Goal: Communication & Community: Answer question/provide support

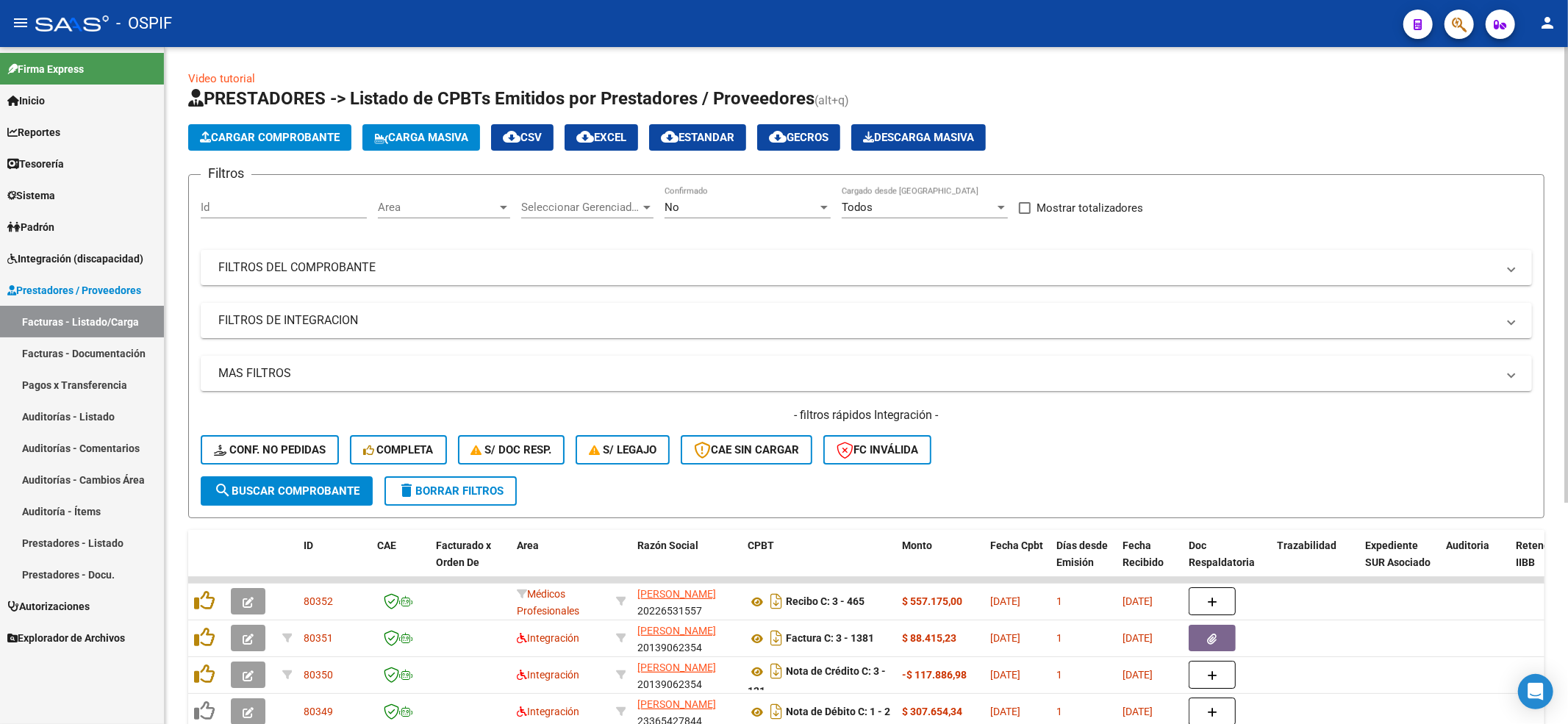
click at [274, 409] on h4 "- filtros rápidos Integración -" at bounding box center [866, 415] width 1331 height 16
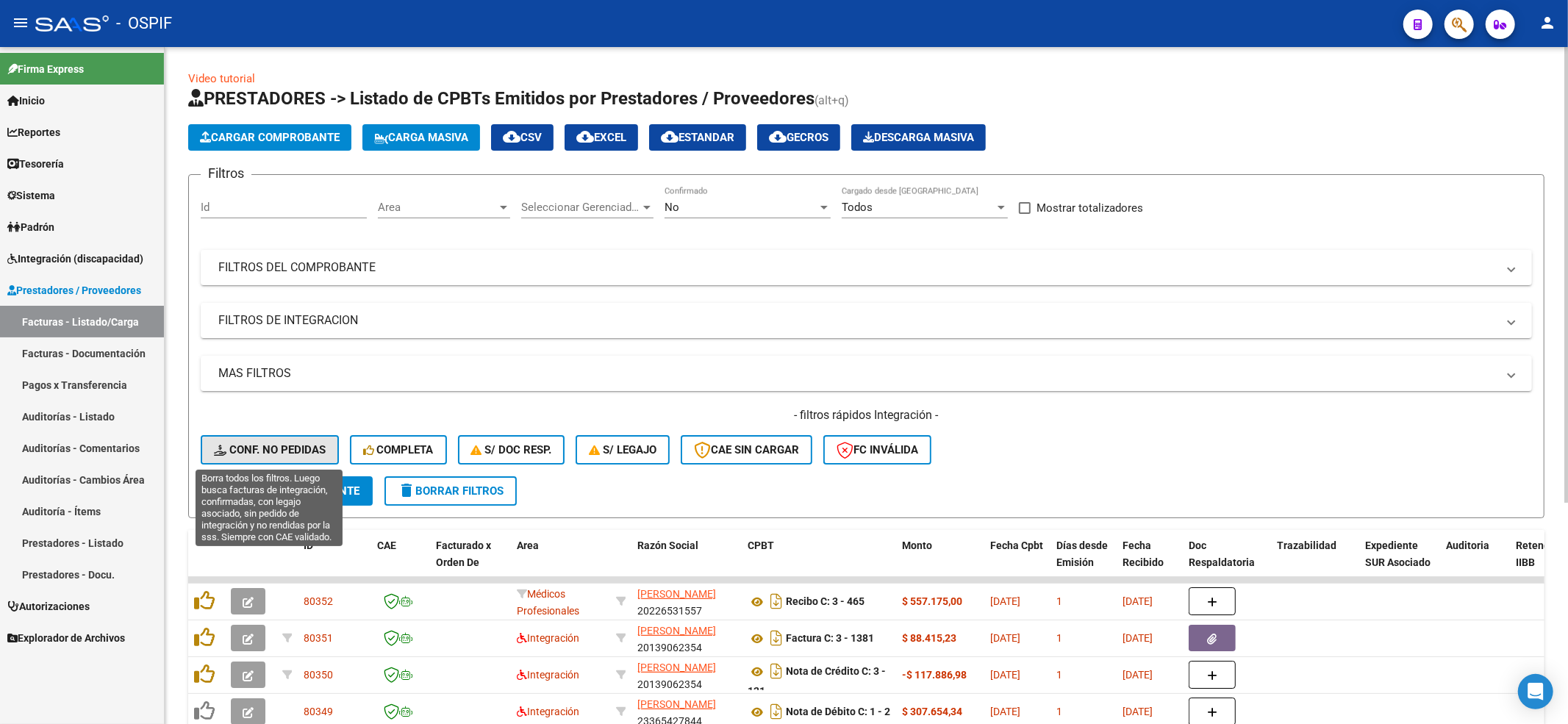
click at [275, 448] on span "Conf. no pedidas" at bounding box center [270, 449] width 112 height 14
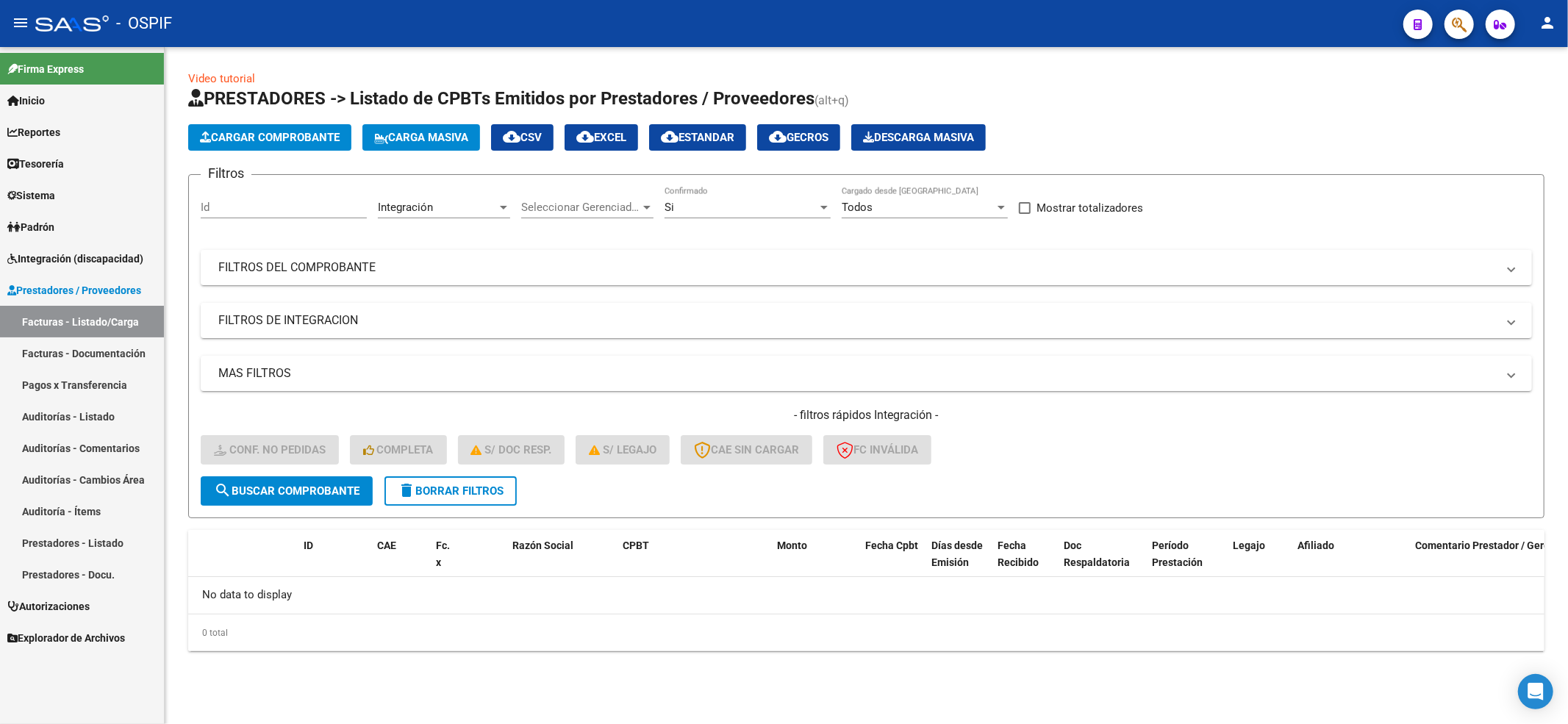
click at [430, 500] on button "delete Borrar Filtros" at bounding box center [450, 491] width 132 height 30
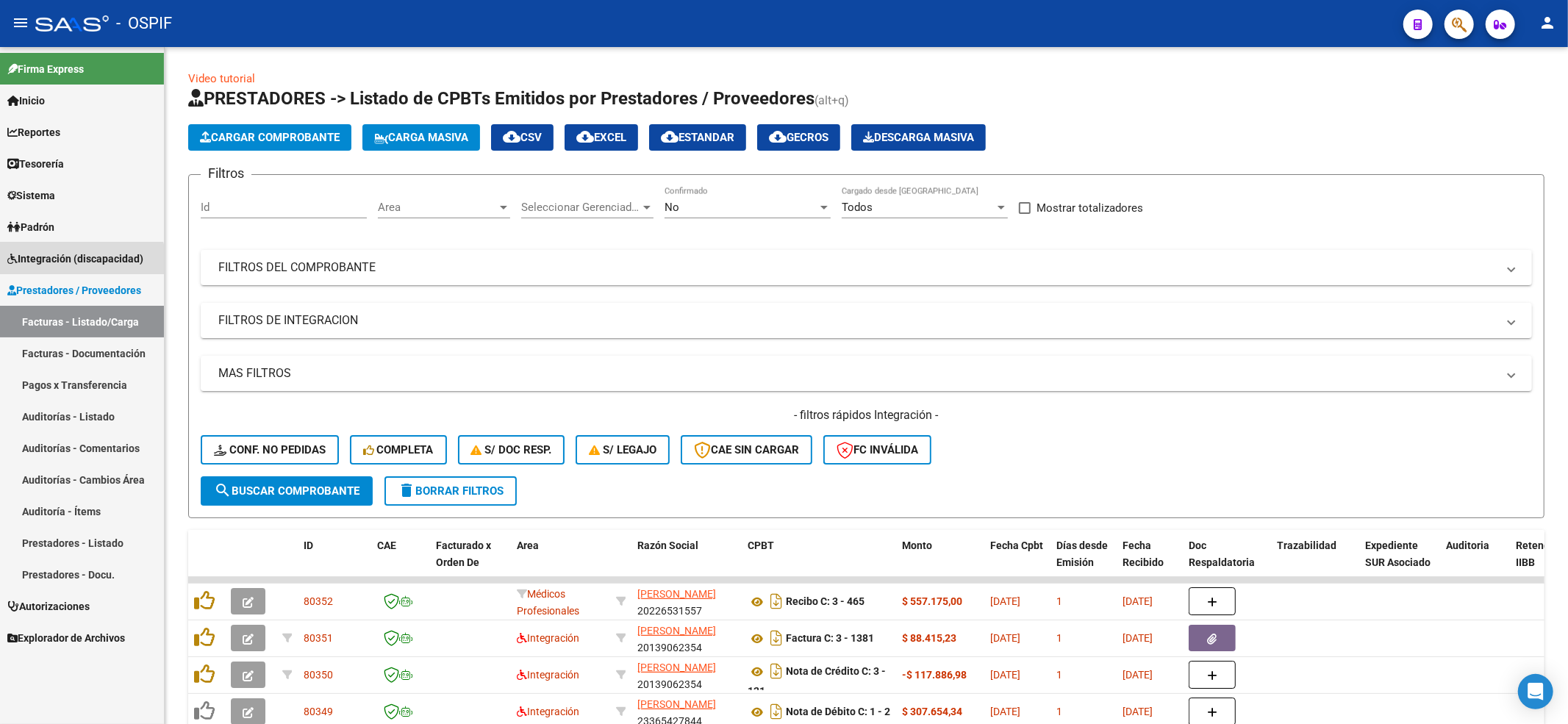
click at [59, 272] on link "Integración (discapacidad)" at bounding box center [82, 258] width 164 height 32
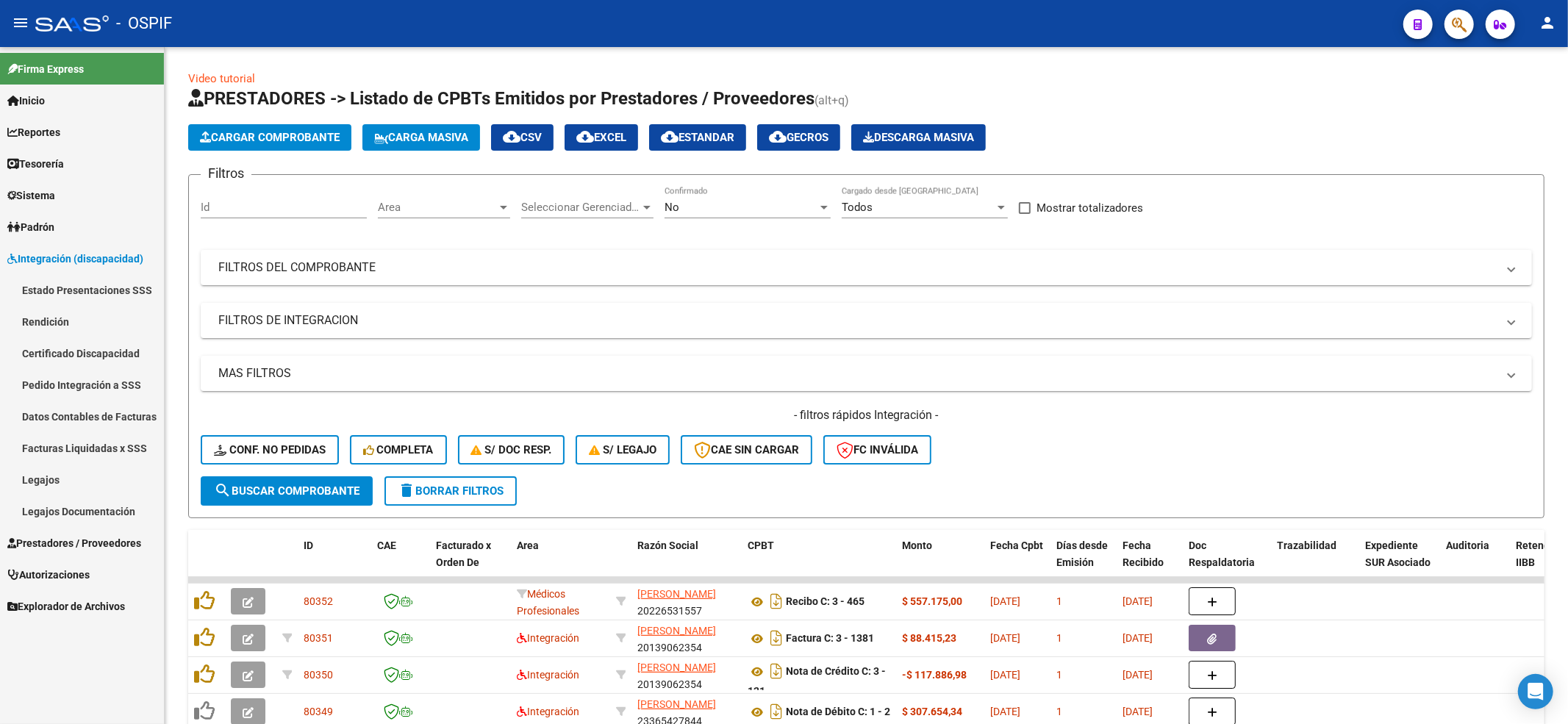
click at [49, 474] on link "Legajos" at bounding box center [82, 479] width 164 height 32
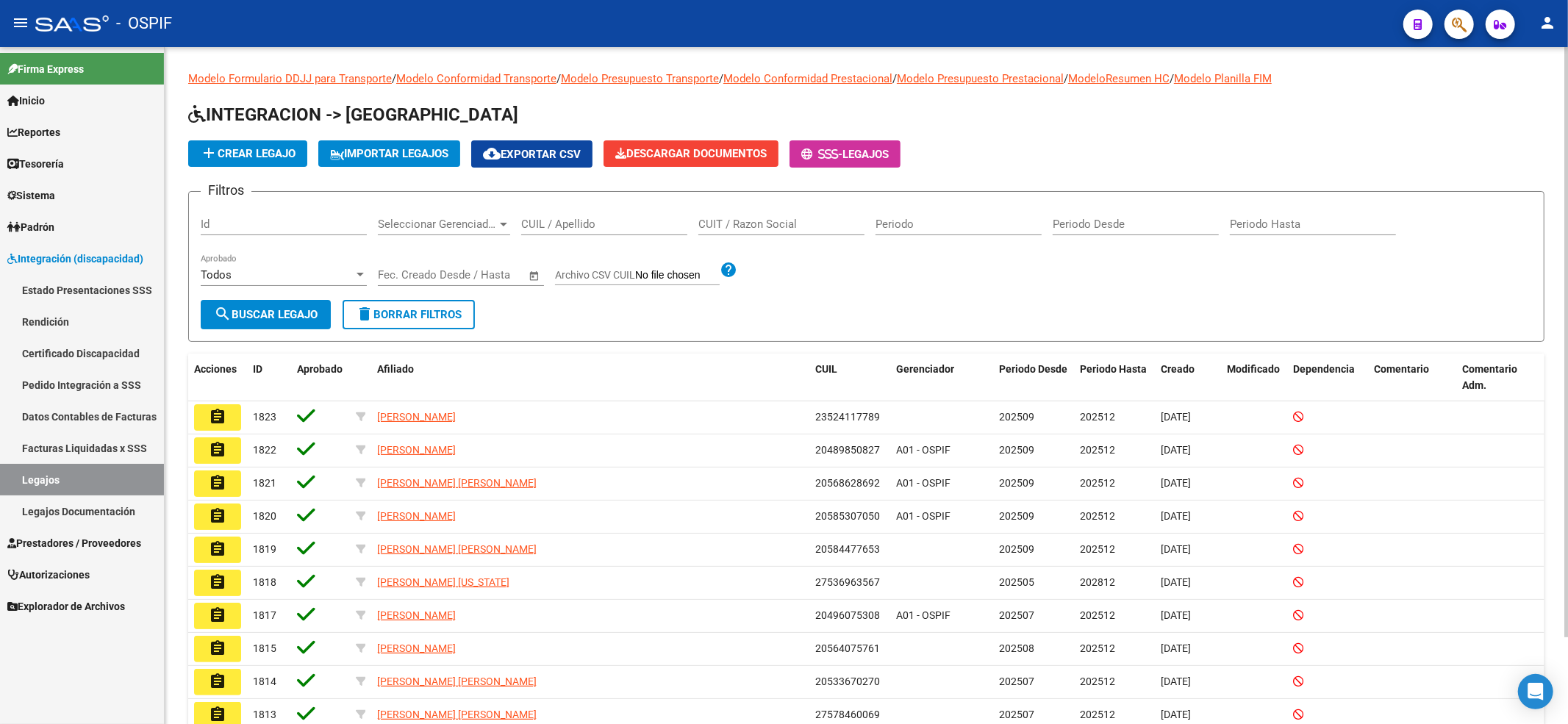
click at [589, 224] on input "CUIL / Apellido" at bounding box center [604, 224] width 167 height 14
click at [62, 485] on link "Legajos" at bounding box center [82, 479] width 164 height 32
click at [585, 219] on div "CUIL / Apellido" at bounding box center [604, 219] width 167 height 32
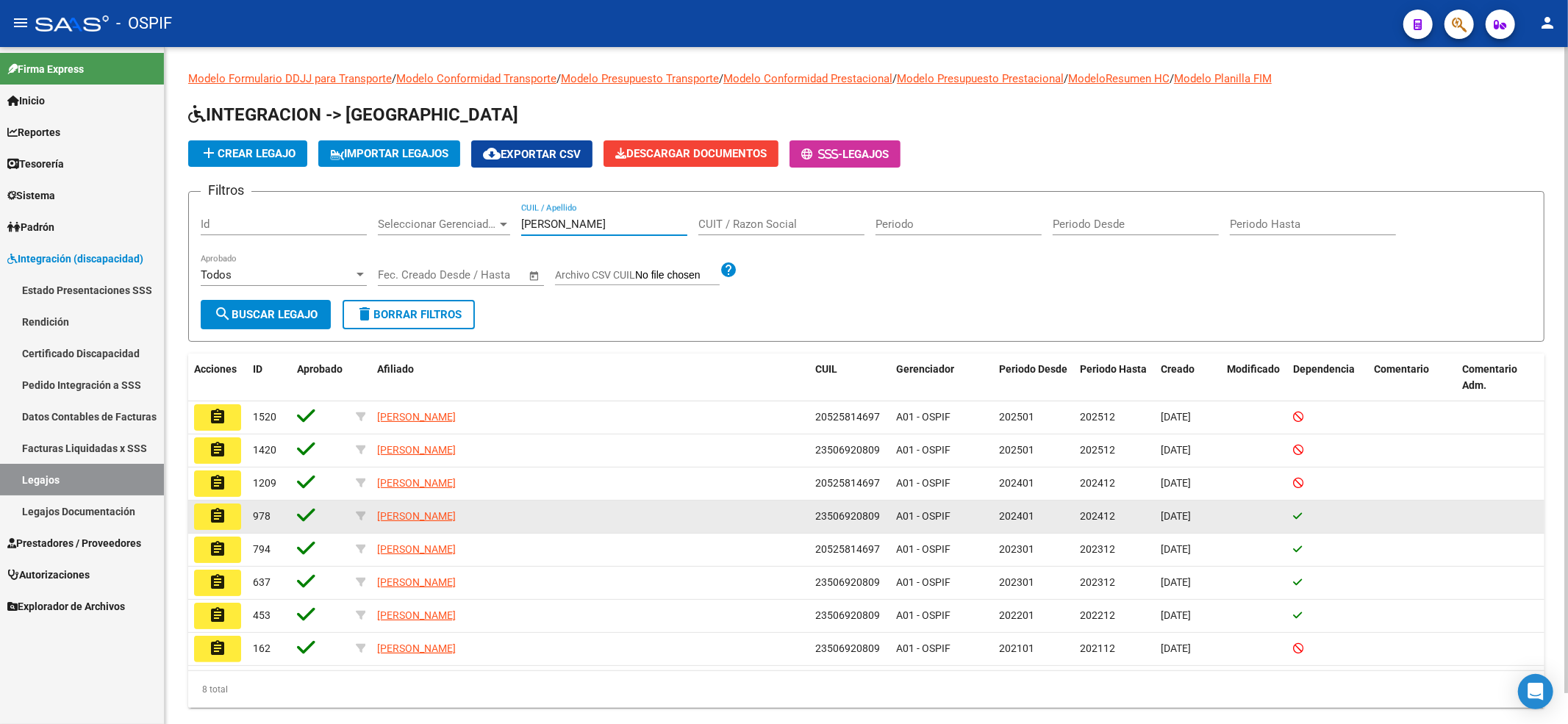
type input "[PERSON_NAME]"
click at [212, 516] on mat-icon "assignment" at bounding box center [218, 516] width 18 height 18
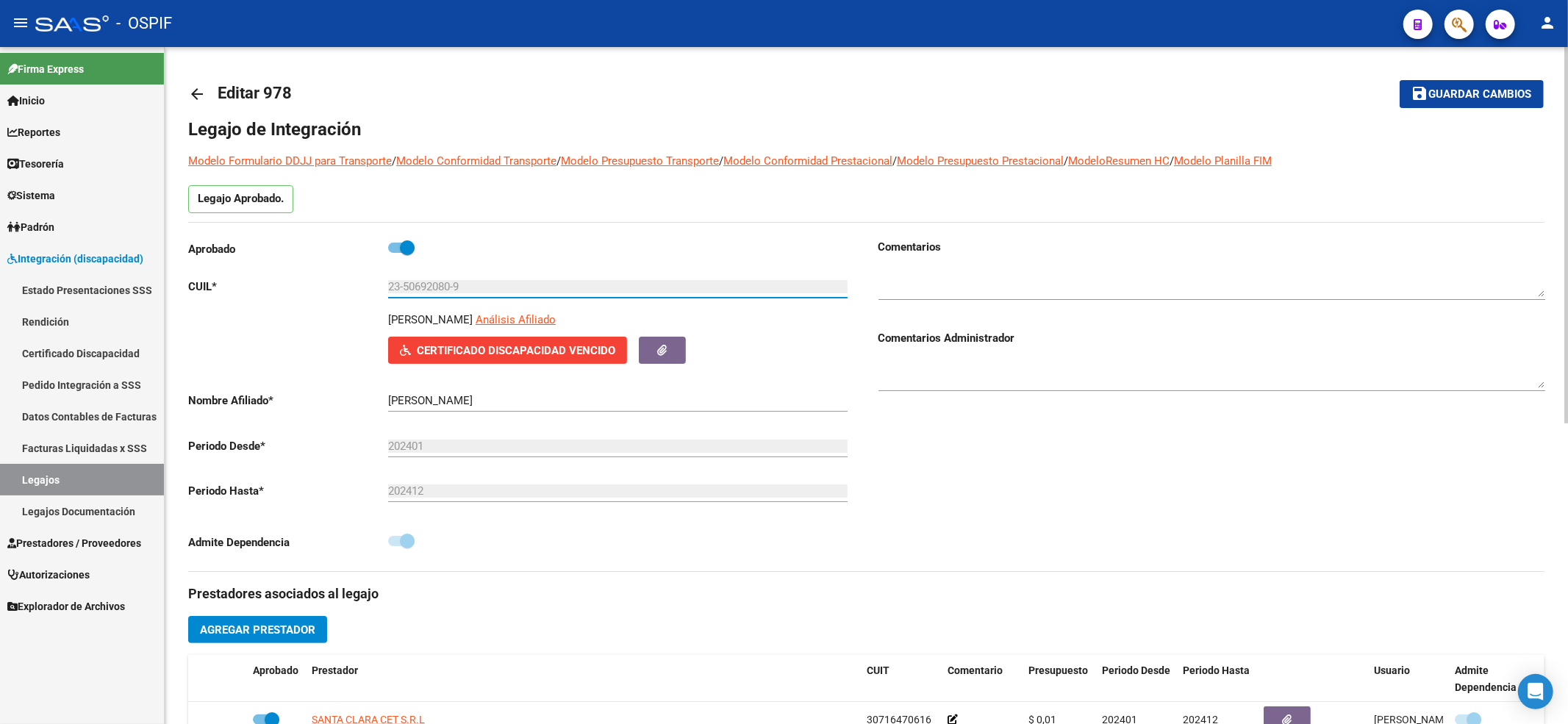
drag, startPoint x: 501, startPoint y: 292, endPoint x: 401, endPoint y: 281, distance: 100.6
click at [378, 292] on app-form-text-field "CUIL * 23-50692080-9 Ingresar CUIL" at bounding box center [518, 286] width 660 height 14
click at [1468, 86] on button "save Guardar cambios" at bounding box center [1472, 94] width 144 height 27
click at [134, 360] on link "Certificado Discapacidad" at bounding box center [82, 353] width 164 height 32
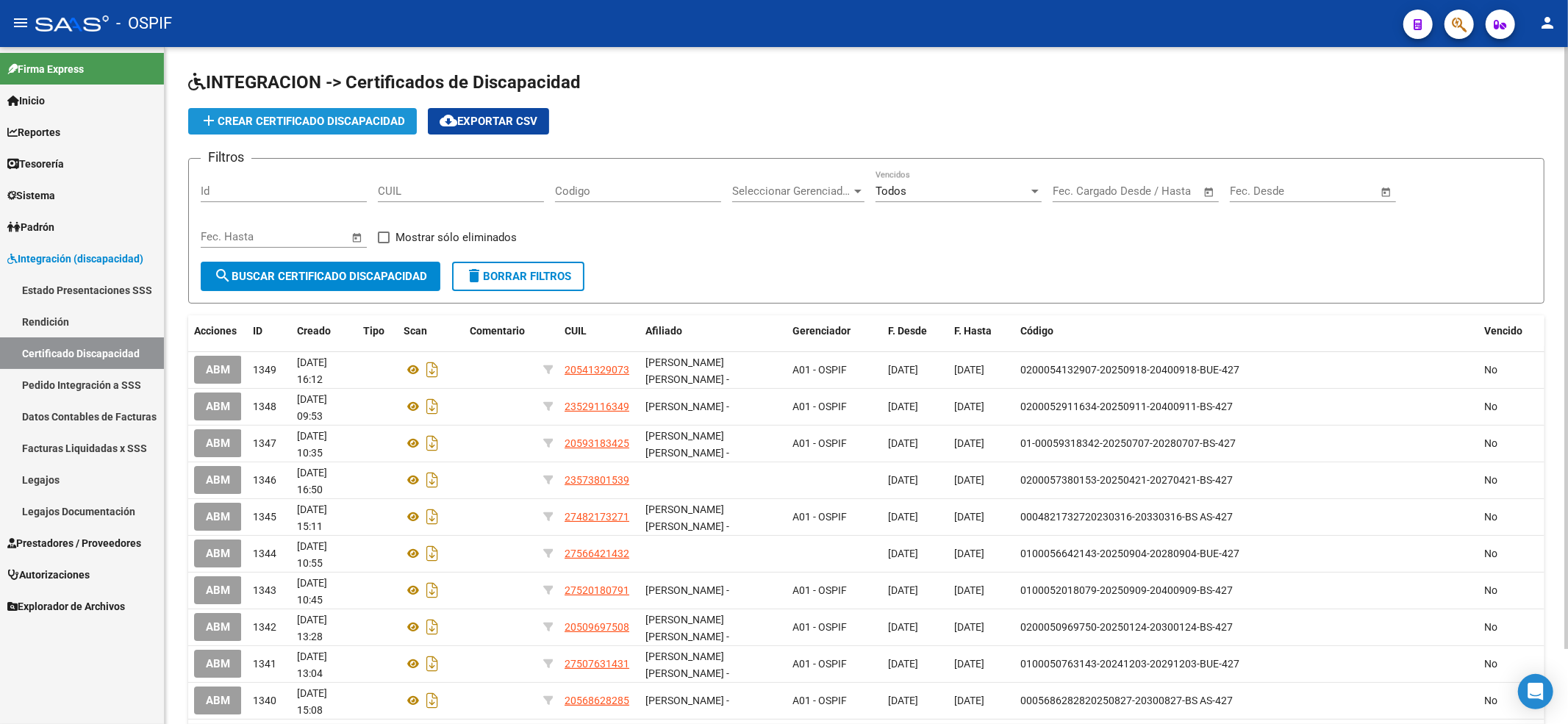
click at [320, 112] on button "add Crear Certificado Discapacidad" at bounding box center [302, 121] width 229 height 26
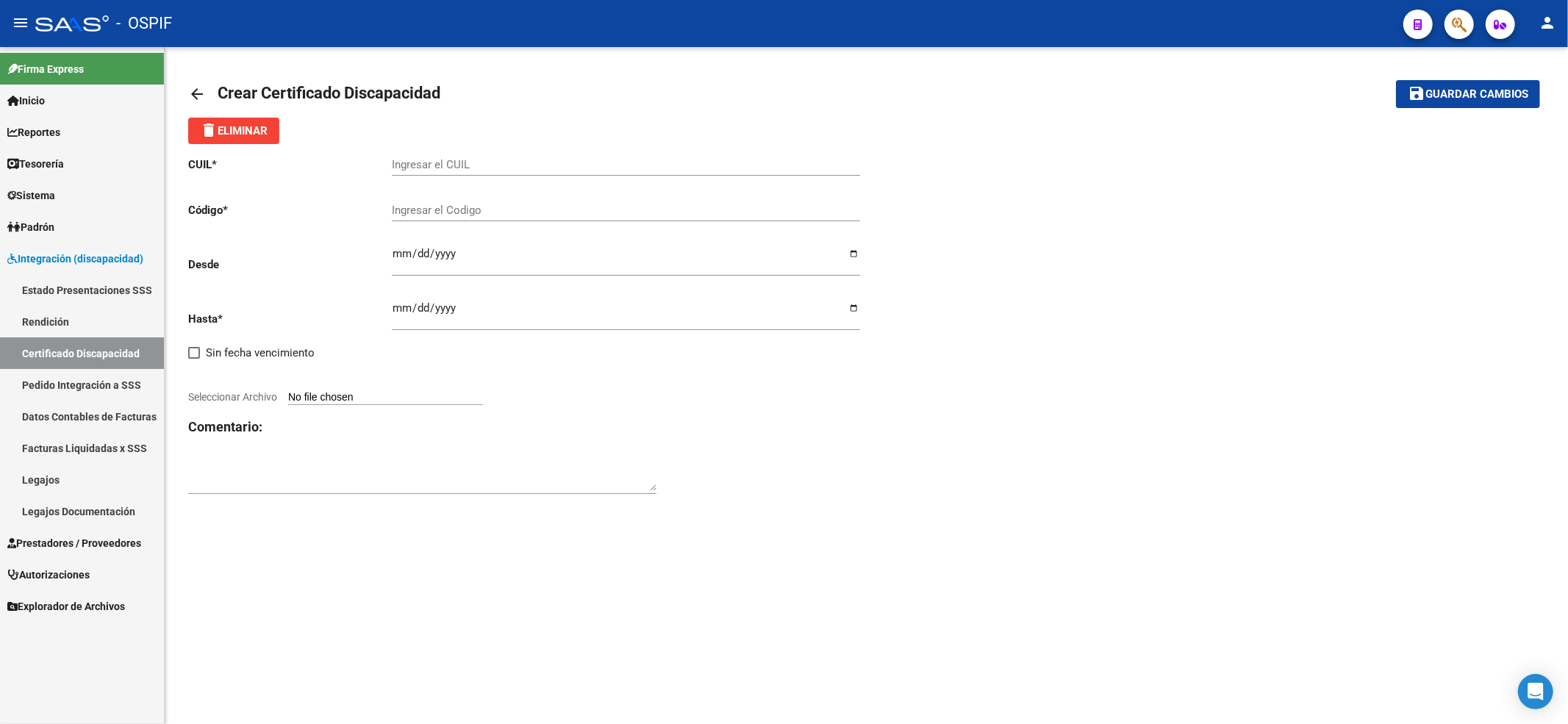
click at [403, 163] on input "Ingresar el CUIL" at bounding box center [626, 165] width 468 height 14
click at [32, 339] on link "Certificado Discapacidad" at bounding box center [82, 353] width 164 height 32
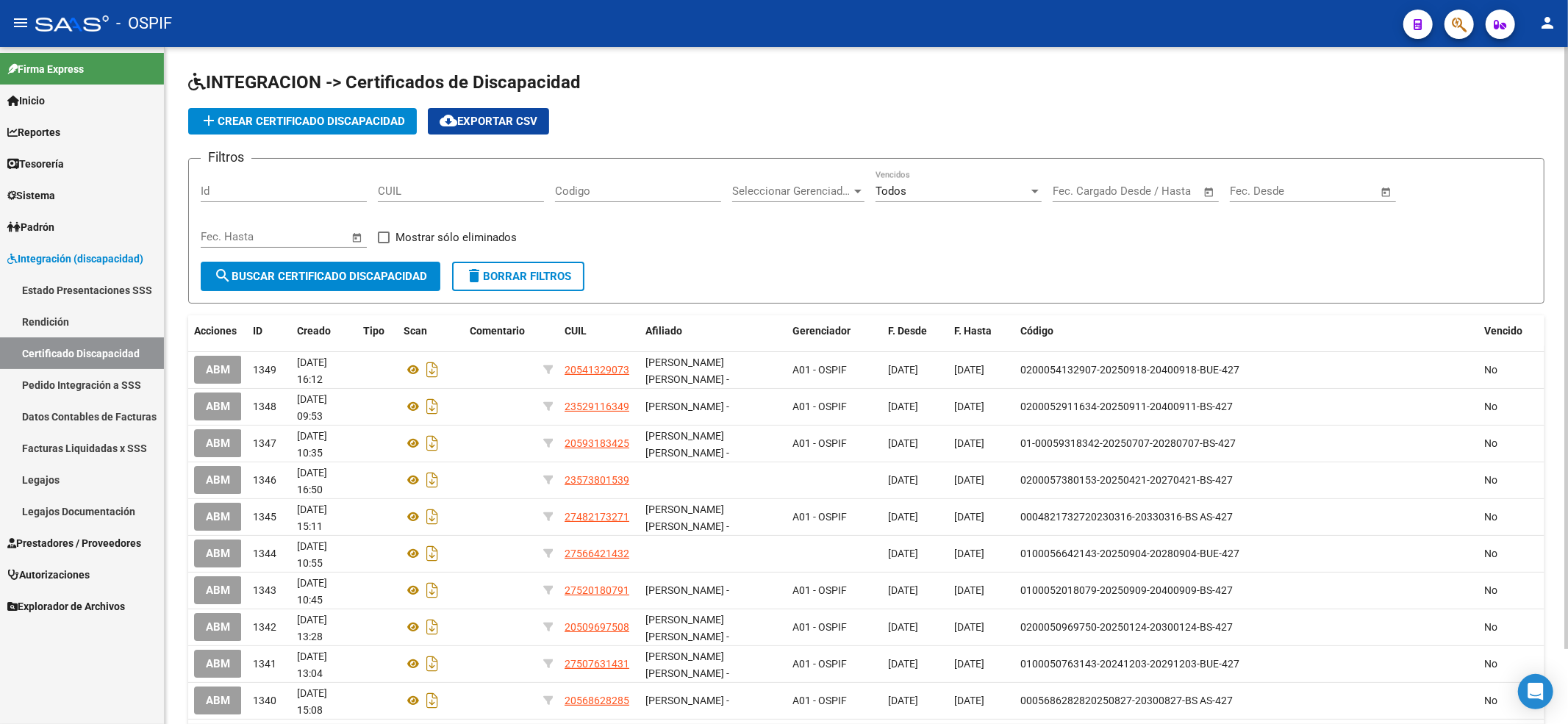
click at [486, 192] on input "CUIL" at bounding box center [461, 191] width 167 height 14
paste input "23-50692080-9"
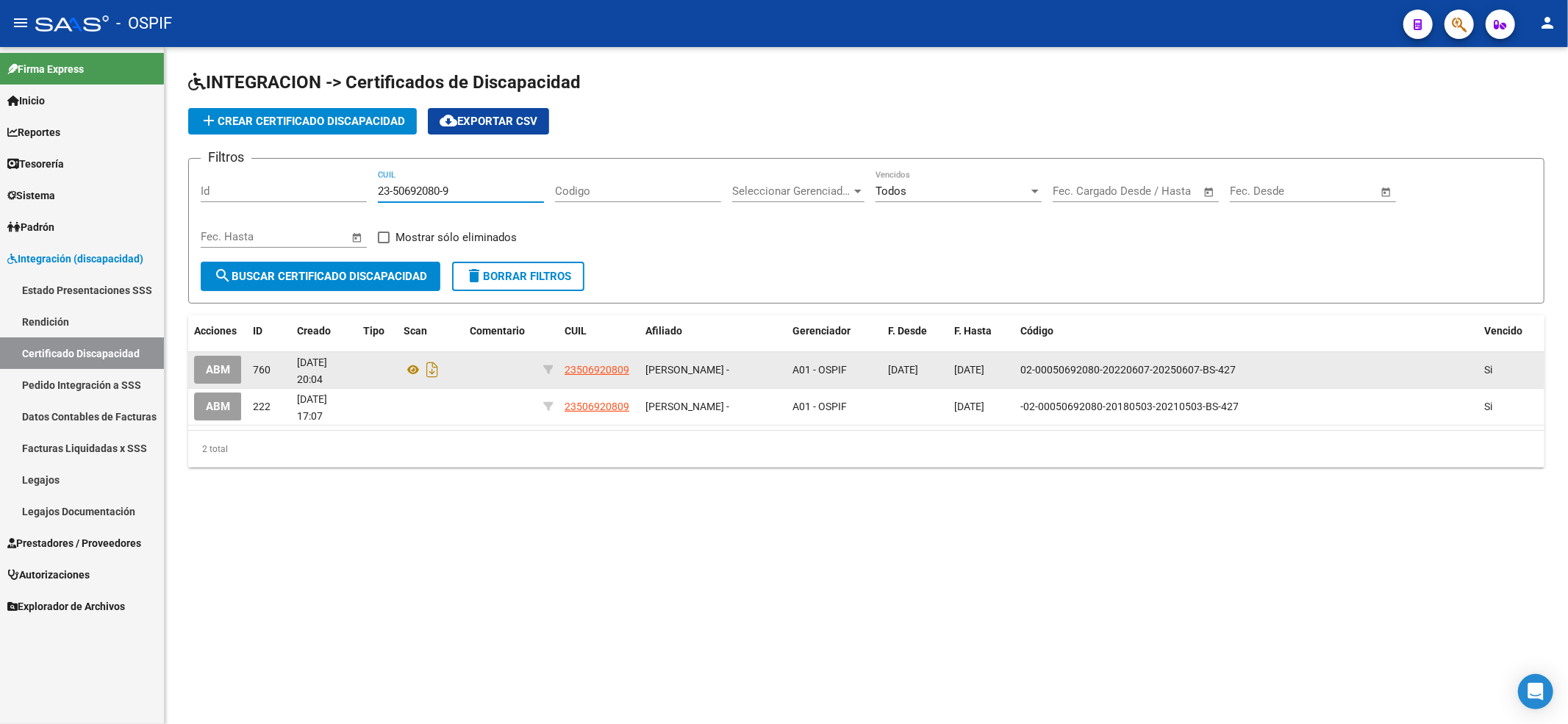
type input "23-50692080-9"
click at [198, 365] on button "ABM" at bounding box center [218, 369] width 48 height 27
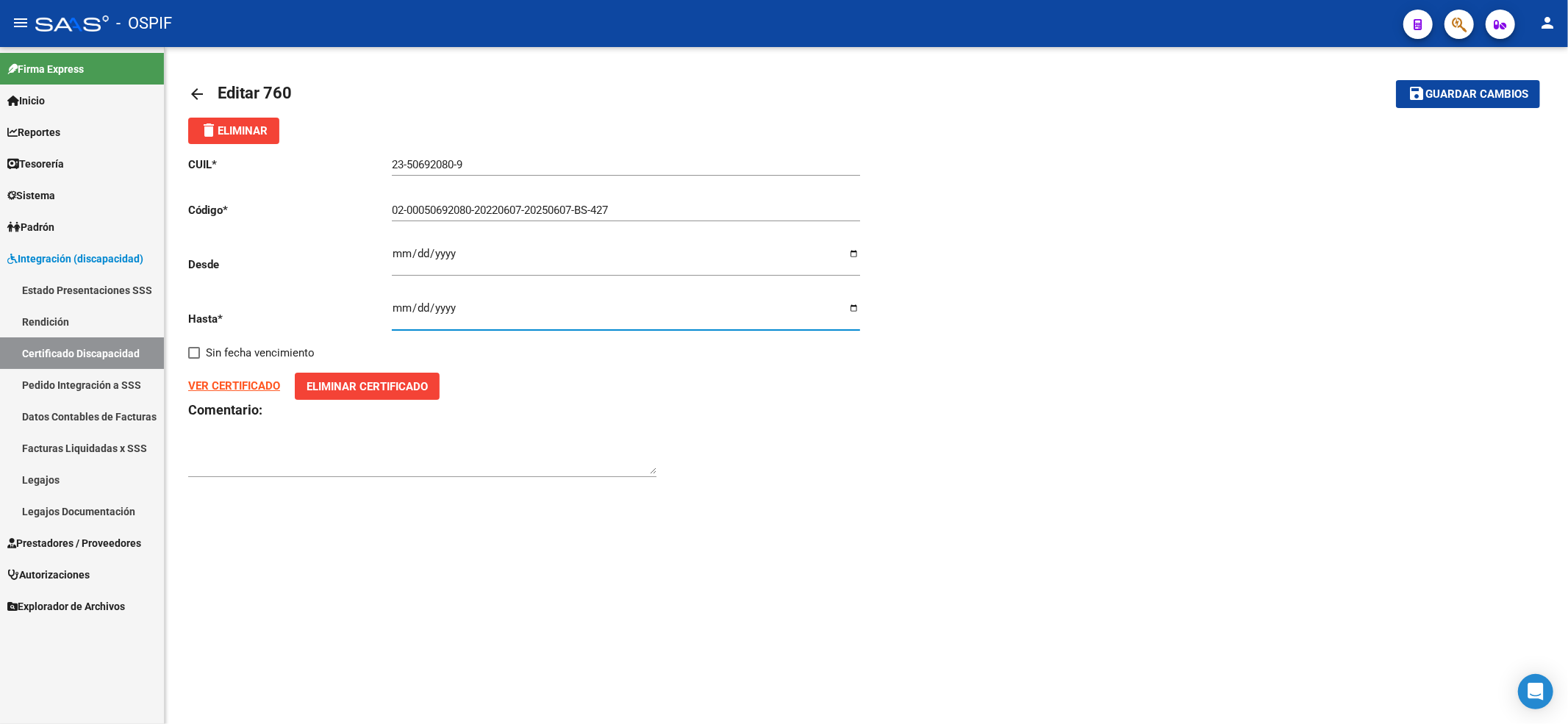
click at [586, 323] on input "[DATE]" at bounding box center [626, 314] width 468 height 23
click at [581, 318] on input "[DATE]" at bounding box center [626, 314] width 468 height 23
click at [522, 307] on input "[DATE]" at bounding box center [626, 314] width 468 height 23
click at [455, 310] on input "[DATE]" at bounding box center [626, 314] width 468 height 23
click at [438, 309] on input "[DATE]" at bounding box center [626, 314] width 468 height 23
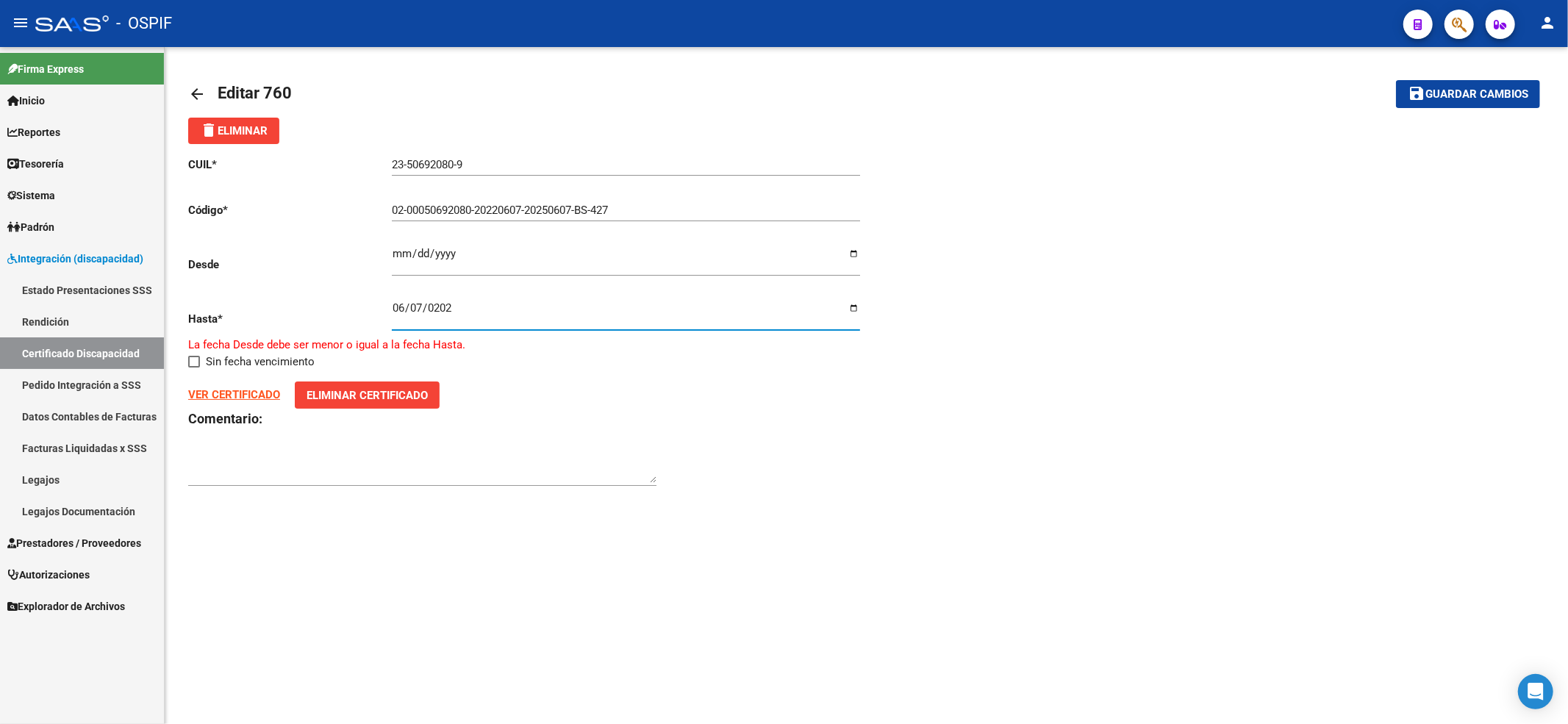
type input "[DATE]"
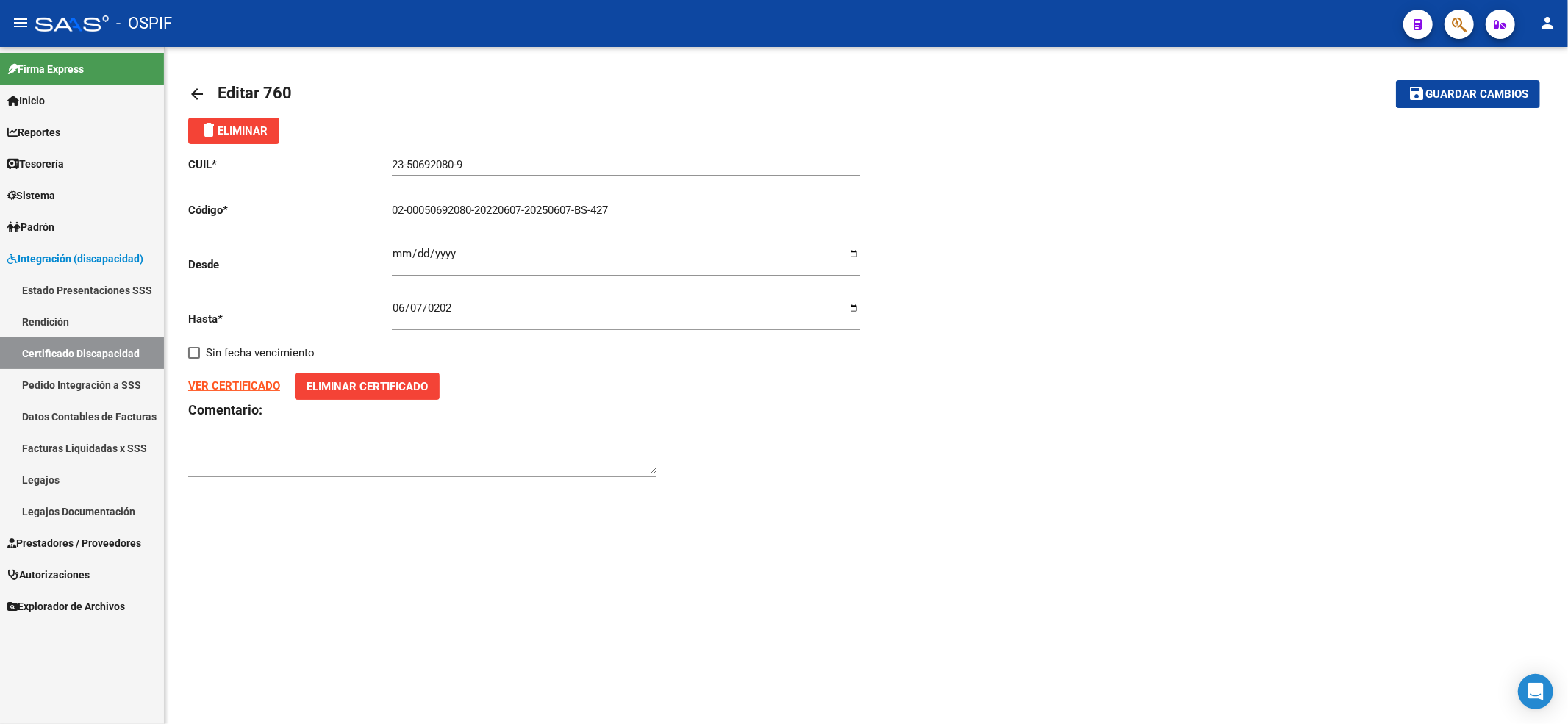
drag, startPoint x: 680, startPoint y: 198, endPoint x: 95, endPoint y: 206, distance: 585.1
click at [95, 206] on mat-sidenav-container "Firma Express Inicio Calendario SSS Instructivos Contacto OS Reportes Egresos D…" at bounding box center [784, 385] width 1568 height 677
click at [515, 195] on div "02-00050692080-20220607-20250607-BS-427 Ingresar el Codigo" at bounding box center [626, 205] width 468 height 32
drag, startPoint x: 651, startPoint y: 212, endPoint x: 122, endPoint y: 245, distance: 530.0
click at [122, 245] on mat-sidenav-container "Firma Express Inicio Calendario SSS Instructivos Contacto OS Reportes Egresos D…" at bounding box center [784, 385] width 1568 height 677
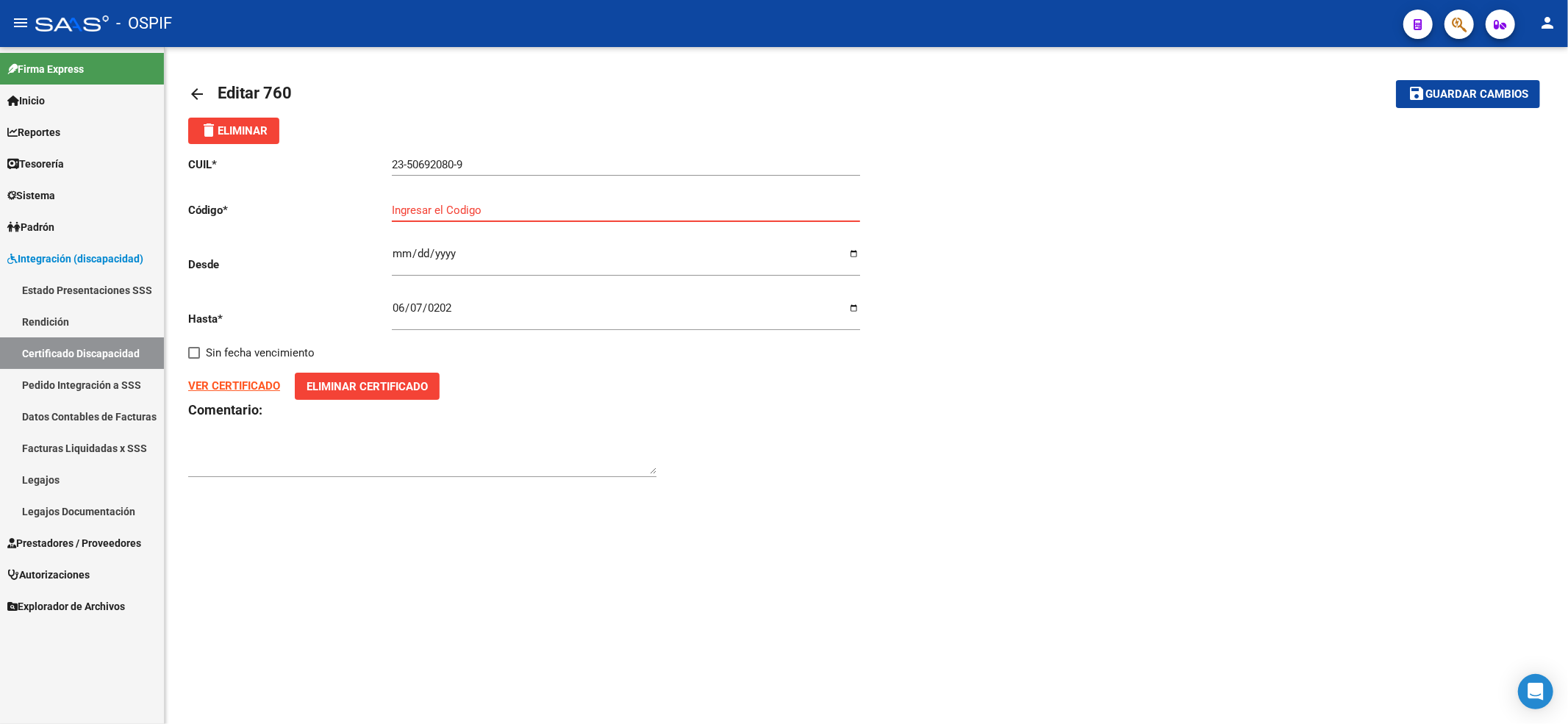
paste input "02-00050692080-20220607-20260607-BS AS-427"
click at [1501, 83] on button "save Guardar cambios" at bounding box center [1468, 94] width 144 height 27
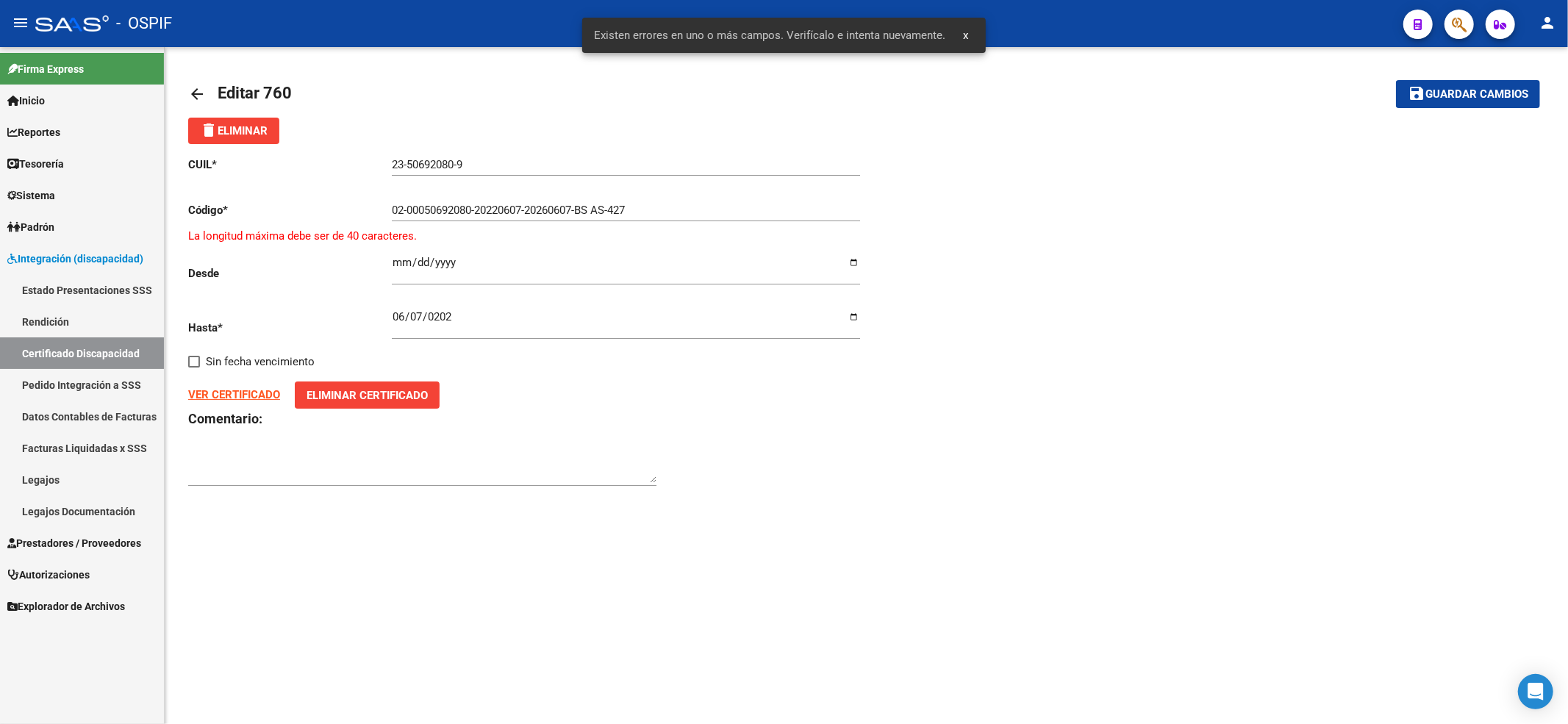
click at [609, 212] on input "02-00050692080-20220607-20260607-BS AS-427" at bounding box center [626, 210] width 468 height 14
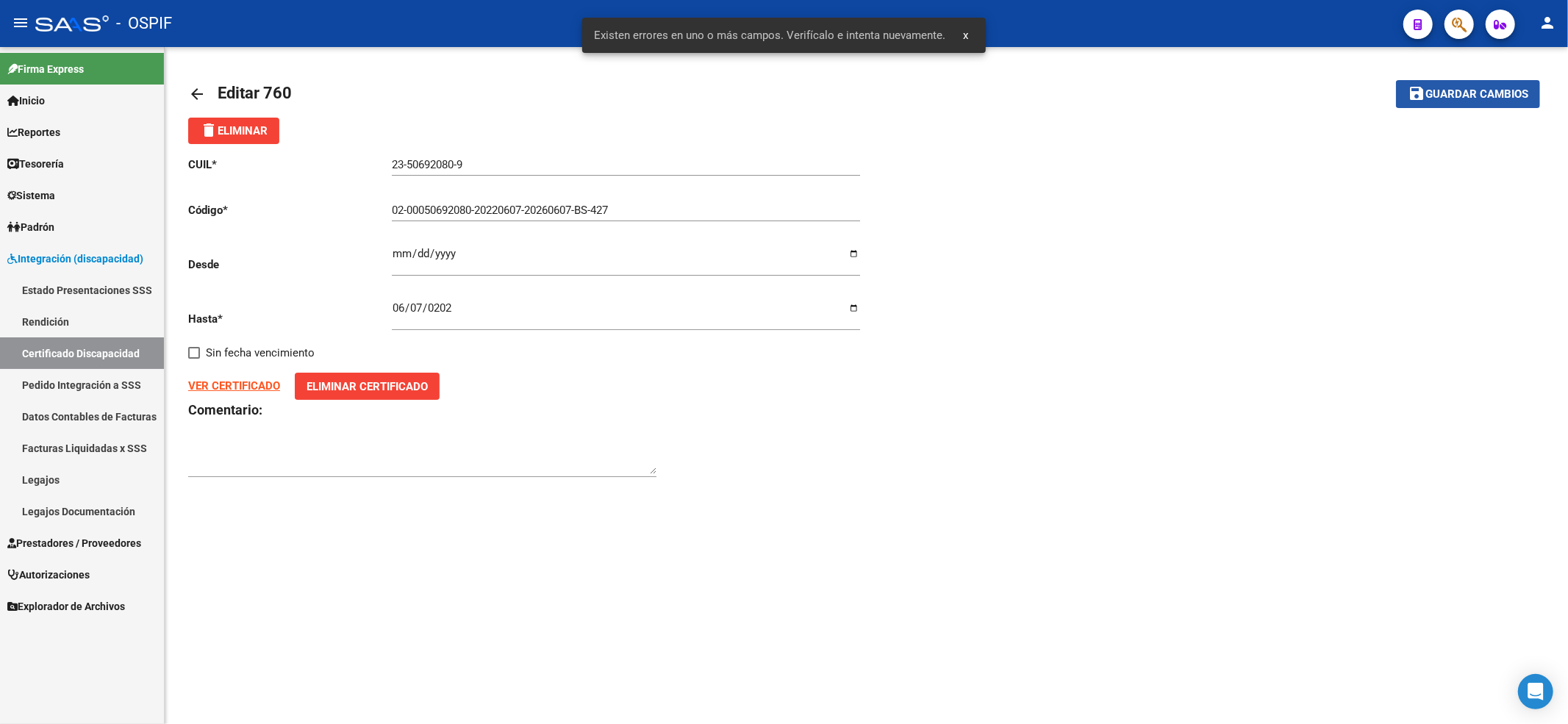
click at [1533, 90] on button "save Guardar cambios" at bounding box center [1468, 94] width 144 height 27
type input "0200050692080-20220607-20260607-BS-427"
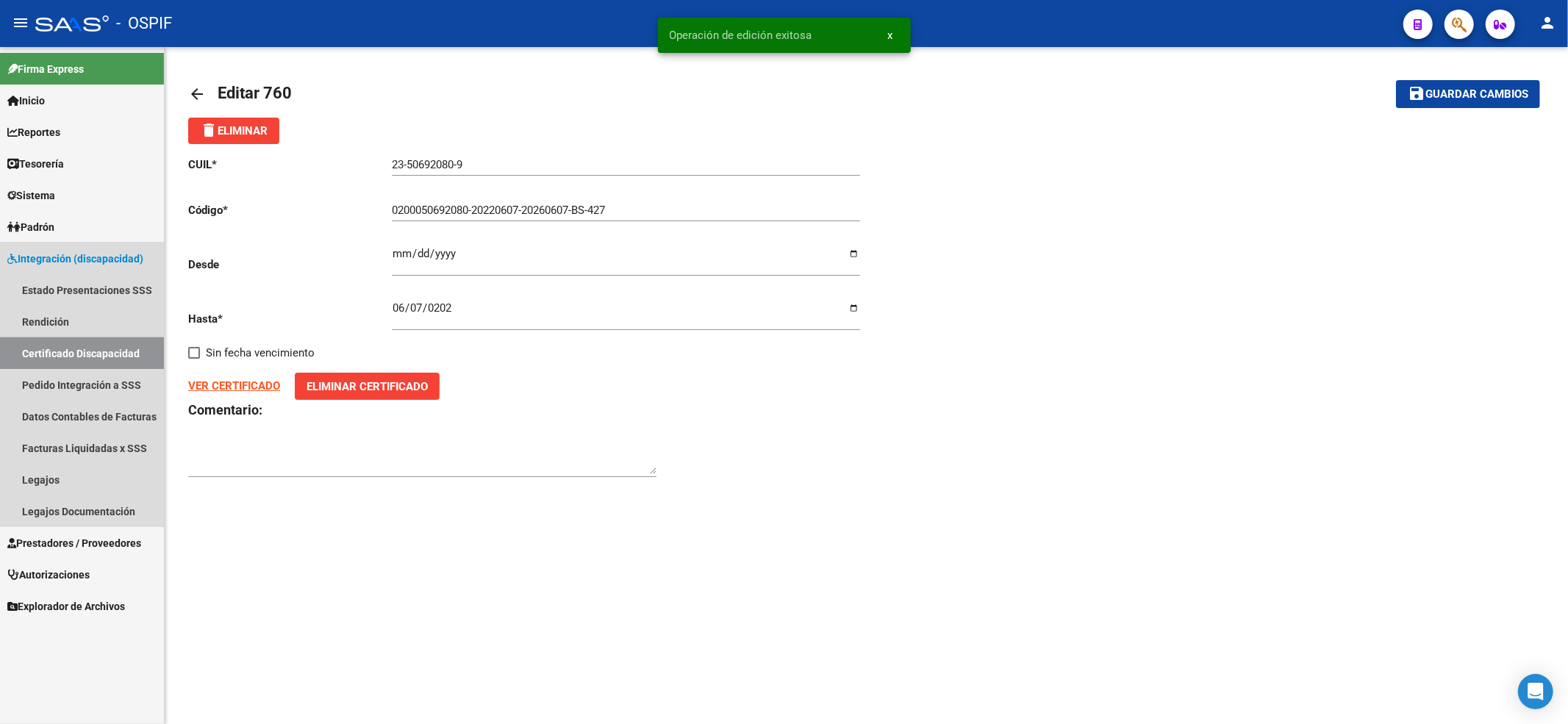
click at [59, 354] on link "Certificado Discapacidad" at bounding box center [82, 353] width 164 height 32
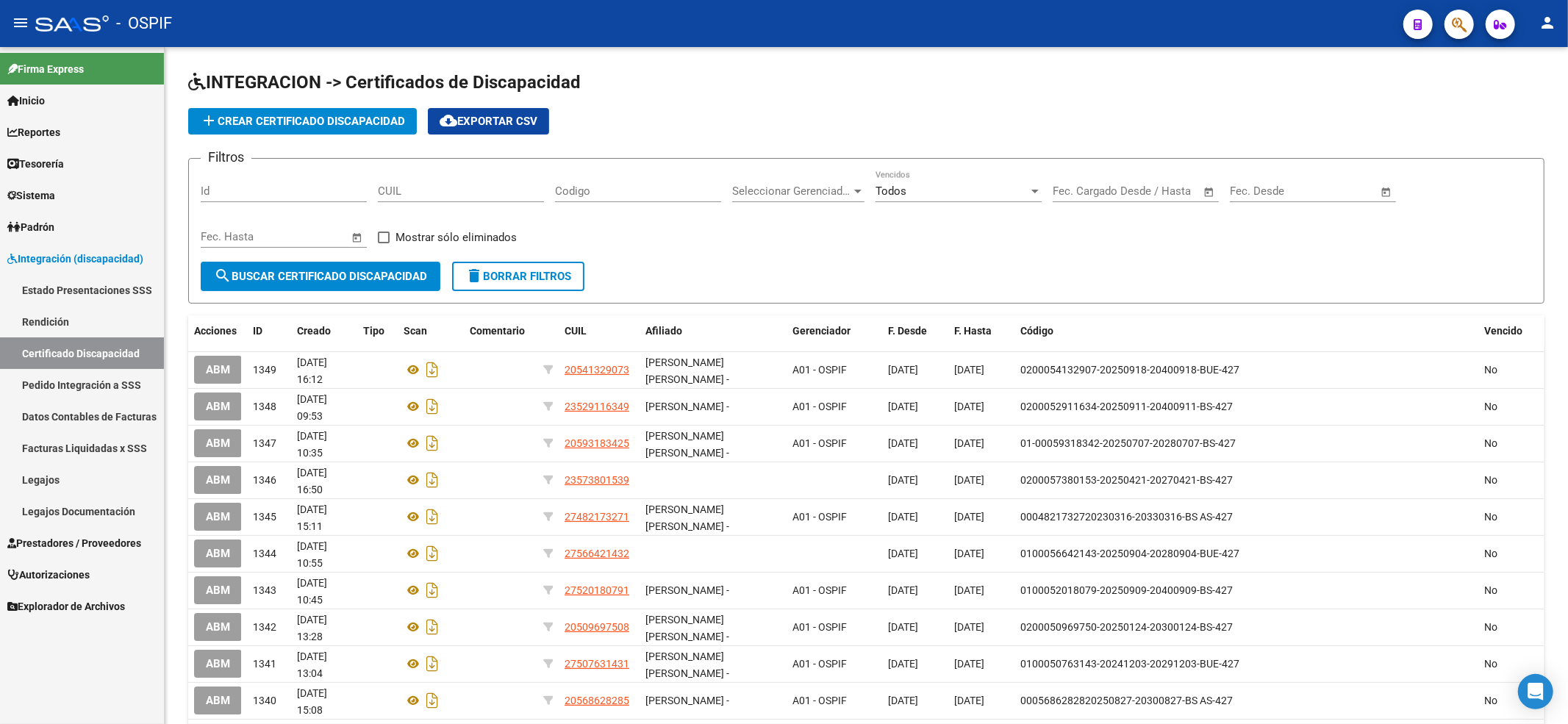
click at [22, 278] on link "Estado Presentaciones SSS" at bounding box center [82, 290] width 164 height 32
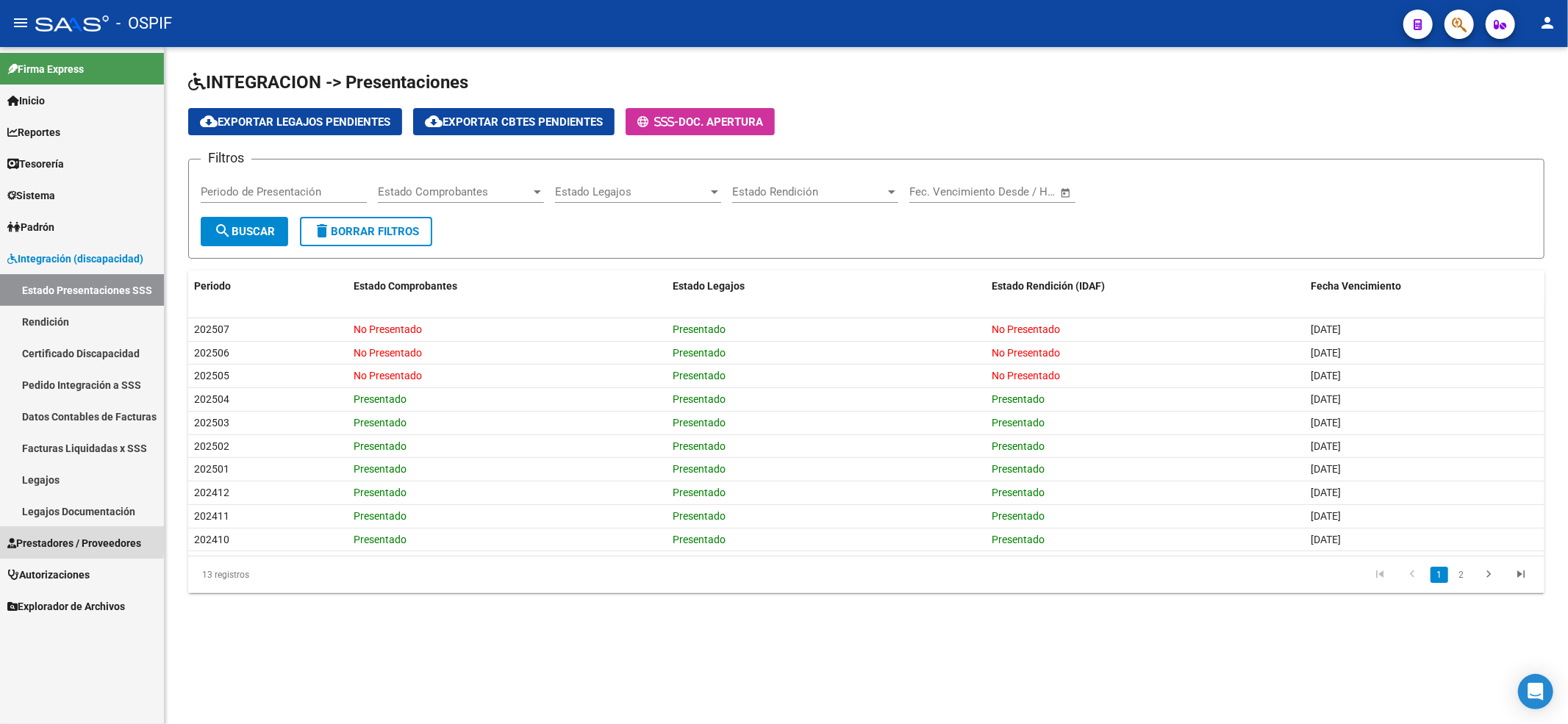
click at [32, 536] on span "Prestadores / Proveedores" at bounding box center [74, 544] width 134 height 16
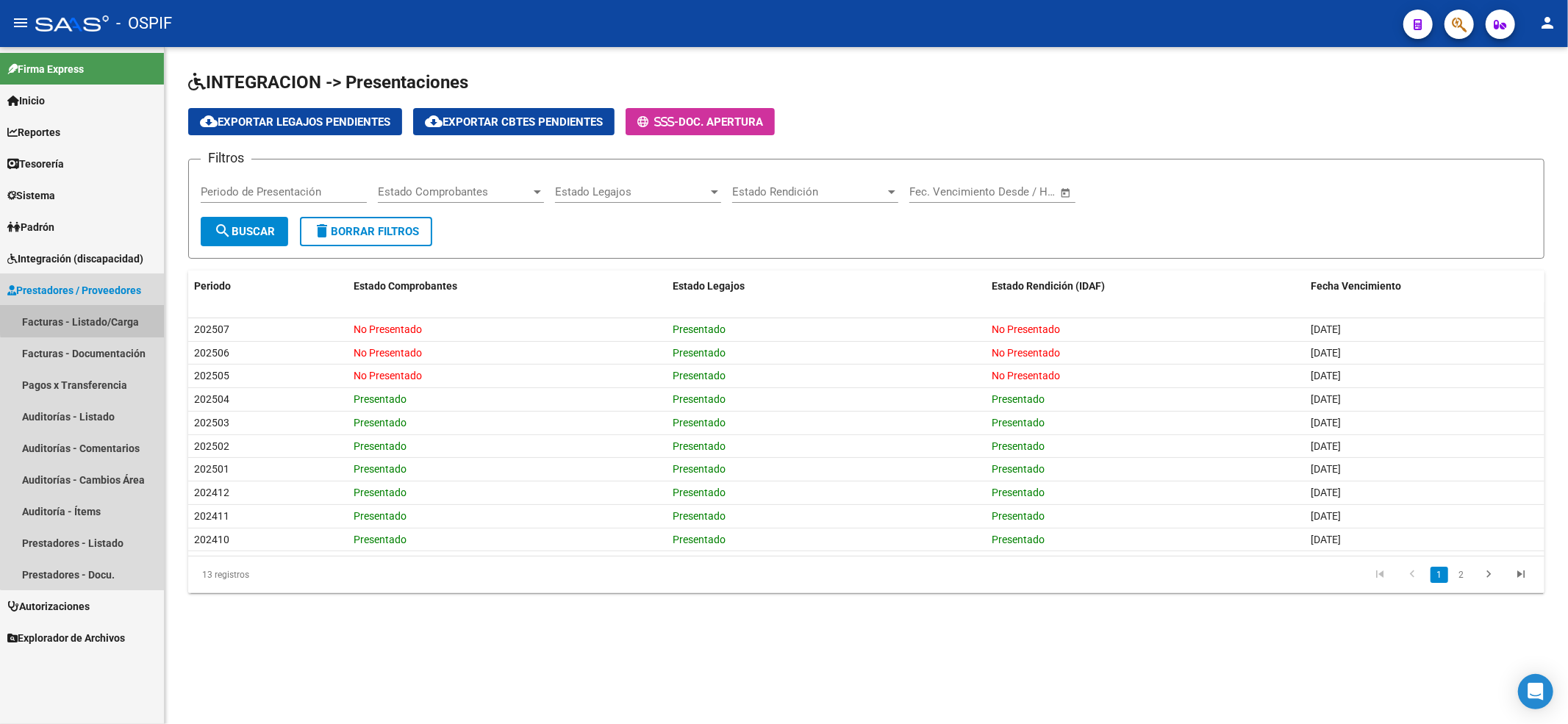
click at [102, 313] on link "Facturas - Listado/Carga" at bounding box center [82, 321] width 164 height 32
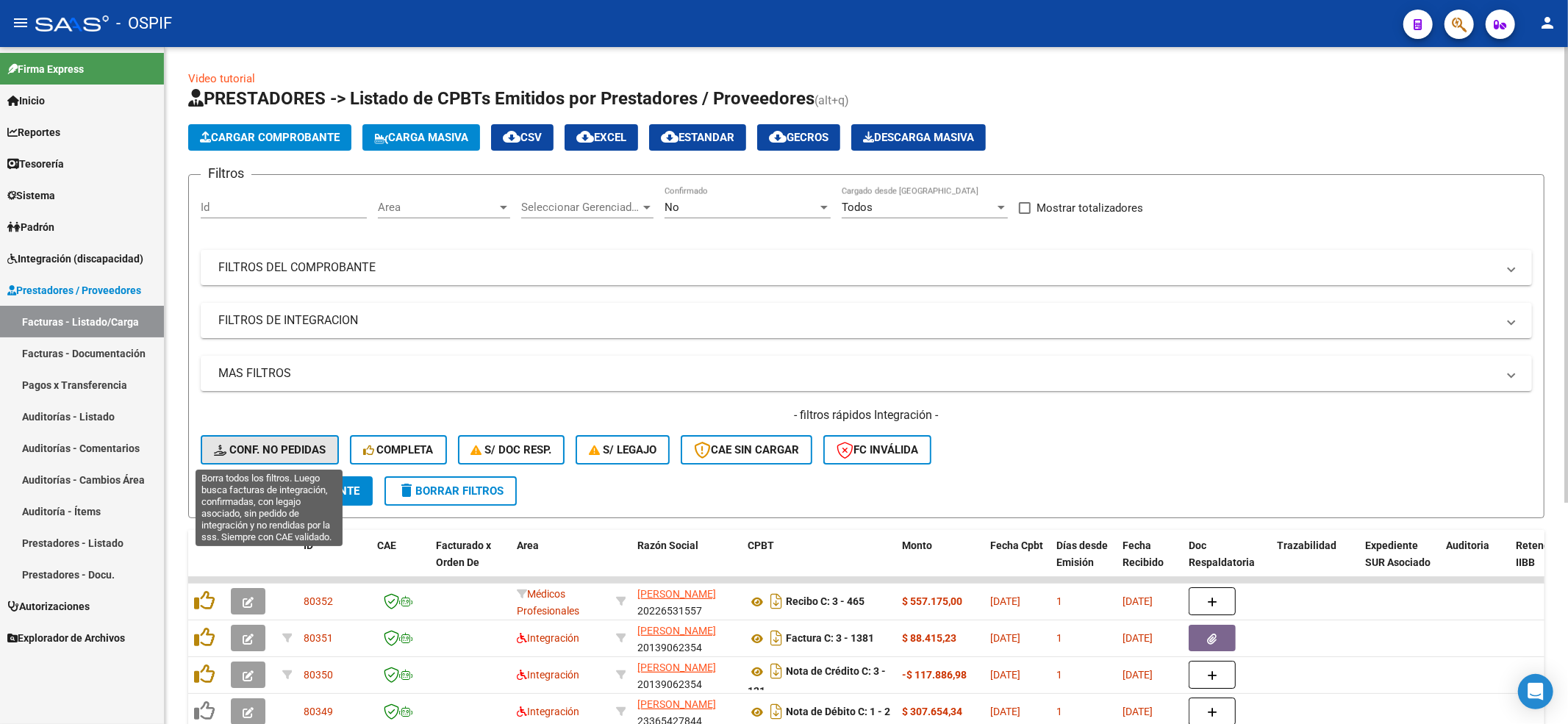
click at [283, 455] on span "Conf. no pedidas" at bounding box center [270, 449] width 112 height 14
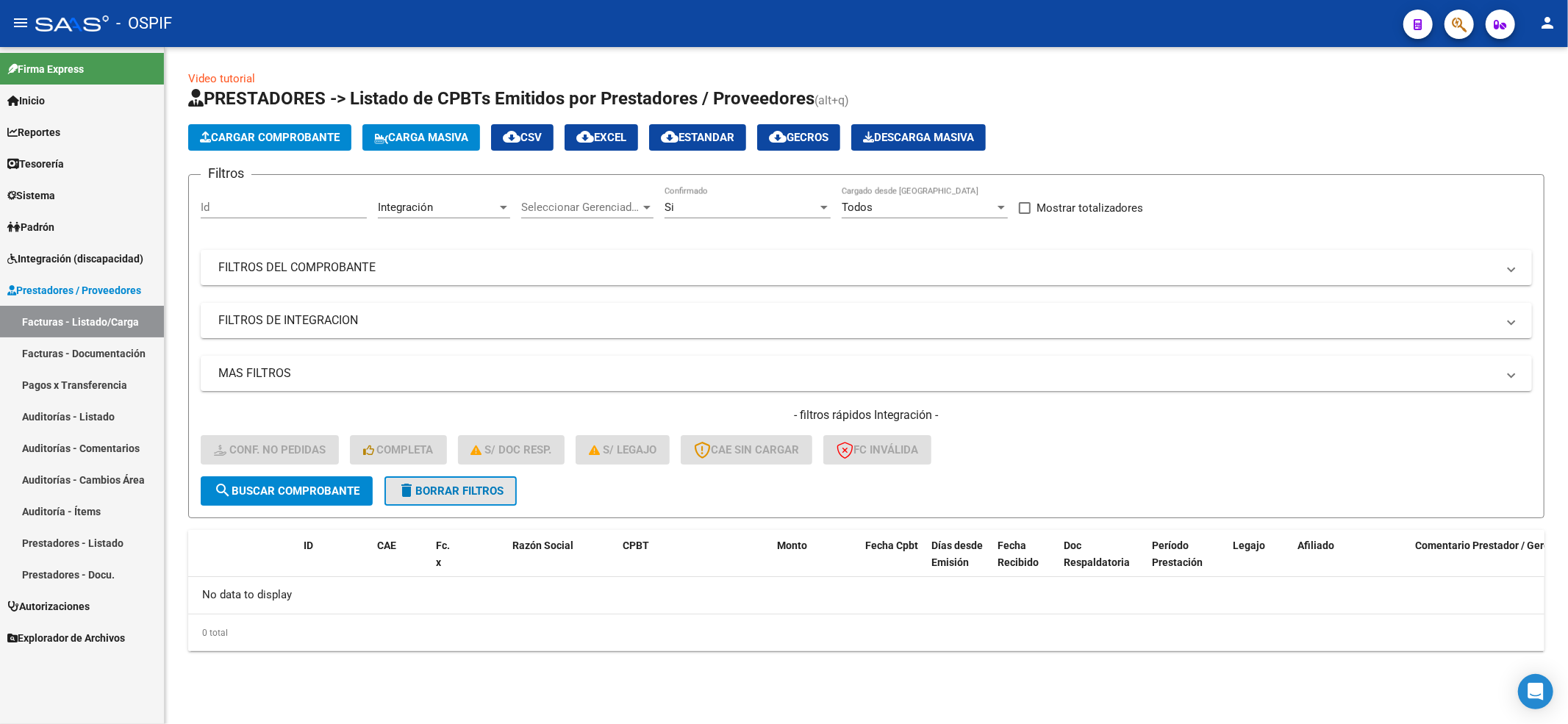
click at [465, 494] on span "delete Borrar Filtros" at bounding box center [451, 491] width 106 height 14
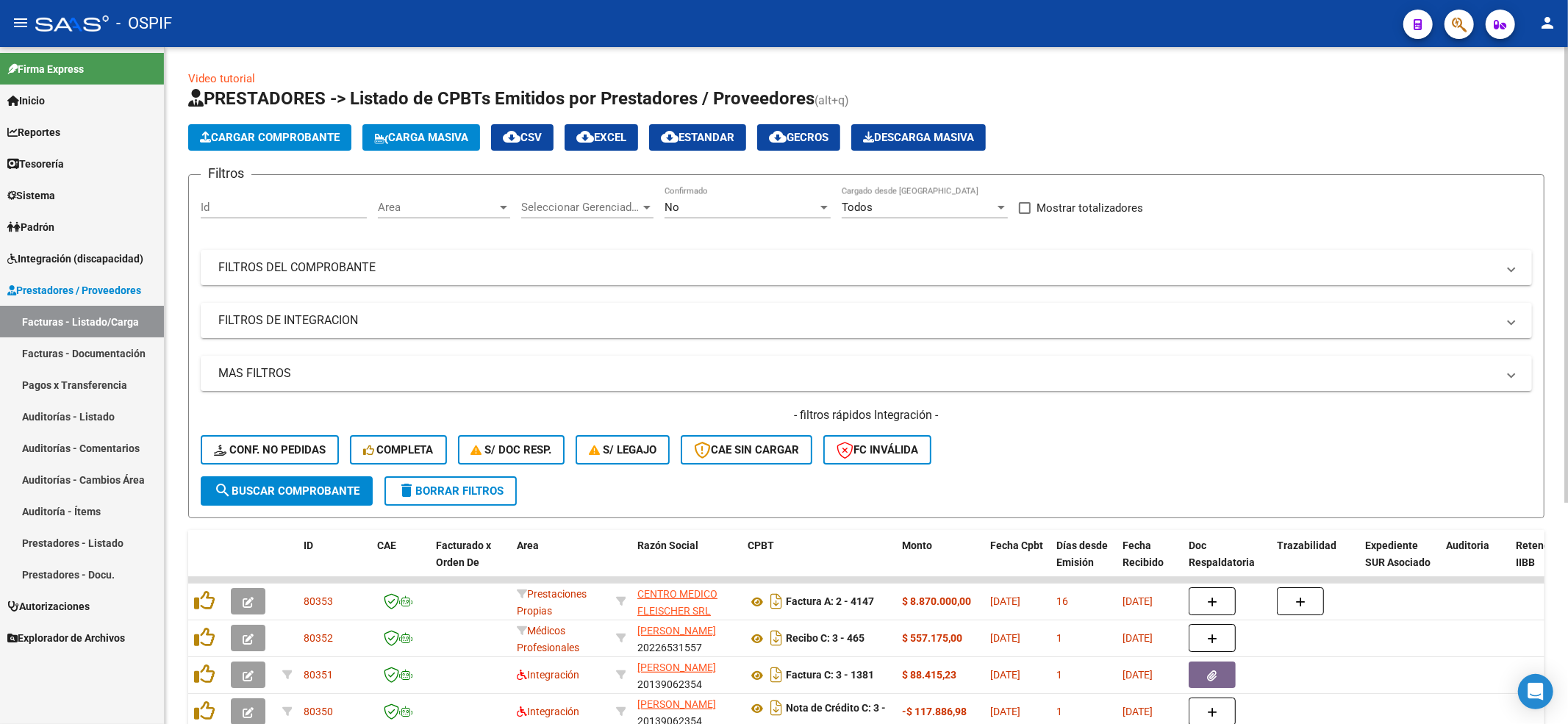
click at [189, 448] on form "Filtros Id Area Area Seleccionar Gerenciador Seleccionar Gerenciador No Confirm…" at bounding box center [866, 347] width 1356 height 344
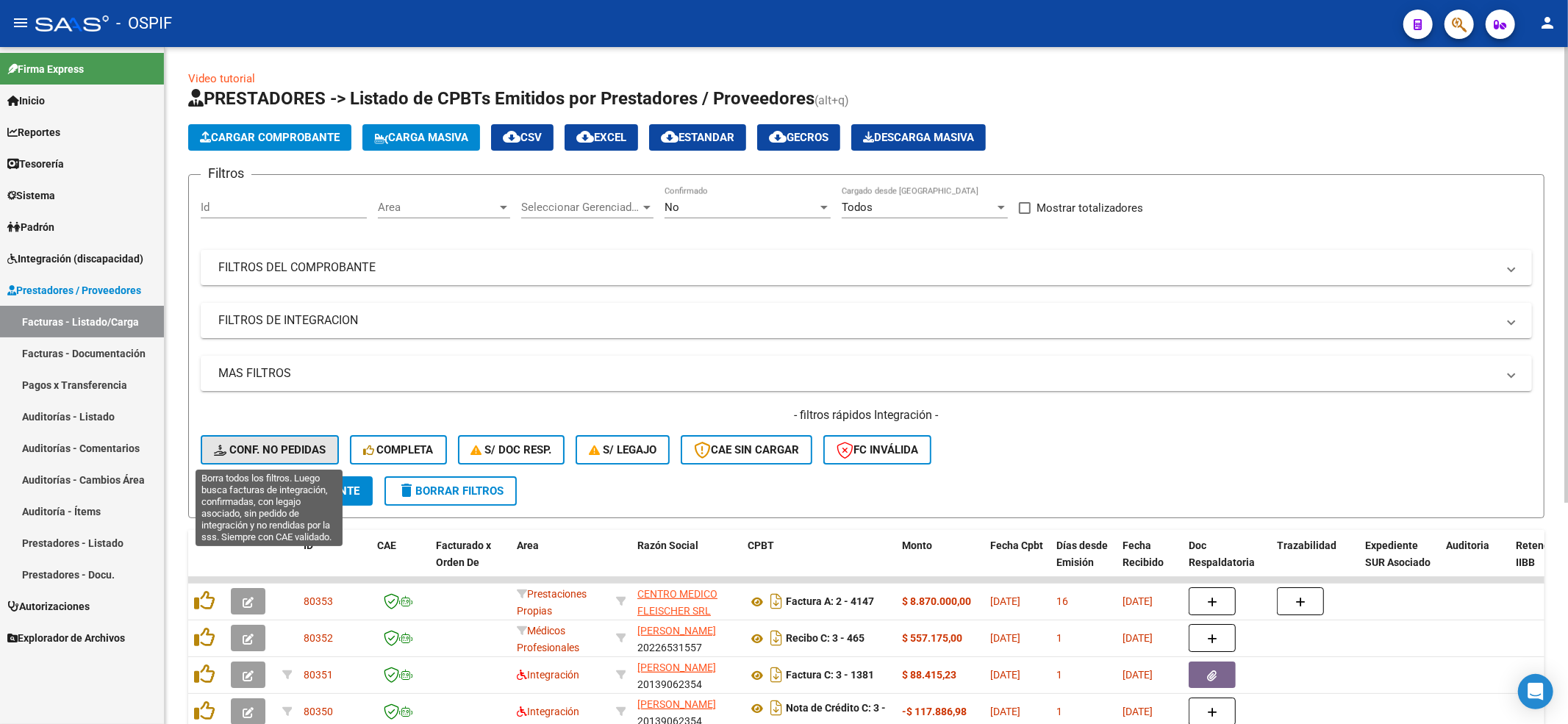
click at [212, 448] on button "Conf. no pedidas" at bounding box center [270, 449] width 139 height 30
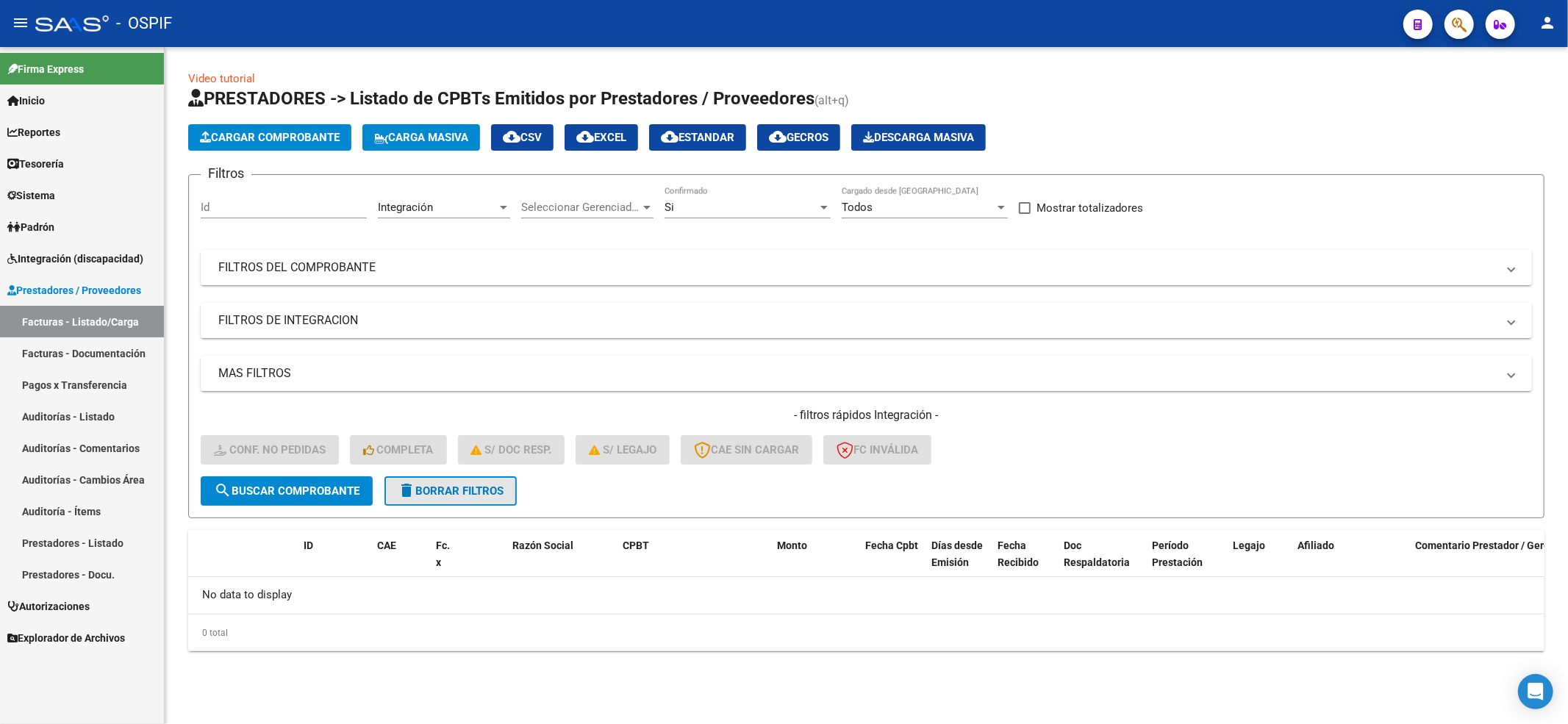
click at [478, 490] on span "delete Borrar Filtros" at bounding box center [451, 491] width 106 height 14
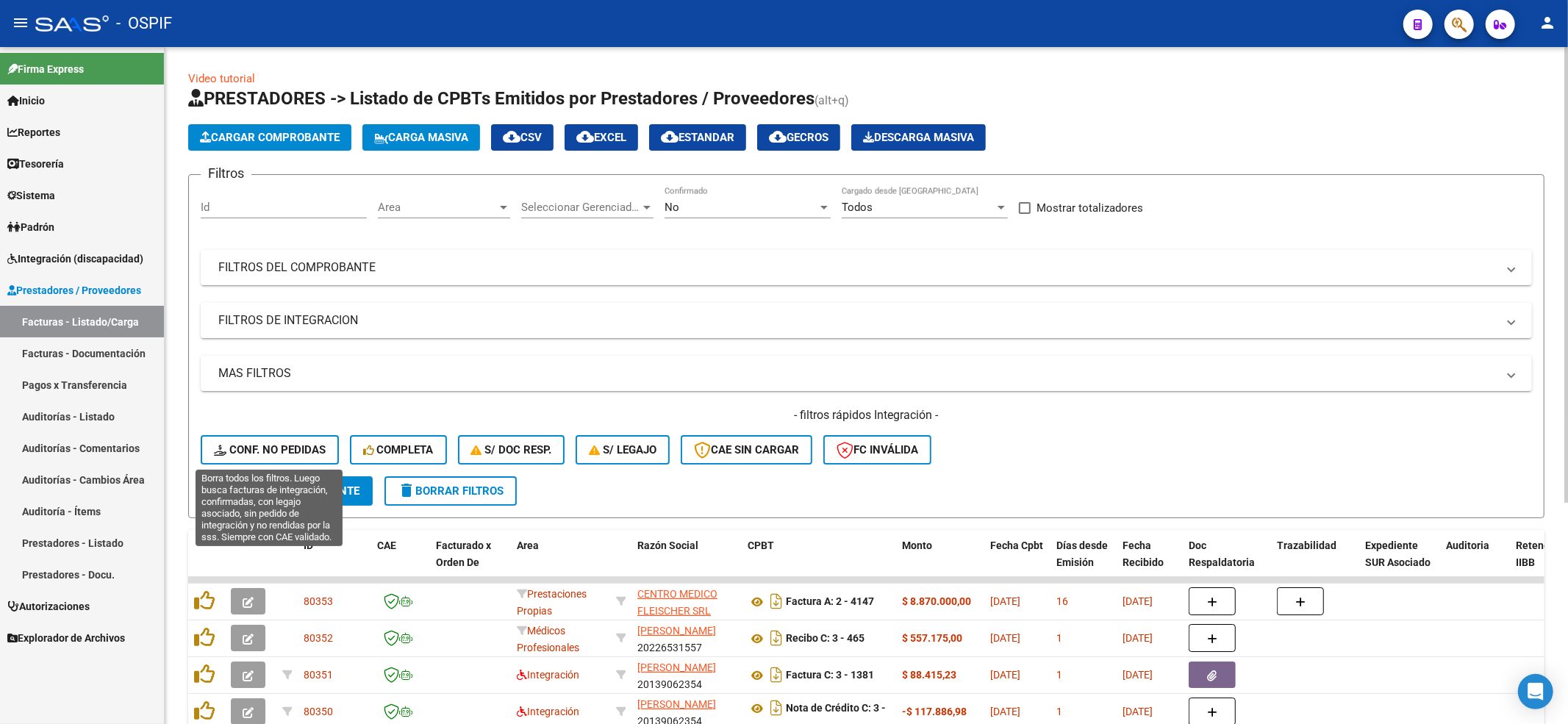
click at [278, 463] on button "Conf. no pedidas" at bounding box center [270, 449] width 139 height 30
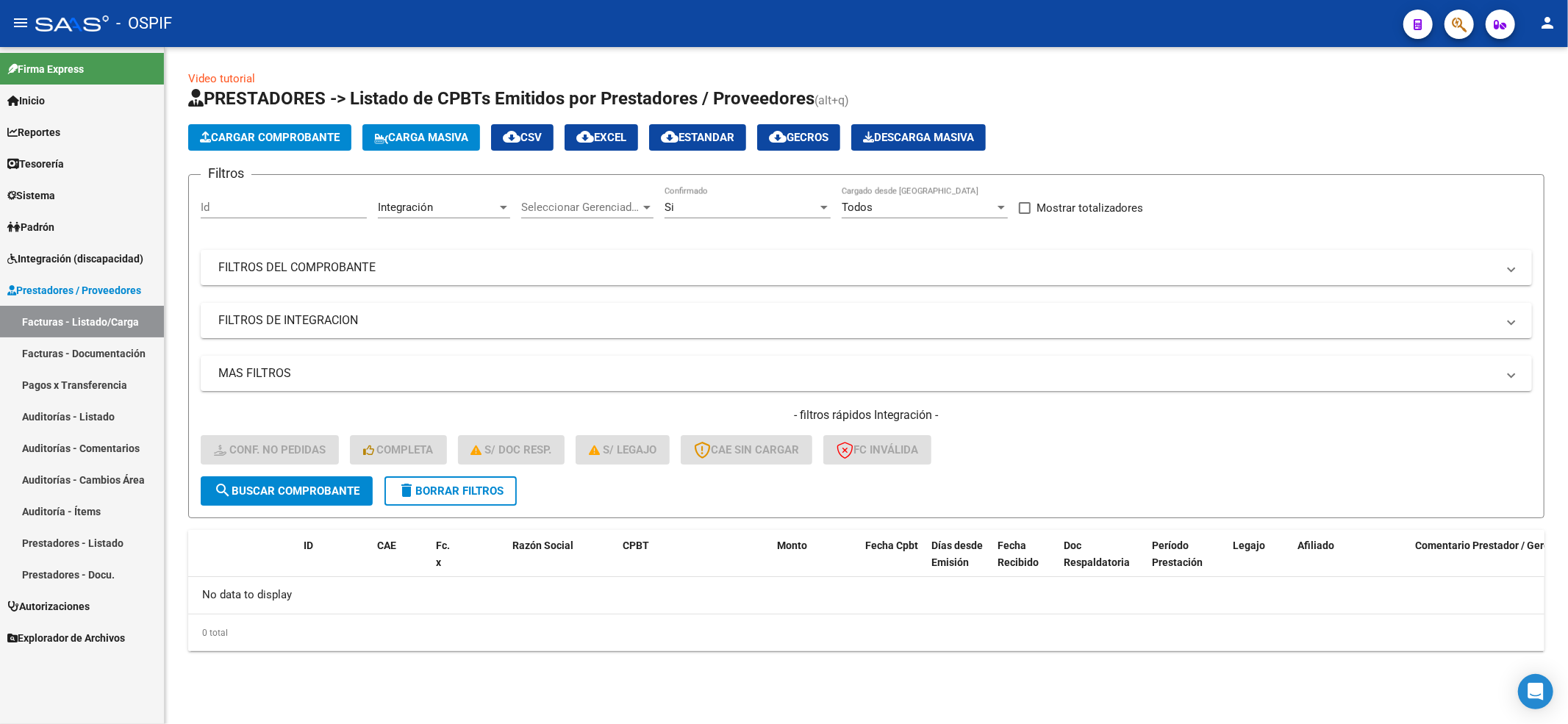
click at [468, 484] on span "delete Borrar Filtros" at bounding box center [451, 491] width 106 height 14
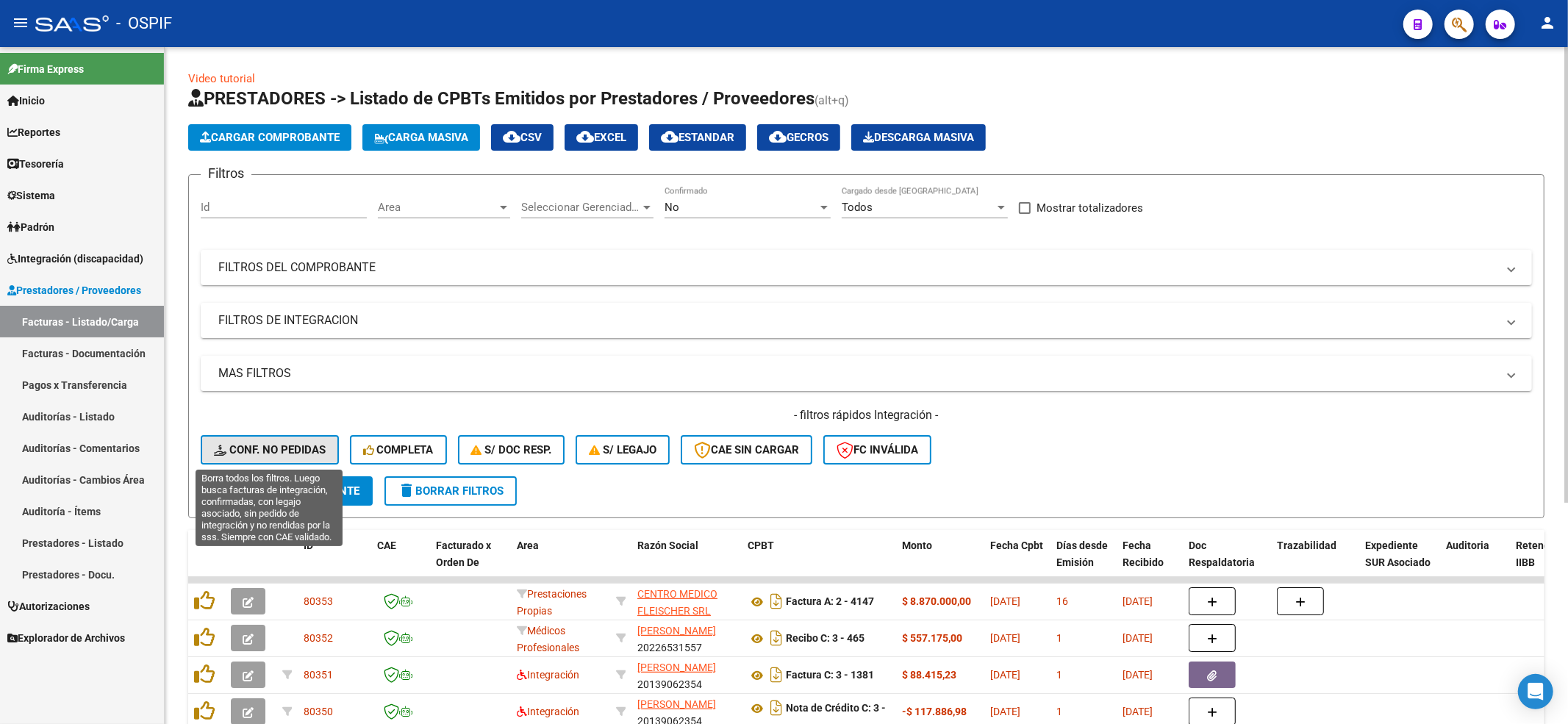
click at [248, 450] on span "Conf. no pedidas" at bounding box center [270, 449] width 112 height 14
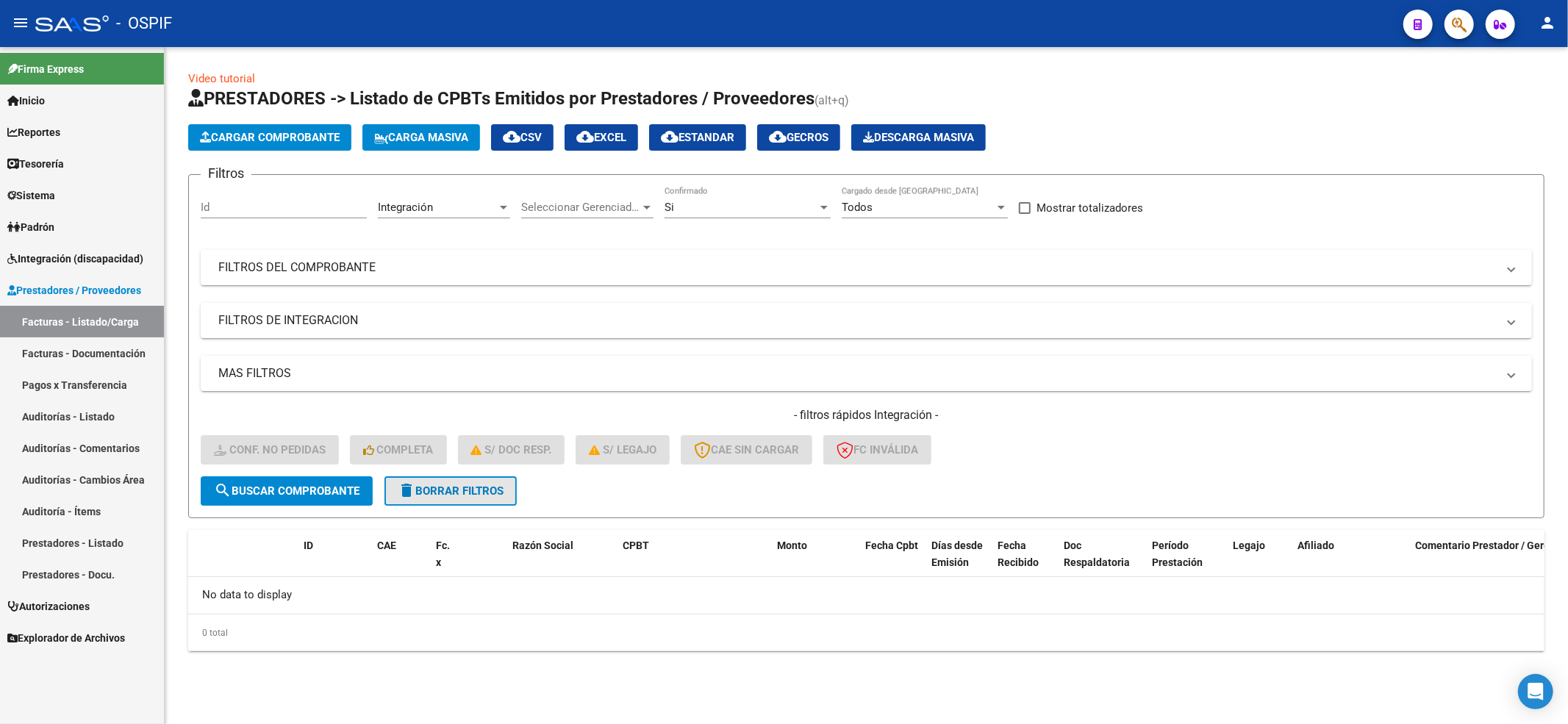
click at [485, 500] on button "delete Borrar Filtros" at bounding box center [450, 491] width 132 height 30
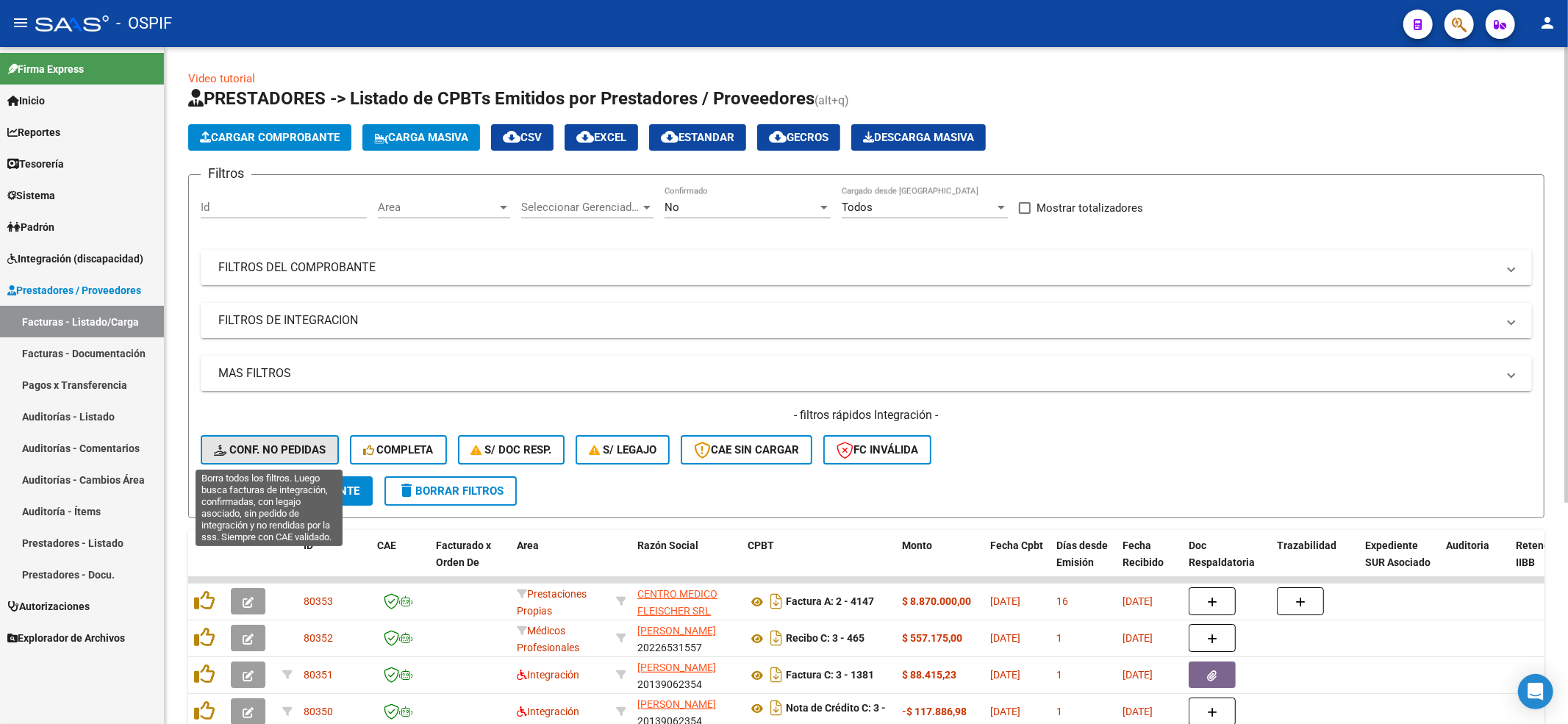
click at [260, 459] on button "Conf. no pedidas" at bounding box center [270, 449] width 139 height 30
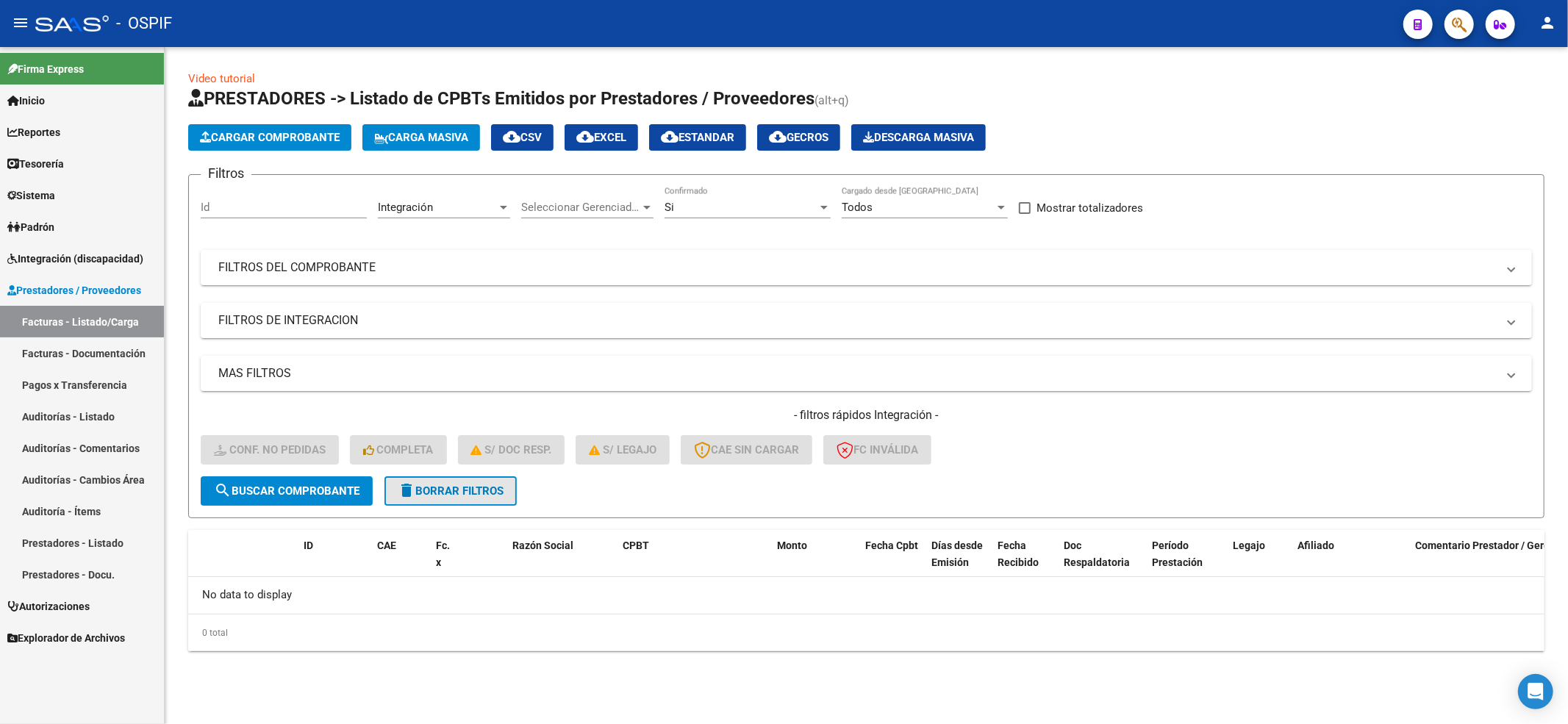
click at [503, 492] on span "delete Borrar Filtros" at bounding box center [451, 491] width 106 height 14
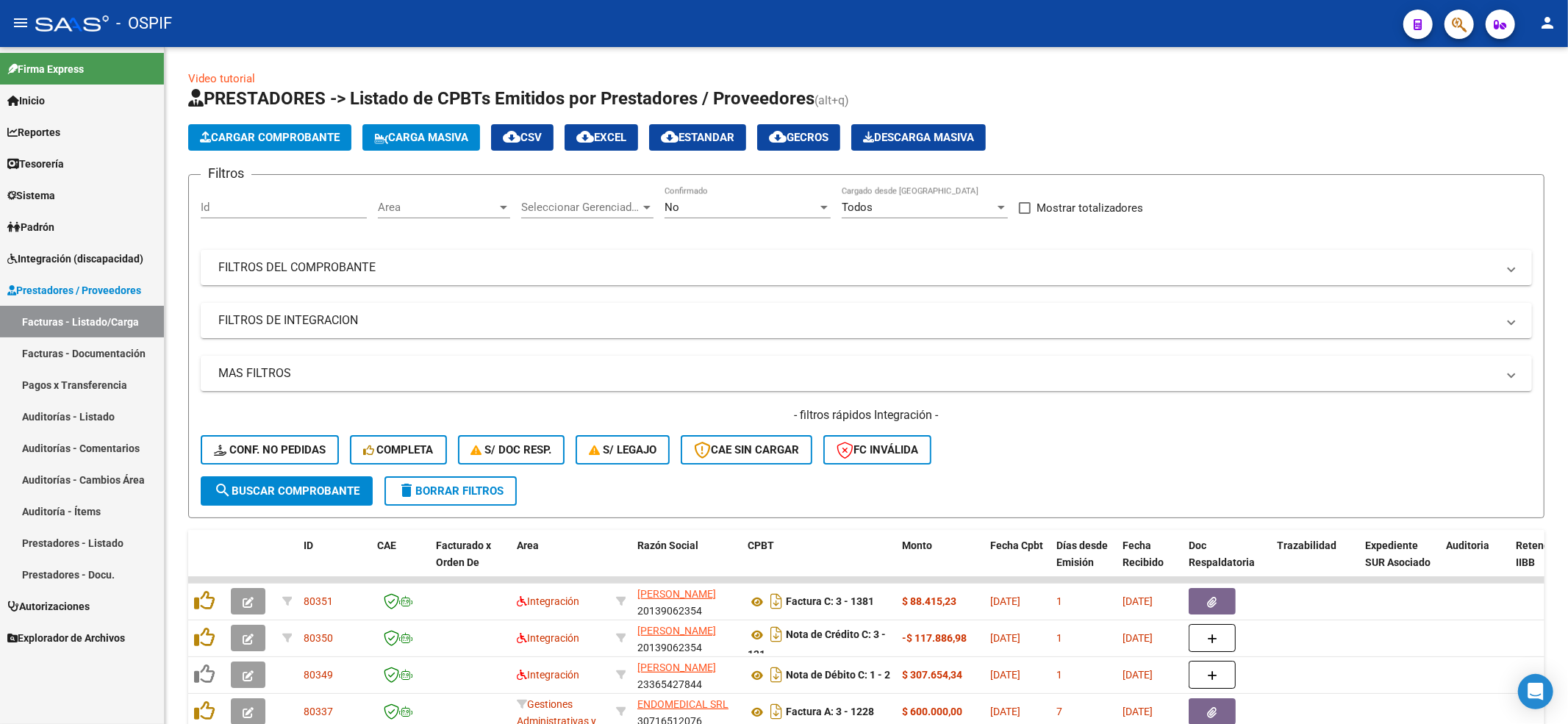
click at [74, 266] on span "Integración (discapacidad)" at bounding box center [75, 258] width 136 height 16
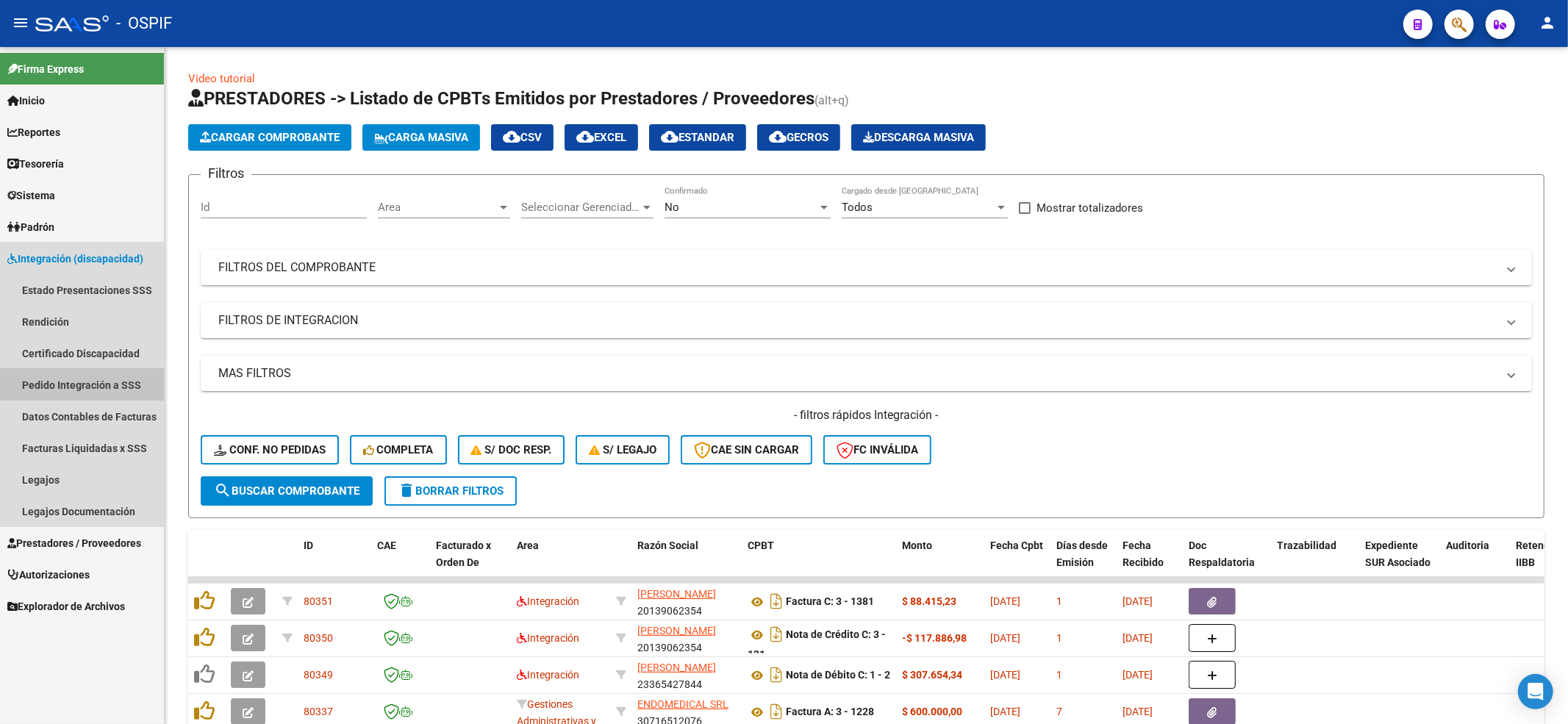
click at [72, 390] on link "Pedido Integración a SSS" at bounding box center [82, 385] width 164 height 32
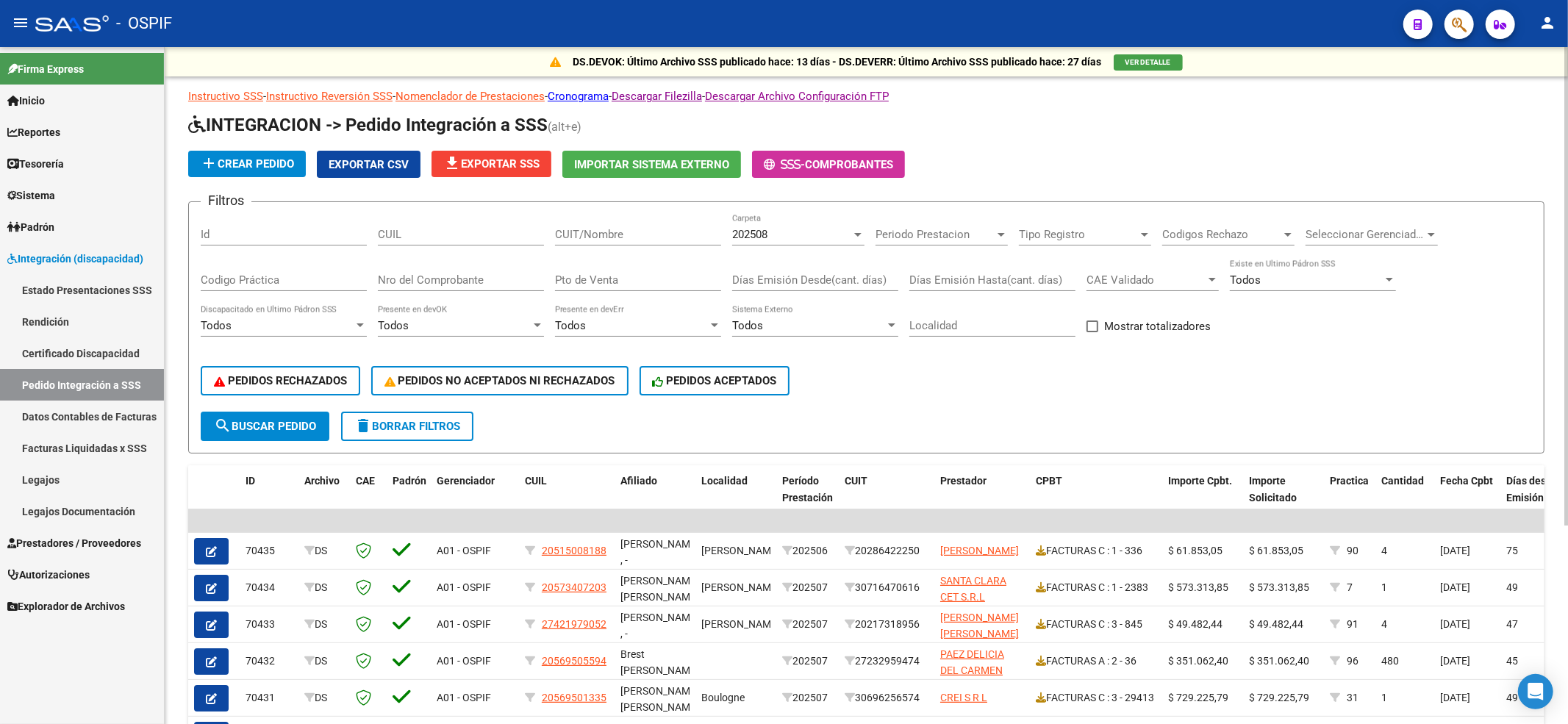
click at [485, 237] on input "CUIL" at bounding box center [461, 234] width 167 height 14
paste input "50692080"
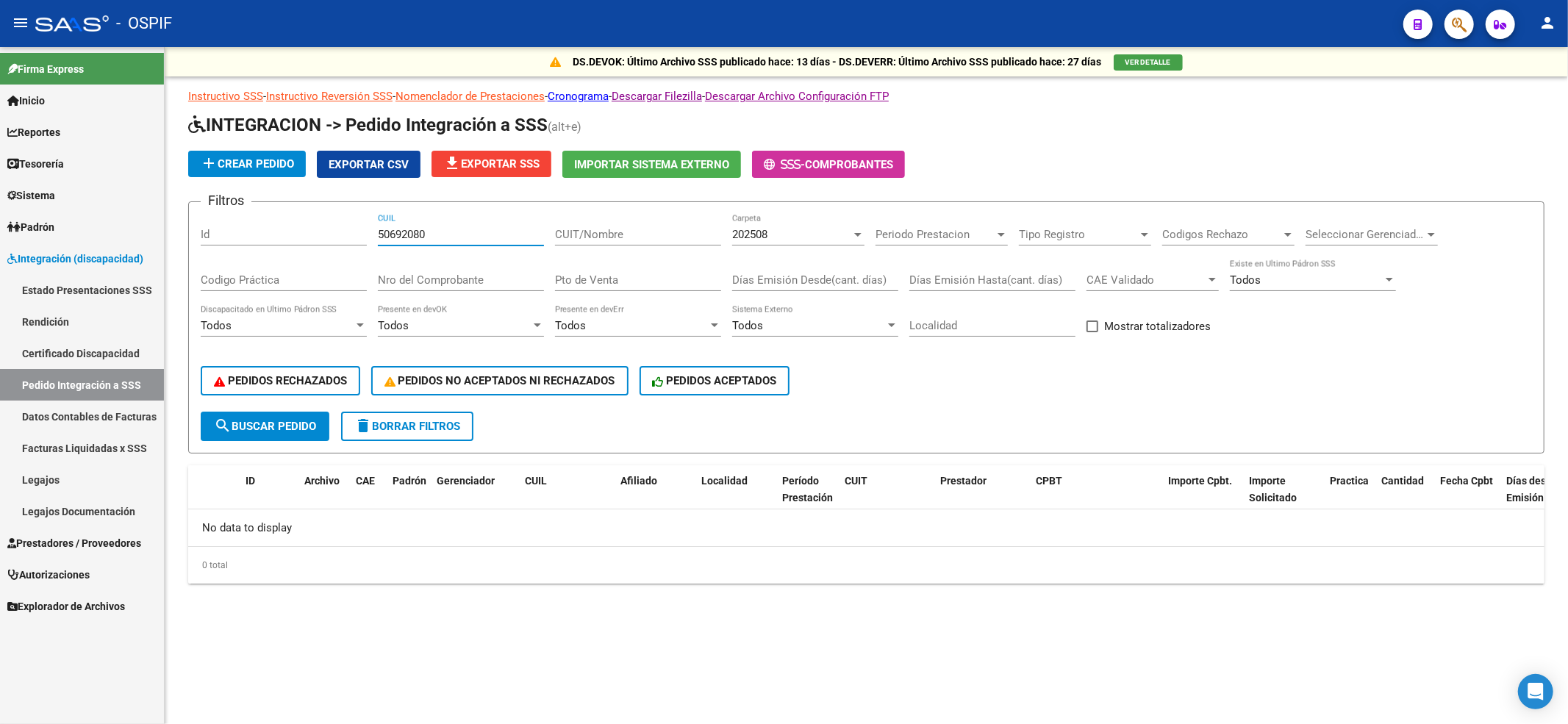
drag, startPoint x: 445, startPoint y: 231, endPoint x: 0, endPoint y: 62, distance: 476.0
click at [0, 276] on mat-sidenav-container "Firma Express Inicio Calendario SSS Instructivos Contacto OS Reportes Egresos D…" at bounding box center [784, 385] width 1568 height 677
paste input "23506920809"
type input "23506920809"
click at [741, 227] on div "202508 Carpeta" at bounding box center [798, 230] width 132 height 32
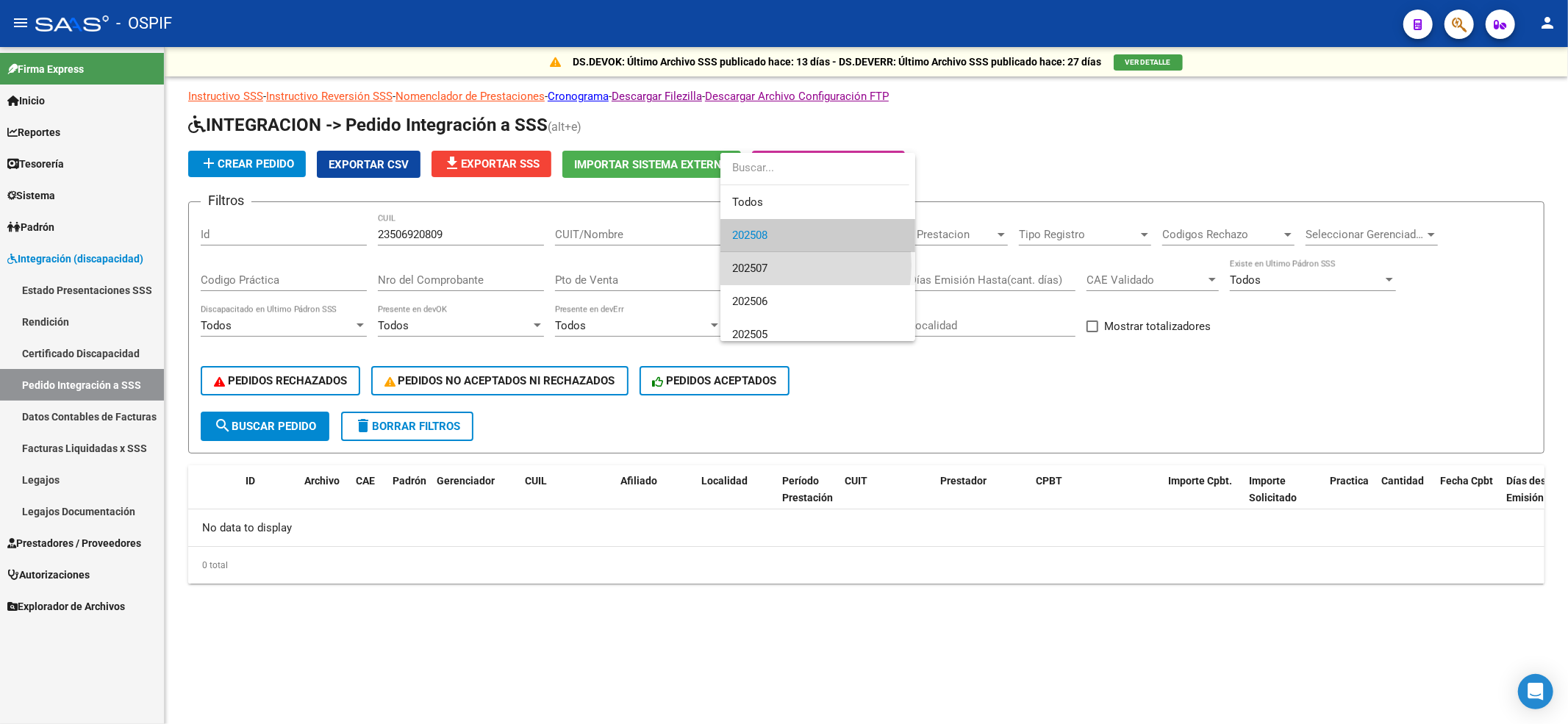
click at [778, 266] on span "202507" at bounding box center [817, 268] width 171 height 33
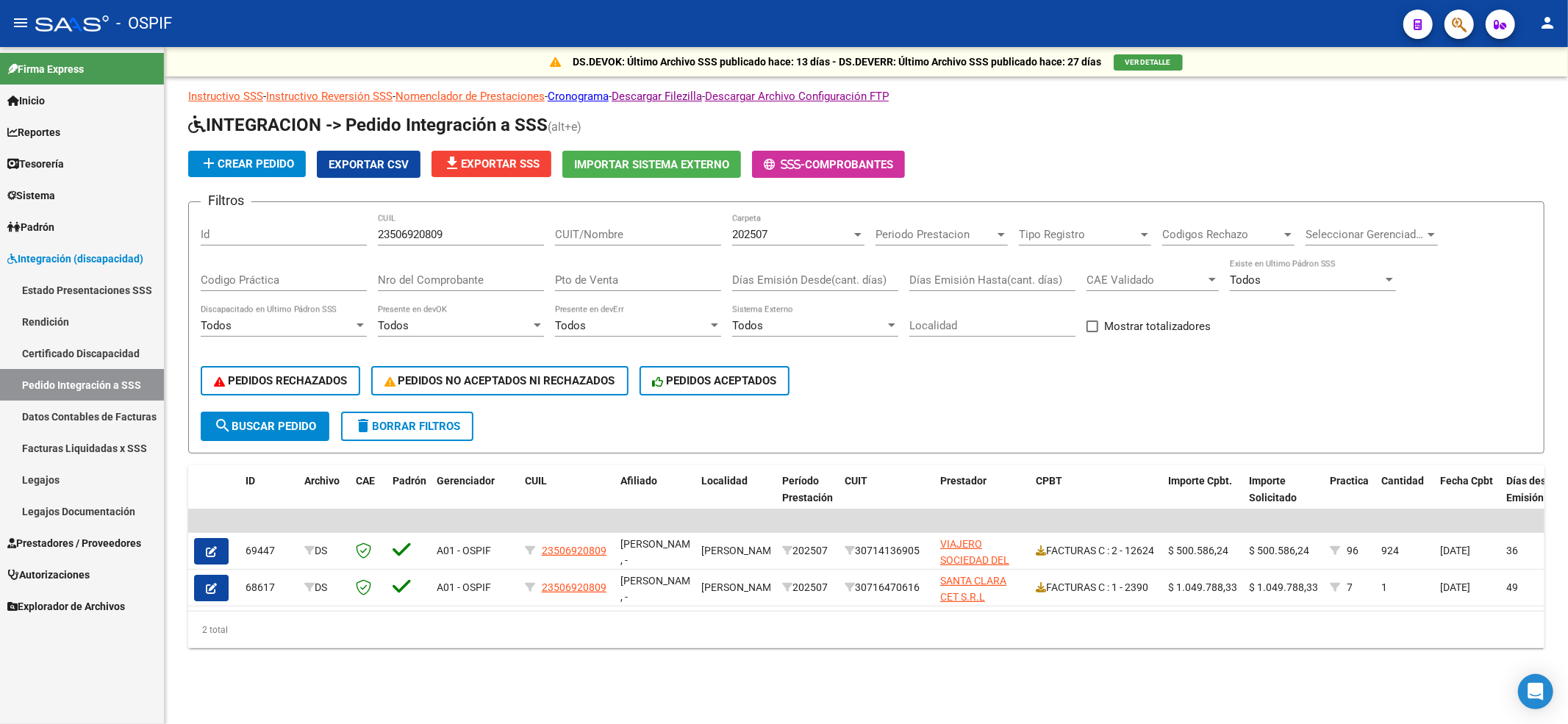
click at [797, 230] on div "202507" at bounding box center [791, 234] width 119 height 14
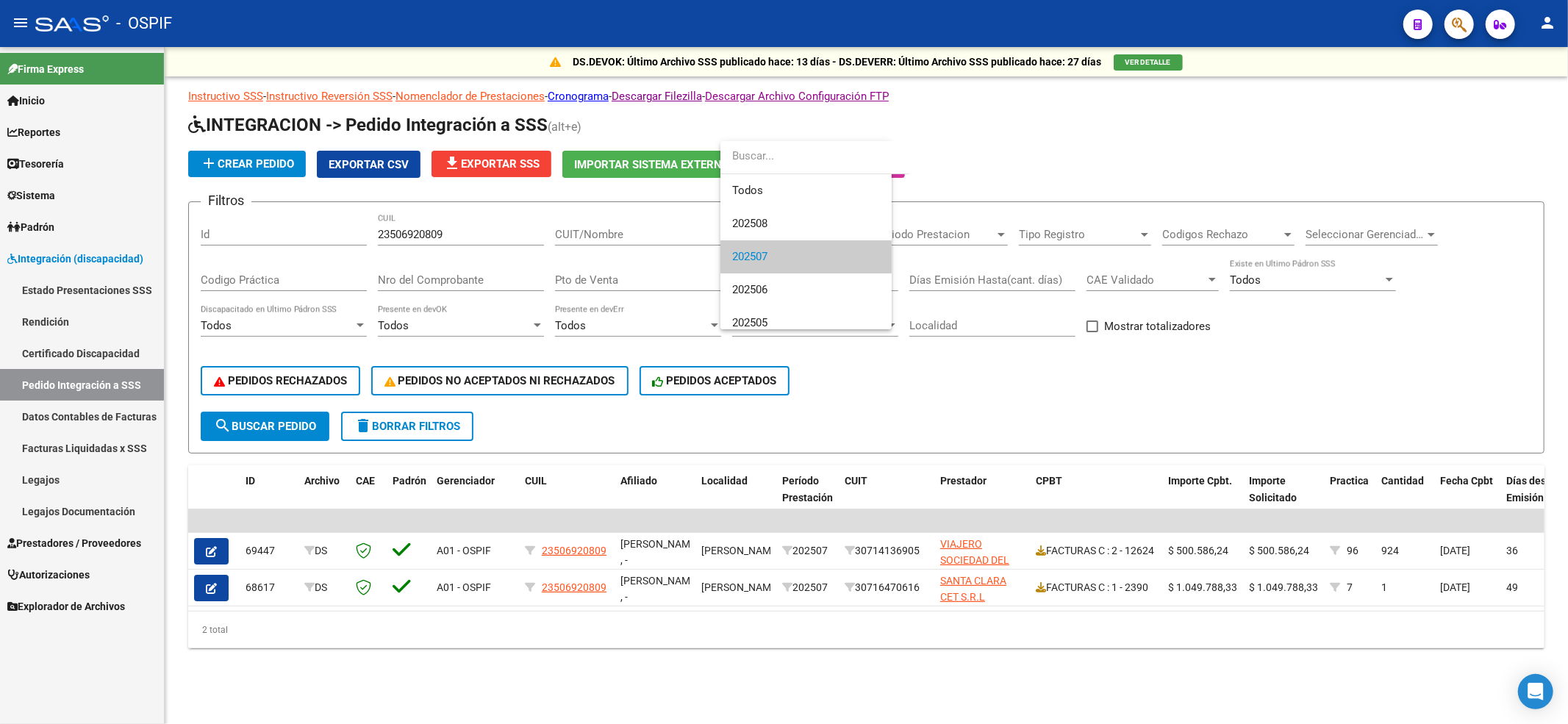
scroll to position [22, 0]
click at [779, 276] on span "202506" at bounding box center [817, 268] width 171 height 33
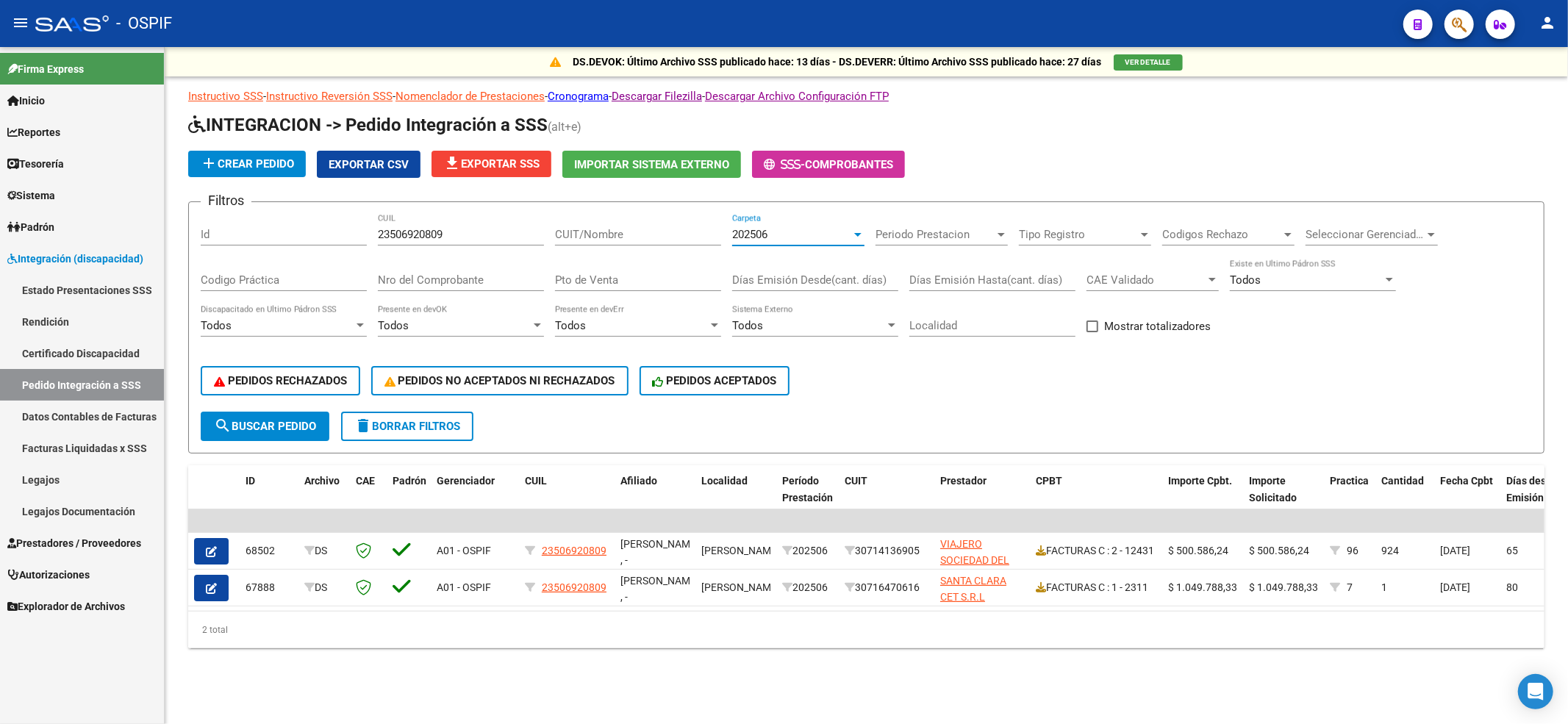
click at [768, 233] on span "202506" at bounding box center [749, 234] width 35 height 14
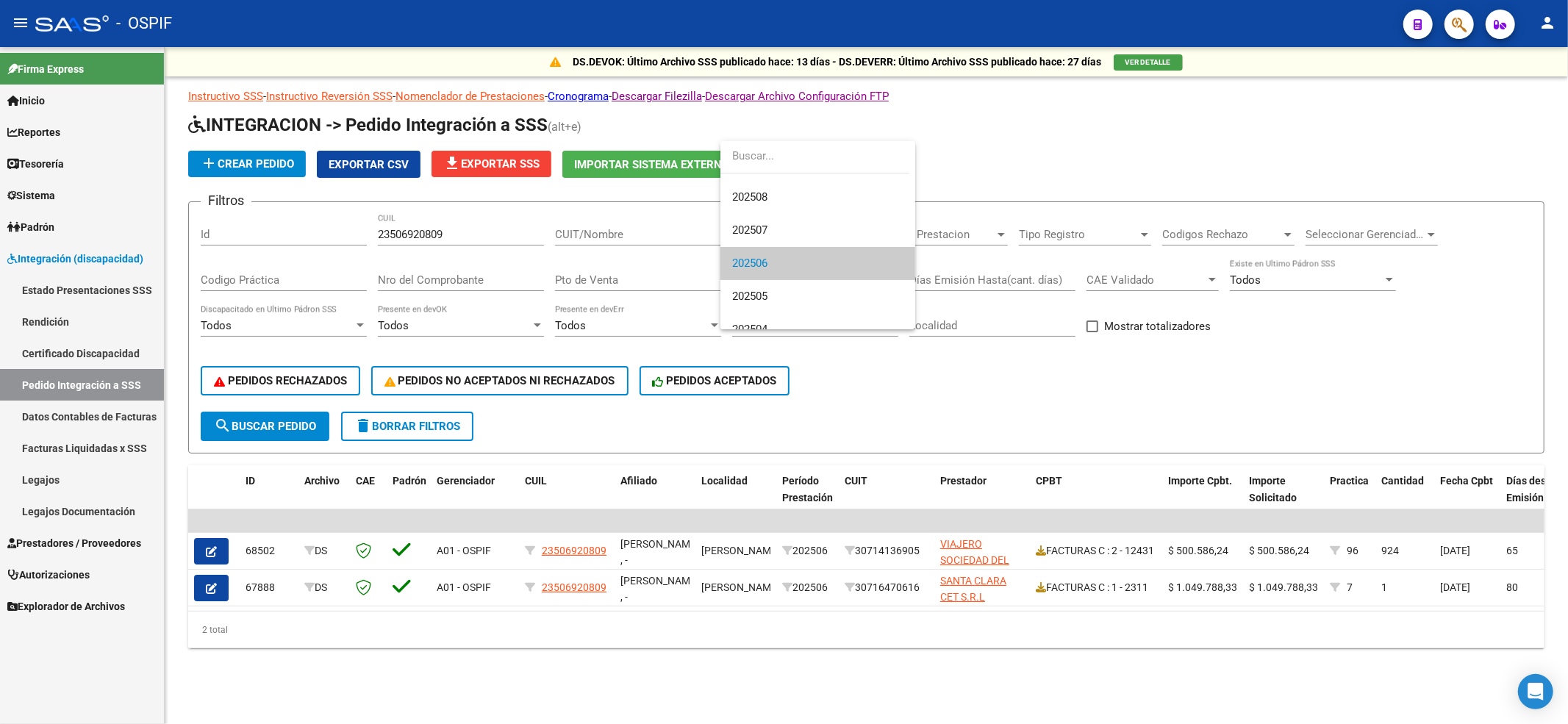
scroll to position [0, 0]
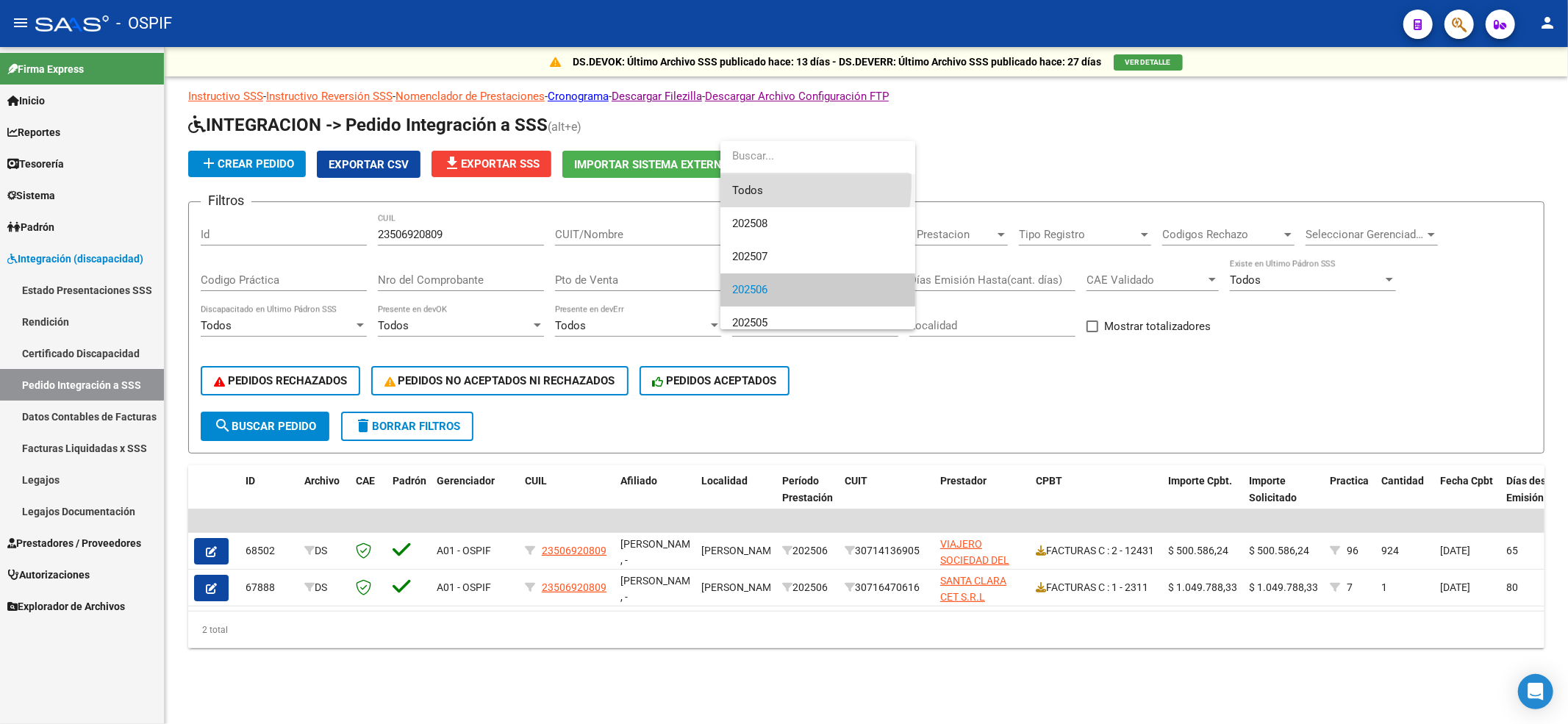
drag, startPoint x: 744, startPoint y: 183, endPoint x: 580, endPoint y: 398, distance: 270.4
click at [744, 183] on span "Todos" at bounding box center [817, 191] width 171 height 33
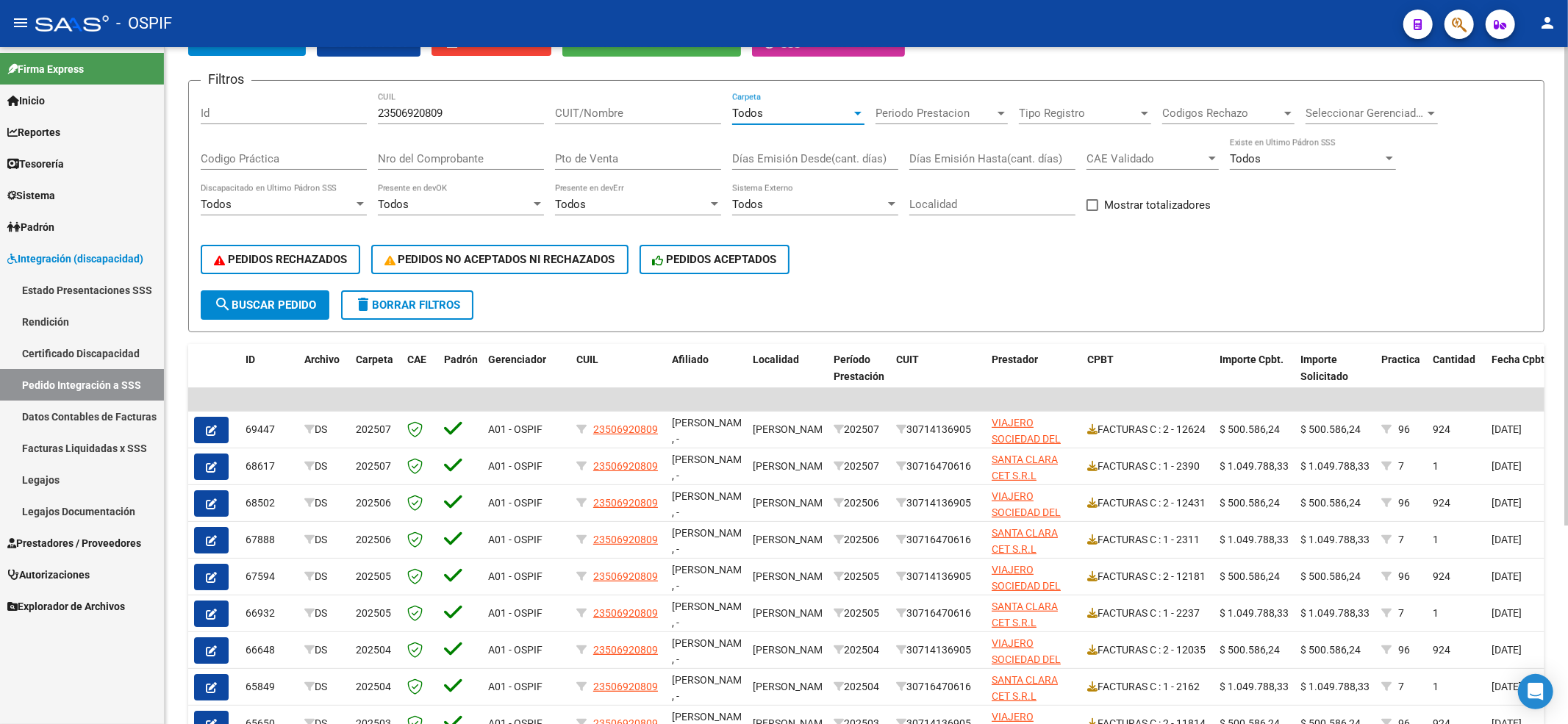
scroll to position [83, 0]
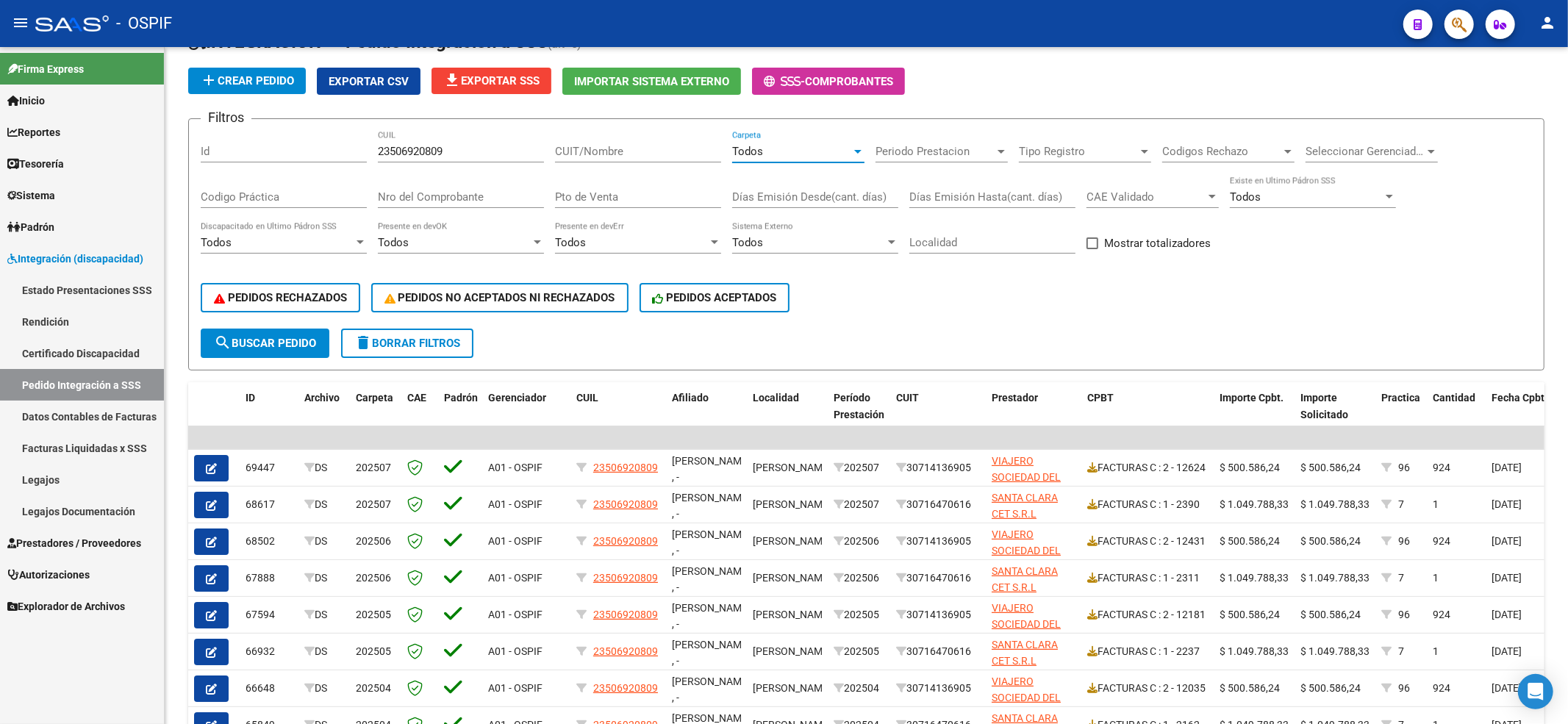
click at [38, 542] on span "Prestadores / Proveedores" at bounding box center [74, 544] width 134 height 16
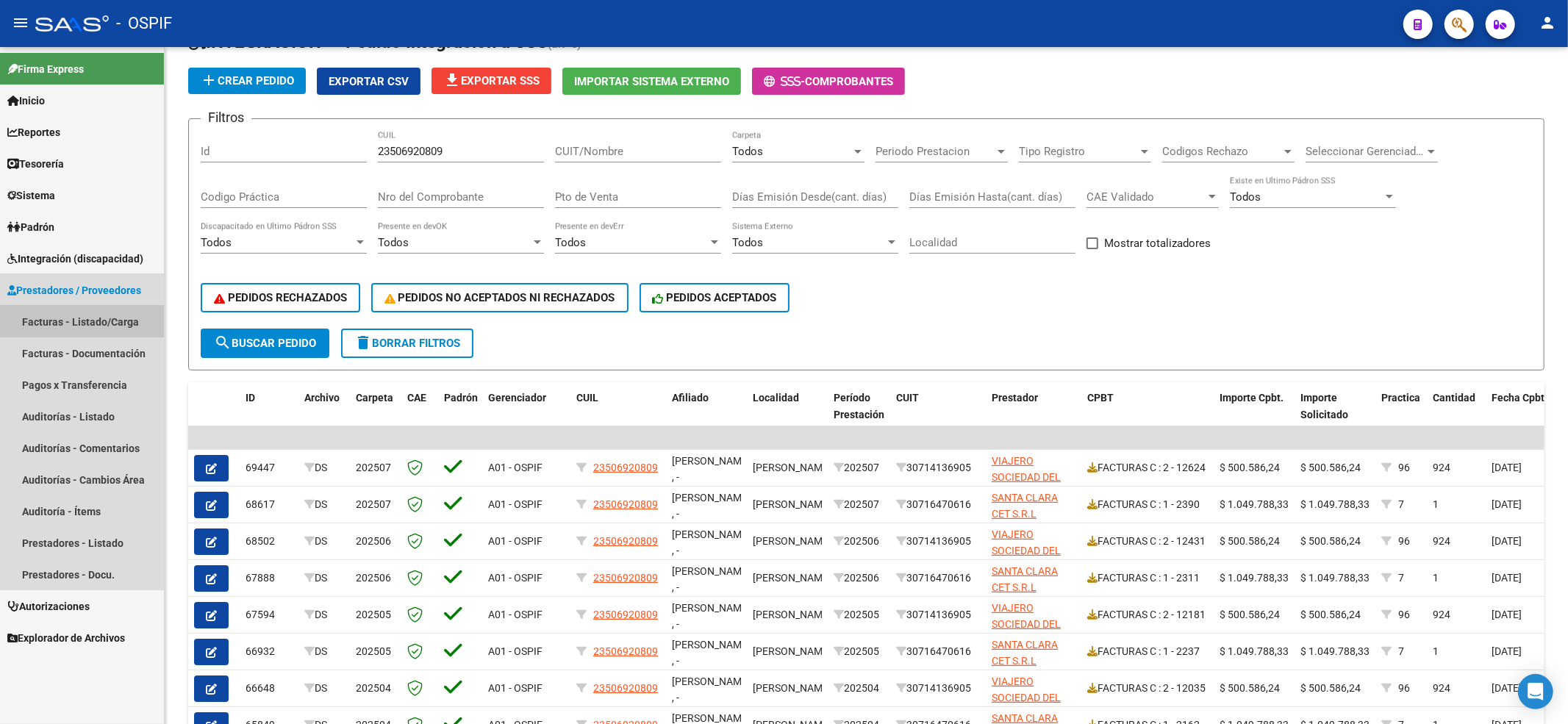
click at [86, 313] on link "Facturas - Listado/Carga" at bounding box center [82, 321] width 164 height 32
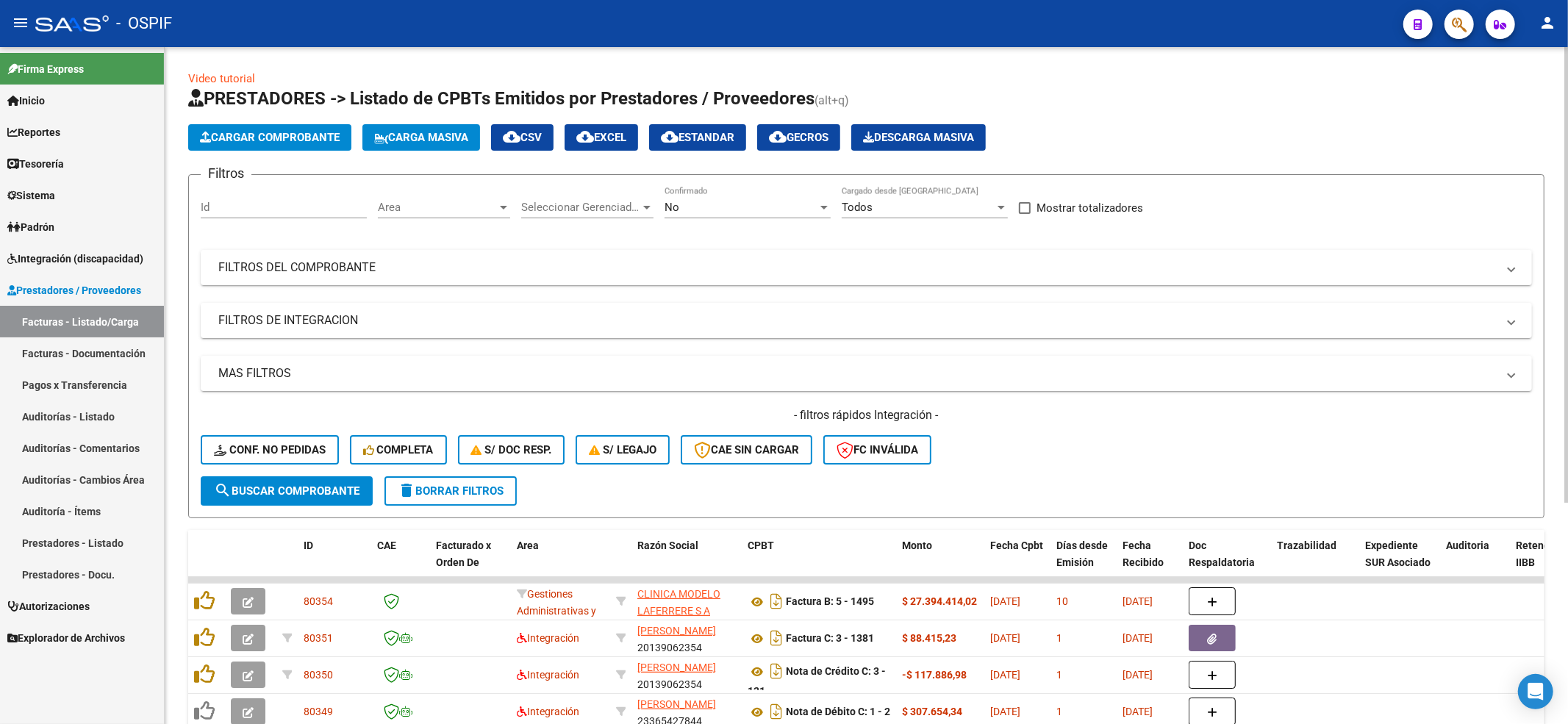
click at [491, 195] on div "Area Area" at bounding box center [444, 202] width 132 height 32
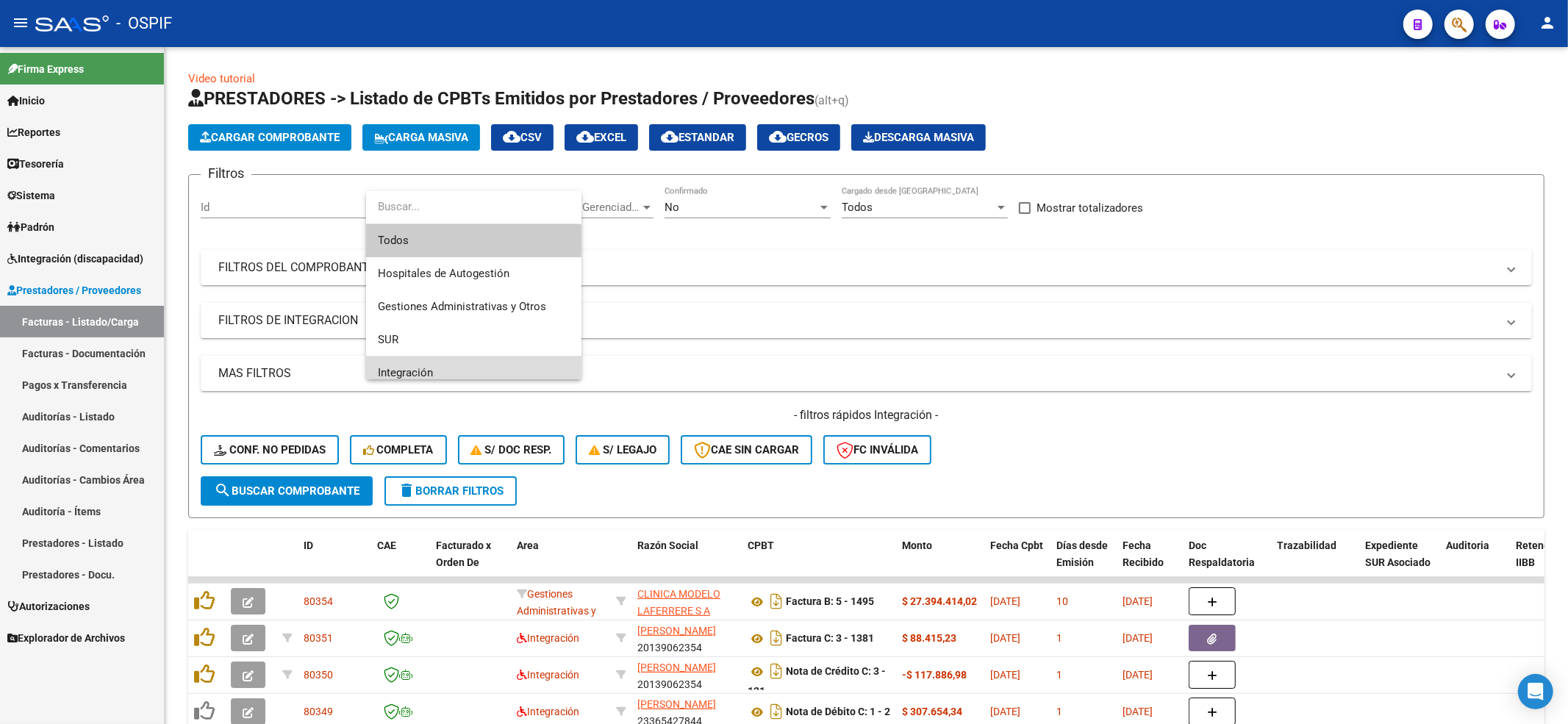
click at [421, 359] on span "Integración" at bounding box center [473, 373] width 192 height 33
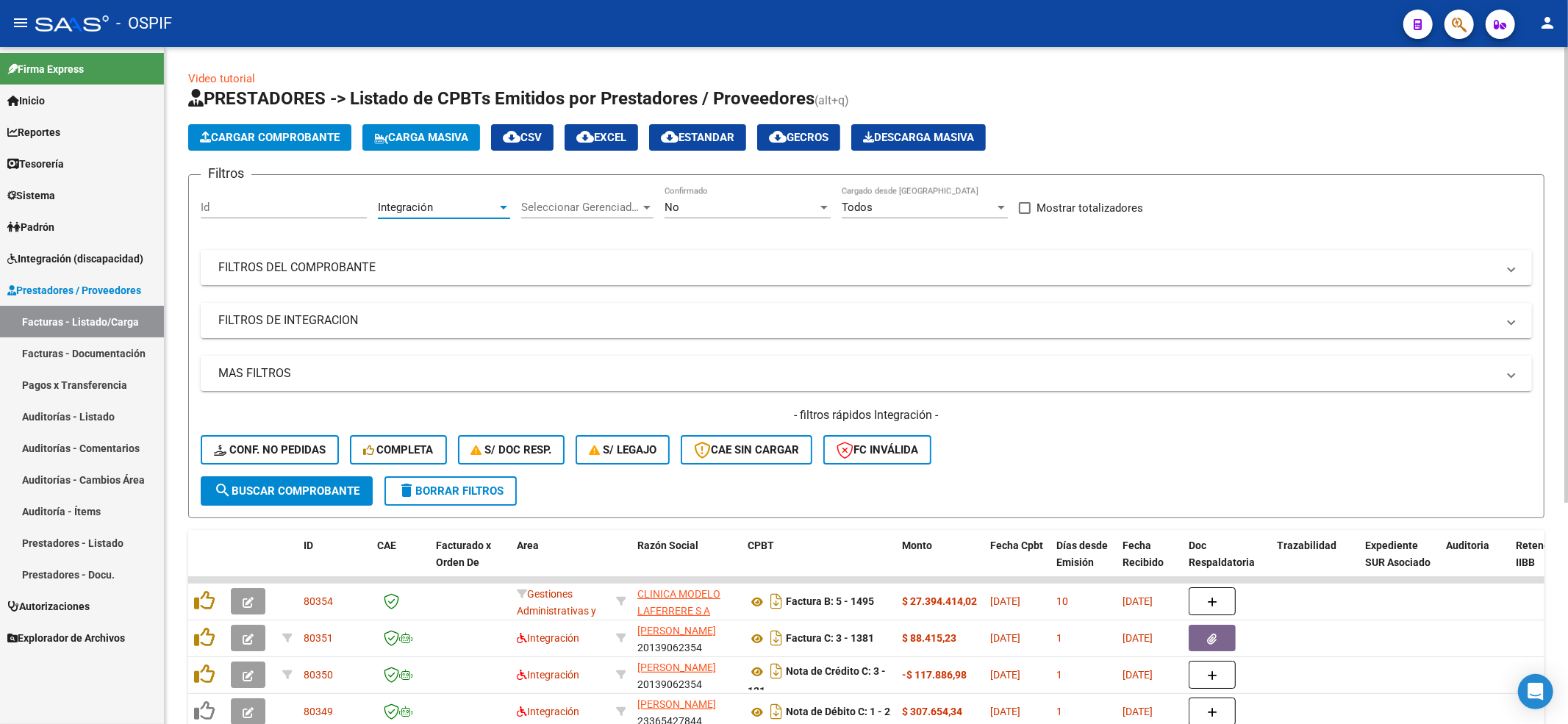
scroll to position [10, 0]
click at [725, 219] on div "No Confirmado" at bounding box center [747, 209] width 167 height 46
click at [729, 195] on div "No Confirmado" at bounding box center [747, 202] width 167 height 32
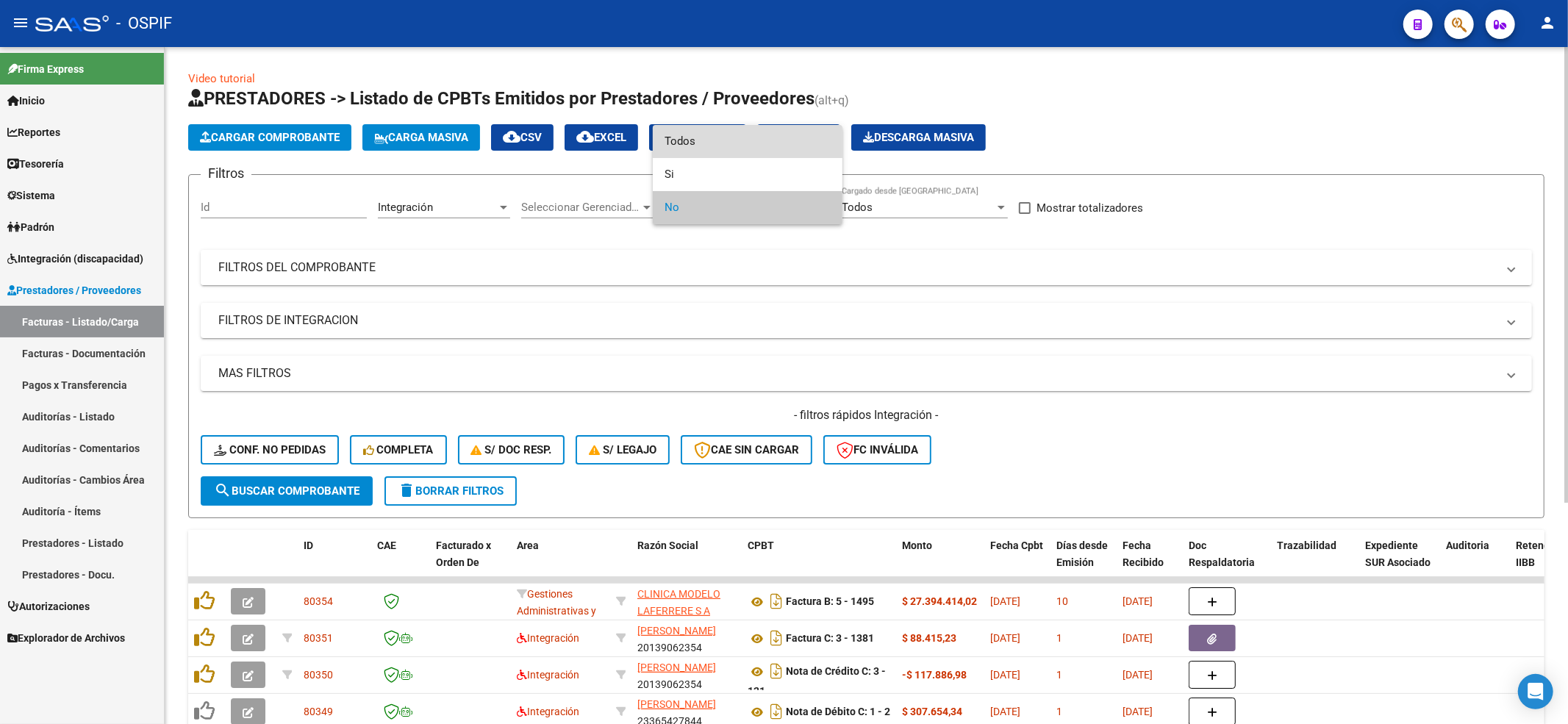
drag, startPoint x: 716, startPoint y: 137, endPoint x: 626, endPoint y: 258, distance: 150.8
click at [712, 141] on span "Todos" at bounding box center [747, 141] width 167 height 33
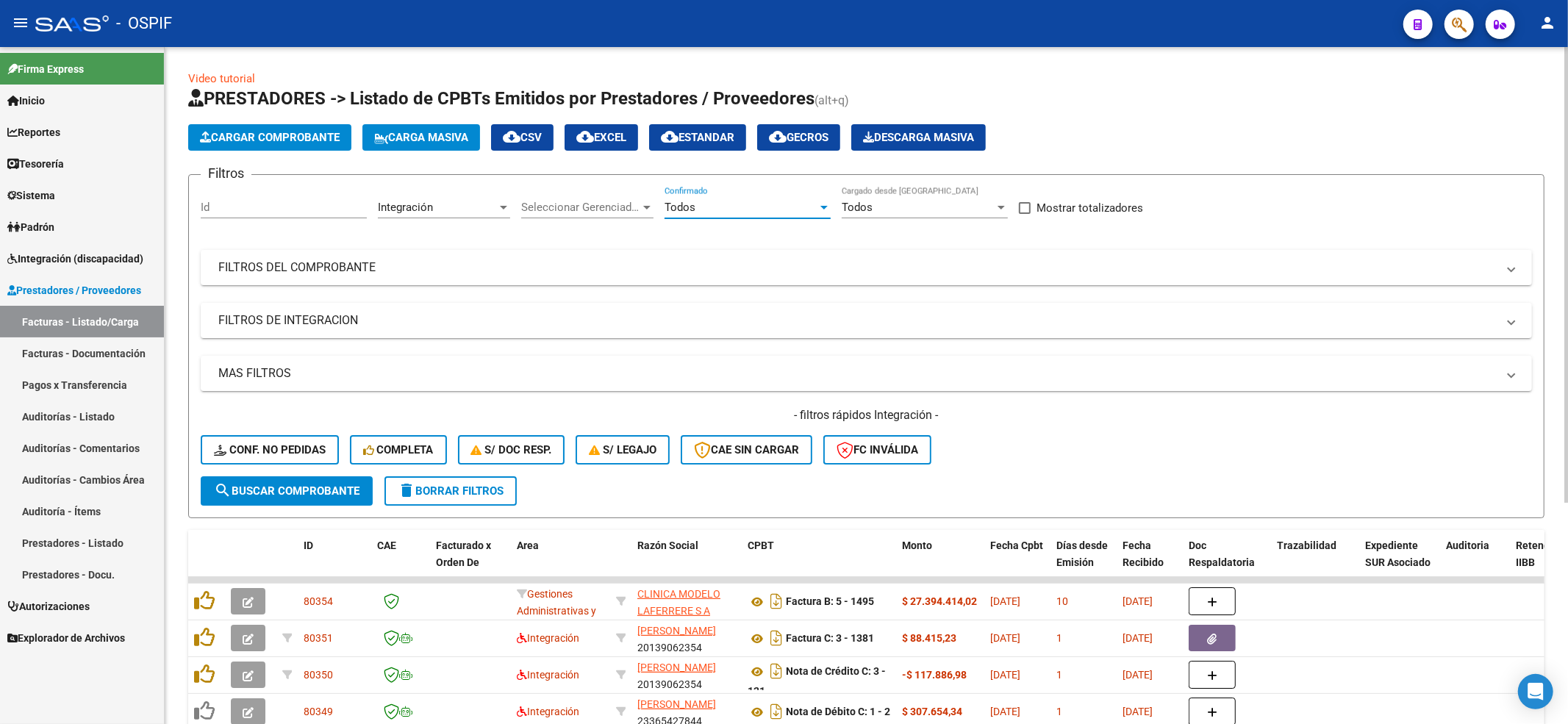
click at [330, 294] on div "Filtros Id Integración Area Seleccionar Gerenciador Seleccionar Gerenciador Tod…" at bounding box center [866, 331] width 1331 height 290
click at [329, 257] on mat-expansion-panel-header "FILTROS DEL COMPROBANTE" at bounding box center [866, 267] width 1331 height 35
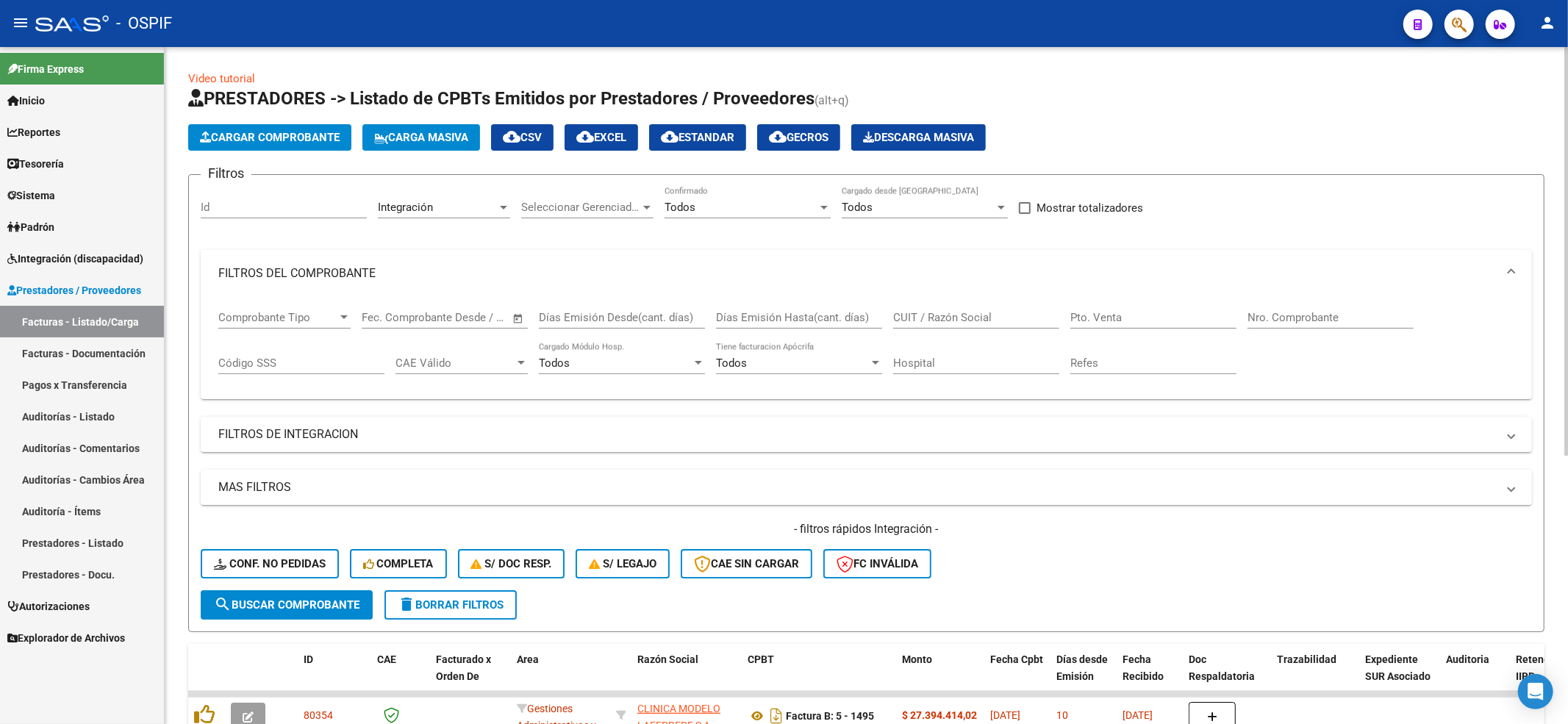
click at [1277, 303] on div "Nro. Comprobante" at bounding box center [1330, 312] width 167 height 32
paste input "3064"
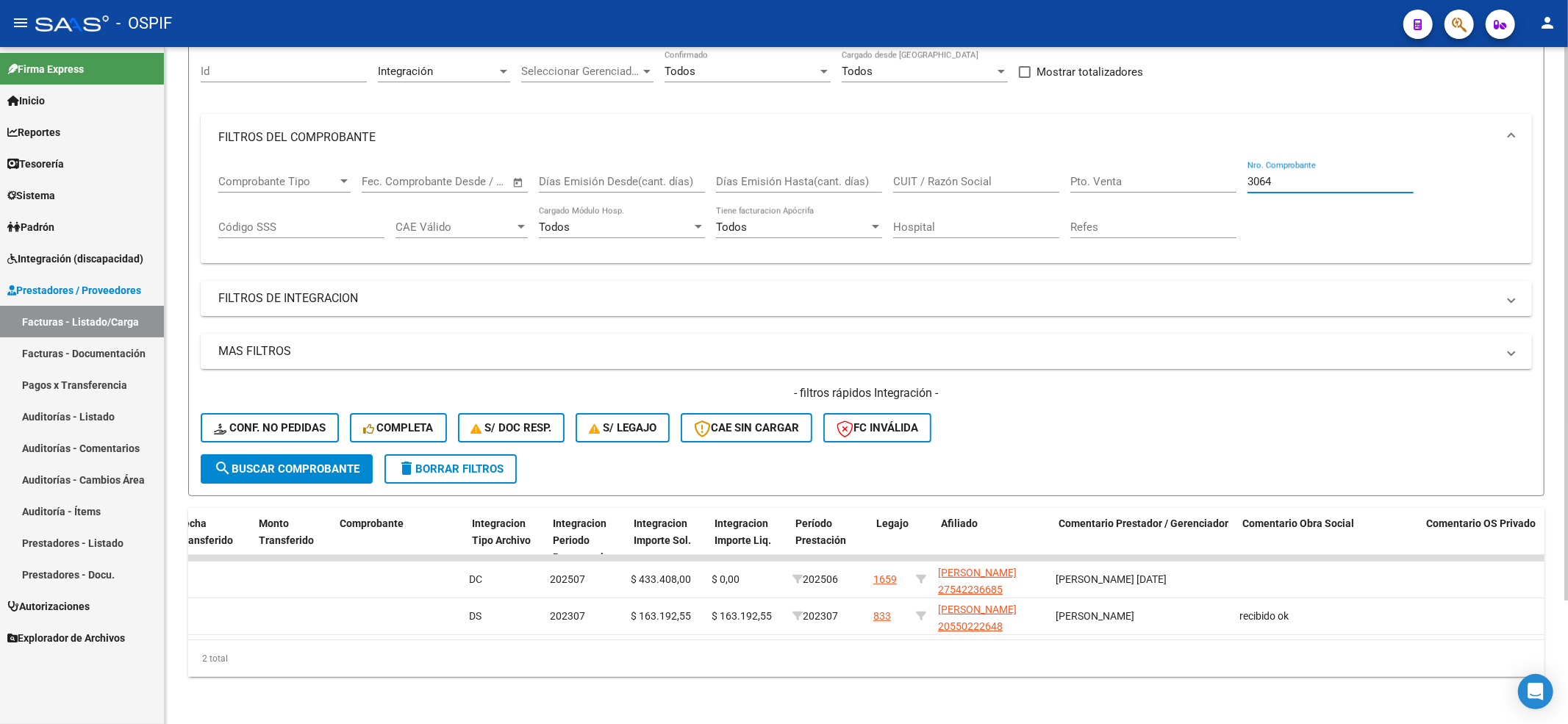
scroll to position [0, 0]
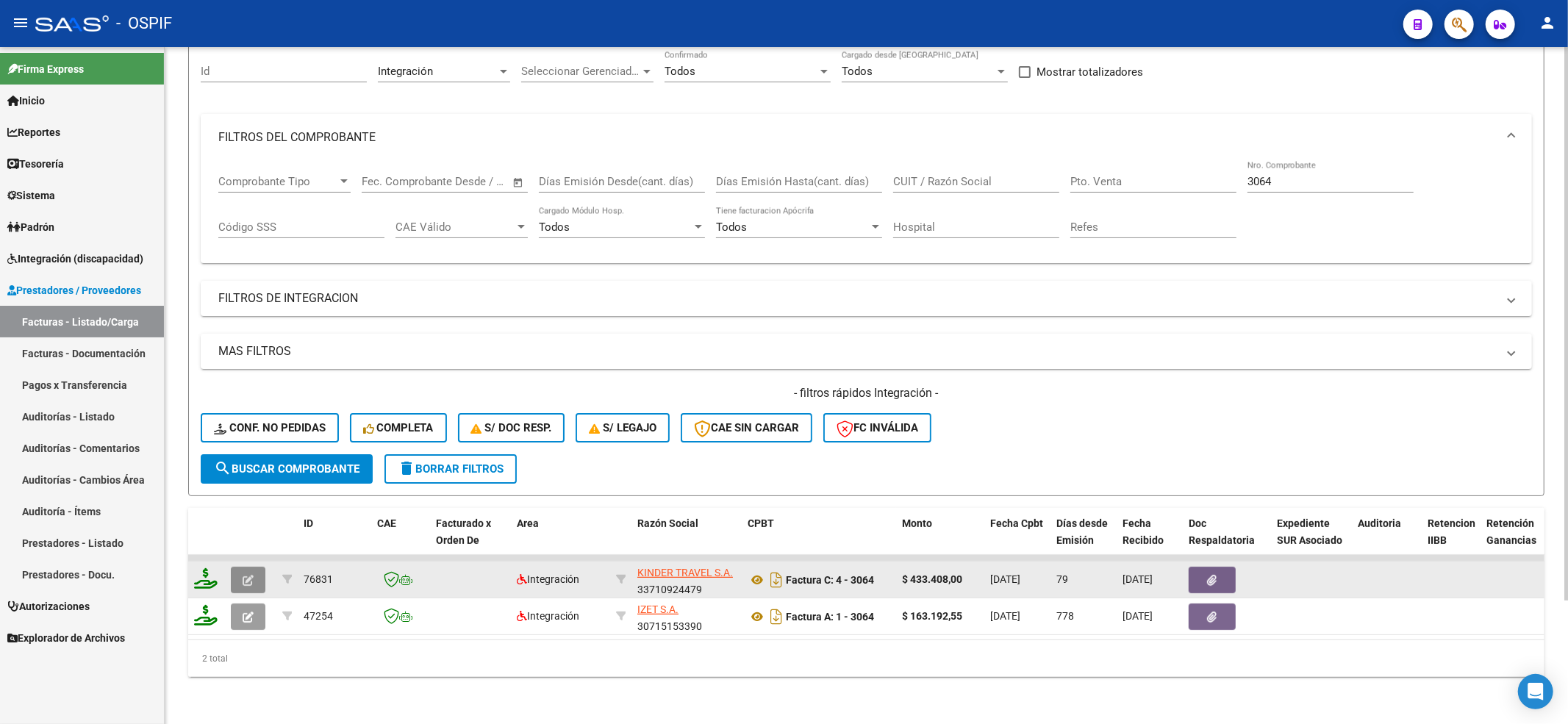
click at [262, 568] on button "button" at bounding box center [248, 580] width 34 height 26
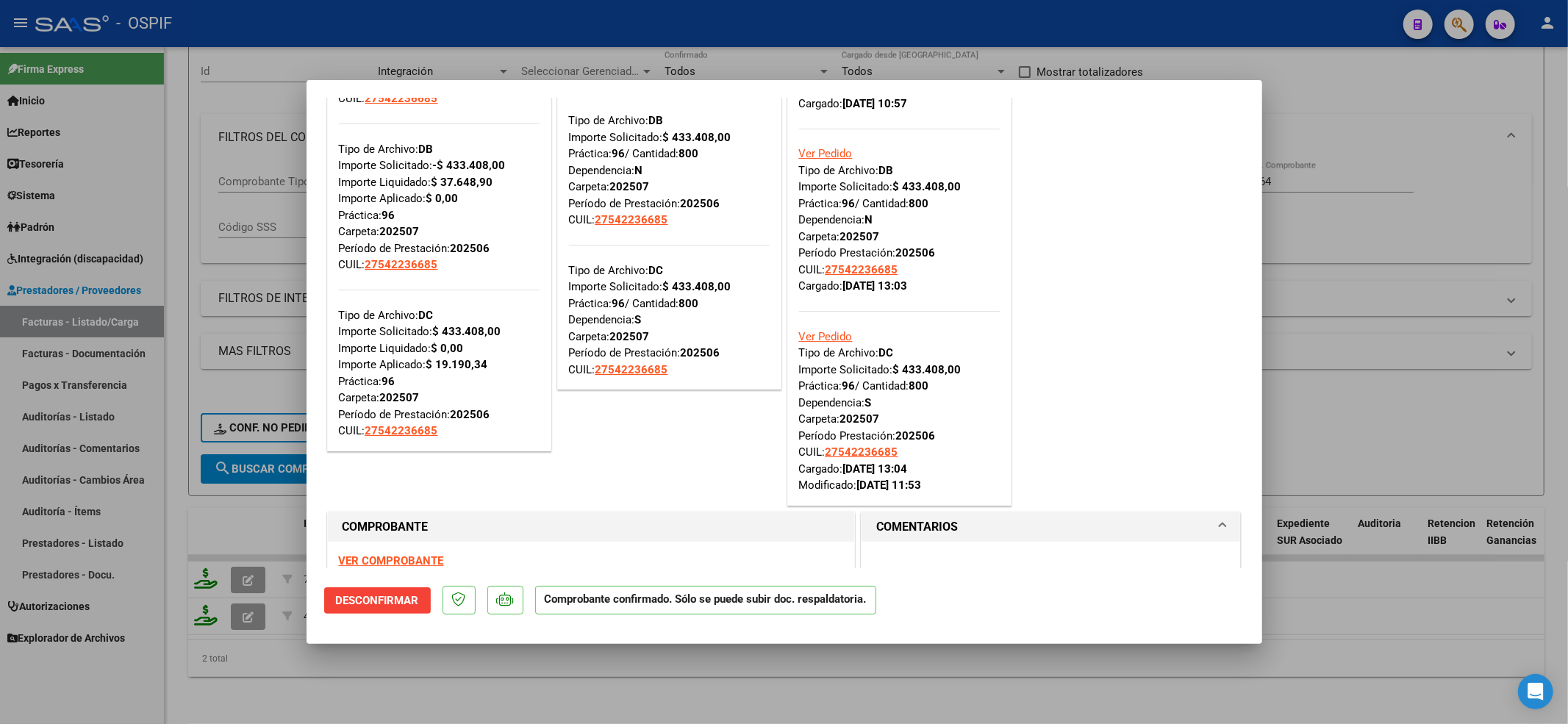
scroll to position [392, 0]
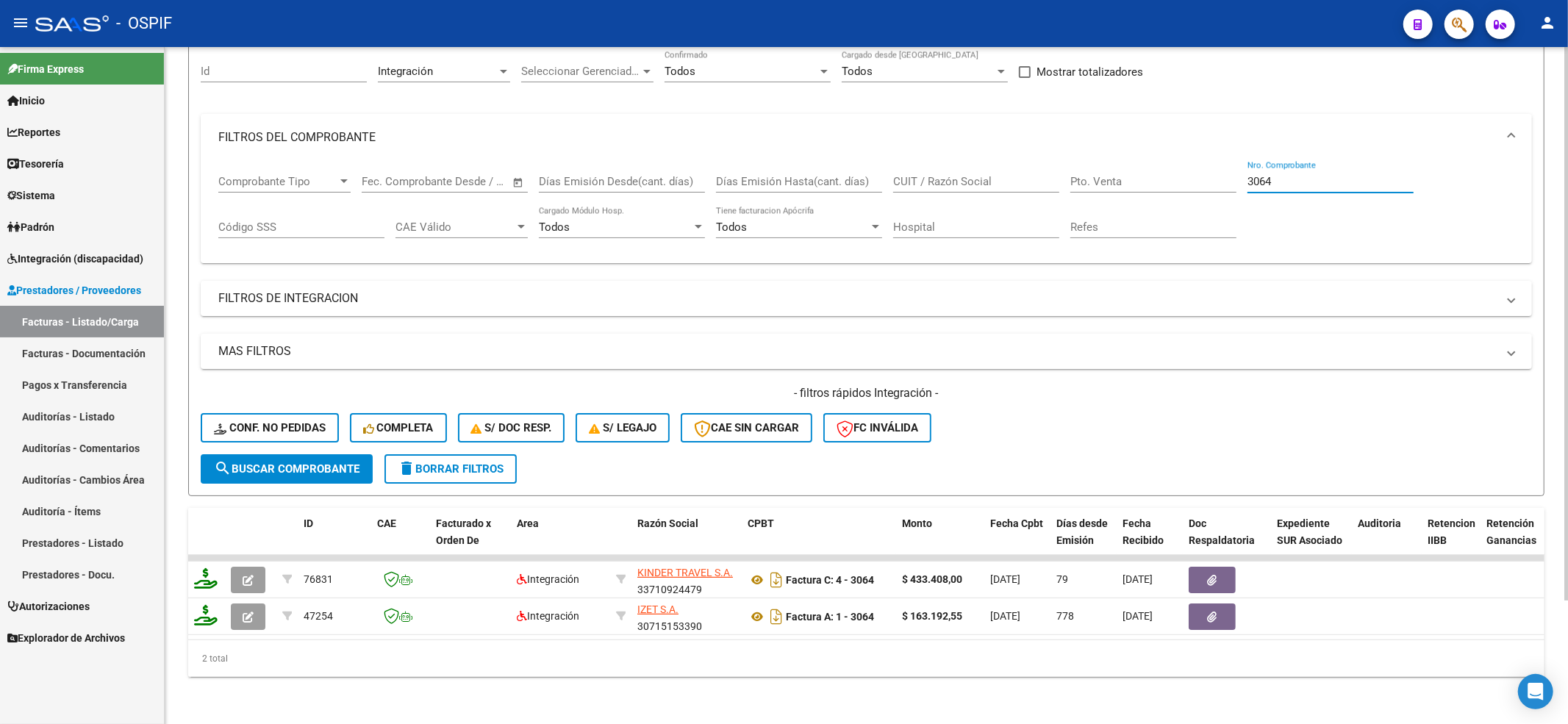
drag, startPoint x: 1309, startPoint y: 170, endPoint x: 609, endPoint y: 149, distance: 700.3
click at [613, 183] on div "Comprobante Tipo Comprobante Tipo Fecha inicio – Fecha fin Fec. Comprobante Des…" at bounding box center [867, 206] width 1296 height 91
paste input "12363"
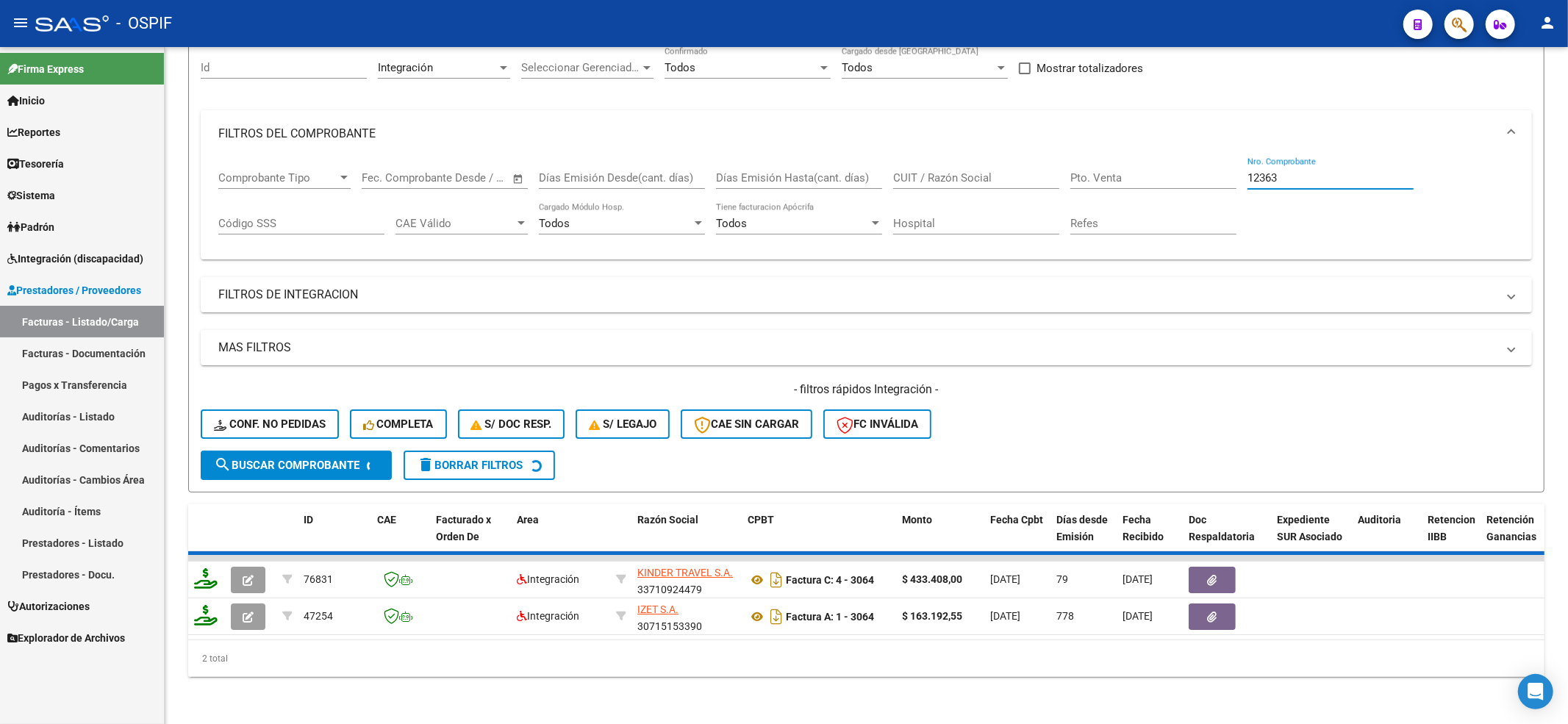
scroll to position [113, 0]
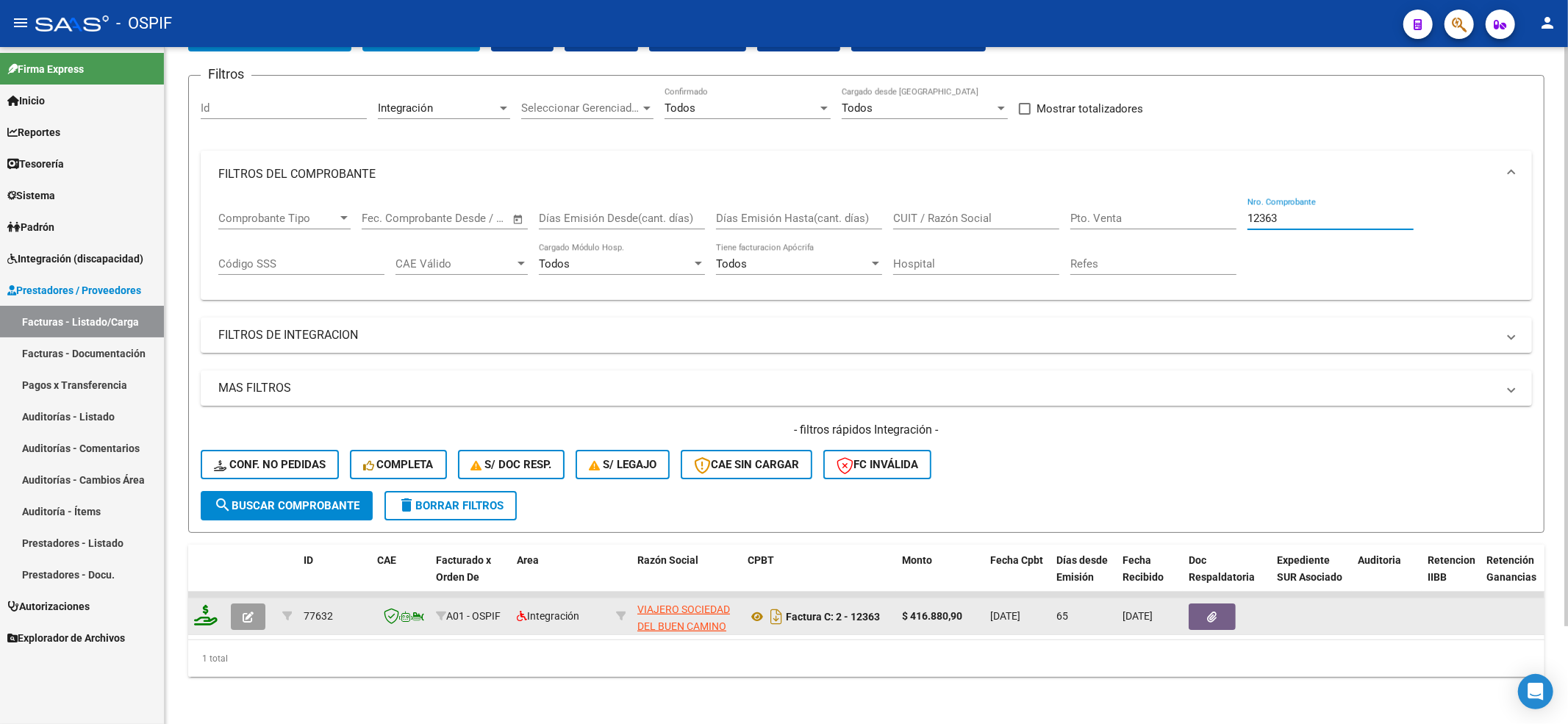
type input "12363"
click at [245, 611] on button "button" at bounding box center [248, 616] width 34 height 26
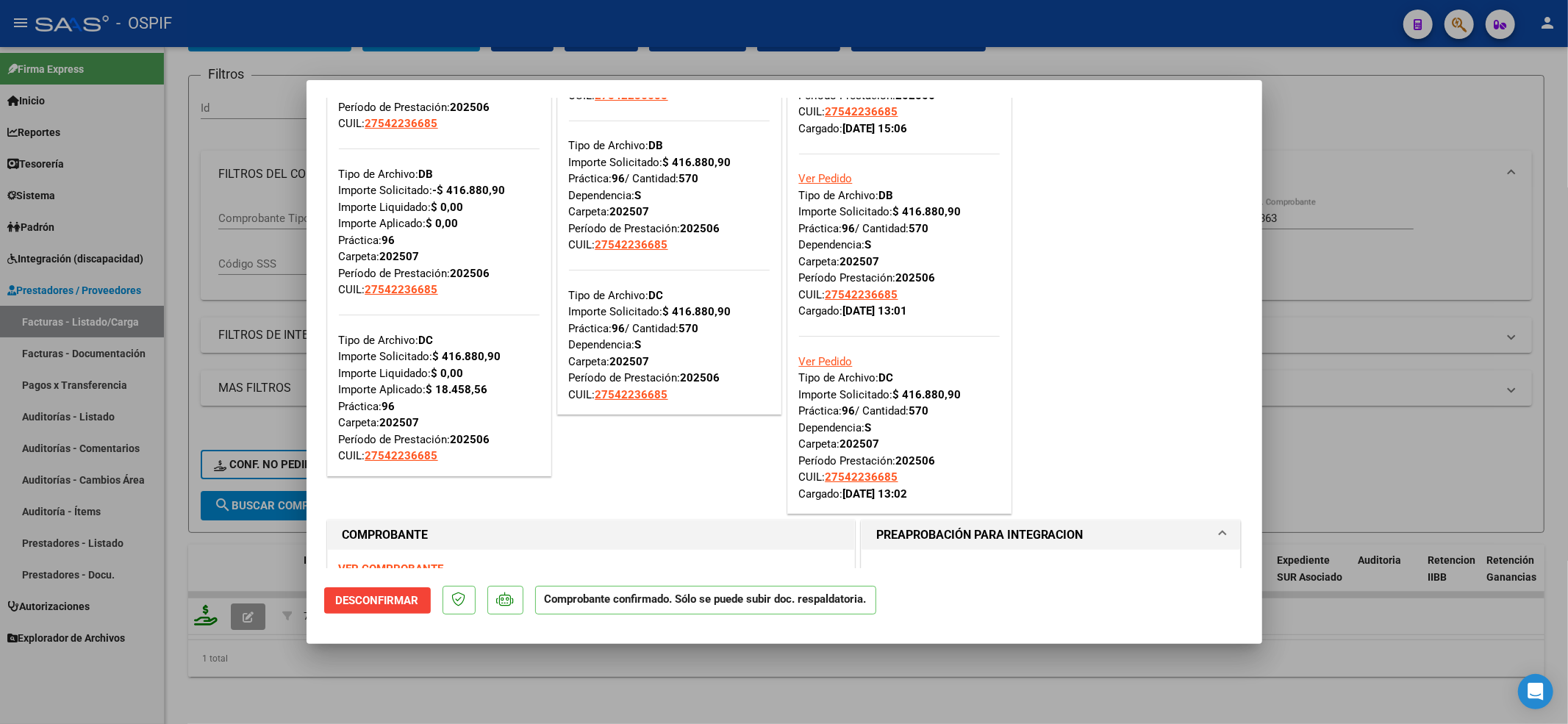
scroll to position [195, 0]
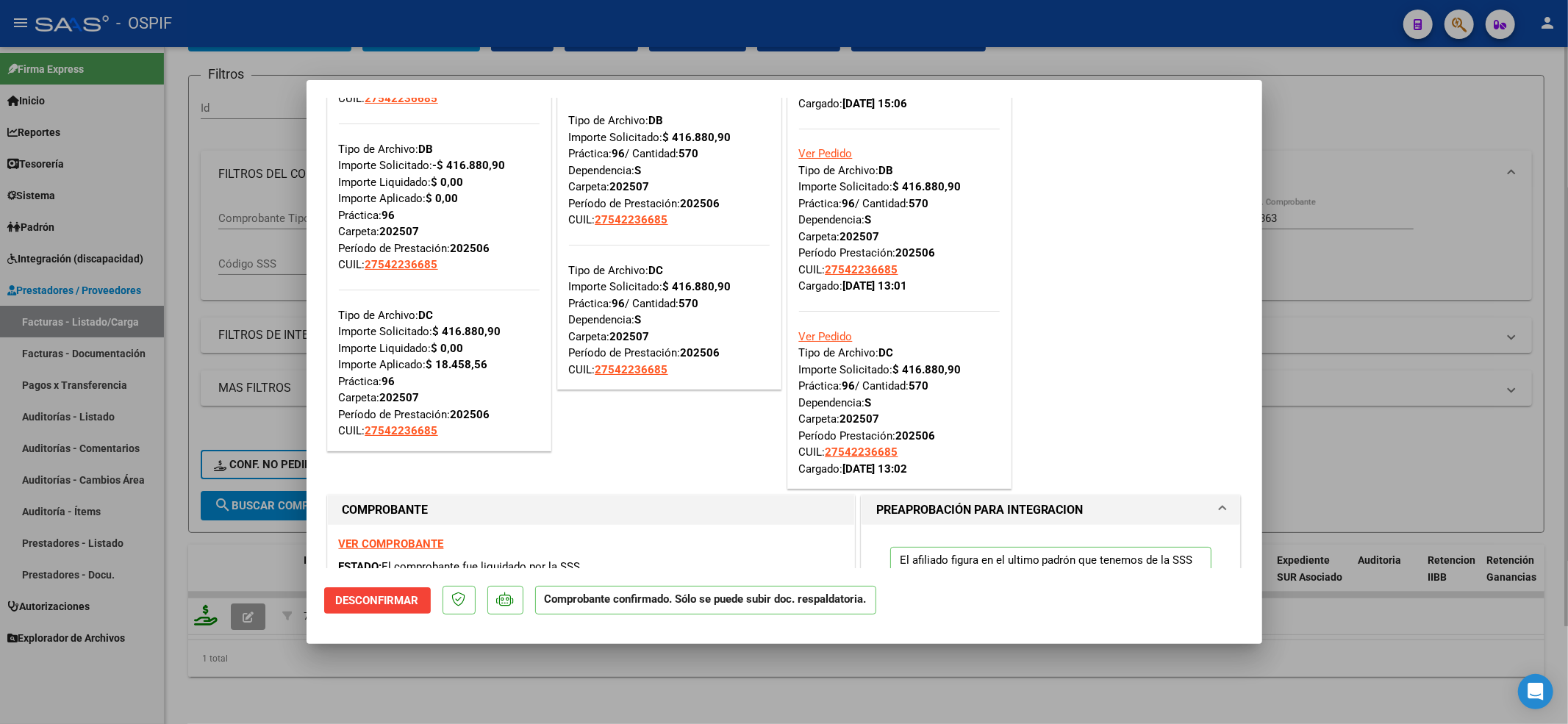
type input "$ 0,00"
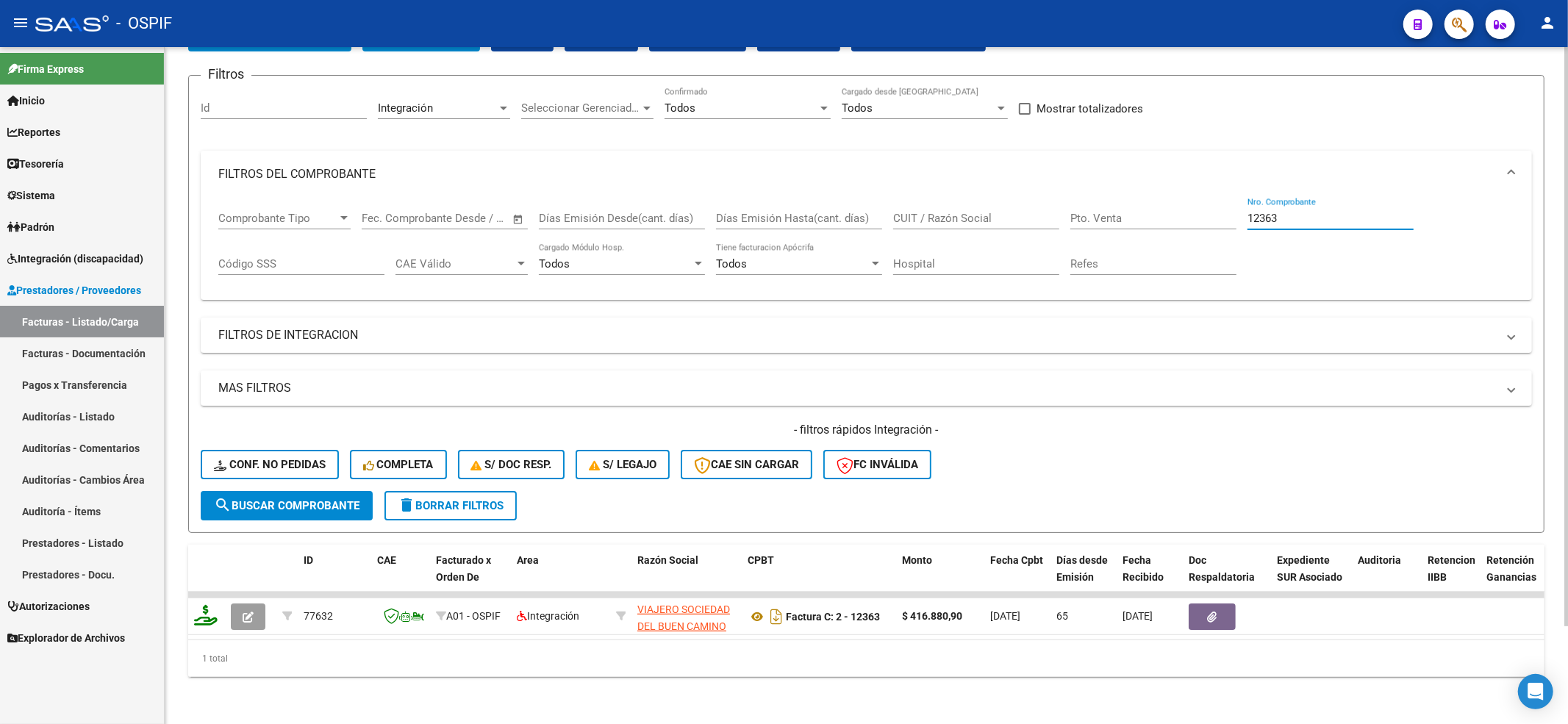
drag, startPoint x: 1337, startPoint y: 207, endPoint x: 872, endPoint y: 66, distance: 485.9
click at [912, 246] on div "Comprobante Tipo Comprobante Tipo Fecha inicio – Fecha fin Fec. Comprobante Des…" at bounding box center [867, 243] width 1296 height 91
paste input "795"
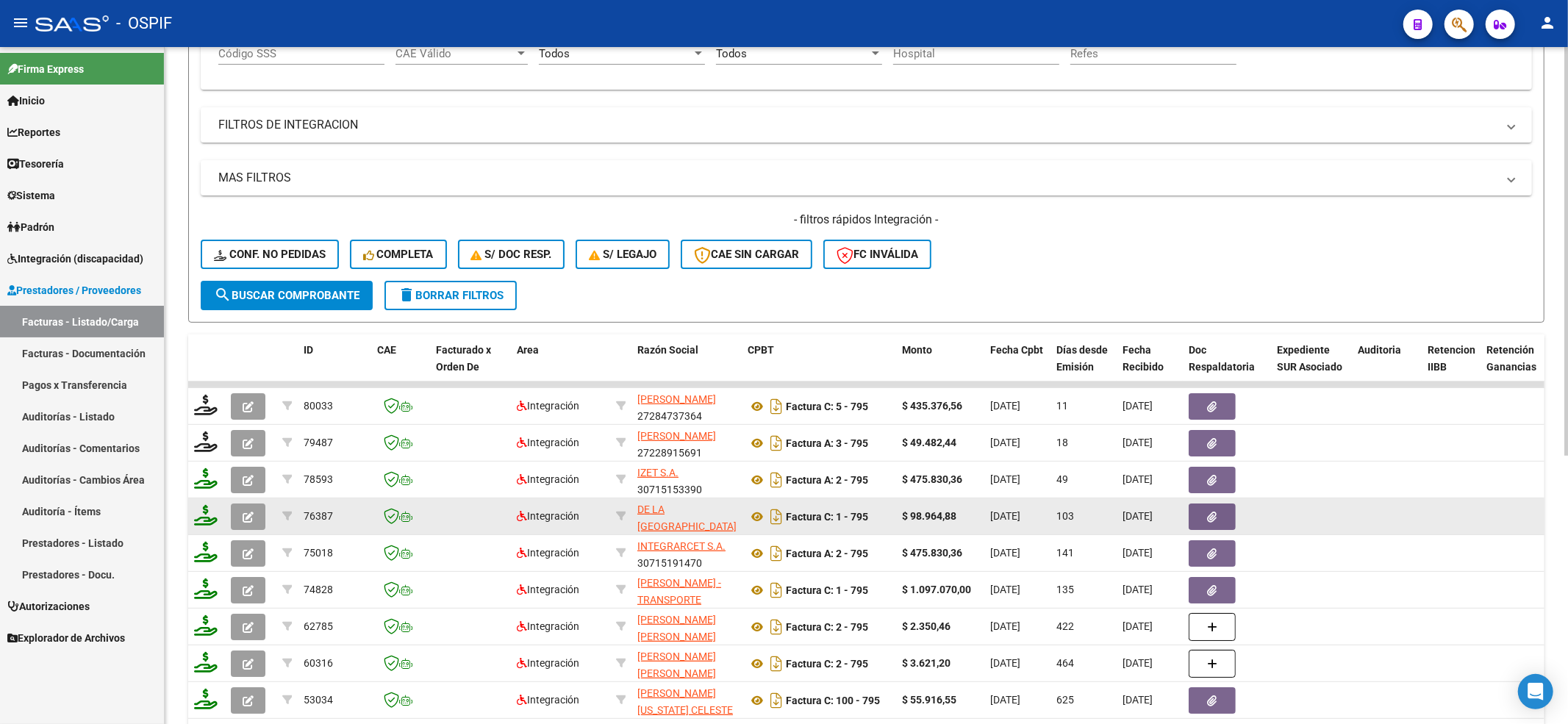
scroll to position [407, 0]
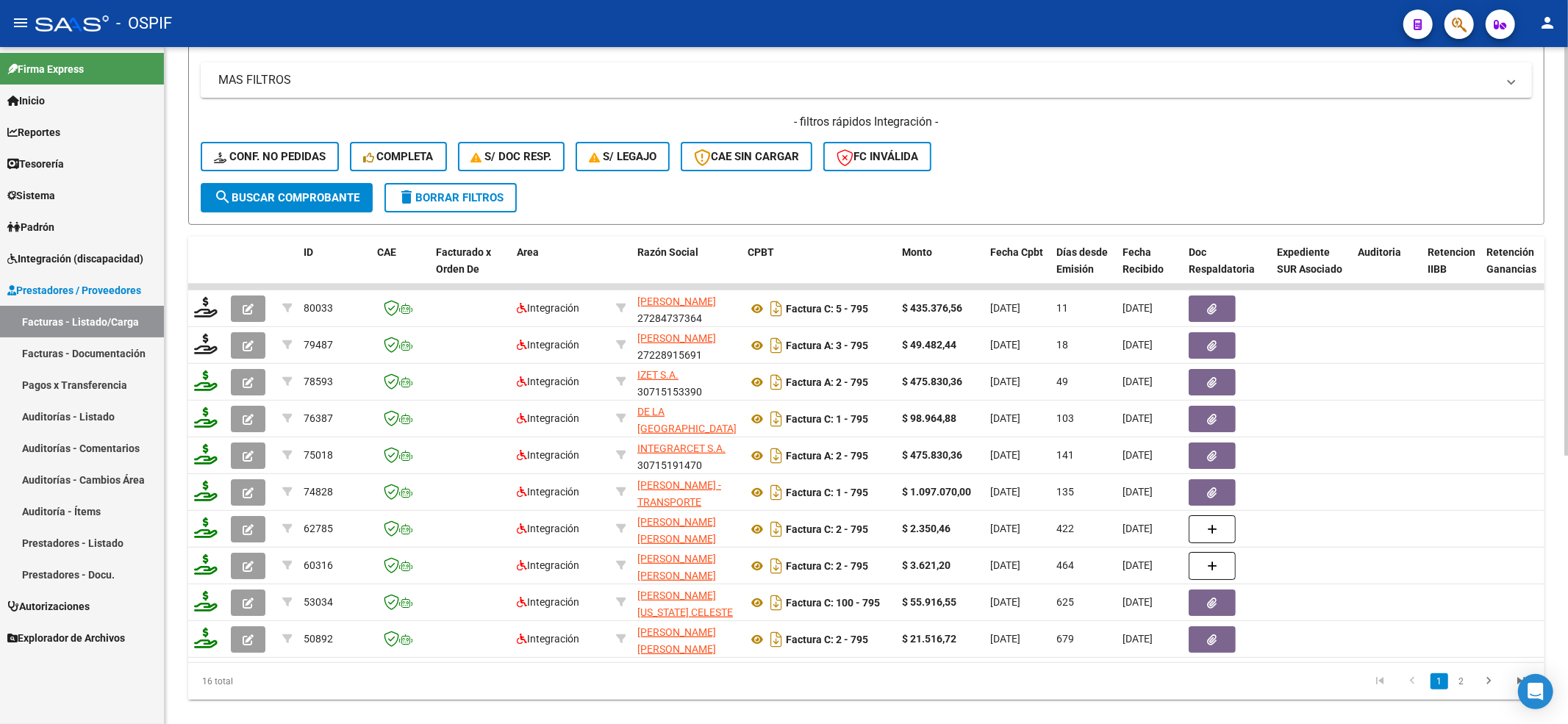
type input "795"
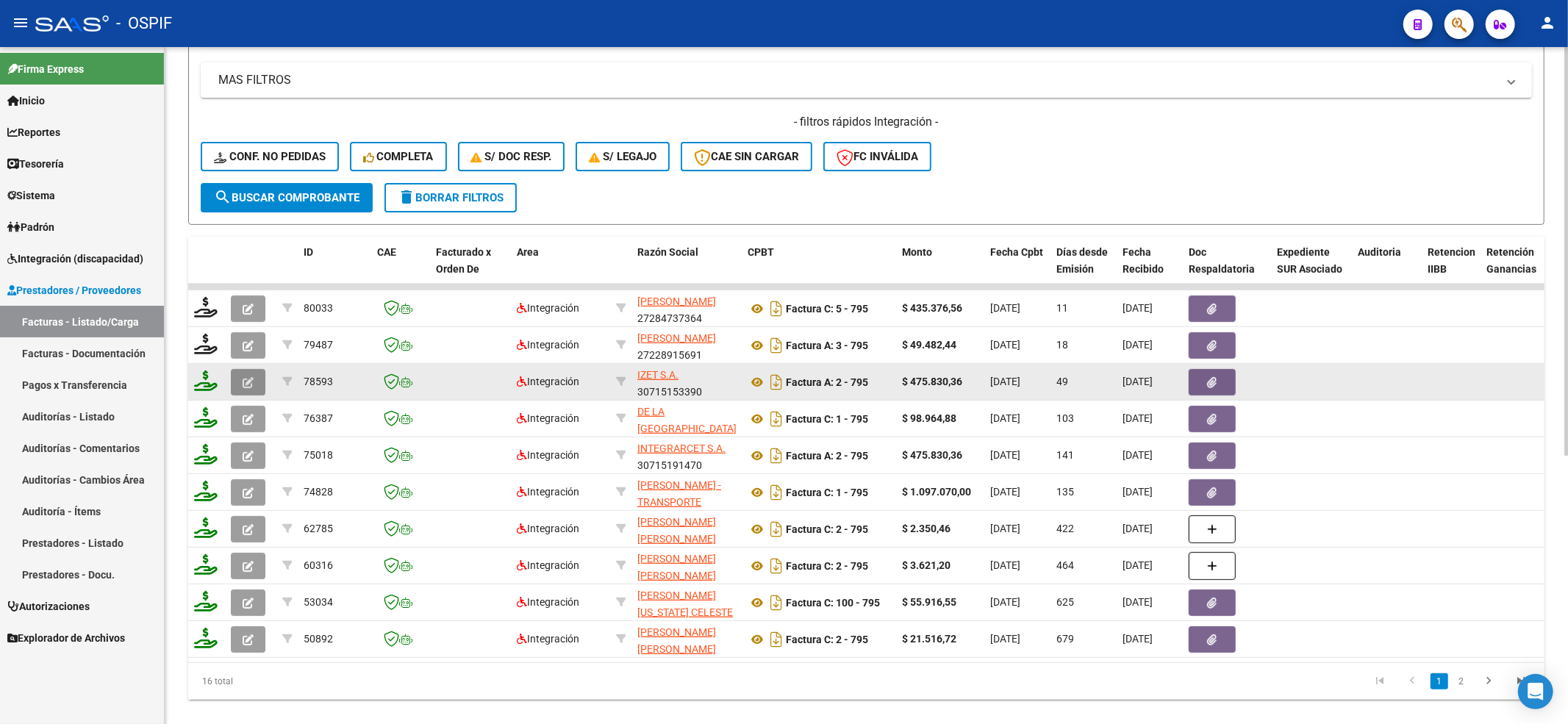
click at [256, 385] on button "button" at bounding box center [248, 382] width 34 height 26
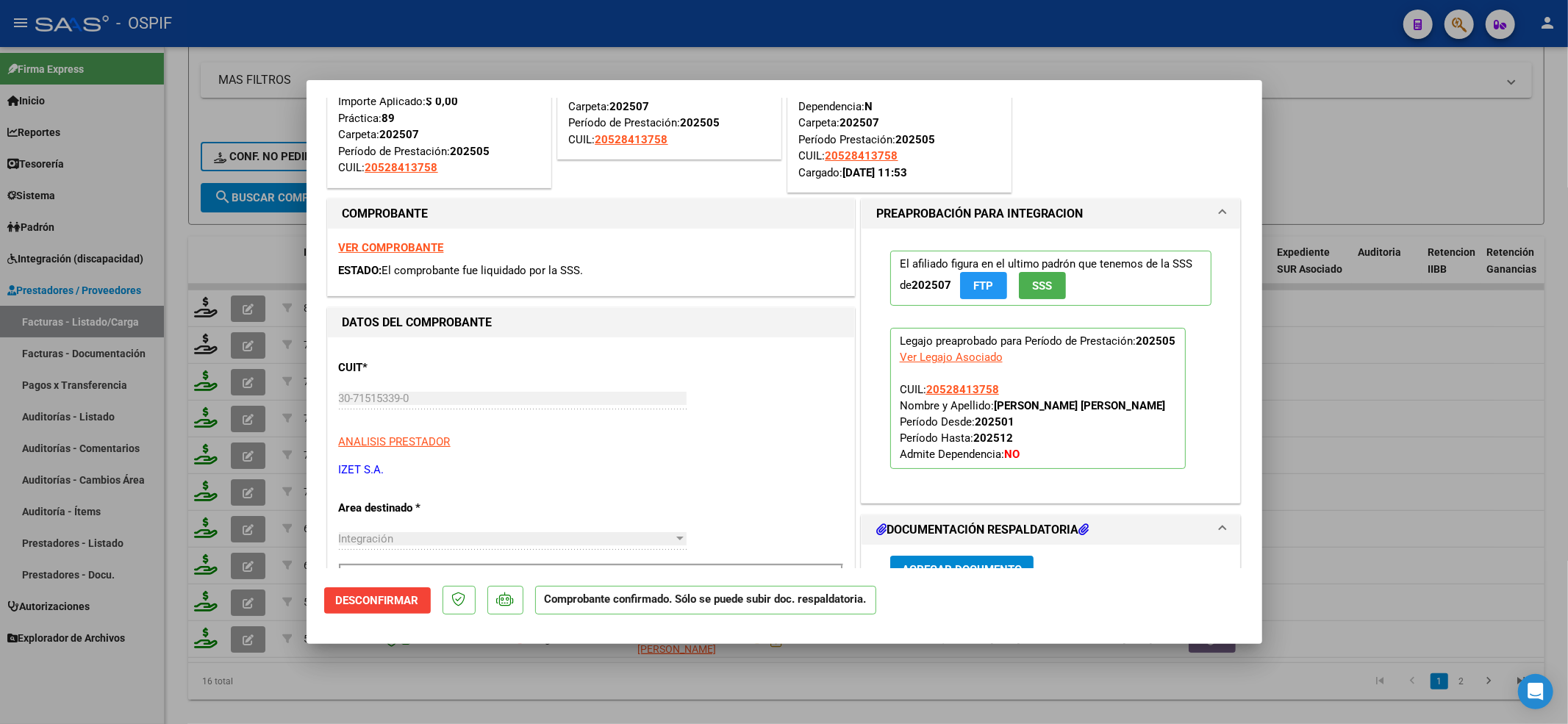
scroll to position [98, 0]
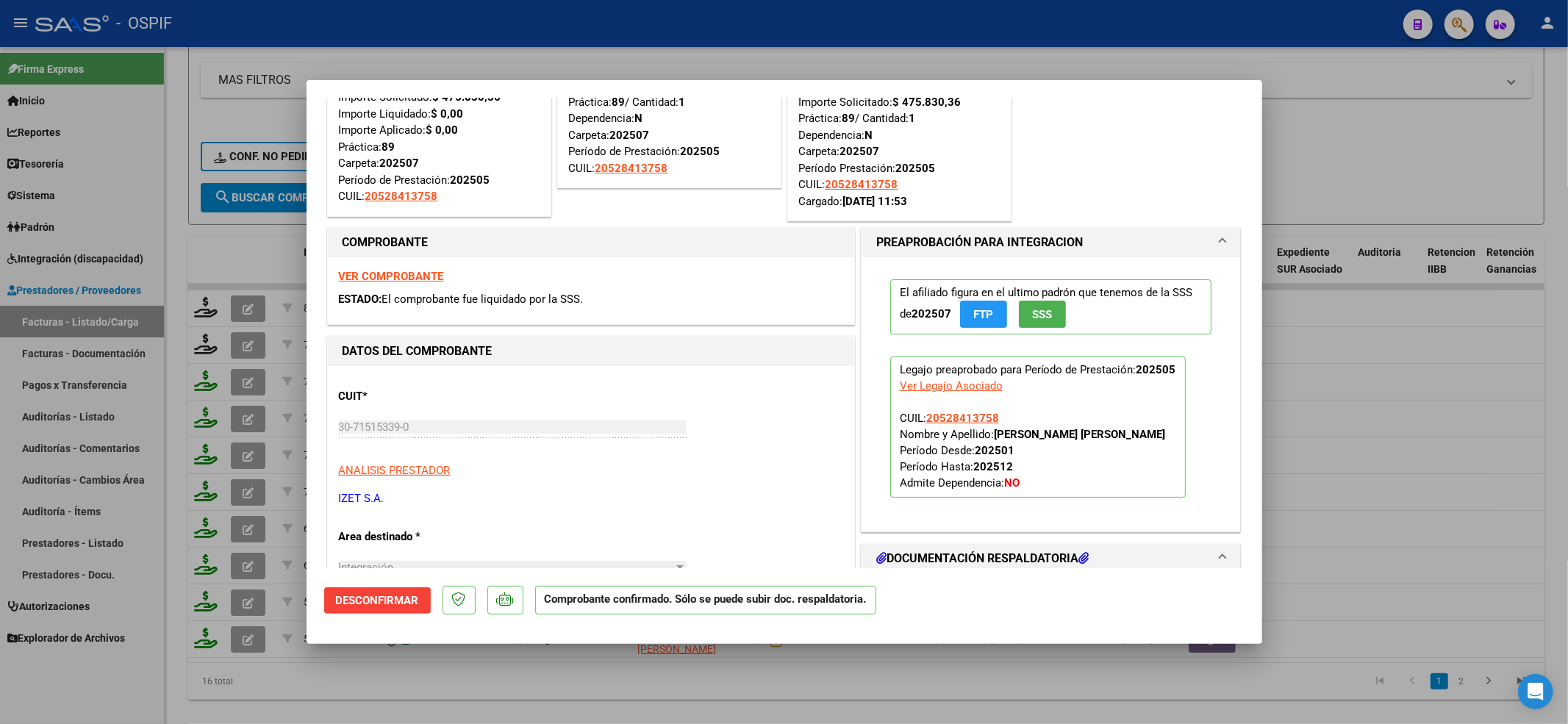
type input "$ 0,00"
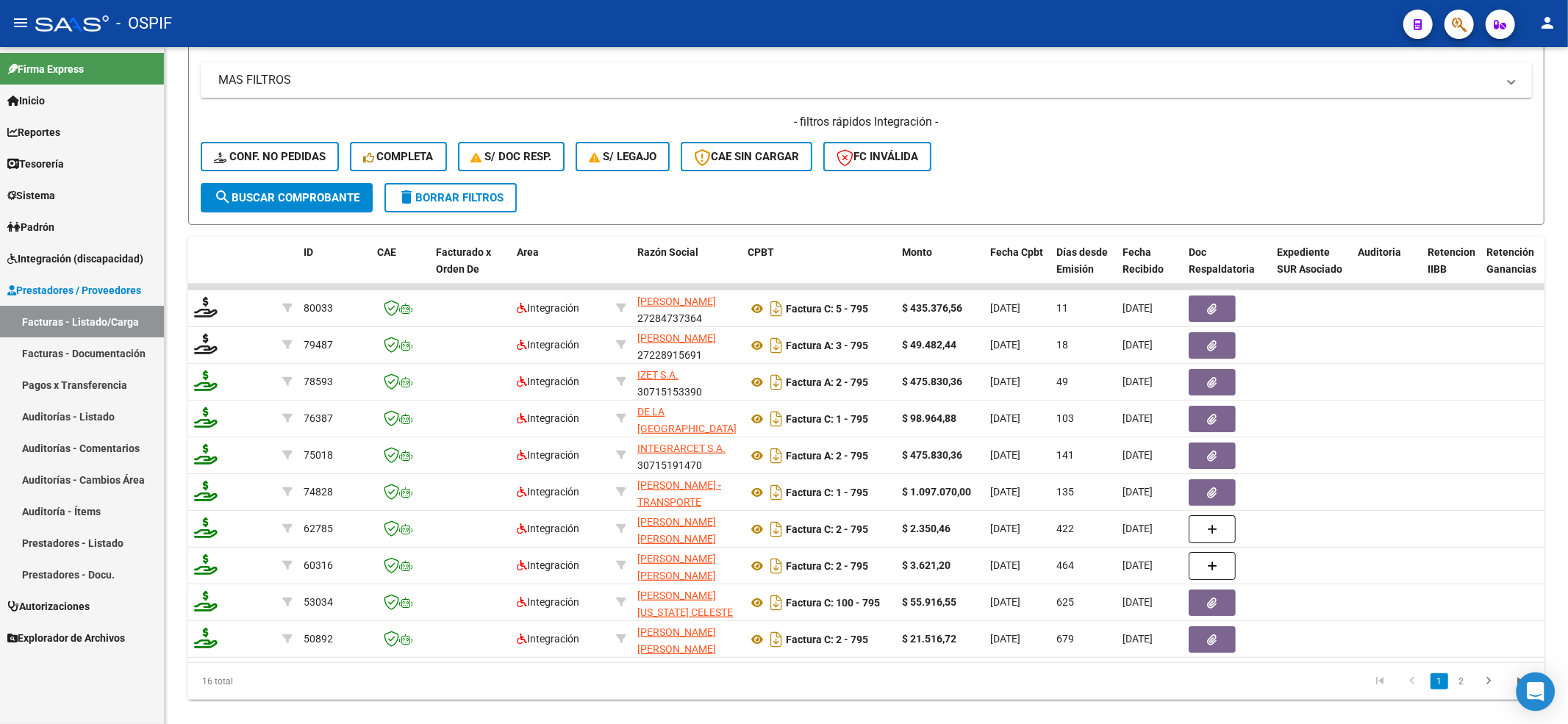
click at [1532, 694] on icon "Open Intercom Messenger" at bounding box center [1535, 692] width 19 height 19
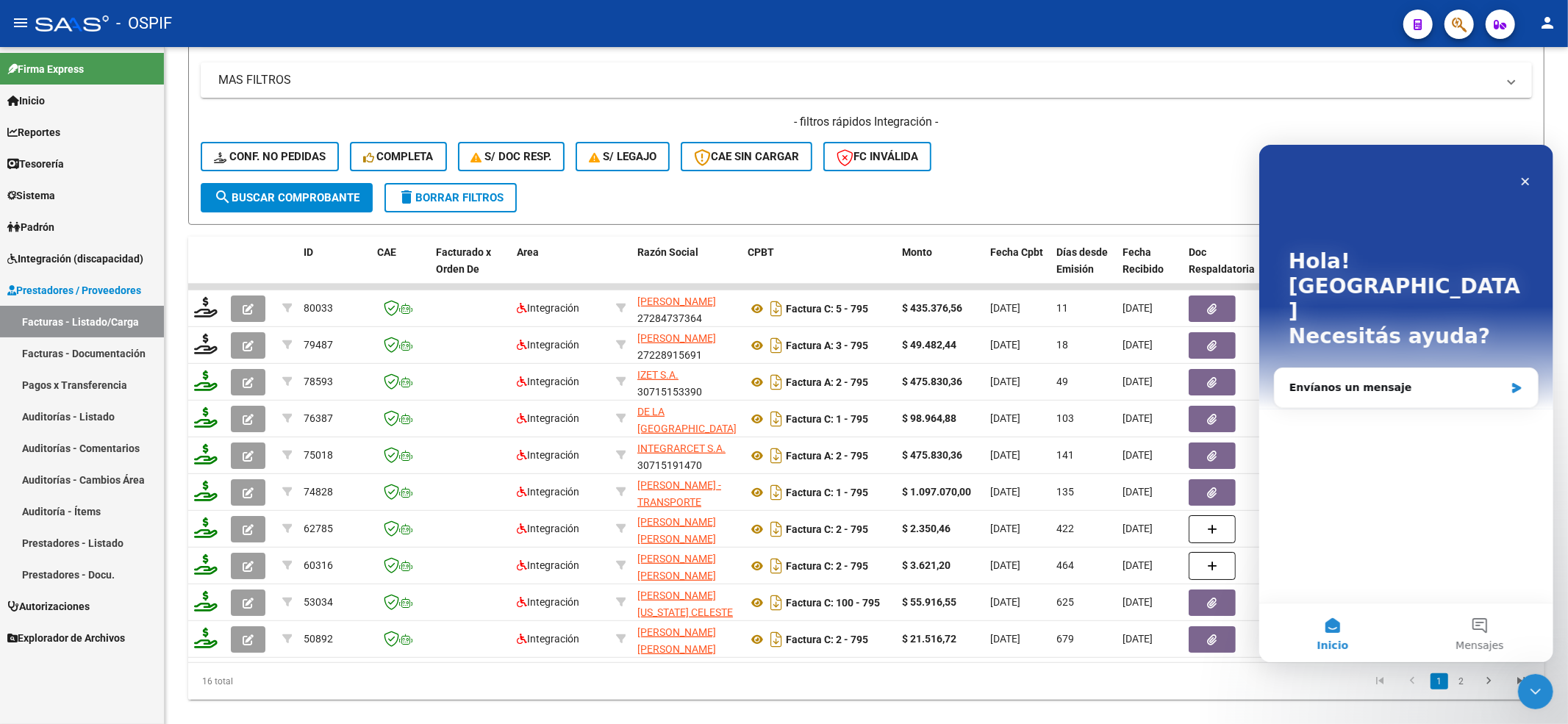
scroll to position [0, 0]
click at [1371, 379] on div "Envíanos un mensaje" at bounding box center [1396, 386] width 215 height 15
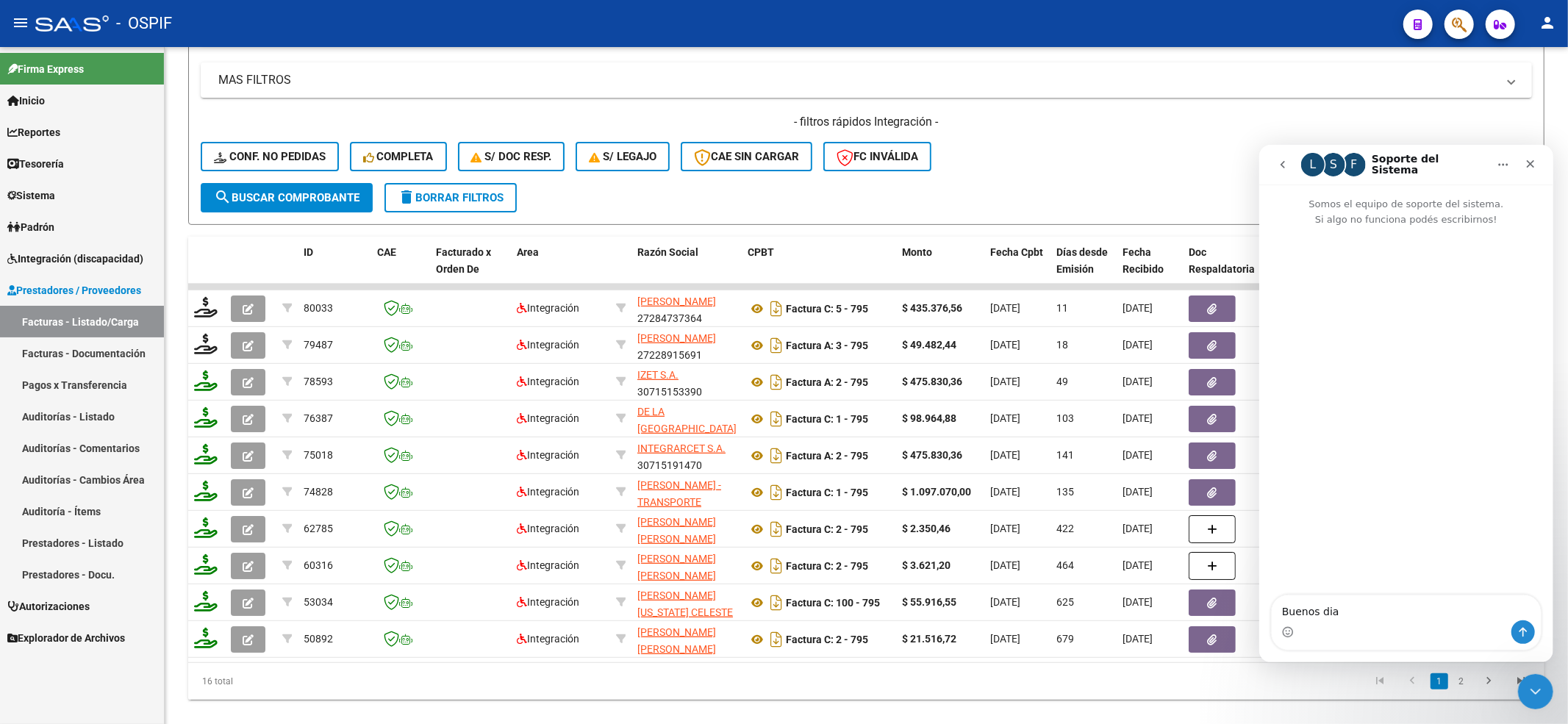
type textarea "Buenos dias"
type textarea "q"
type textarea "L"
type textarea "Les escribo quizas puedan ayudarme a comprender porque la fc 795"
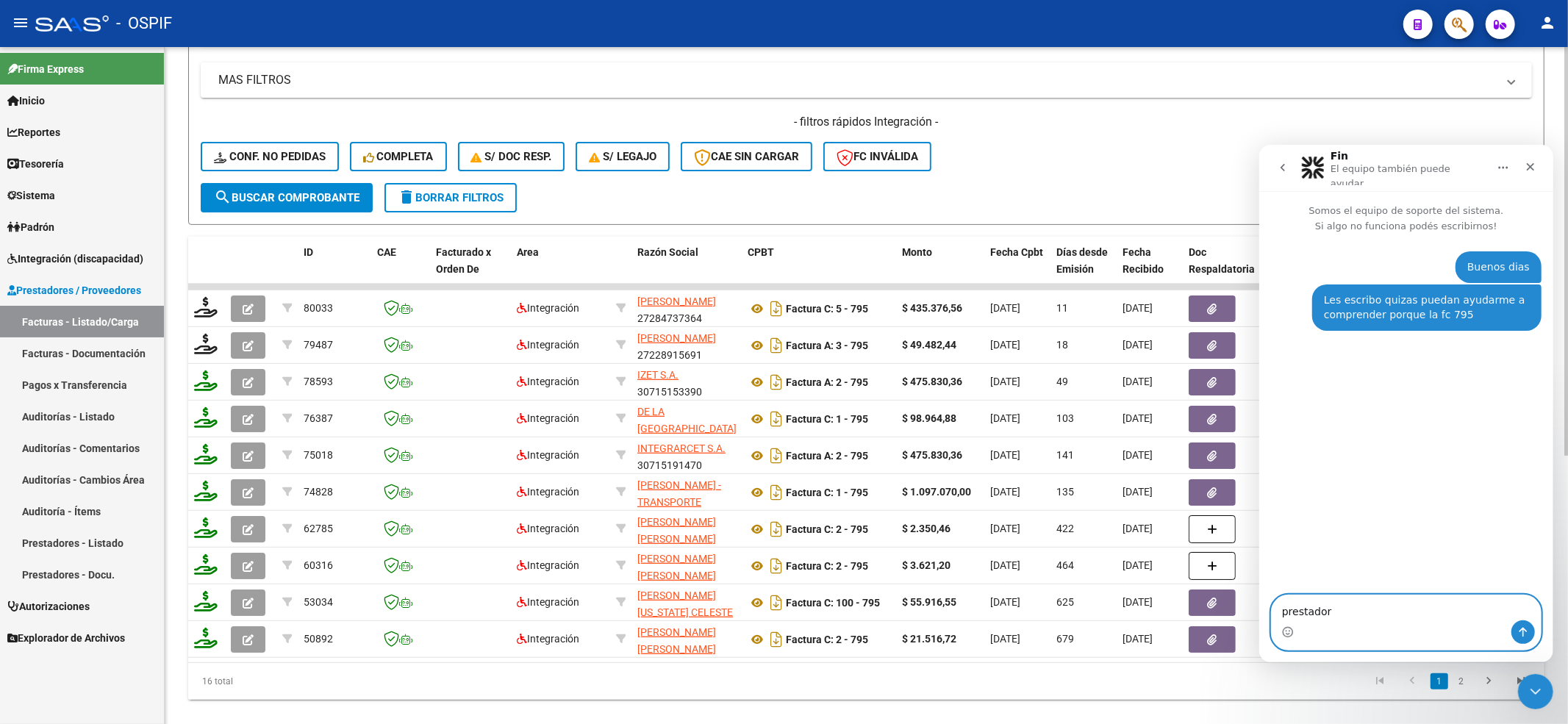
paste textarea "30715153390"
type textarea "prestador 30715153390"
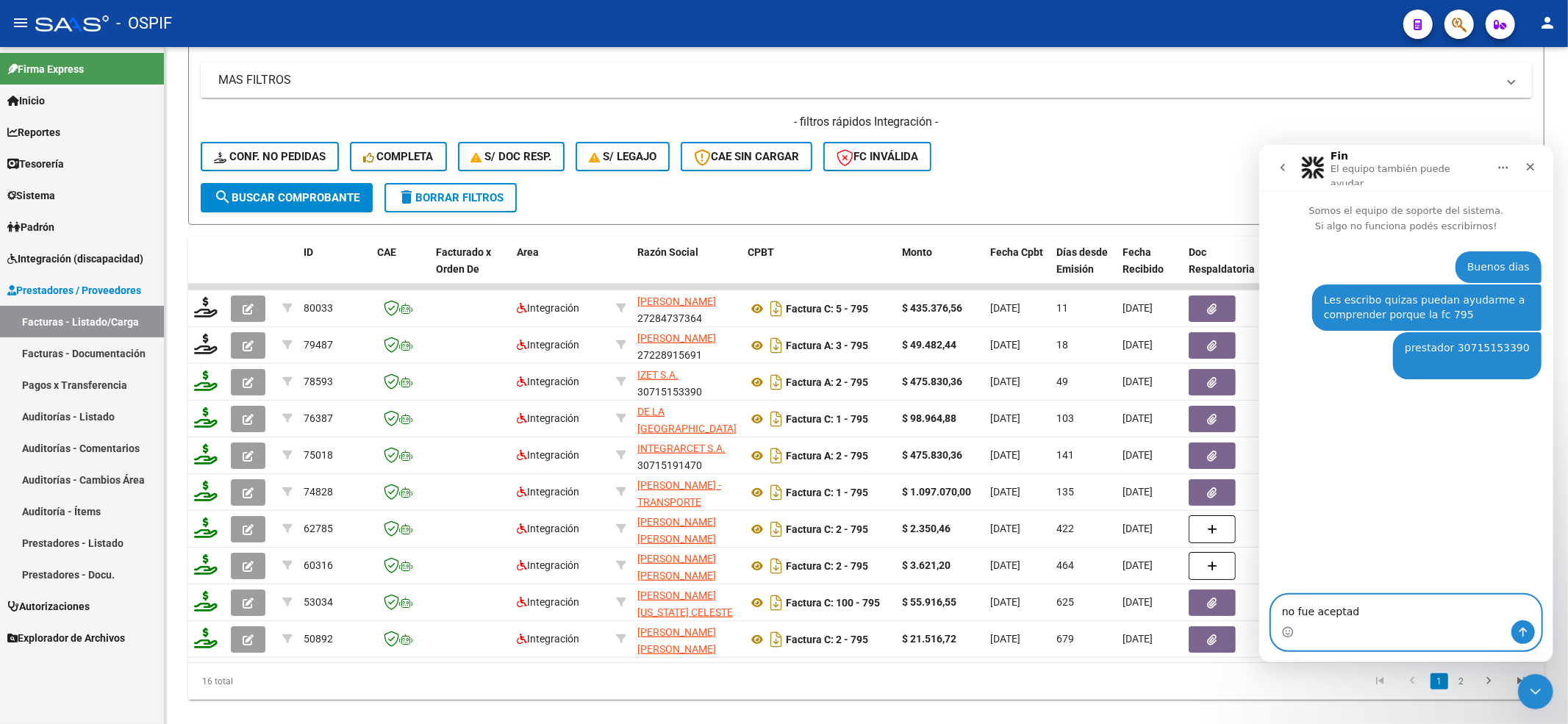
type textarea "no fue aceptada"
type textarea "?"
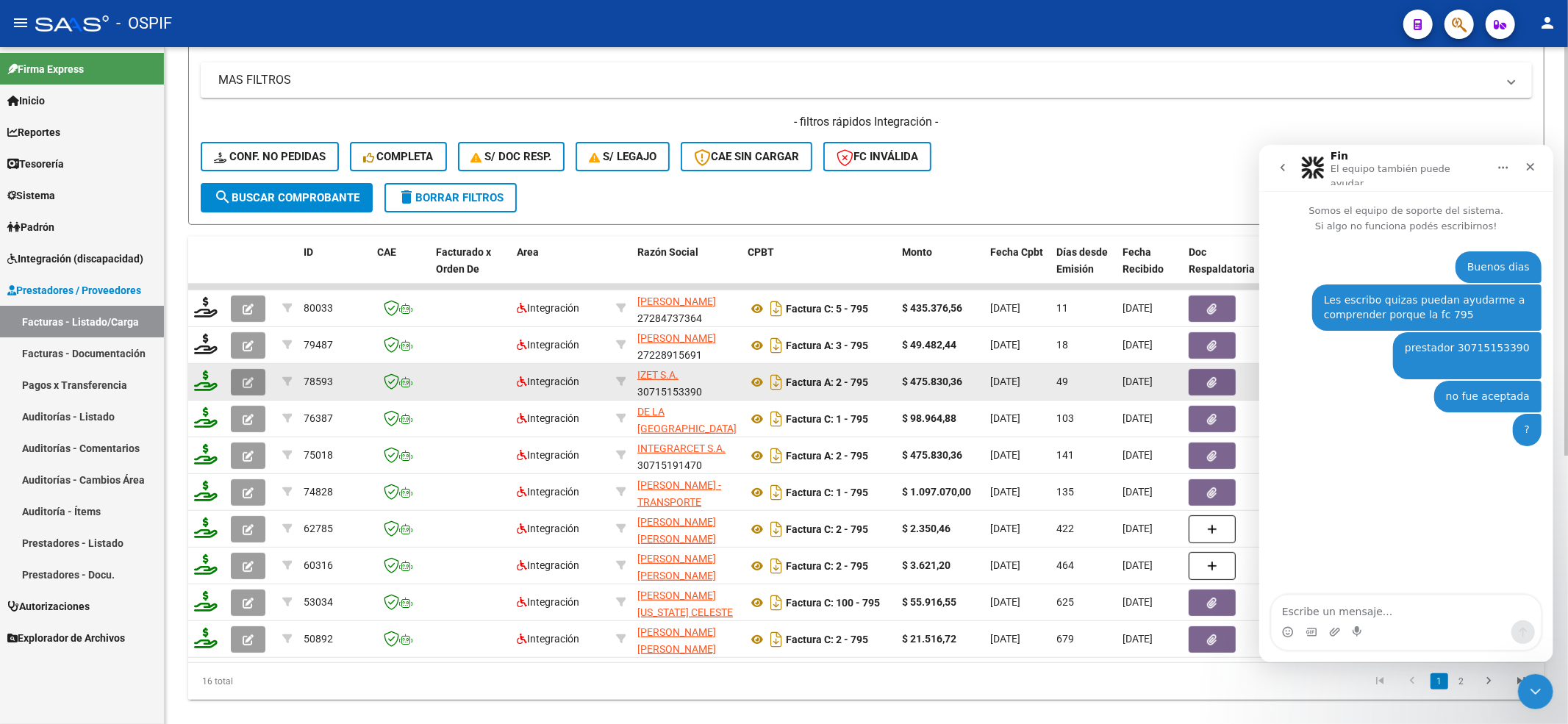
click at [230, 379] on button "button" at bounding box center [248, 382] width 34 height 26
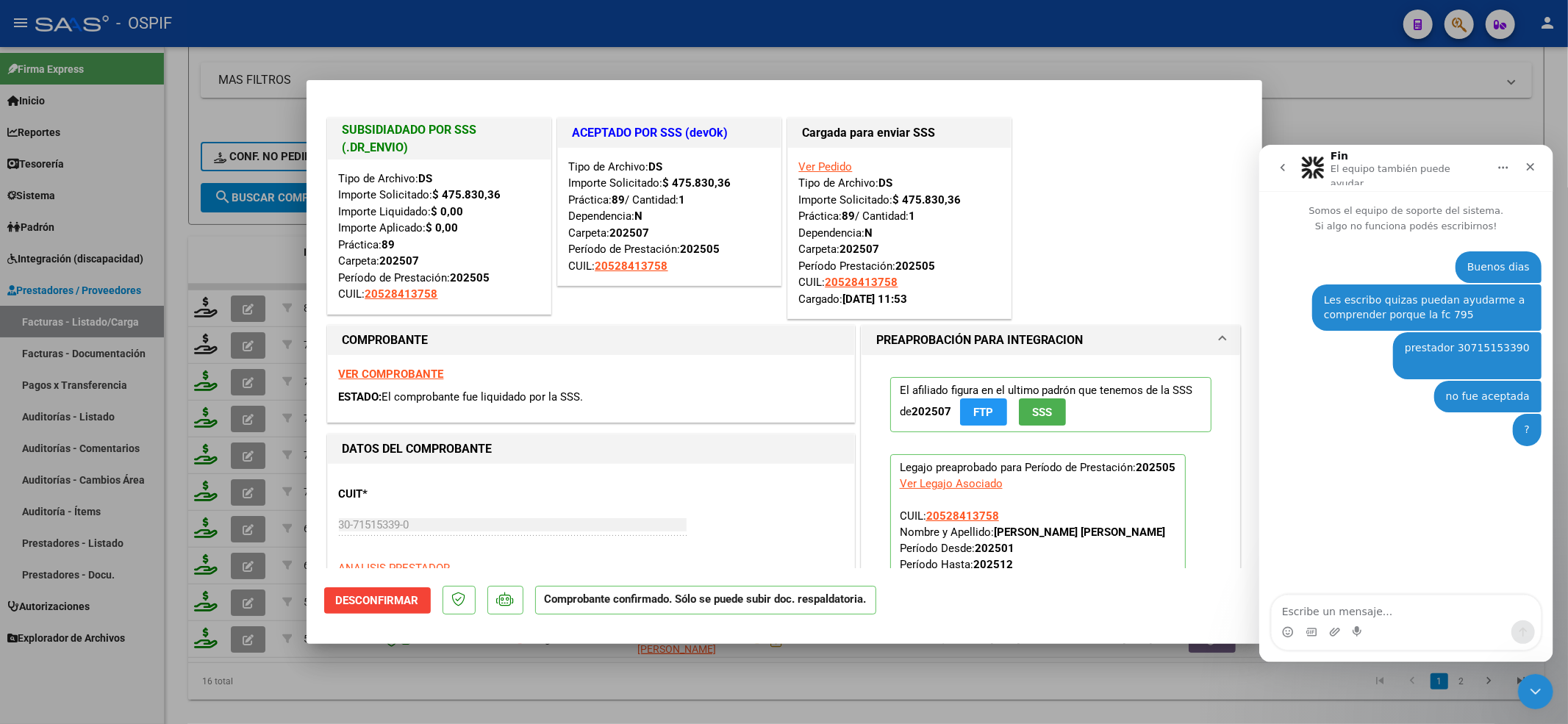
type input "$ 0,00"
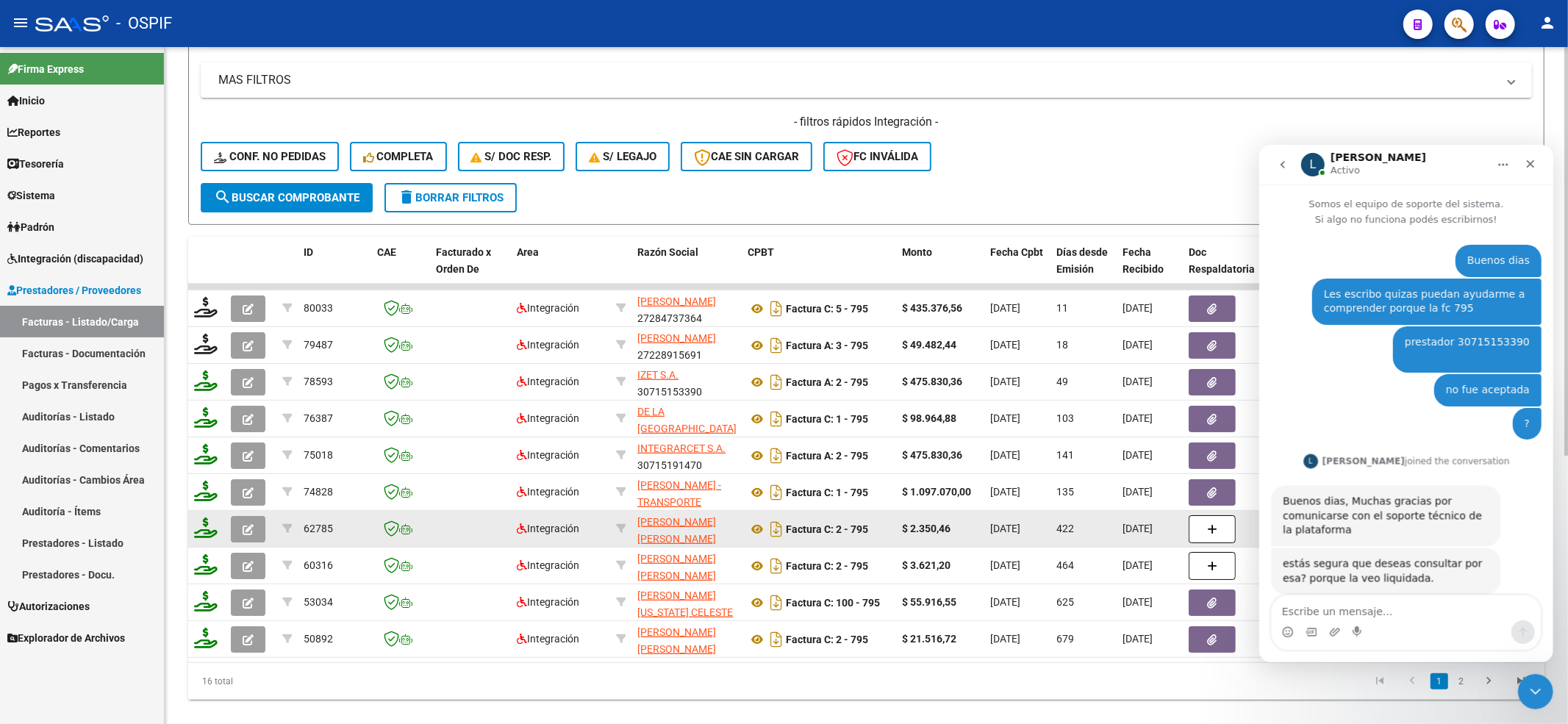
scroll to position [30, 0]
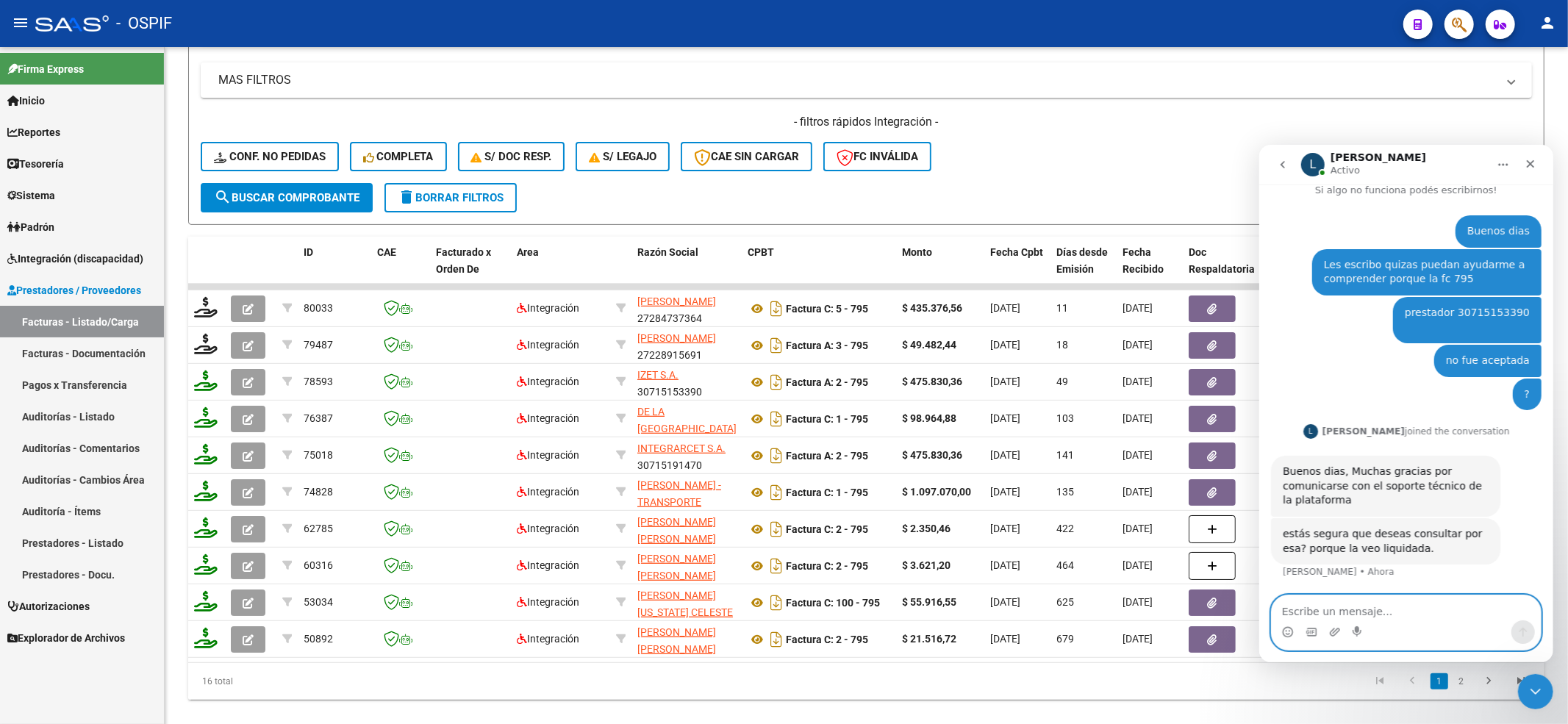
click at [1350, 602] on textarea "Escribe un mensaje..." at bounding box center [1405, 608] width 269 height 25
click at [46, 240] on link "Padrón" at bounding box center [82, 226] width 164 height 32
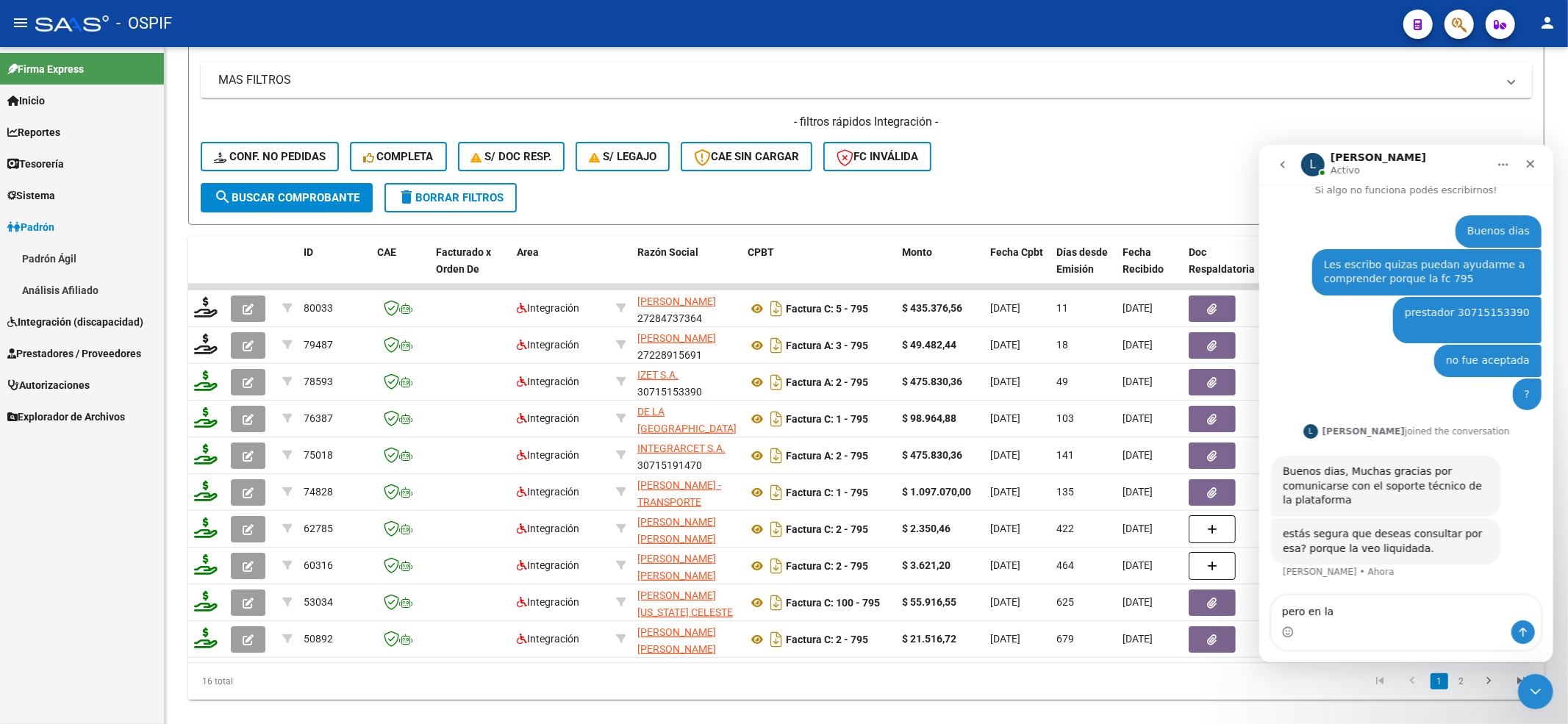
click at [65, 231] on link "Padrón" at bounding box center [82, 226] width 164 height 32
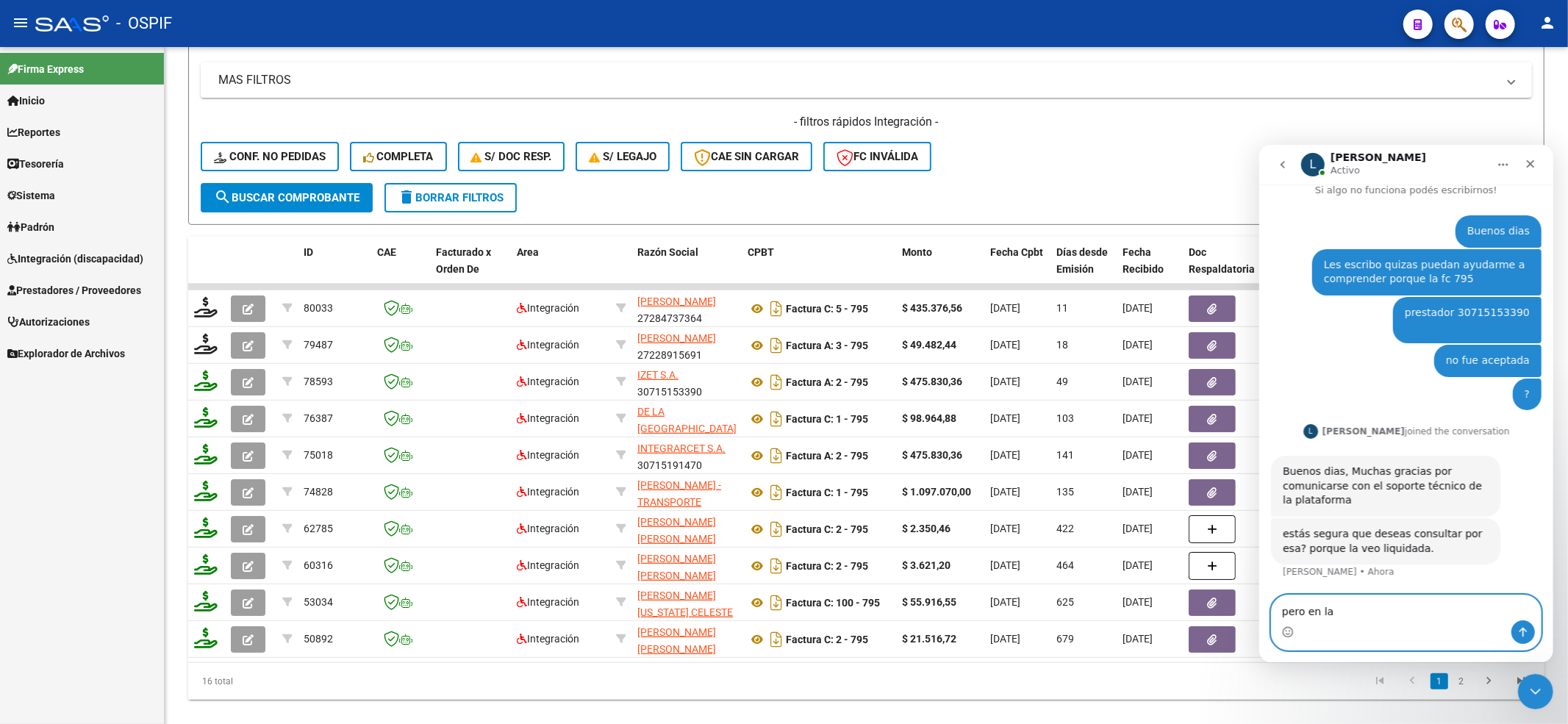
drag, startPoint x: 1397, startPoint y: 615, endPoint x: 765, endPoint y: 641, distance: 632.5
click at [1258, 641] on html "L [PERSON_NAME] Somos el equipo de soporte del sistema. Si algo no funciona pod…" at bounding box center [1405, 403] width 294 height 518
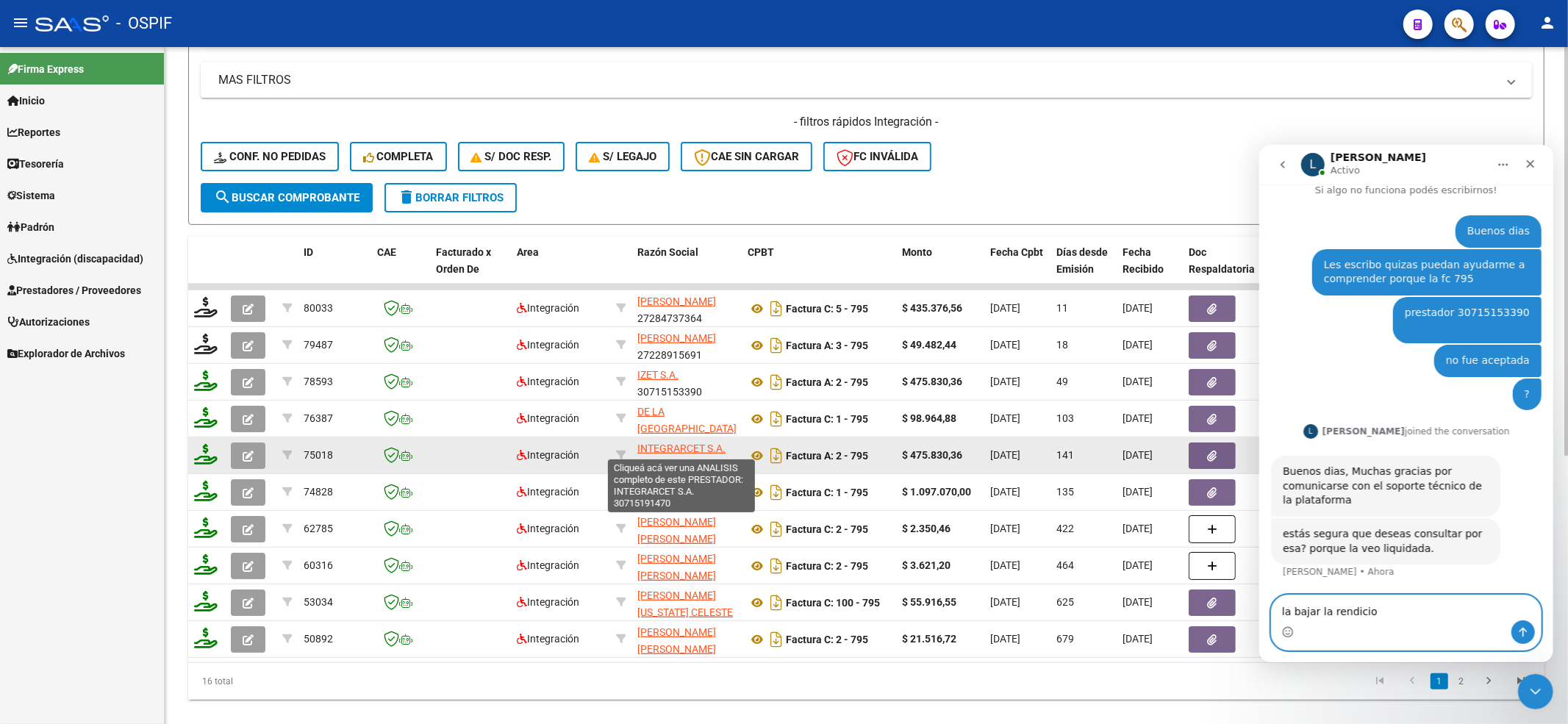
type textarea "la bajar la rendicion"
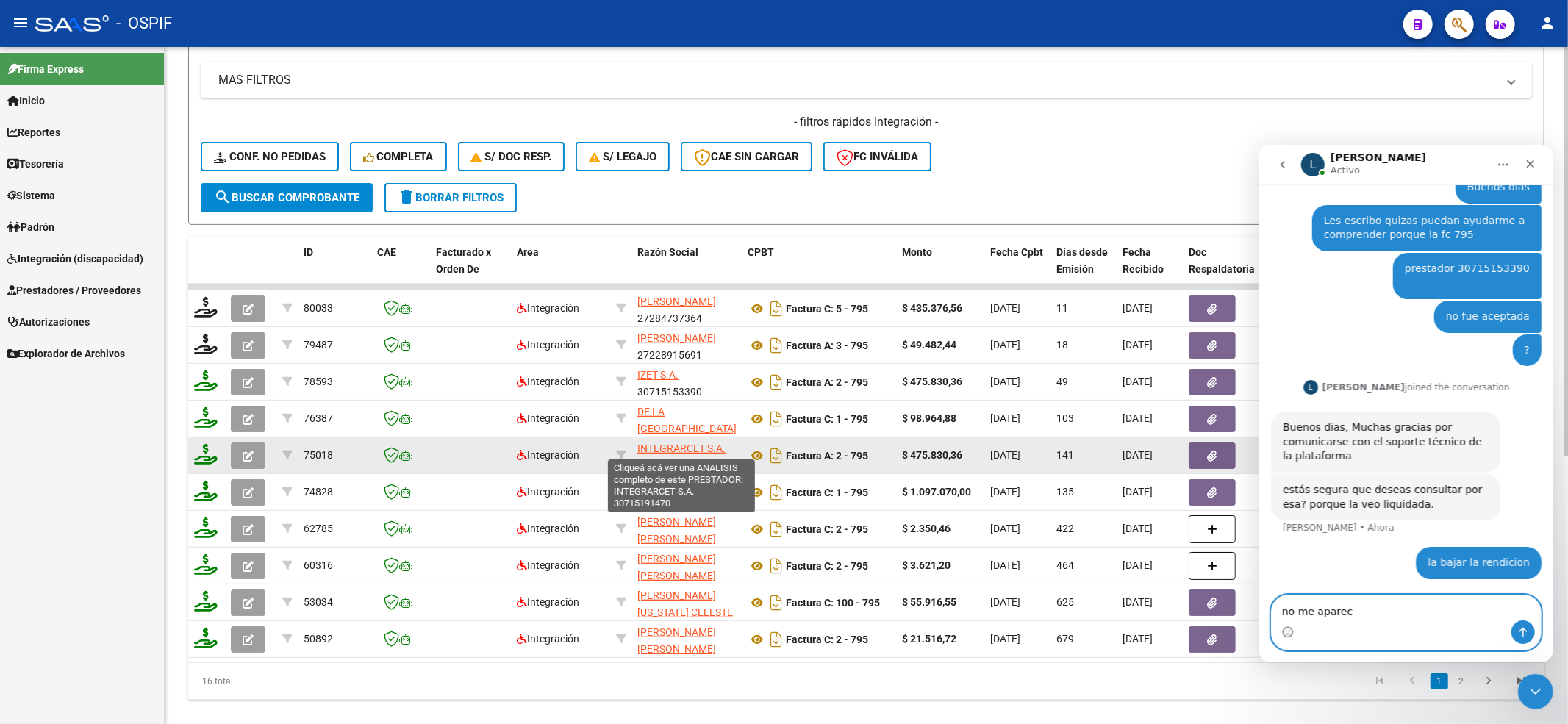
type textarea "no me aparece"
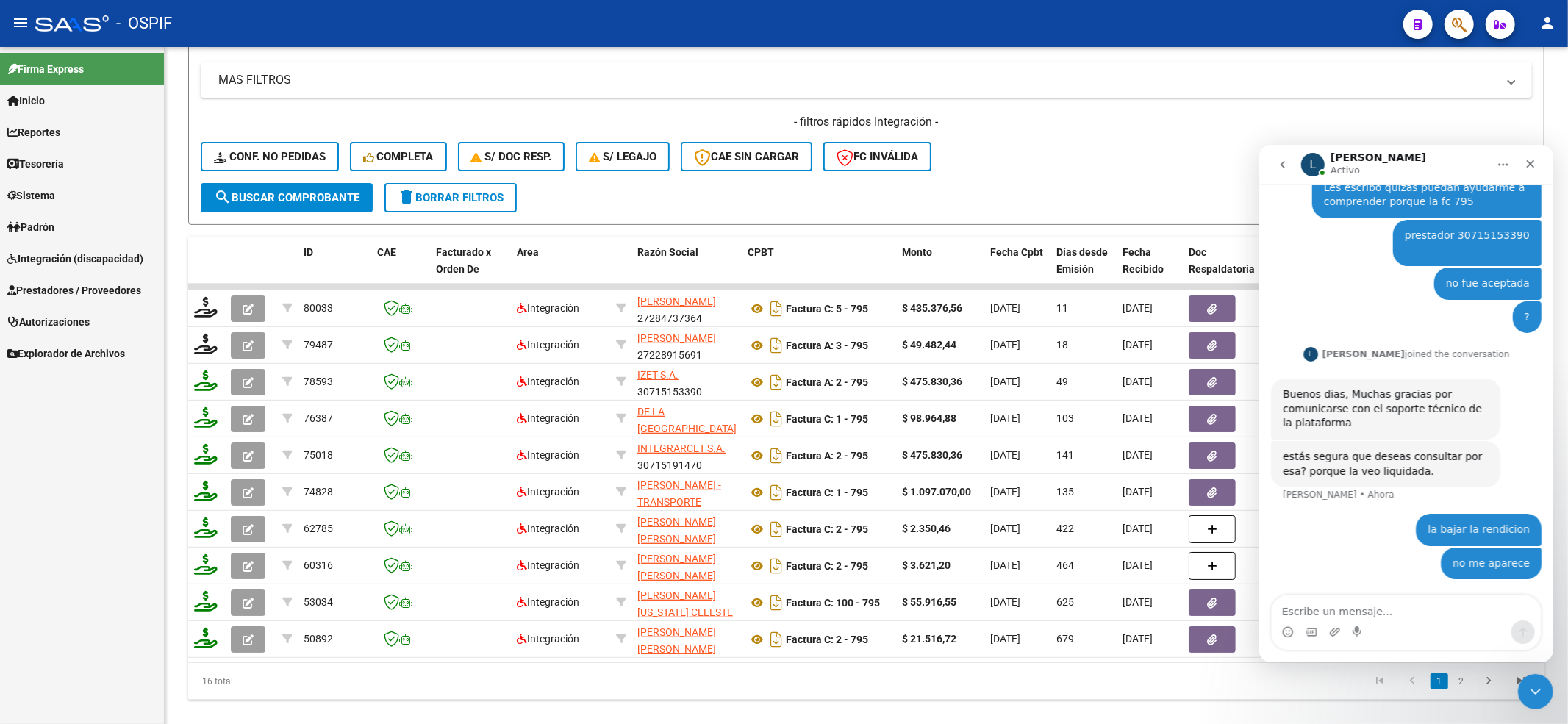
click at [88, 268] on link "Integración (discapacidad)" at bounding box center [82, 258] width 164 height 32
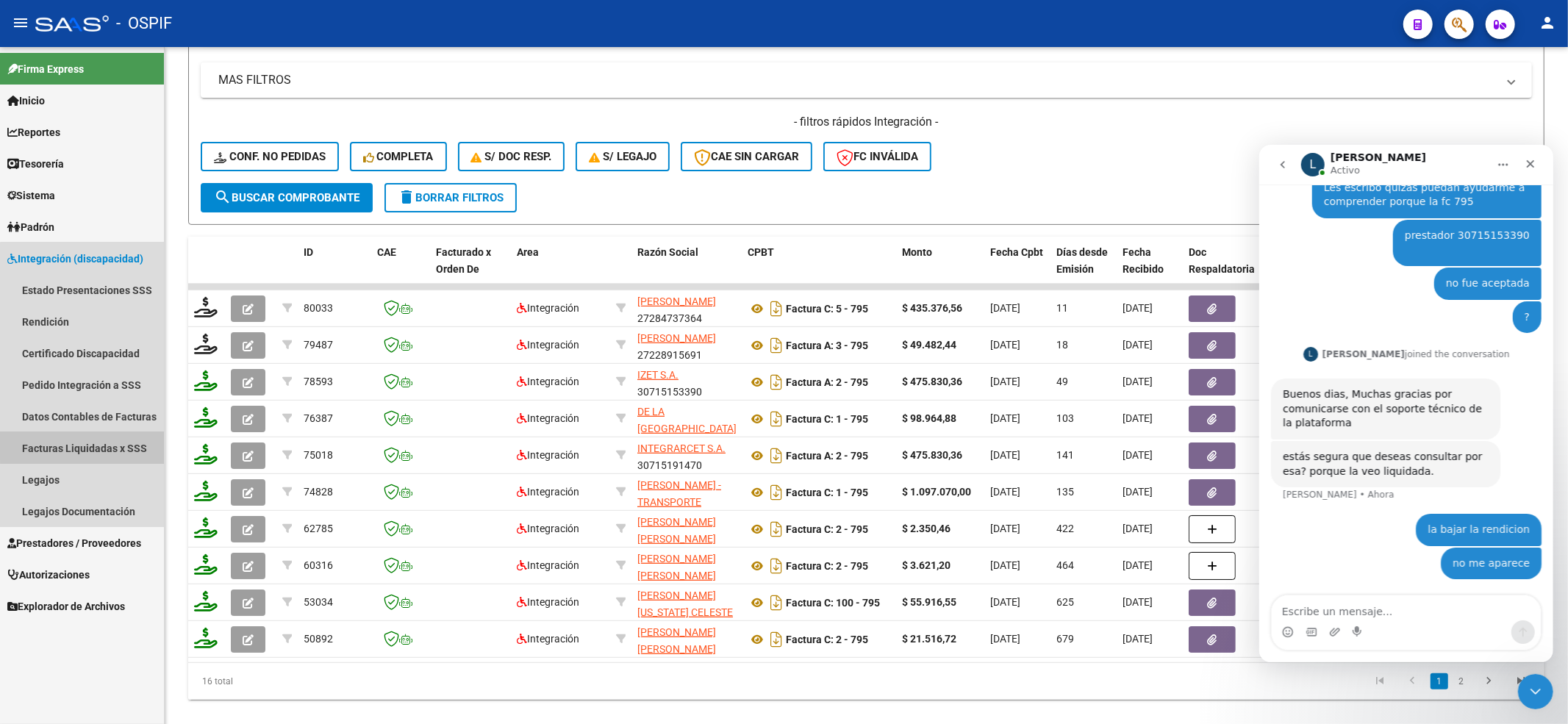
click at [92, 441] on link "Facturas Liquidadas x SSS" at bounding box center [82, 448] width 164 height 32
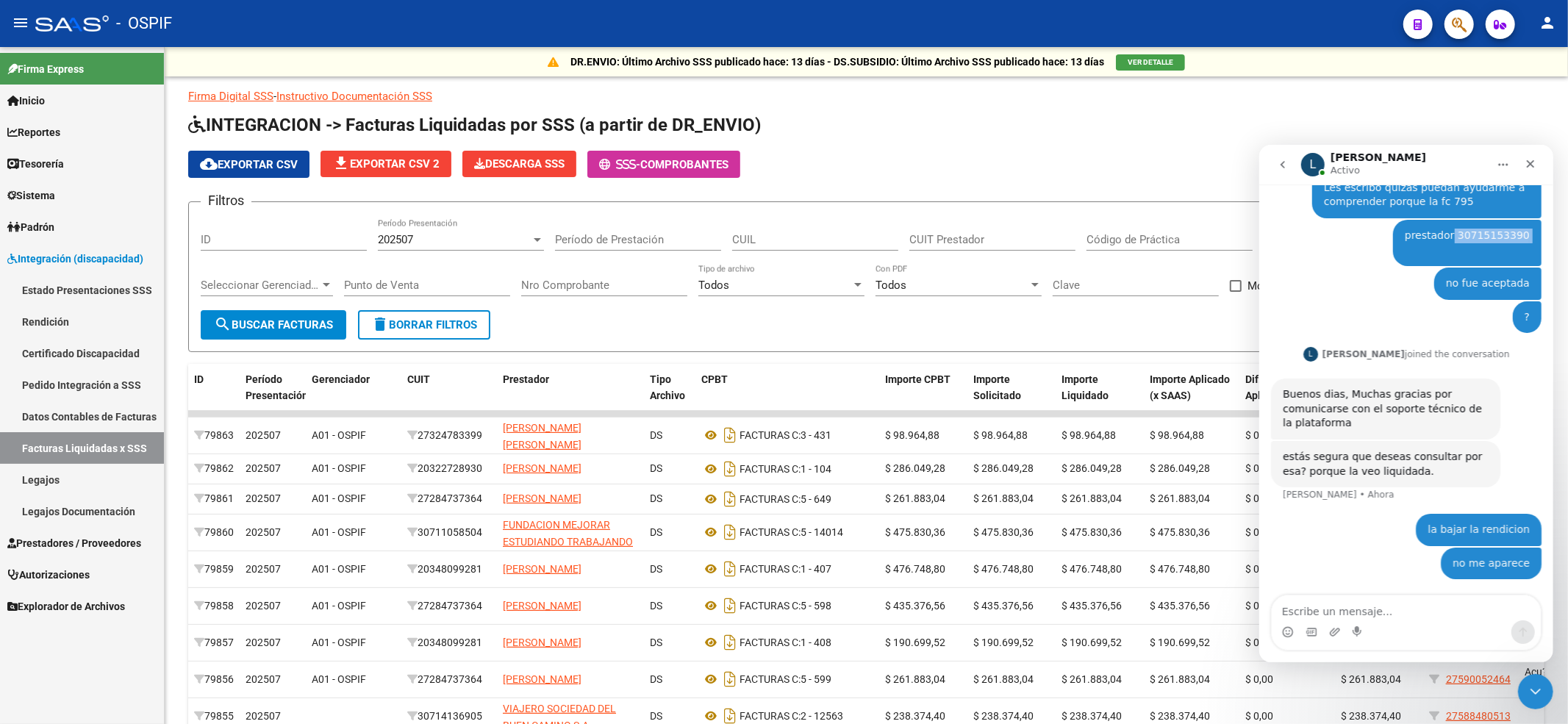
drag, startPoint x: 1456, startPoint y: 239, endPoint x: 1526, endPoint y: 239, distance: 70.0
click at [1526, 239] on div "prestador 30715153390 ​ [PERSON_NAME] • Hace 2m" at bounding box center [1466, 241] width 149 height 46
drag, startPoint x: 230, startPoint y: 89, endPoint x: 622, endPoint y: 231, distance: 416.9
click at [622, 231] on div "Período de Prestación" at bounding box center [638, 234] width 167 height 32
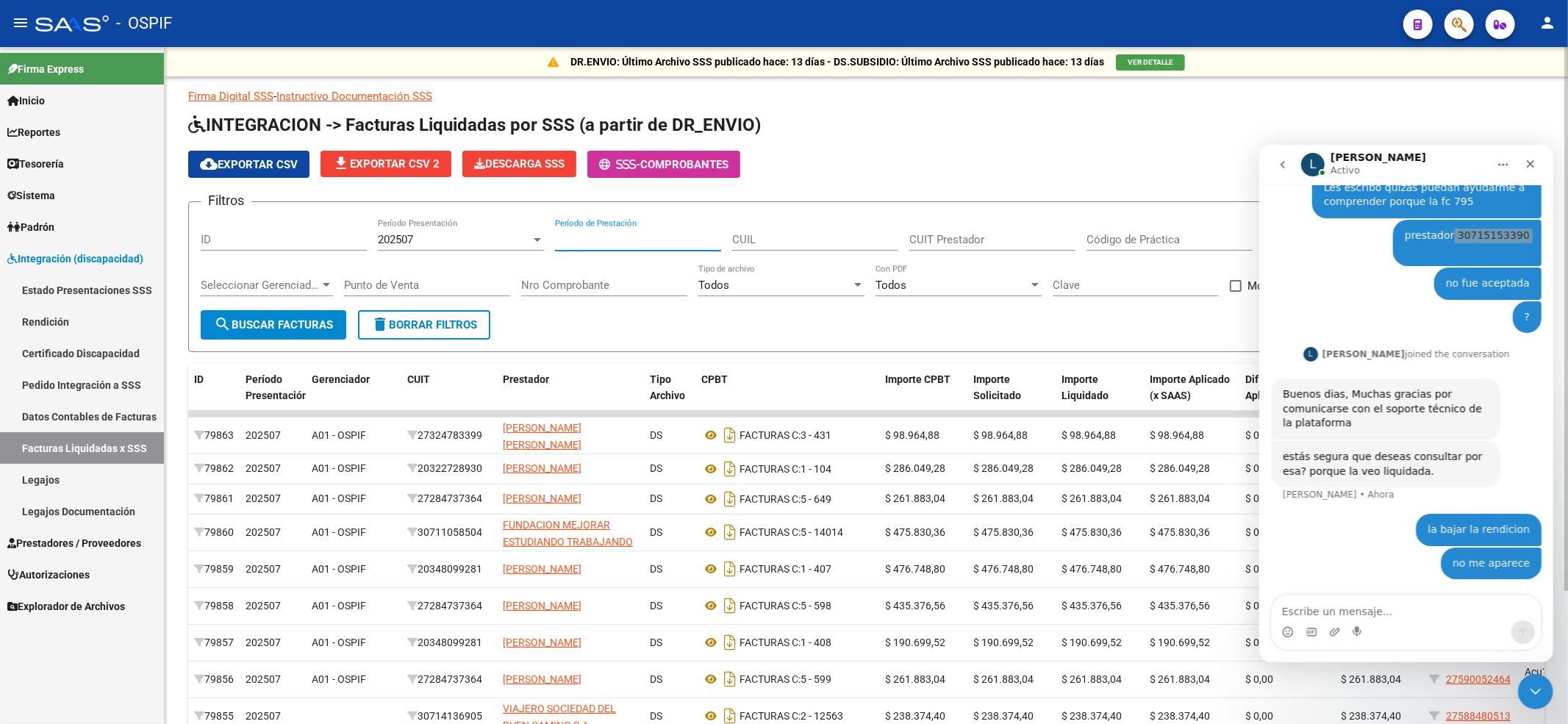
click at [769, 230] on div "CUIL" at bounding box center [815, 234] width 167 height 32
drag, startPoint x: 953, startPoint y: 223, endPoint x: 954, endPoint y: 233, distance: 10.0
click at [953, 224] on div "CUIT Prestador" at bounding box center [992, 234] width 167 height 32
paste input "30-71515339-0"
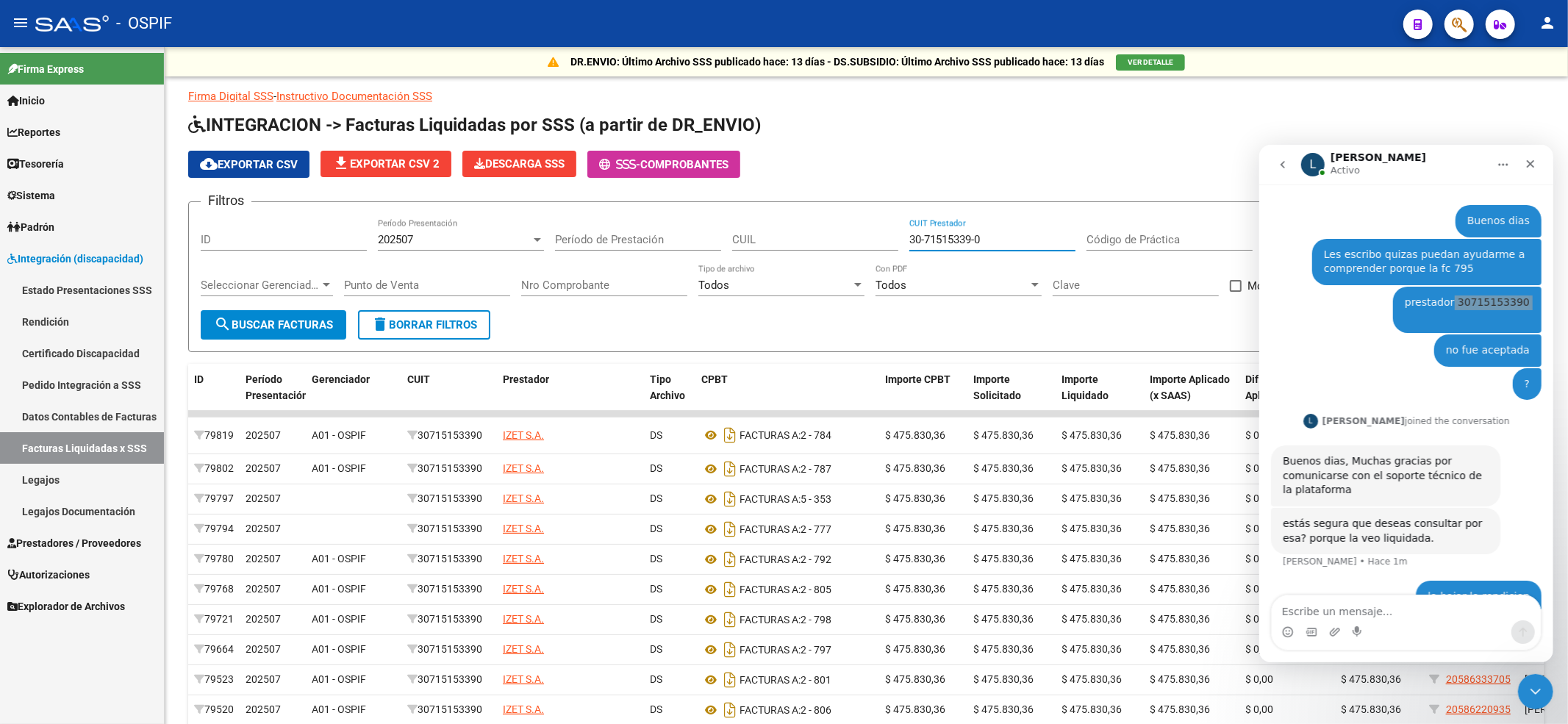
scroll to position [9, 0]
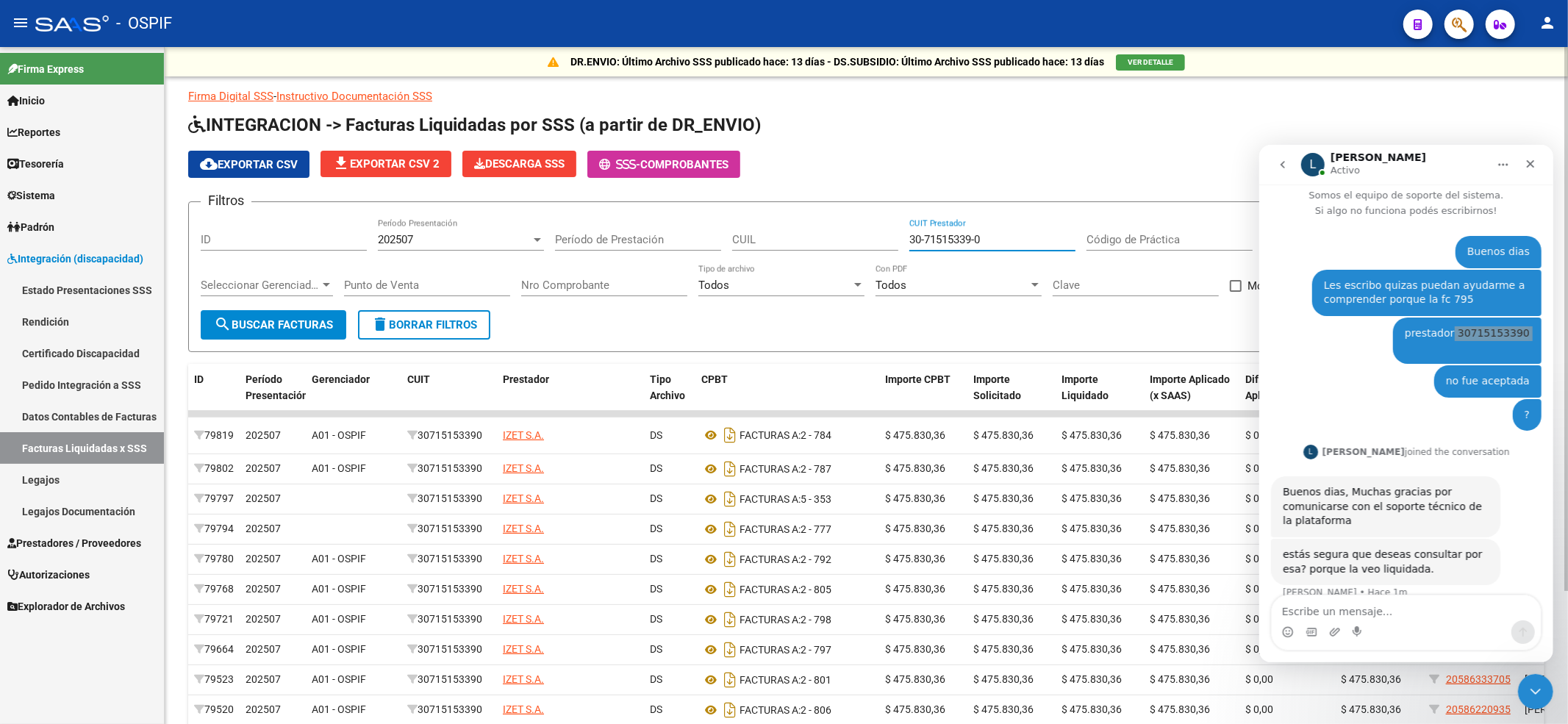
type input "30-71515339-0"
click at [1419, 123] on h1 "INTEGRACION -> Facturas Liquidadas por SSS (a partir de DR_ENVIO)" at bounding box center [866, 126] width 1356 height 26
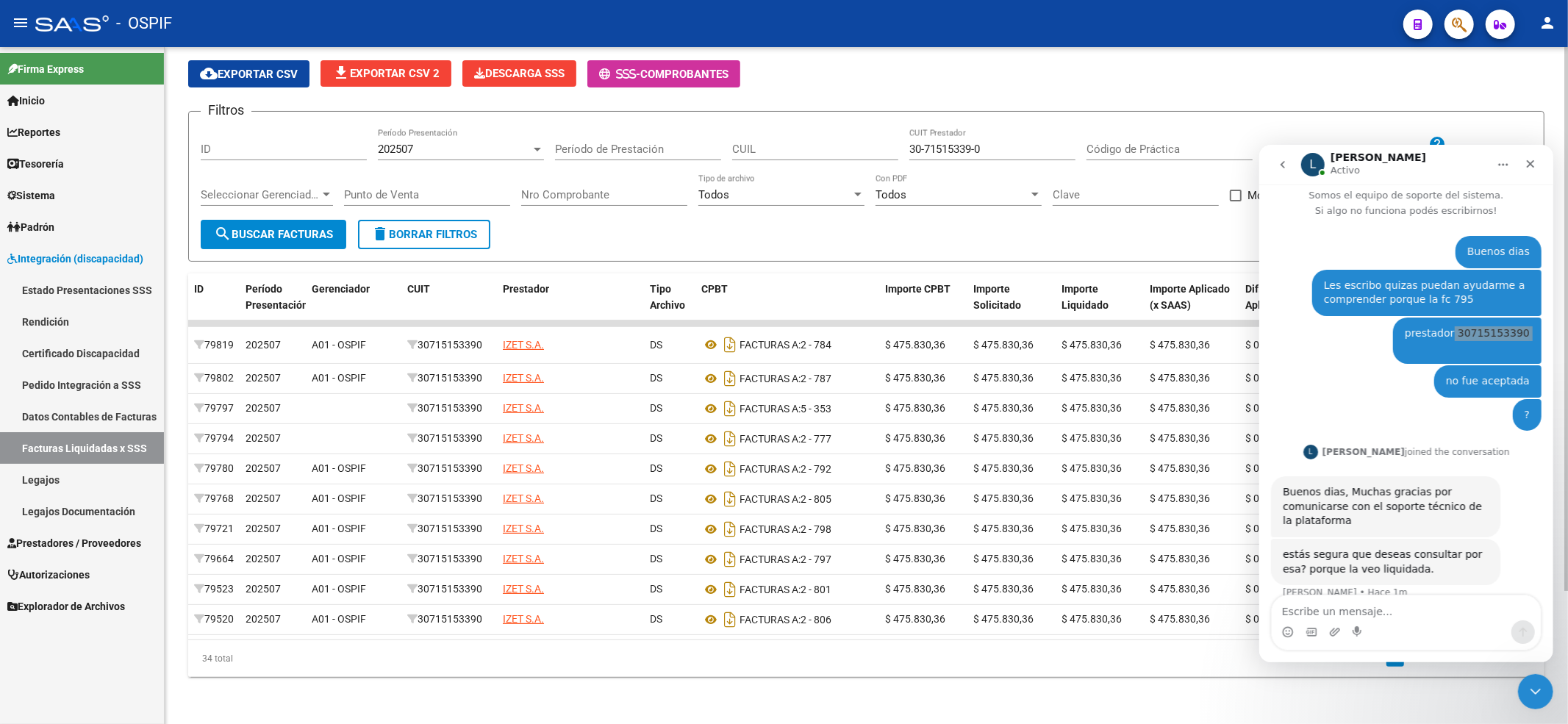
scroll to position [165, 0]
click at [572, 188] on input "Nro Comprobante" at bounding box center [604, 195] width 167 height 14
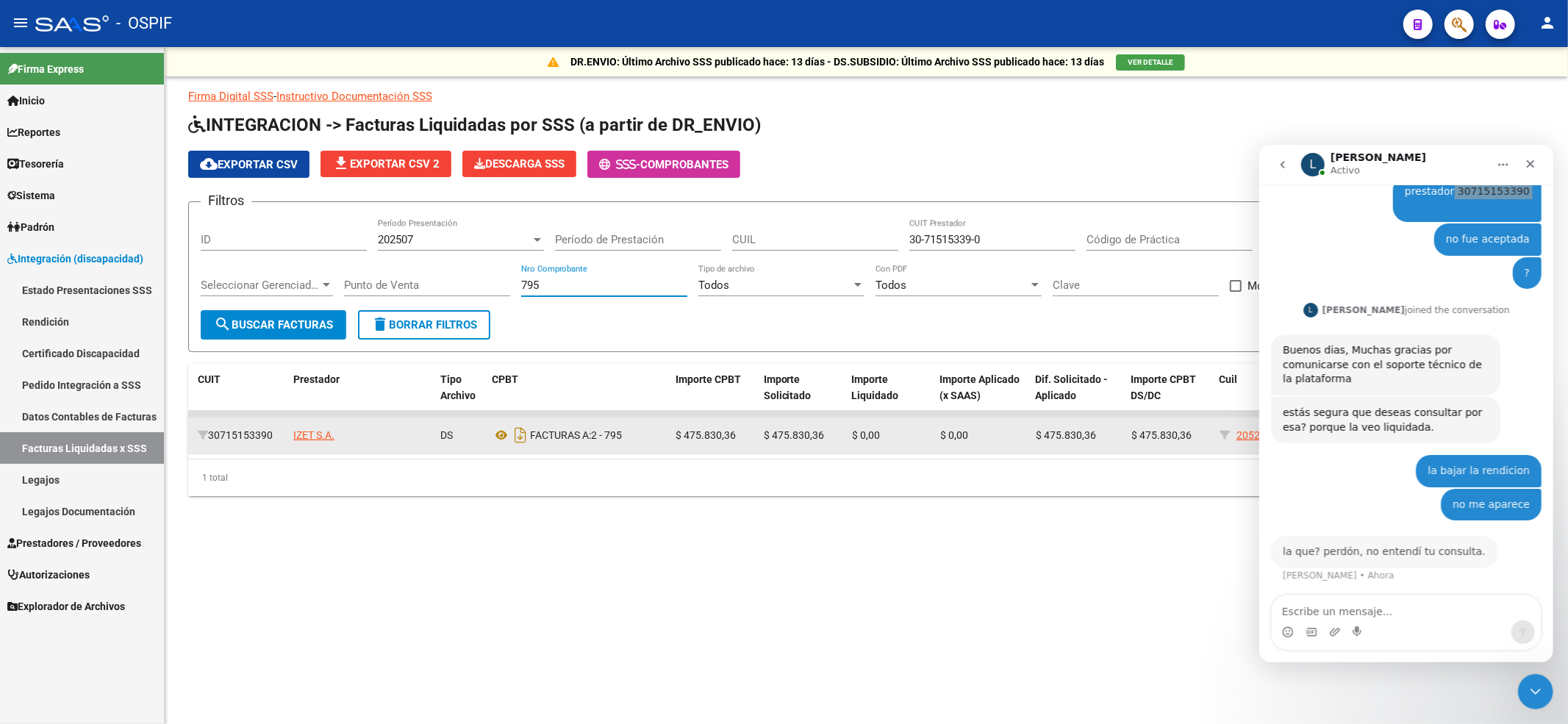
scroll to position [150, 0]
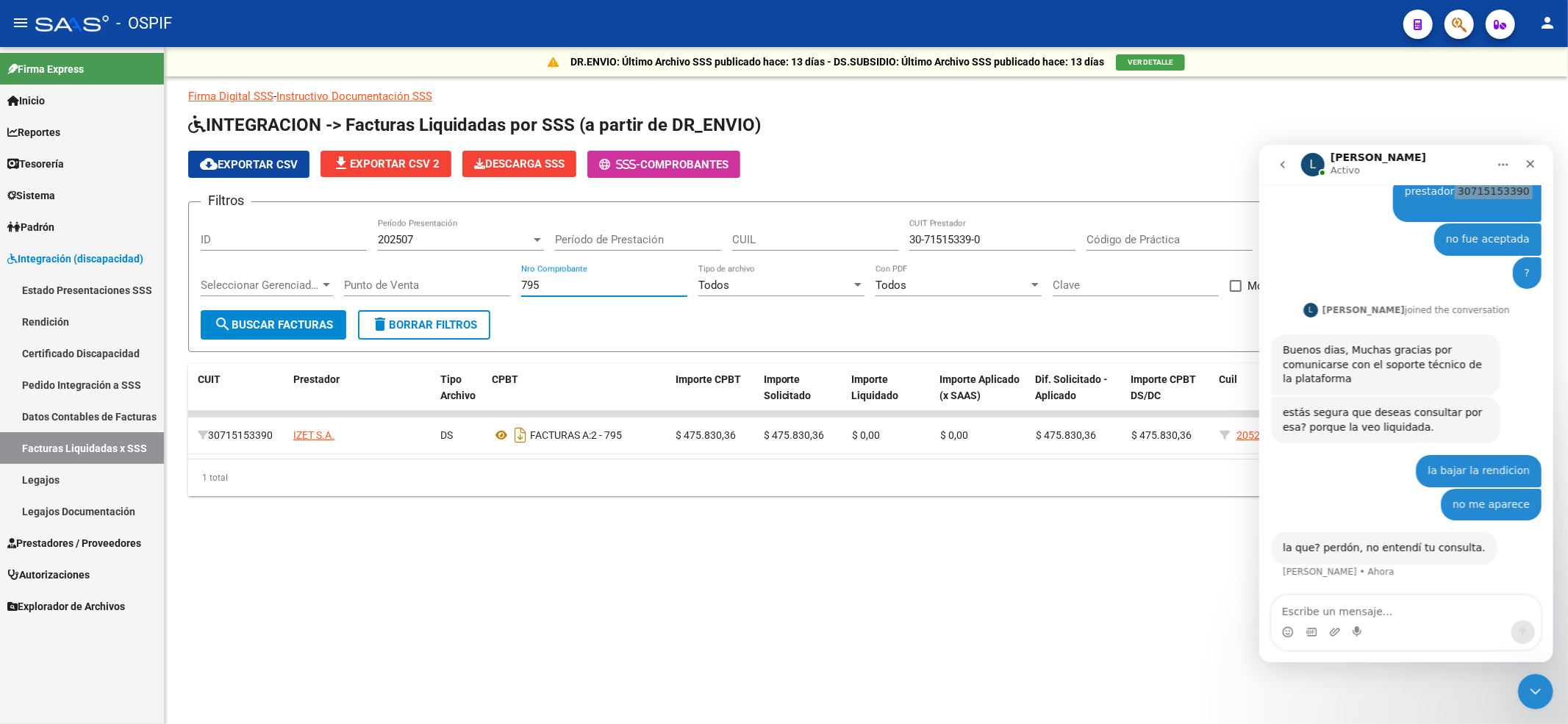
type input "795"
click at [82, 312] on link "Rendición" at bounding box center [82, 321] width 164 height 32
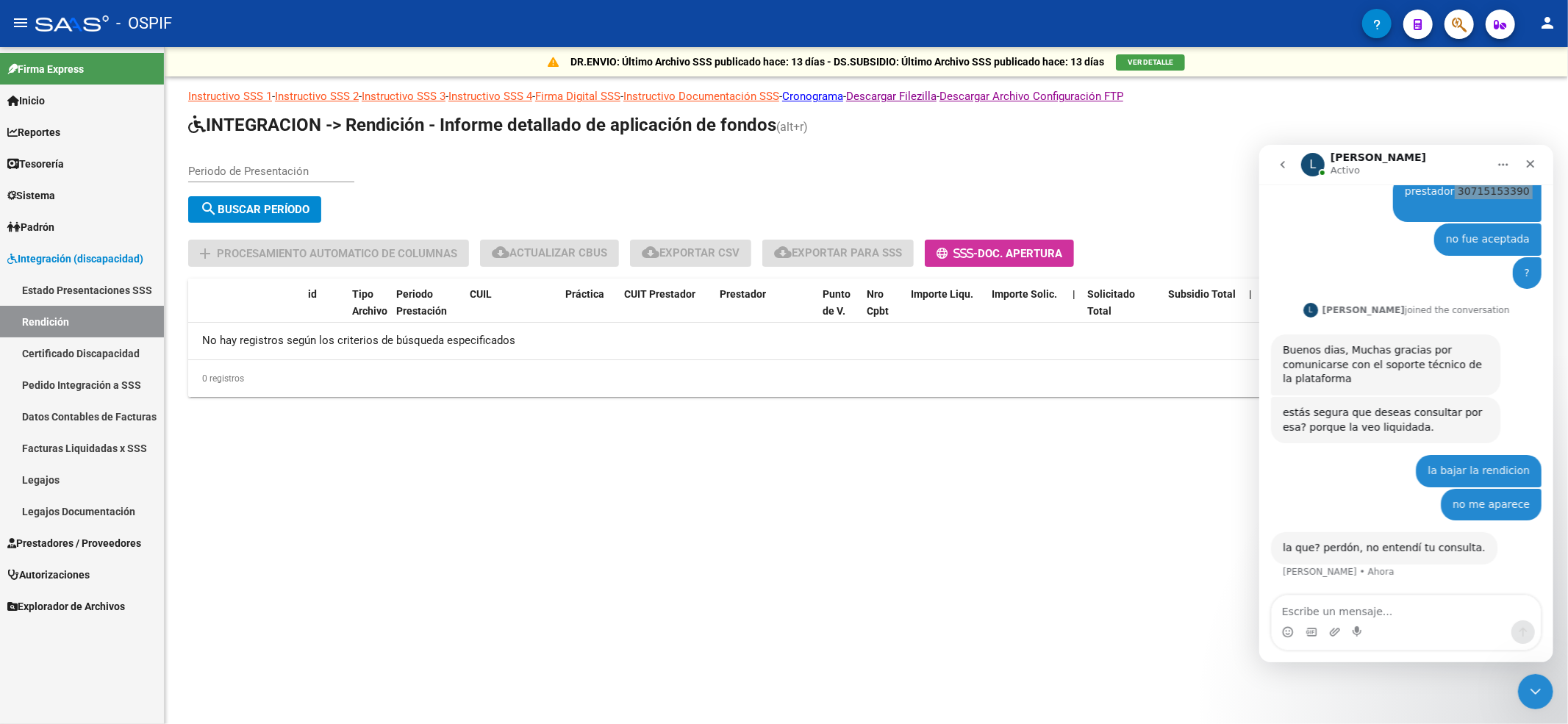
click at [279, 178] on div "Periodo de Presentación" at bounding box center [271, 166] width 167 height 32
type input "08"
type input "7"
type input "07"
click at [224, 196] on button "search Buscar Período" at bounding box center [255, 209] width 133 height 26
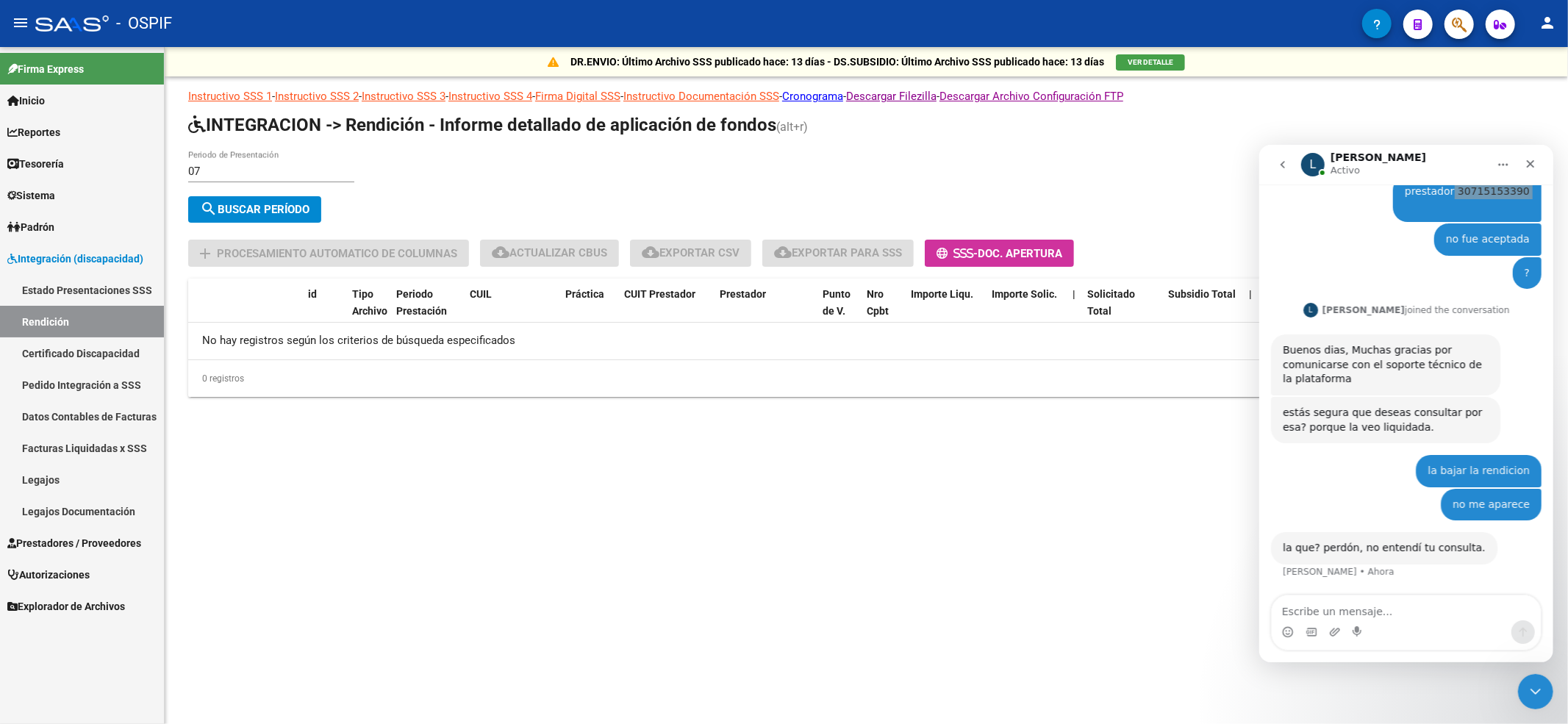
click at [286, 178] on div "07 Periodo de Presentación" at bounding box center [271, 166] width 167 height 32
type input "202507"
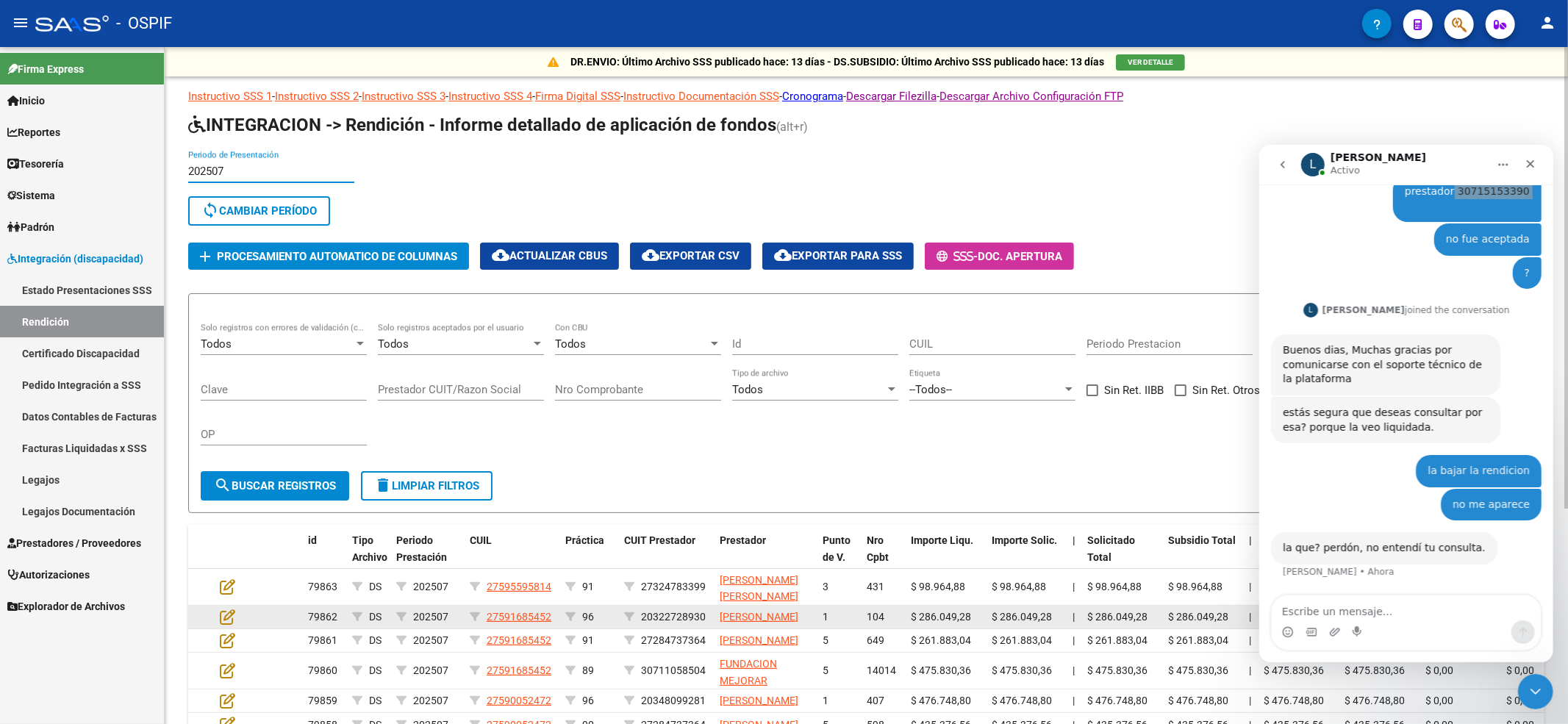
scroll to position [98, 0]
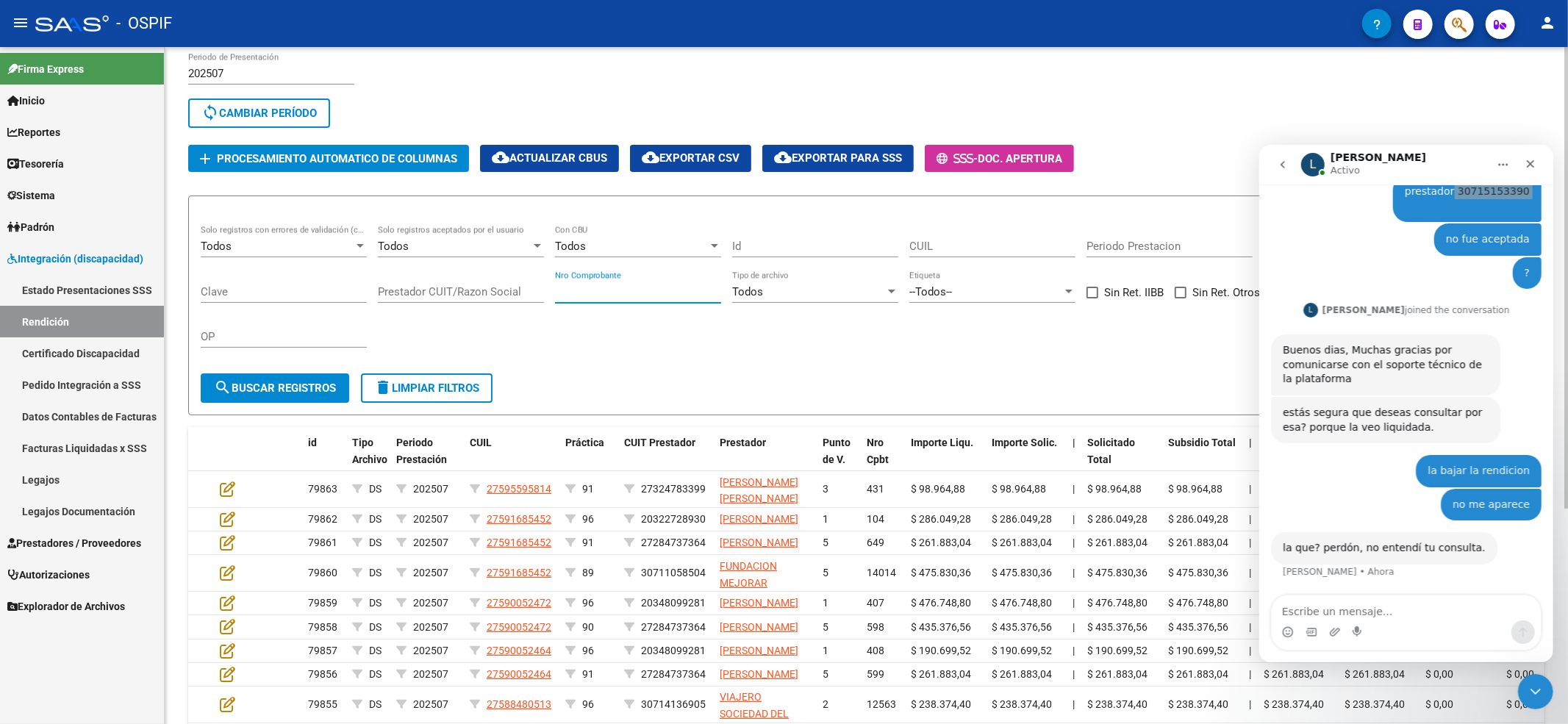
click at [627, 294] on input "Nro Comprobante" at bounding box center [638, 292] width 167 height 14
type input "0"
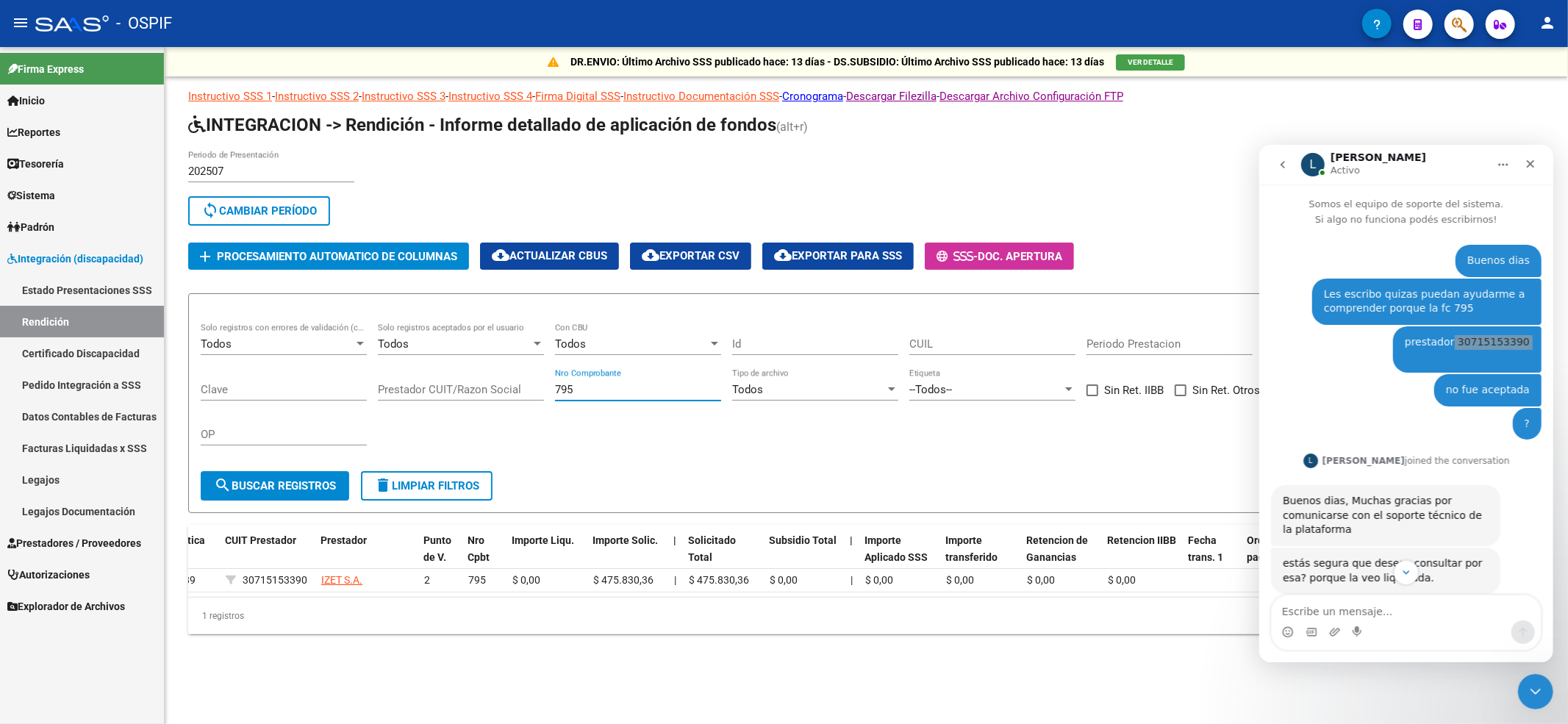
scroll to position [0, 0]
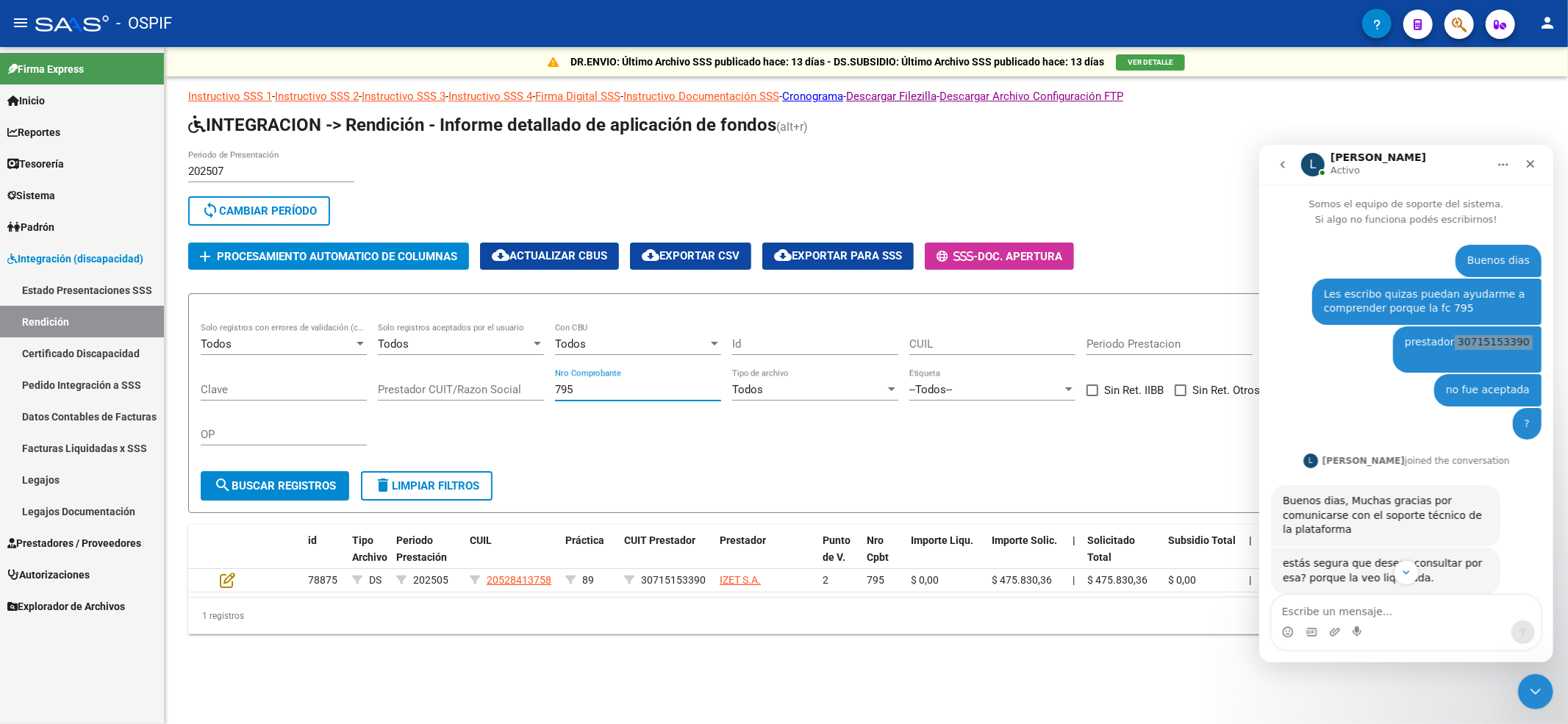
type input "795"
click at [1325, 612] on textarea "Escribe un mensaje..." at bounding box center [1405, 608] width 269 height 25
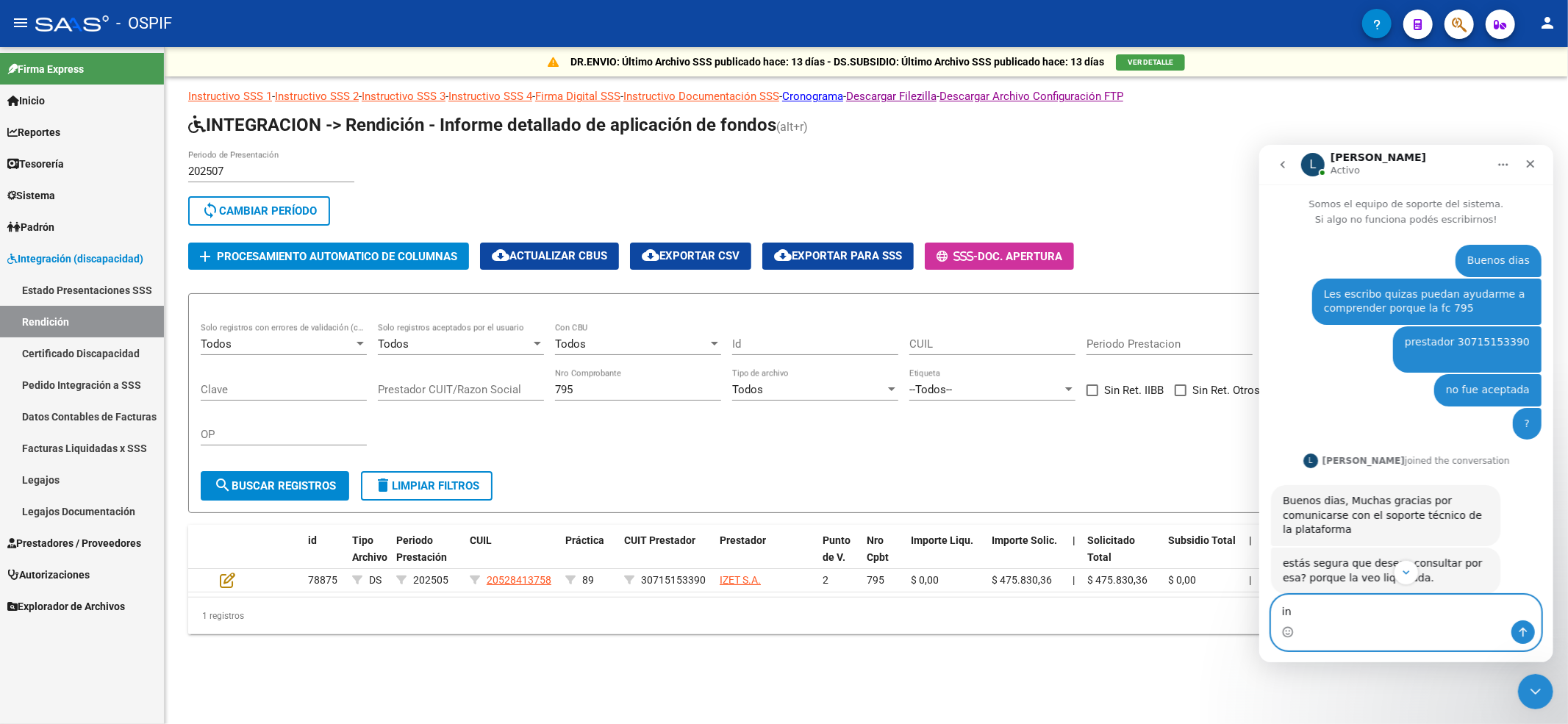
type textarea "i"
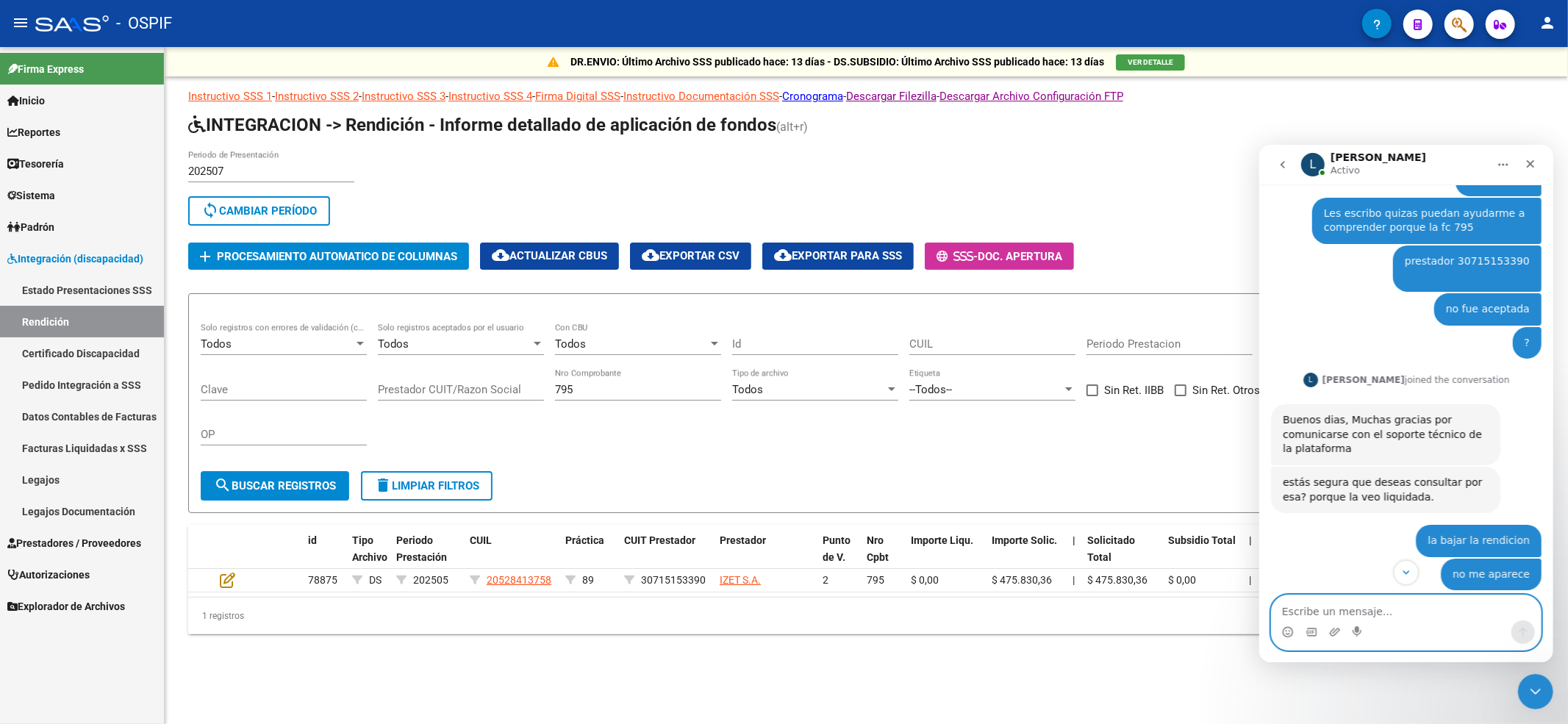
scroll to position [150, 0]
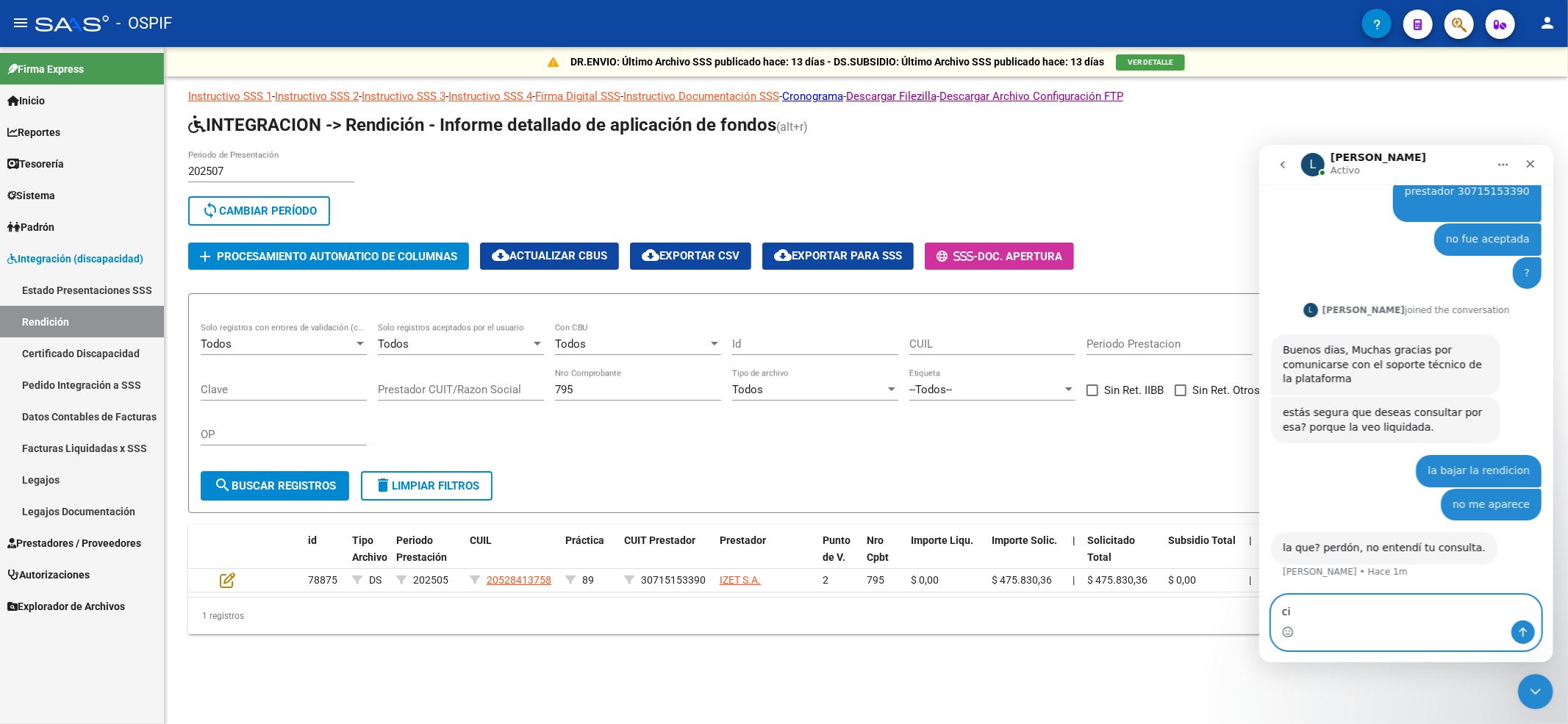
type textarea "c"
type textarea "al descargar el listado de rendicion"
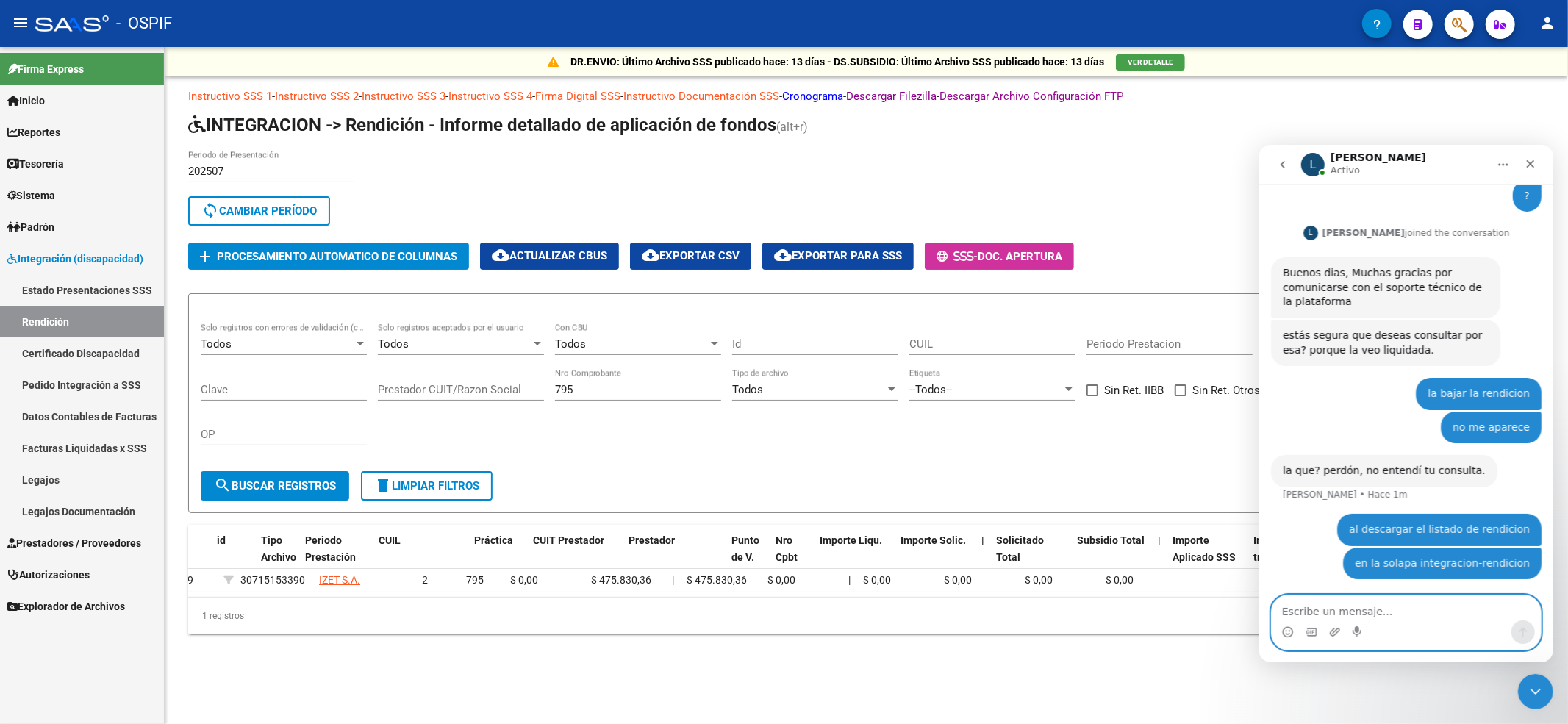
scroll to position [0, 0]
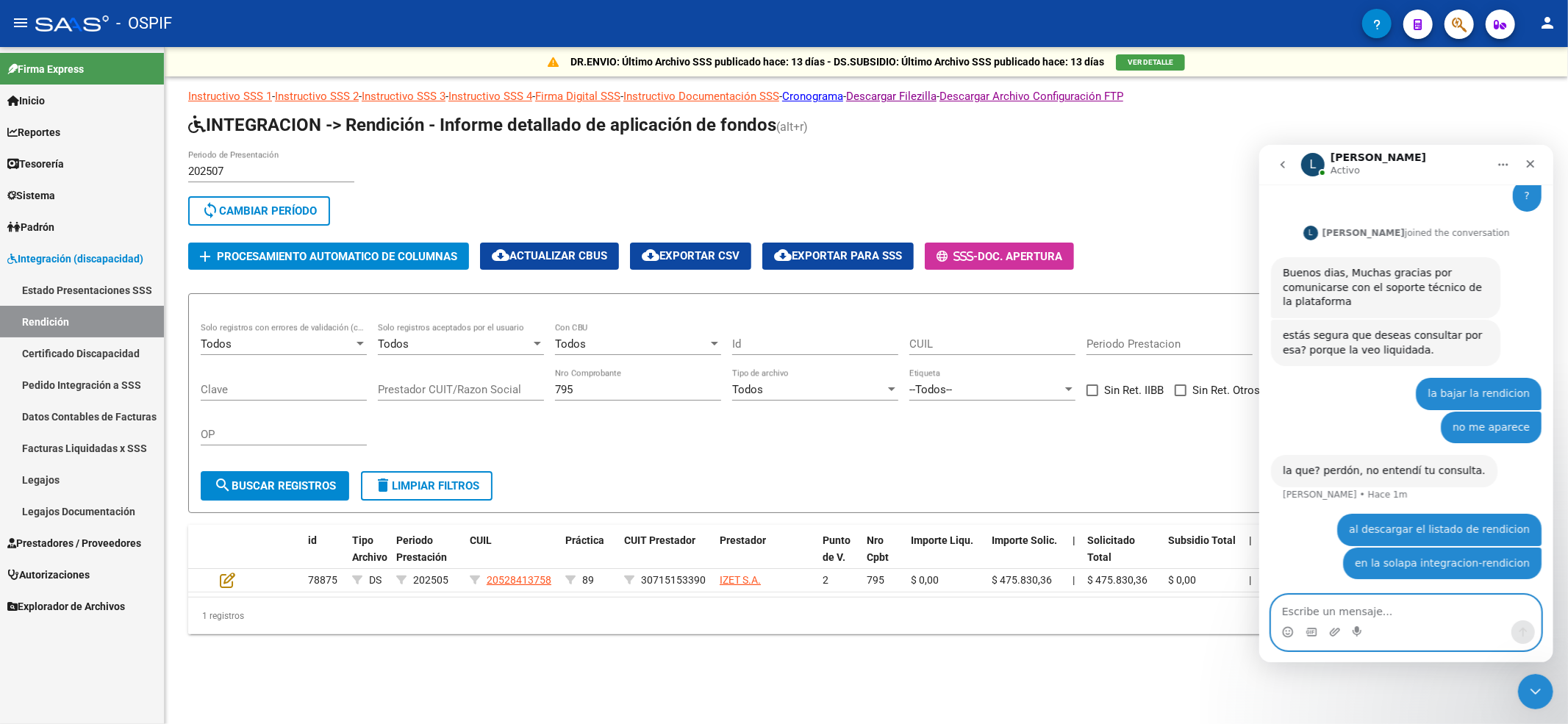
click at [1356, 603] on textarea "Escribe un mensaje..." at bounding box center [1405, 608] width 269 height 25
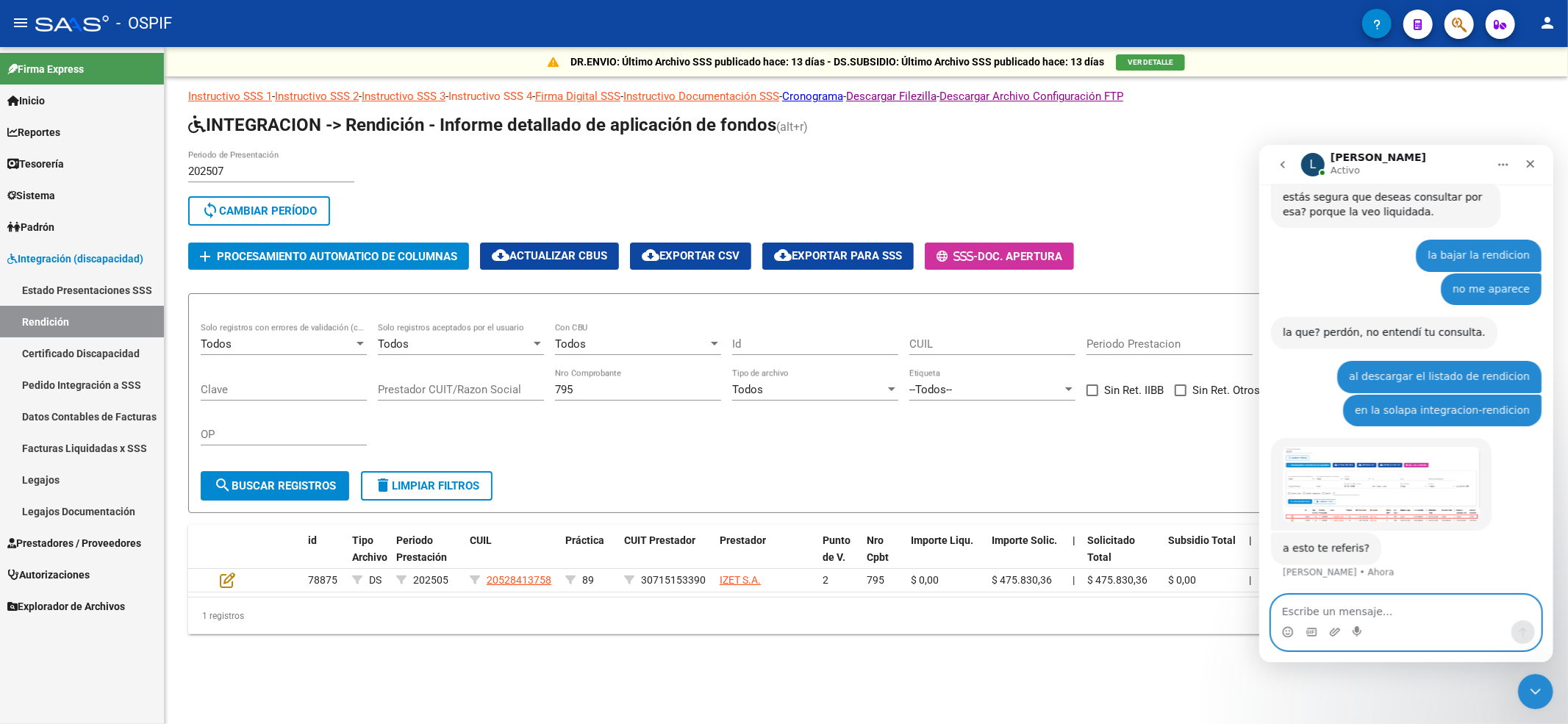
scroll to position [367, 0]
click at [1430, 477] on img "Ludmila dice…" at bounding box center [1380, 484] width 197 height 75
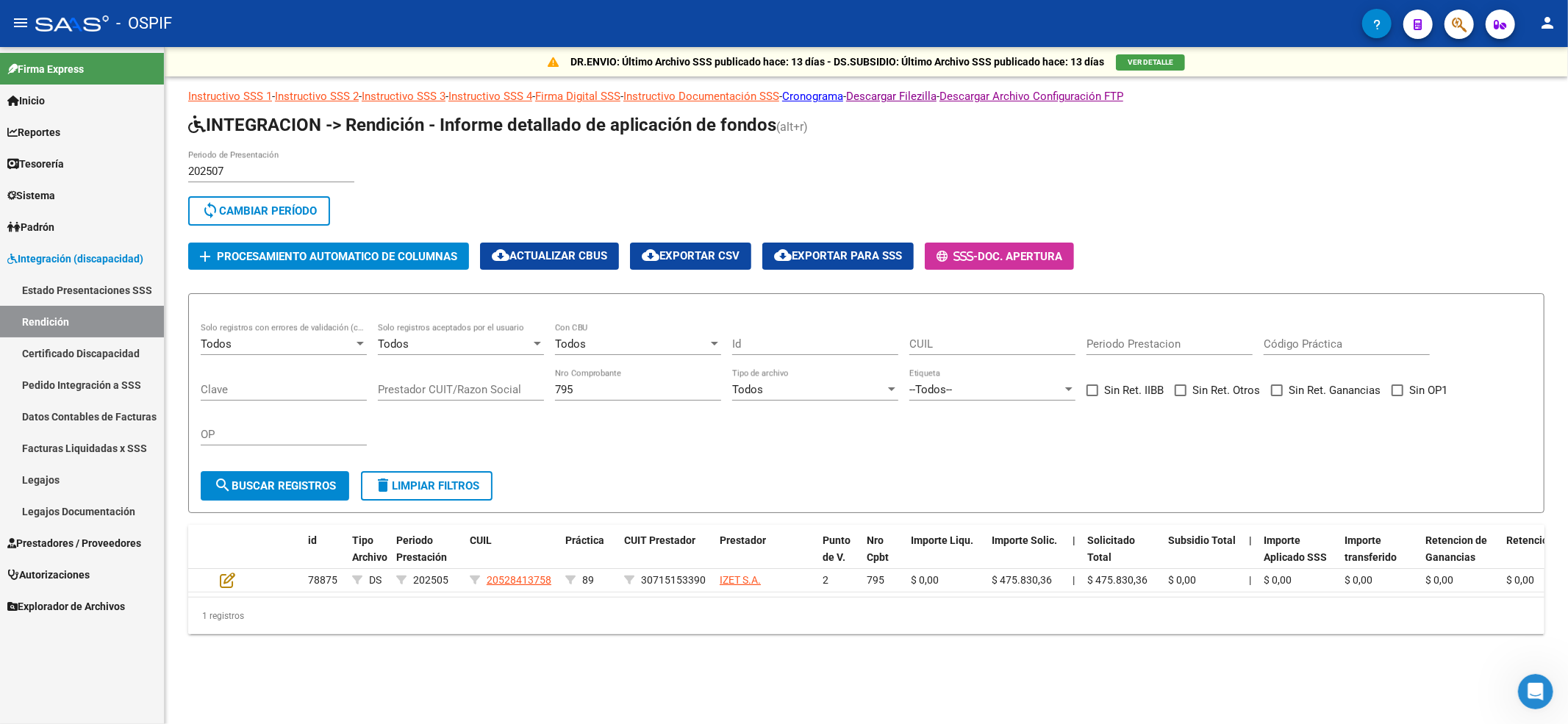
scroll to position [366, 0]
click at [1554, 682] on div "DR.ENVIO: Último Archivo SSS publicado hace: 13 días - DS.SUBSIDIO: Último Arch…" at bounding box center [866, 364] width 1403 height 635
click at [1550, 685] on div "Abrir Intercom Messenger" at bounding box center [1534, 690] width 49 height 49
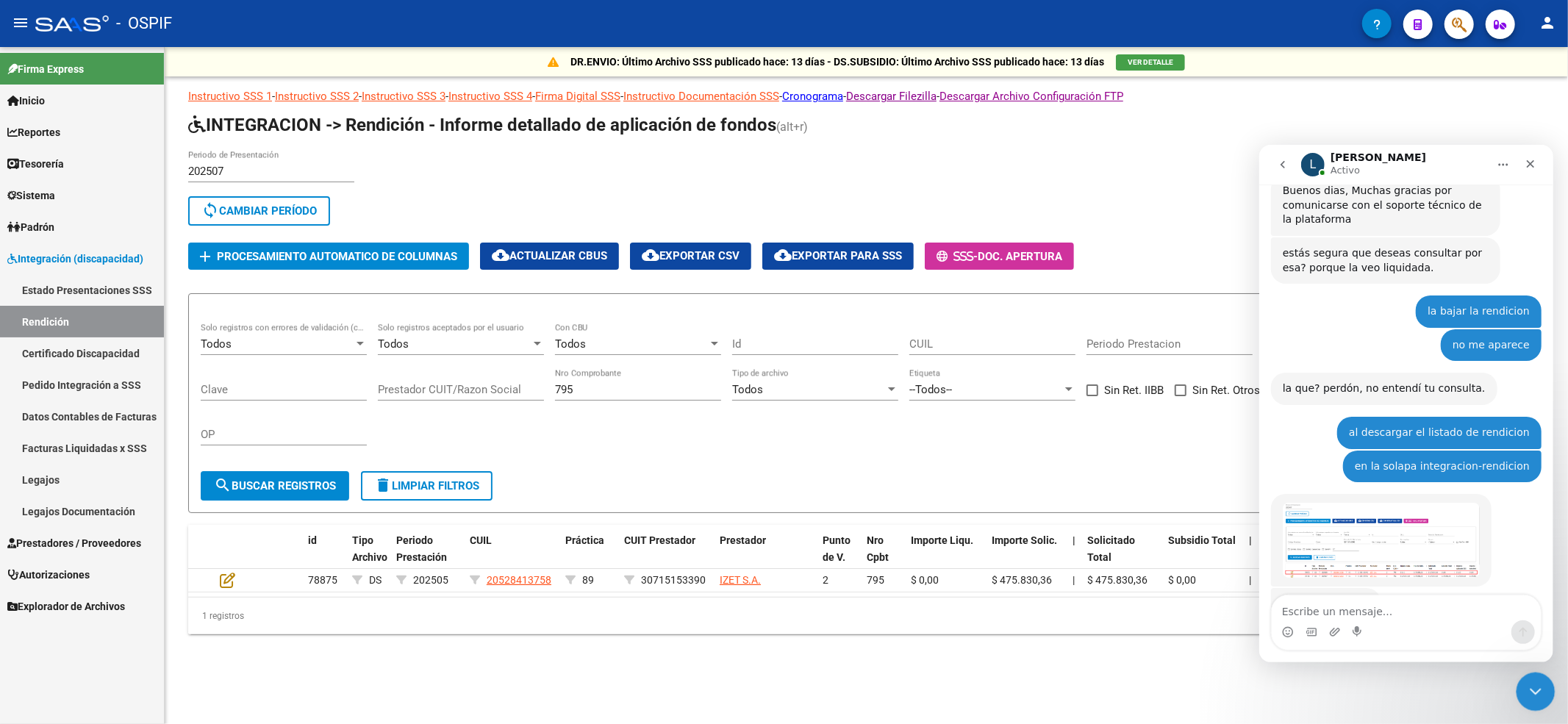
scroll to position [367, 0]
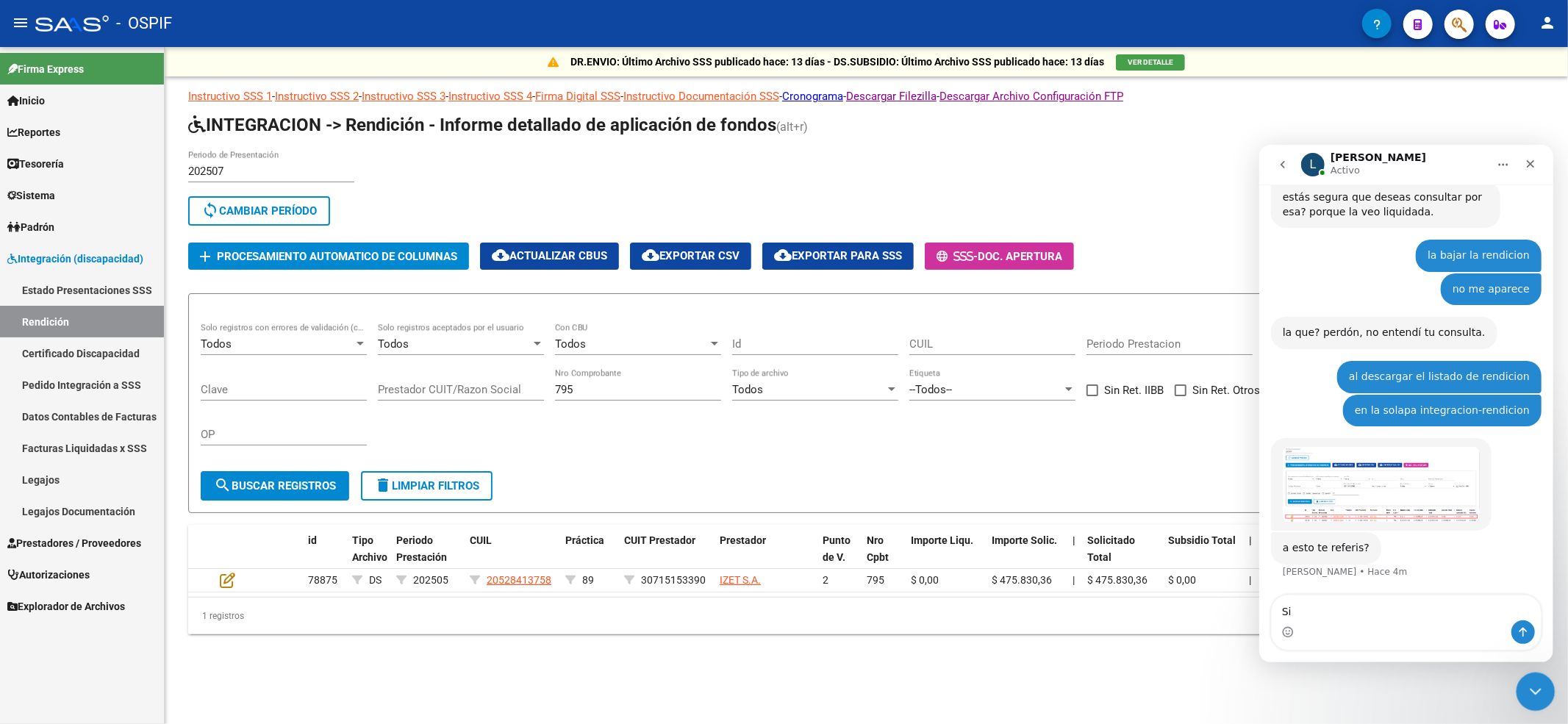
type textarea "Si!"
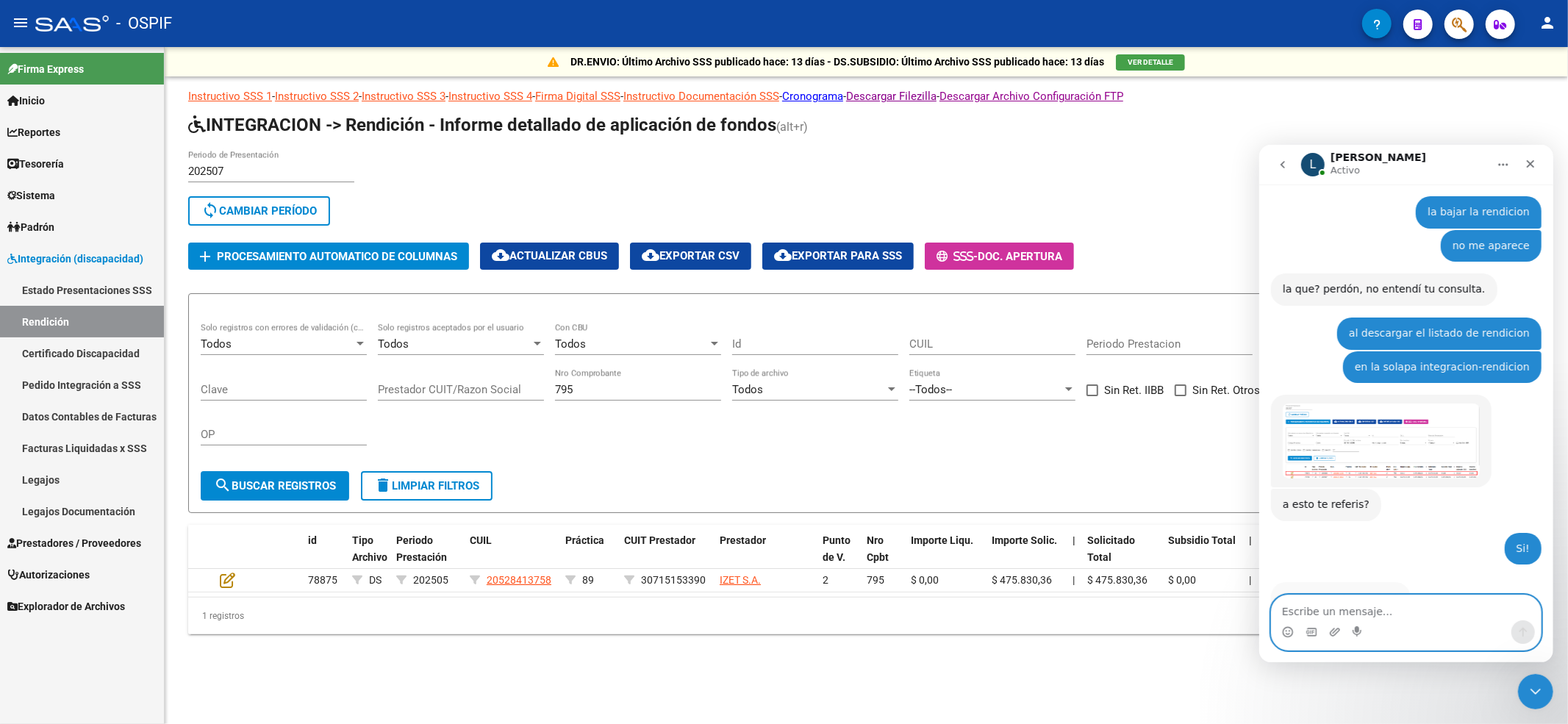
scroll to position [502, 0]
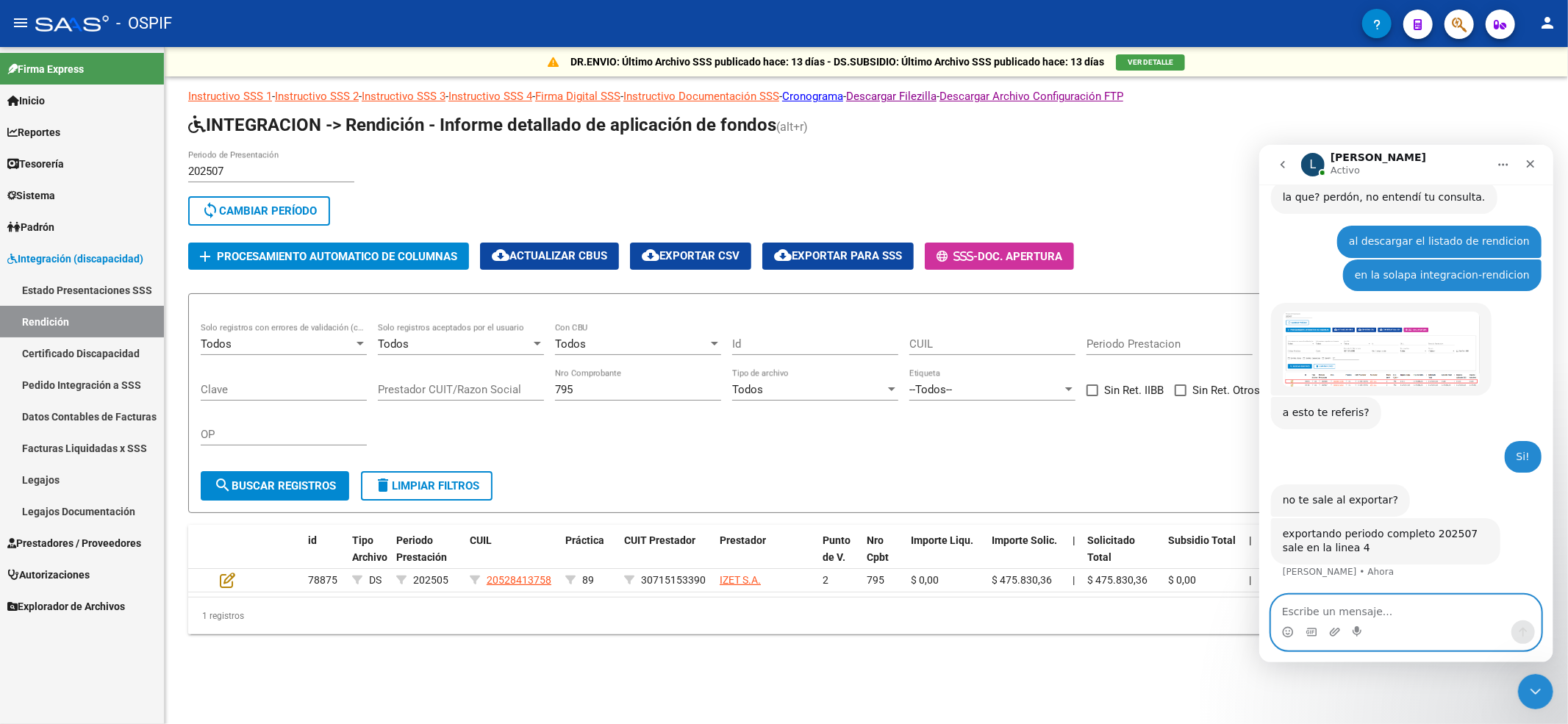
click at [1359, 603] on textarea "Escribe un mensaje..." at bounding box center [1405, 608] width 269 height 25
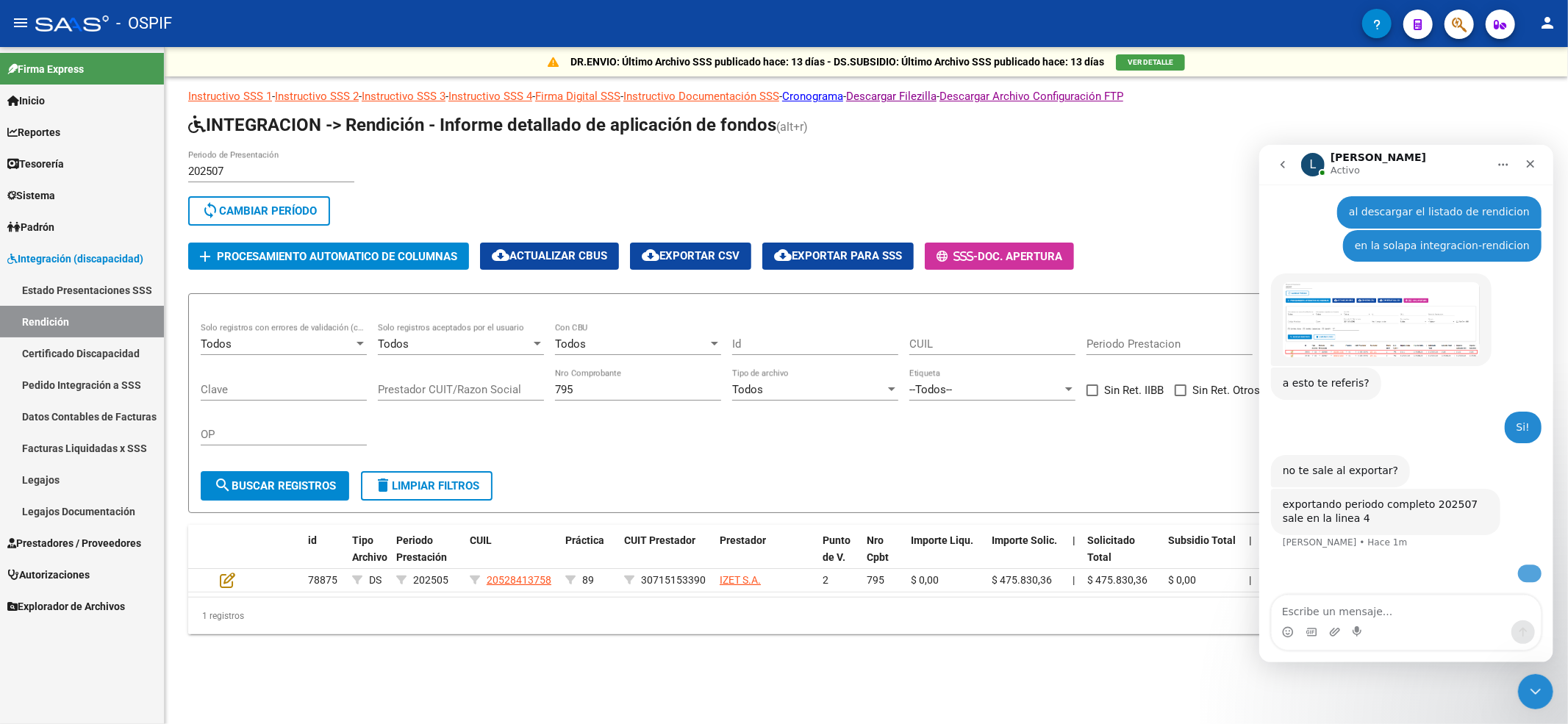
scroll to position [642, 0]
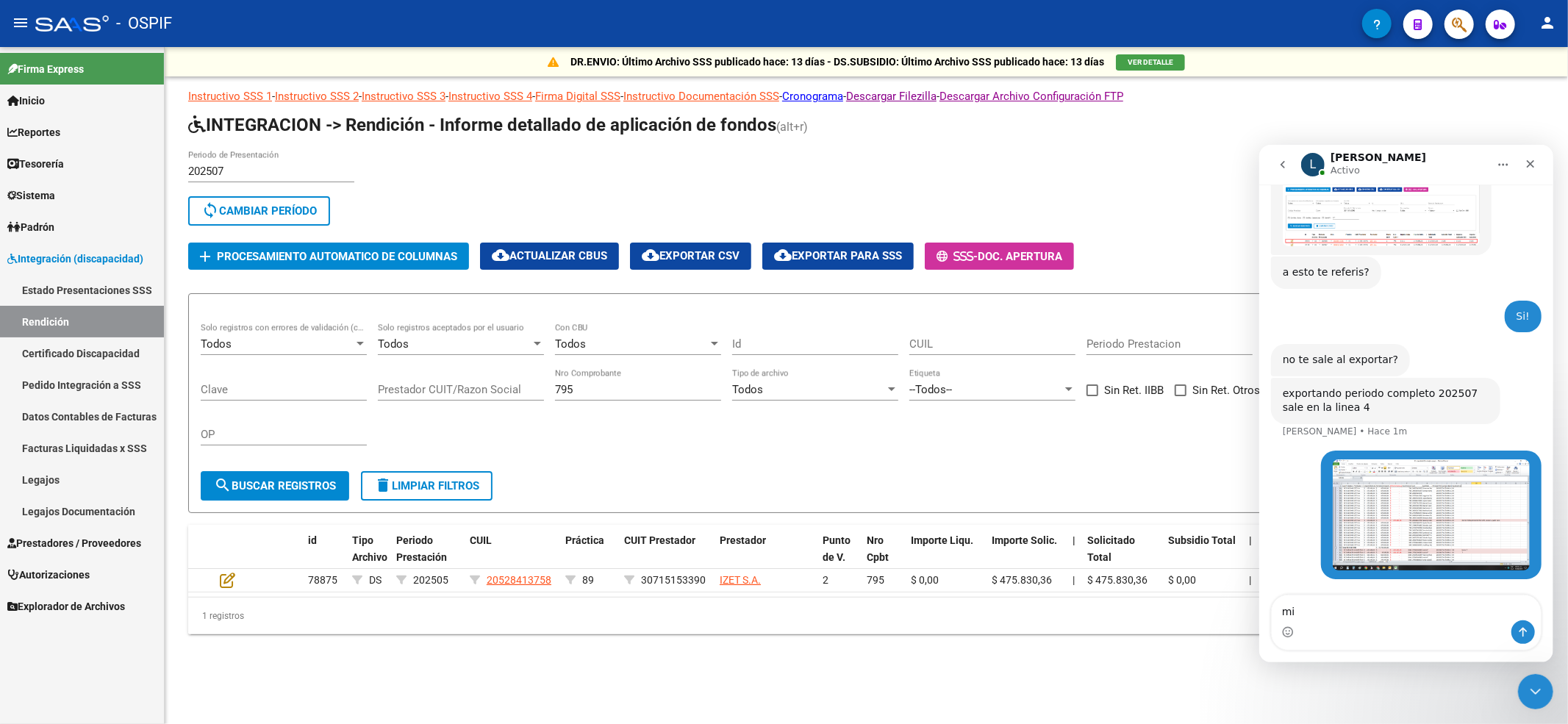
type textarea "m"
type textarea "n"
type textarea "No tampoco"
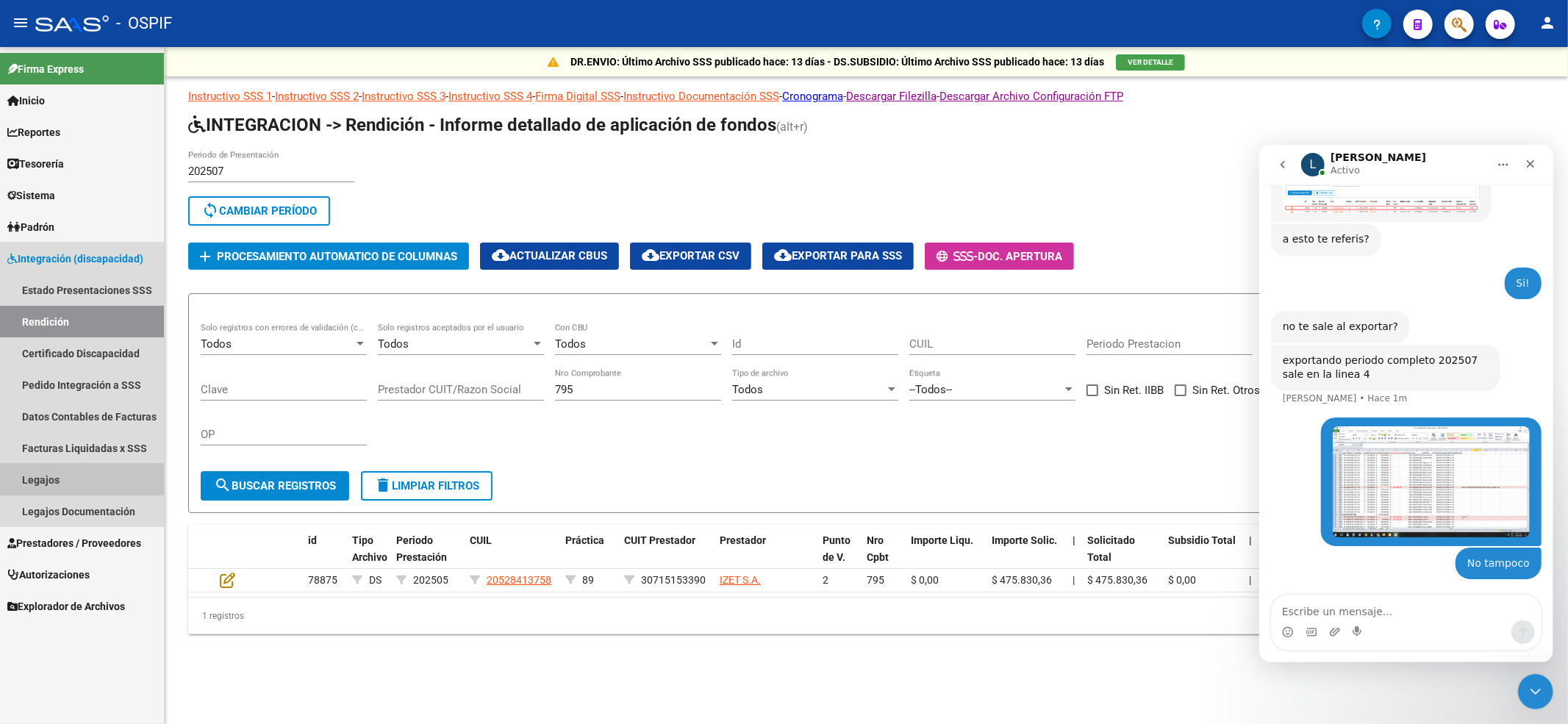
click at [45, 484] on link "Legajos" at bounding box center [82, 479] width 164 height 32
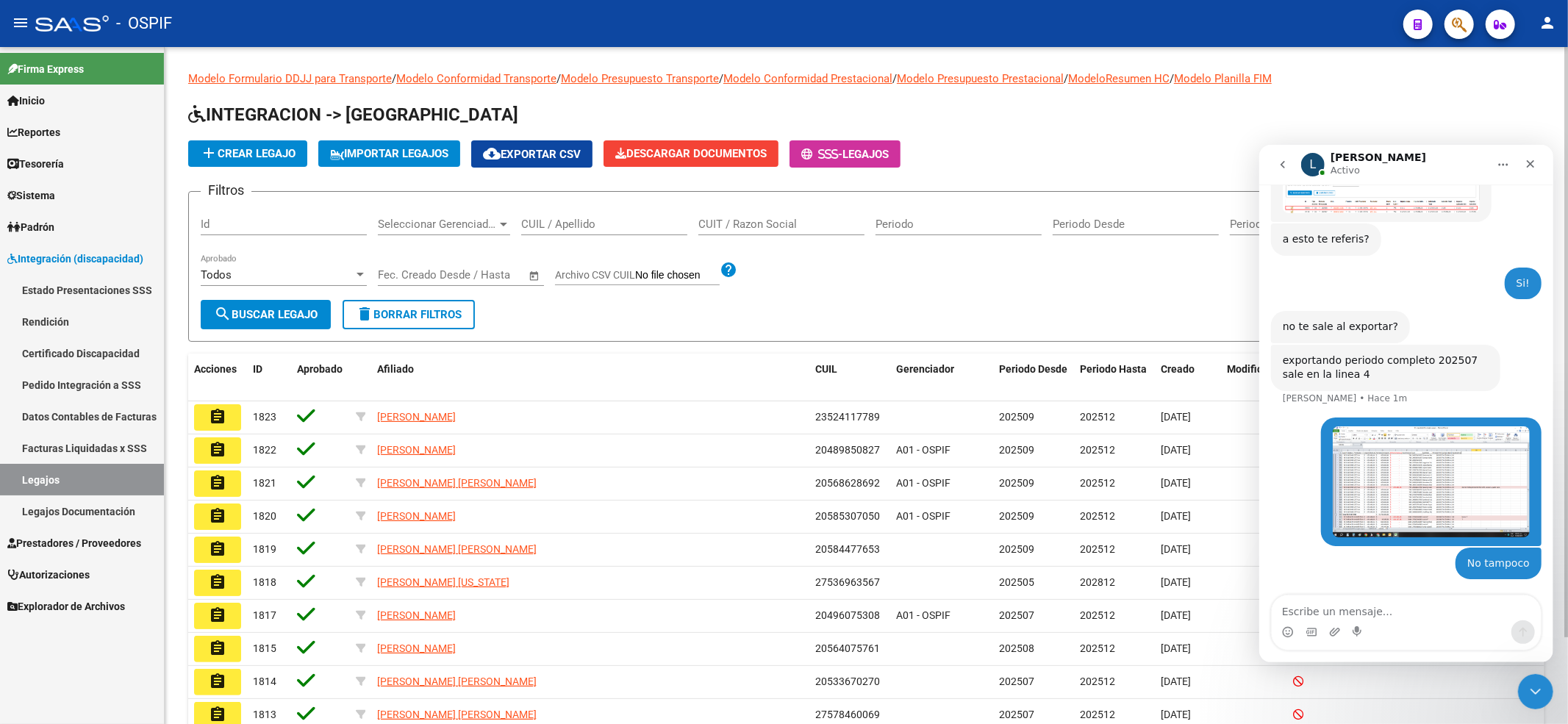
click at [615, 232] on div "CUIL / Apellido" at bounding box center [604, 219] width 167 height 32
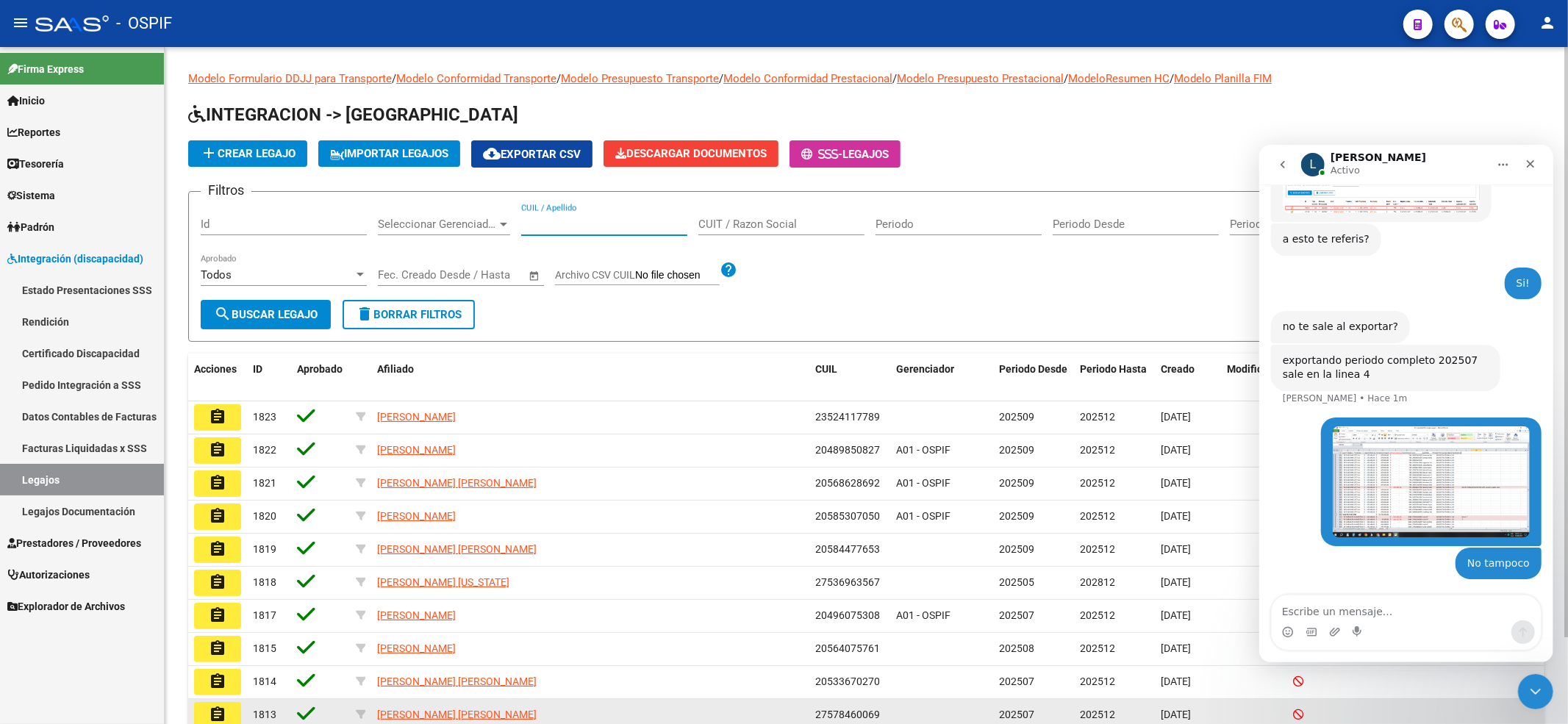
paste input "23476900069"
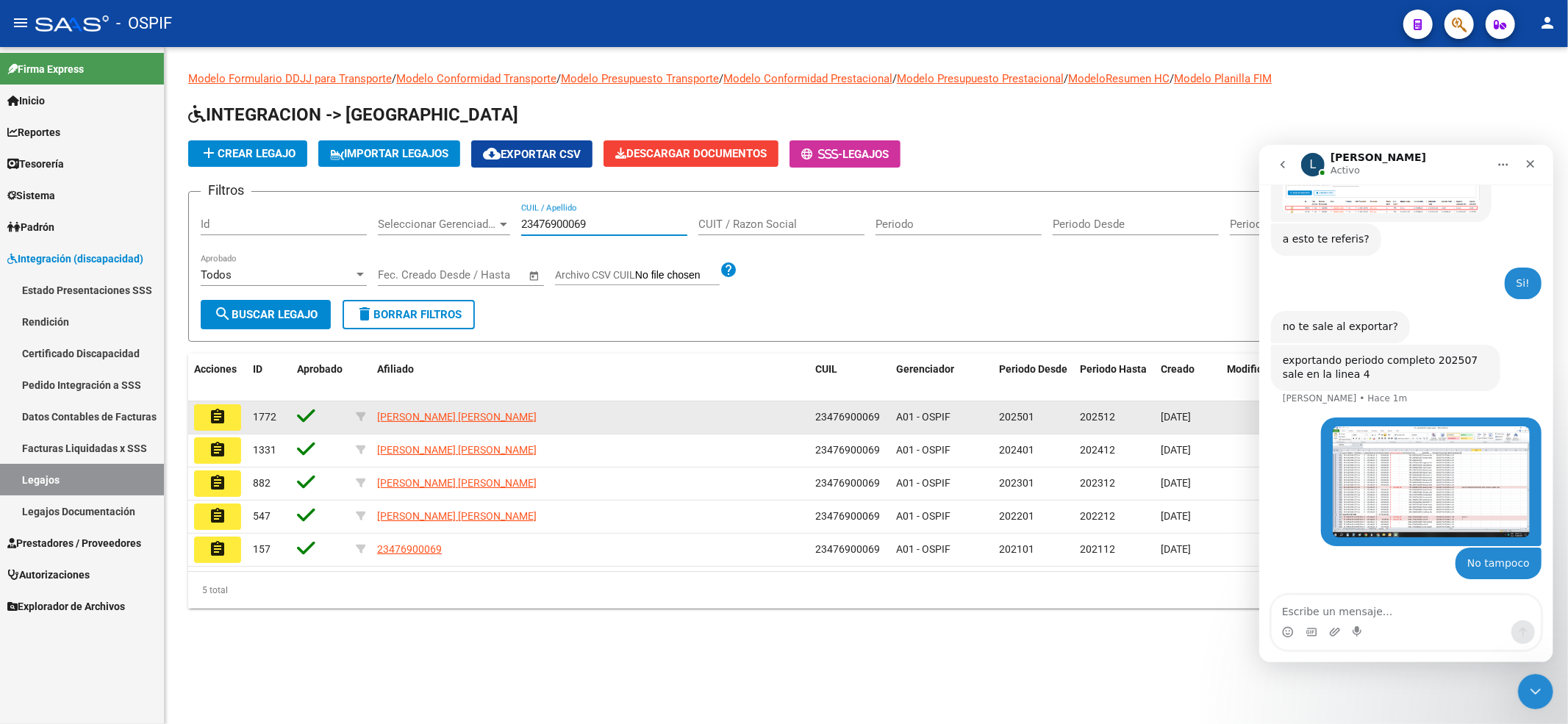
type input "23476900069"
click at [239, 419] on button "assignment" at bounding box center [218, 417] width 47 height 26
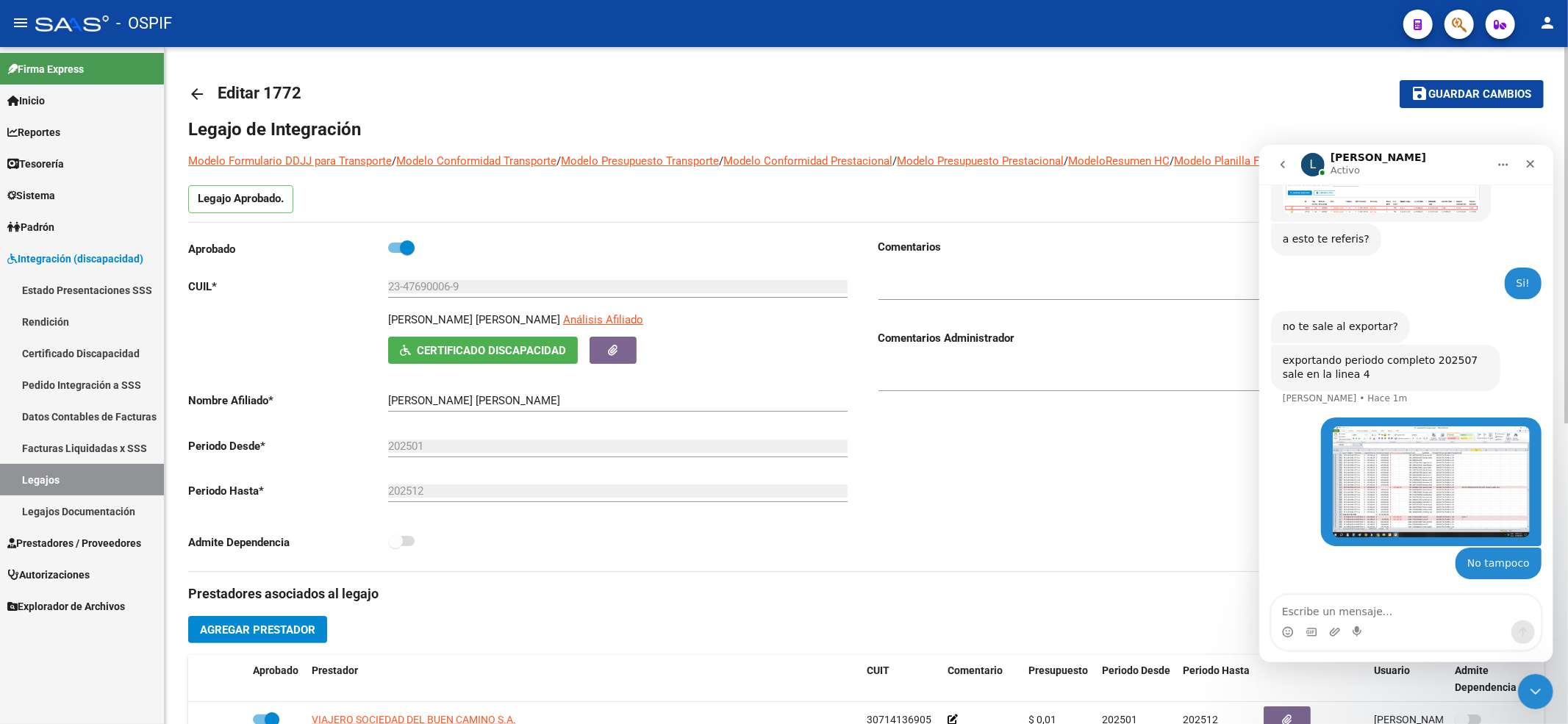
scroll to position [98, 0]
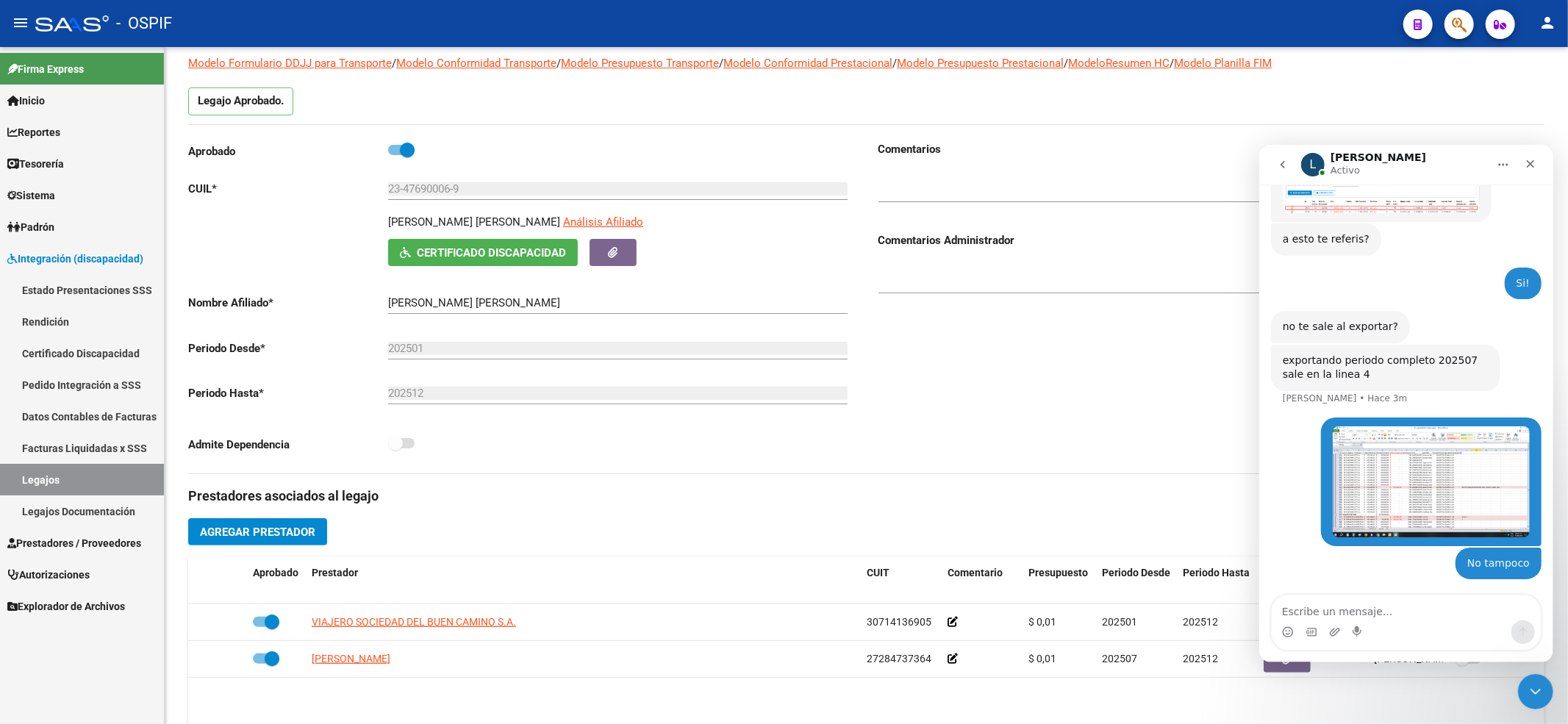
click at [62, 478] on link "Legajos" at bounding box center [82, 479] width 164 height 32
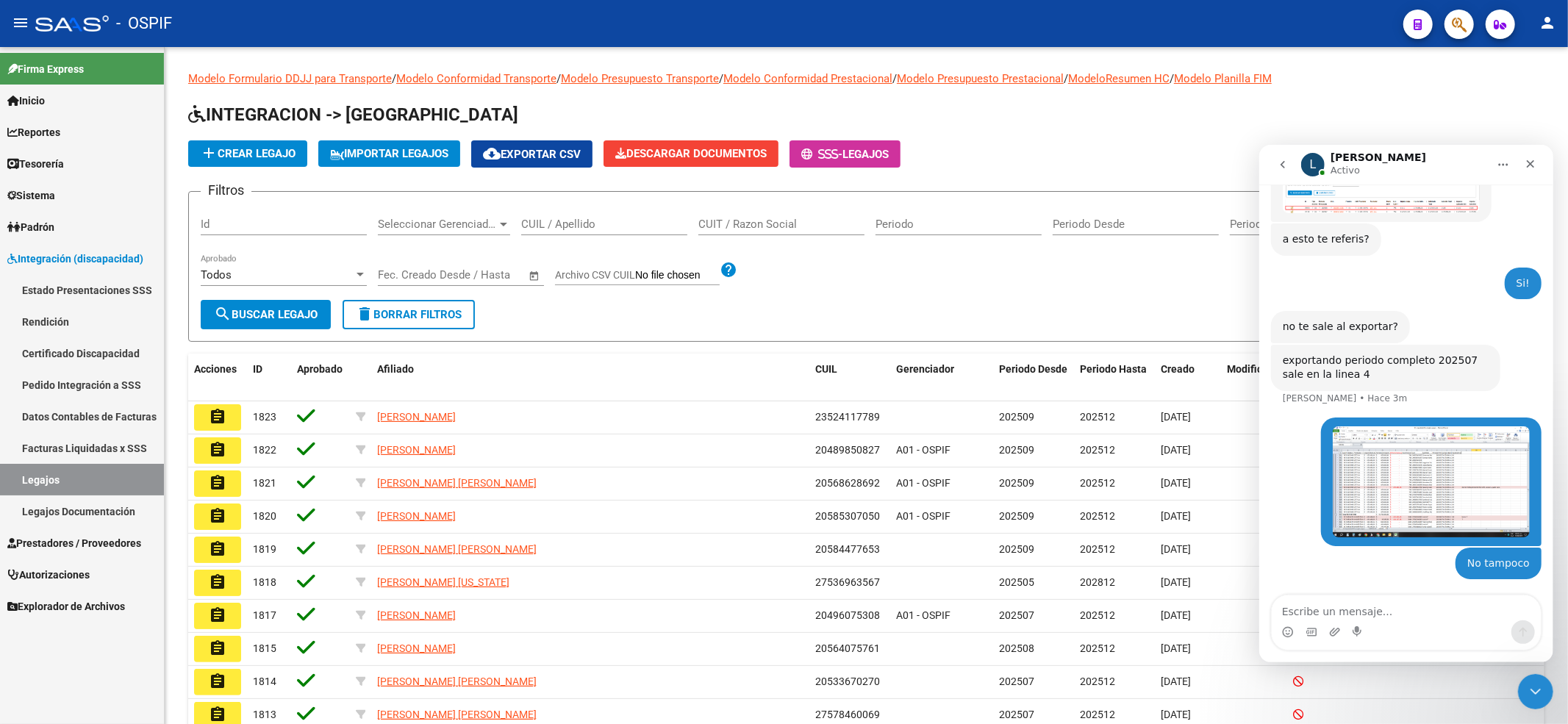
click at [72, 548] on span "Prestadores / Proveedores" at bounding box center [74, 544] width 134 height 16
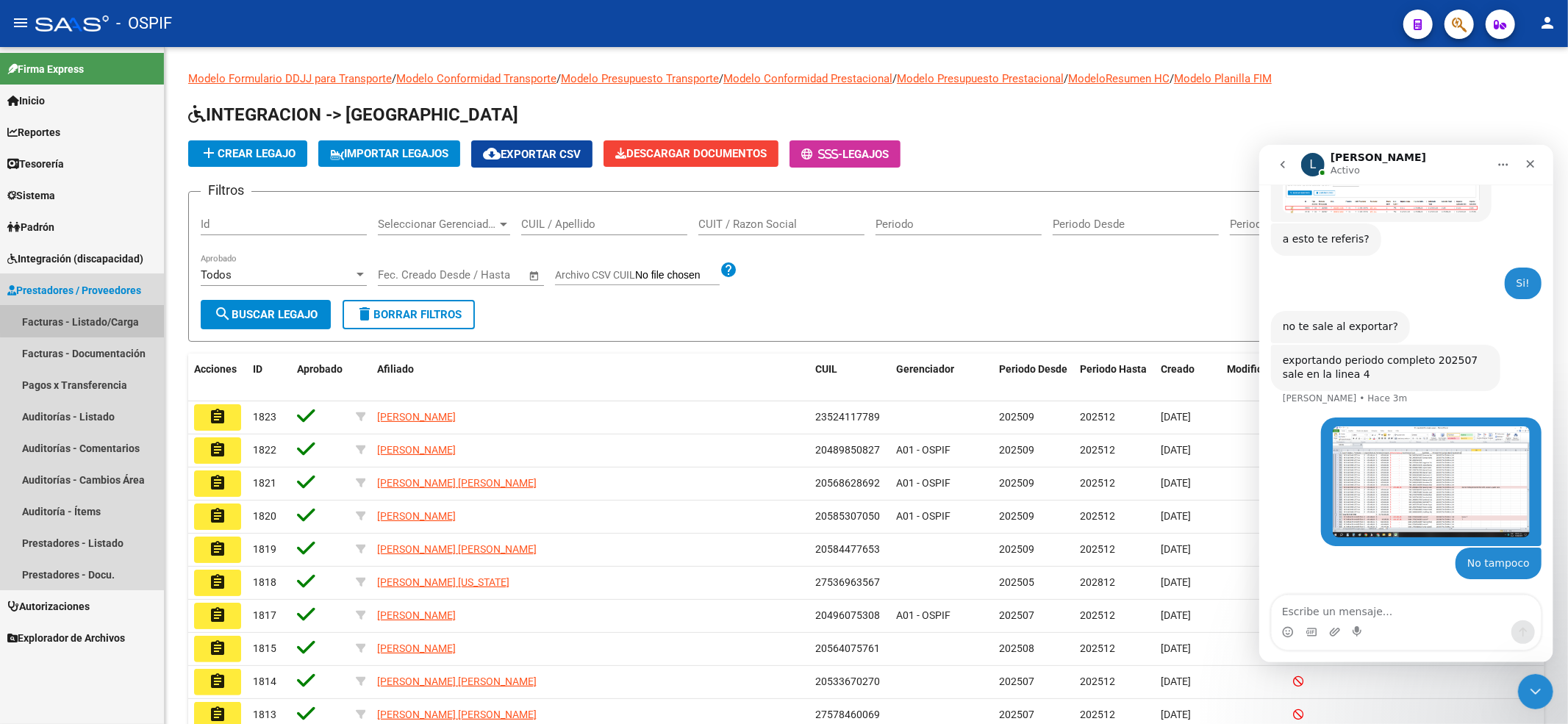
click at [147, 319] on link "Facturas - Listado/Carga" at bounding box center [82, 321] width 164 height 32
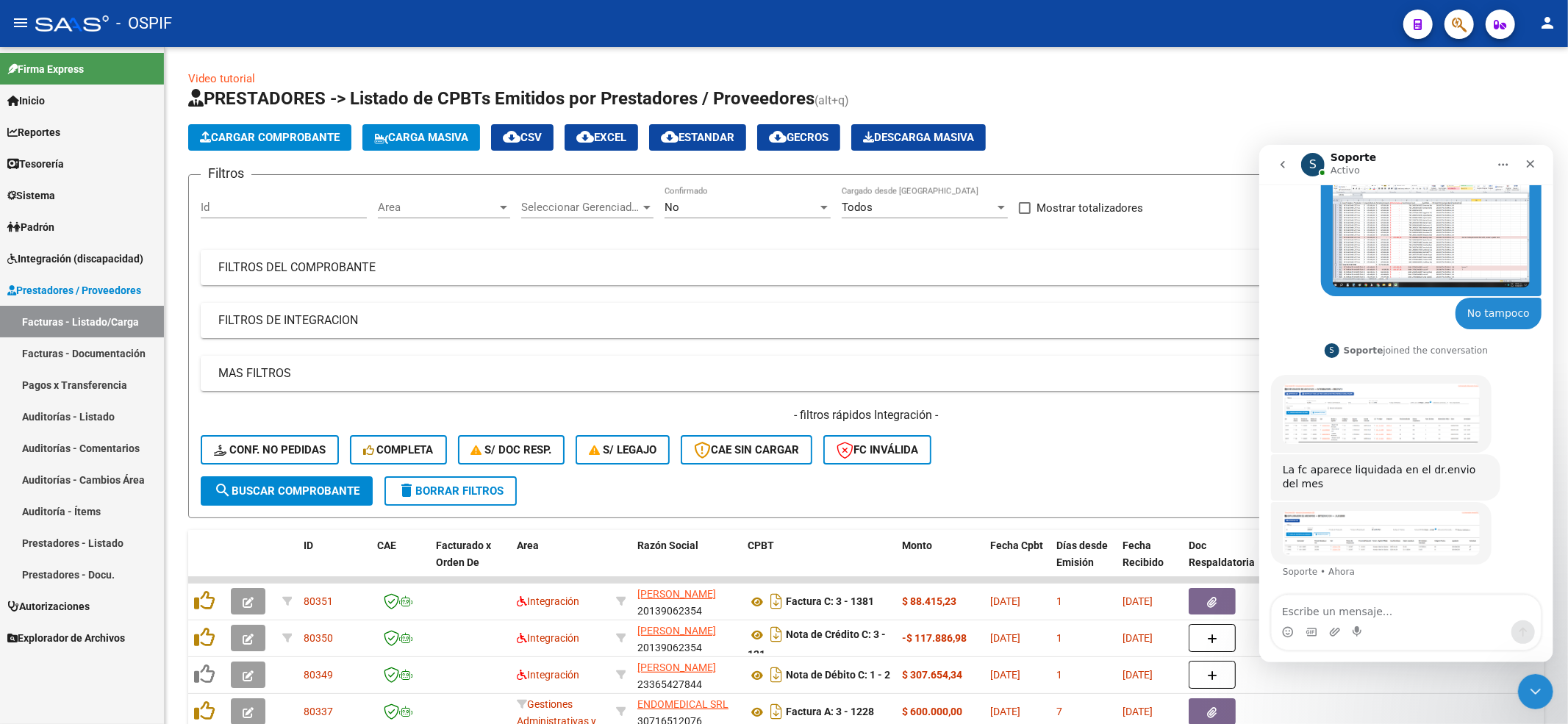
scroll to position [910, 0]
click at [1345, 613] on textarea "Escribe un mensaje..." at bounding box center [1405, 608] width 269 height 25
click at [1341, 607] on textarea "Bueno la agregro al listado entonces" at bounding box center [1405, 608] width 269 height 25
click at [1356, 607] on textarea "Bueno la agregro al listado entonces" at bounding box center [1405, 608] width 269 height 25
type textarea "Bueno la agregero al listado entonces"
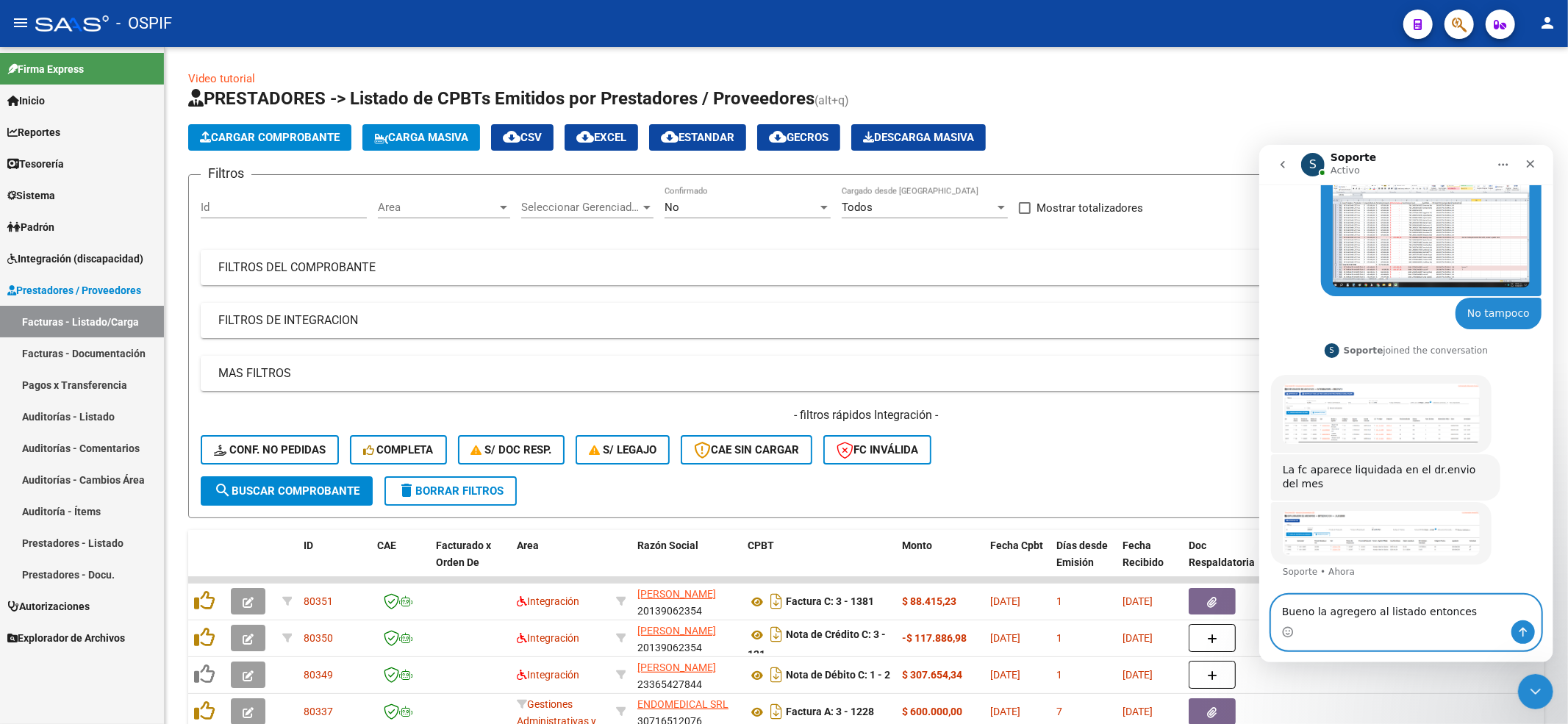
drag, startPoint x: 1458, startPoint y: 606, endPoint x: 248, endPoint y: 606, distance: 1210.0
click at [1258, 606] on html "S Soporte Activo Somos el equipo de soporte del sistema. Si algo no funciona po…" at bounding box center [1405, 403] width 294 height 518
type textarea "Ok"
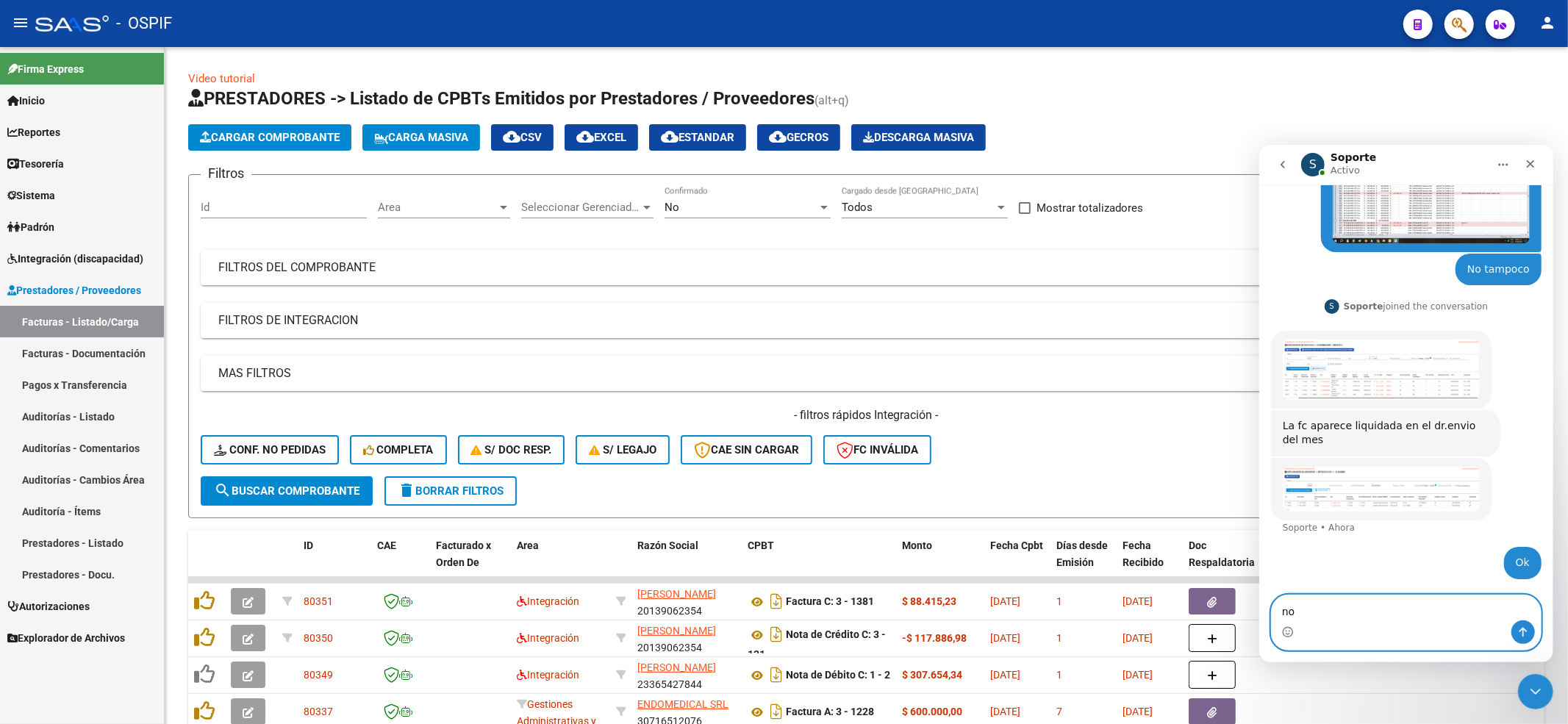
type textarea "n"
type textarea "Entonces la puedo agregar al listado final ?"
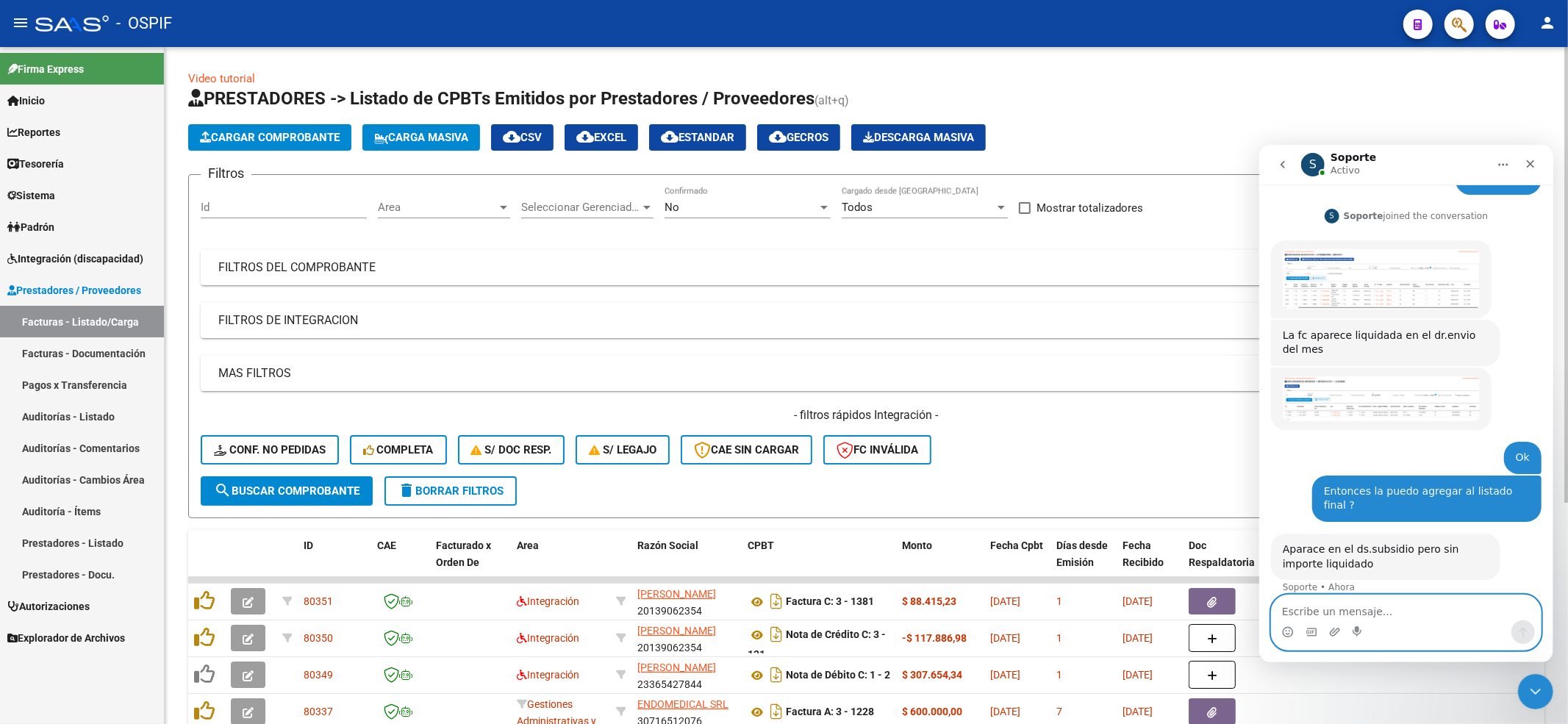
scroll to position [1103, 0]
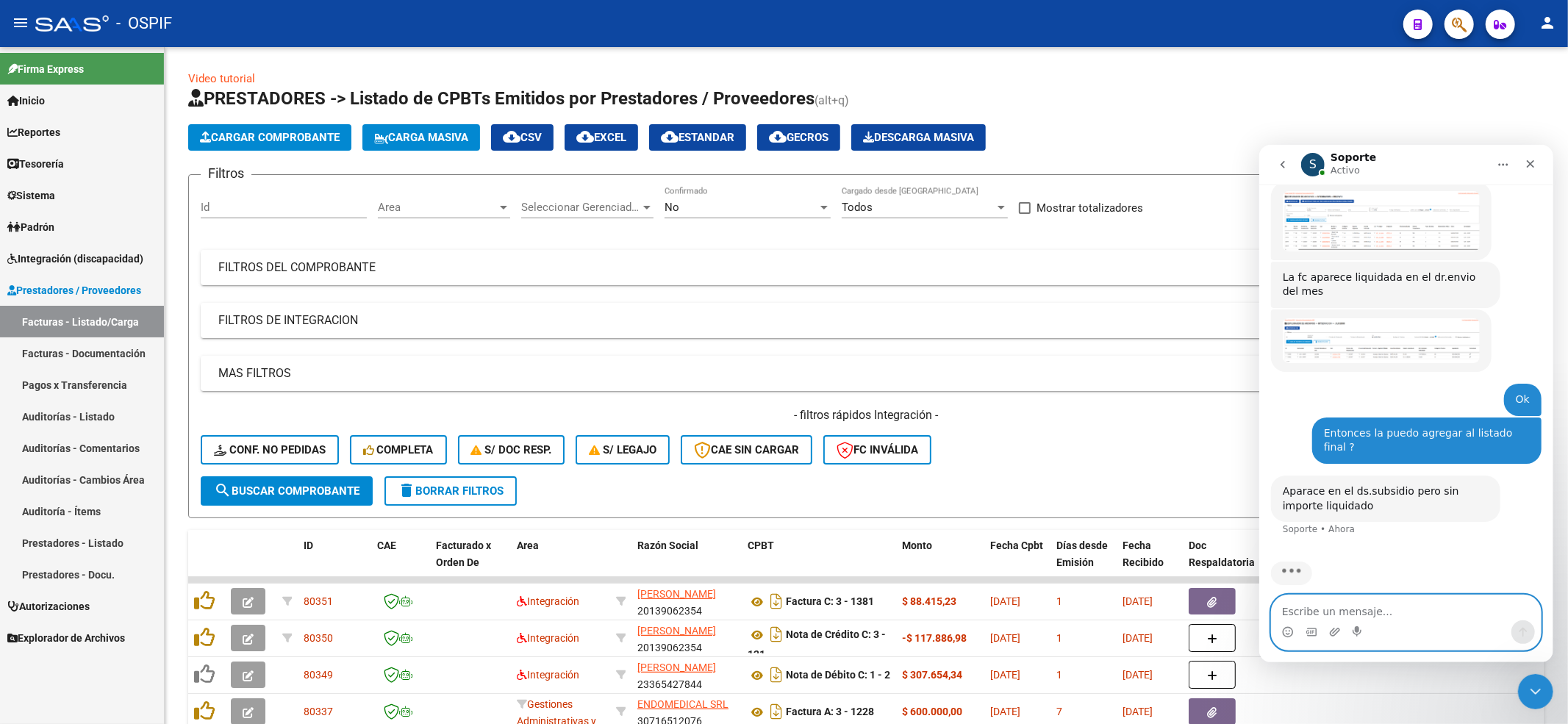
click at [1383, 604] on textarea "Escribe un mensaje..." at bounding box center [1405, 608] width 269 height 25
type textarea "Vuelvo a pedir los fondos ?"
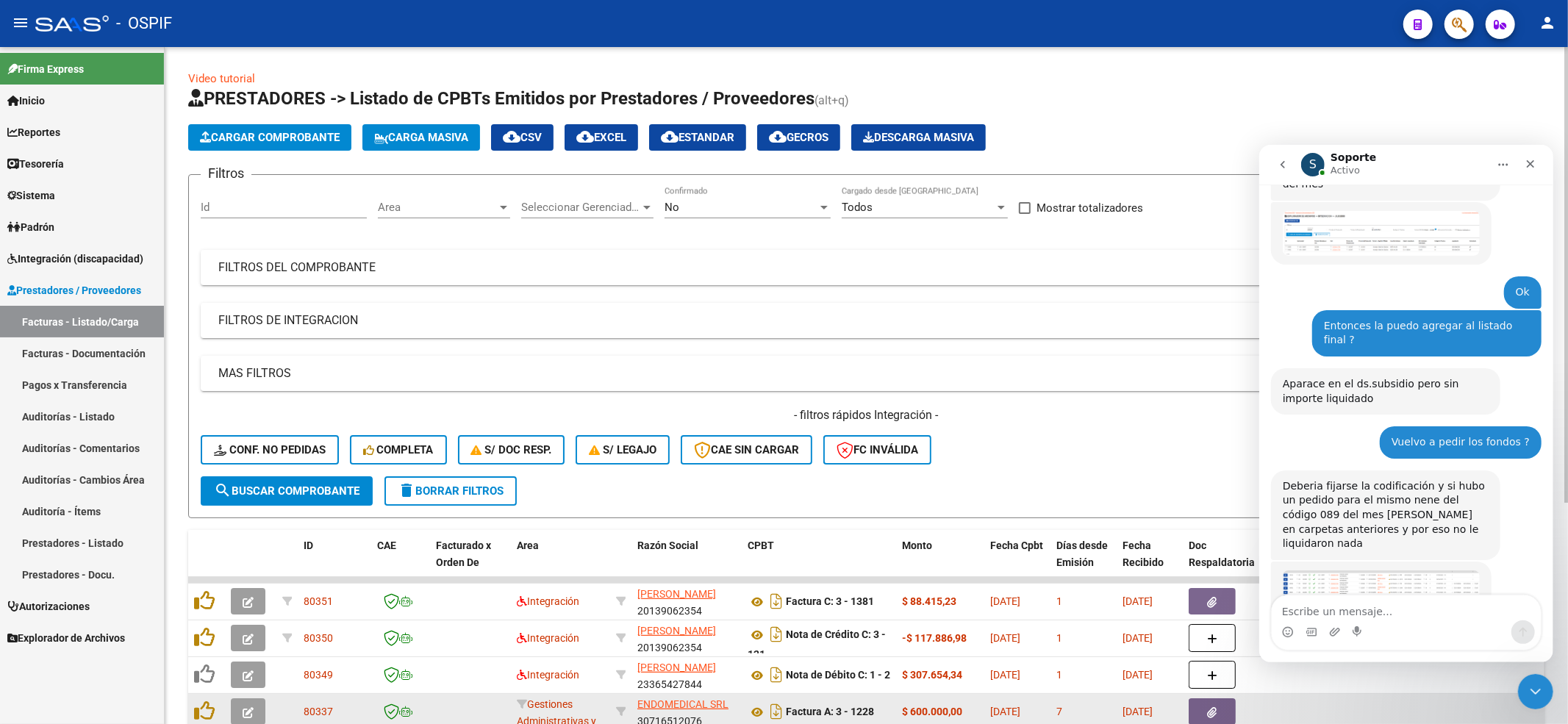
scroll to position [1299, 0]
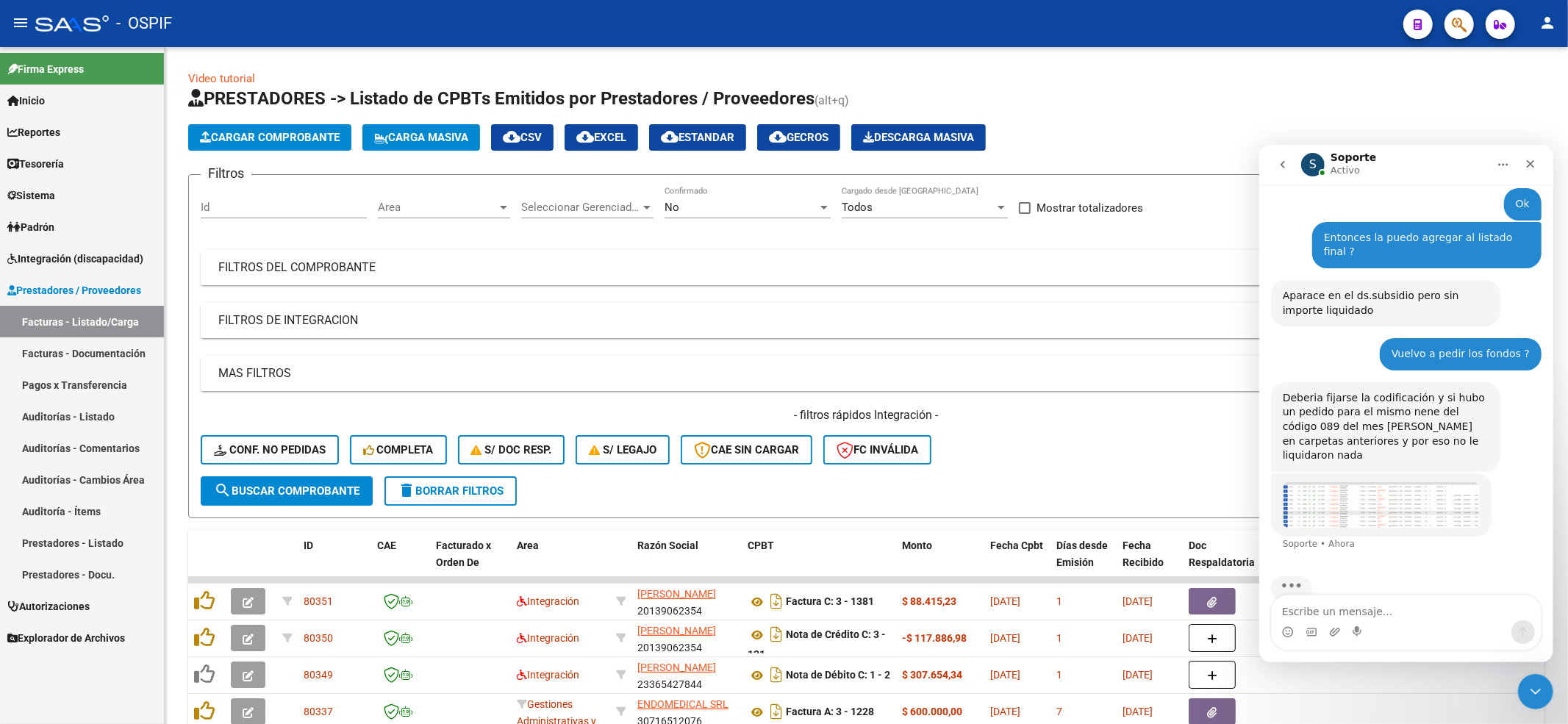
click at [1409, 482] on img "Soporte dice…" at bounding box center [1380, 504] width 197 height 46
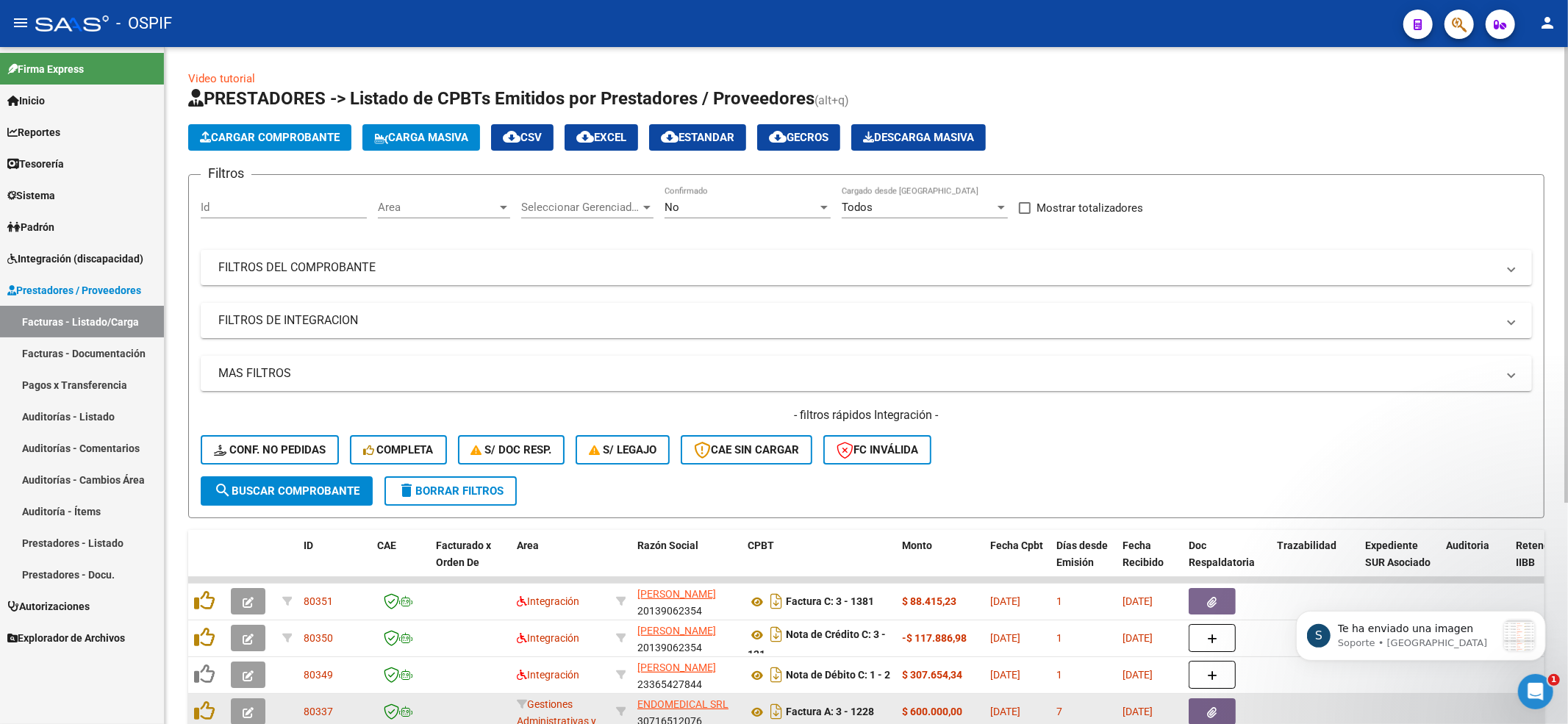
scroll to position [0, 0]
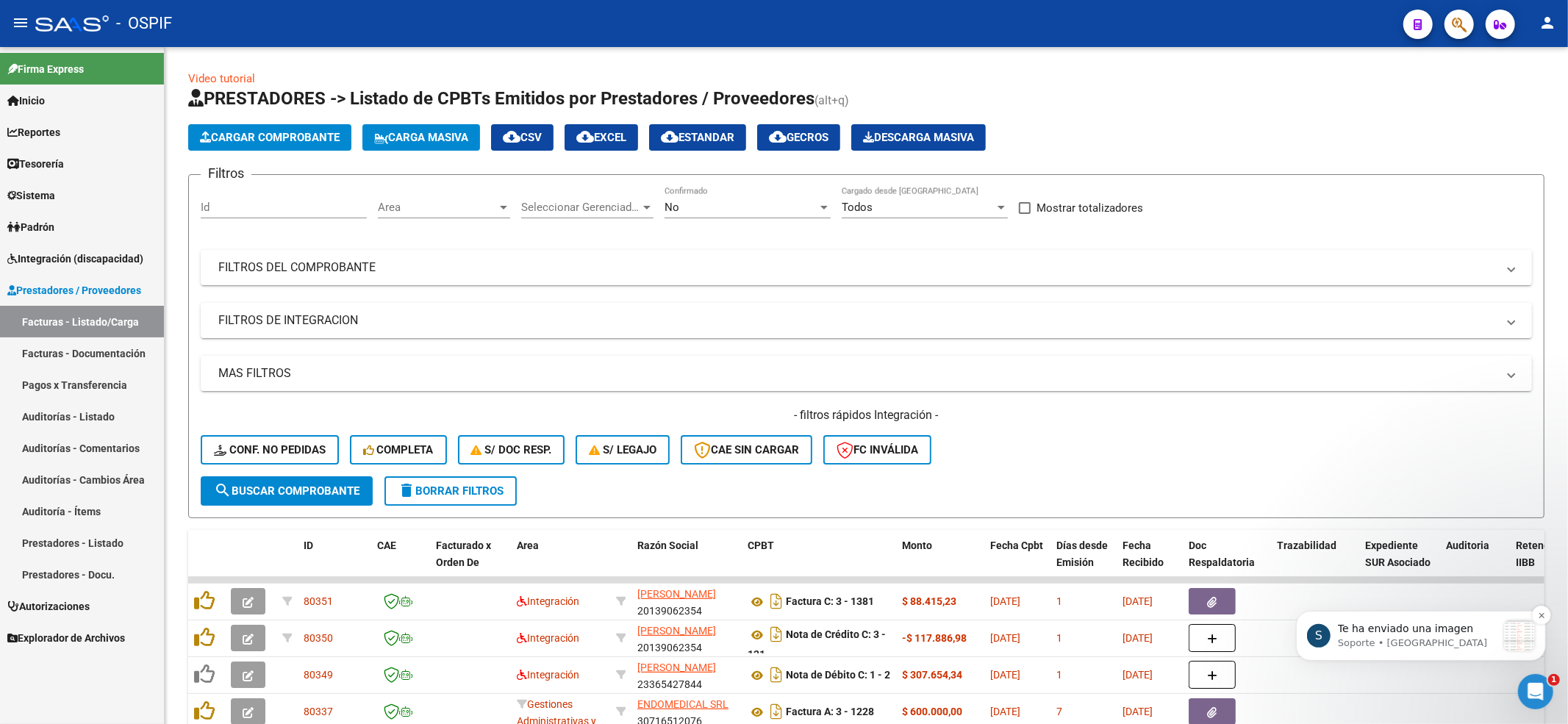
click at [1449, 645] on p "Soporte • [GEOGRAPHIC_DATA]" at bounding box center [1417, 642] width 158 height 14
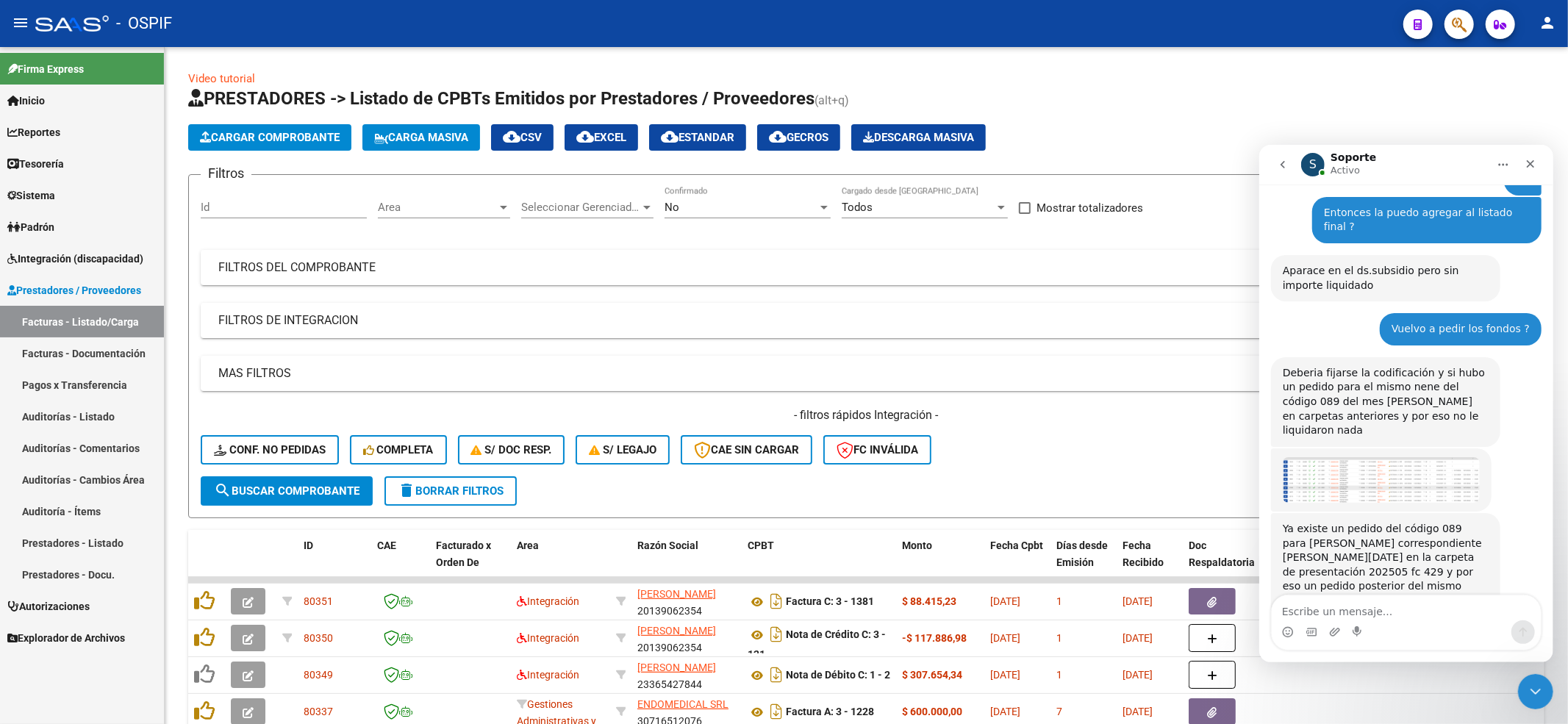
scroll to position [1362, 0]
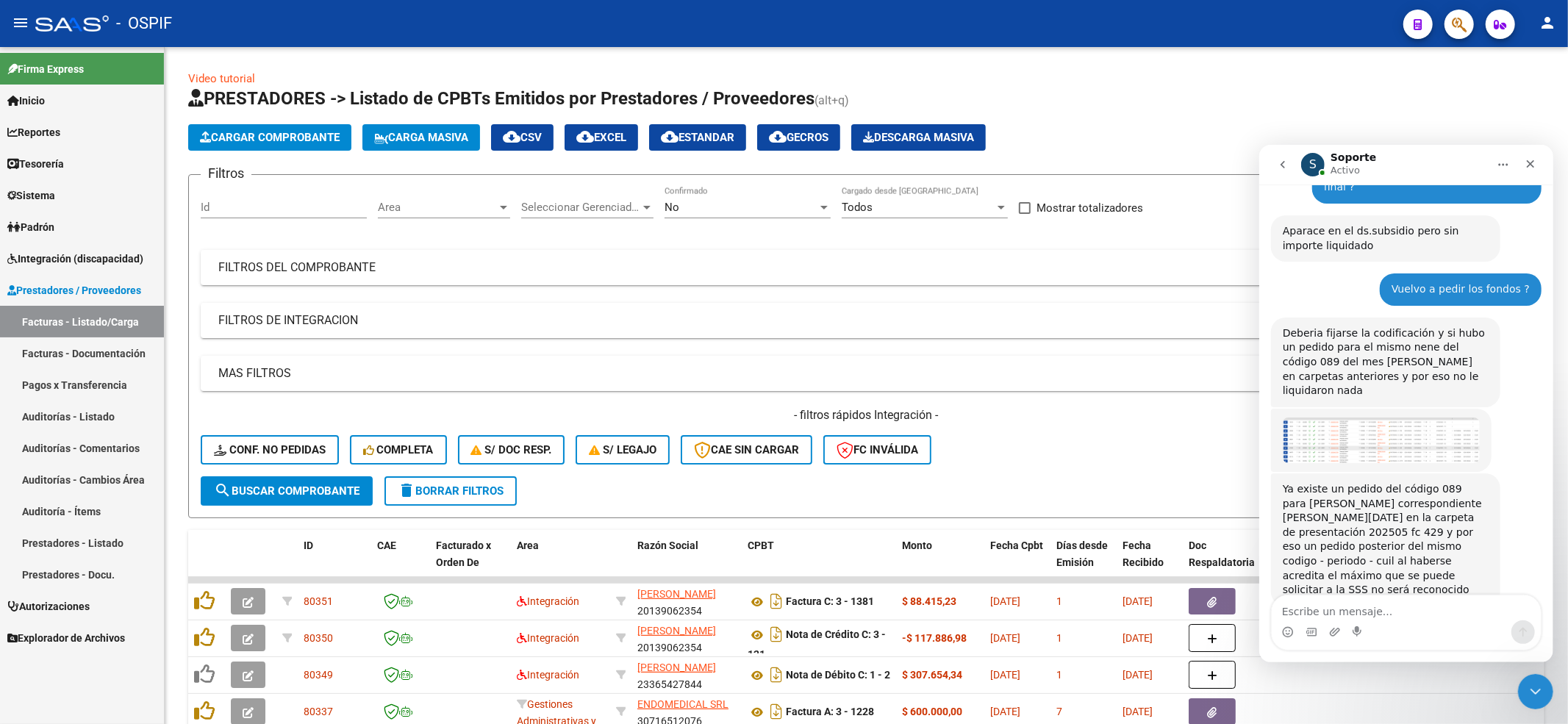
type textarea "o"
type textarea "O"
type textarea "Bueno"
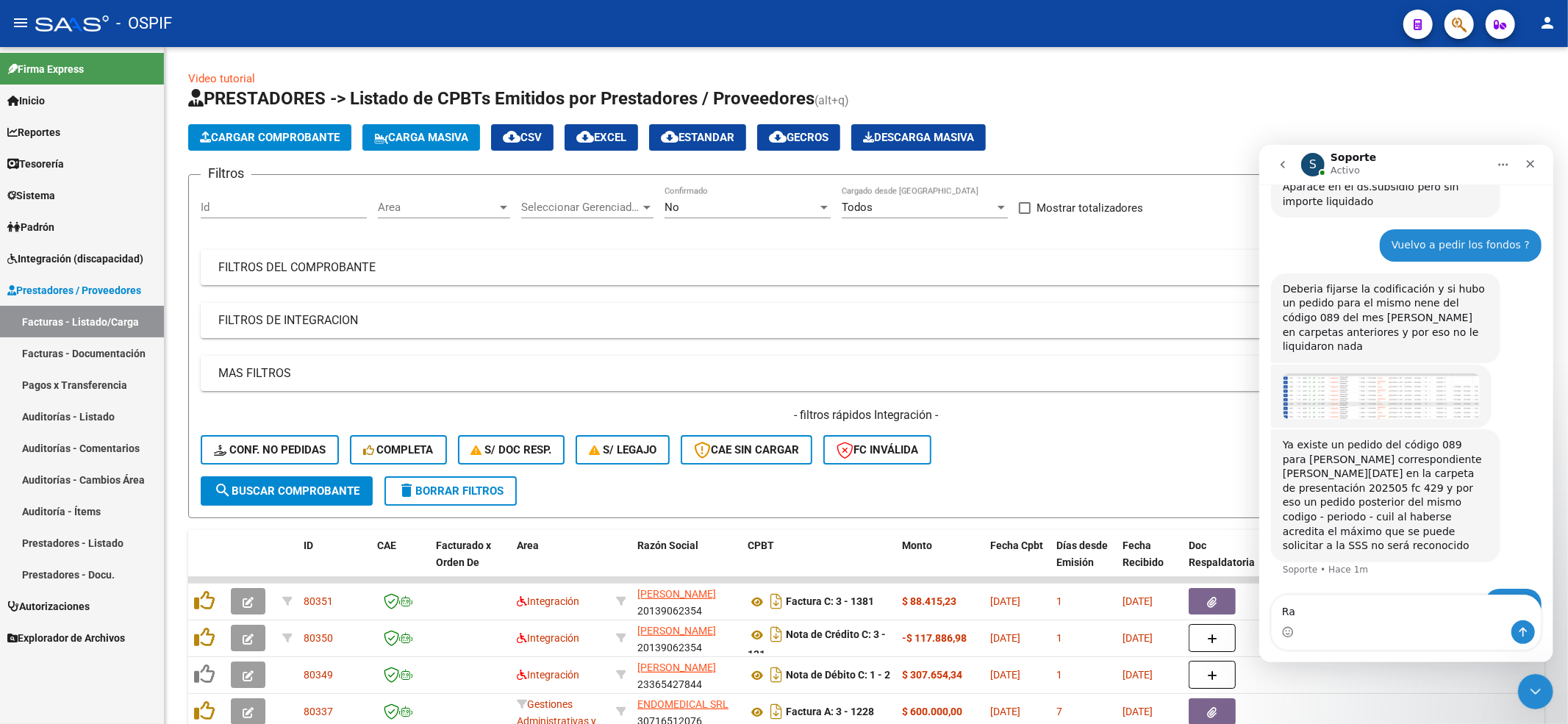
type textarea "R"
type textarea "e"
type textarea "E"
type textarea "que raro nunca me habia sucedido así"
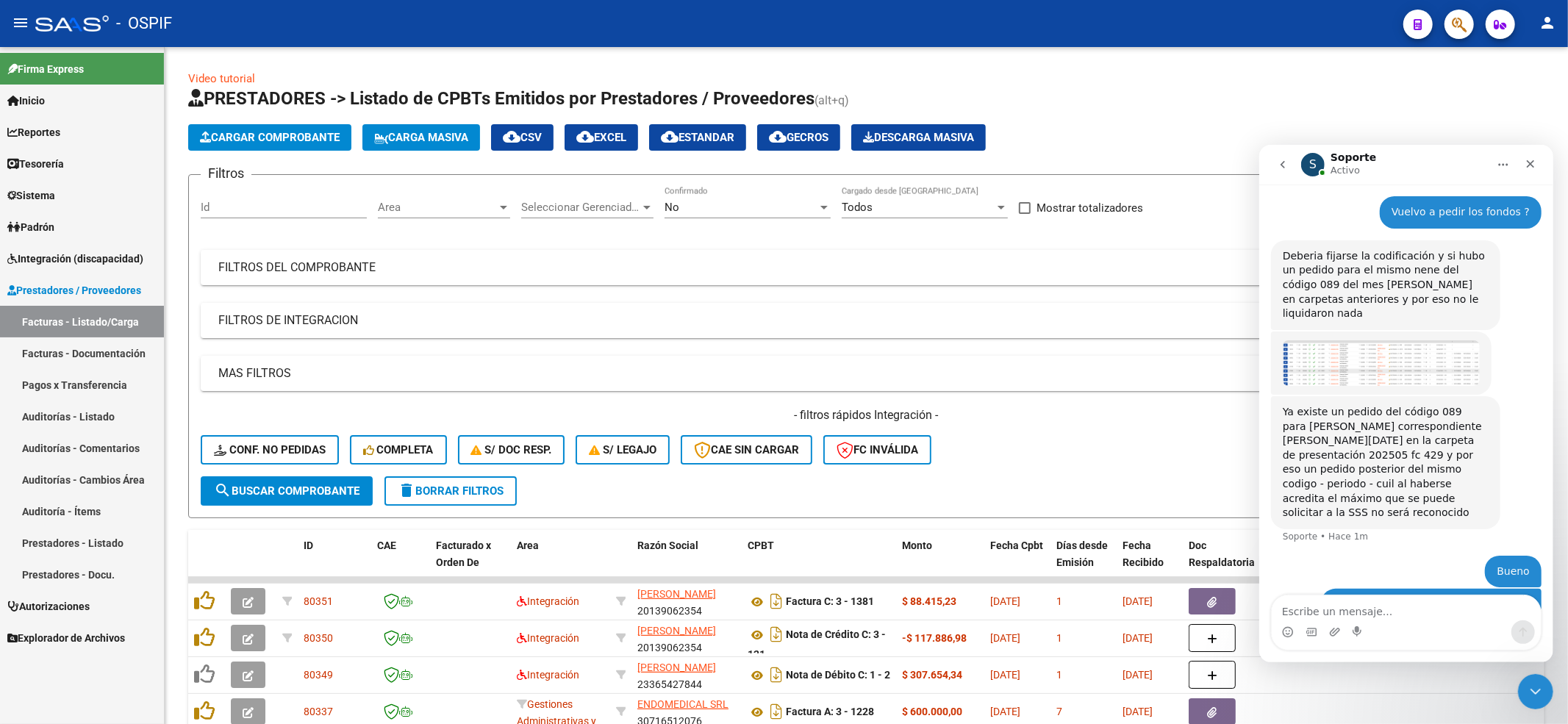
type textarea "k"
type textarea "lo borro entonces del listado final ?"
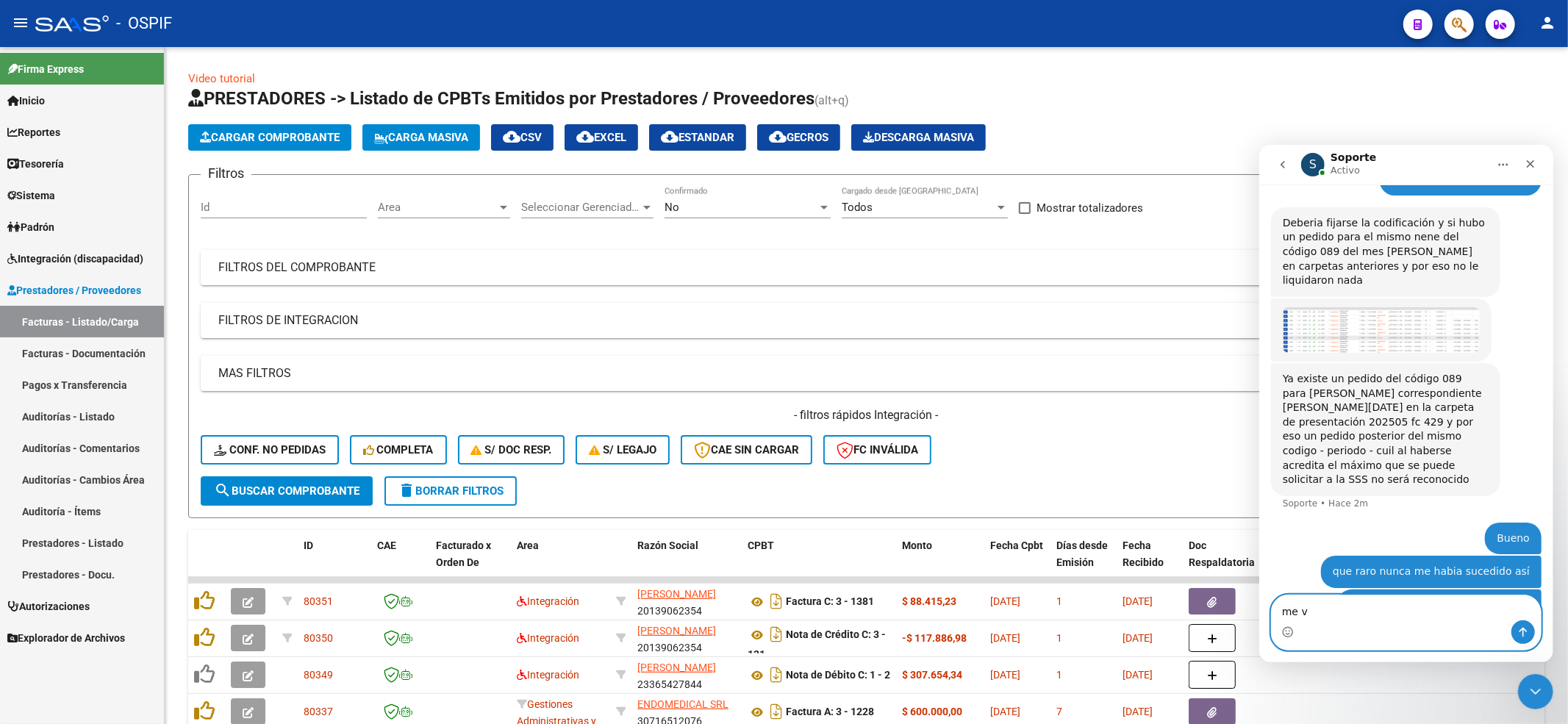
scroll to position [1530, 0]
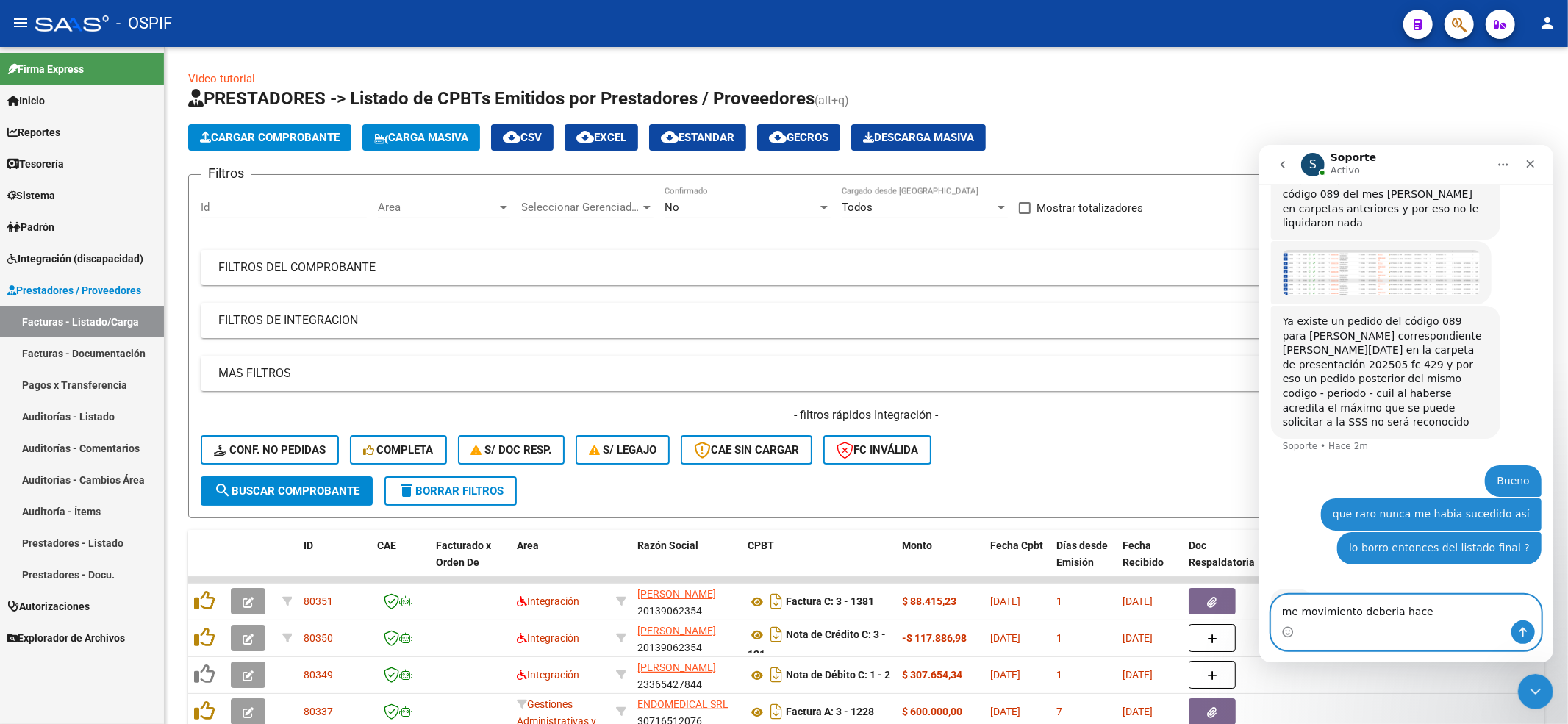
type textarea "me movimiento deberia hacer"
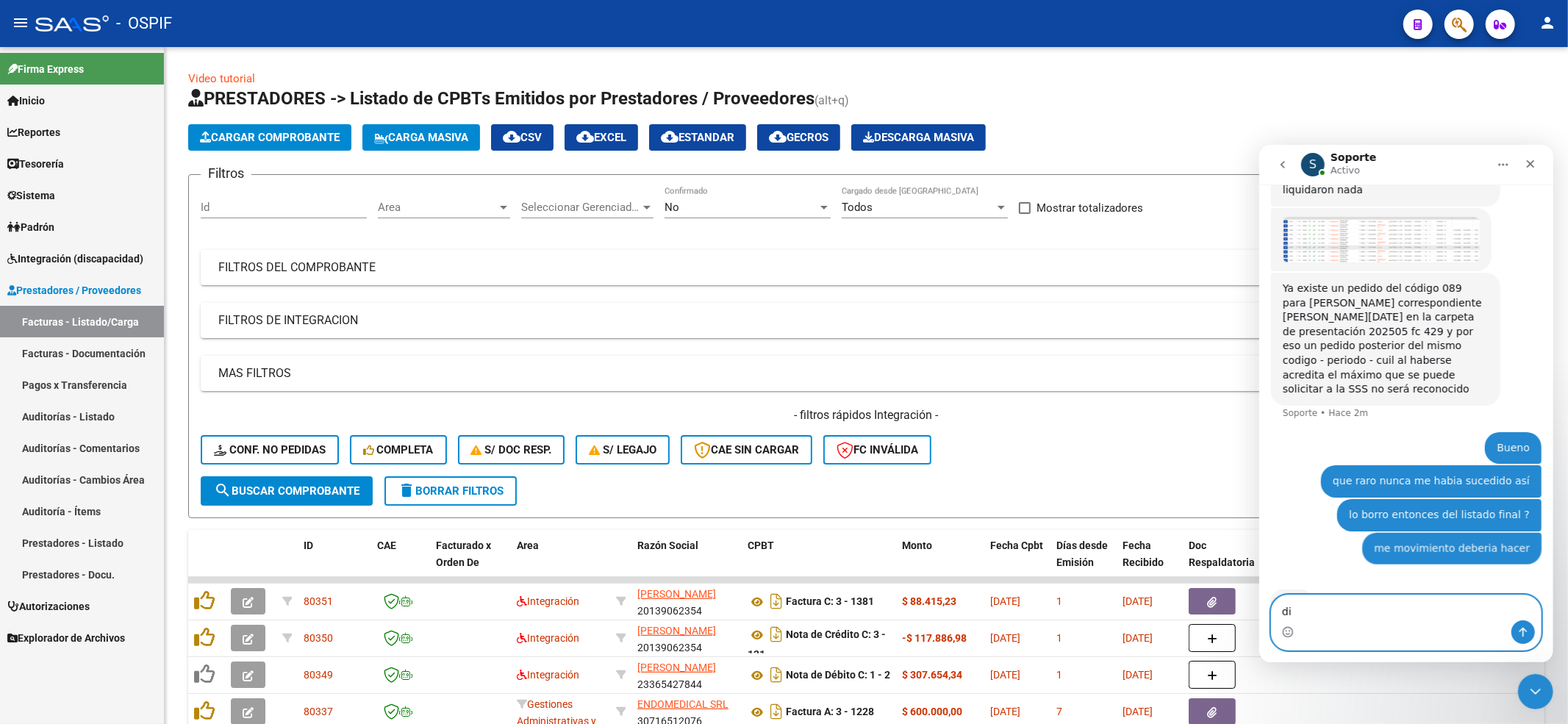
type textarea "d"
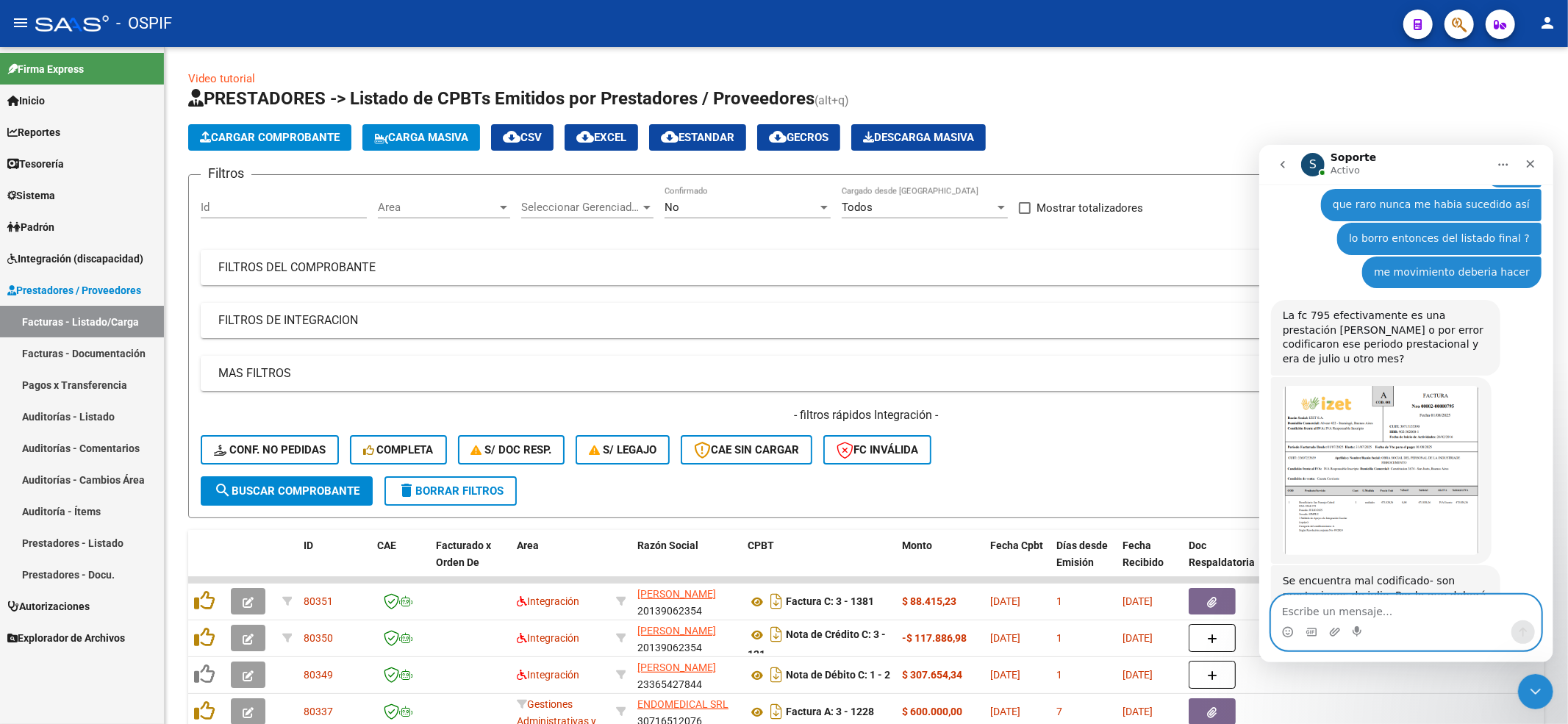
scroll to position [1874, 0]
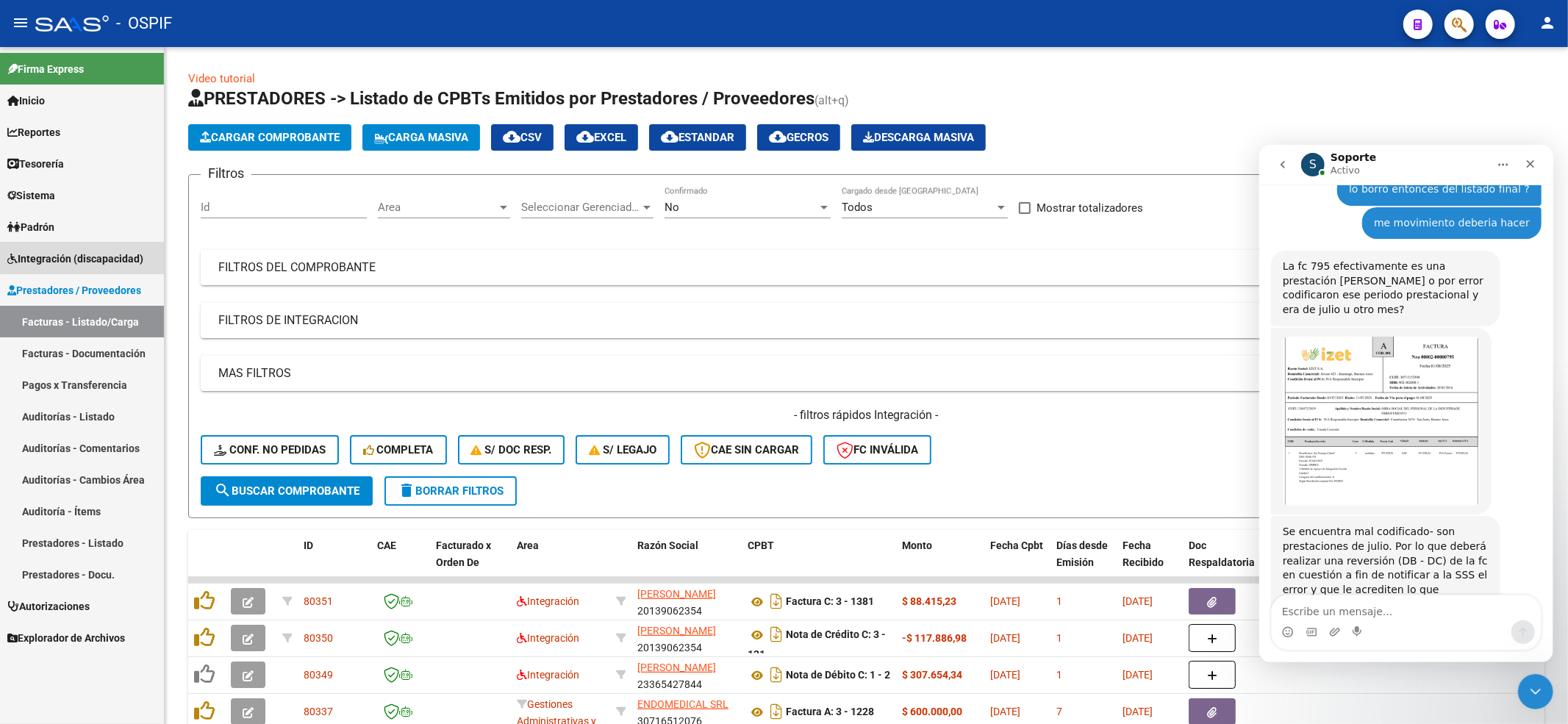
click at [84, 256] on span "Integración (discapacidad)" at bounding box center [75, 258] width 136 height 16
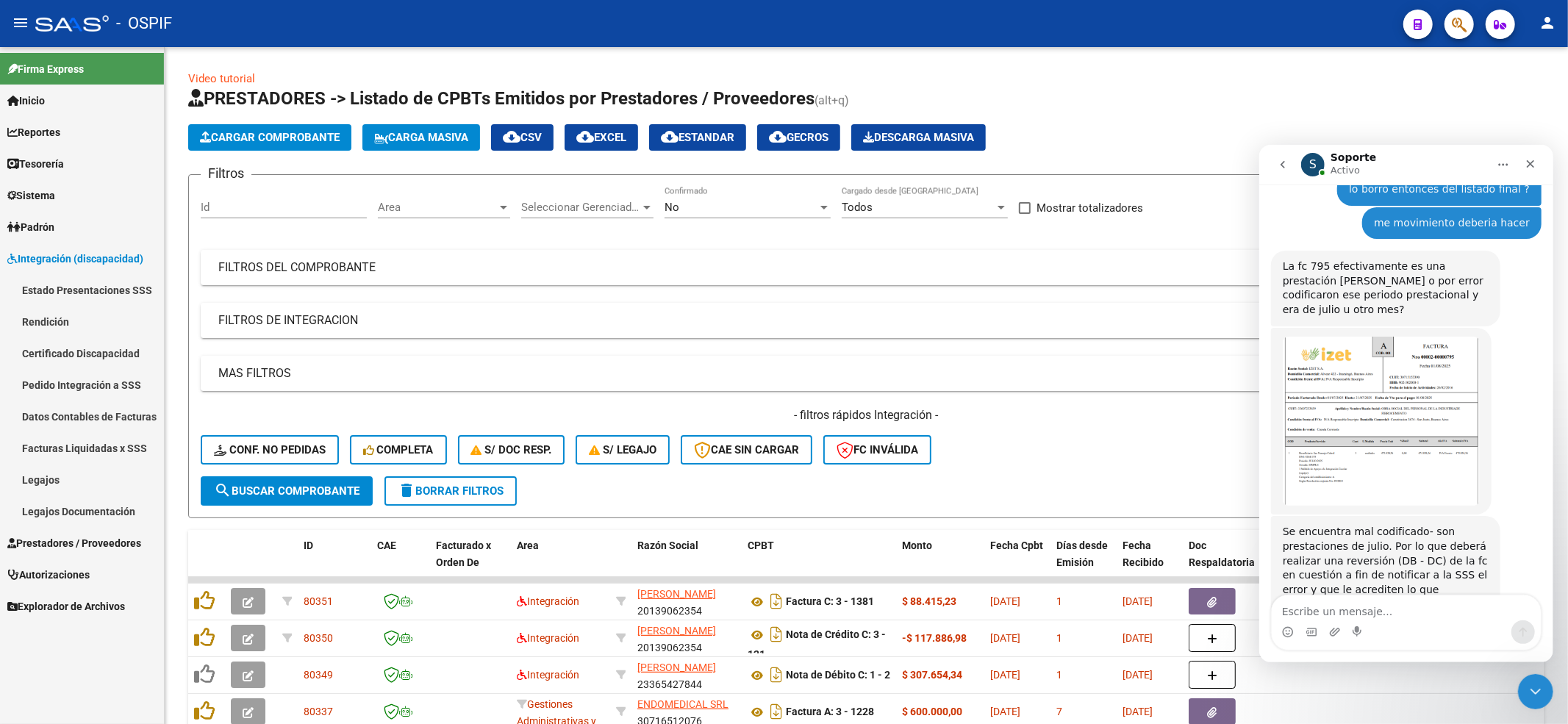
click at [70, 538] on span "Prestadores / Proveedores" at bounding box center [74, 544] width 134 height 16
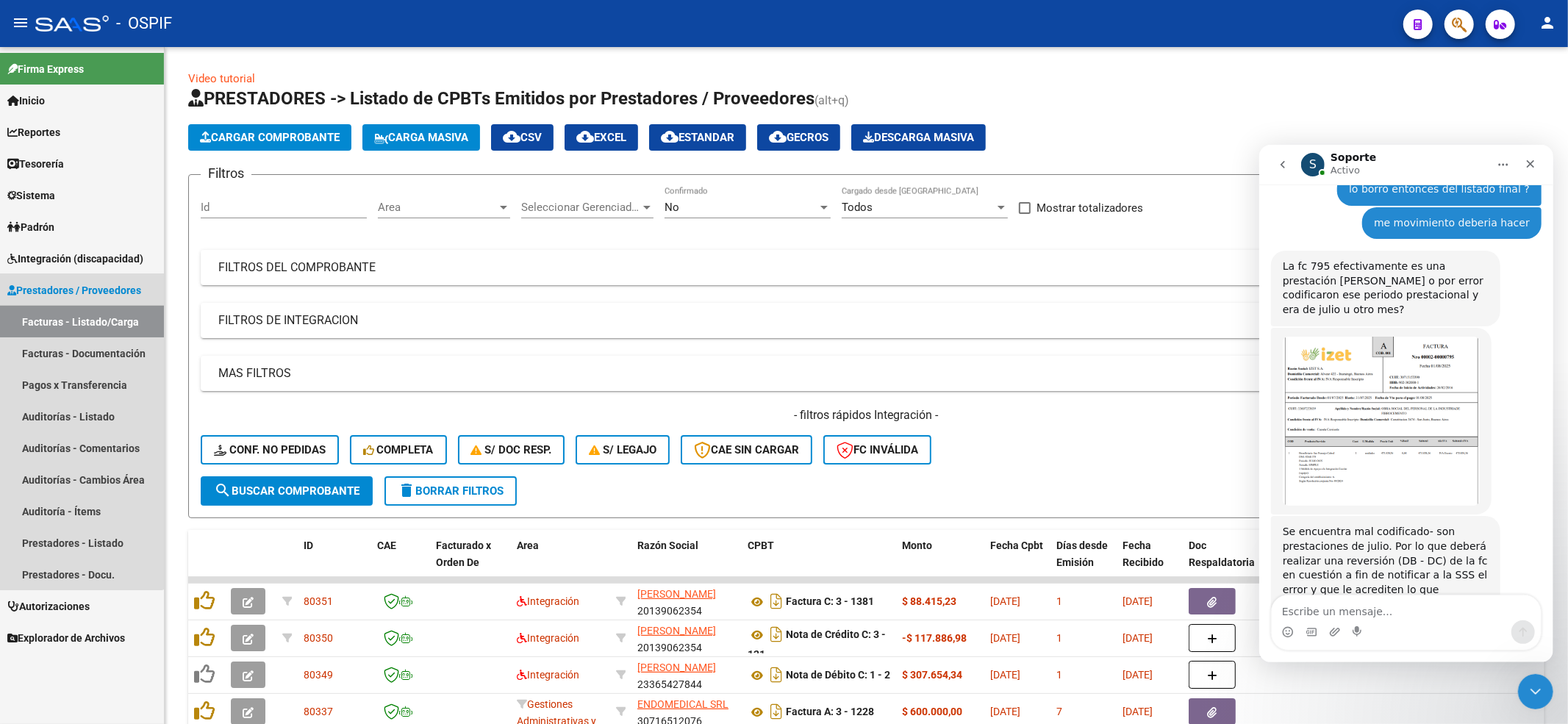
click at [58, 312] on link "Facturas - Listado/Carga" at bounding box center [82, 321] width 164 height 32
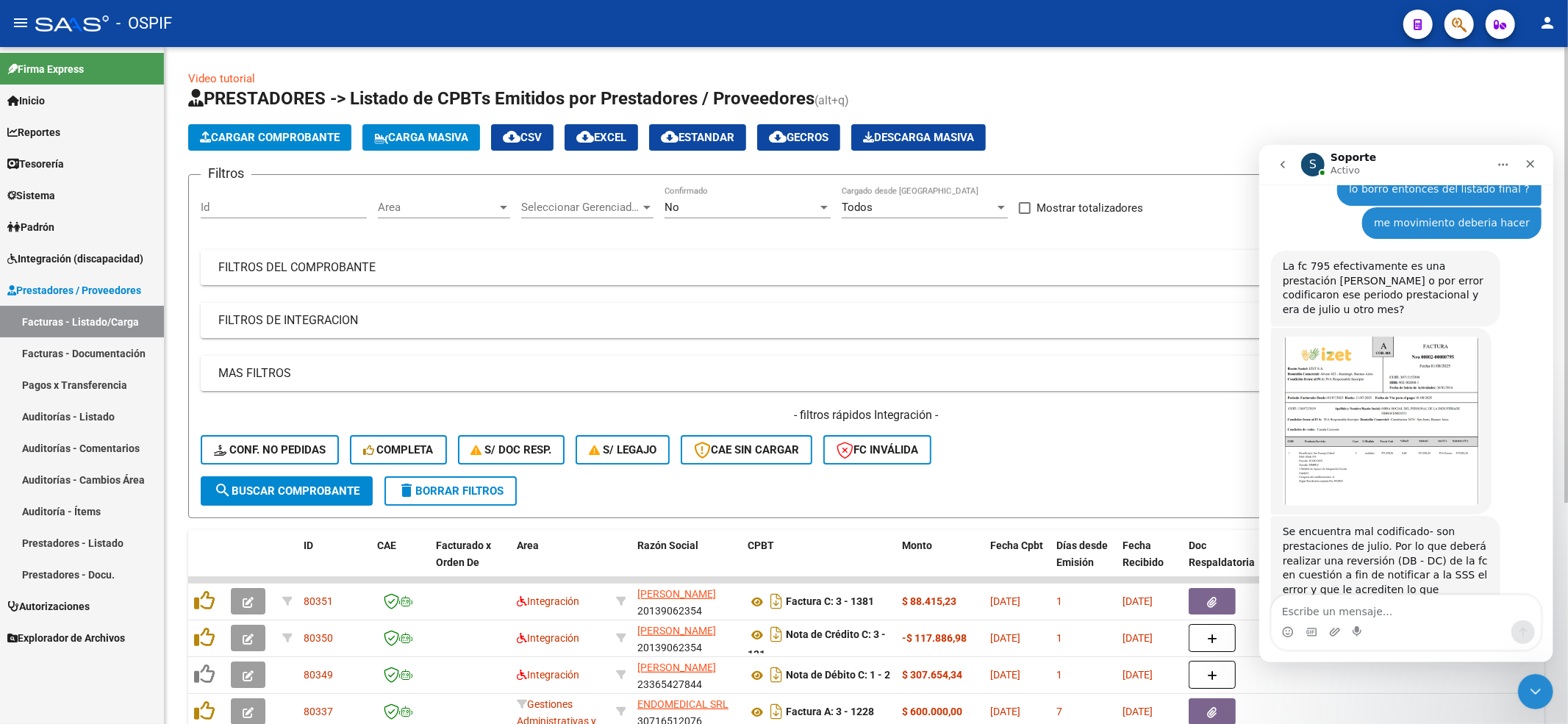
click at [424, 204] on span "Area" at bounding box center [437, 207] width 119 height 14
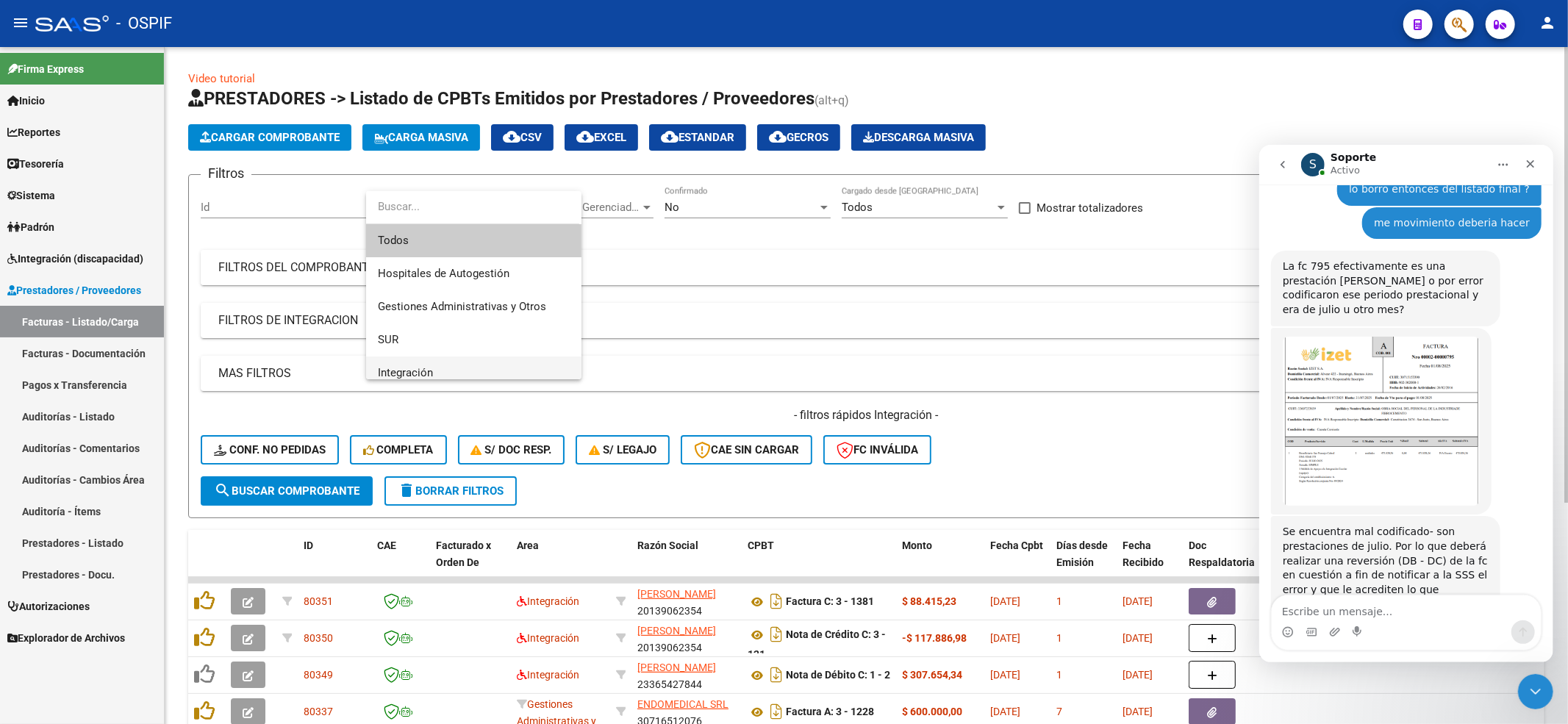
drag, startPoint x: 447, startPoint y: 371, endPoint x: 668, endPoint y: 258, distance: 248.2
click at [446, 371] on span "Integración" at bounding box center [473, 373] width 192 height 33
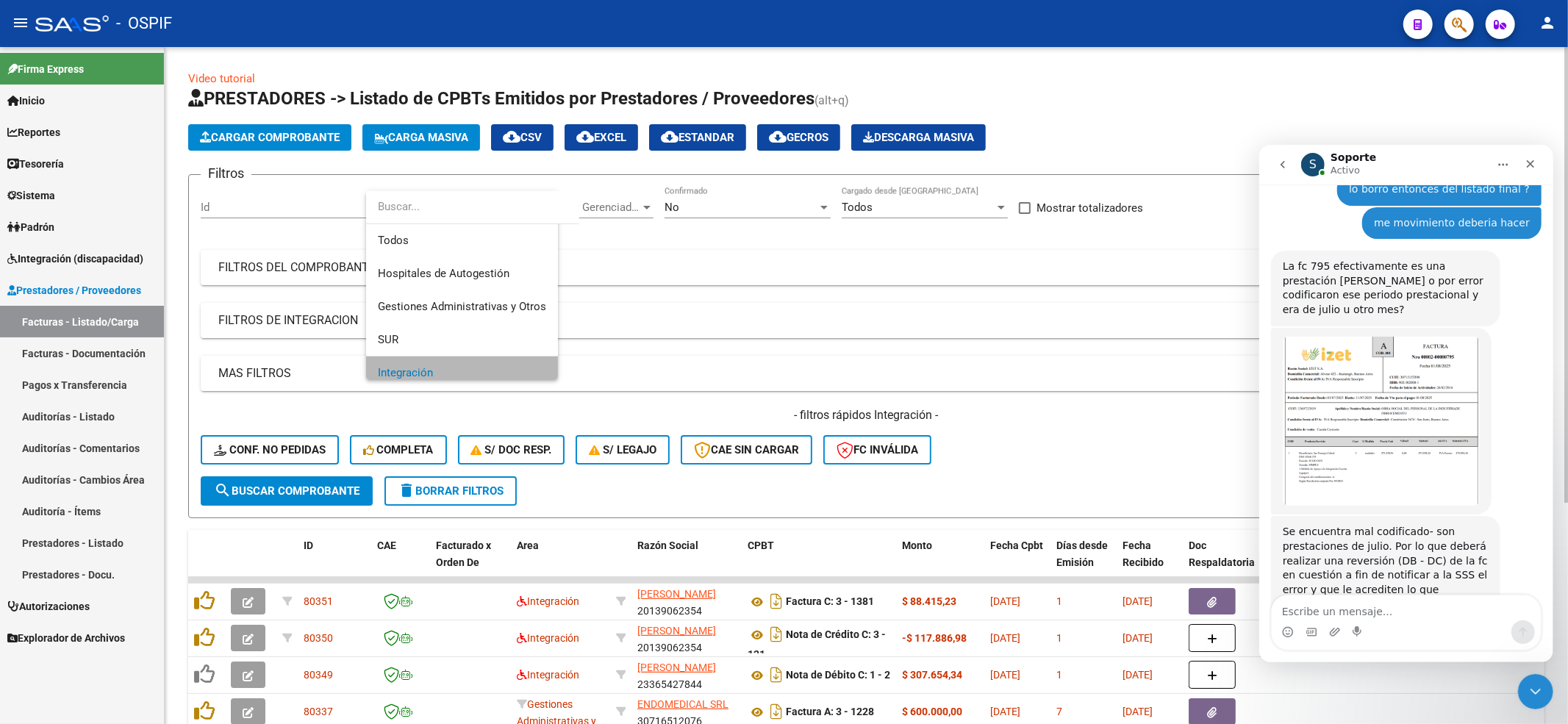
scroll to position [10, 0]
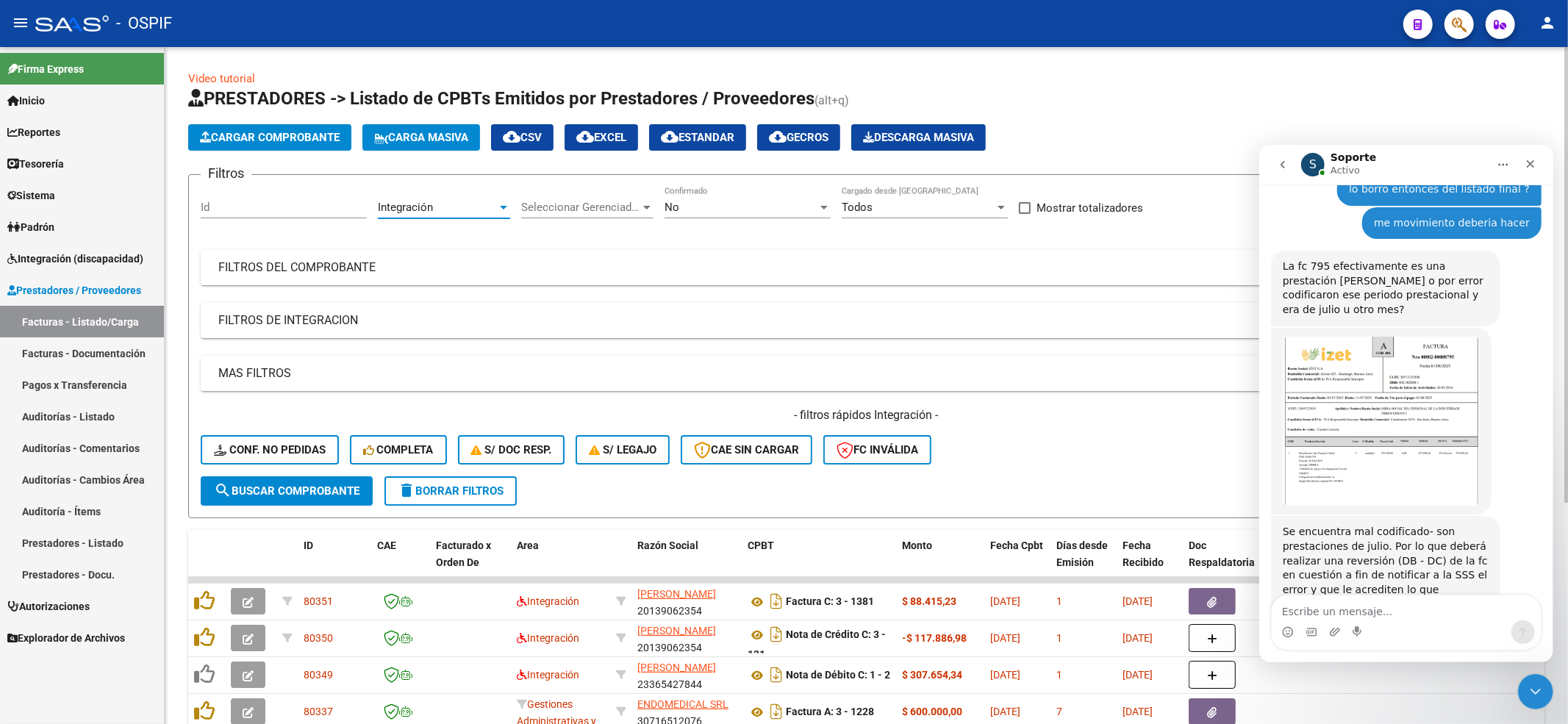
click at [706, 195] on form "Filtros Id Integración Area Seleccionar Gerenciador Seleccionar Gerenciador No …" at bounding box center [866, 347] width 1356 height 344
click at [699, 203] on div "No" at bounding box center [741, 207] width 153 height 14
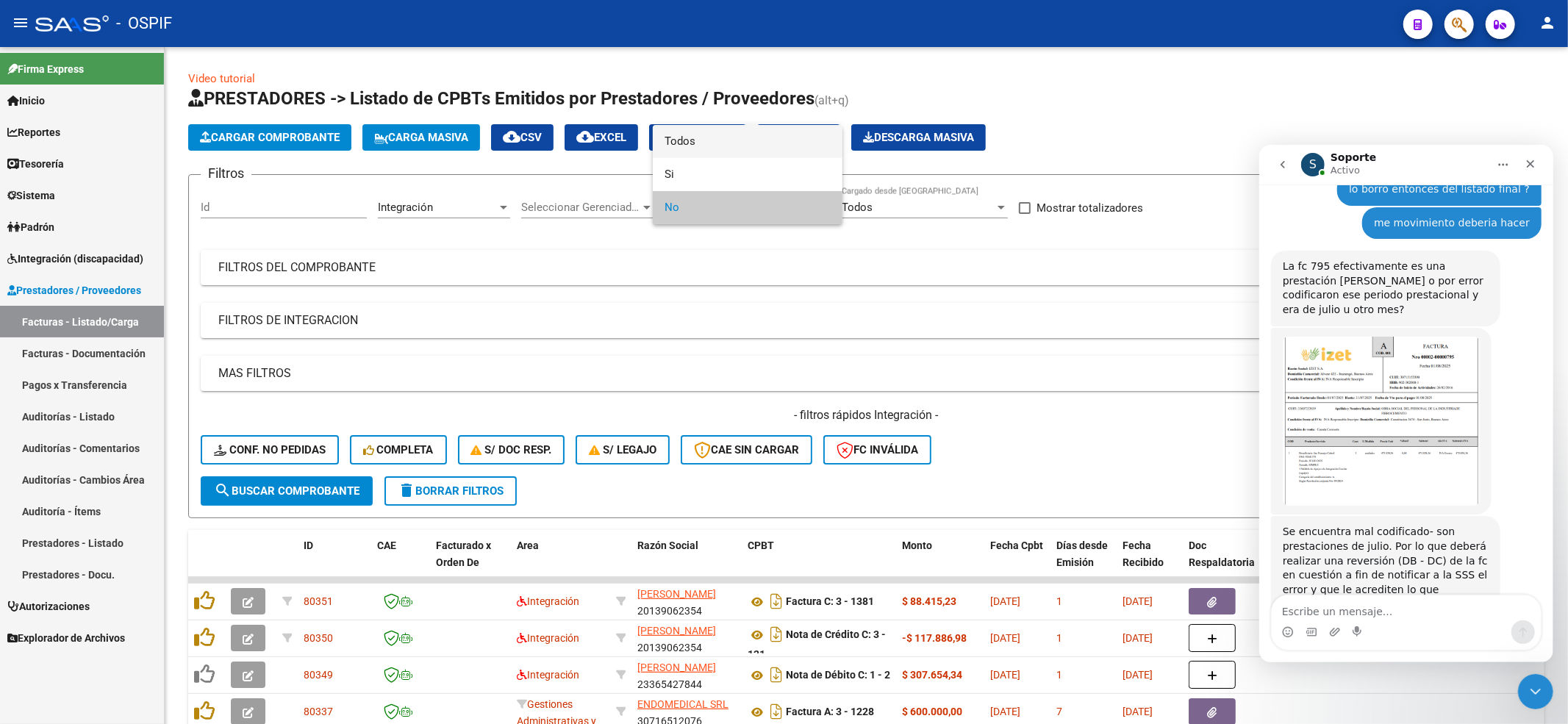
click at [688, 142] on span "Todos" at bounding box center [747, 141] width 167 height 33
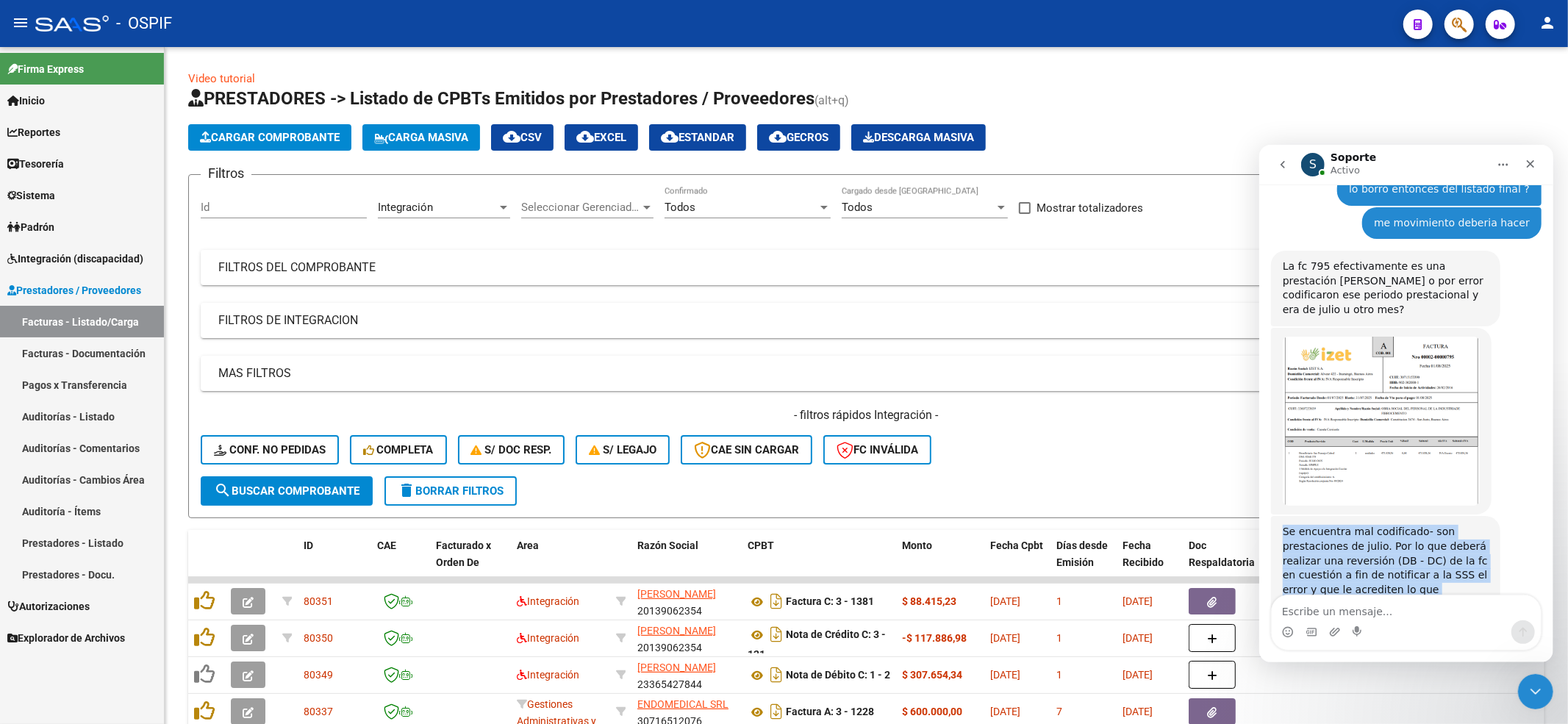
drag, startPoint x: 1284, startPoint y: 468, endPoint x: 1436, endPoint y: 536, distance: 166.5
click at [1442, 545] on div "Se encuentra mal codificado- son prestaciones de julio. Por lo que deberá reali…" at bounding box center [1384, 575] width 206 height 101
copy div "Se encuentra mal codificado- son prestaciones de julio. Por lo que deberá reali…"
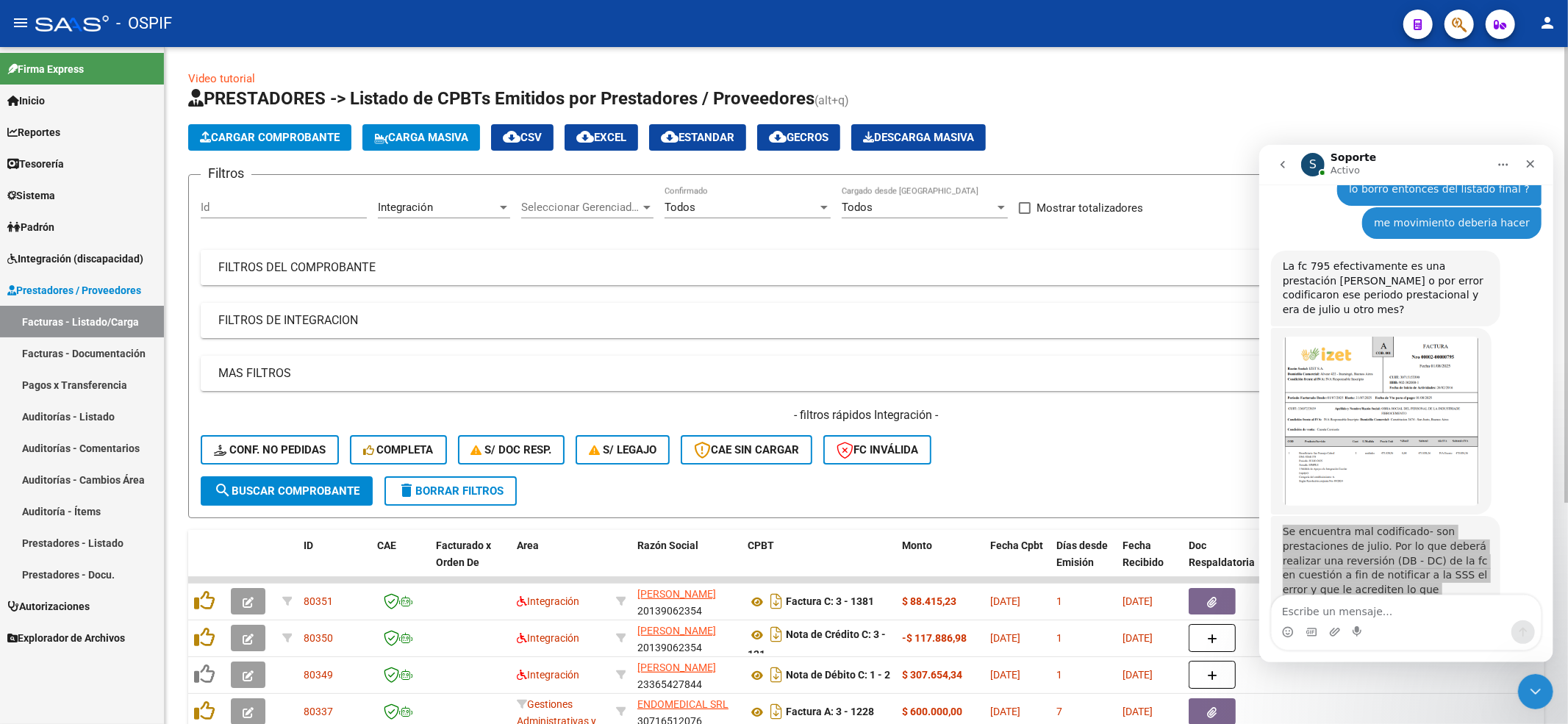
click at [319, 267] on mat-panel-title "FILTROS DEL COMPROBANTE" at bounding box center [858, 267] width 1278 height 16
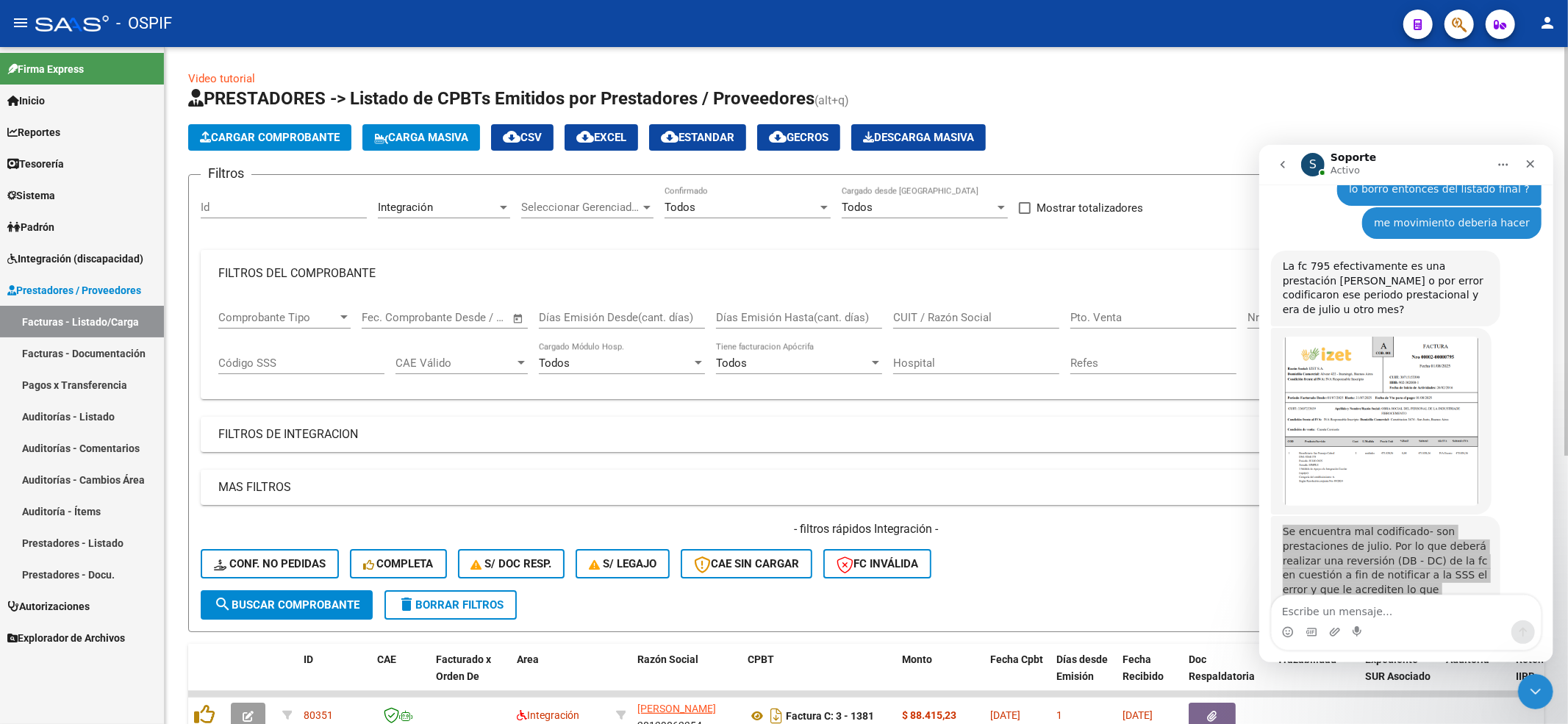
click at [1253, 318] on input "Nro. Comprobante" at bounding box center [1330, 317] width 167 height 14
paste input "795"
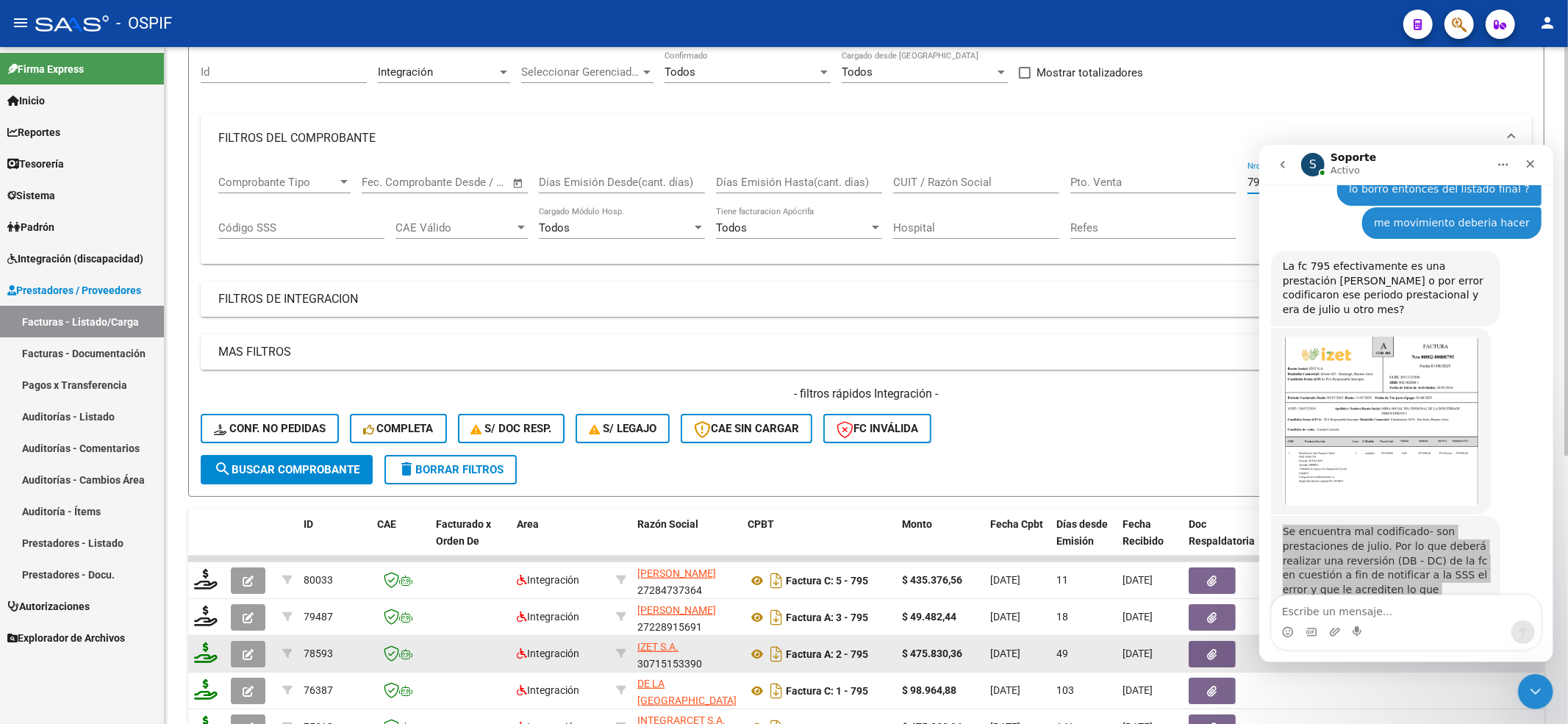
scroll to position [195, 0]
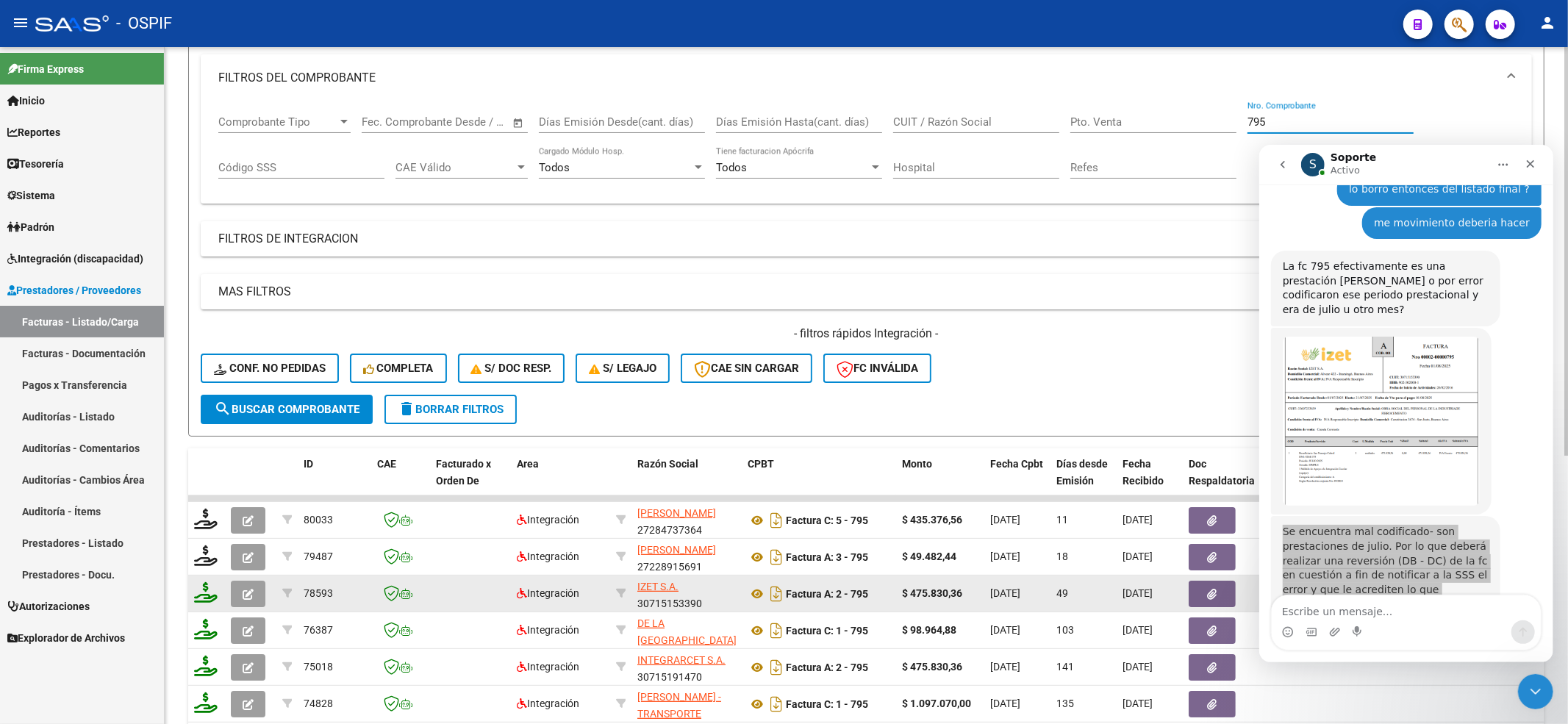
type input "795"
click at [253, 595] on button "button" at bounding box center [248, 593] width 34 height 26
click at [197, 594] on icon at bounding box center [206, 593] width 23 height 21
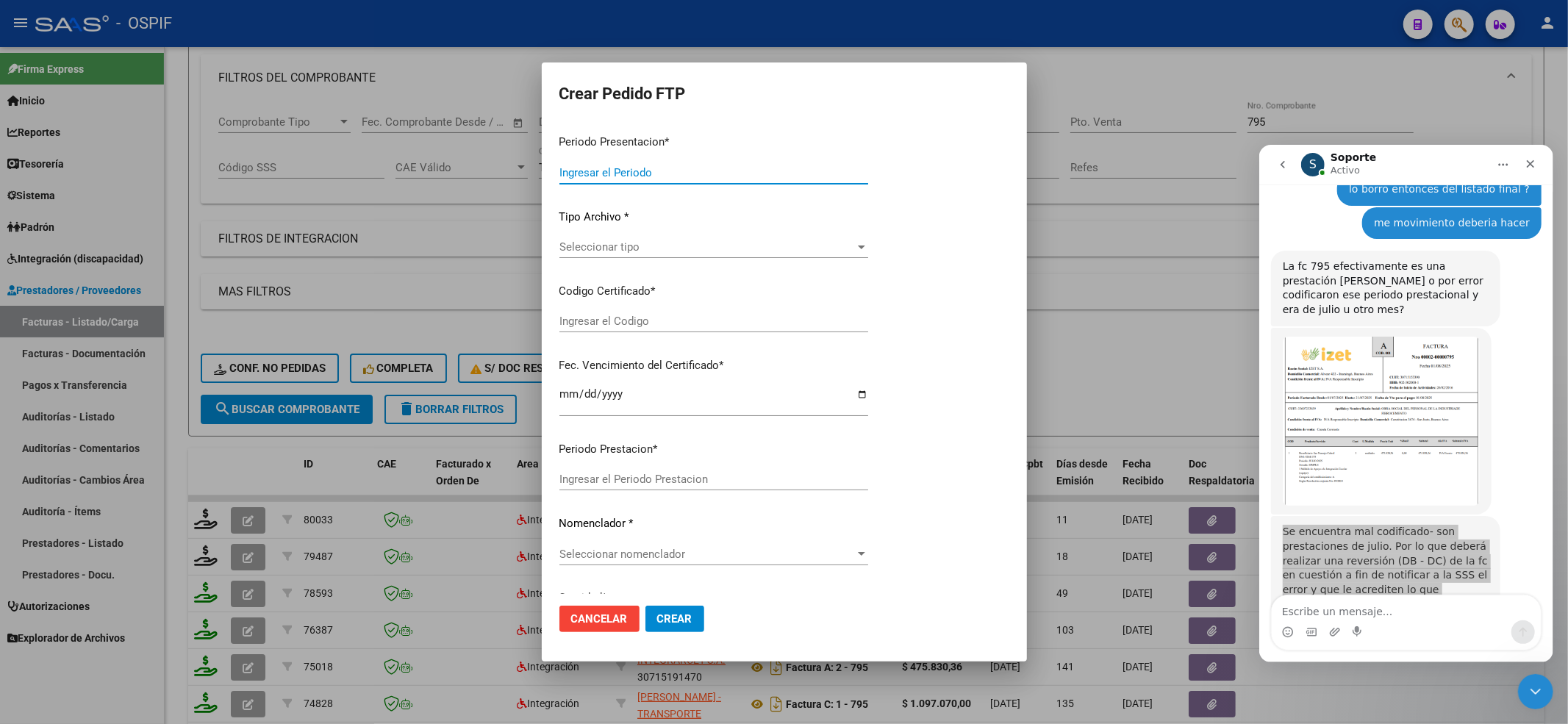
type input "202508"
type input "202505"
type input "$ 475.830,36"
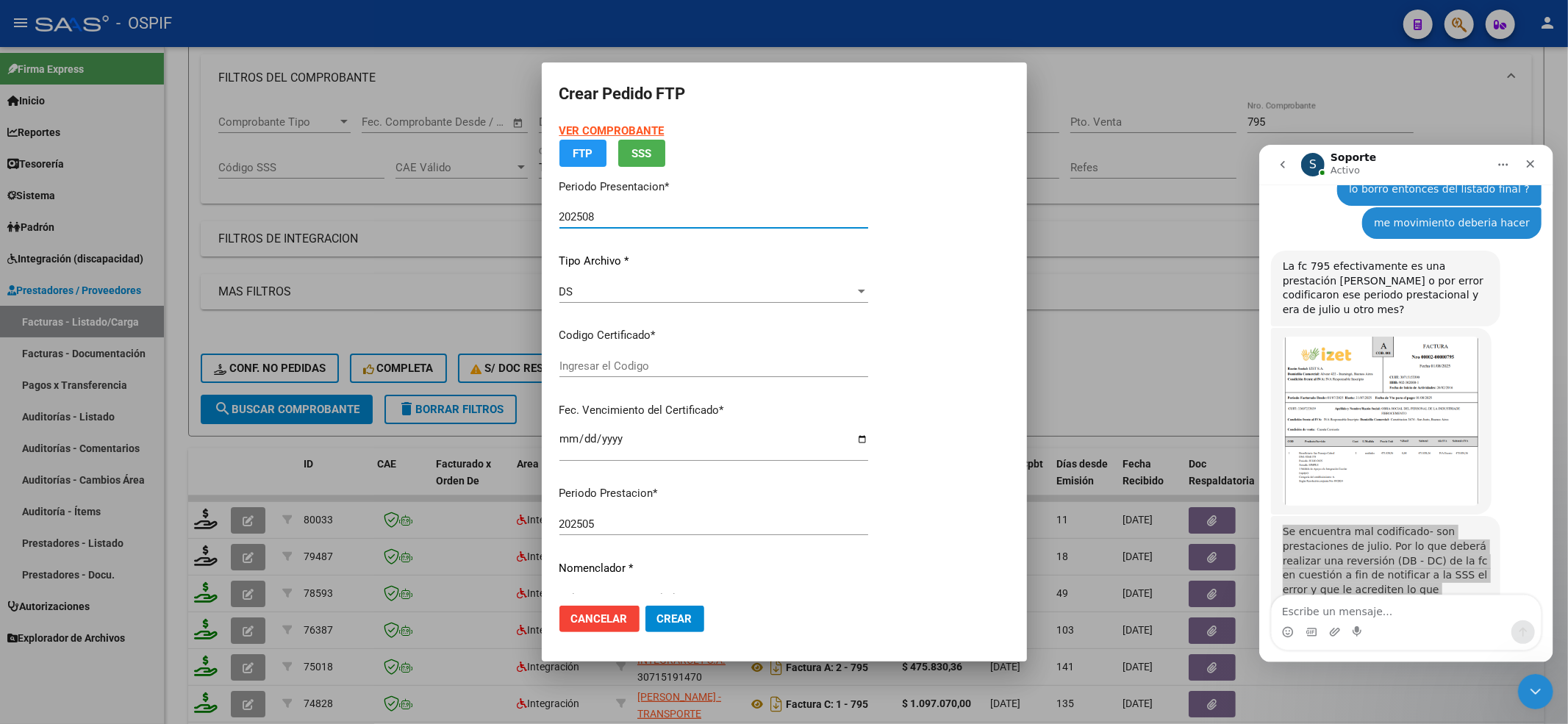
type input "02-00052841375-20220811-20250811-BS-427"
type input "[DATE]"
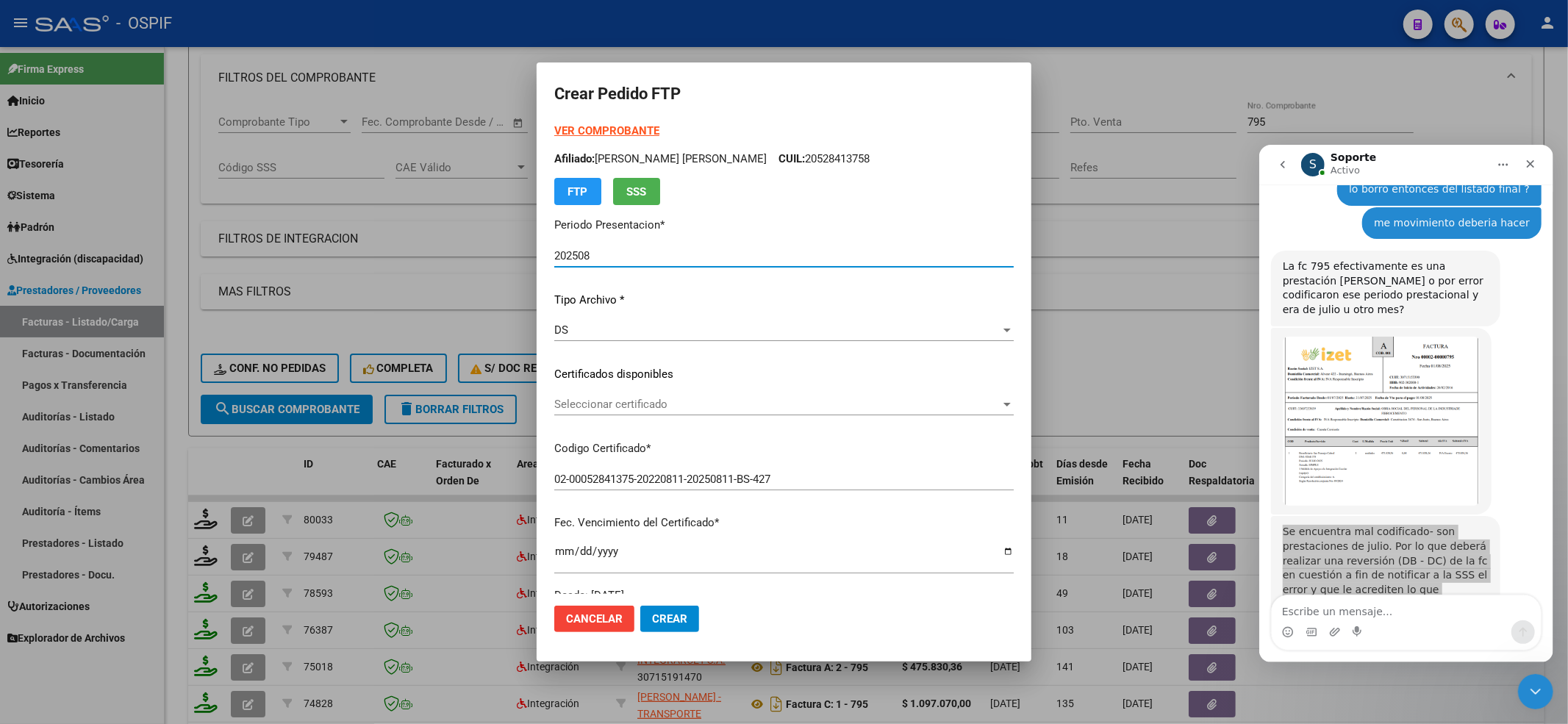
click at [575, 333] on div "DS" at bounding box center [778, 330] width 446 height 14
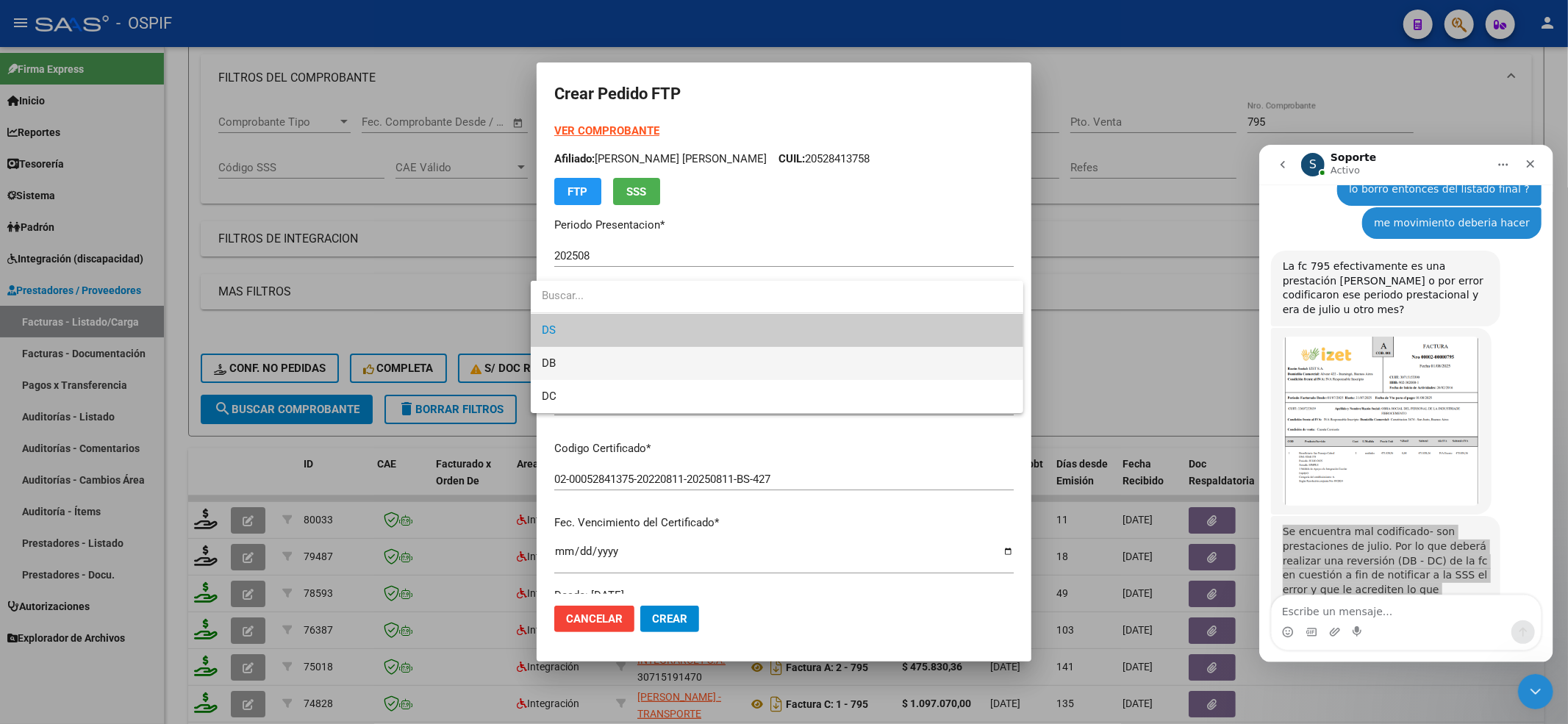
click at [581, 355] on span "DB" at bounding box center [777, 363] width 469 height 33
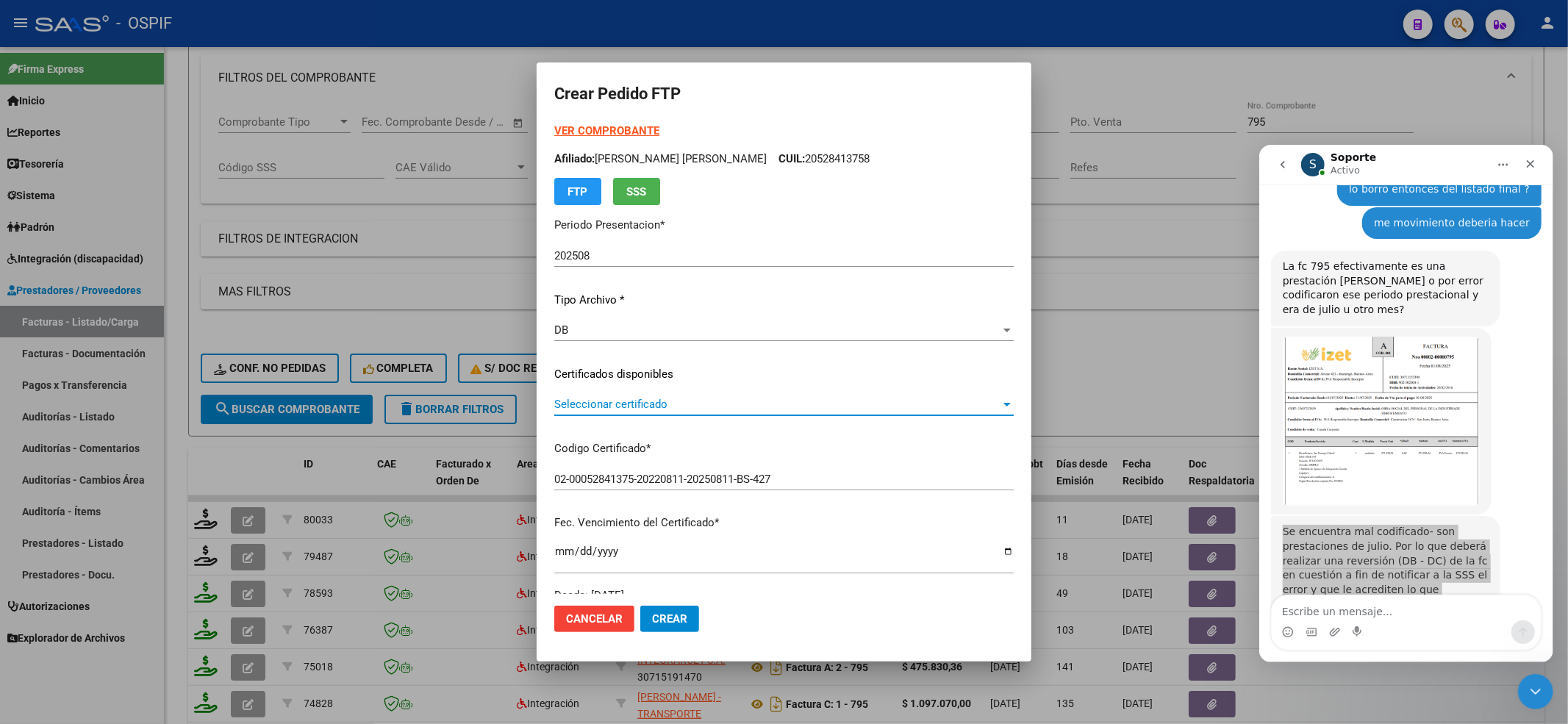
click at [571, 400] on span "Seleccionar certificado" at bounding box center [778, 404] width 446 height 14
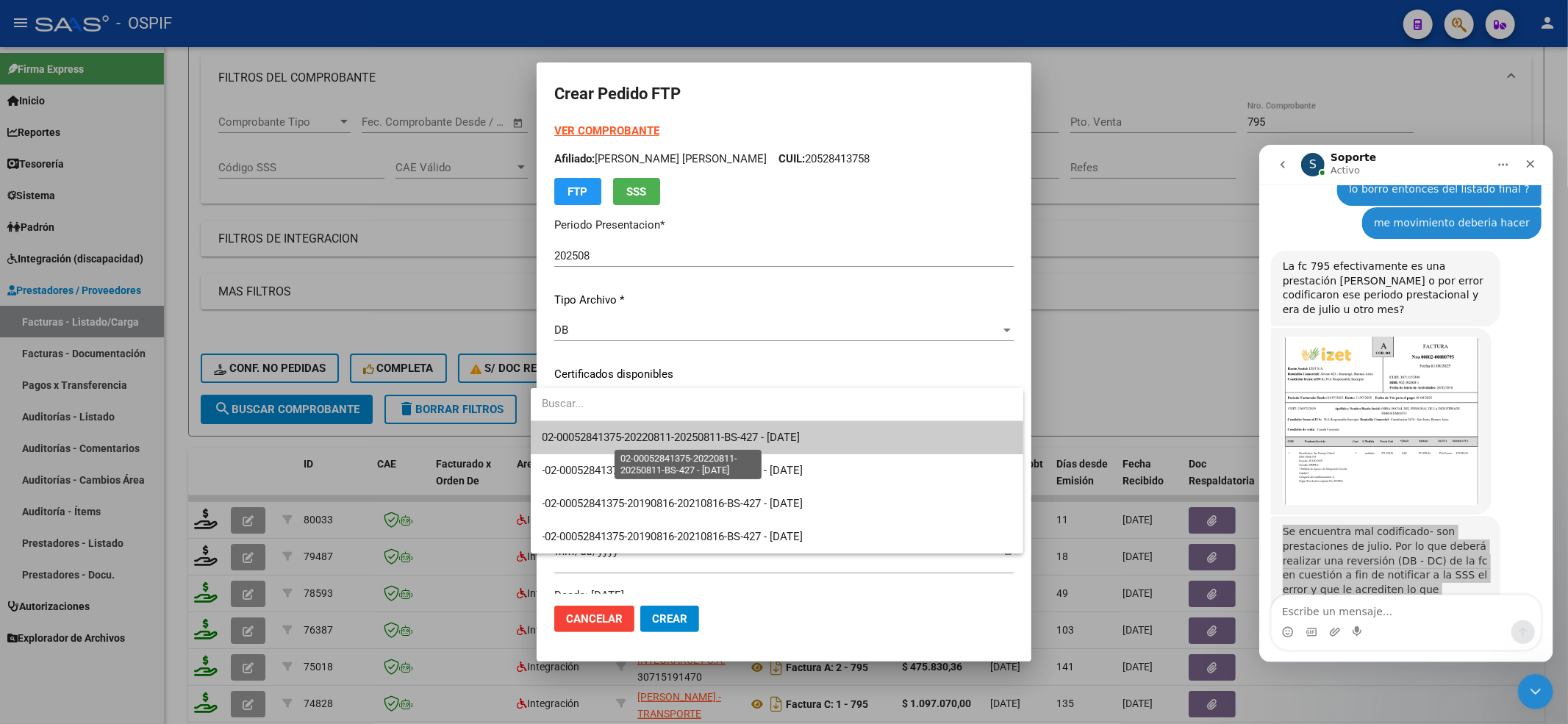
click at [789, 435] on span "02-00052841375-20220811-20250811-BS-427 - [DATE]" at bounding box center [671, 438] width 258 height 14
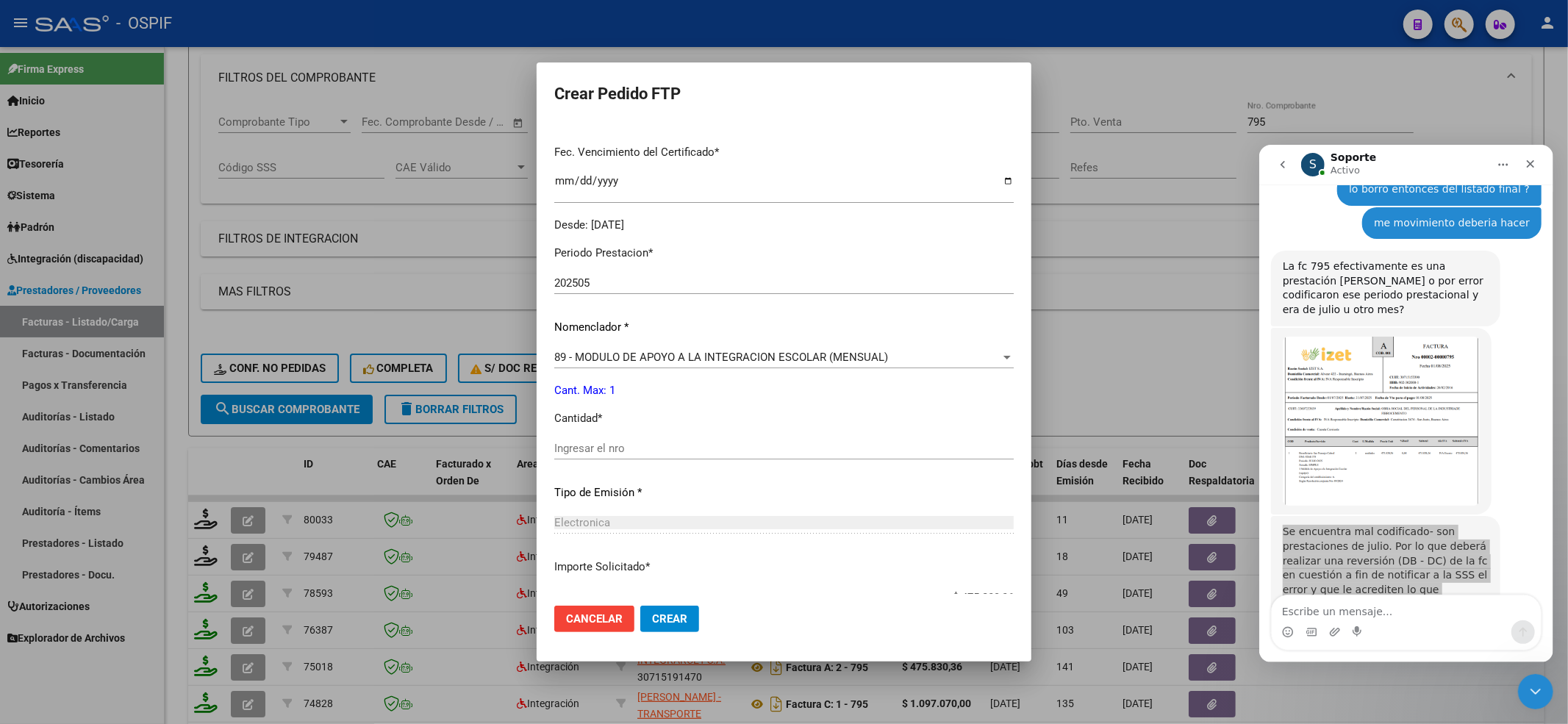
scroll to position [392, 0]
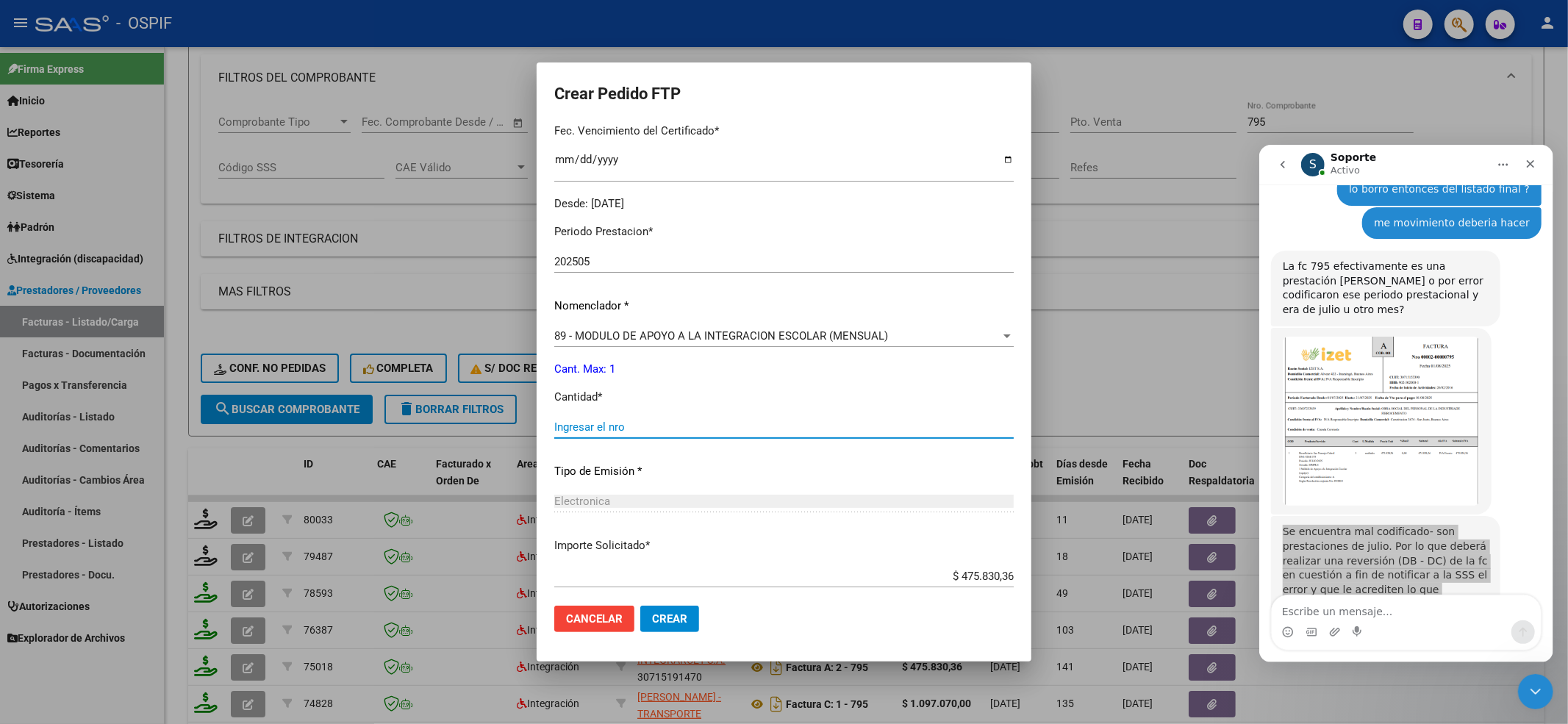
click at [592, 422] on input "Ingresar el nro" at bounding box center [784, 427] width 459 height 14
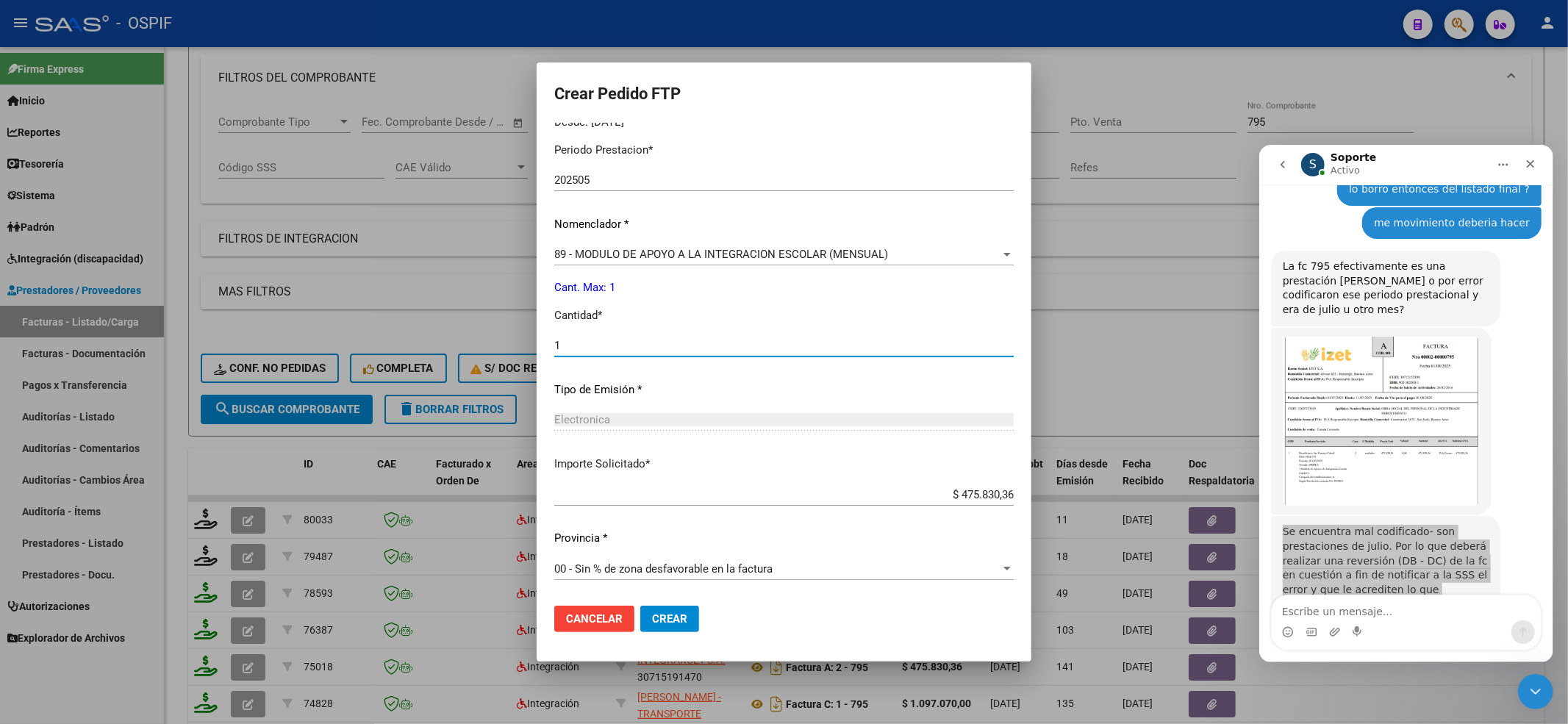
type input "1"
click at [680, 628] on button "Crear" at bounding box center [669, 619] width 59 height 26
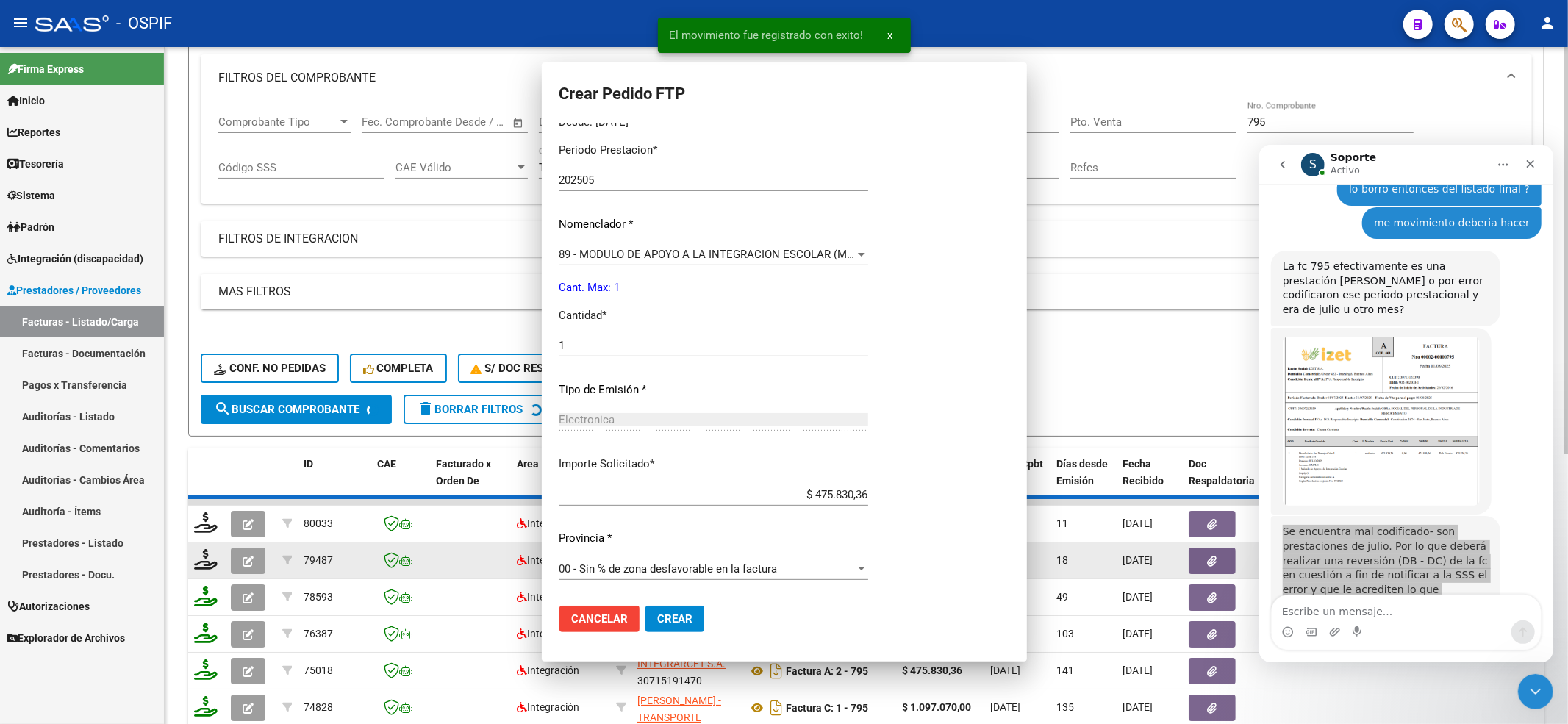
scroll to position [0, 0]
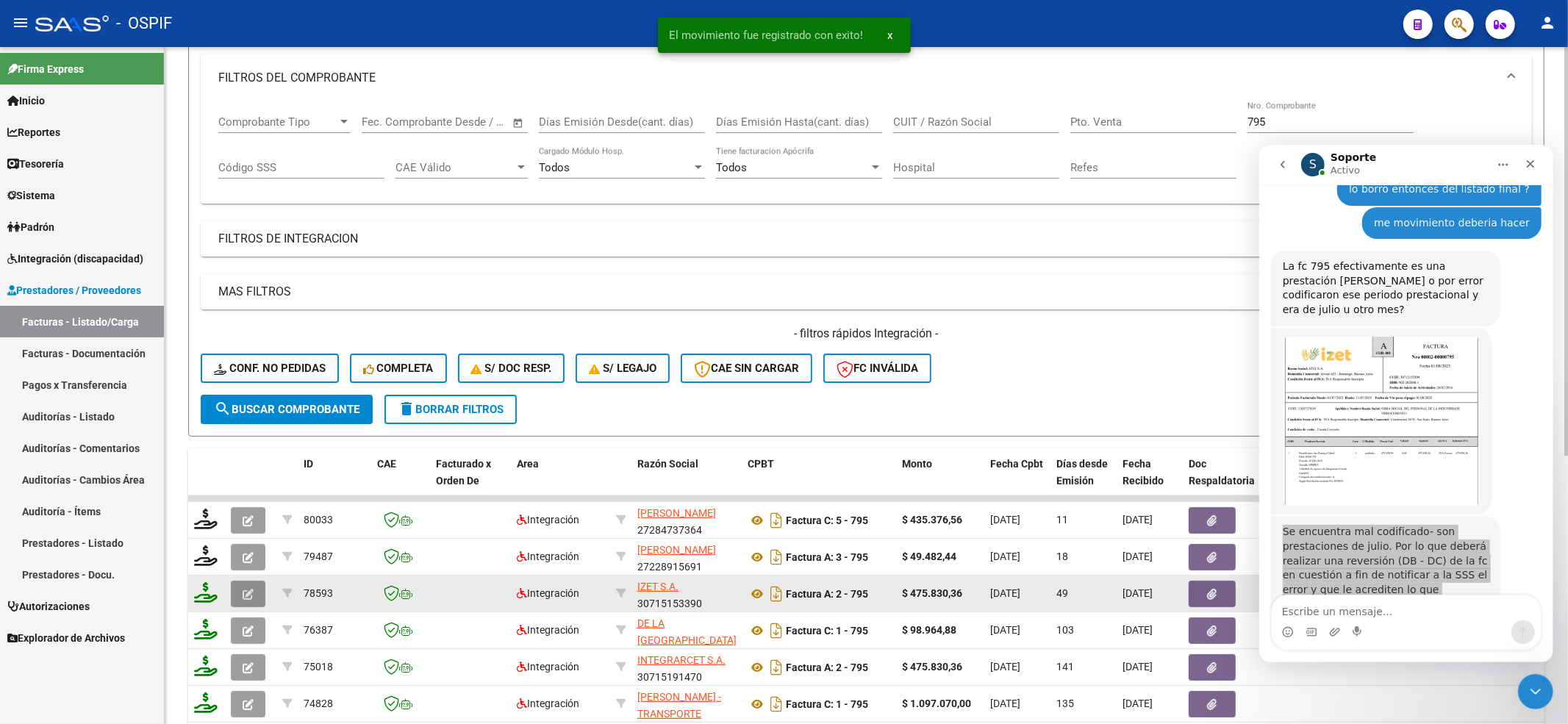
click at [236, 590] on button "button" at bounding box center [248, 593] width 34 height 26
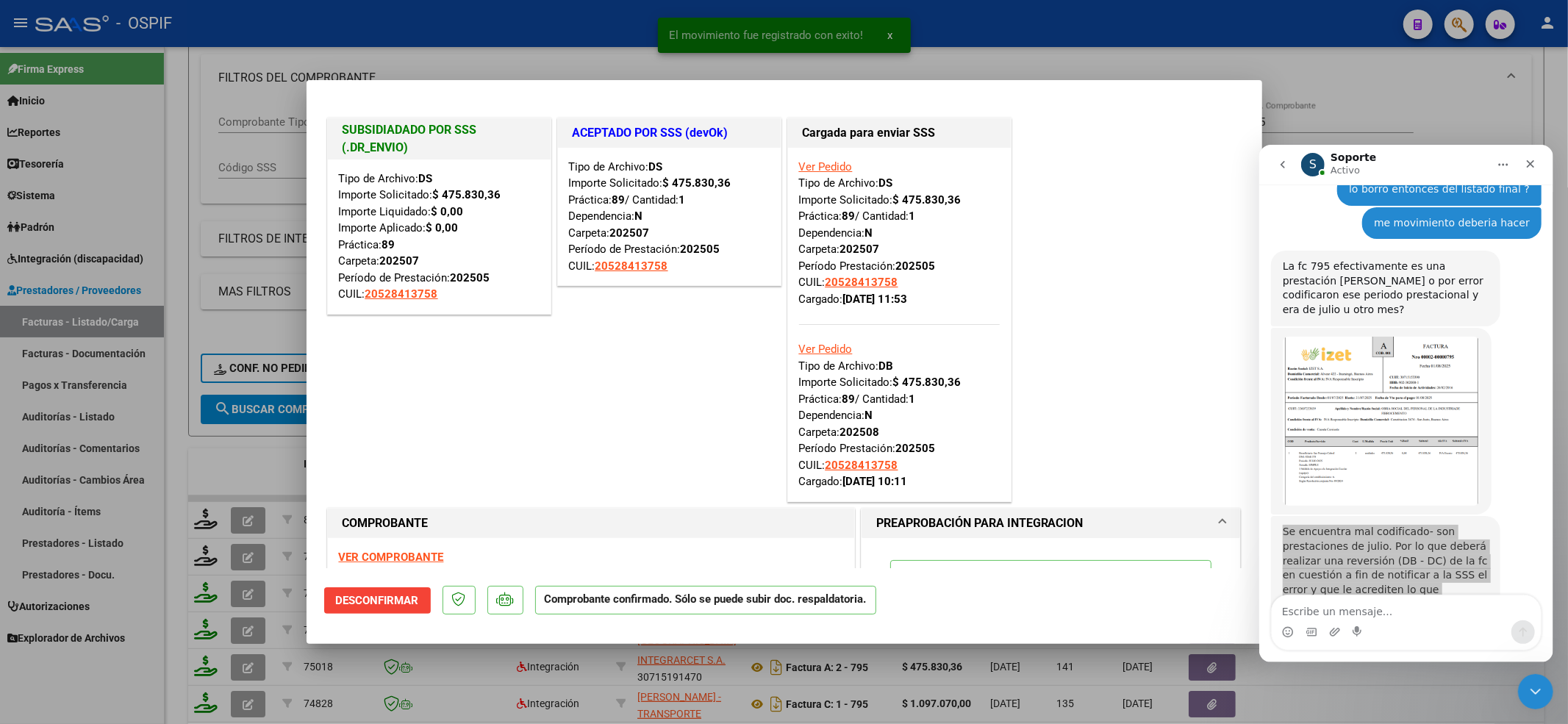
type input "$ 0,00"
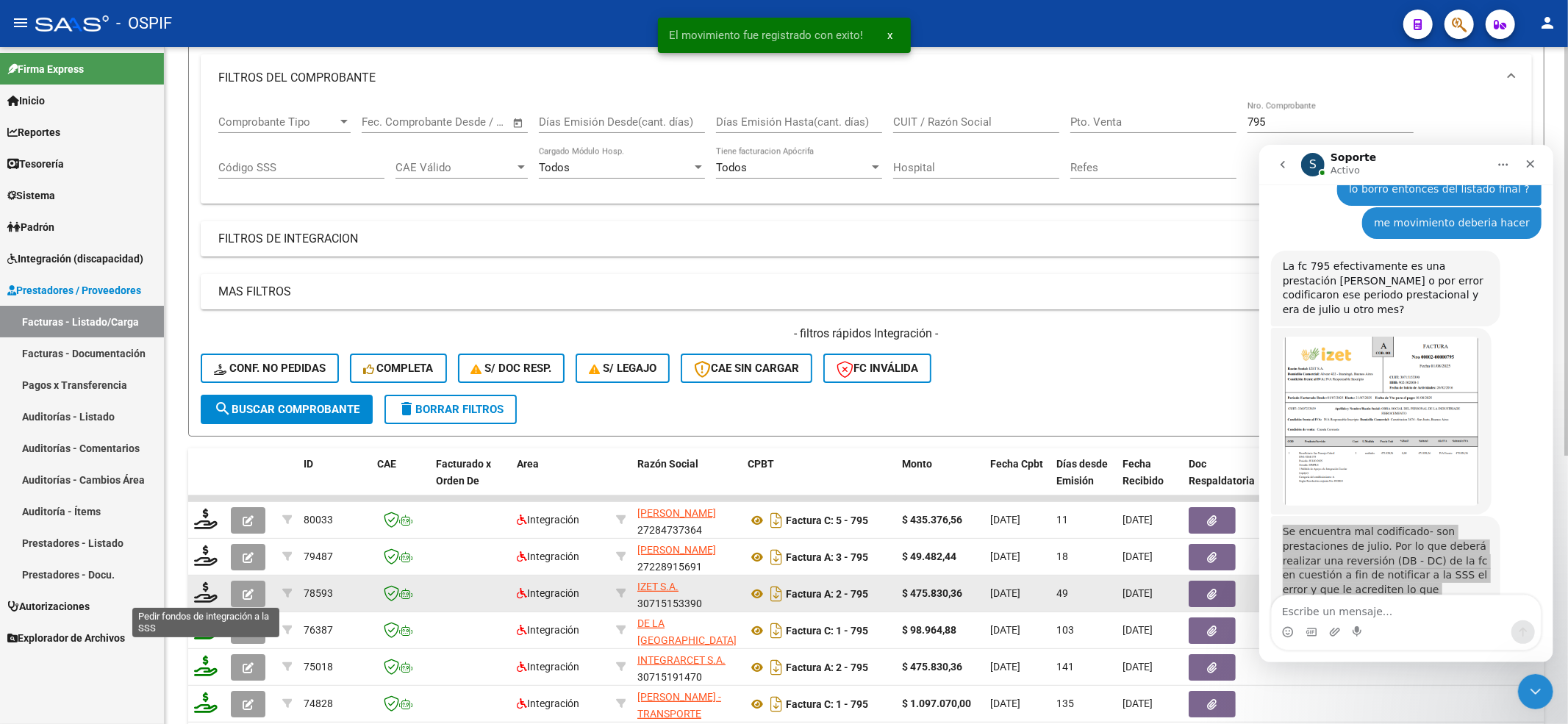
click at [200, 592] on icon at bounding box center [206, 593] width 23 height 21
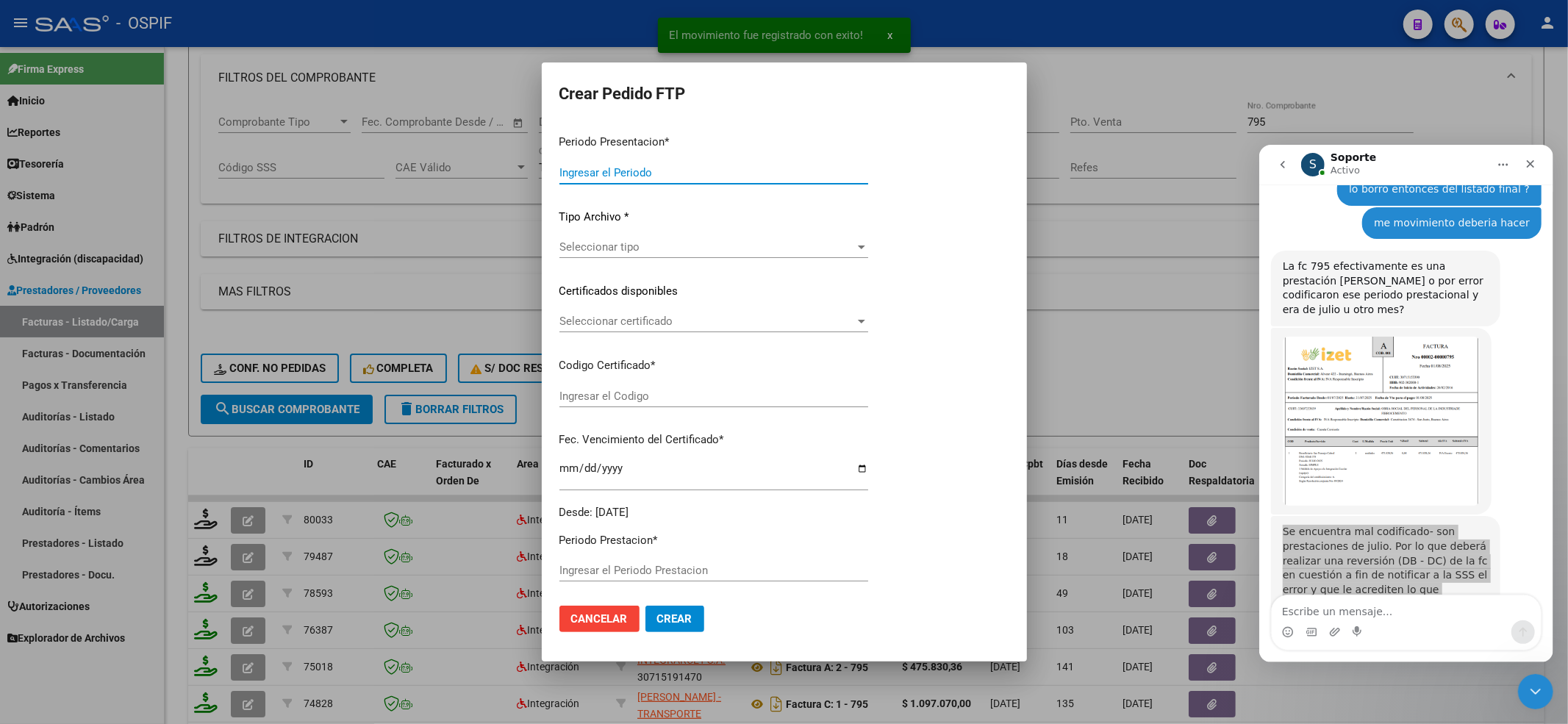
type input "202508"
type input "202505"
type input "$ 475.830,36"
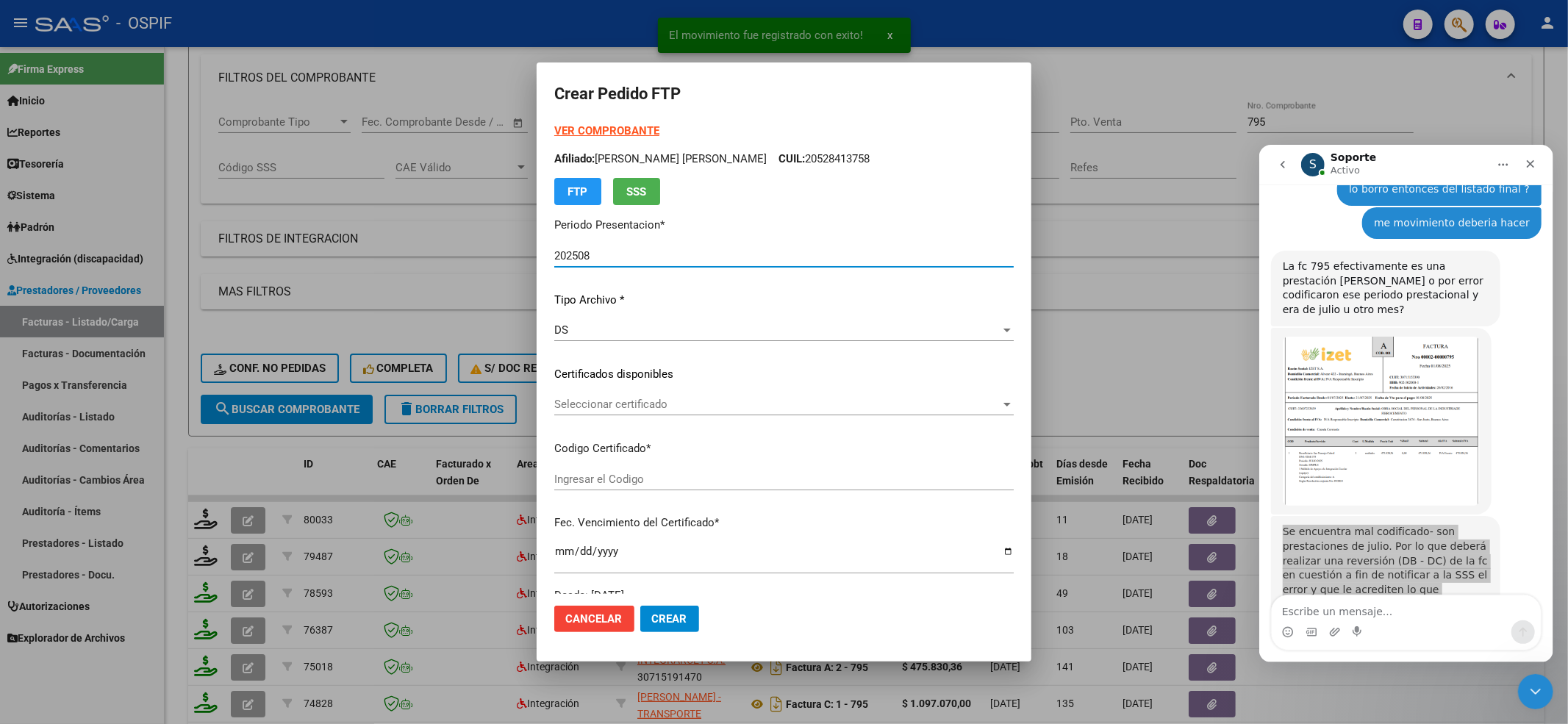
type input "02-00052841375-20220811-20250811-BS-427"
type input "[DATE]"
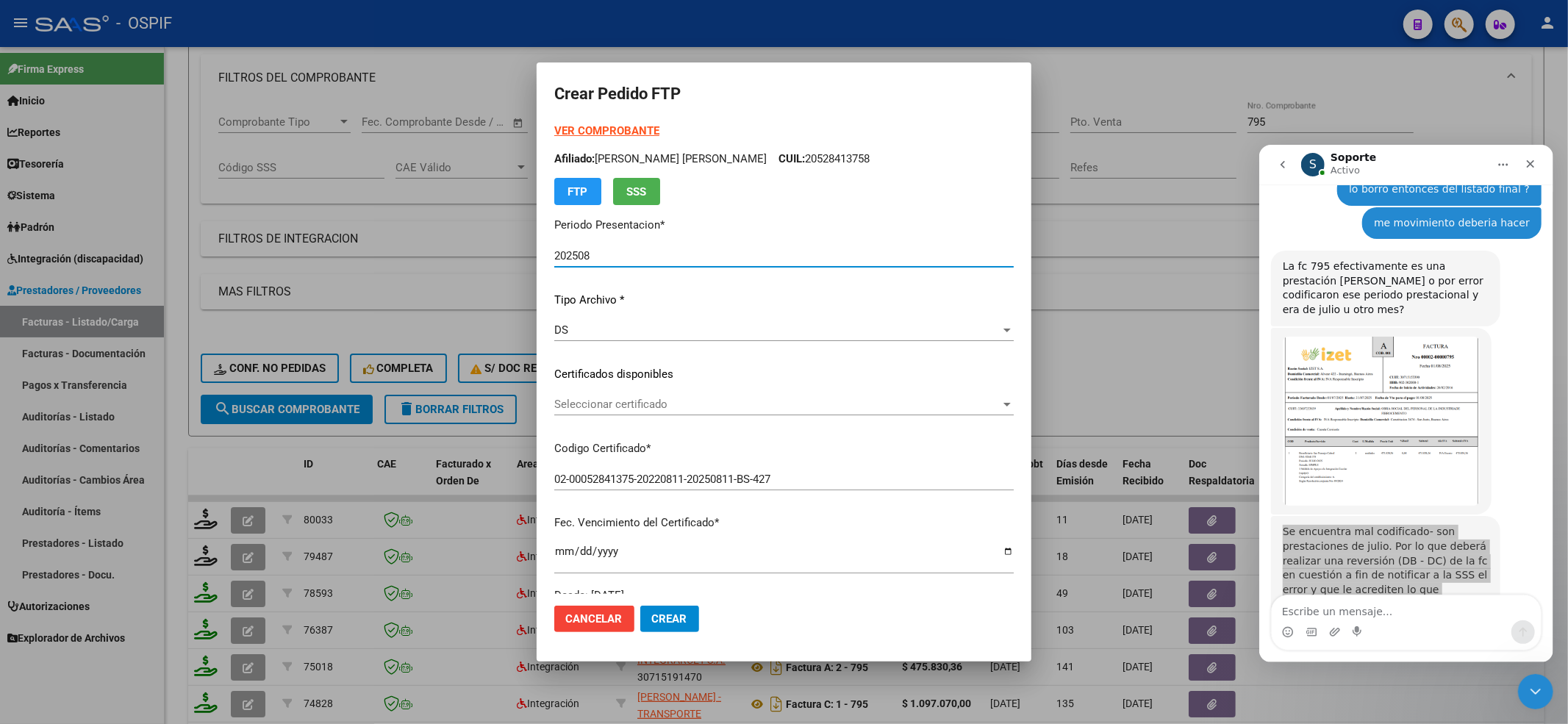
click at [566, 332] on div "DS" at bounding box center [778, 330] width 446 height 14
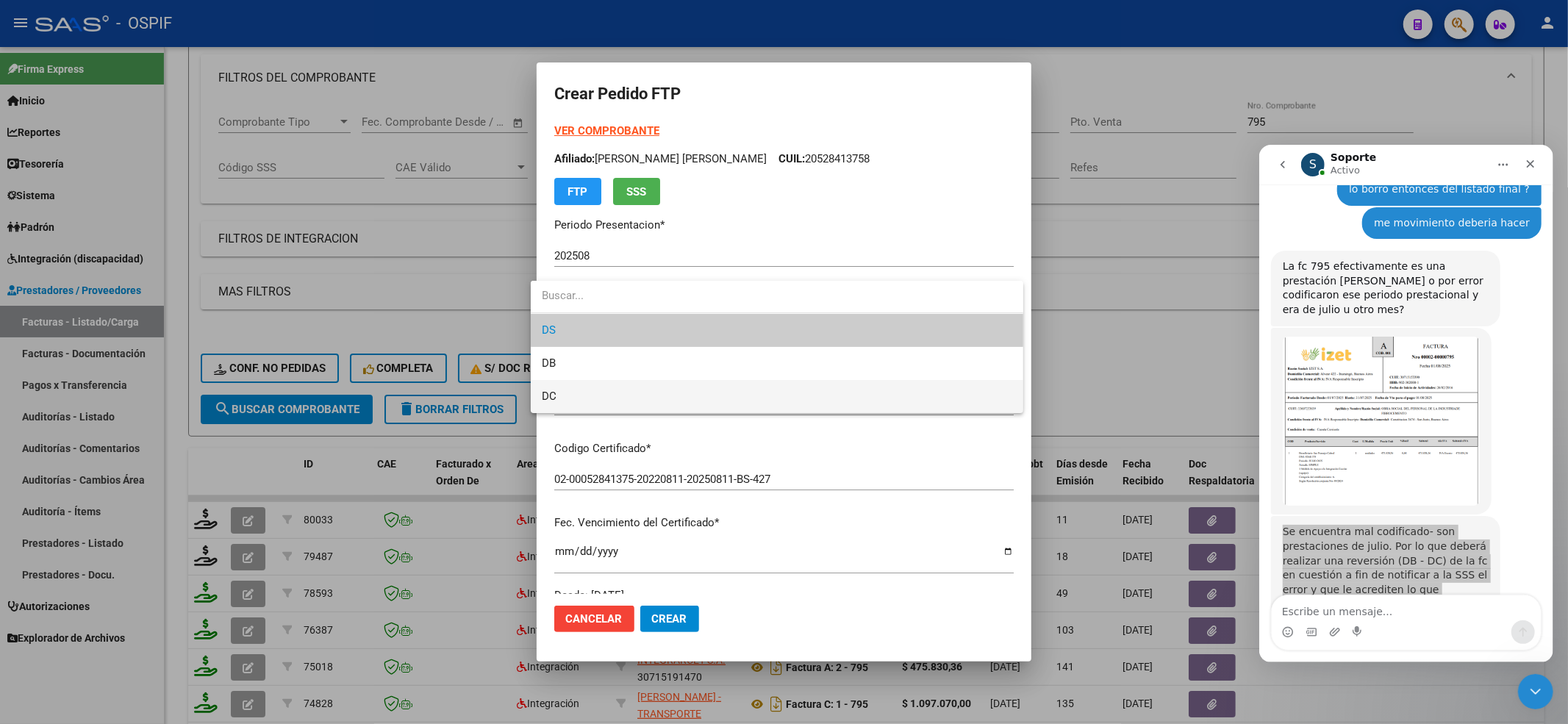
click at [574, 390] on span "DC" at bounding box center [777, 396] width 469 height 33
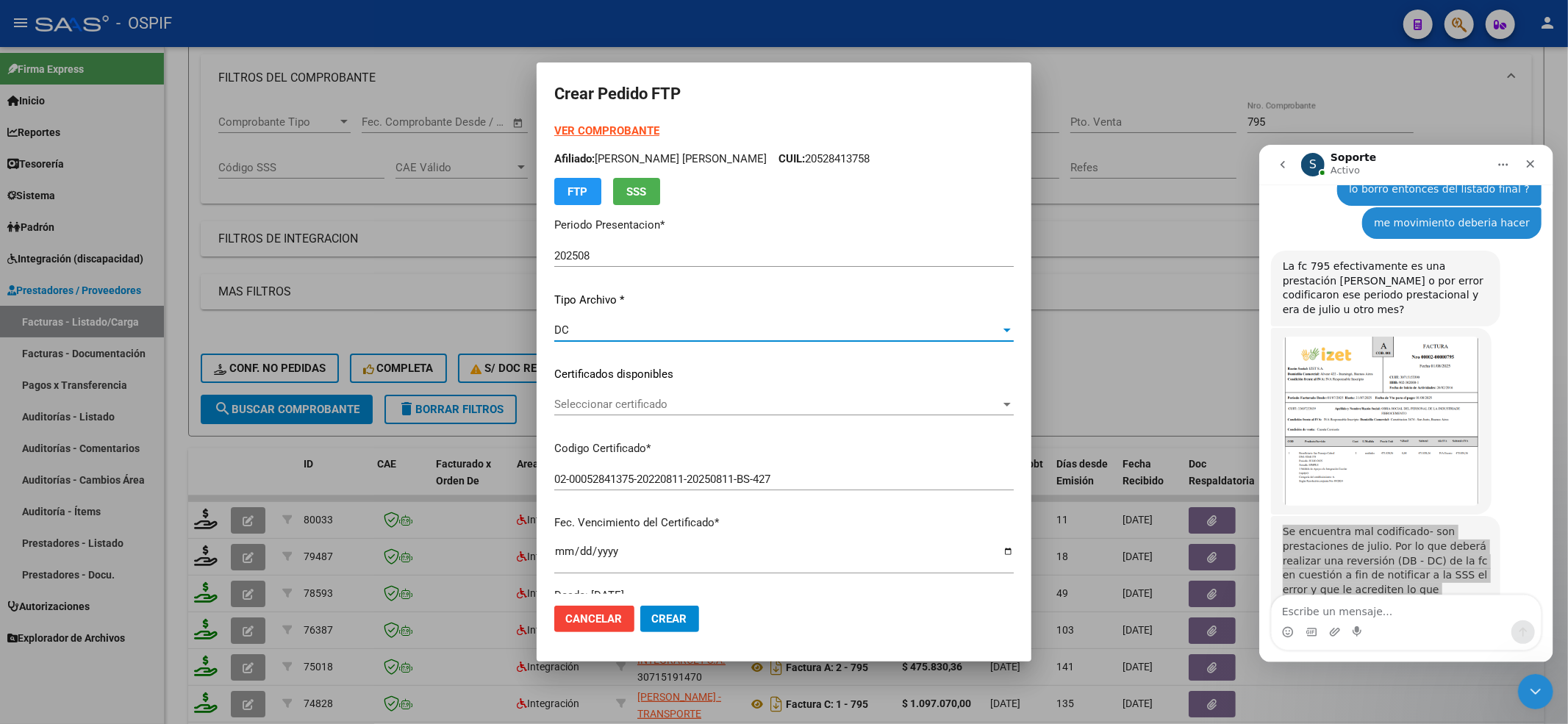
click at [581, 407] on span "Seleccionar certificado" at bounding box center [778, 404] width 446 height 14
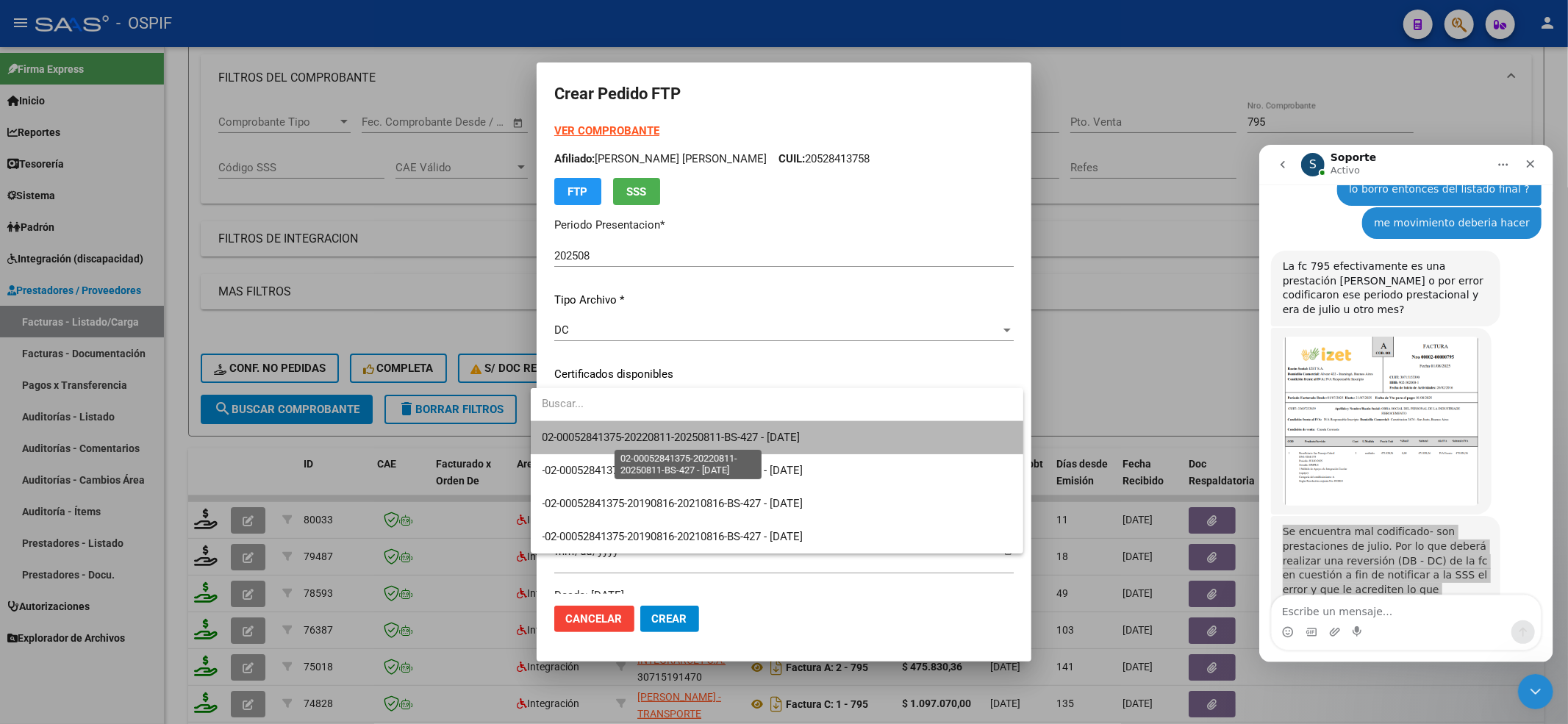
click at [588, 433] on span "02-00052841375-20220811-20250811-BS-427 - [DATE]" at bounding box center [671, 438] width 258 height 14
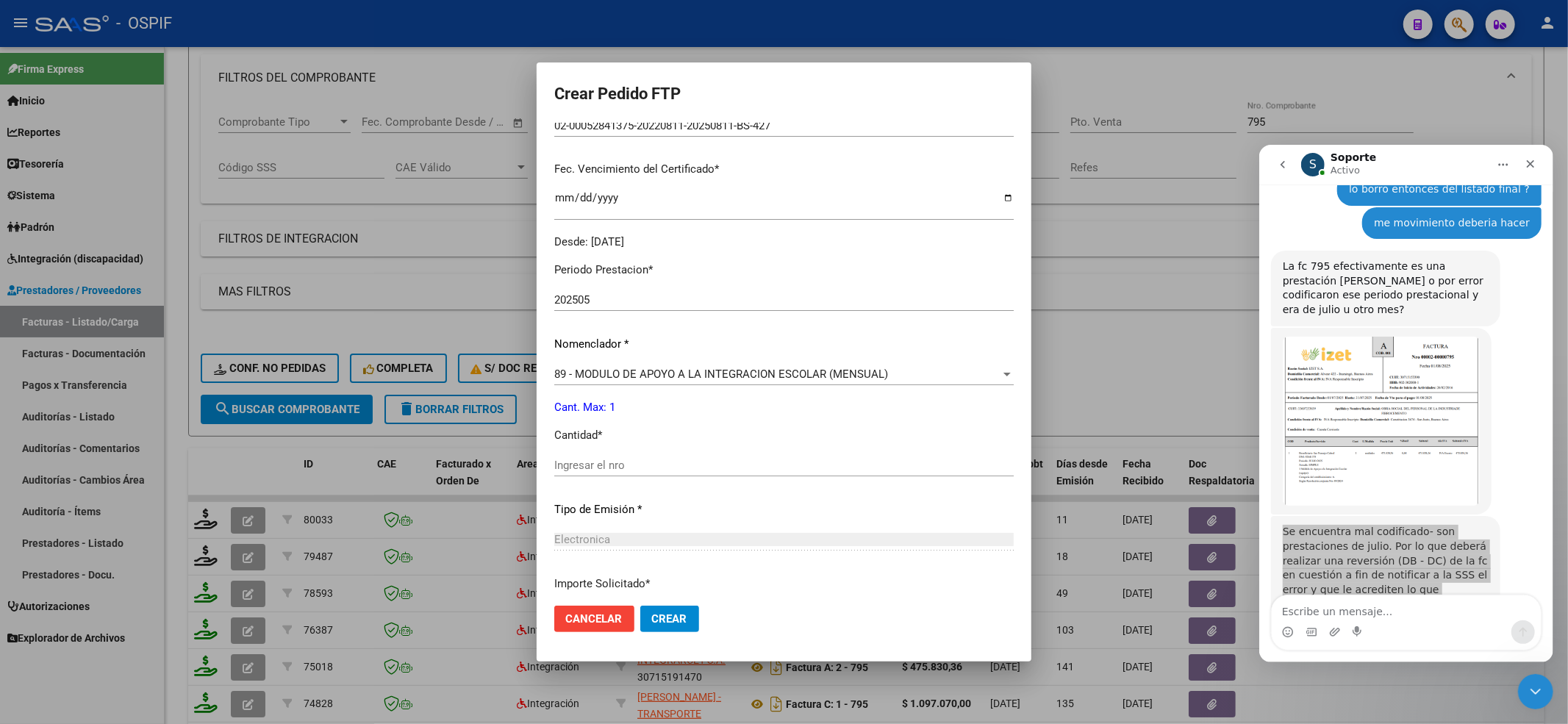
scroll to position [392, 0]
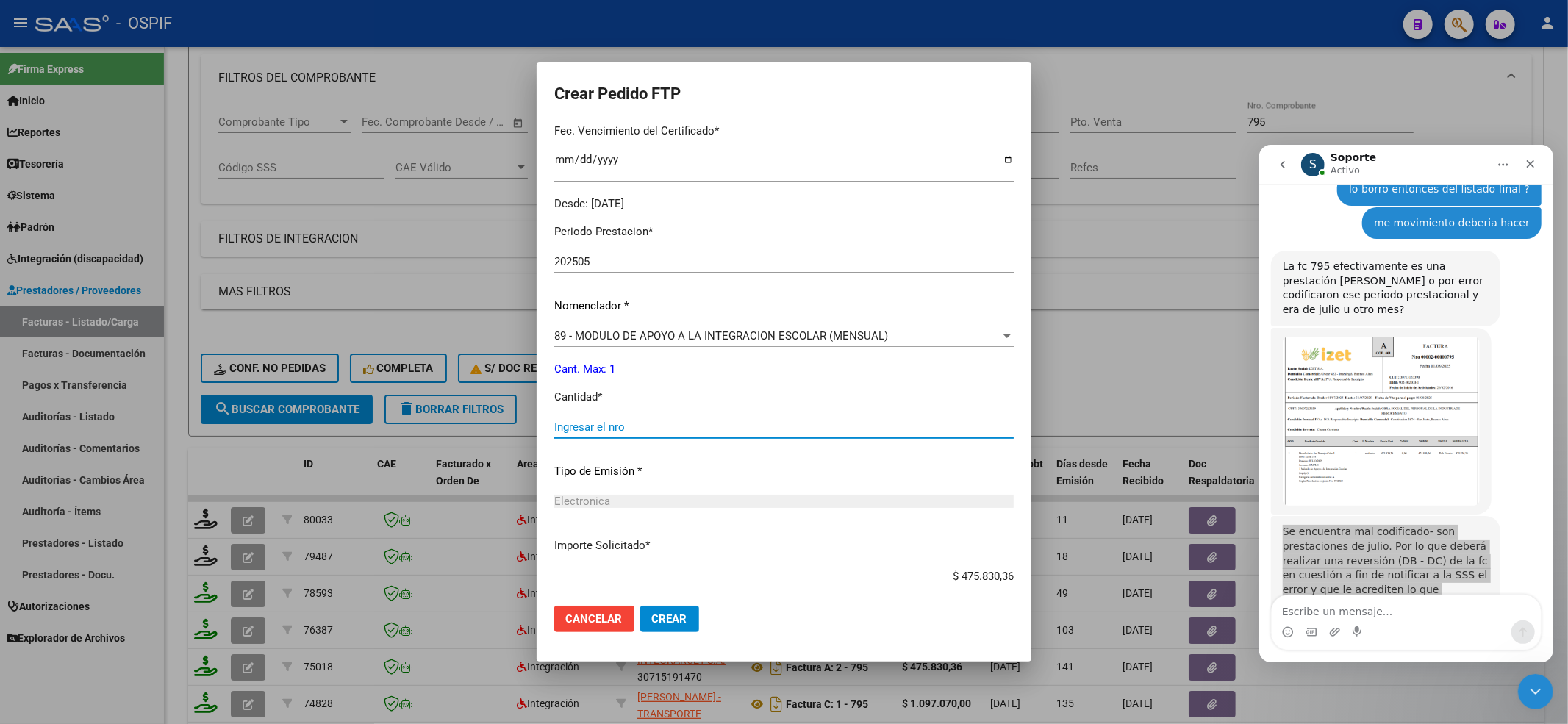
click at [599, 428] on input "Ingresar el nro" at bounding box center [784, 427] width 459 height 14
type input "1"
click at [678, 621] on button "Crear" at bounding box center [669, 619] width 59 height 26
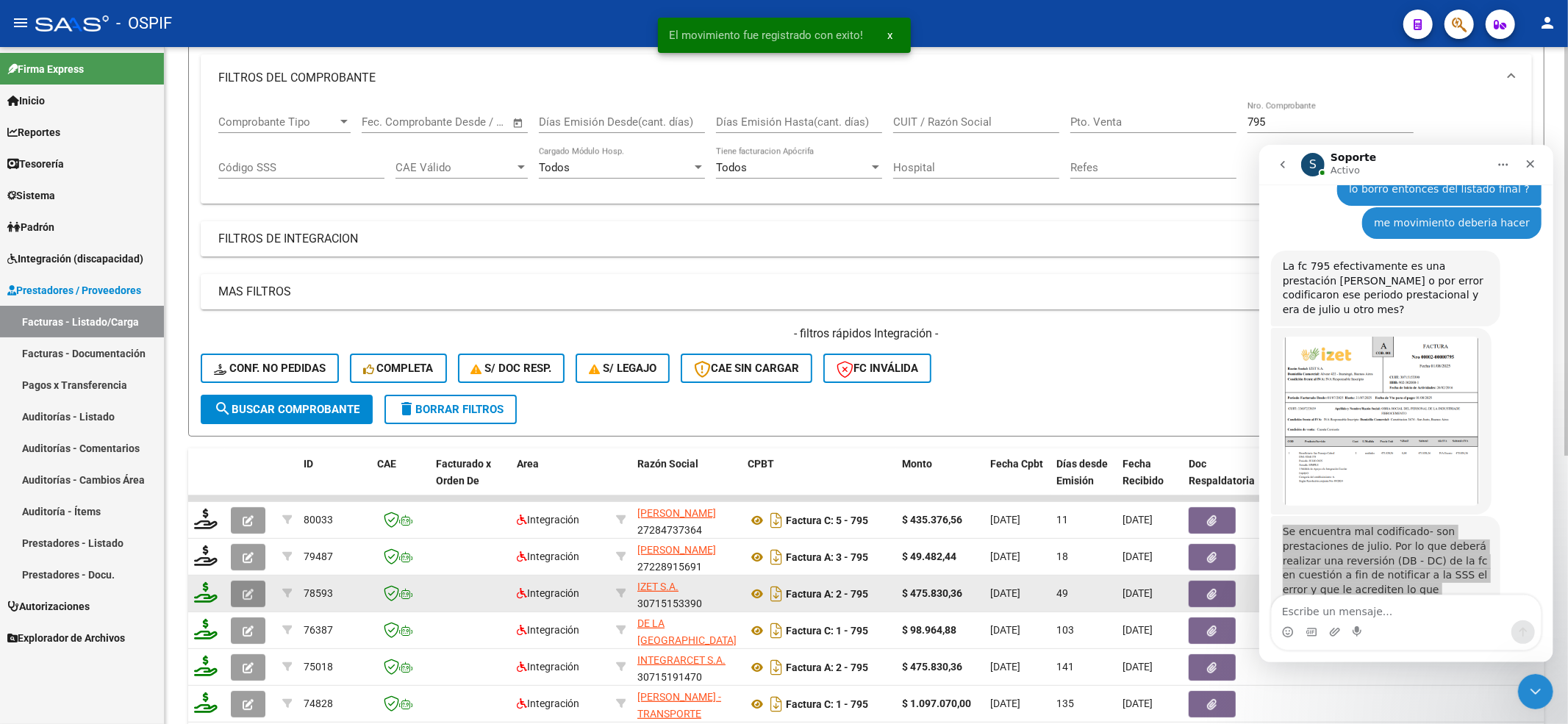
click at [239, 587] on button "button" at bounding box center [248, 593] width 34 height 26
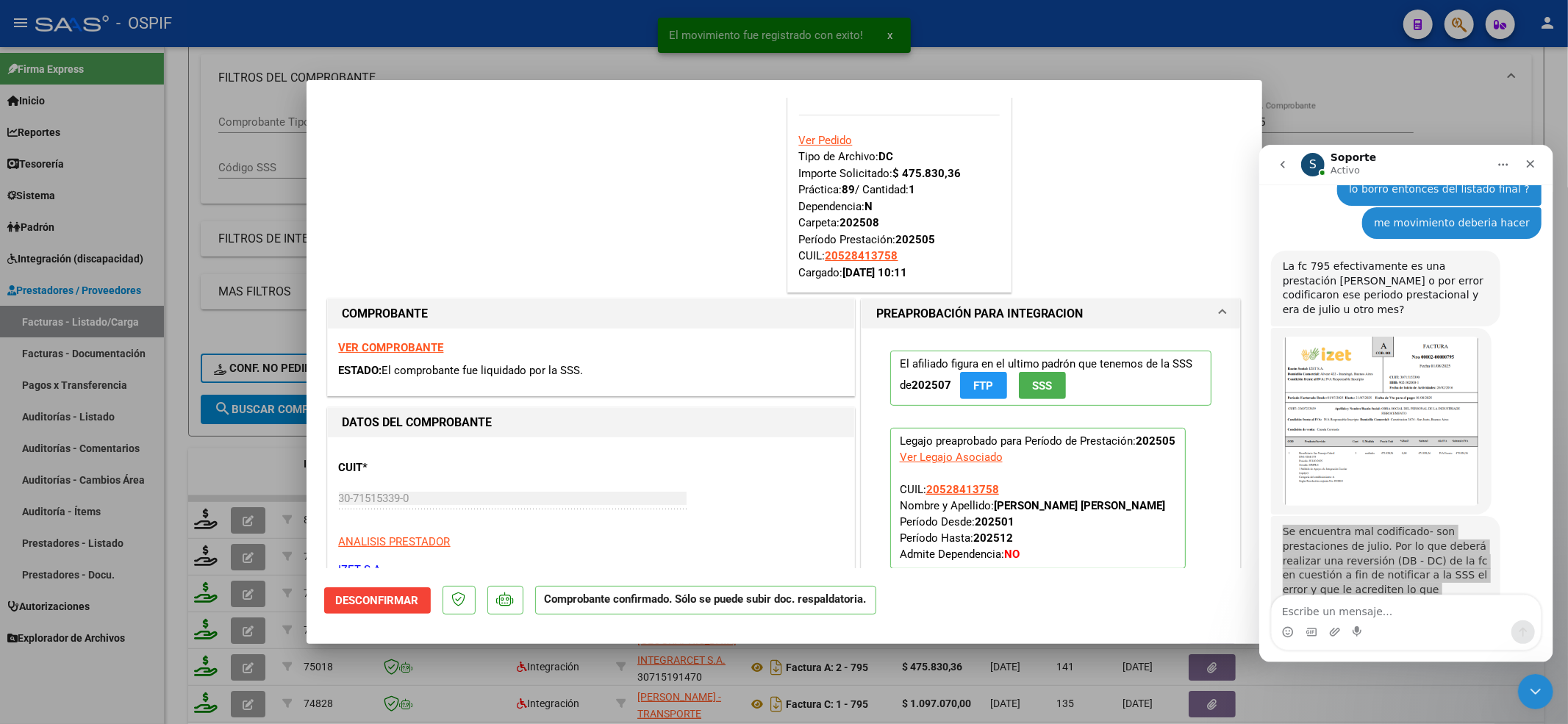
type input "$ 0,00"
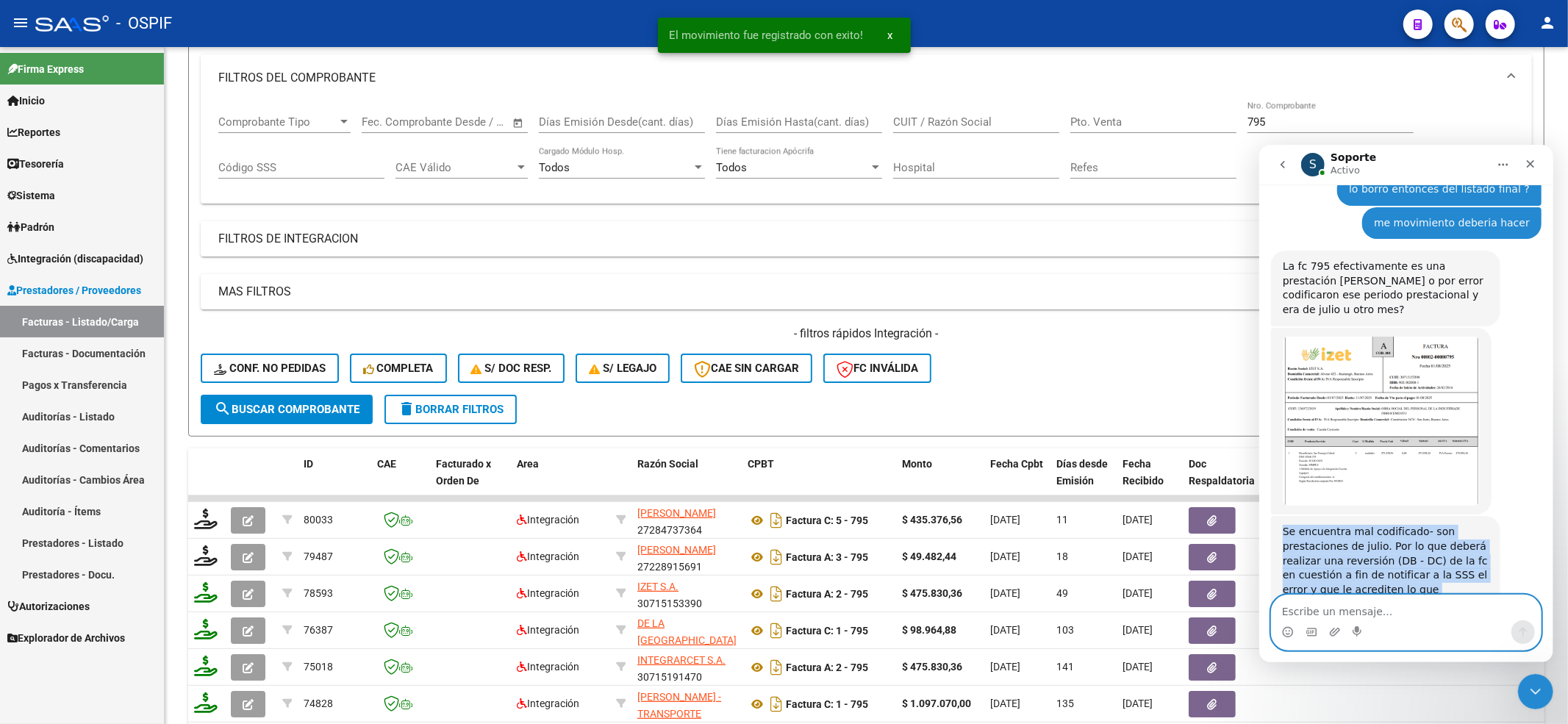
click at [1354, 604] on textarea "Escribe un mensaje..." at bounding box center [1405, 608] width 269 height 25
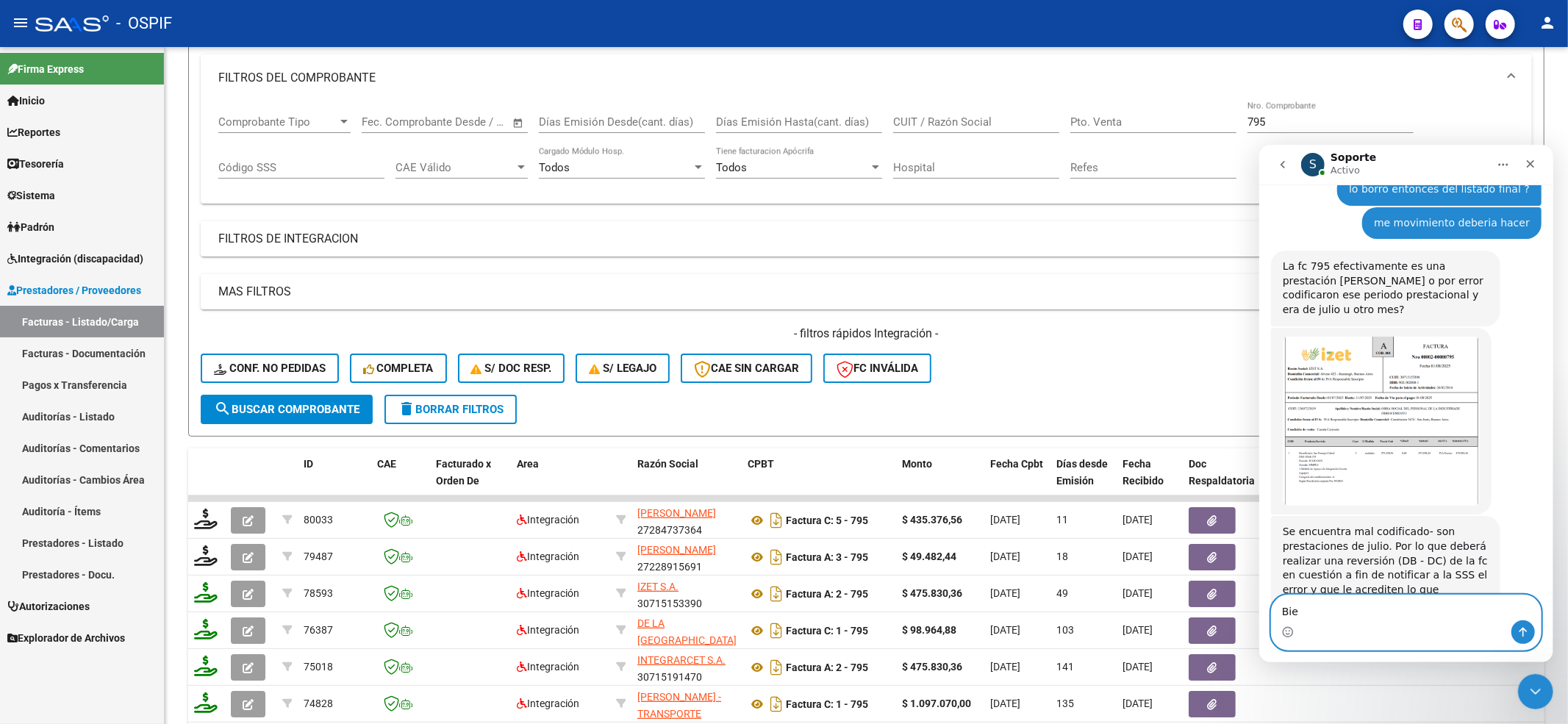
type textarea "Bien"
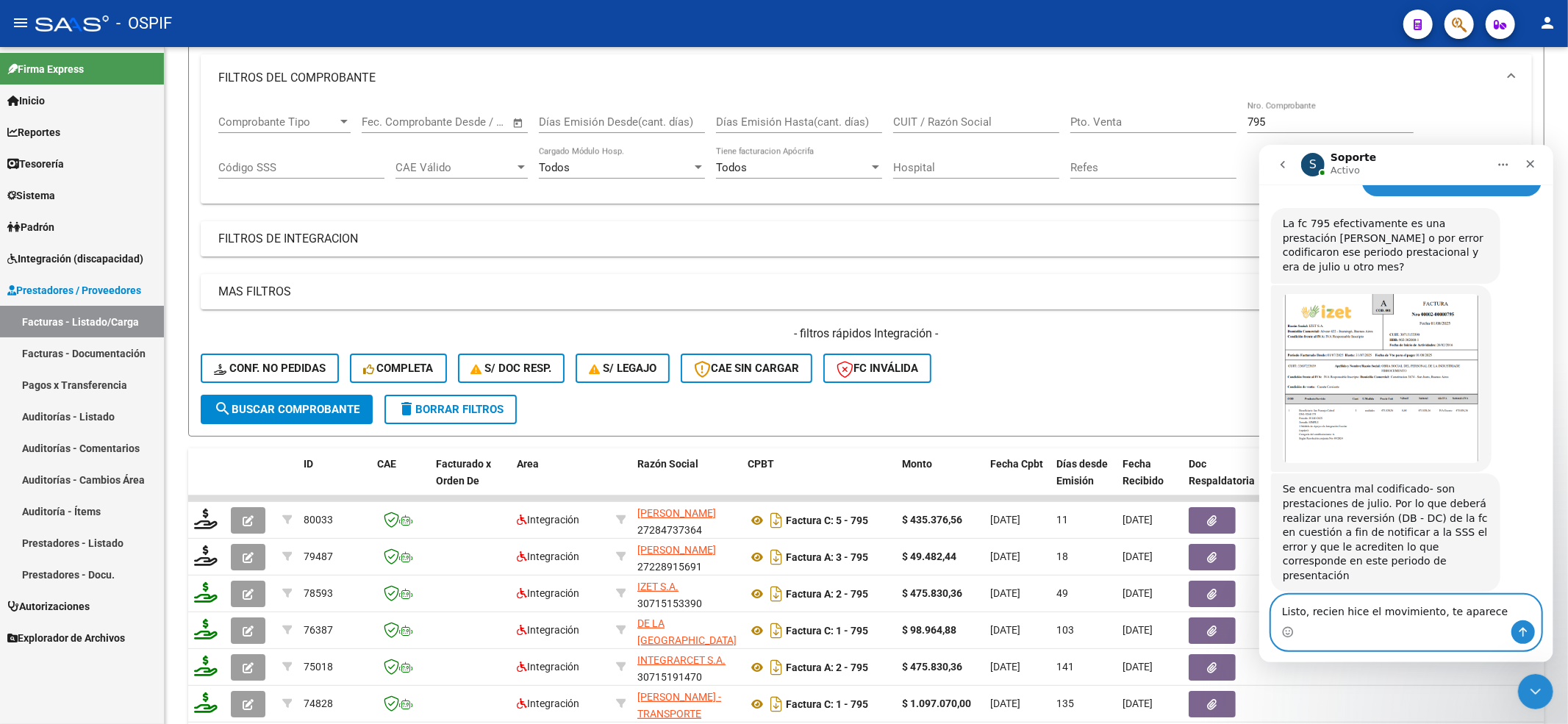
type textarea "Listo, recien hice el movimiento, te aparece ?"
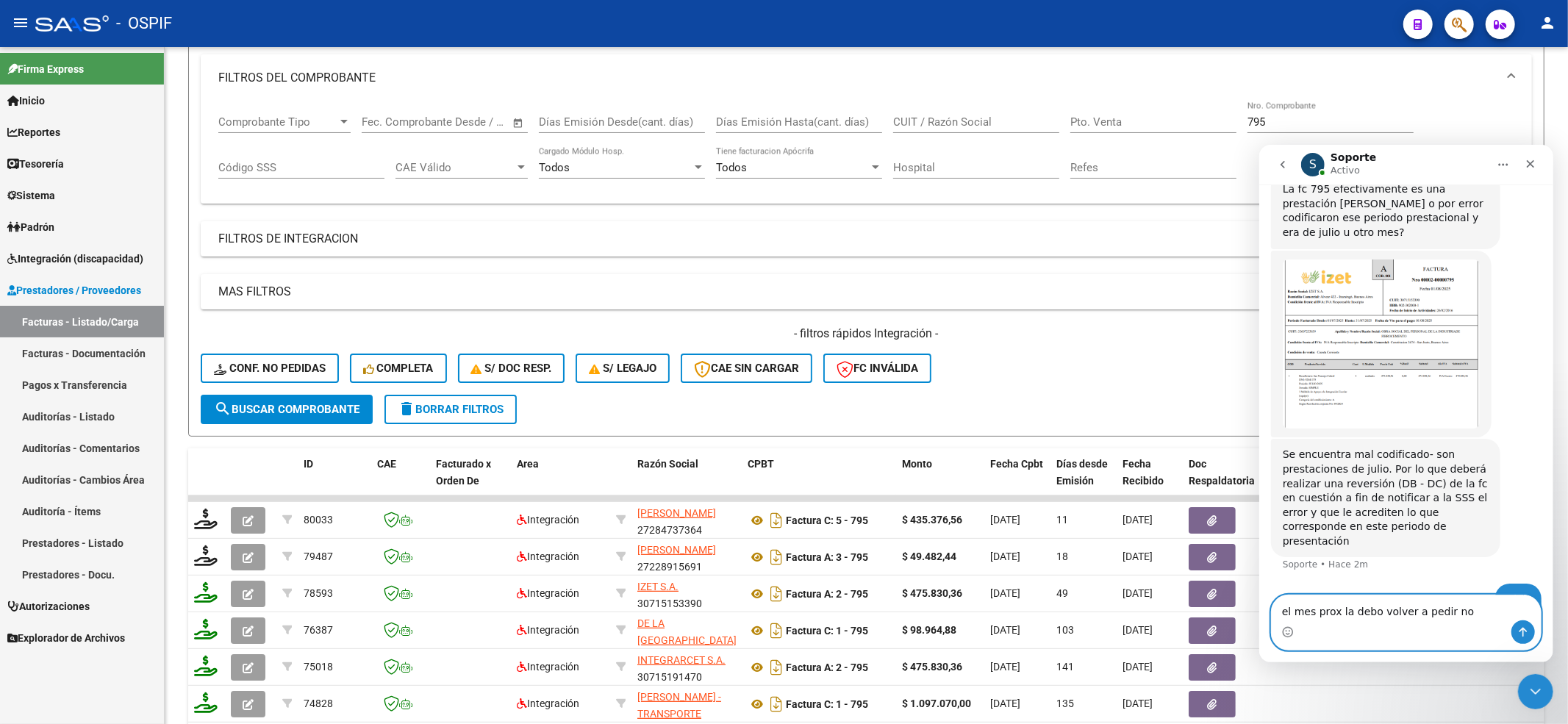
type textarea "el mes prox la debo volver a pedir no ?"
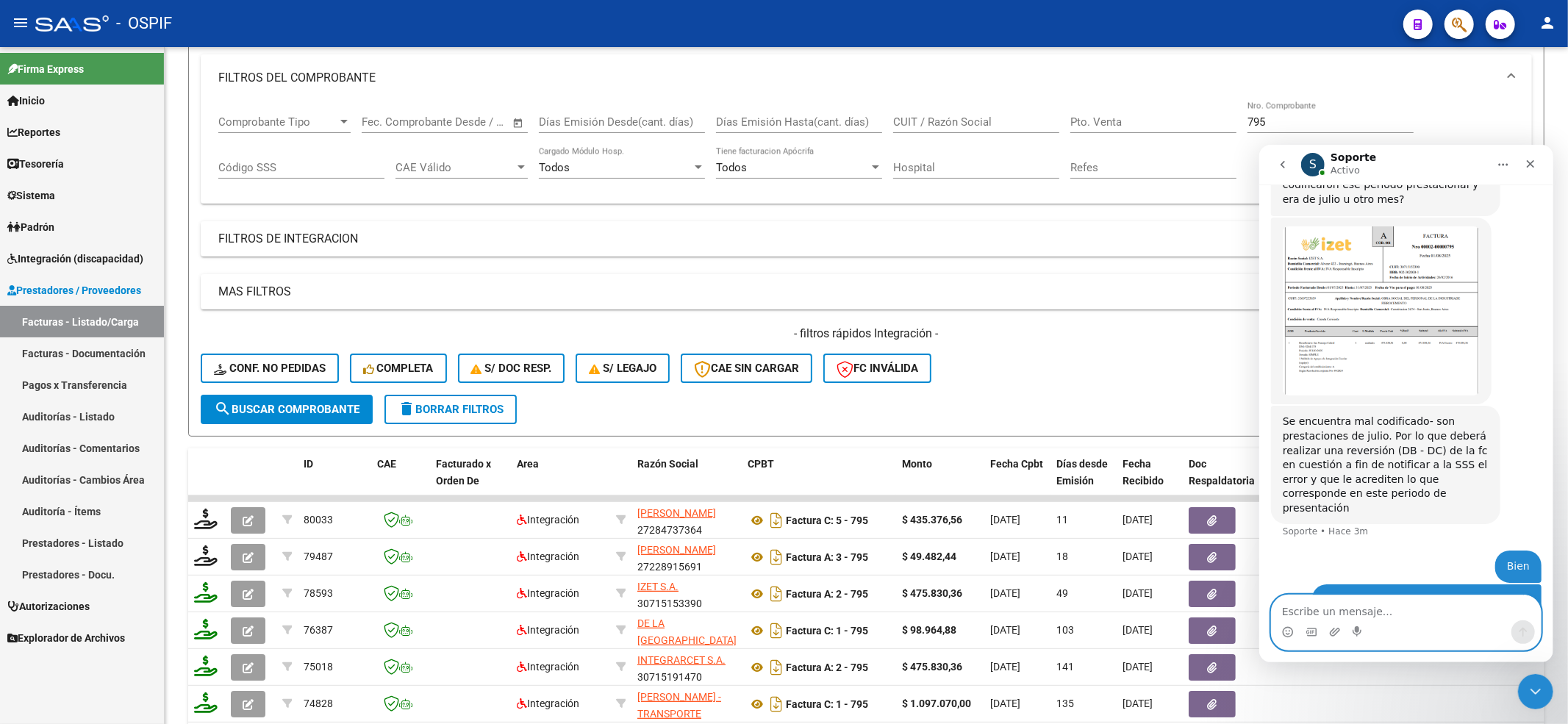
click at [1361, 609] on textarea "Escribe un mensaje..." at bounding box center [1405, 608] width 269 height 25
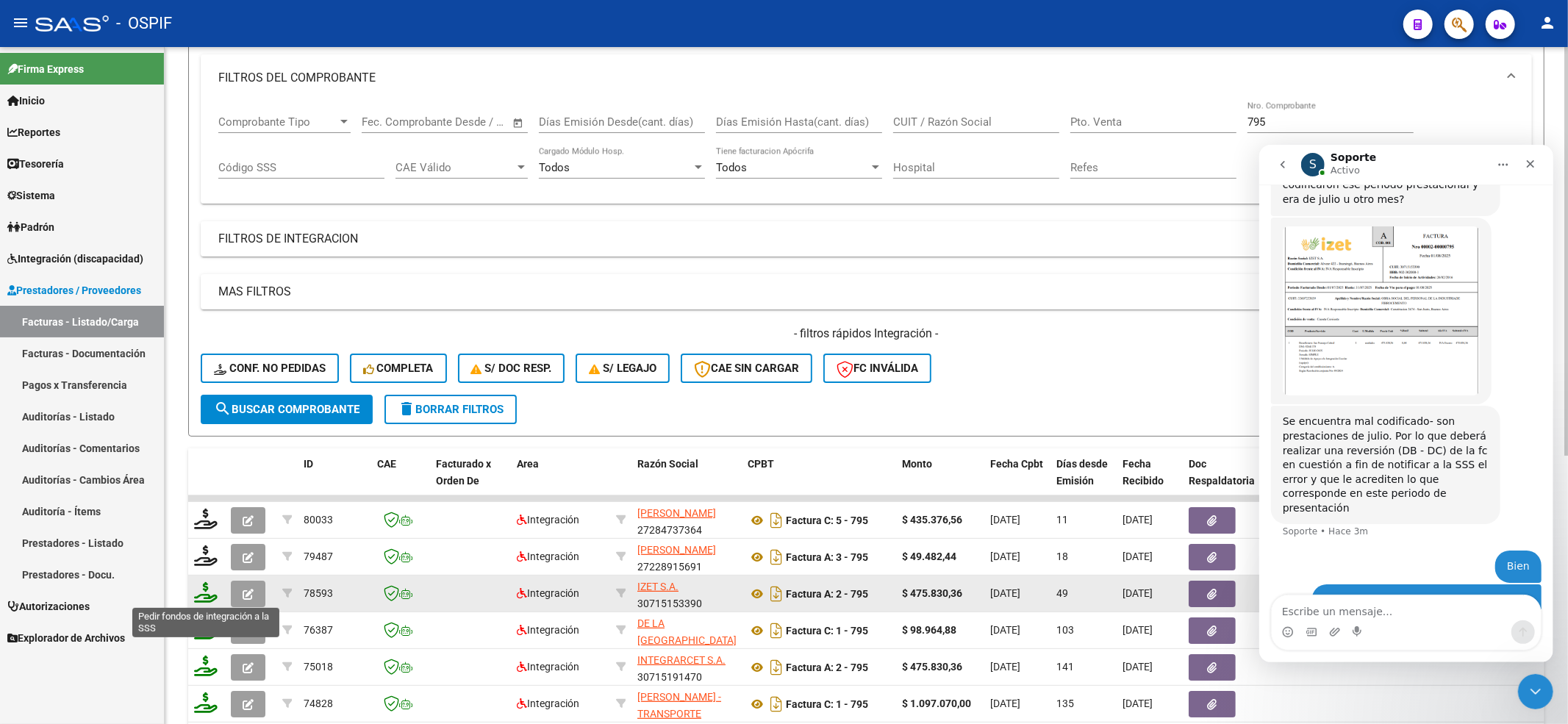
click at [248, 592] on icon "button" at bounding box center [248, 594] width 11 height 11
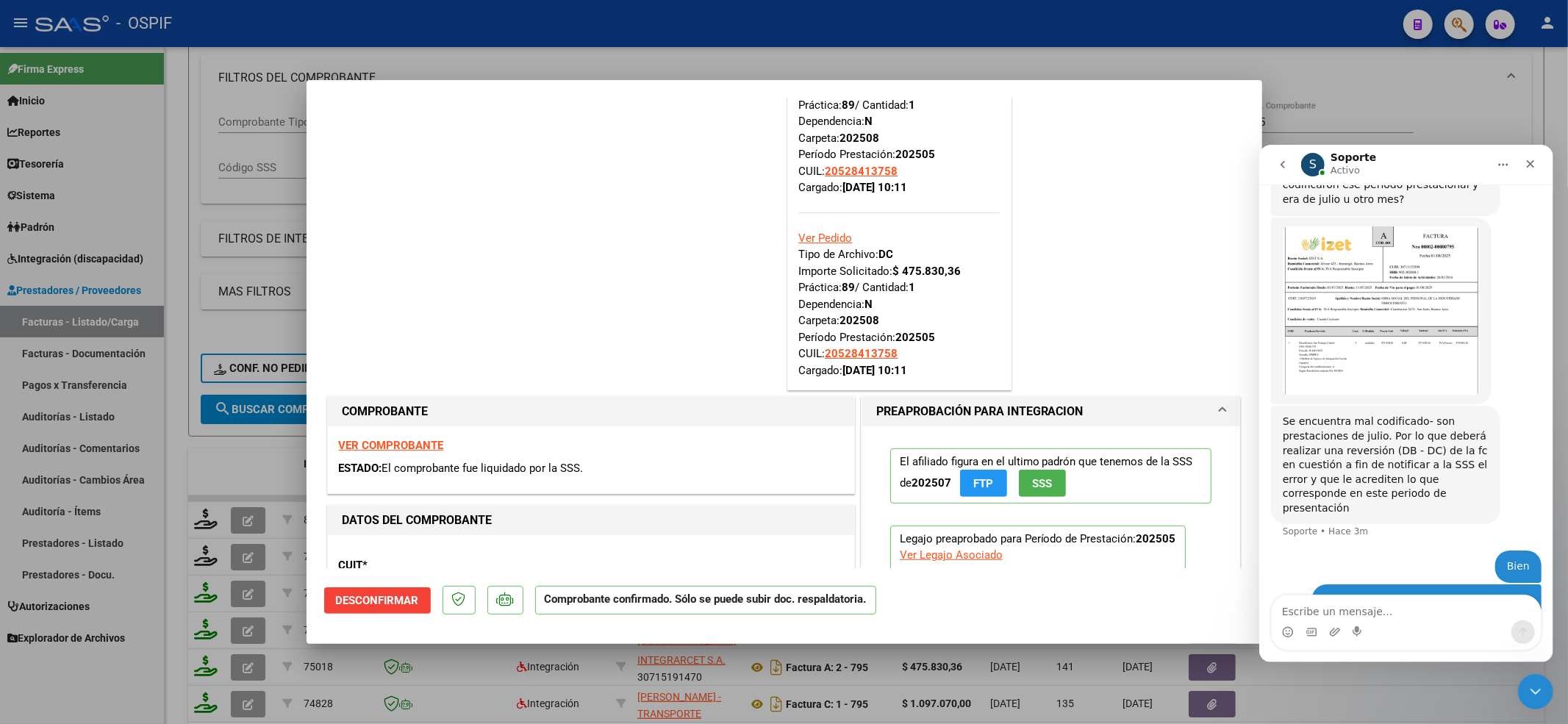
scroll to position [195, 0]
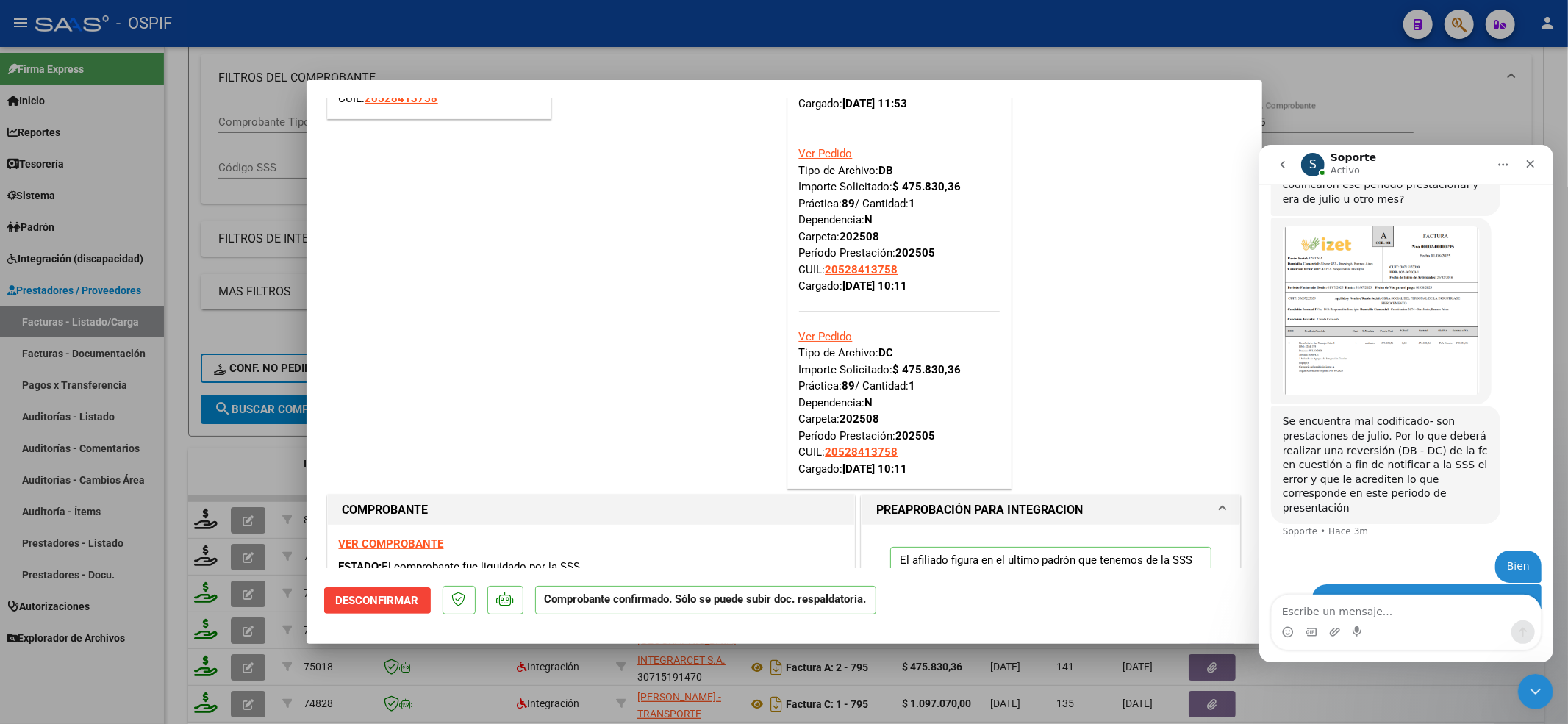
type input "$ 0,00"
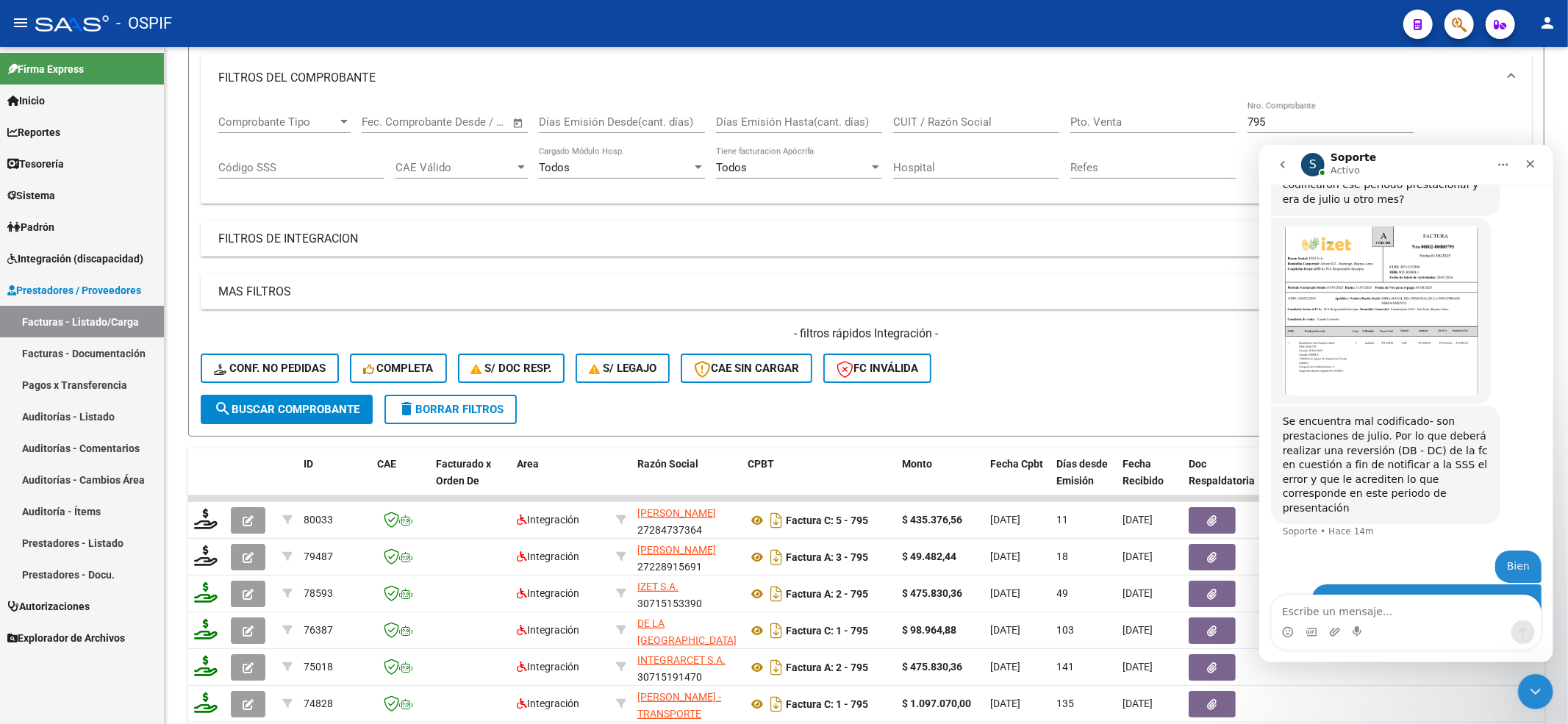
scroll to position [2072, 0]
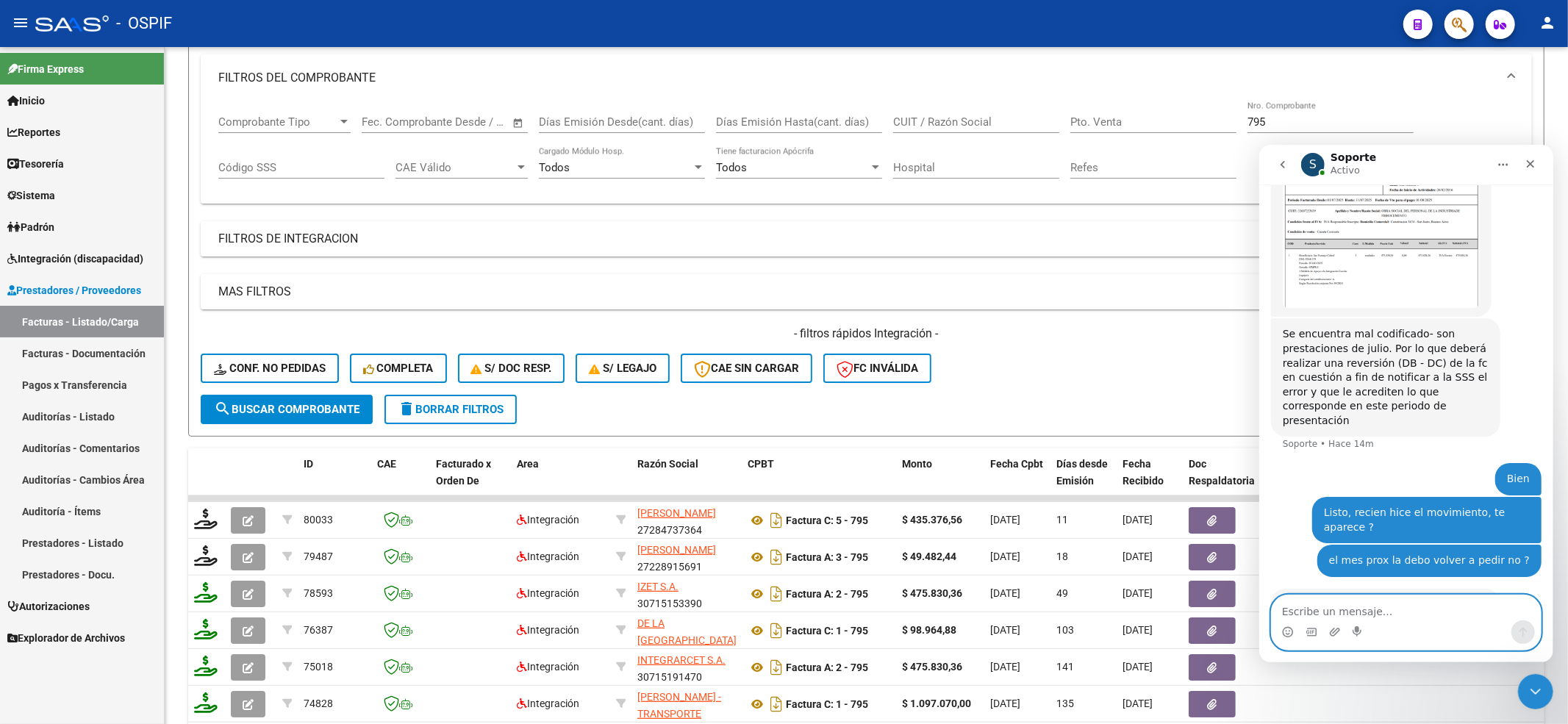
click at [1338, 611] on textarea "Escribe un mensaje..." at bounding box center [1405, 608] width 269 height 25
click at [1376, 611] on textarea "Escribe un mensaje..." at bounding box center [1405, 608] width 269 height 25
click at [1369, 615] on textarea "Escribe un mensaje..." at bounding box center [1405, 608] width 269 height 25
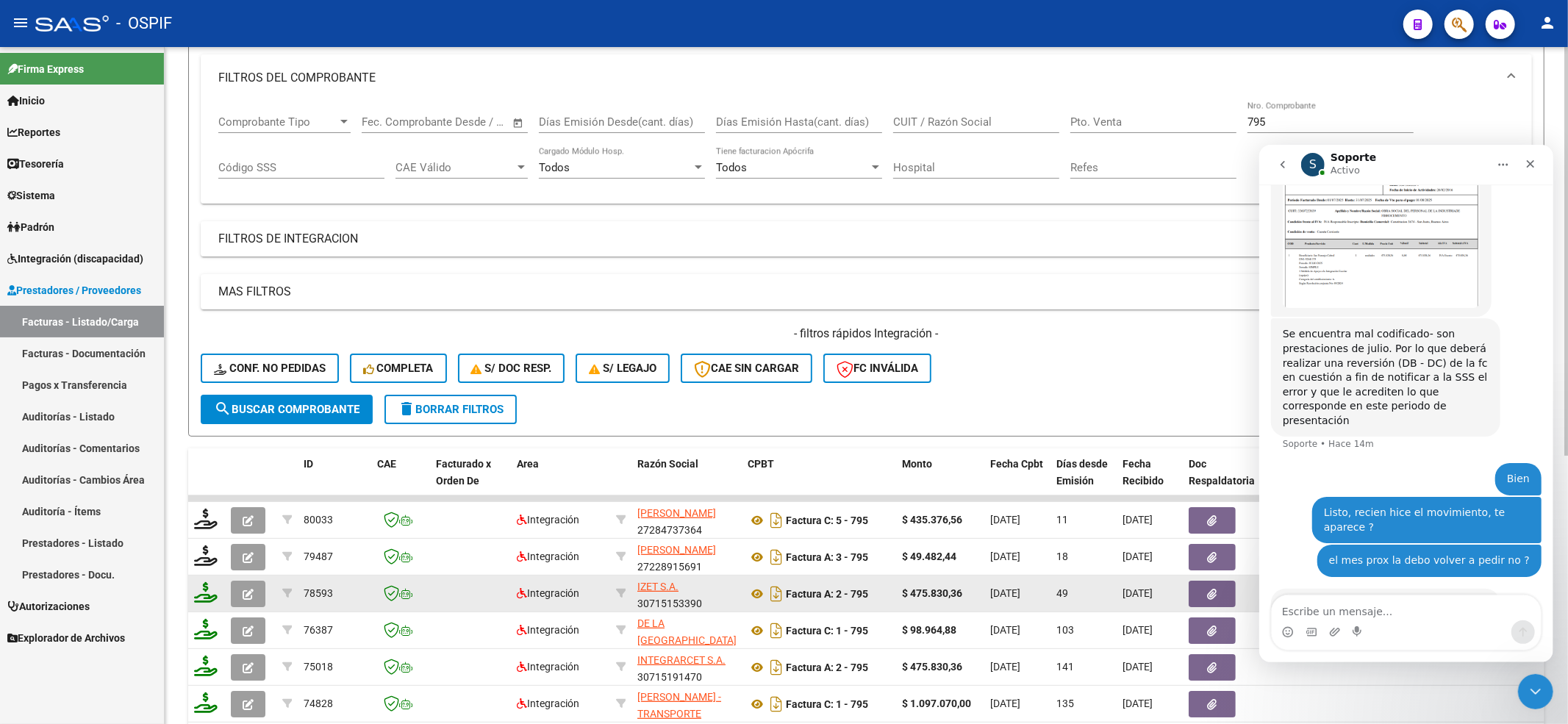
click at [242, 594] on icon "button" at bounding box center [248, 594] width 11 height 11
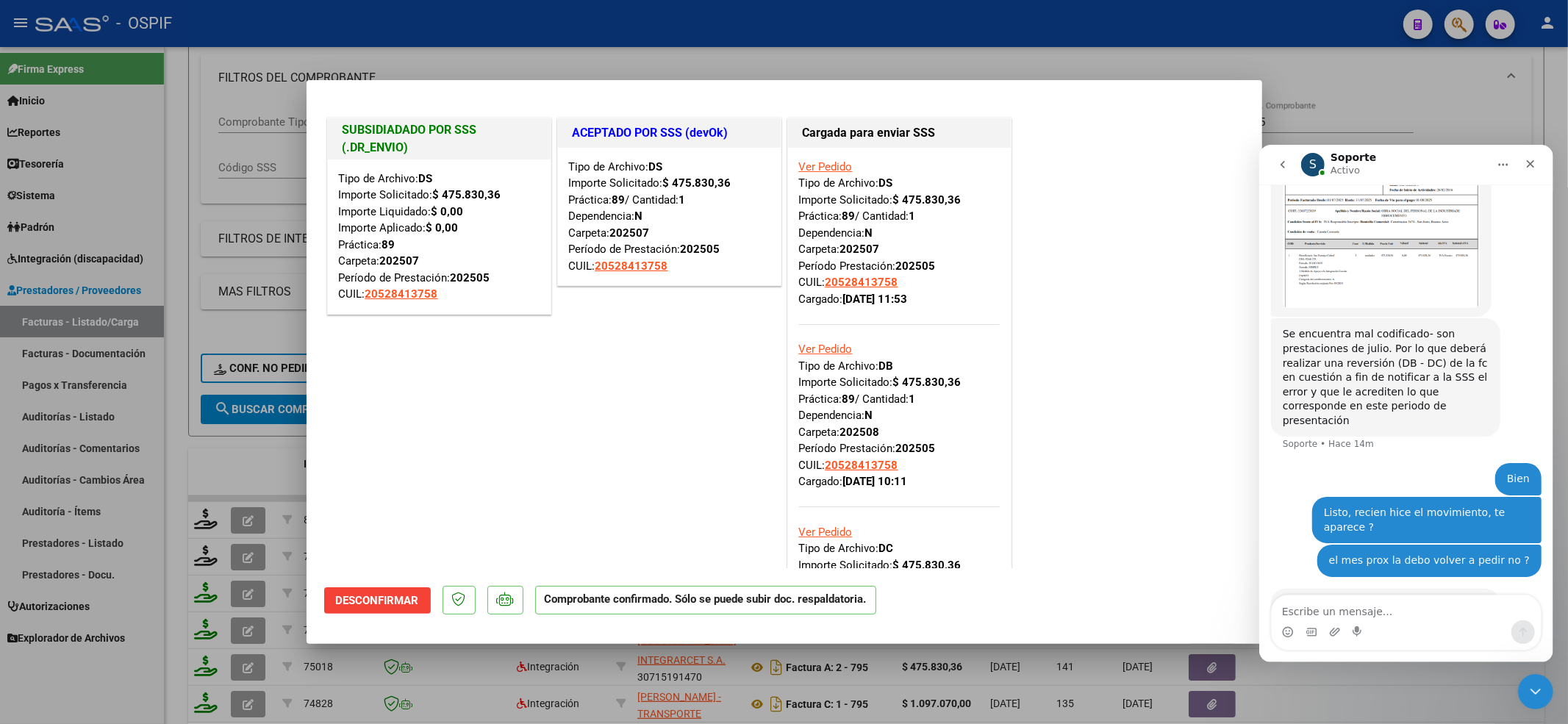
scroll to position [294, 0]
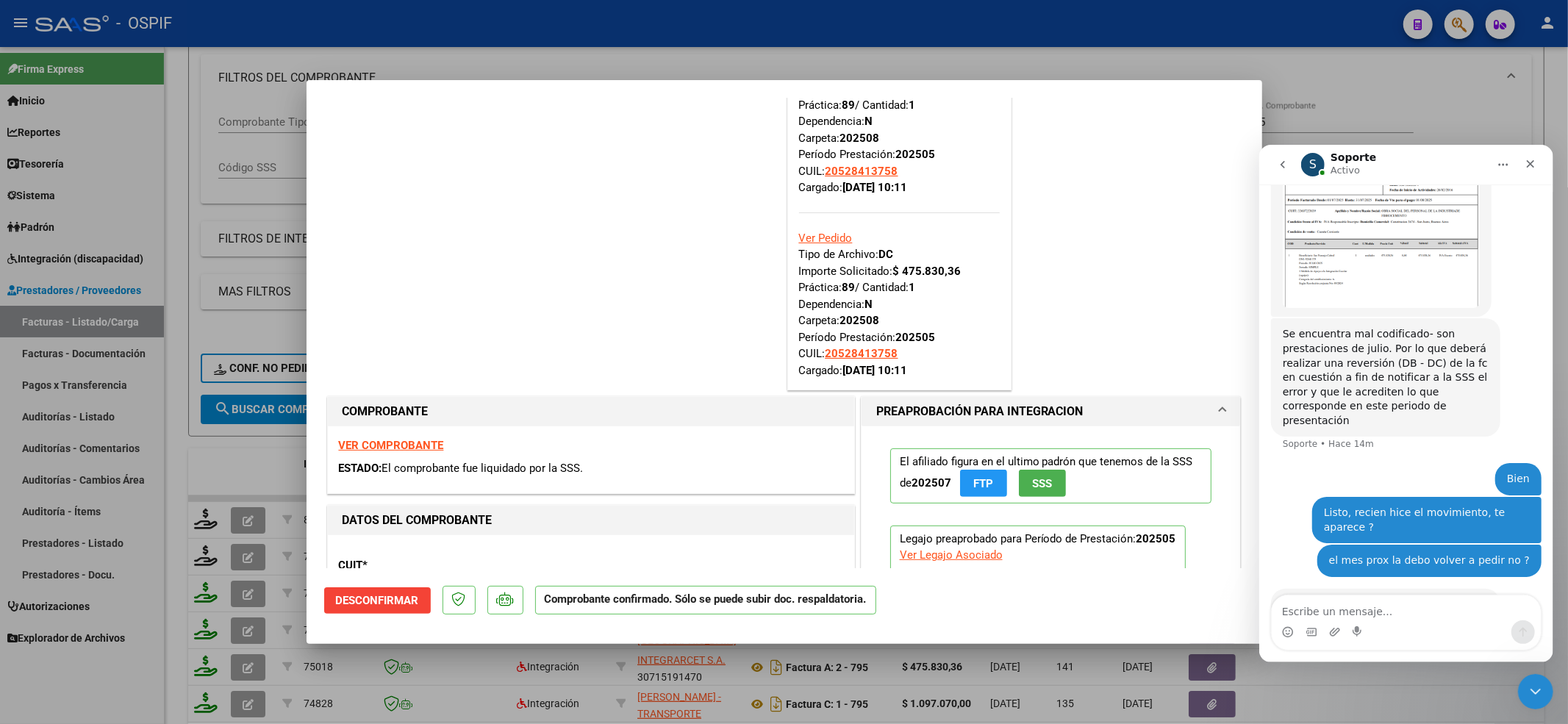
type input "$ 0,00"
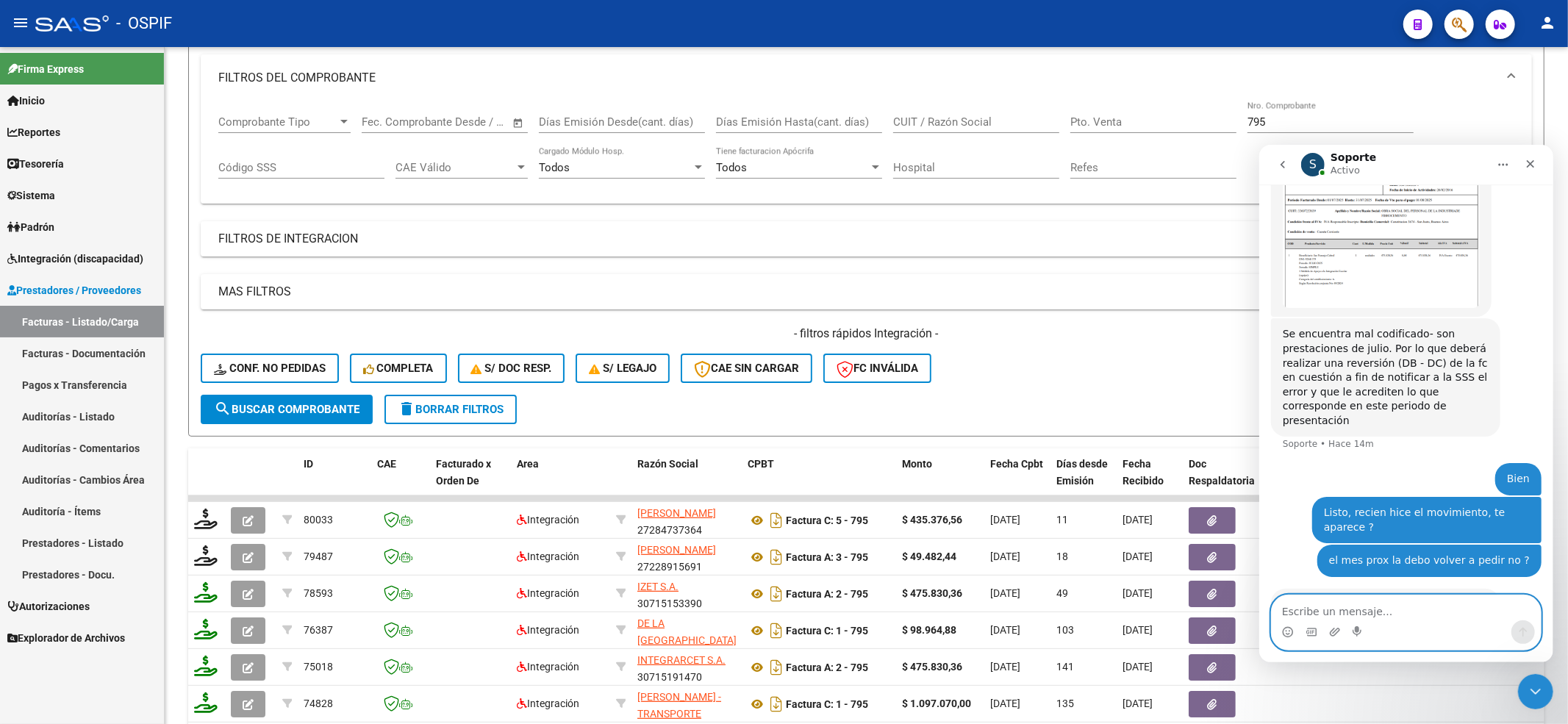
click at [1325, 606] on textarea "Escribe un mensaje..." at bounding box center [1405, 608] width 269 height 25
type textarea "No comprendo"
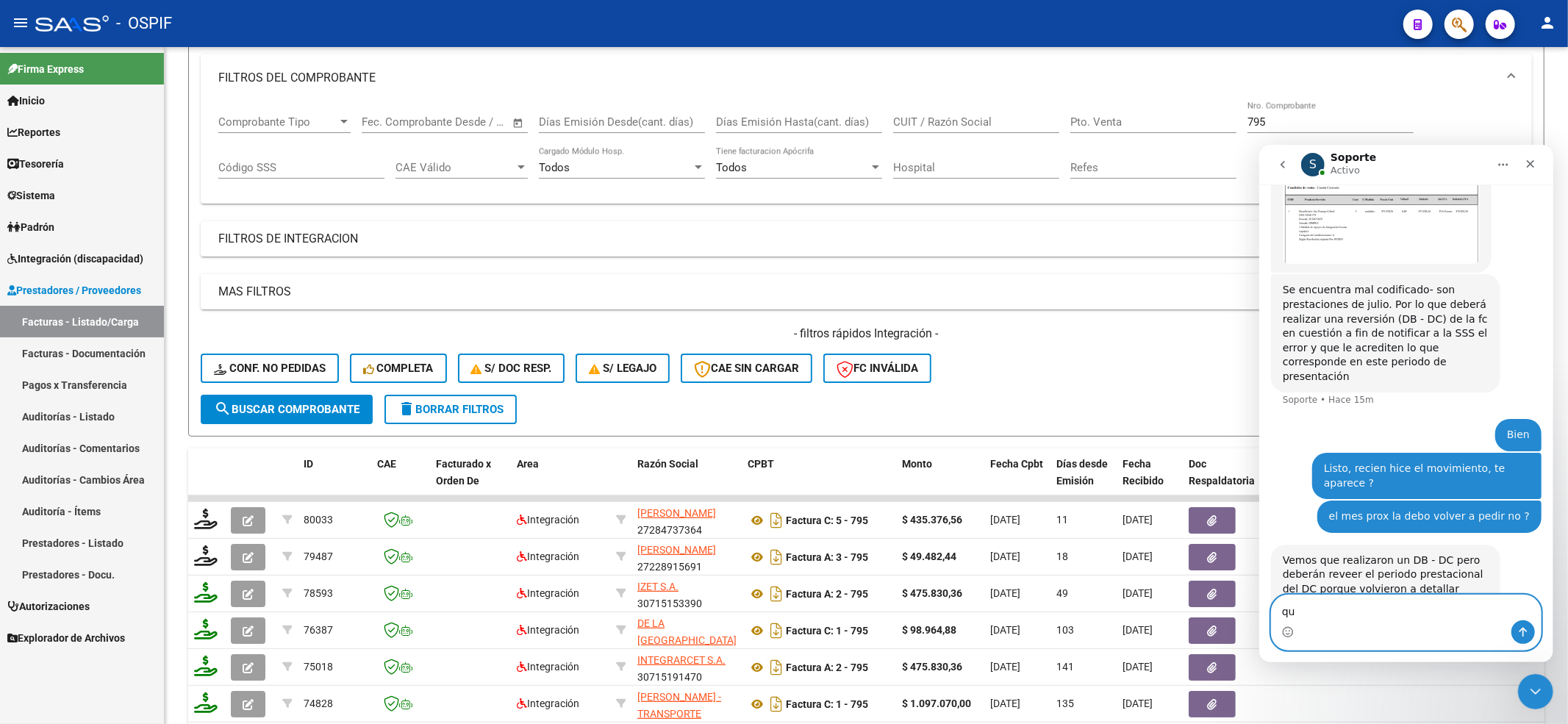
type textarea "q"
type textarea "pido el dc con que periodo ?"
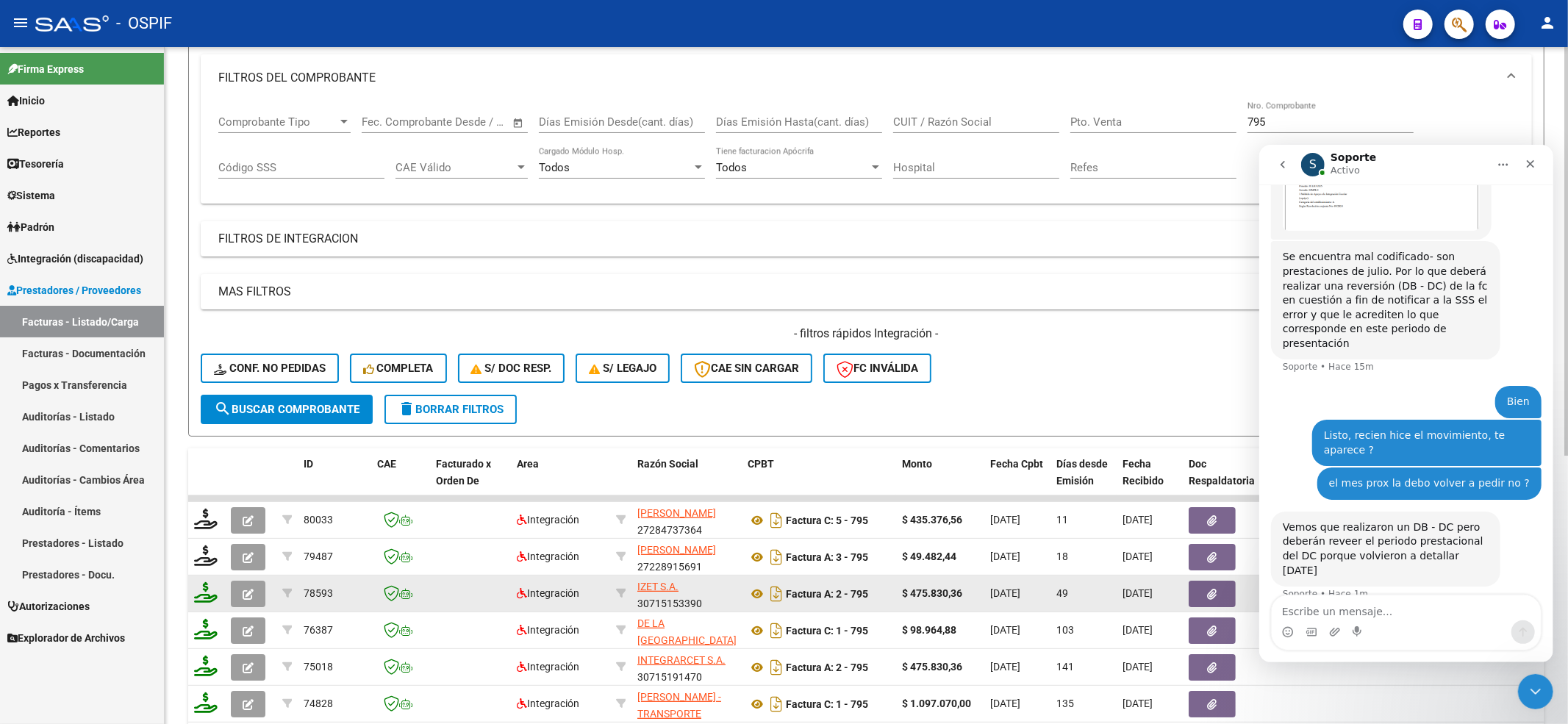
click at [247, 599] on button "button" at bounding box center [248, 593] width 34 height 26
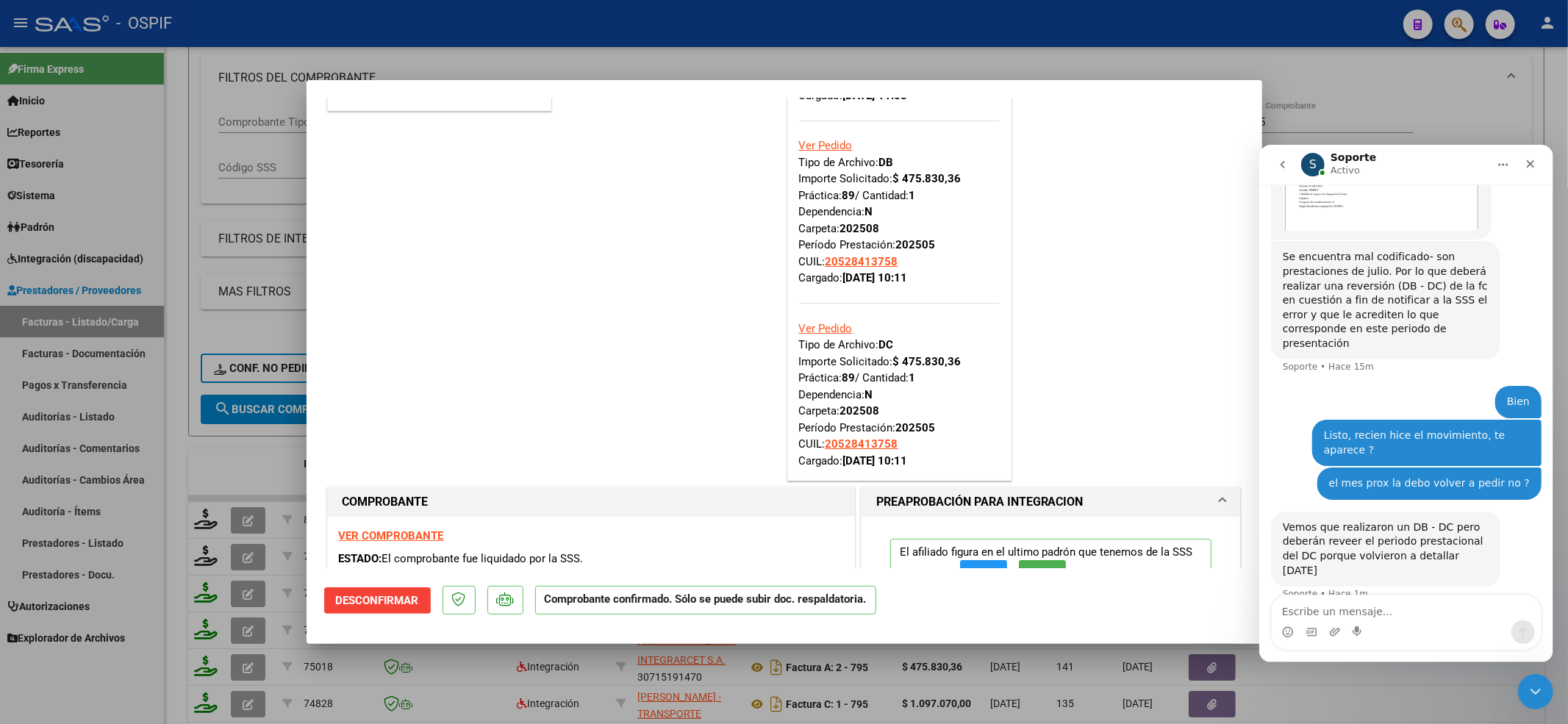
scroll to position [195, 0]
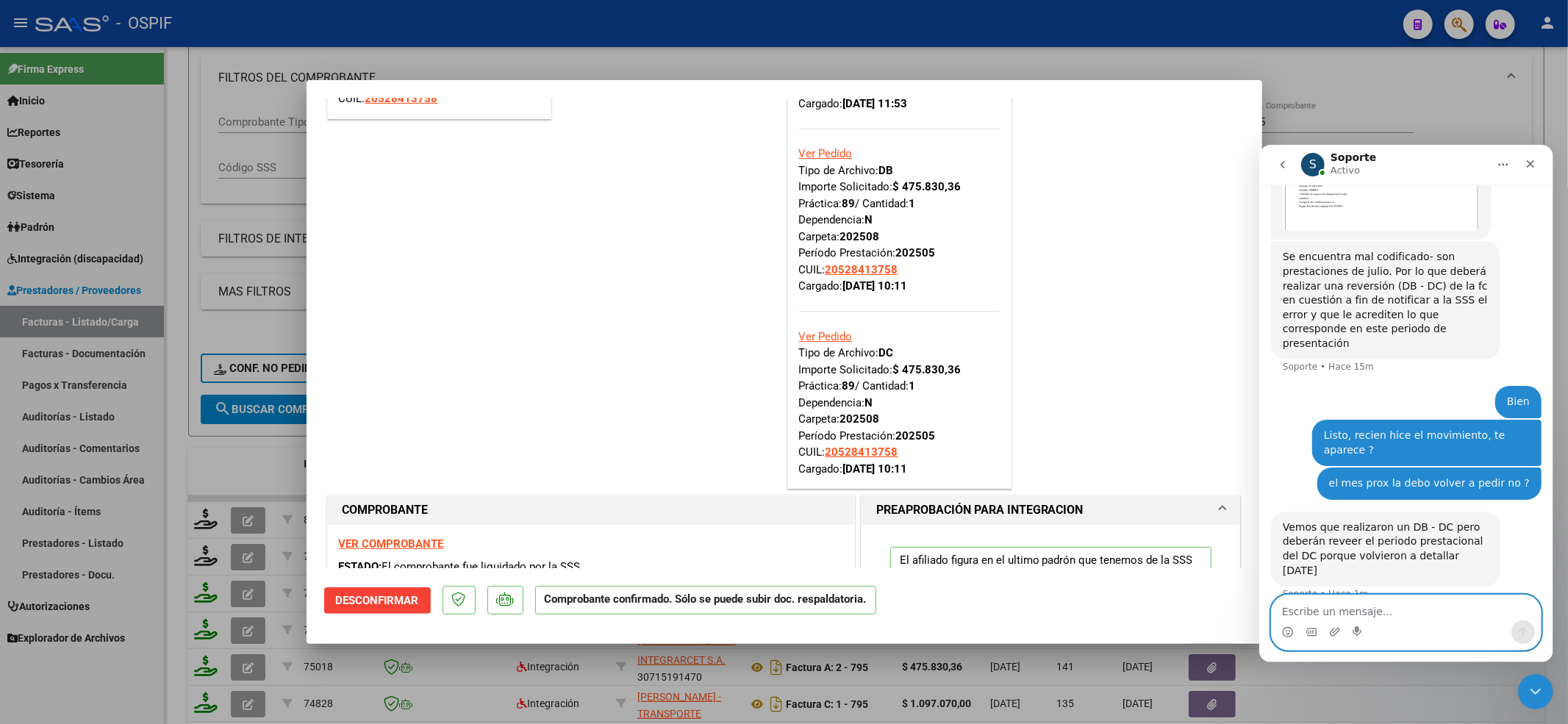
click at [1358, 619] on textarea "Escribe un mensaje..." at bounding box center [1405, 608] width 269 height 25
type textarea "07 ?"
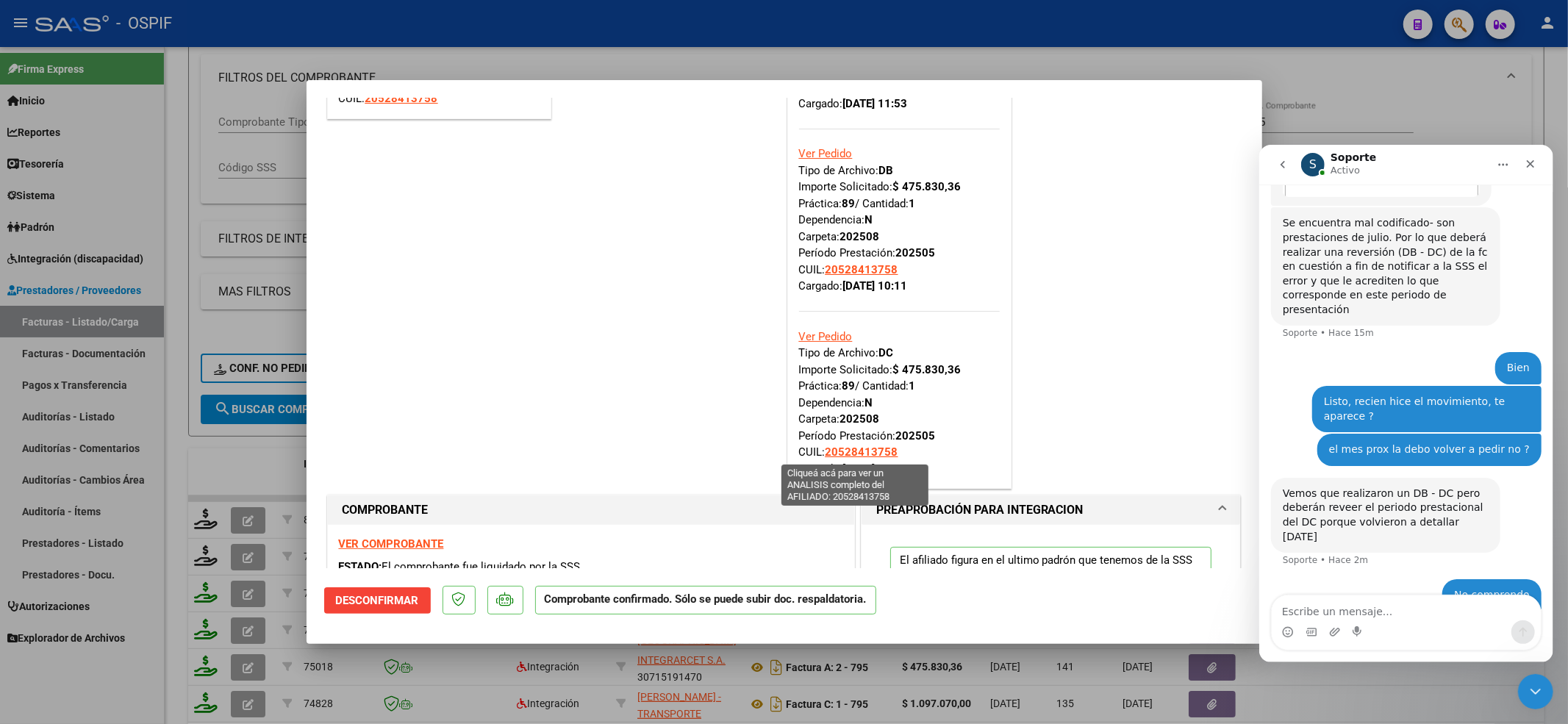
click at [853, 448] on span "20528413758" at bounding box center [861, 452] width 73 height 14
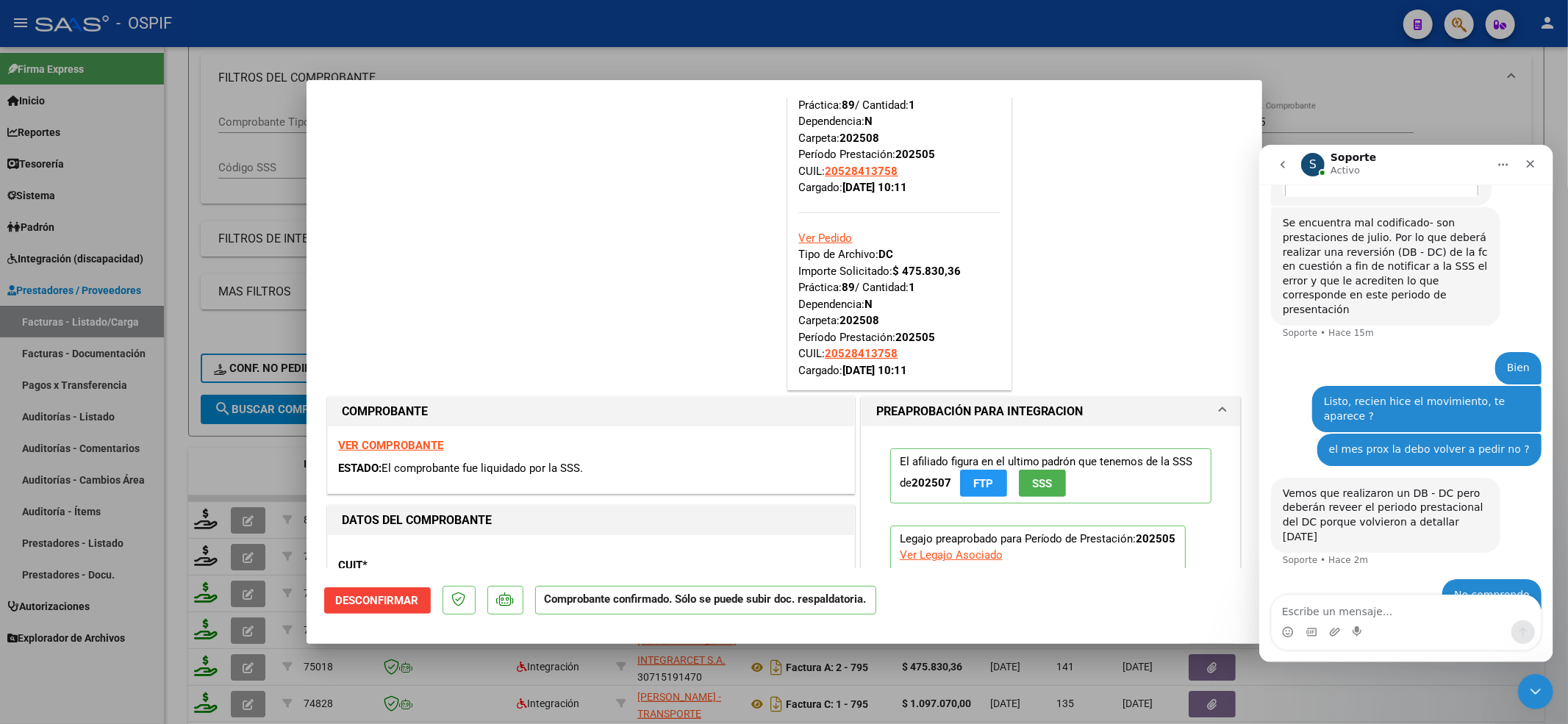
scroll to position [98, 0]
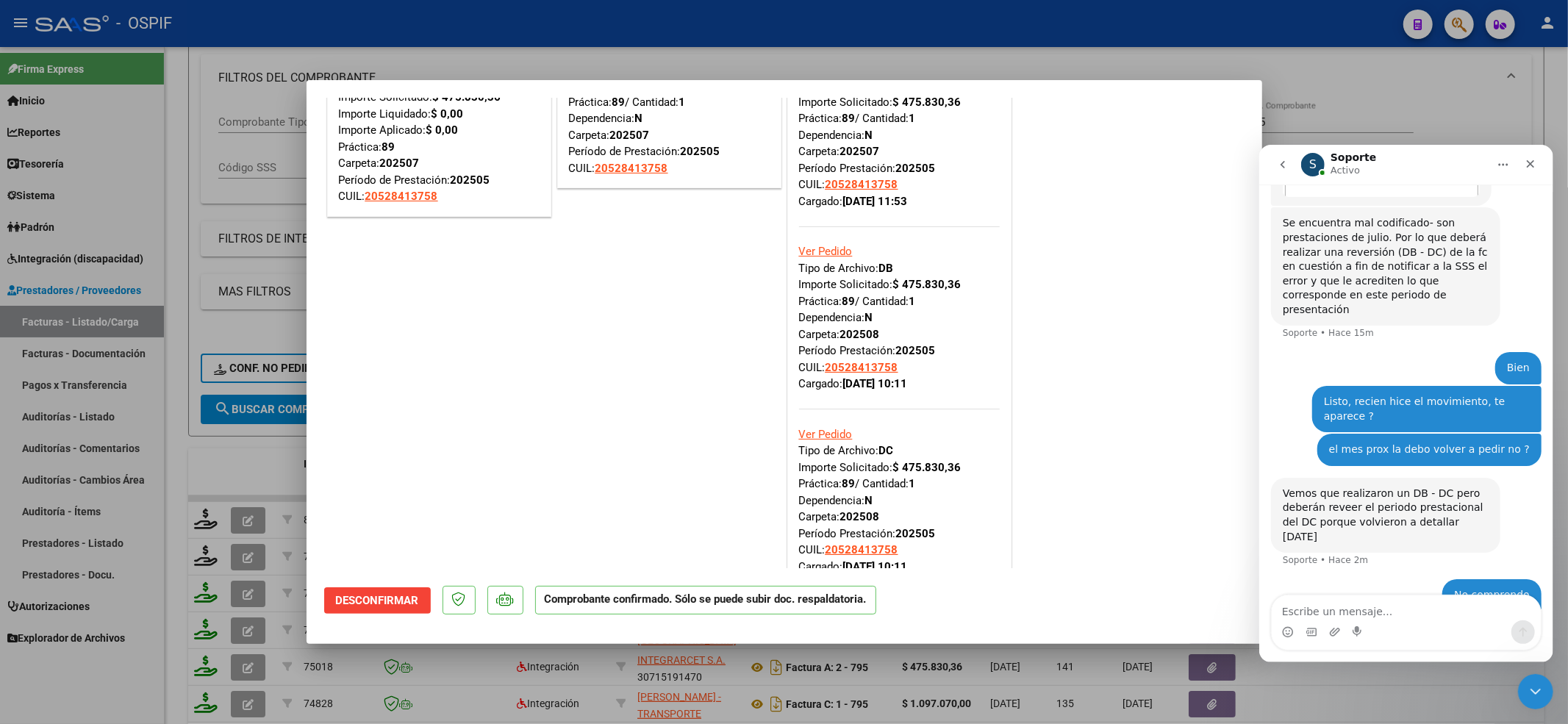
click at [812, 445] on div "Ver Pedido Tipo de Archivo: DC Importe Solicitado: $ 475.830,36 Práctica: 89 / …" at bounding box center [899, 484] width 201 height 183
click at [809, 432] on link "Ver Pedido" at bounding box center [826, 434] width 54 height 14
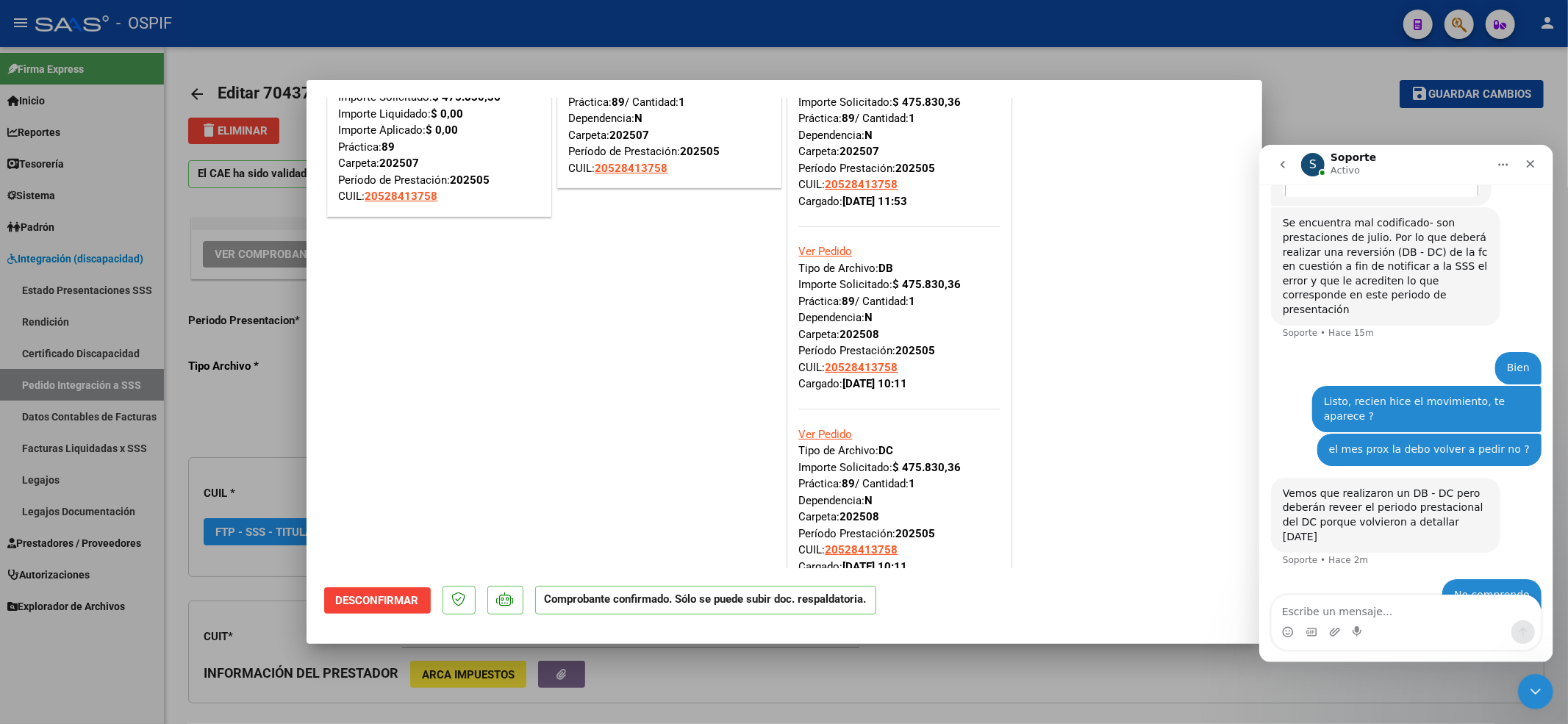
type input "$ 0,00"
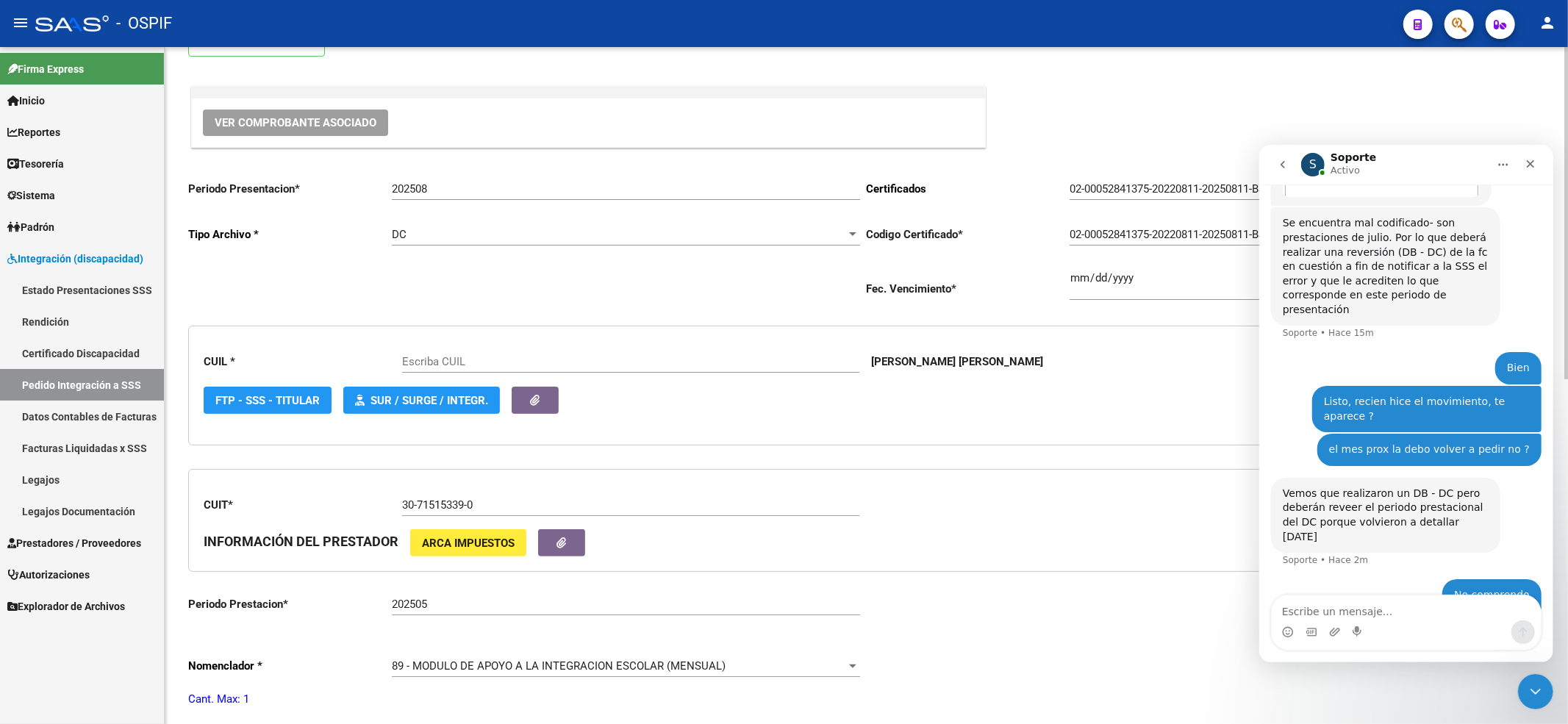
type input "20528413758"
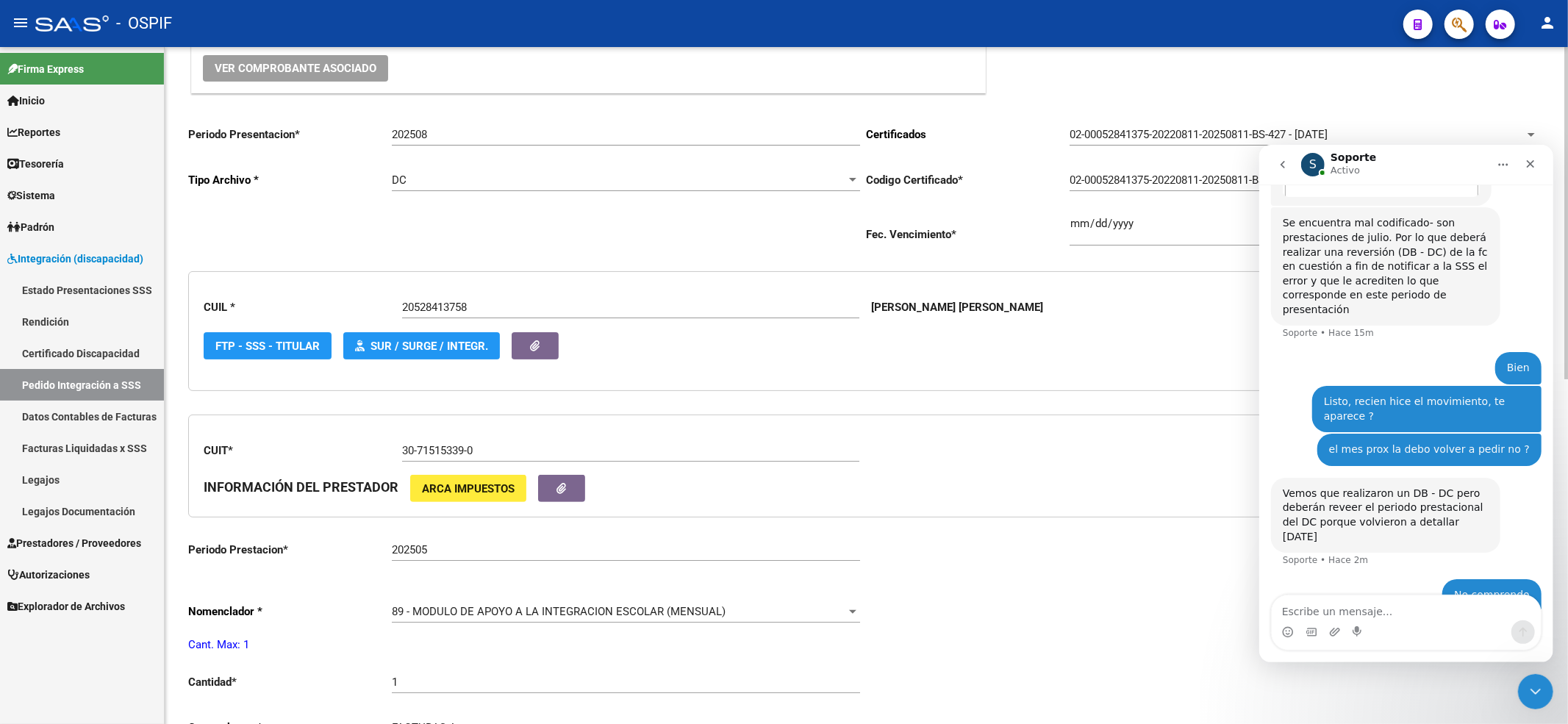
scroll to position [195, 0]
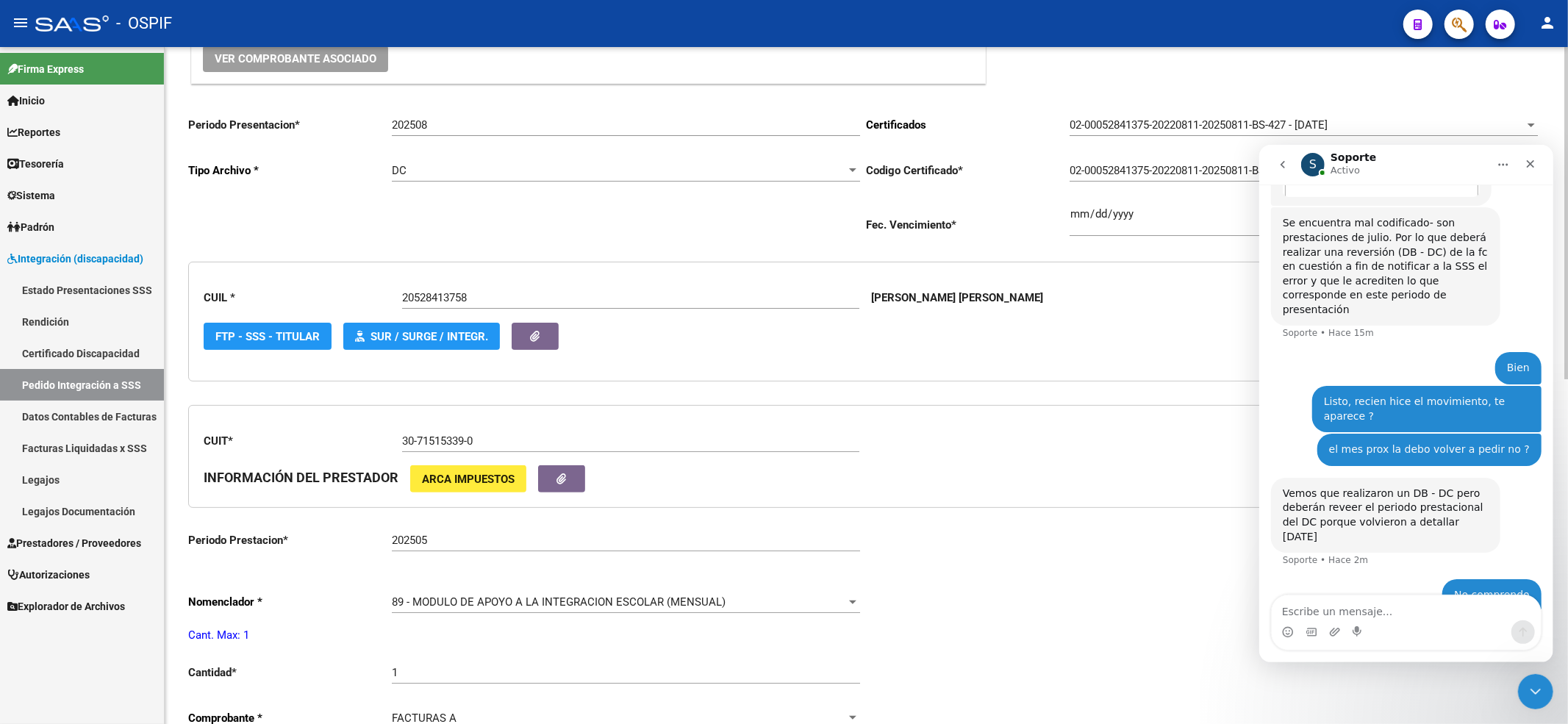
click at [446, 532] on div "202505 Ingresar el Periodo Prestacion" at bounding box center [626, 535] width 468 height 32
click at [445, 533] on div "202505 Ingresar el Periodo Prestacion" at bounding box center [626, 535] width 468 height 32
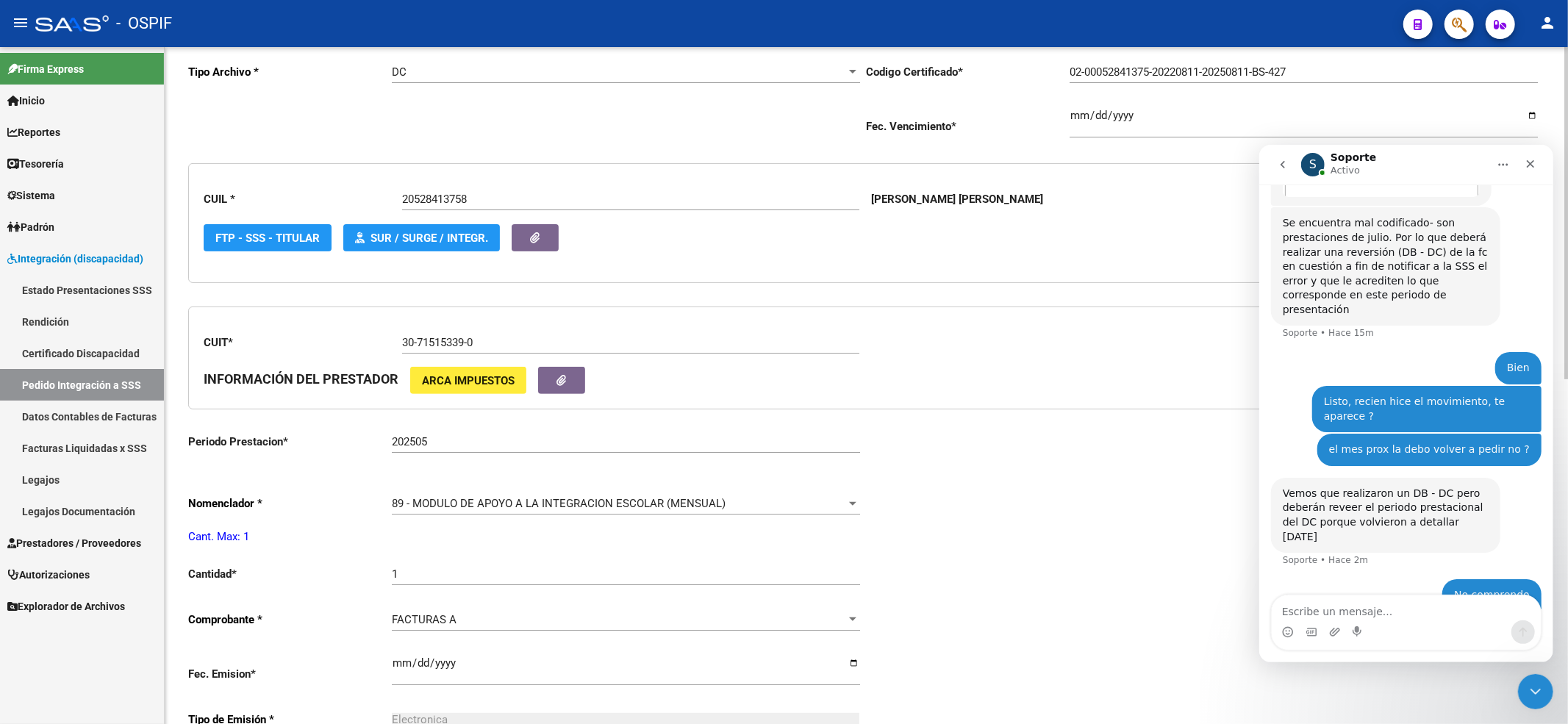
scroll to position [2240, 0]
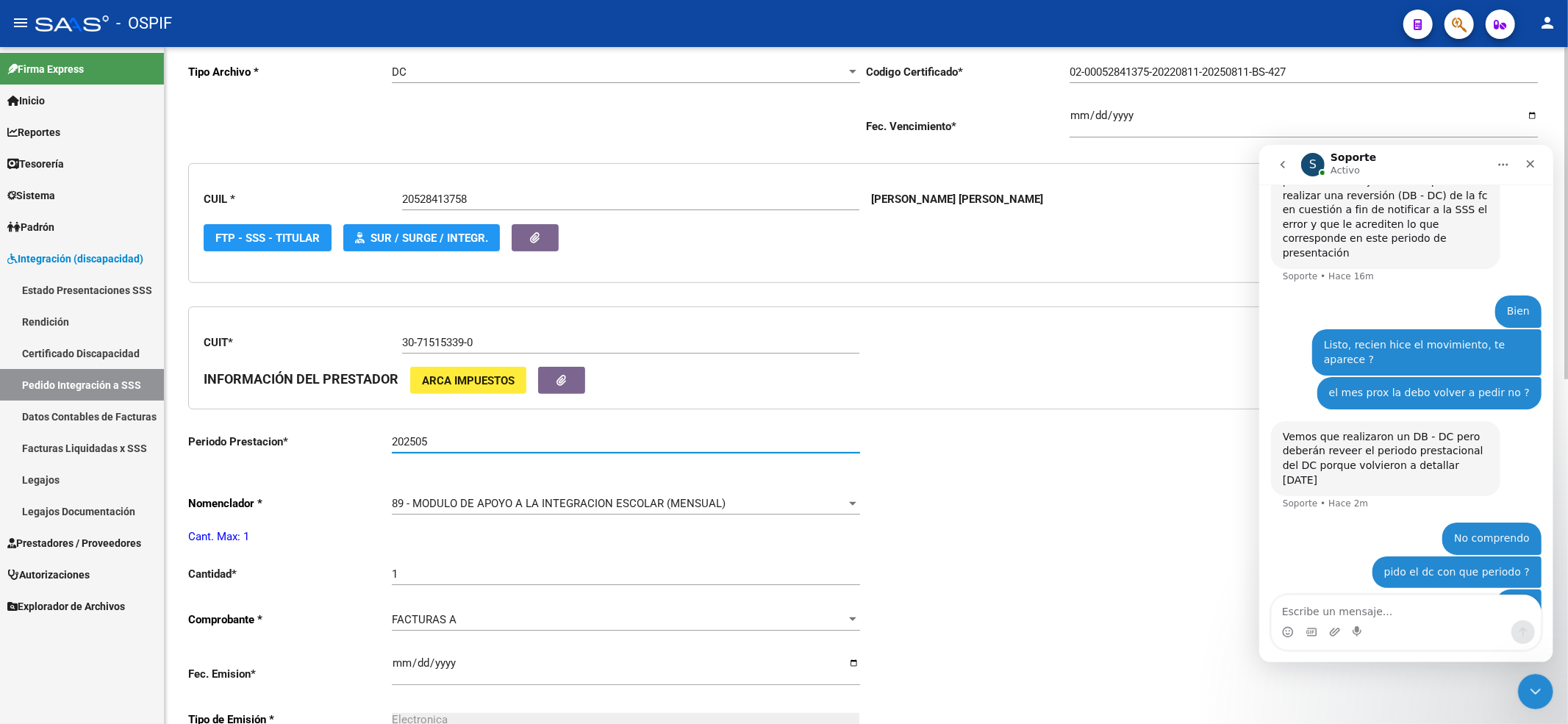
click at [513, 444] on input "202505" at bounding box center [626, 441] width 468 height 14
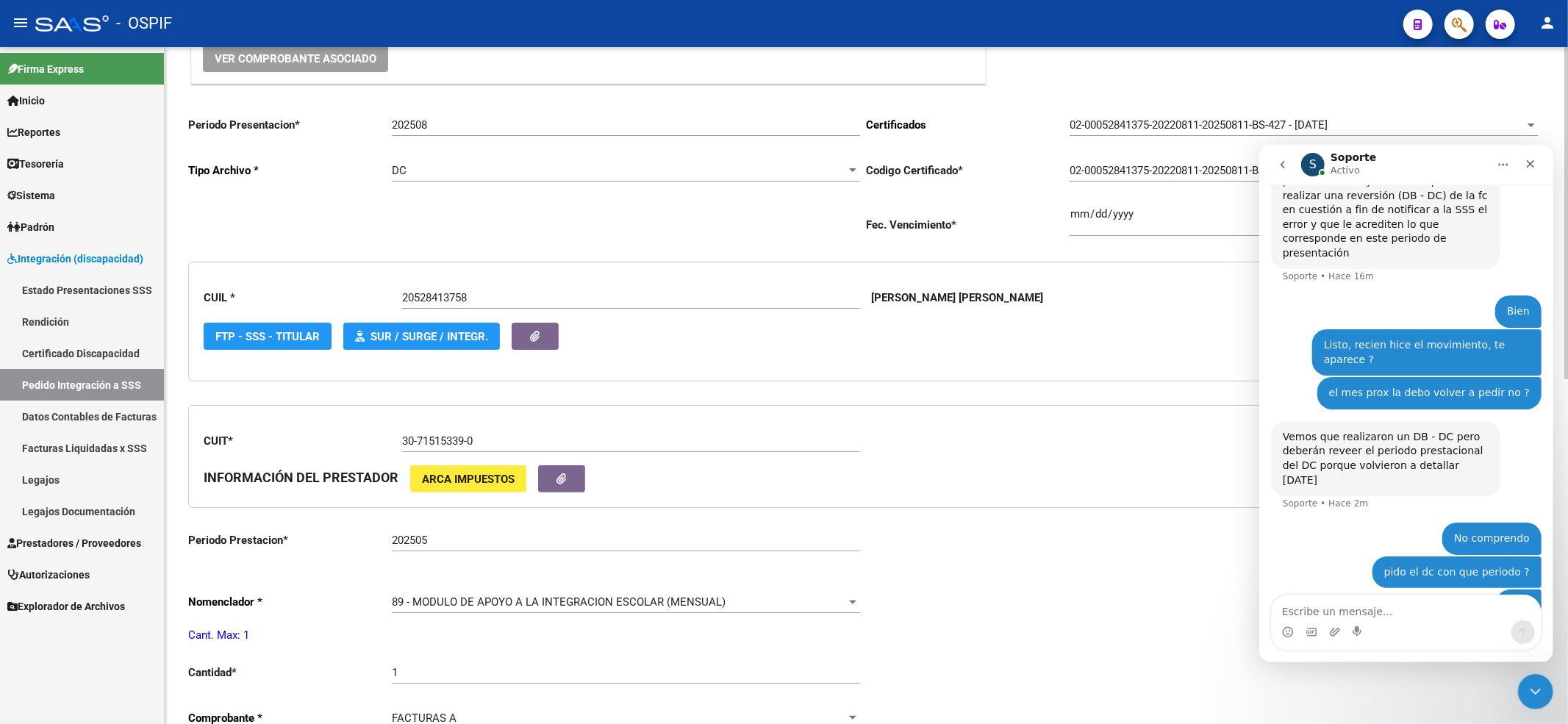
scroll to position [2183, 0]
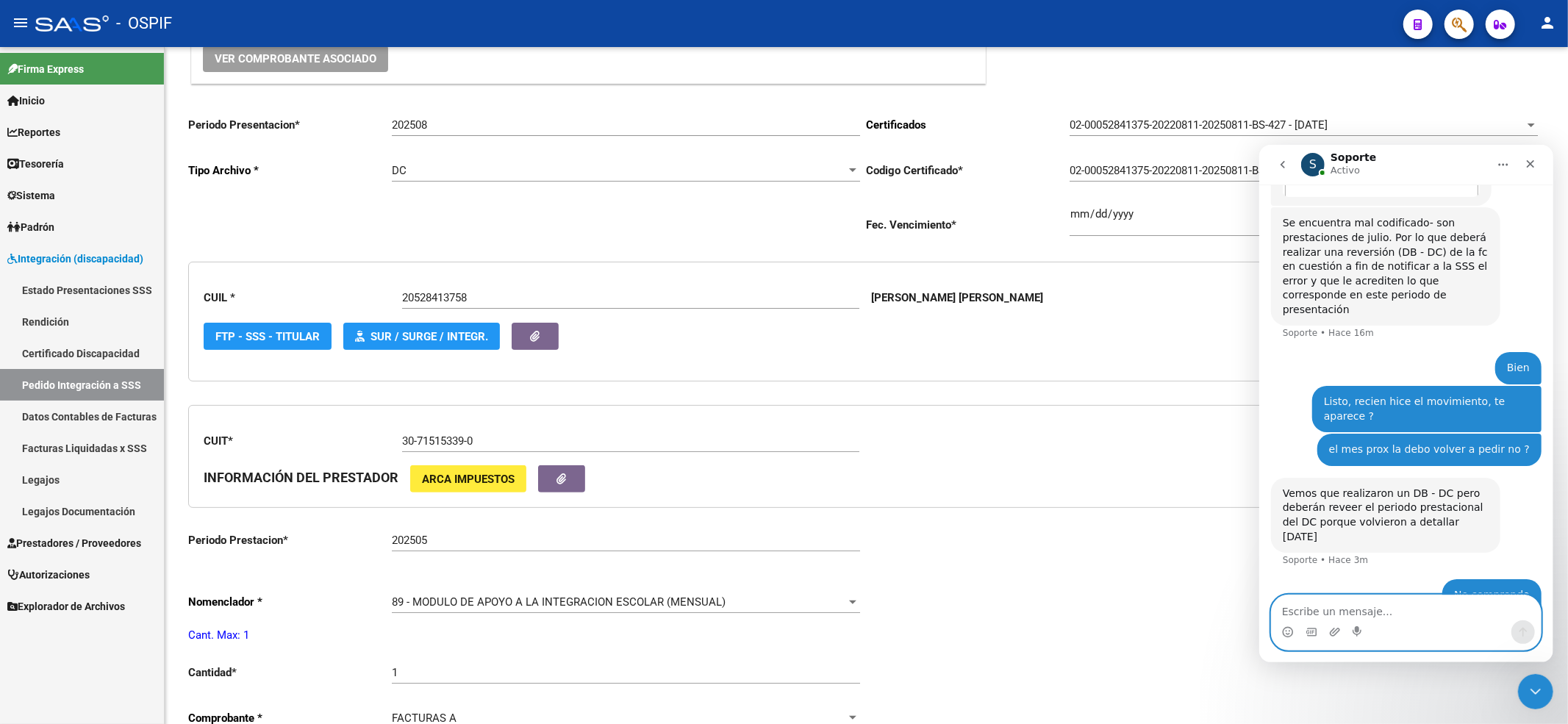
click at [1348, 607] on textarea "Escribe un mensaje..." at bounding box center [1405, 608] width 269 height 25
paste textarea "20528413758"
type textarea "20528413758"
drag, startPoint x: 1386, startPoint y: 613, endPoint x: 2491, endPoint y: 692, distance: 1107.8
click at [1258, 571] on html "S Soporte Activo Somos el equipo de soporte del sistema. Si algo no funciona po…" at bounding box center [1405, 403] width 294 height 518
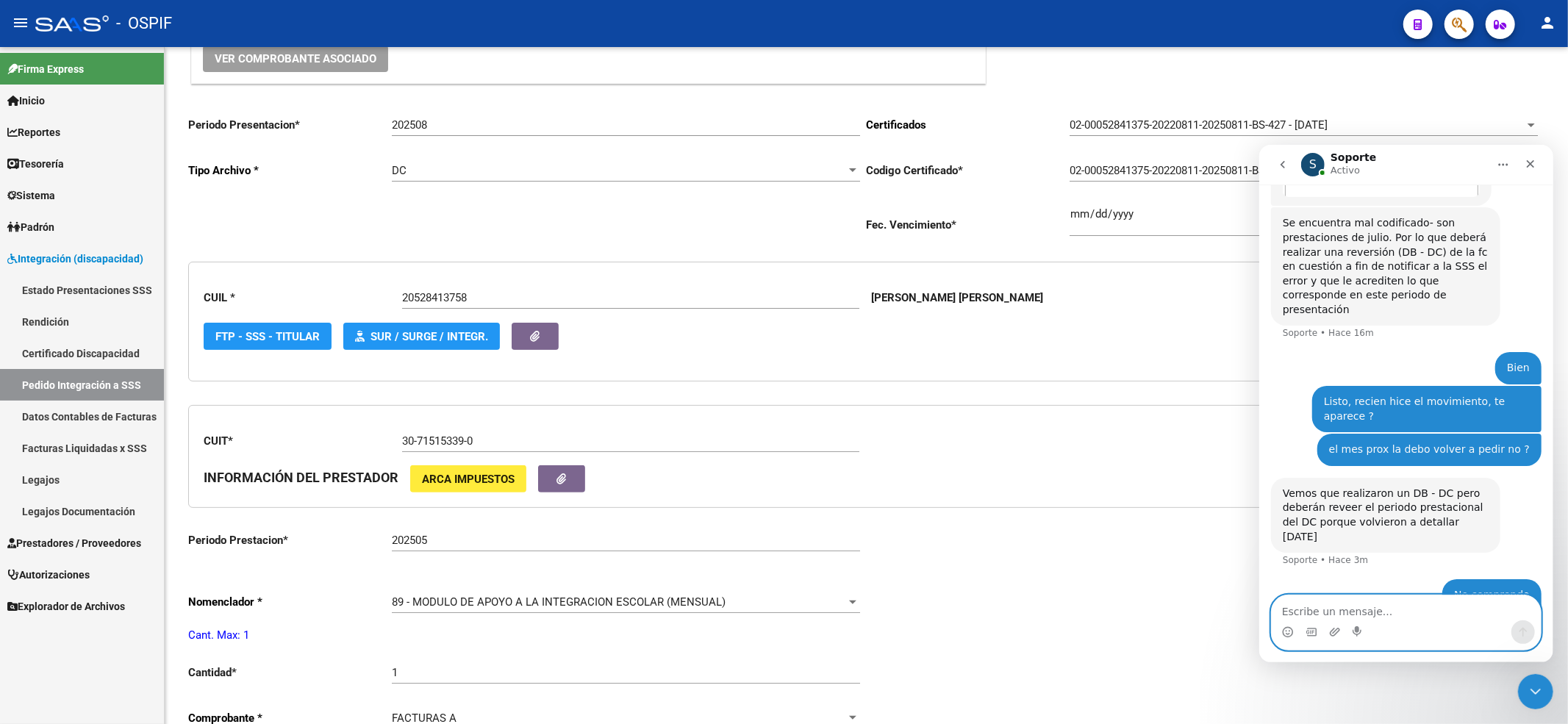
click at [1320, 612] on textarea "Escribe un mensaje..." at bounding box center [1405, 608] width 269 height 25
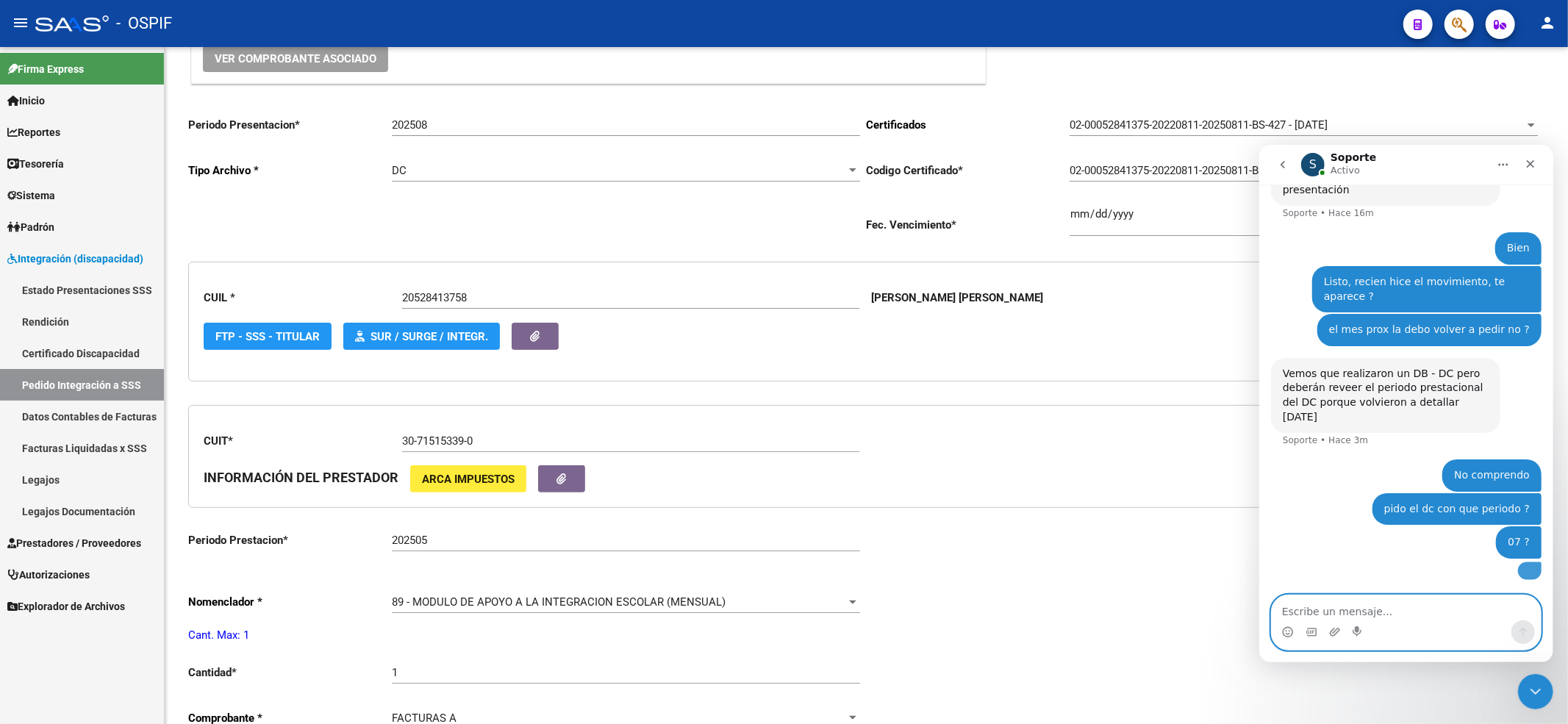
scroll to position [2312, 0]
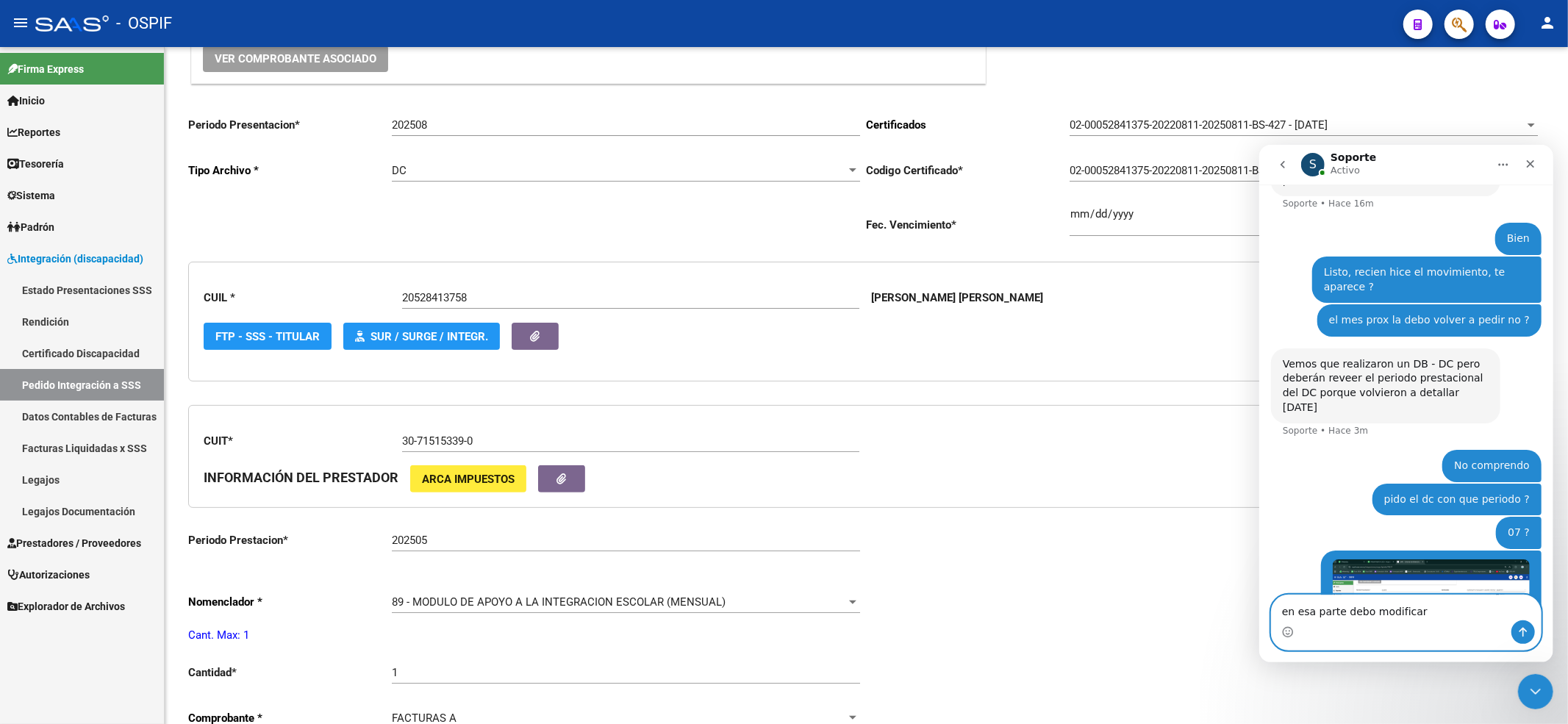
type textarea "en esa parte debo modificar ?"
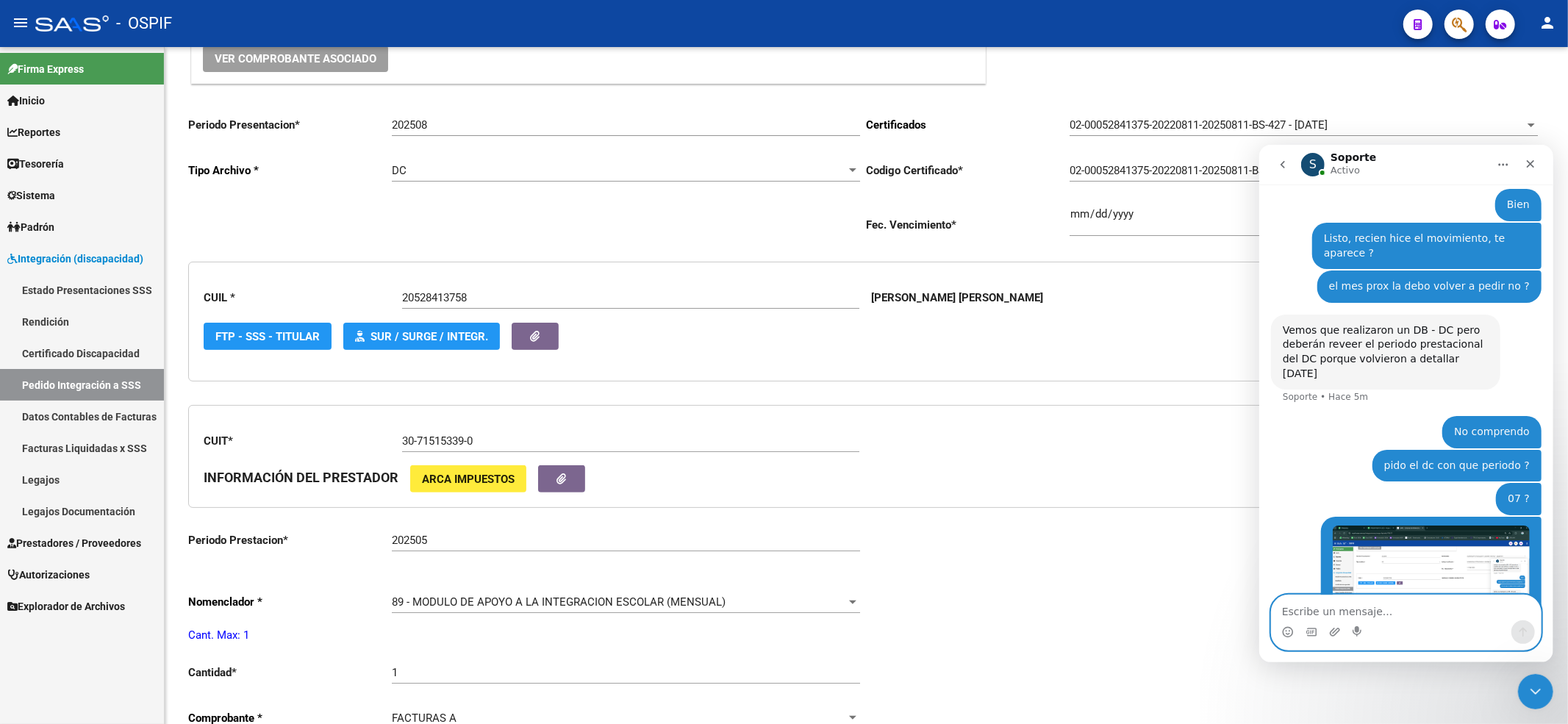
drag, startPoint x: 1277, startPoint y: 159, endPoint x: 2573, endPoint y: 821, distance: 1455.3
click at [1277, 159] on icon "go back" at bounding box center [1282, 164] width 12 height 12
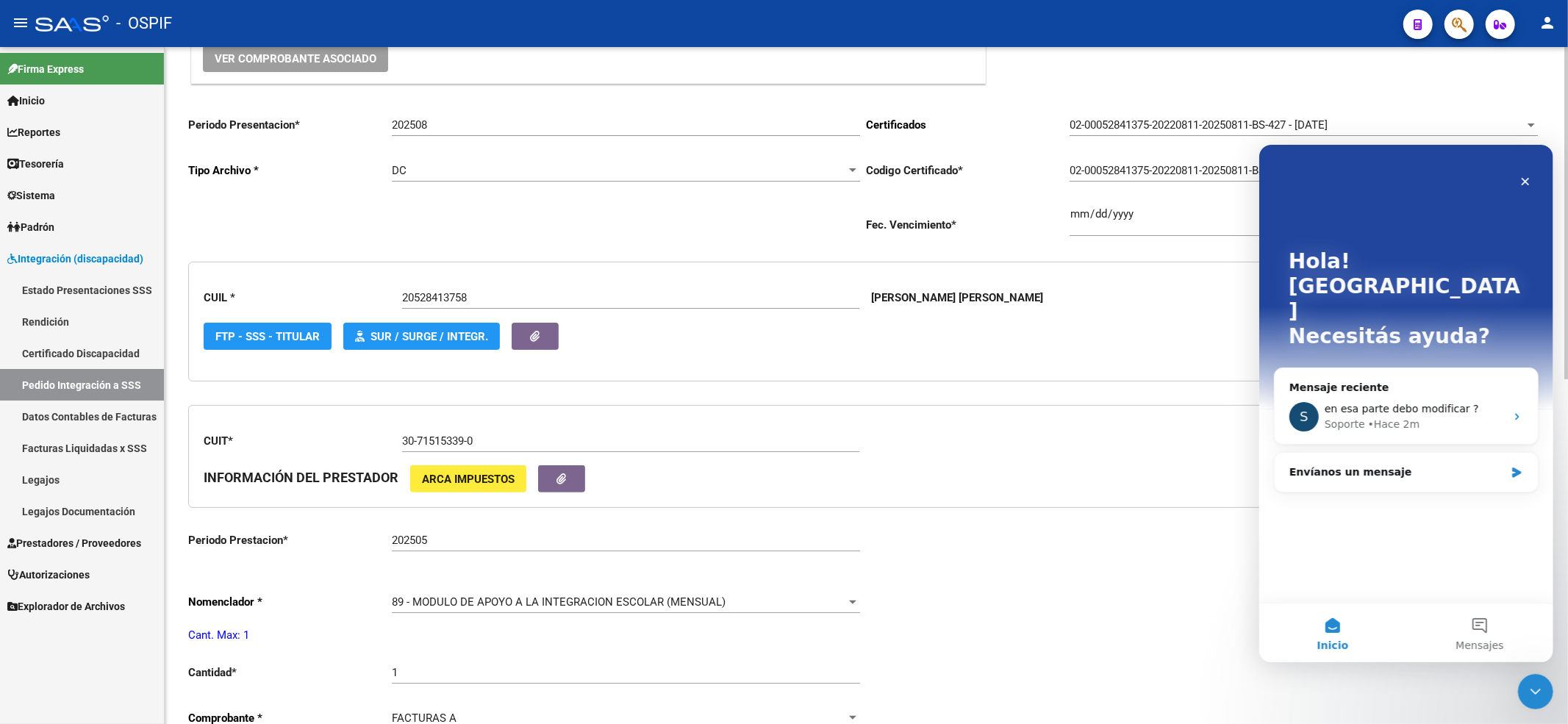
scroll to position [0, 0]
drag, startPoint x: 1526, startPoint y: 175, endPoint x: 2456, endPoint y: 854, distance: 1151.5
click at [1526, 175] on icon "Cerrar" at bounding box center [1524, 180] width 12 height 12
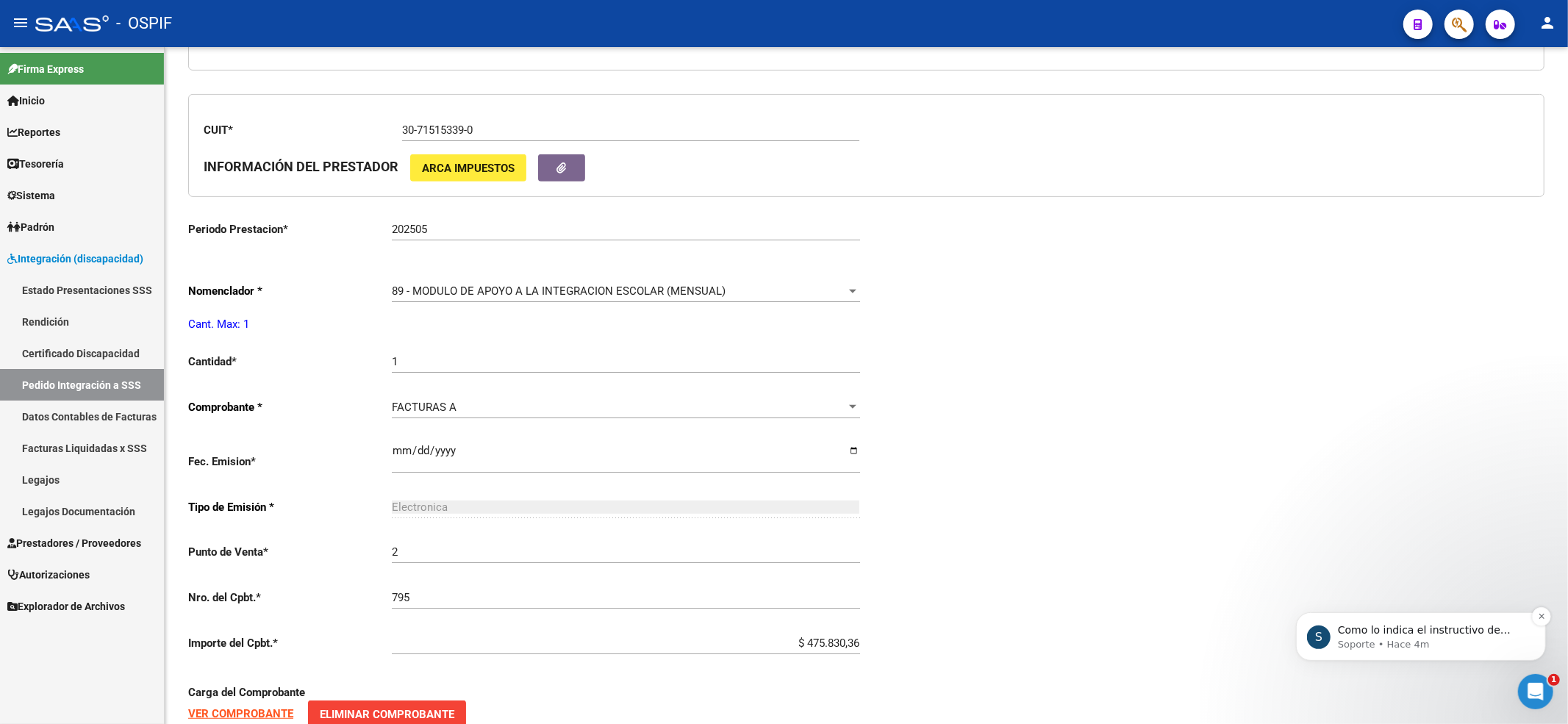
click at [1382, 652] on div "S Como lo indica el instructivo de Reversión de la SSS, el registro DB debe ser…" at bounding box center [1420, 636] width 250 height 49
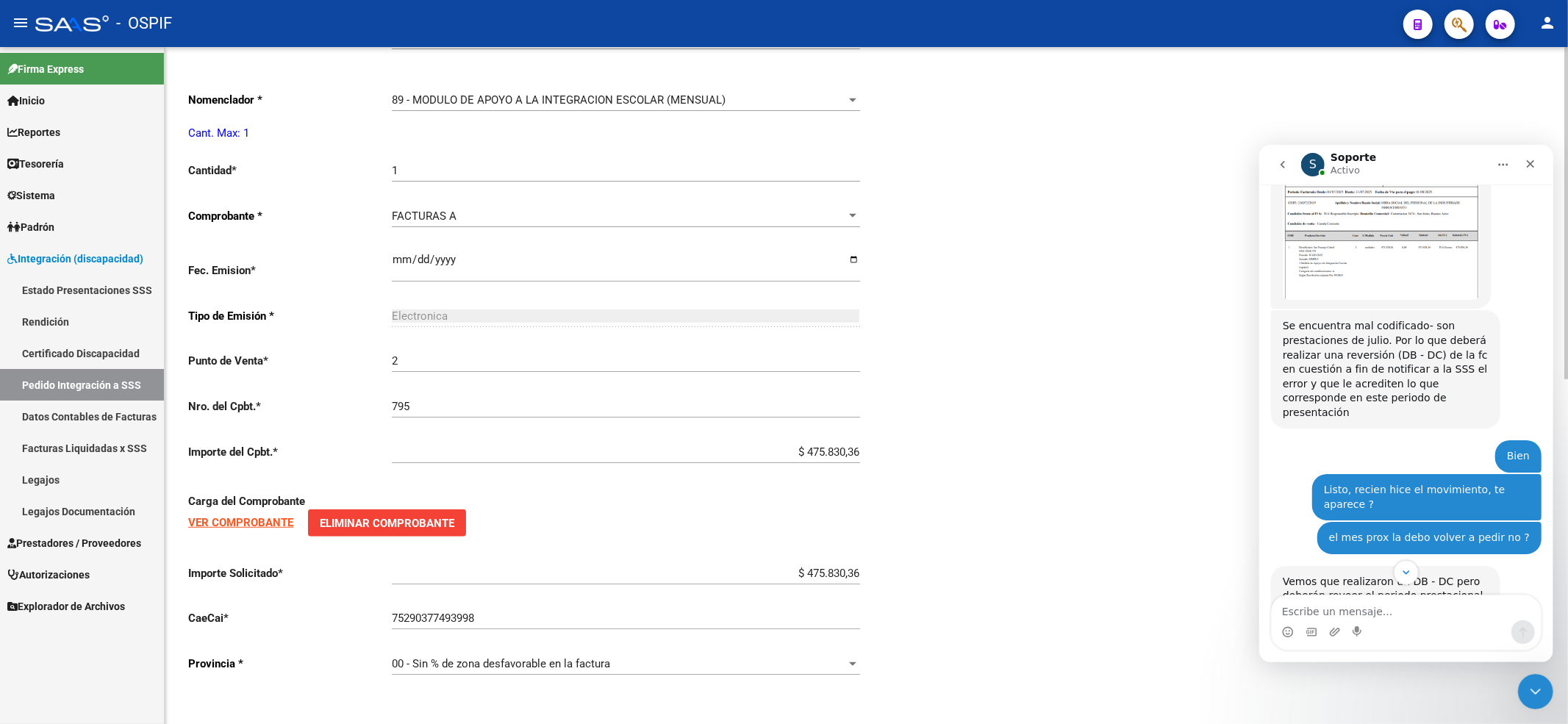
scroll to position [604, 0]
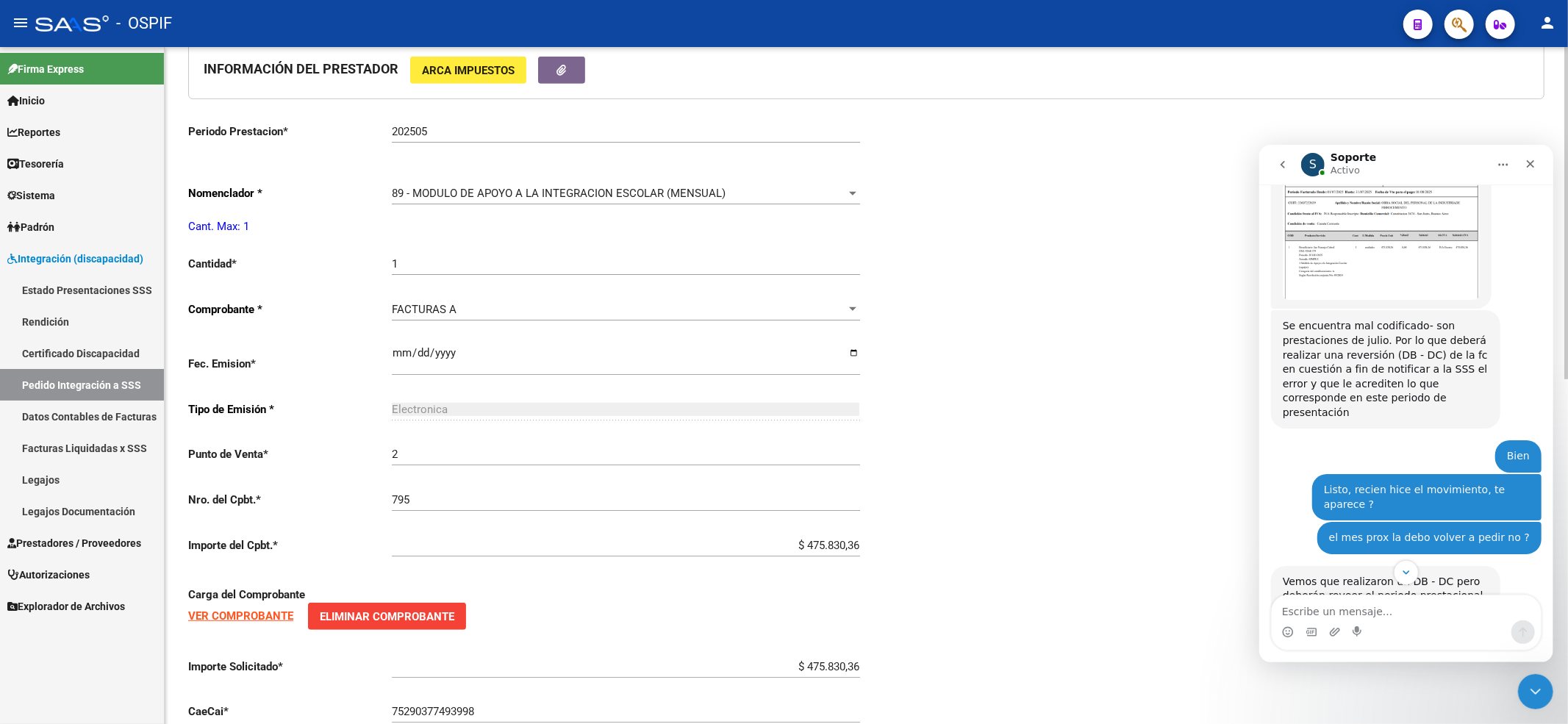
click at [459, 124] on div "202505 Ingresar el Periodo Prestacion" at bounding box center [626, 126] width 468 height 32
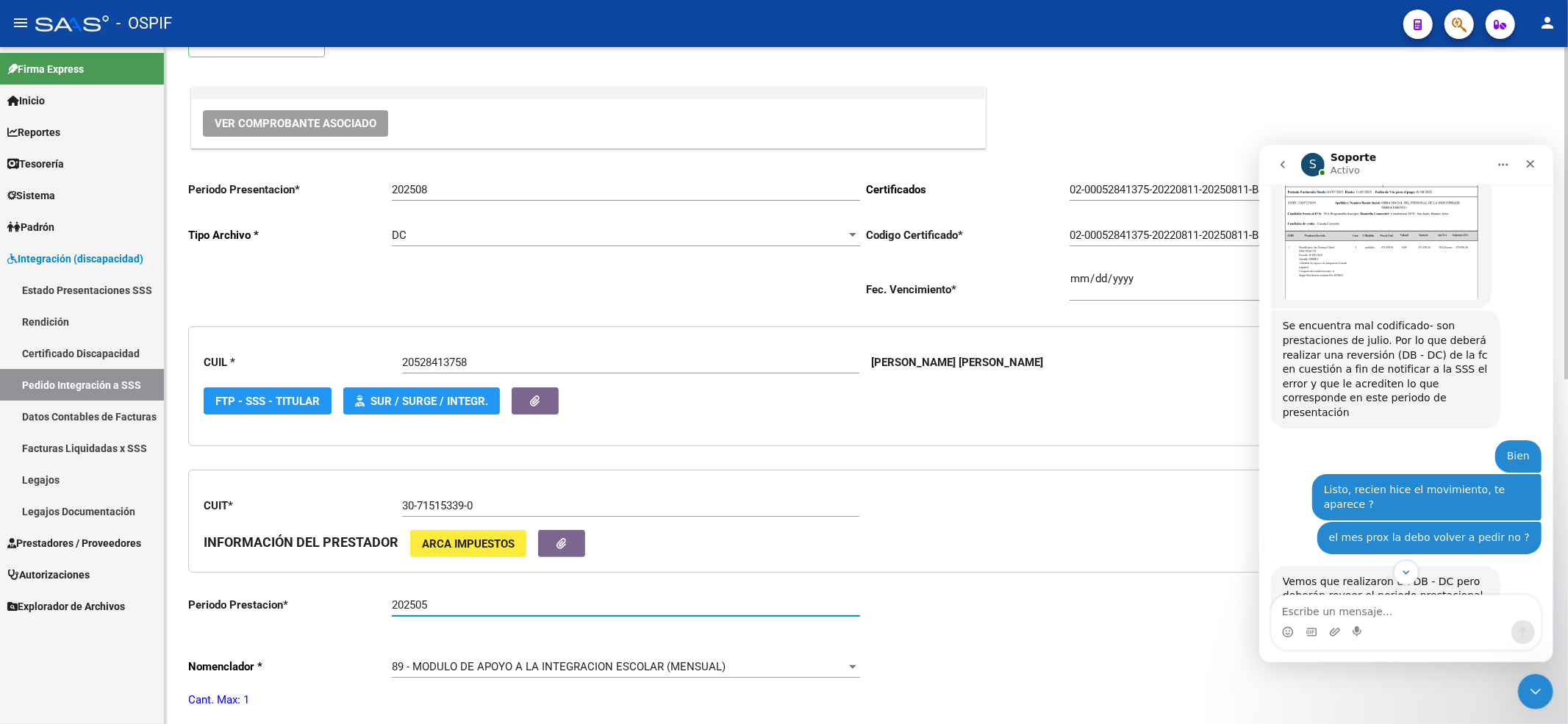
scroll to position [114, 0]
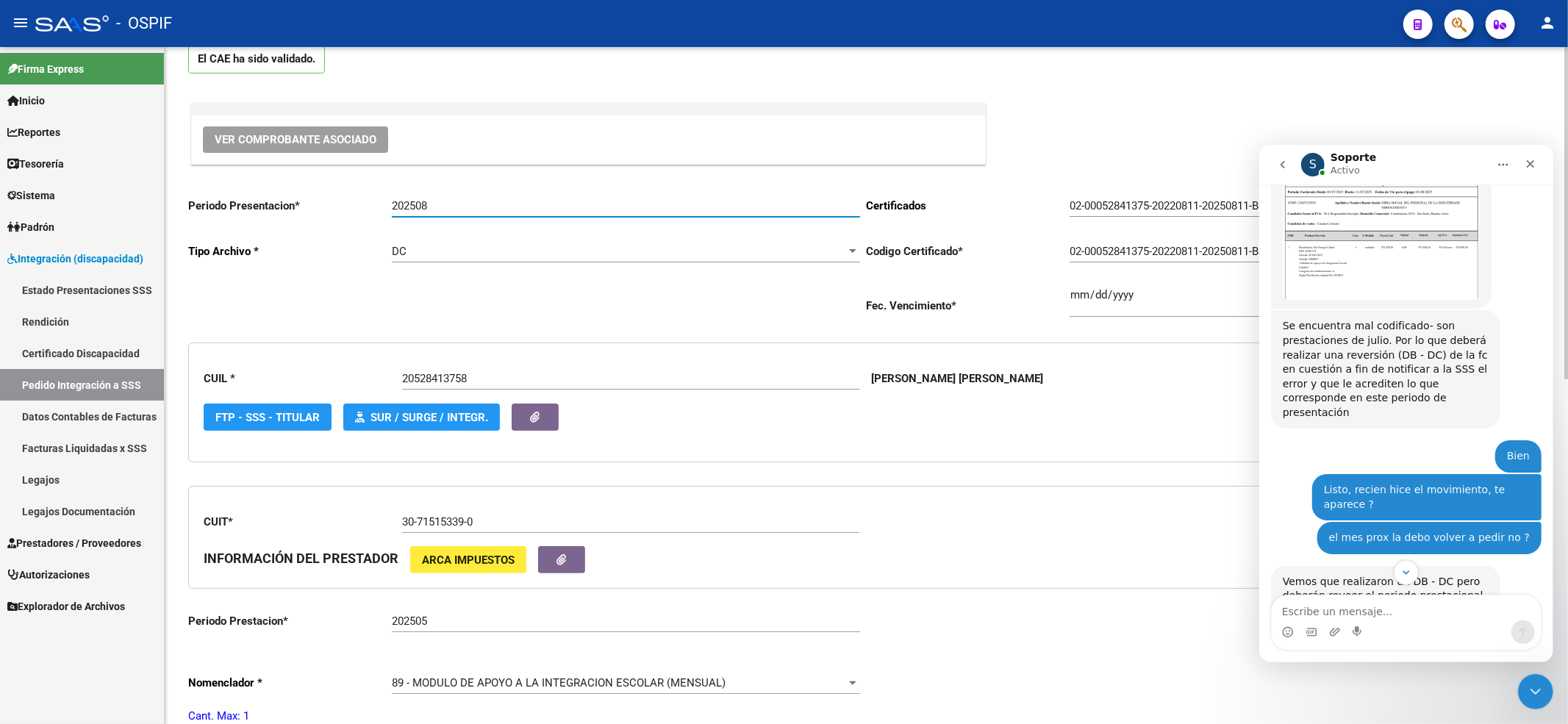
click at [482, 210] on input "202508" at bounding box center [626, 205] width 468 height 14
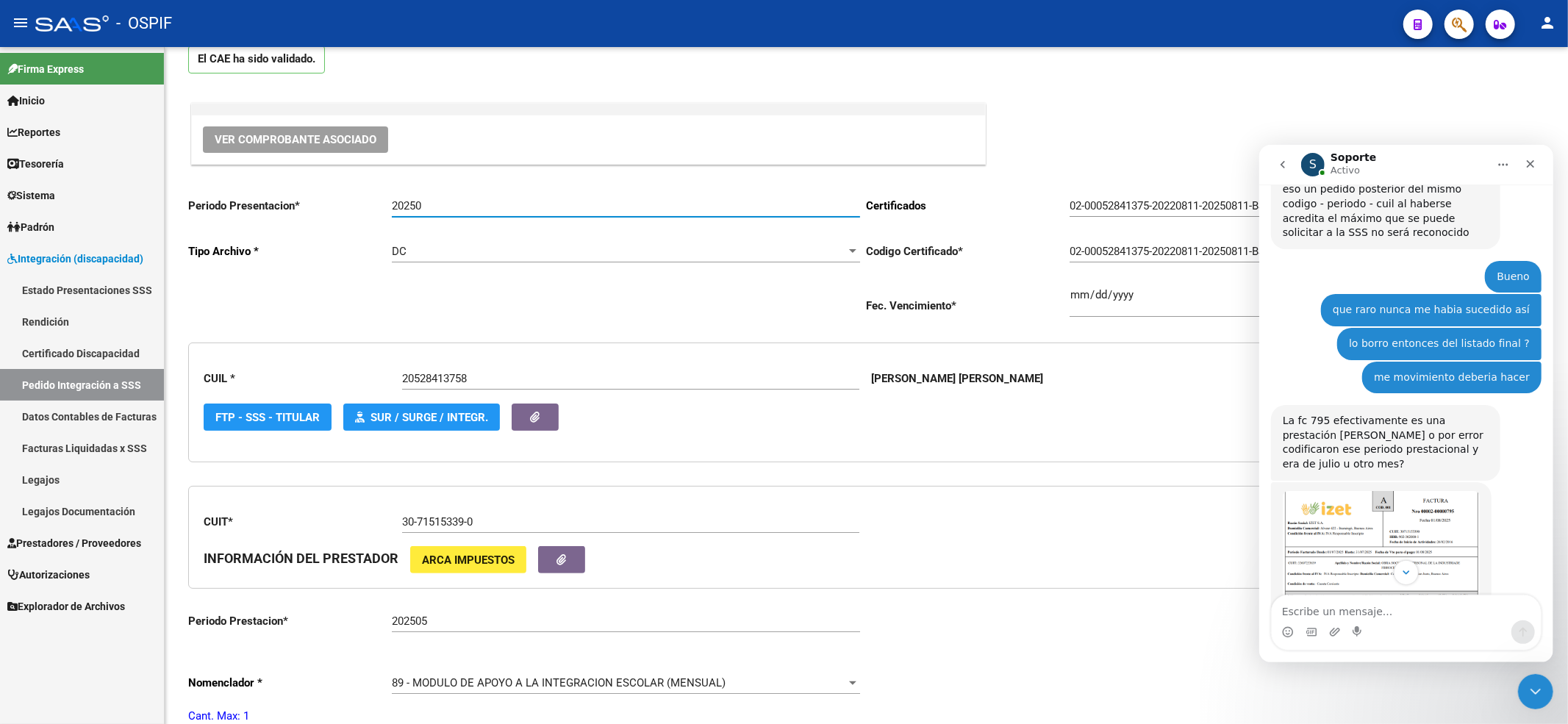
scroll to position [1687, 0]
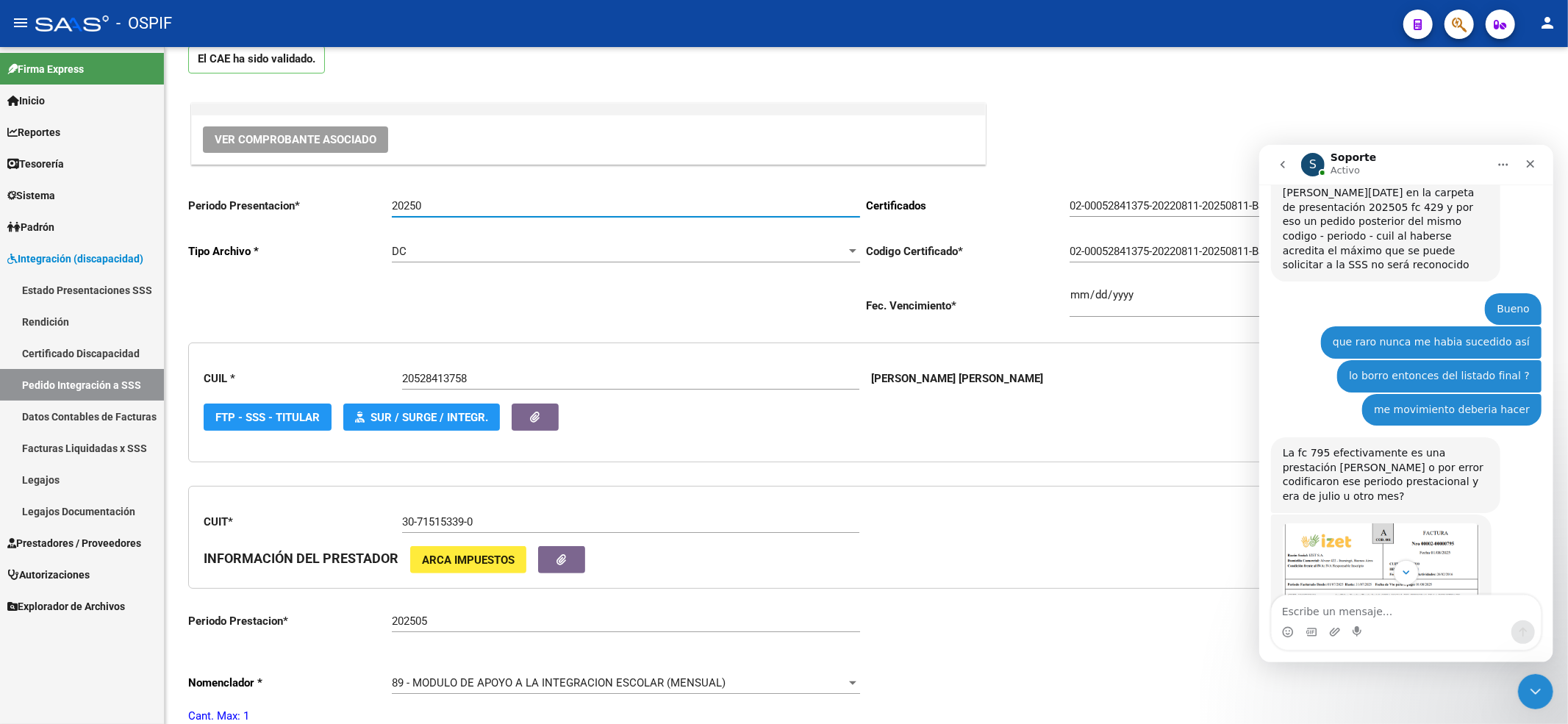
click at [1388, 528] on img "Soporte dice…" at bounding box center [1380, 608] width 197 height 170
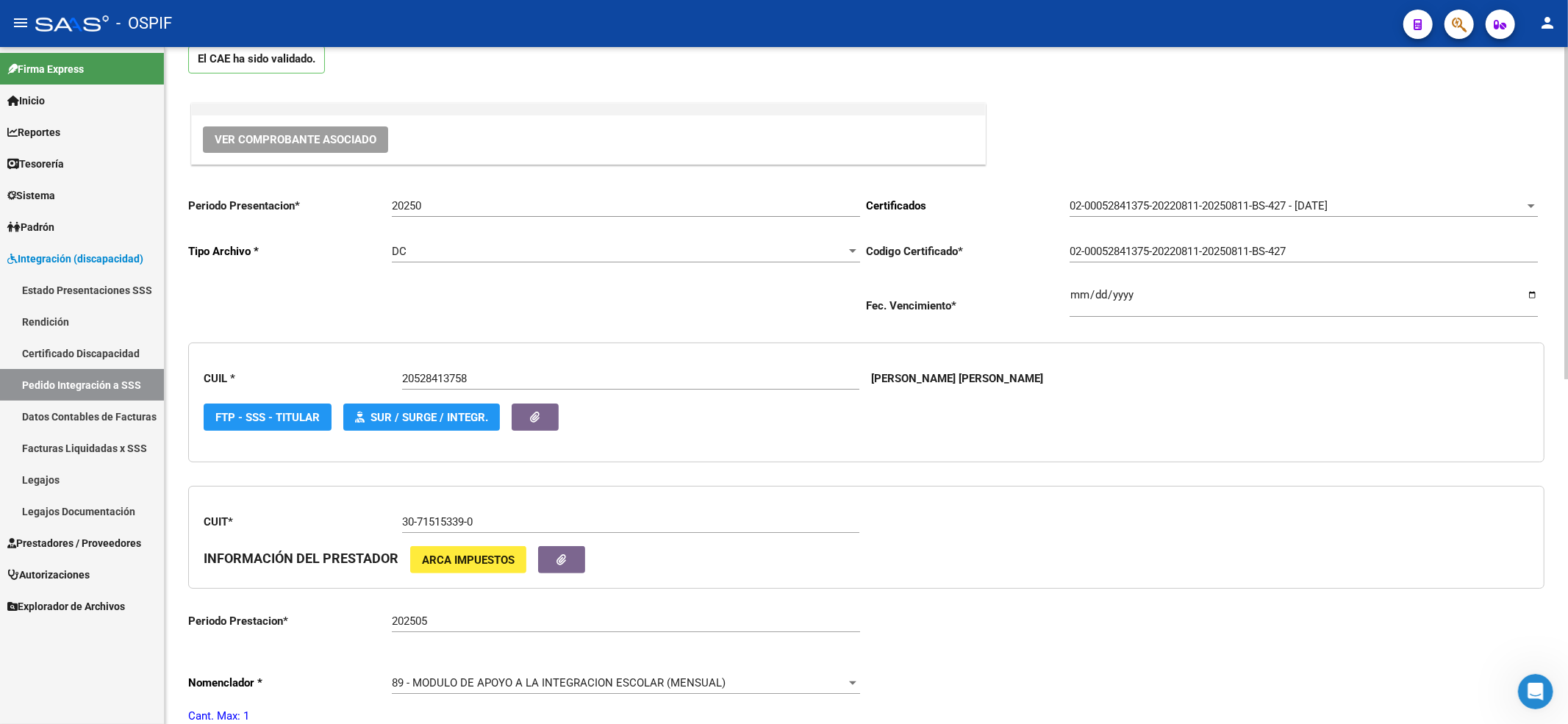
scroll to position [1712, 0]
click at [443, 201] on input "20250" at bounding box center [626, 205] width 468 height 14
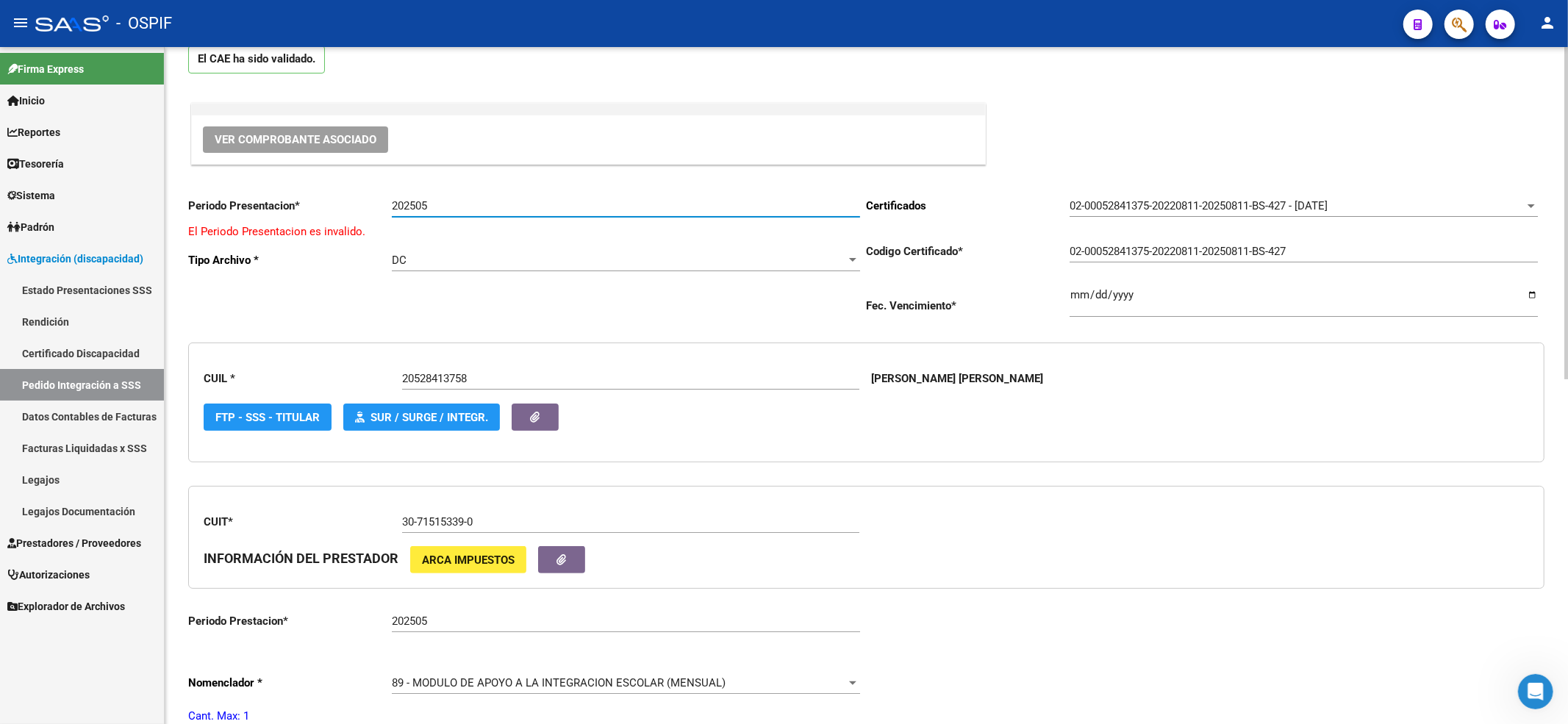
type input "20250"
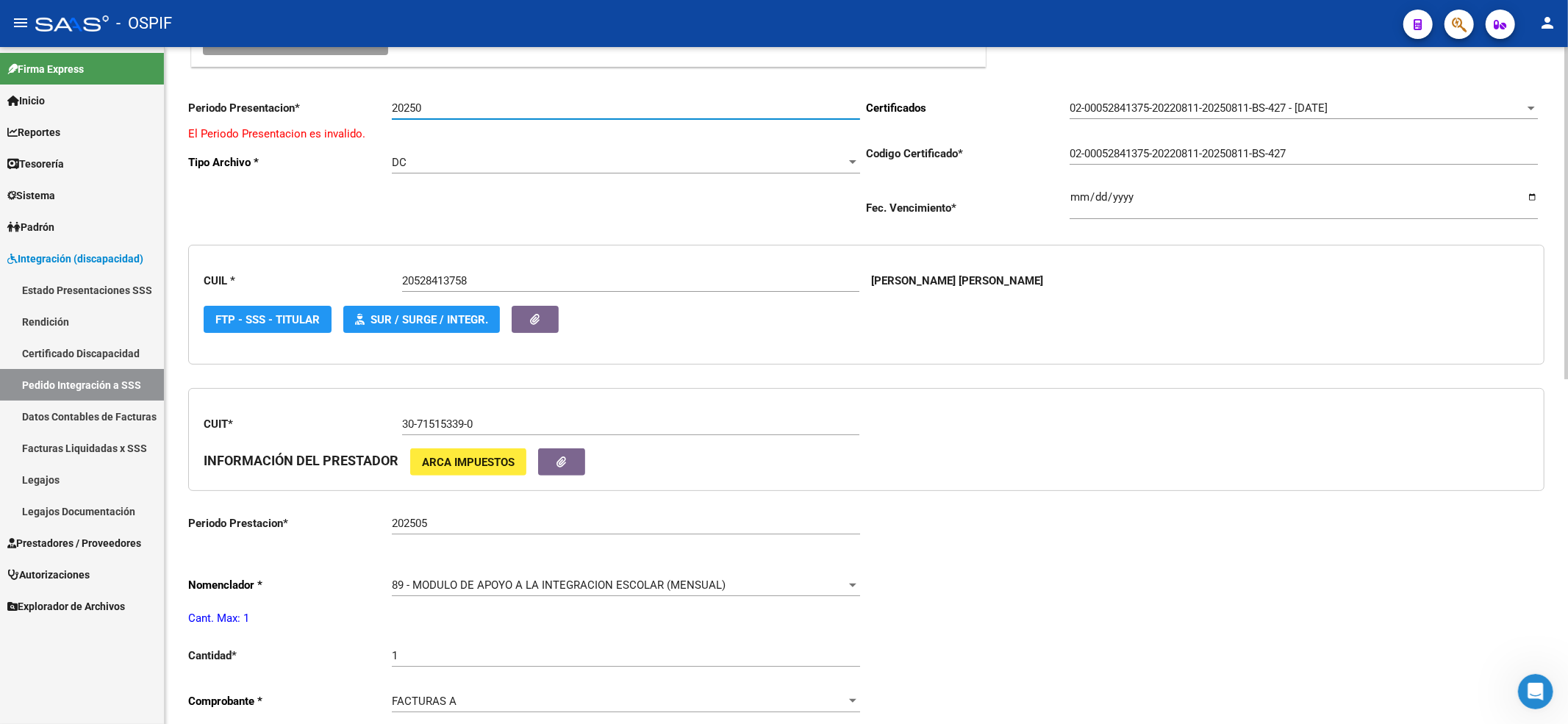
scroll to position [114, 0]
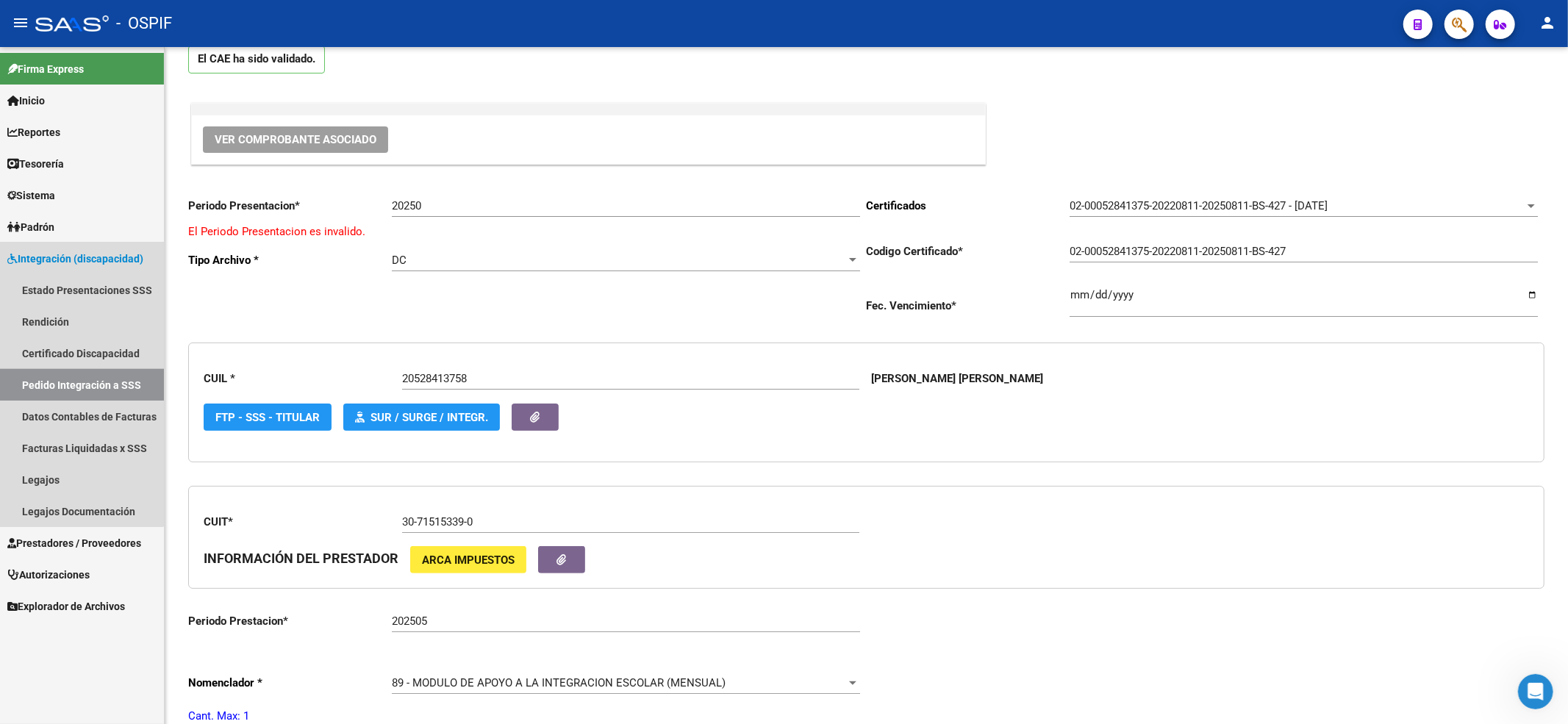
click at [75, 367] on mat-nav-list "Estado Presentaciones SSS Rendición Certificado Discapacidad Pedido Integración…" at bounding box center [82, 401] width 164 height 253
click at [72, 393] on link "Pedido Integración a SSS" at bounding box center [82, 385] width 164 height 32
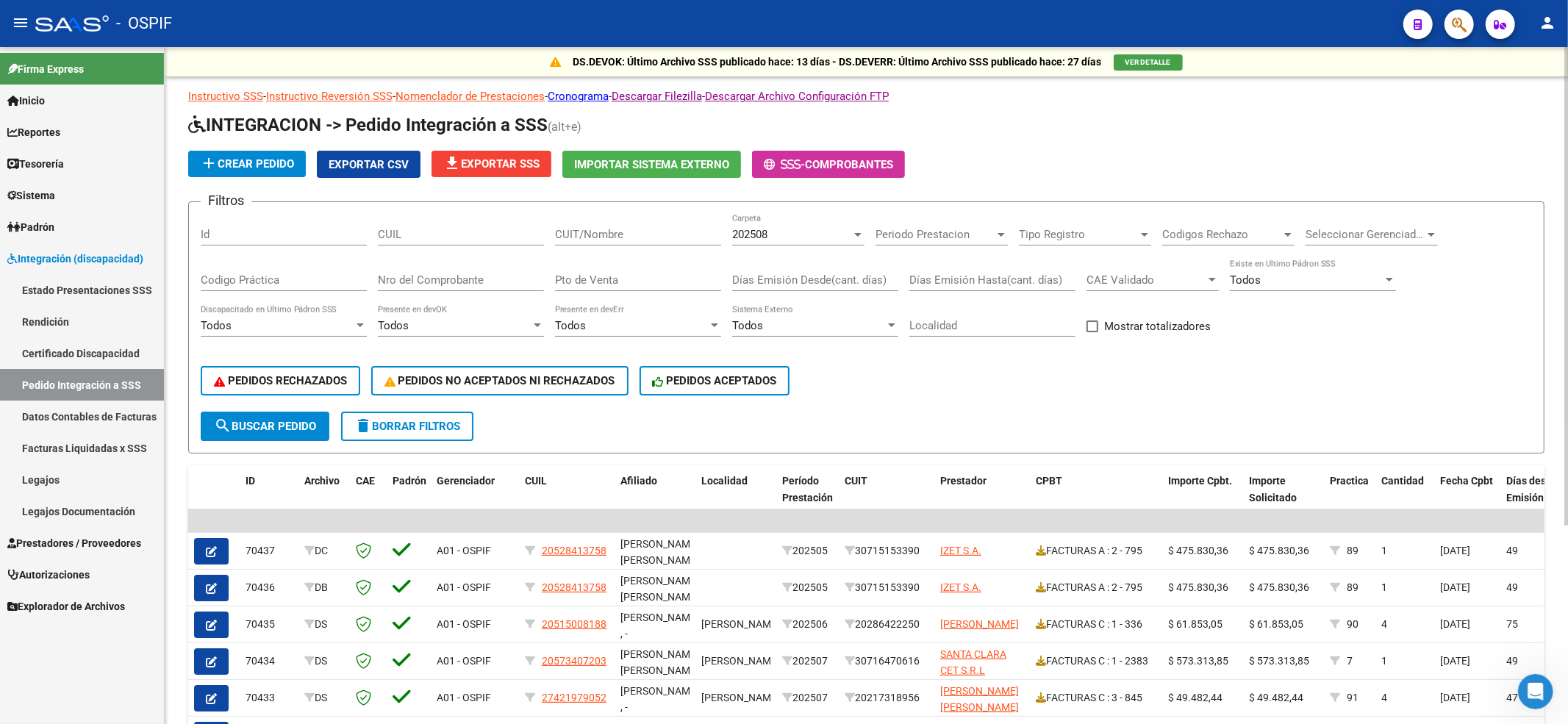
click at [395, 215] on div "CUIL" at bounding box center [461, 230] width 167 height 32
click at [724, 242] on div "Filtros Id CUIL CUIT/Nombre 202508 Carpeta Periodo Prestacion Periodo Prestacio…" at bounding box center [866, 313] width 1331 height 198
click at [680, 235] on input "CUIT/Nombre" at bounding box center [638, 234] width 167 height 14
click at [510, 283] on input "Nro del Comprobante" at bounding box center [461, 280] width 167 height 14
paste input "795"
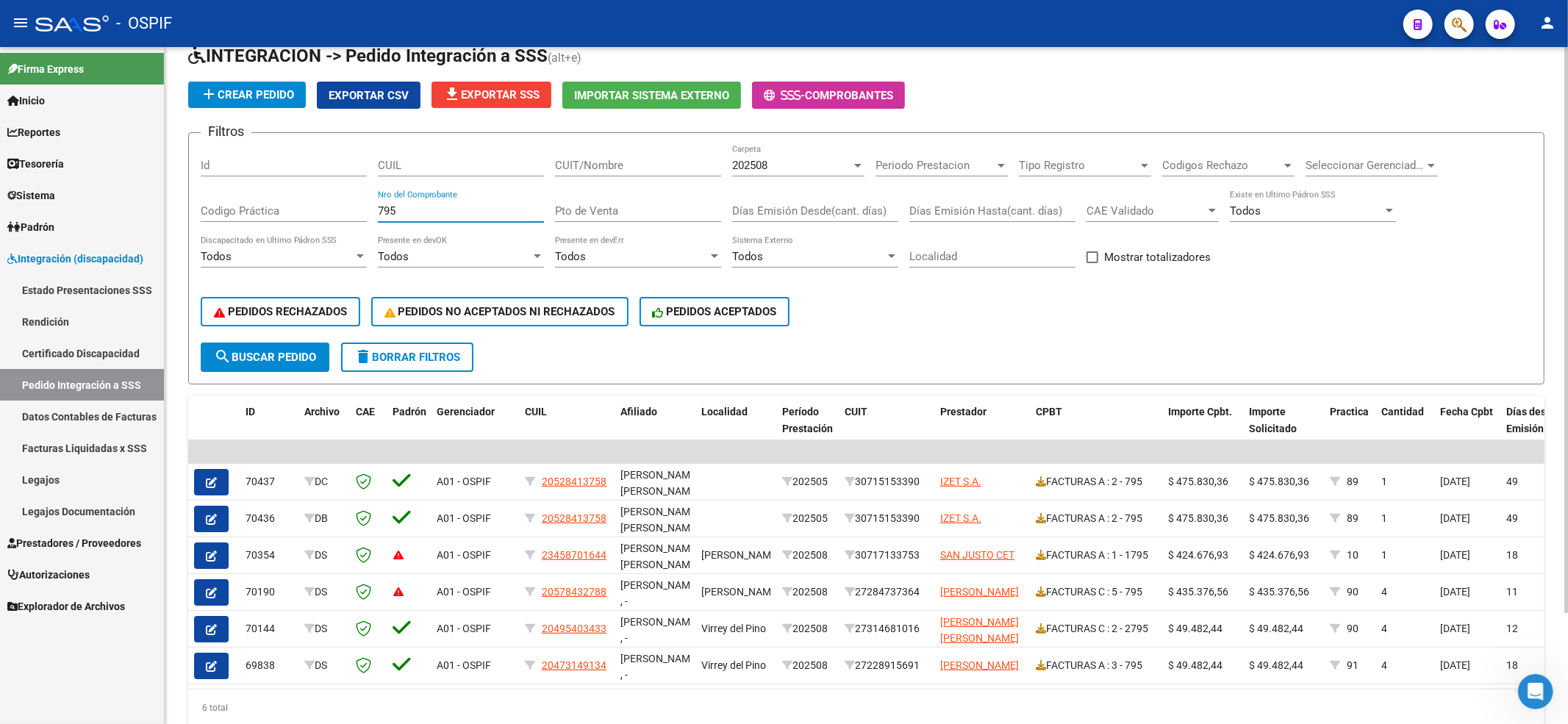
scroll to position [98, 0]
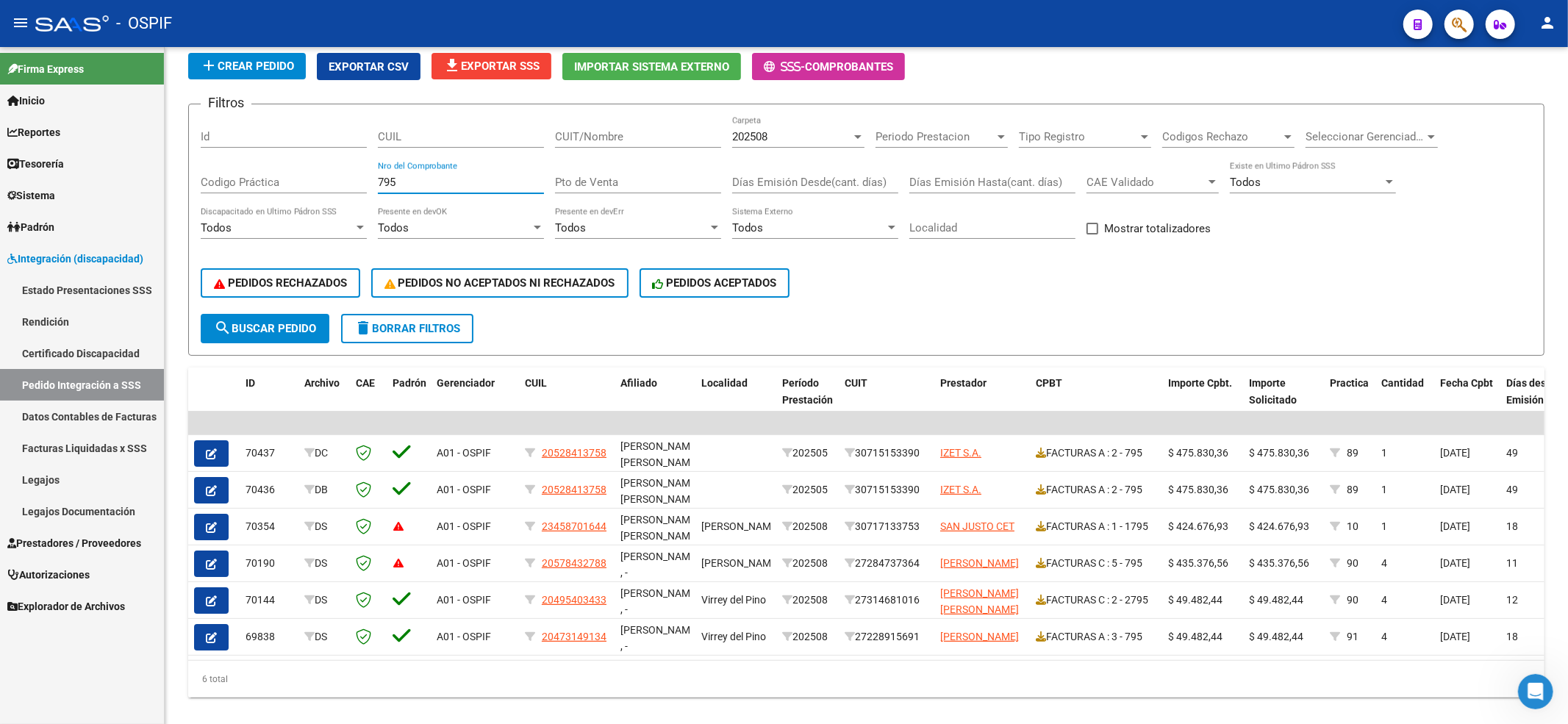
type input "795"
click at [57, 536] on span "Prestadores / Proveedores" at bounding box center [74, 544] width 134 height 16
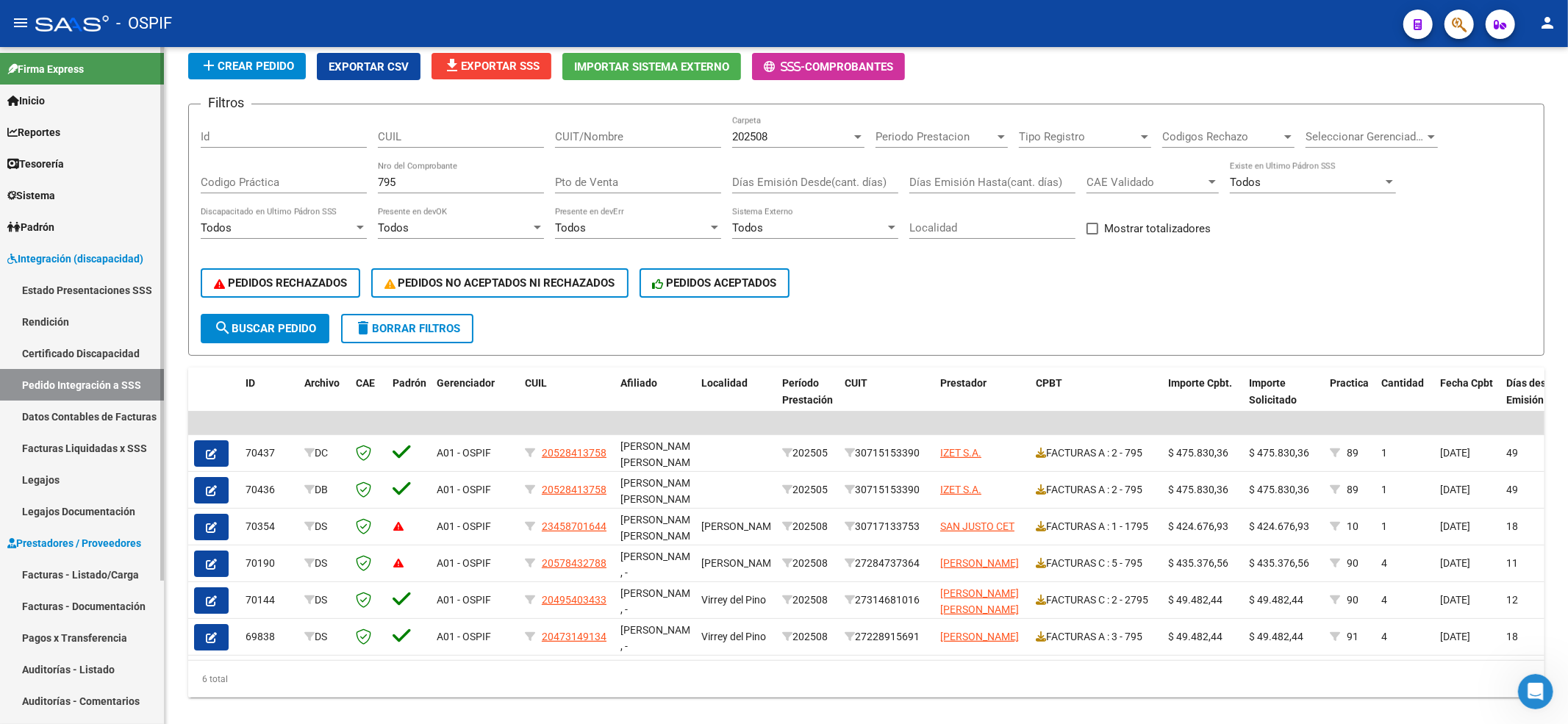
click at [63, 562] on link "Facturas - Listado/Carga" at bounding box center [82, 575] width 164 height 32
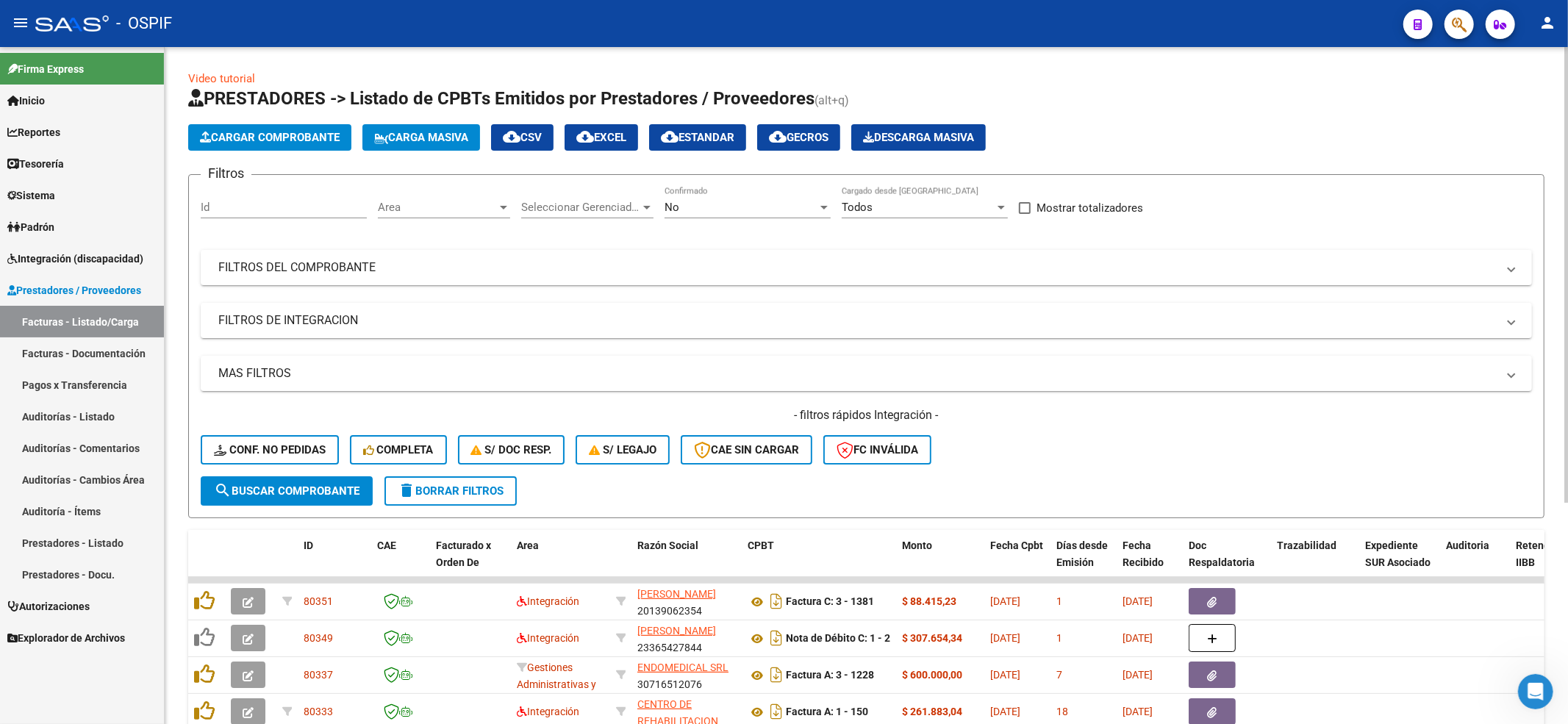
drag, startPoint x: 475, startPoint y: 195, endPoint x: 474, endPoint y: 203, distance: 8.1
click at [474, 203] on div "Area Area" at bounding box center [444, 202] width 132 height 32
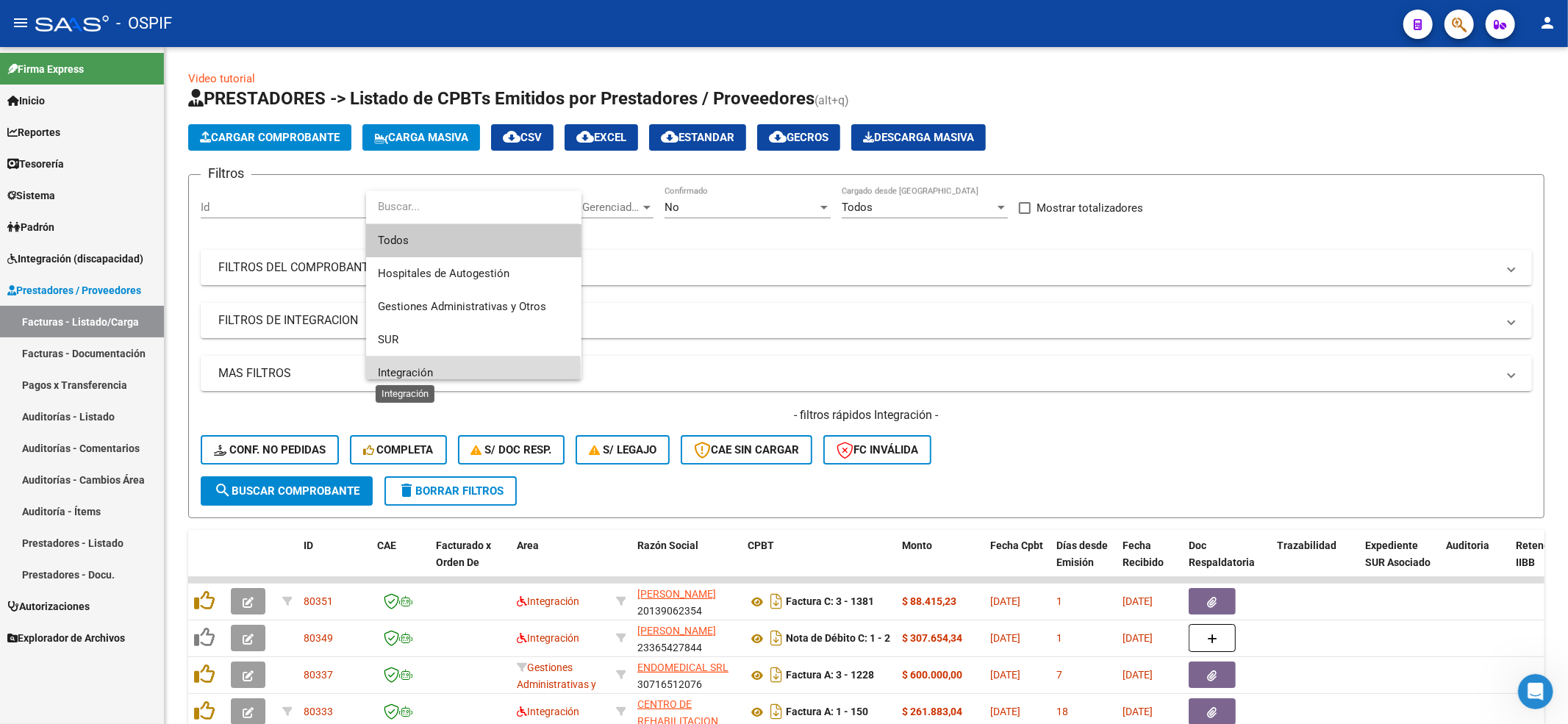
click at [427, 371] on span "Integración" at bounding box center [405, 373] width 55 height 14
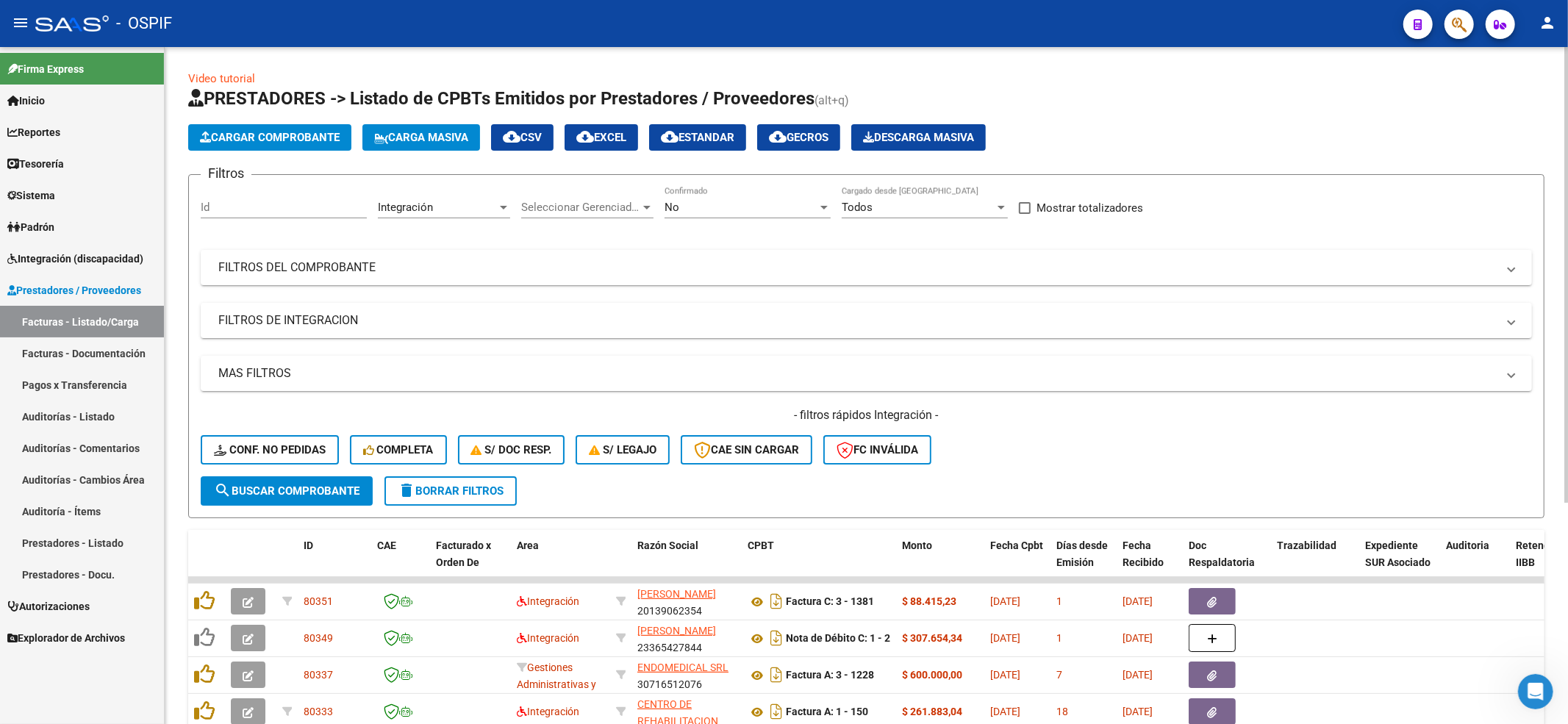
click at [739, 198] on div "No Confirmado" at bounding box center [747, 202] width 167 height 32
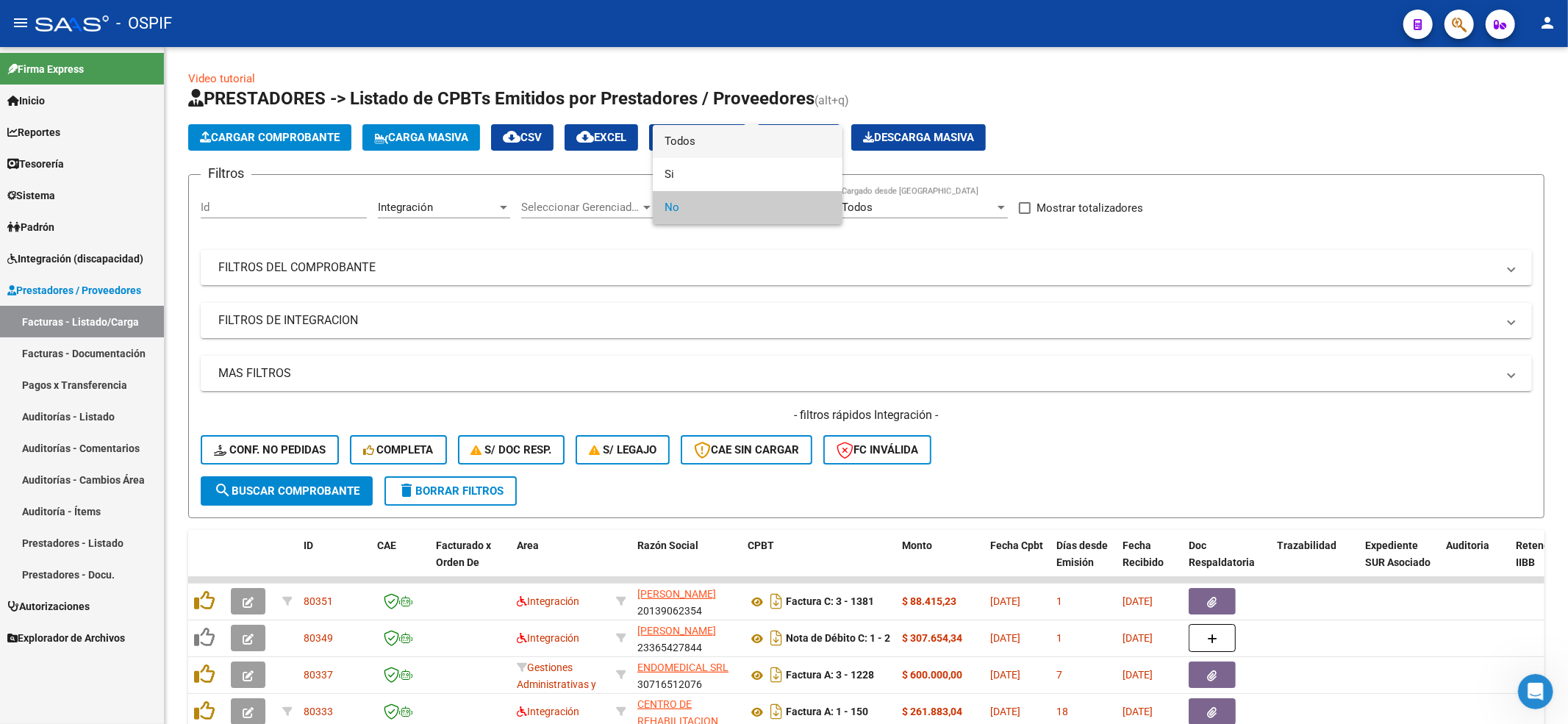
drag, startPoint x: 704, startPoint y: 139, endPoint x: 348, endPoint y: 286, distance: 385.2
click at [700, 139] on span "Todos" at bounding box center [747, 141] width 167 height 33
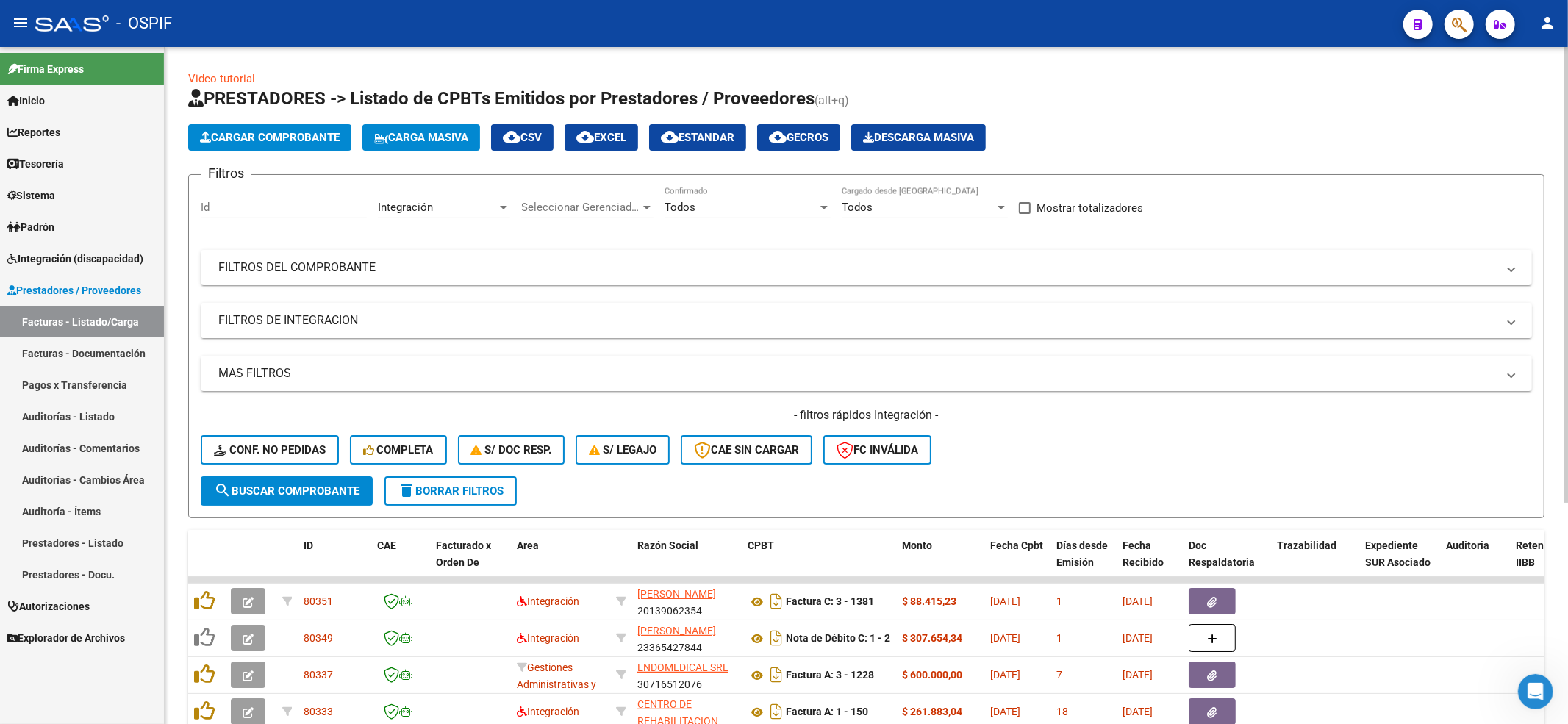
click at [319, 321] on mat-panel-title "FILTROS DE INTEGRACION" at bounding box center [858, 321] width 1278 height 16
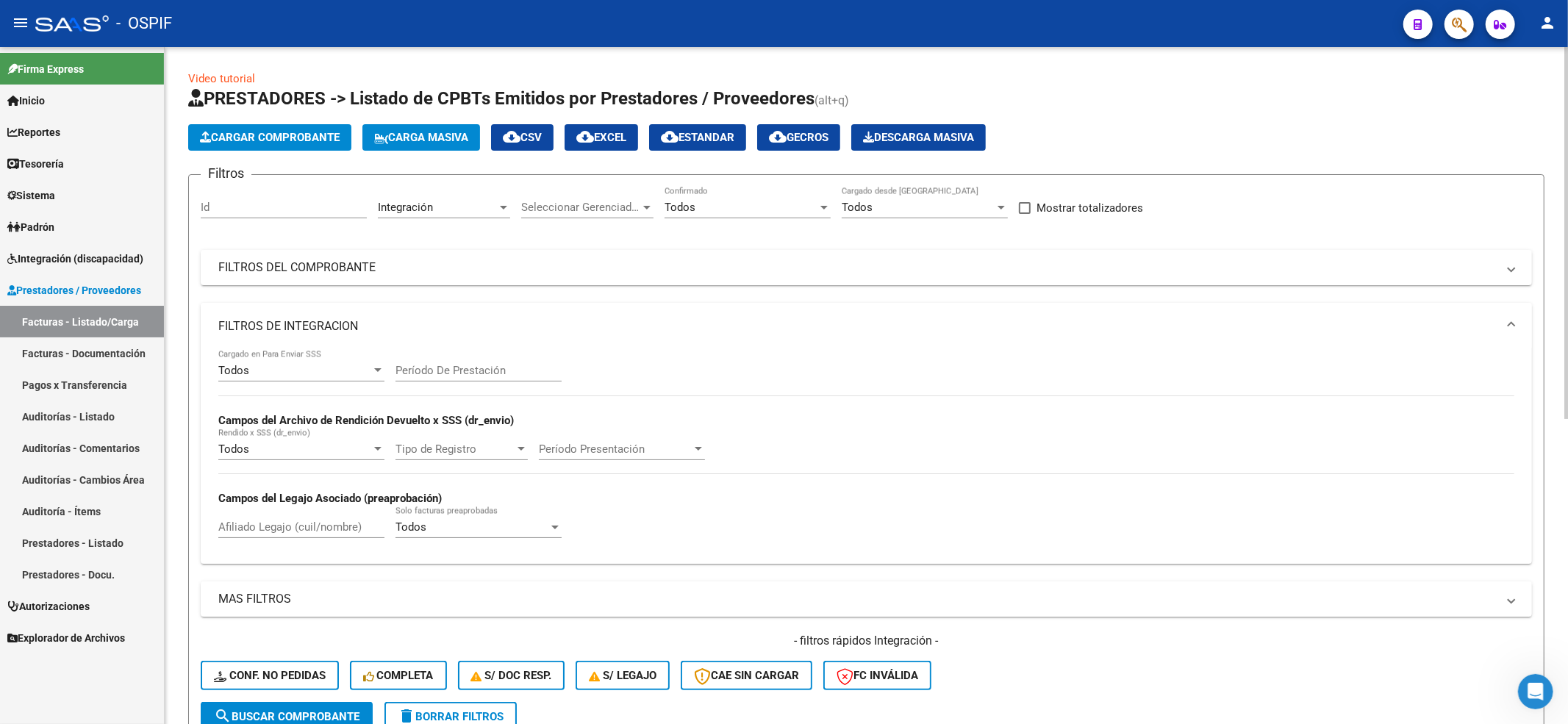
click at [303, 312] on mat-expansion-panel-header "FILTROS DE INTEGRACION" at bounding box center [866, 326] width 1331 height 47
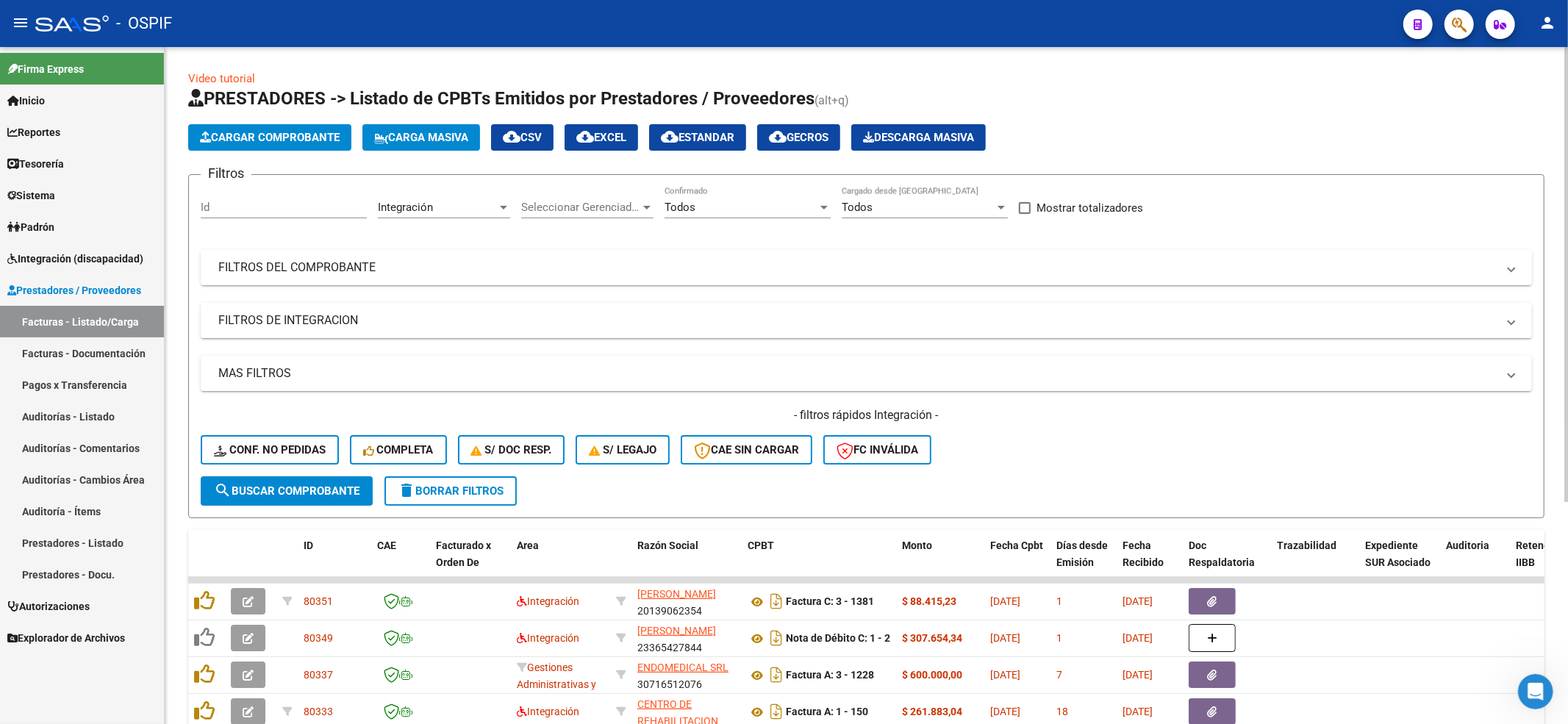
click at [318, 265] on mat-panel-title "FILTROS DEL COMPROBANTE" at bounding box center [858, 267] width 1278 height 16
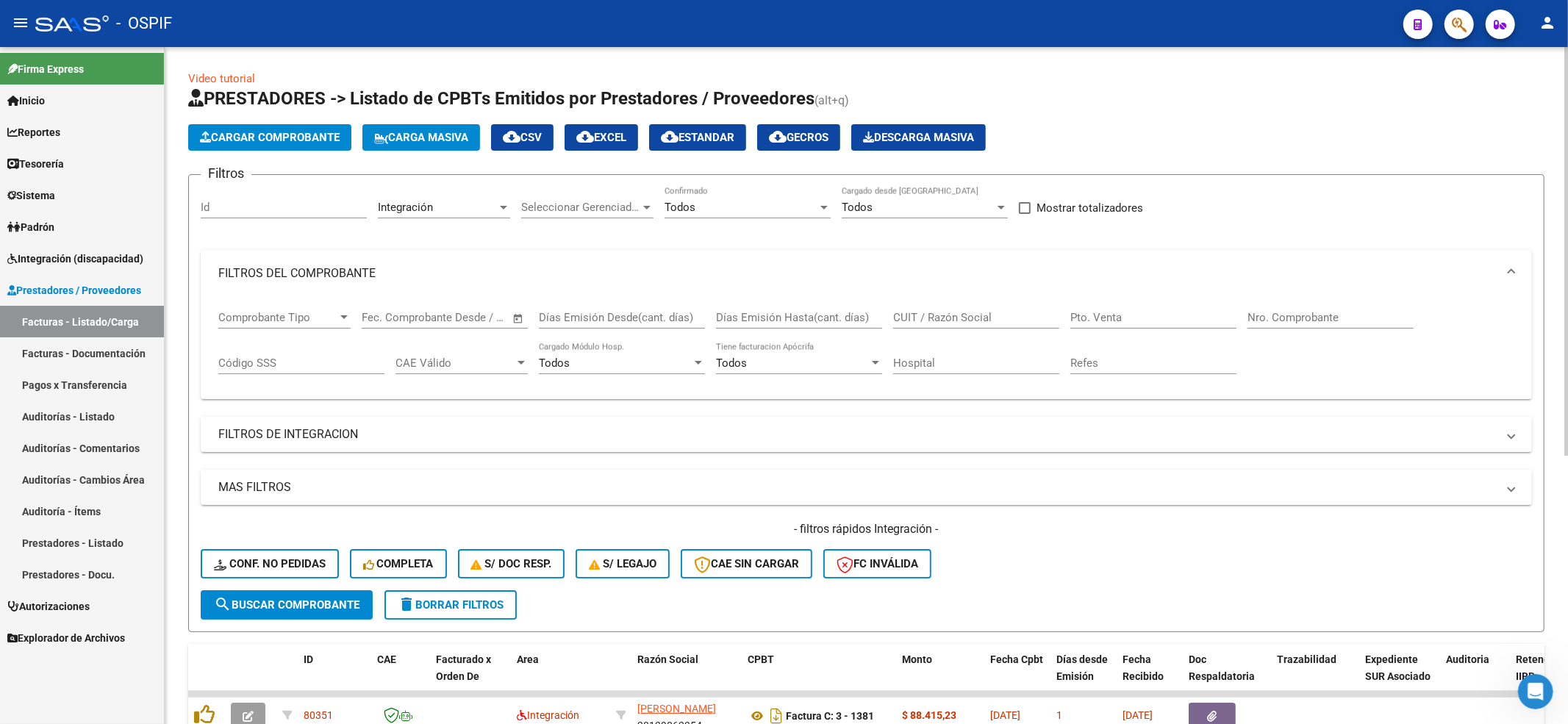
drag, startPoint x: 1320, startPoint y: 322, endPoint x: 1276, endPoint y: 303, distance: 47.9
click at [1319, 322] on input "Nro. Comprobante" at bounding box center [1330, 317] width 167 height 14
paste input "795"
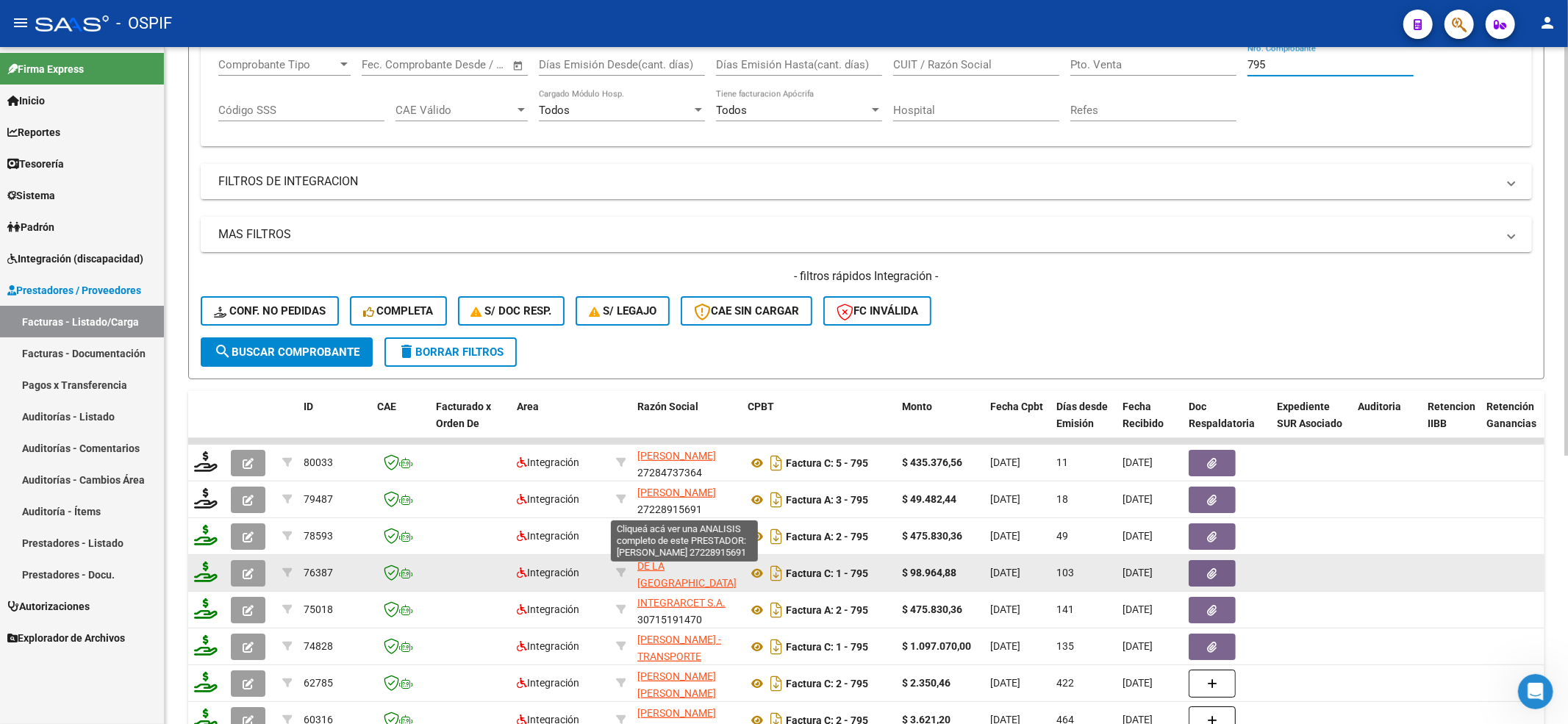
scroll to position [294, 0]
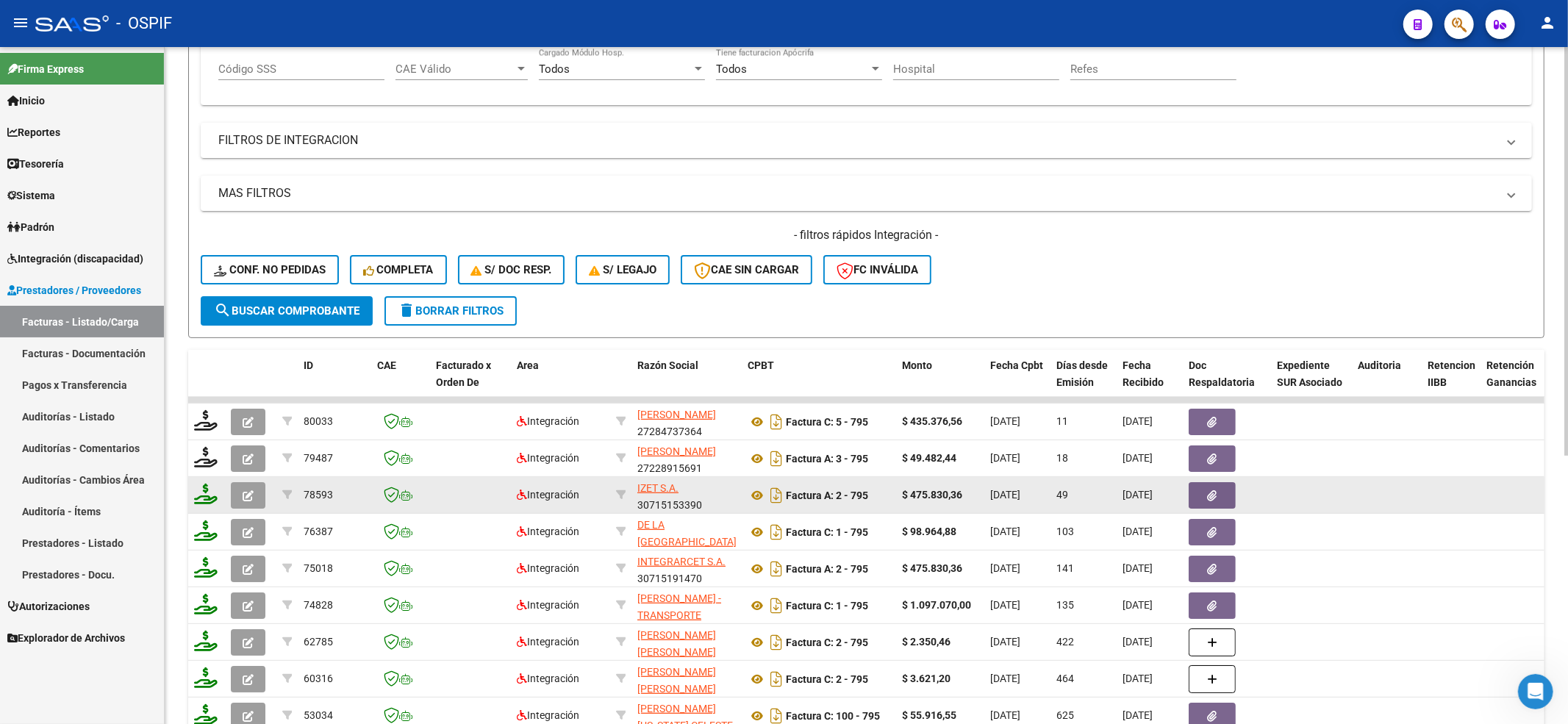
type input "795"
click at [239, 500] on button "button" at bounding box center [248, 495] width 34 height 26
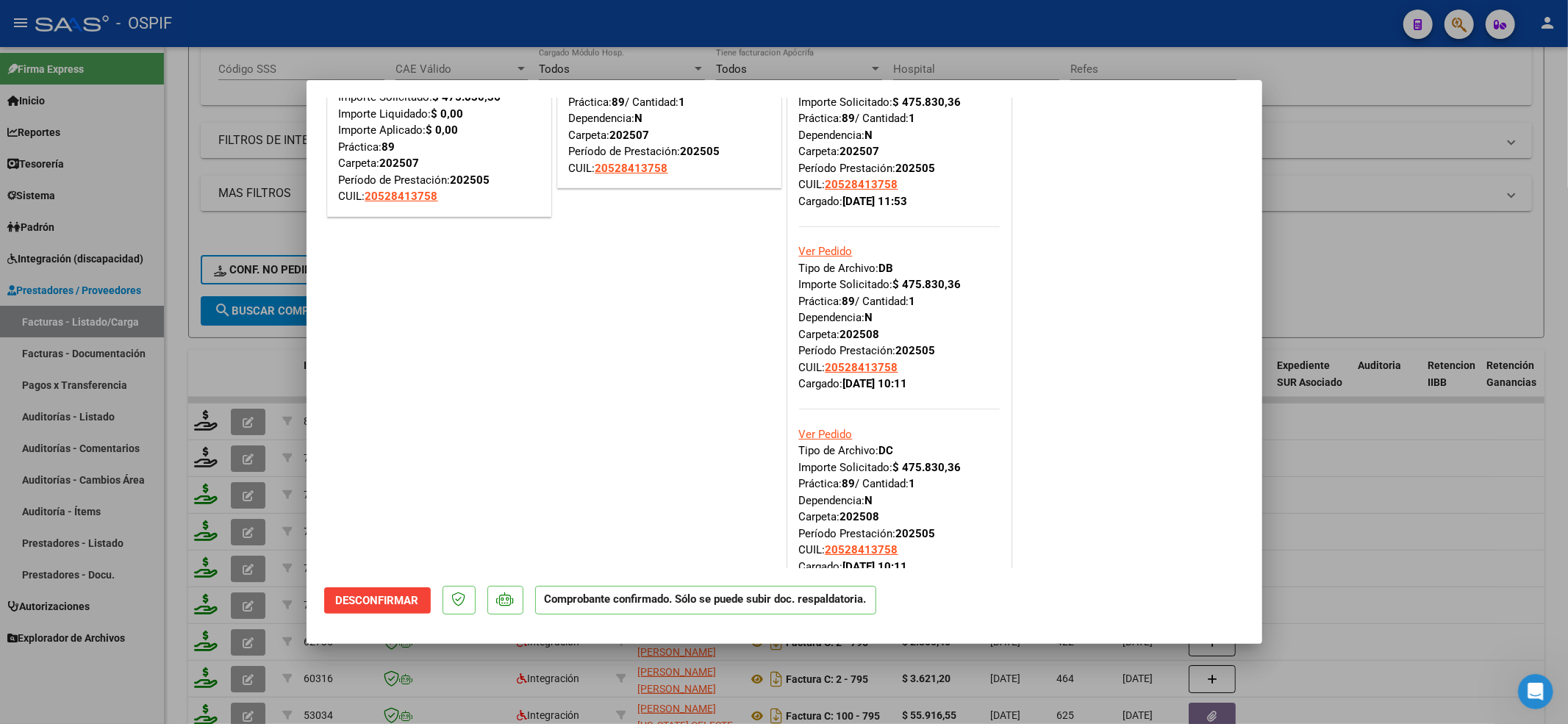
scroll to position [186, 0]
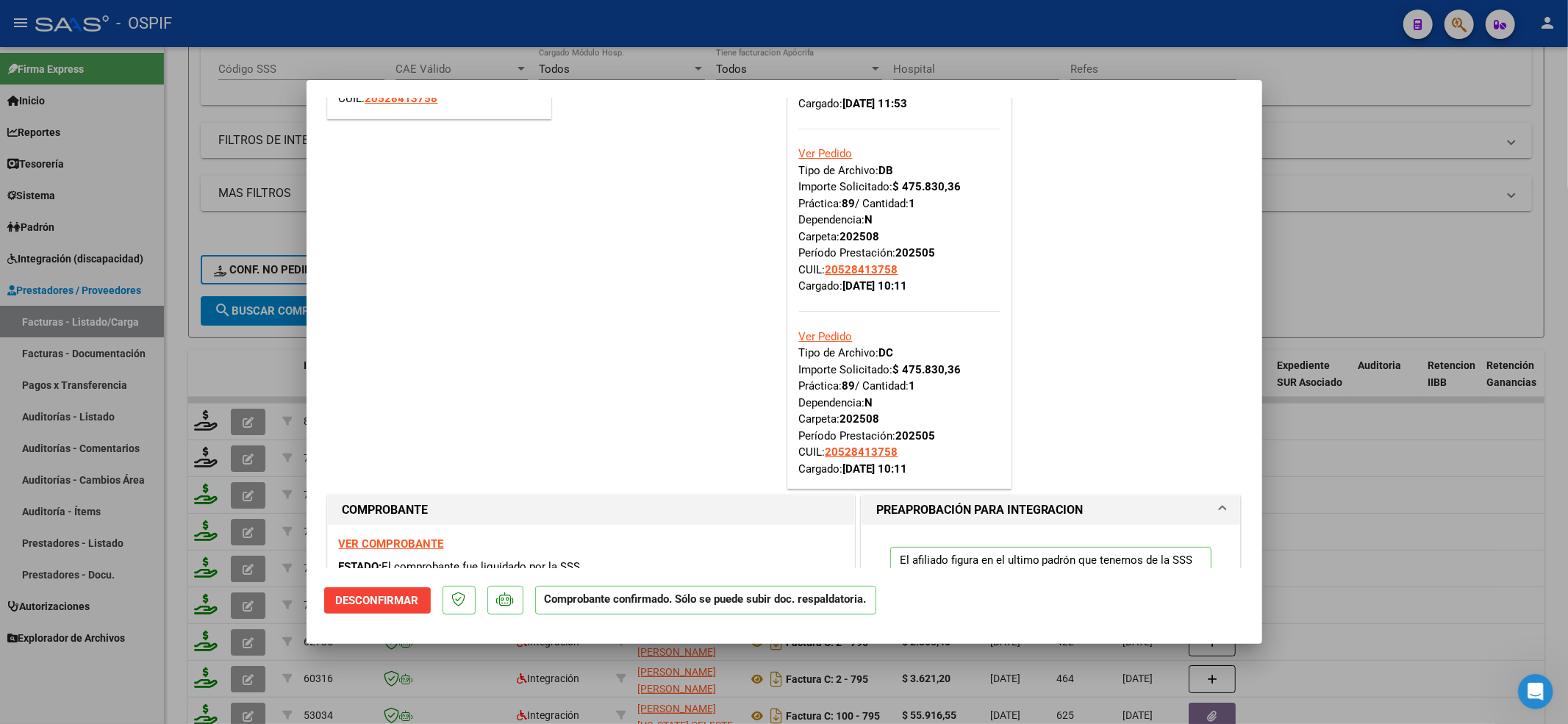
scroll to position [2, 0]
click at [834, 339] on link "Ver Pedido" at bounding box center [826, 337] width 54 height 14
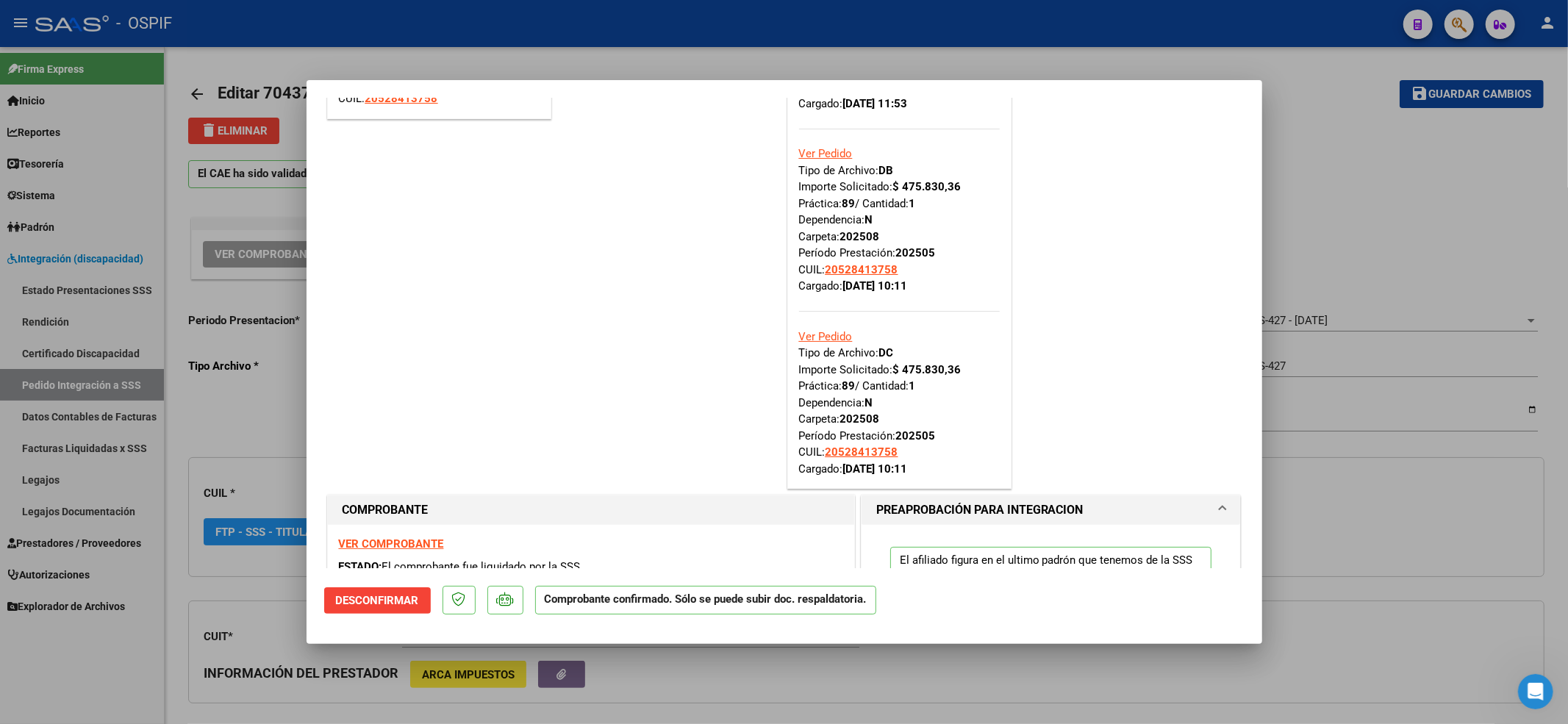
type input "$ 0,00"
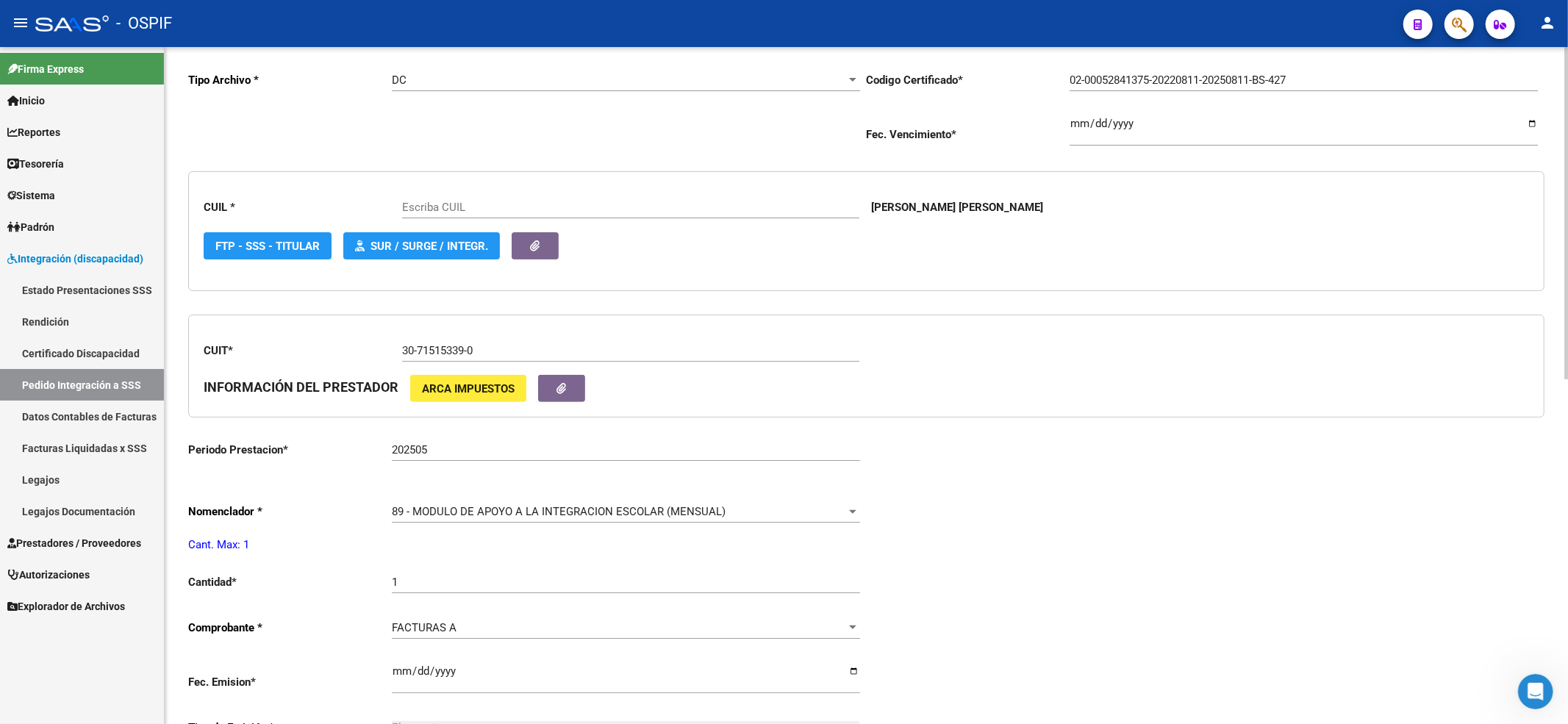
scroll to position [588, 0]
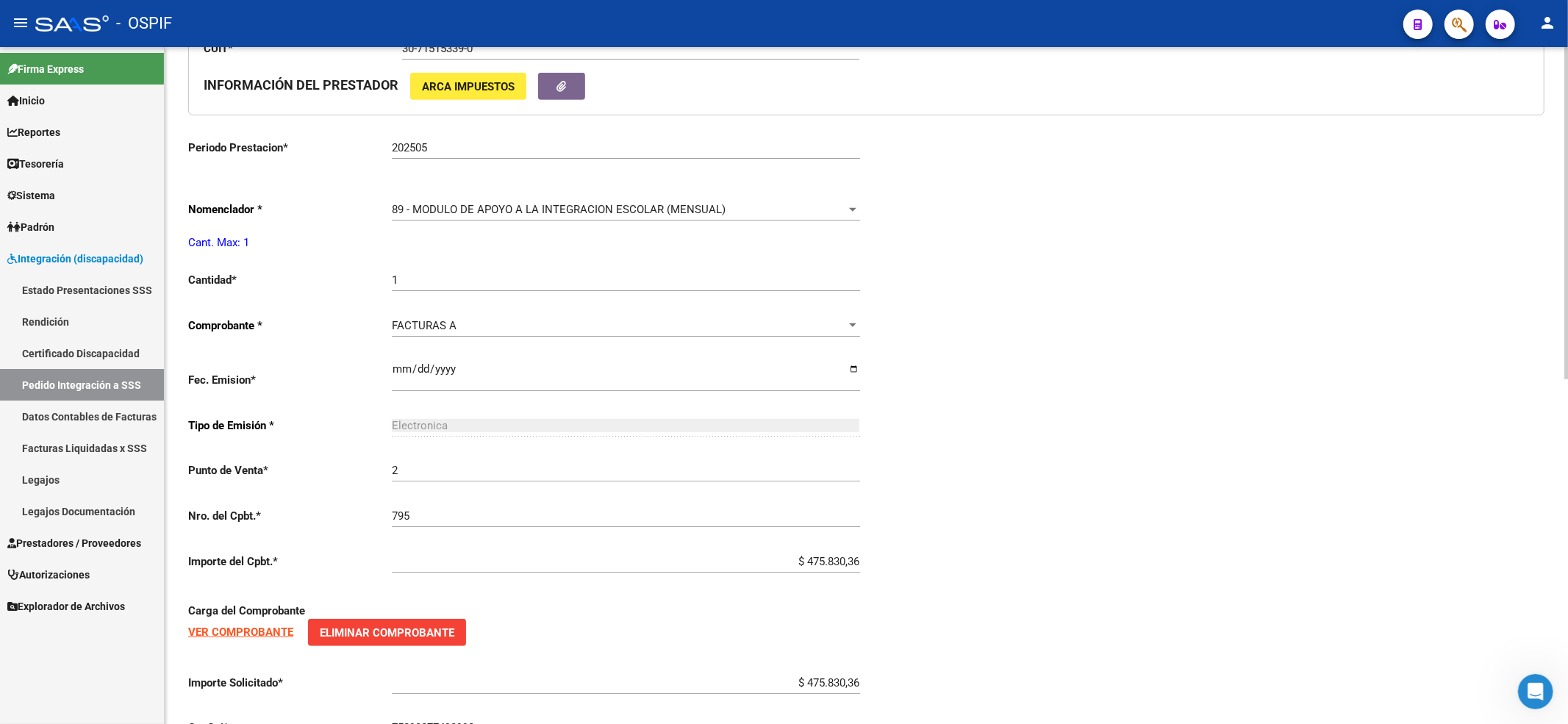
type input "20528413758"
click at [227, 633] on strong "VER COMPROBANTE" at bounding box center [240, 632] width 105 height 14
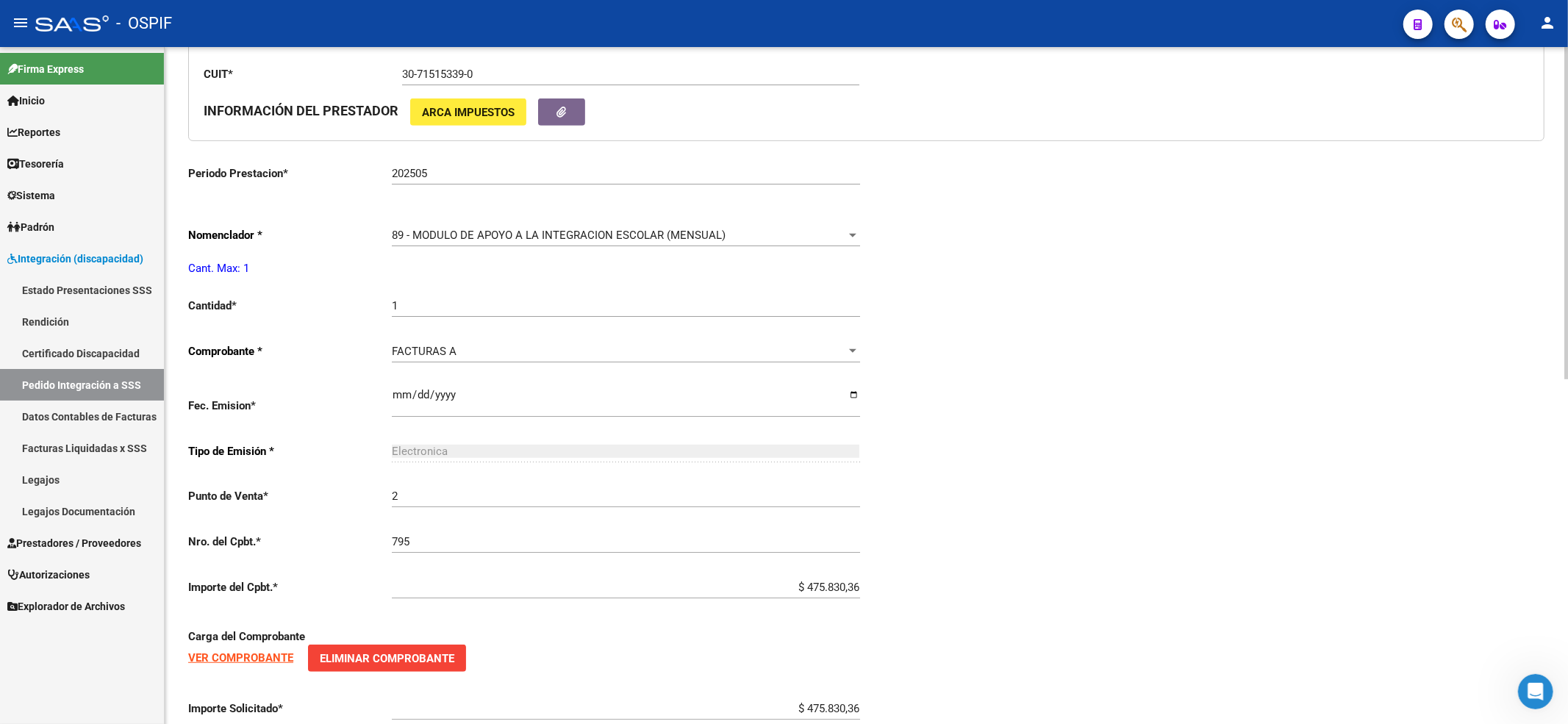
scroll to position [490, 0]
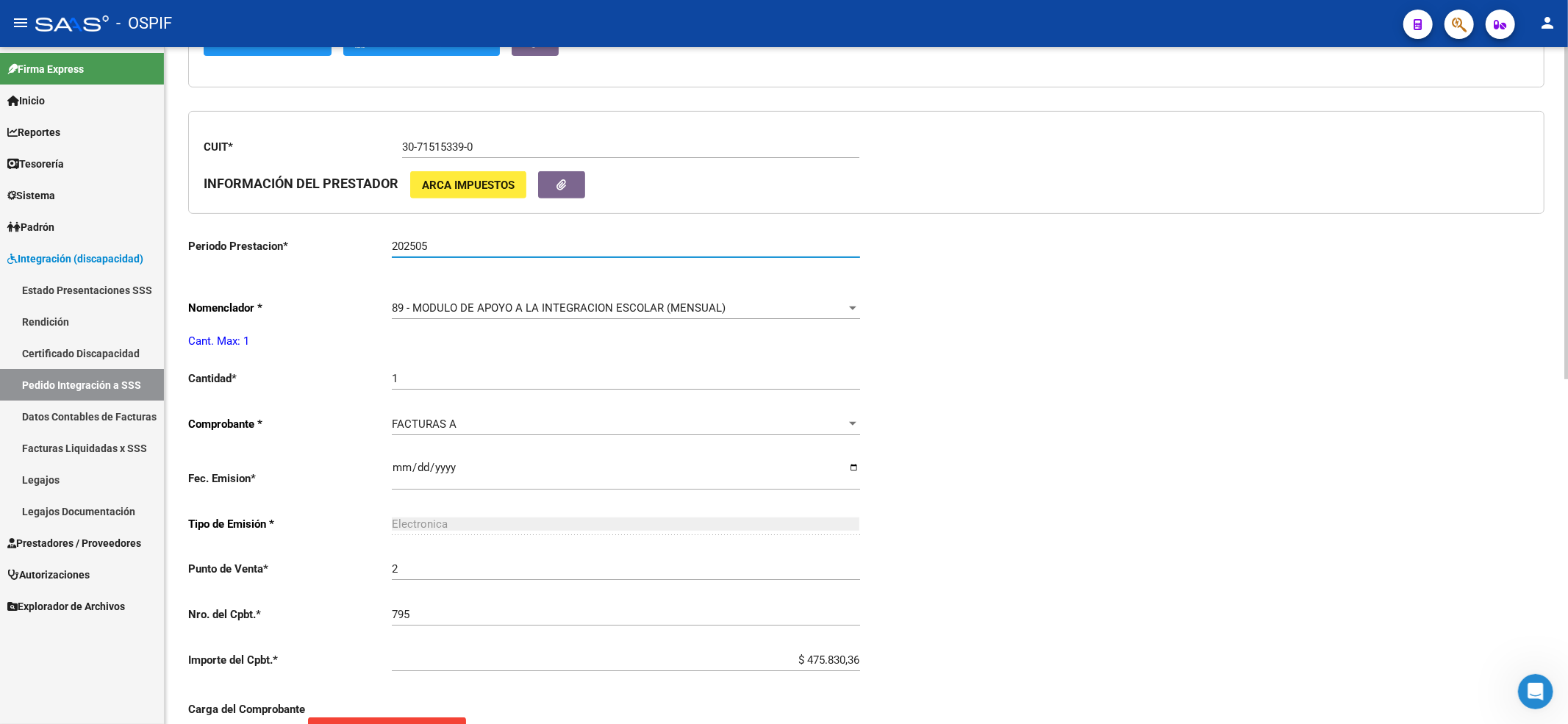
click at [459, 250] on input "202505" at bounding box center [626, 246] width 468 height 14
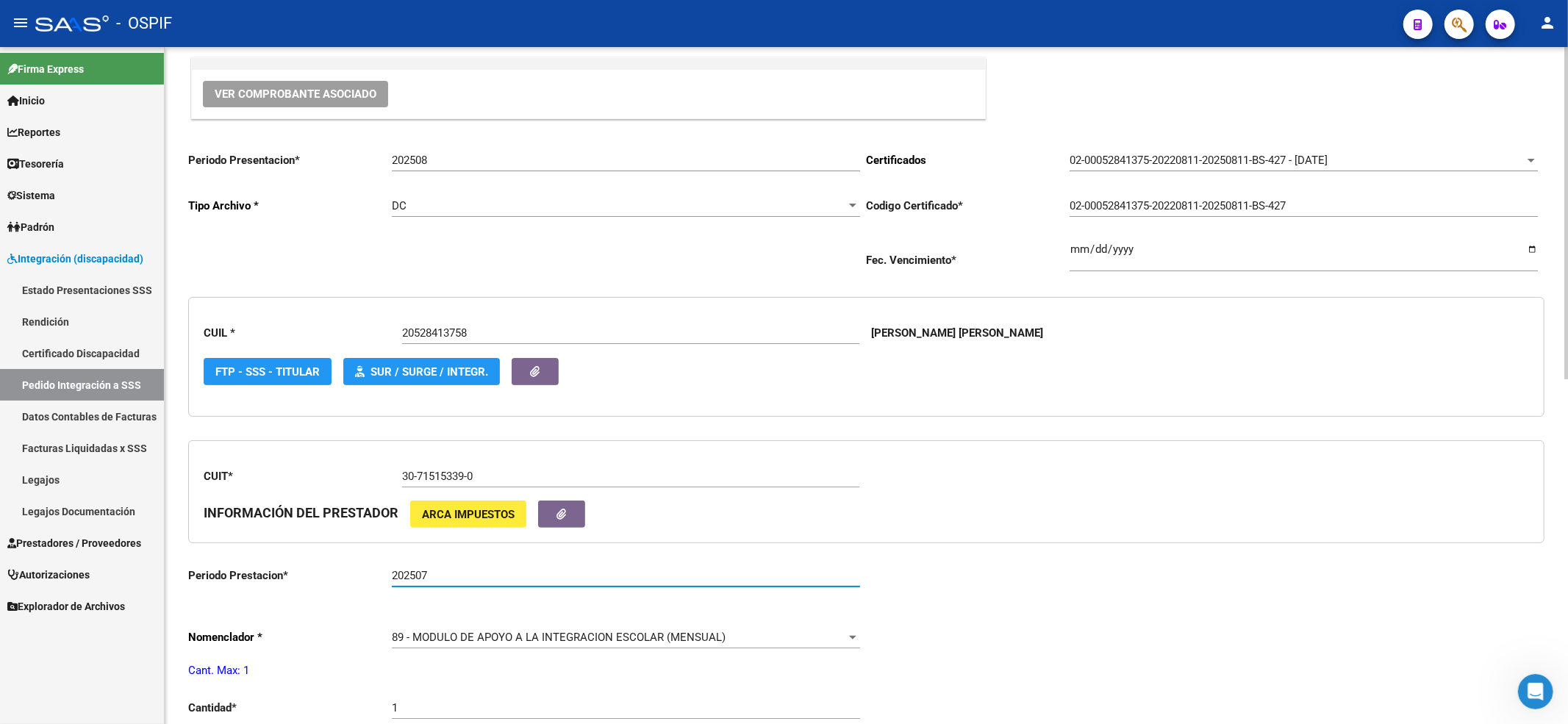
scroll to position [0, 0]
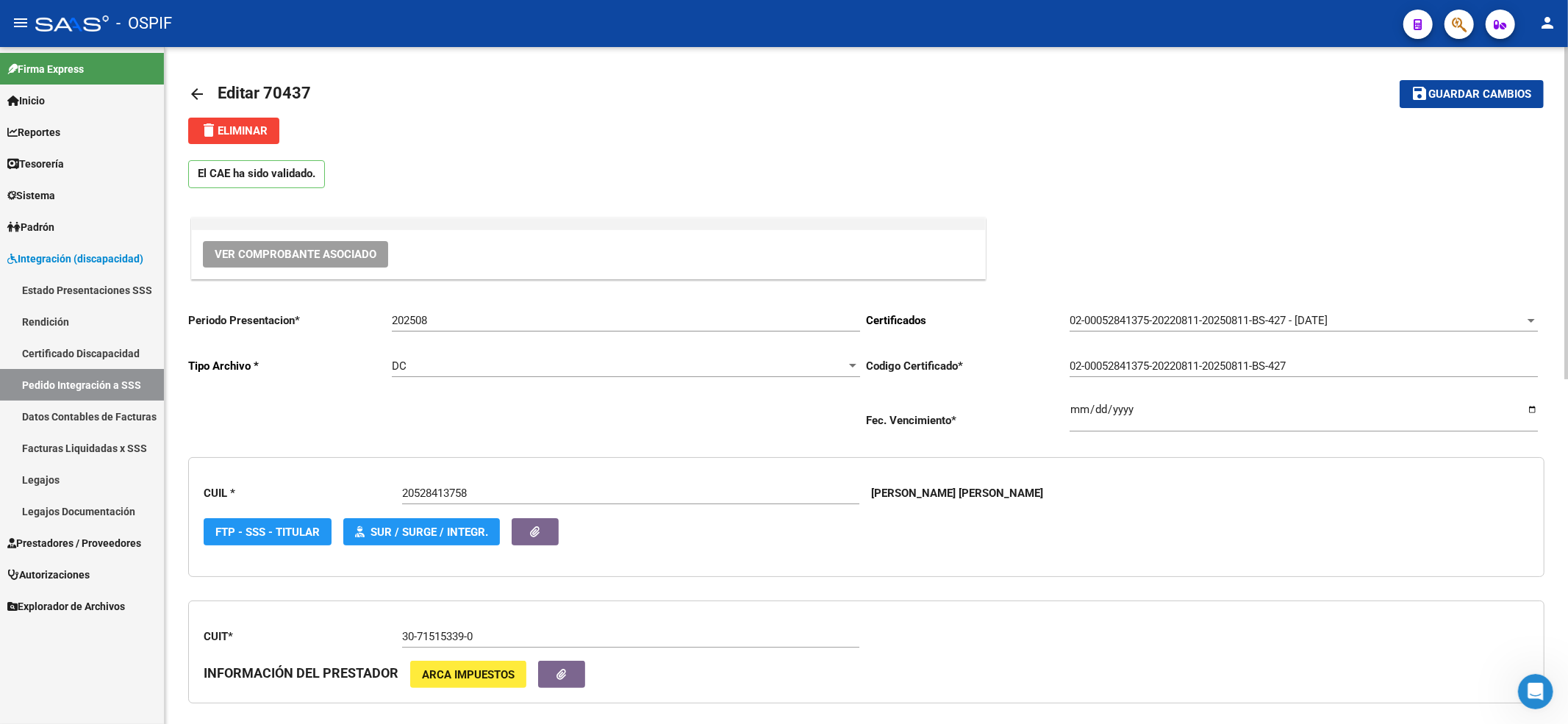
type input "202507"
click at [1438, 97] on span "Guardar cambios" at bounding box center [1481, 95] width 103 height 14
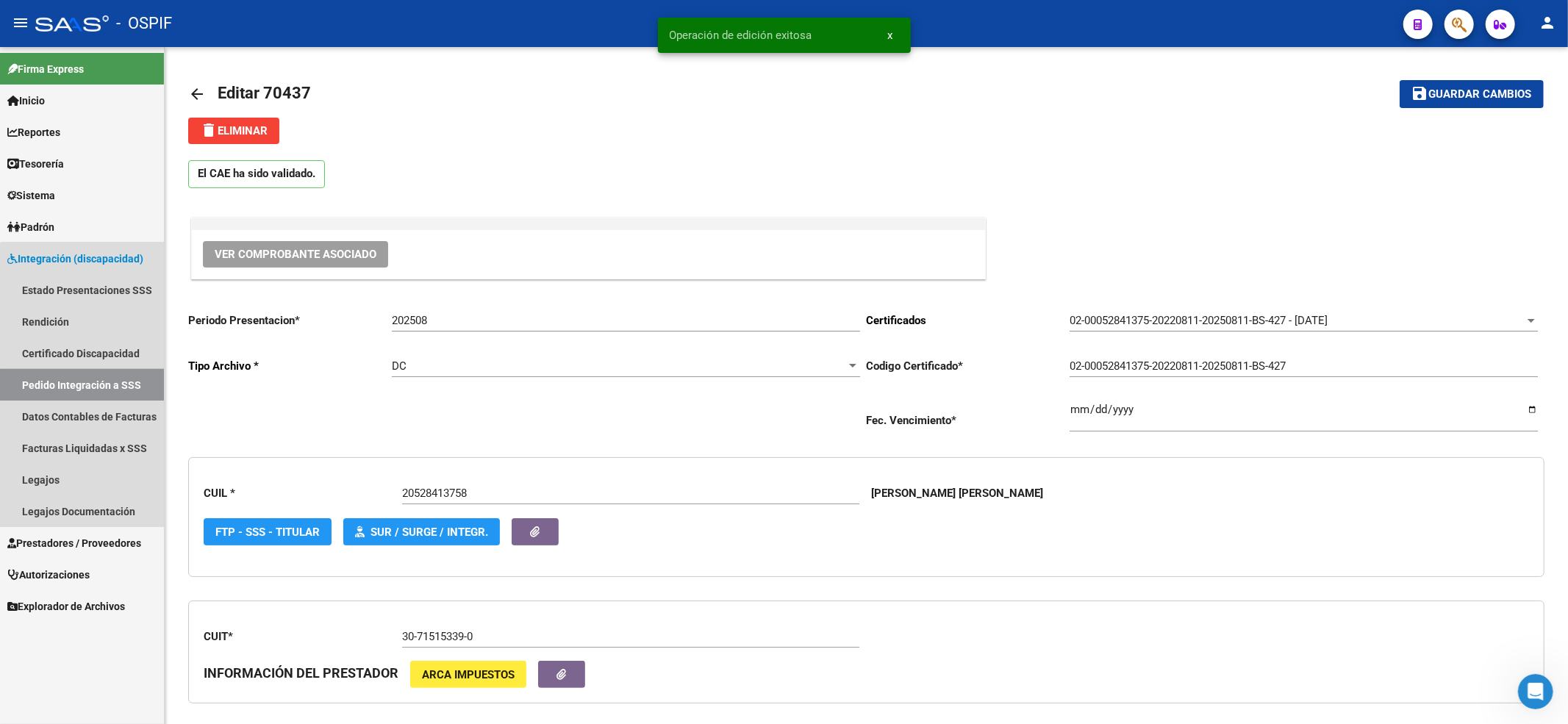
click at [82, 385] on link "Pedido Integración a SSS" at bounding box center [82, 385] width 164 height 32
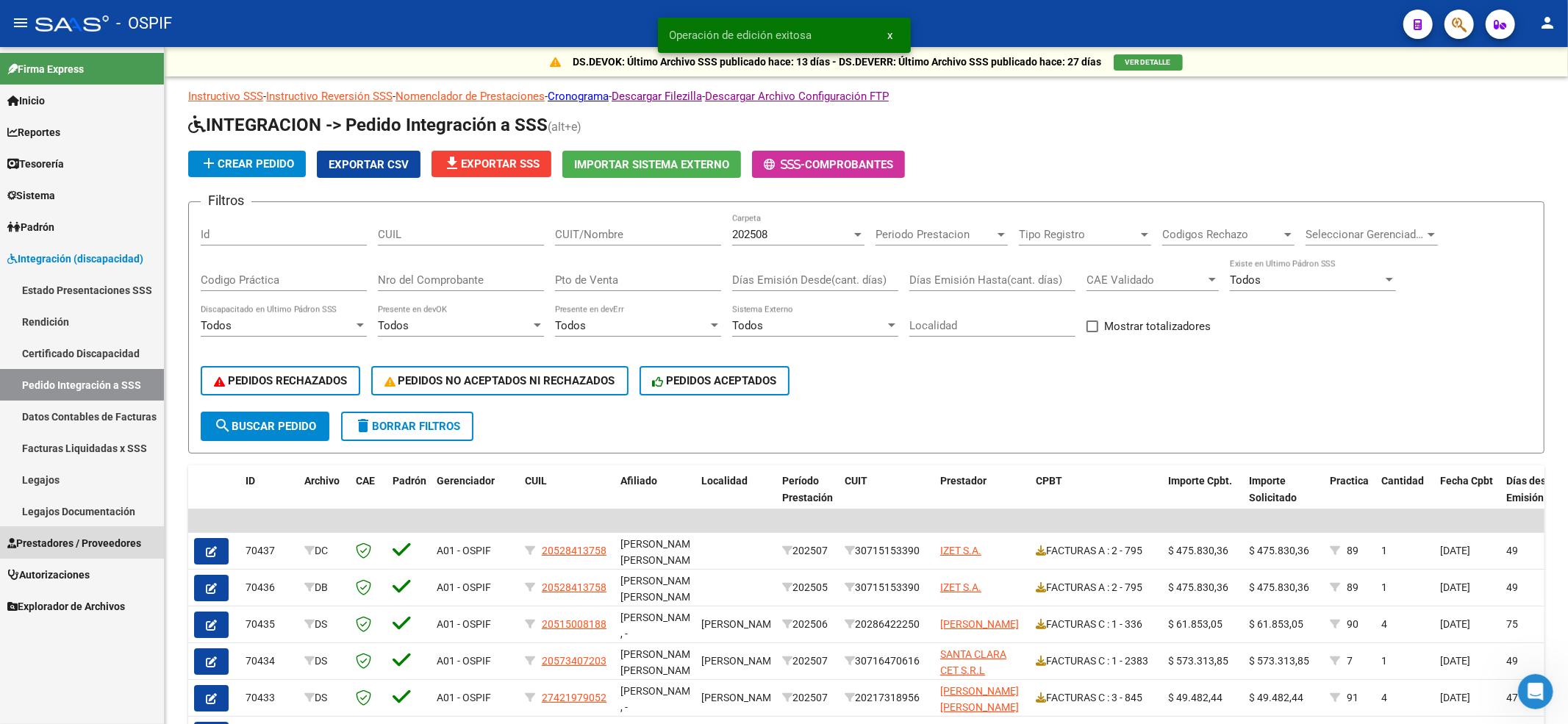
click at [72, 556] on link "Prestadores / Proveedores" at bounding box center [82, 543] width 164 height 32
click at [81, 529] on link "Prestadores / Proveedores" at bounding box center [82, 543] width 164 height 32
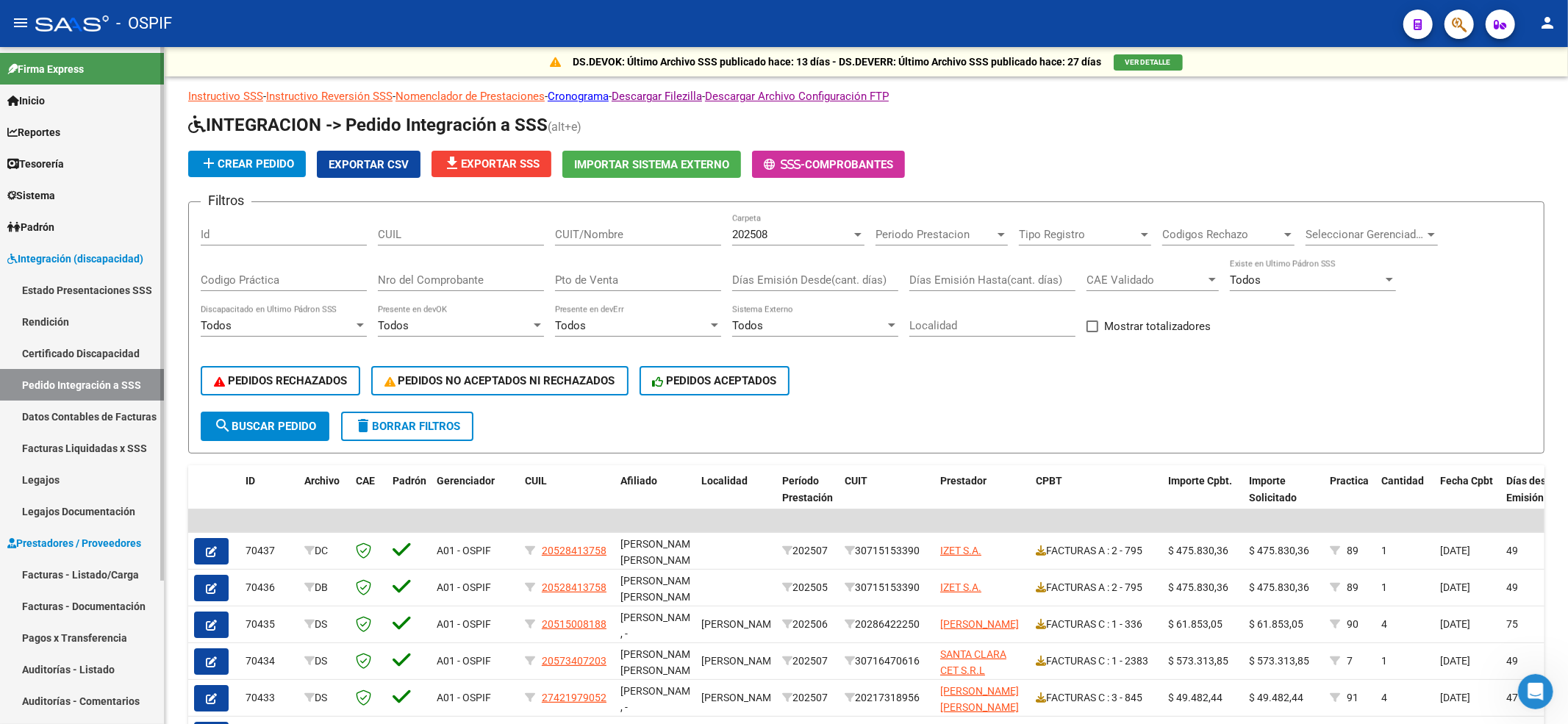
click at [77, 553] on link "Prestadores / Proveedores" at bounding box center [82, 543] width 164 height 32
click at [77, 576] on link "Facturas - Listado/Carga" at bounding box center [82, 575] width 164 height 32
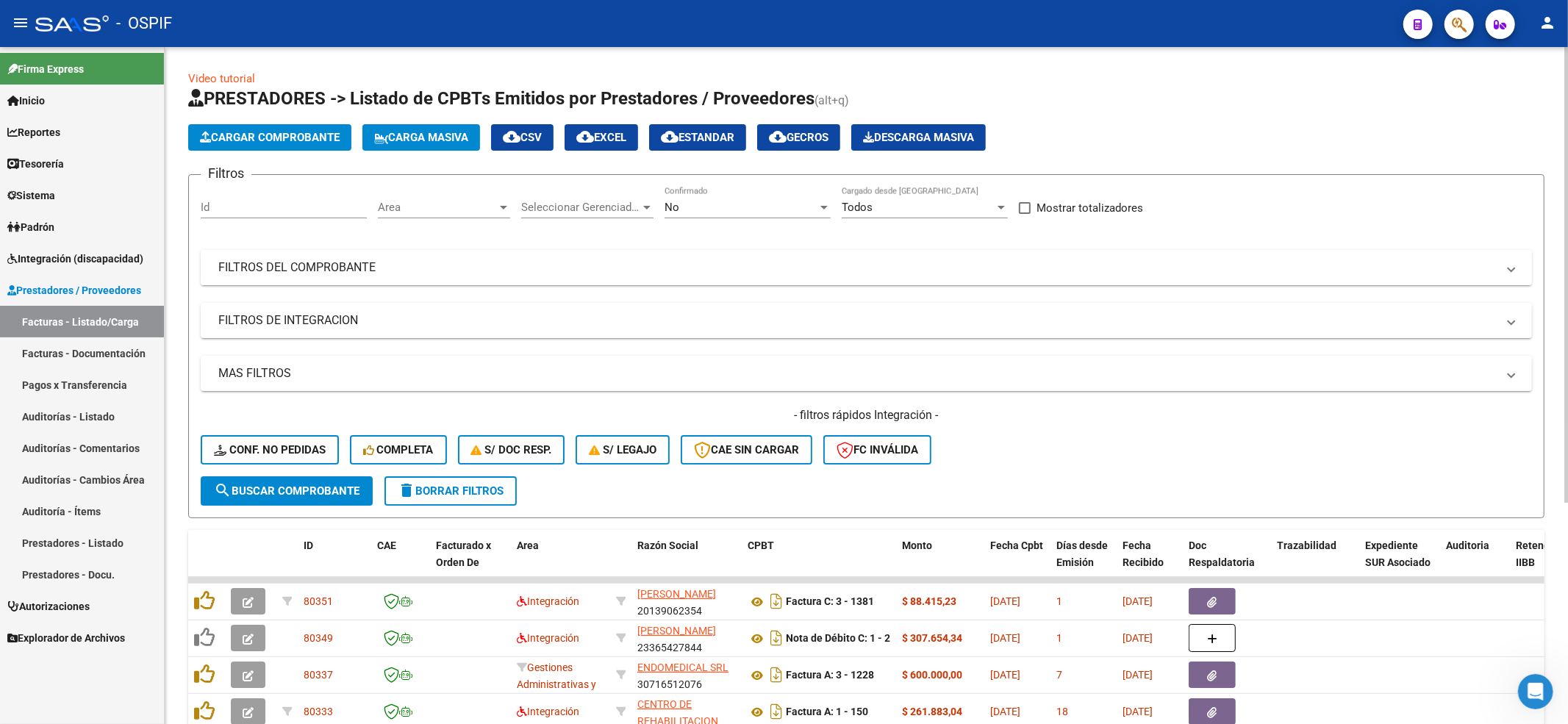
click at [328, 263] on mat-panel-title "FILTROS DEL COMPROBANTE" at bounding box center [858, 267] width 1278 height 16
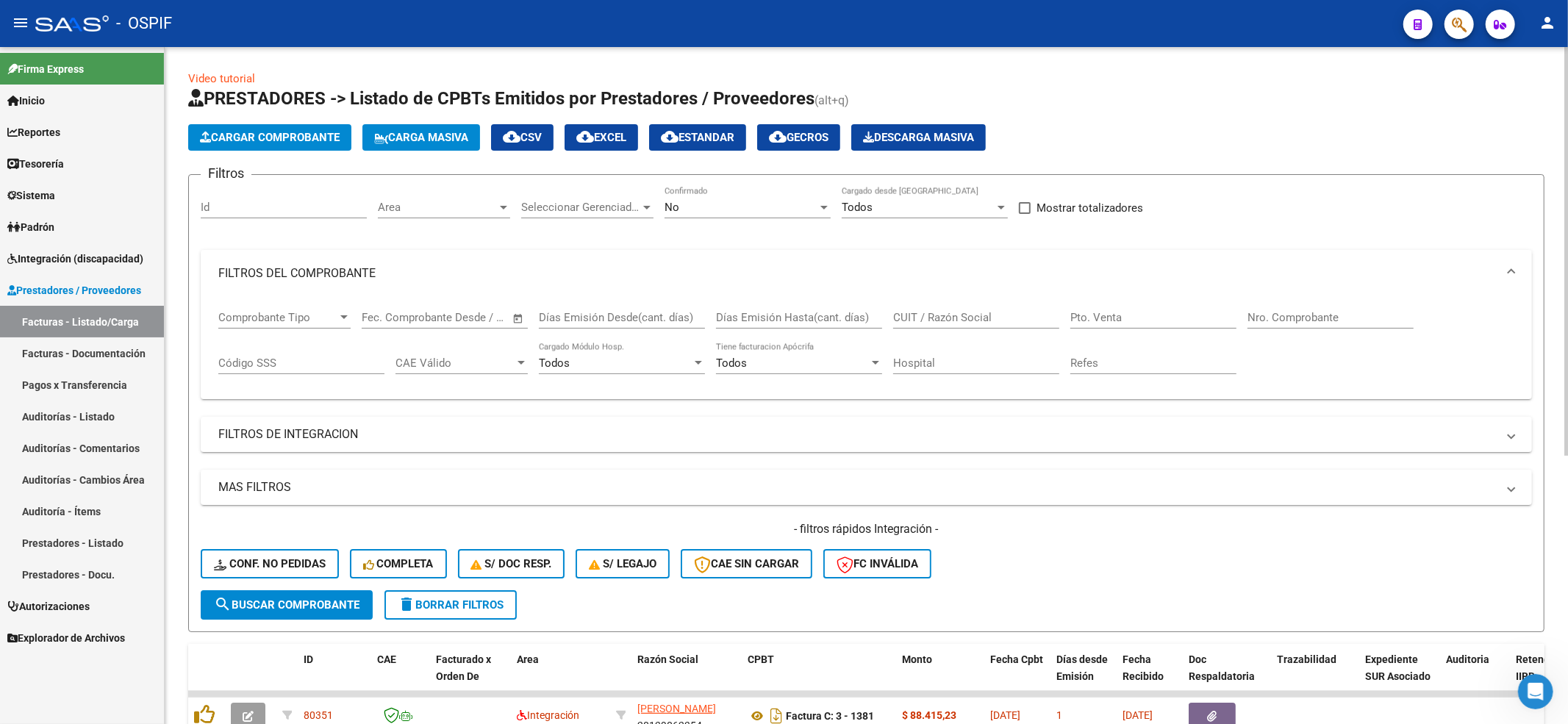
click at [1367, 316] on input "Nro. Comprobante" at bounding box center [1330, 317] width 167 height 14
paste input "795"
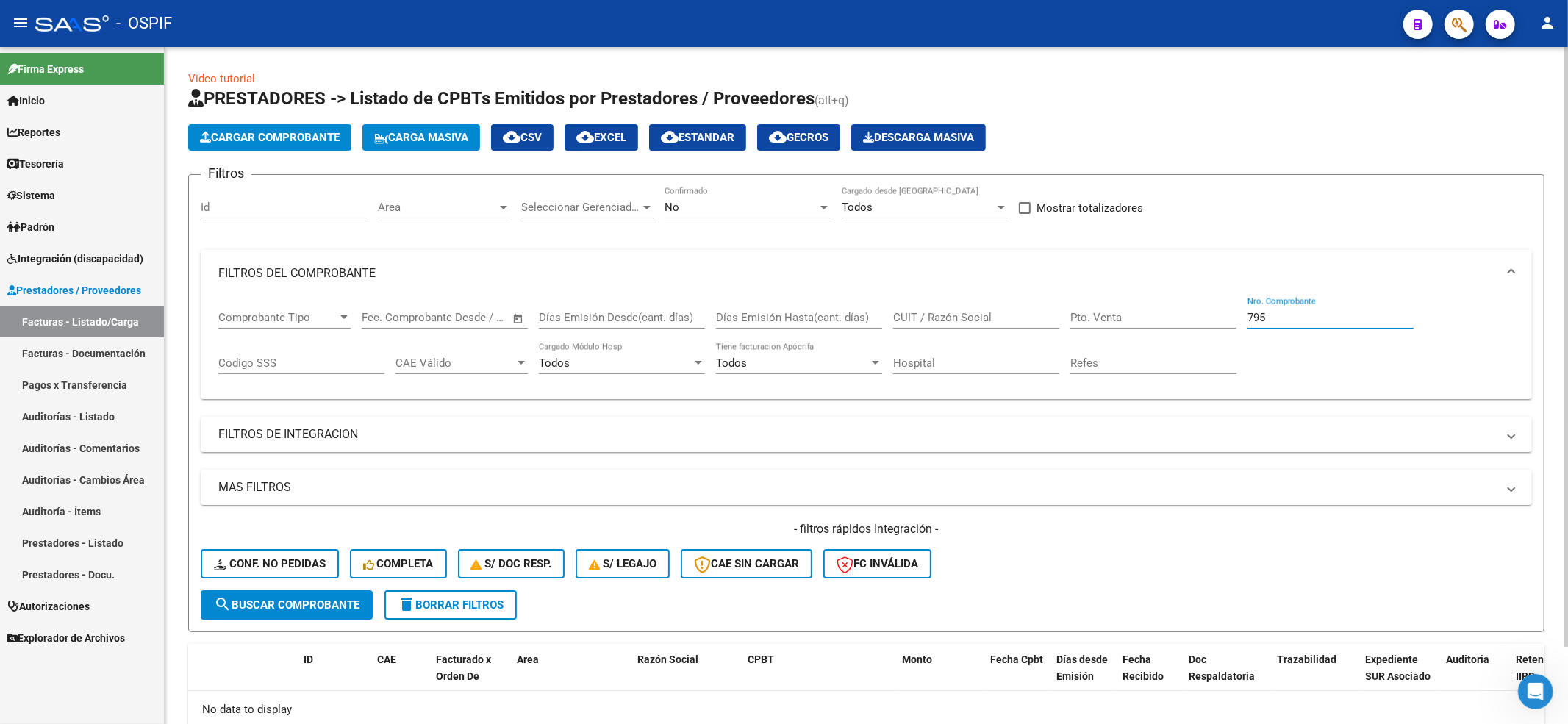
type input "795"
click at [453, 215] on div "Area Area" at bounding box center [444, 202] width 132 height 32
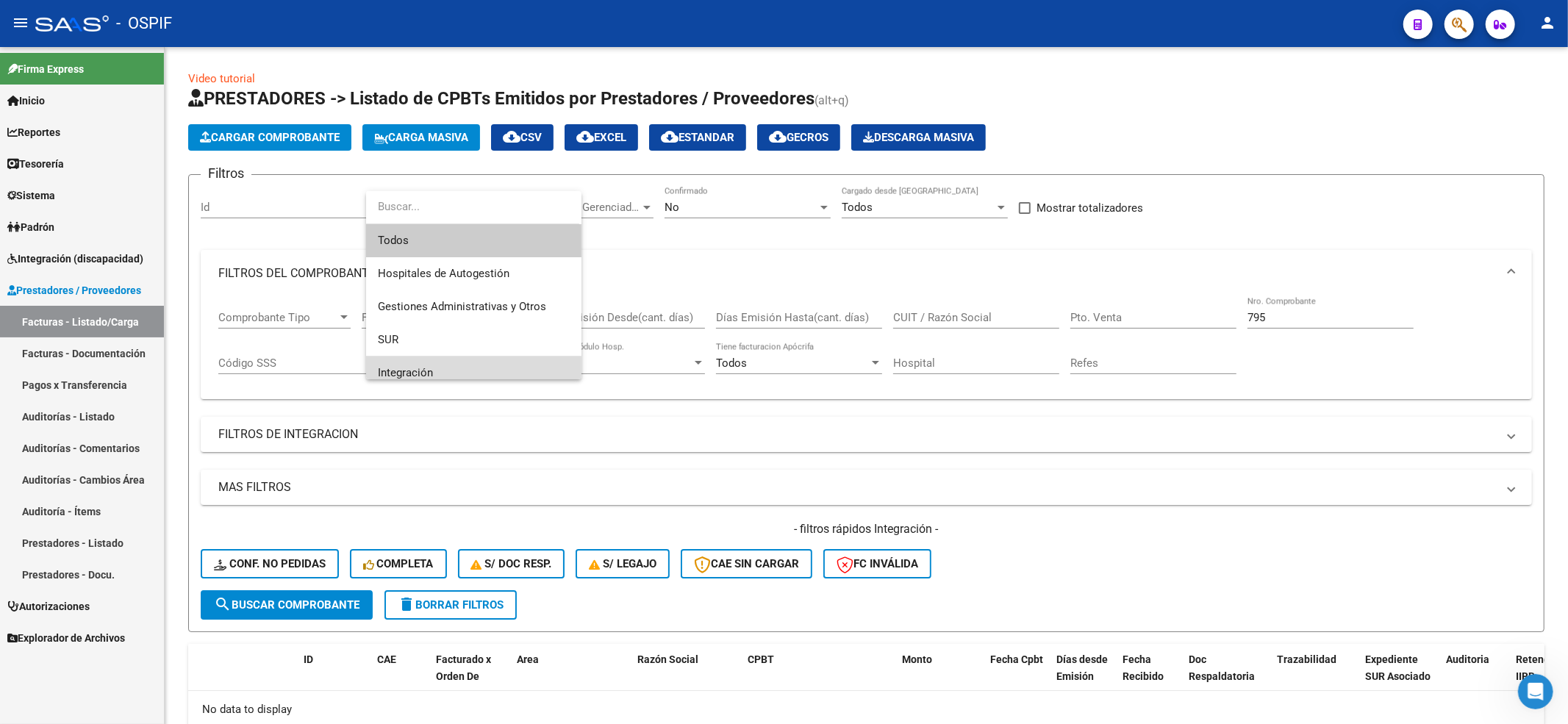
click at [407, 367] on span "Integración" at bounding box center [473, 373] width 192 height 33
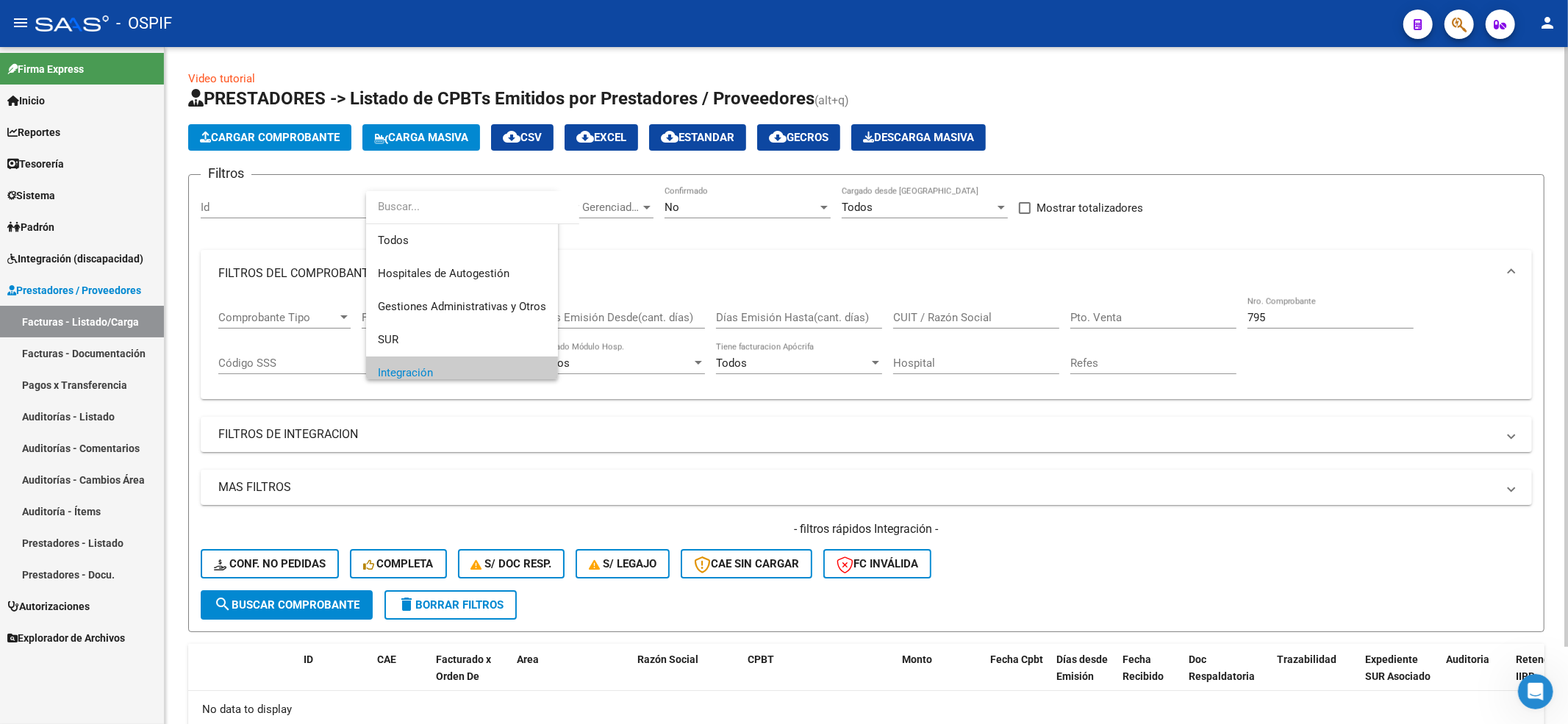
scroll to position [10, 0]
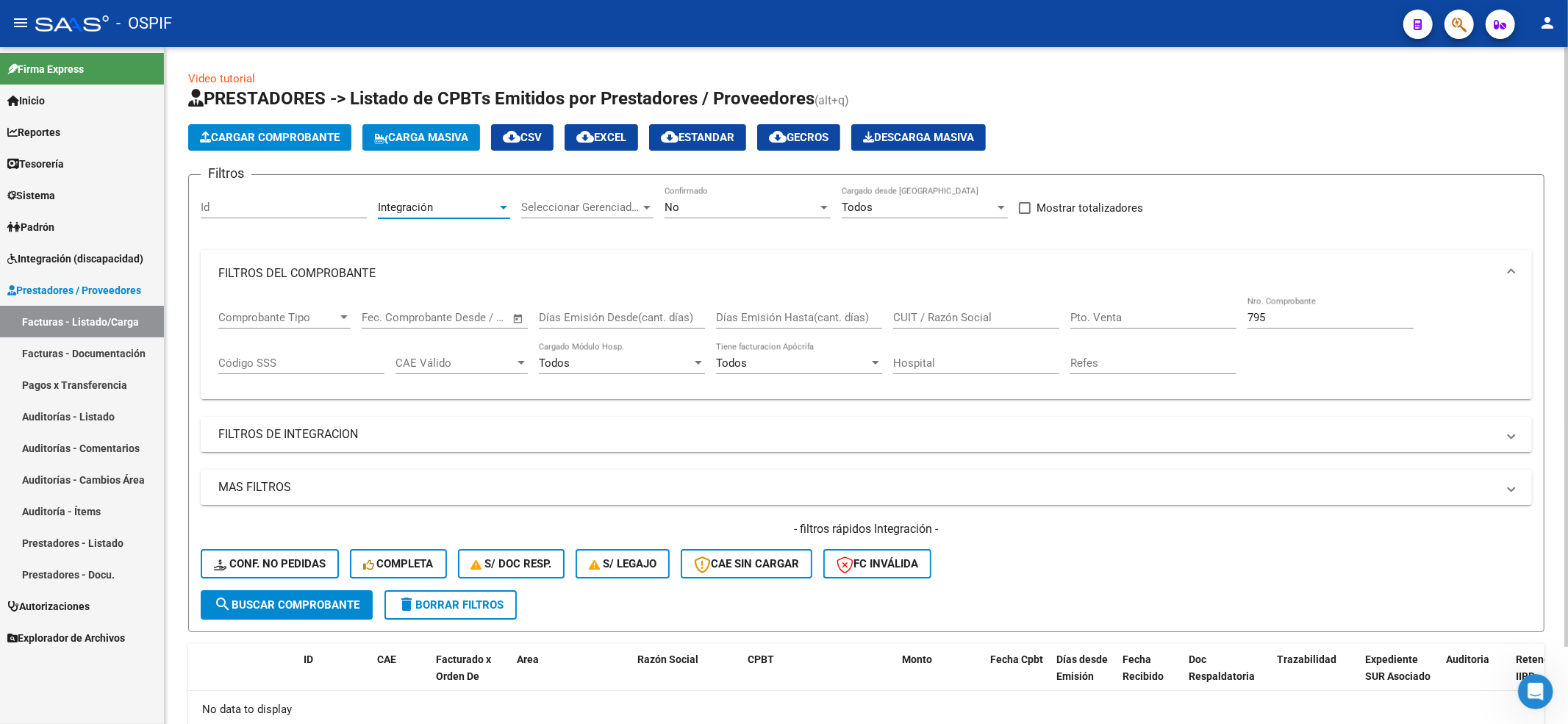
click at [680, 223] on div "No Confirmado" at bounding box center [747, 209] width 167 height 46
click at [683, 219] on div "No Confirmado" at bounding box center [747, 209] width 167 height 46
click at [686, 204] on div "No" at bounding box center [741, 207] width 153 height 14
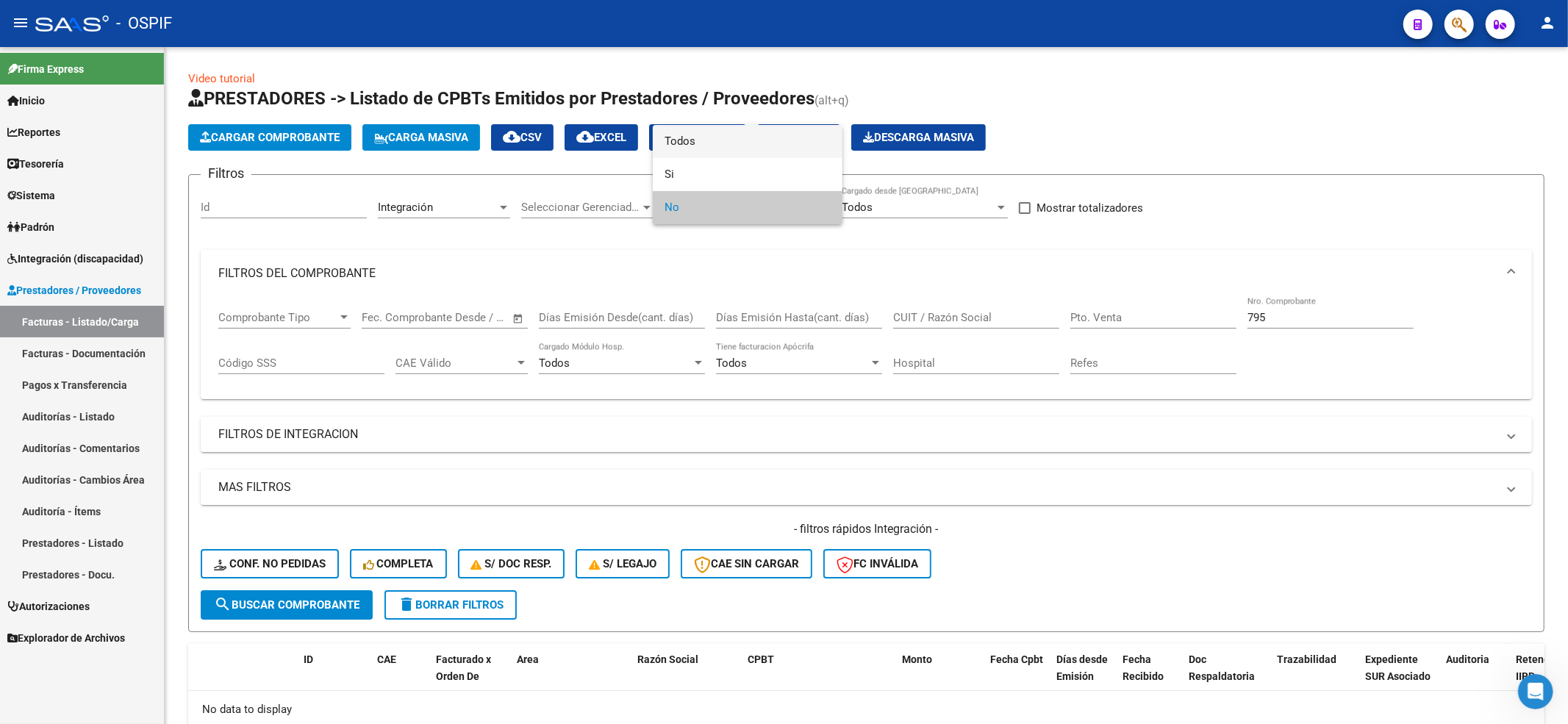
click at [657, 144] on mat-option "Todos" at bounding box center [747, 141] width 190 height 33
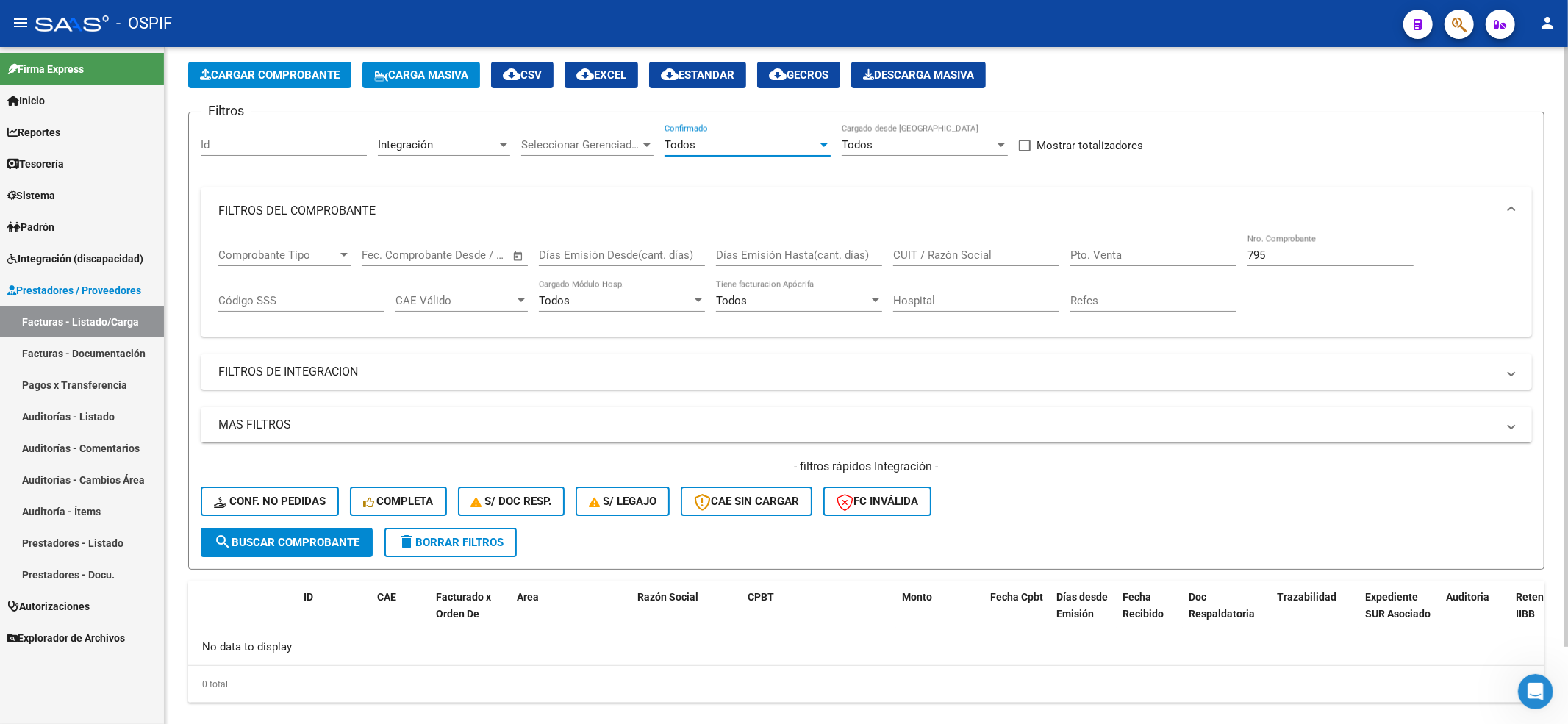
scroll to position [86, 0]
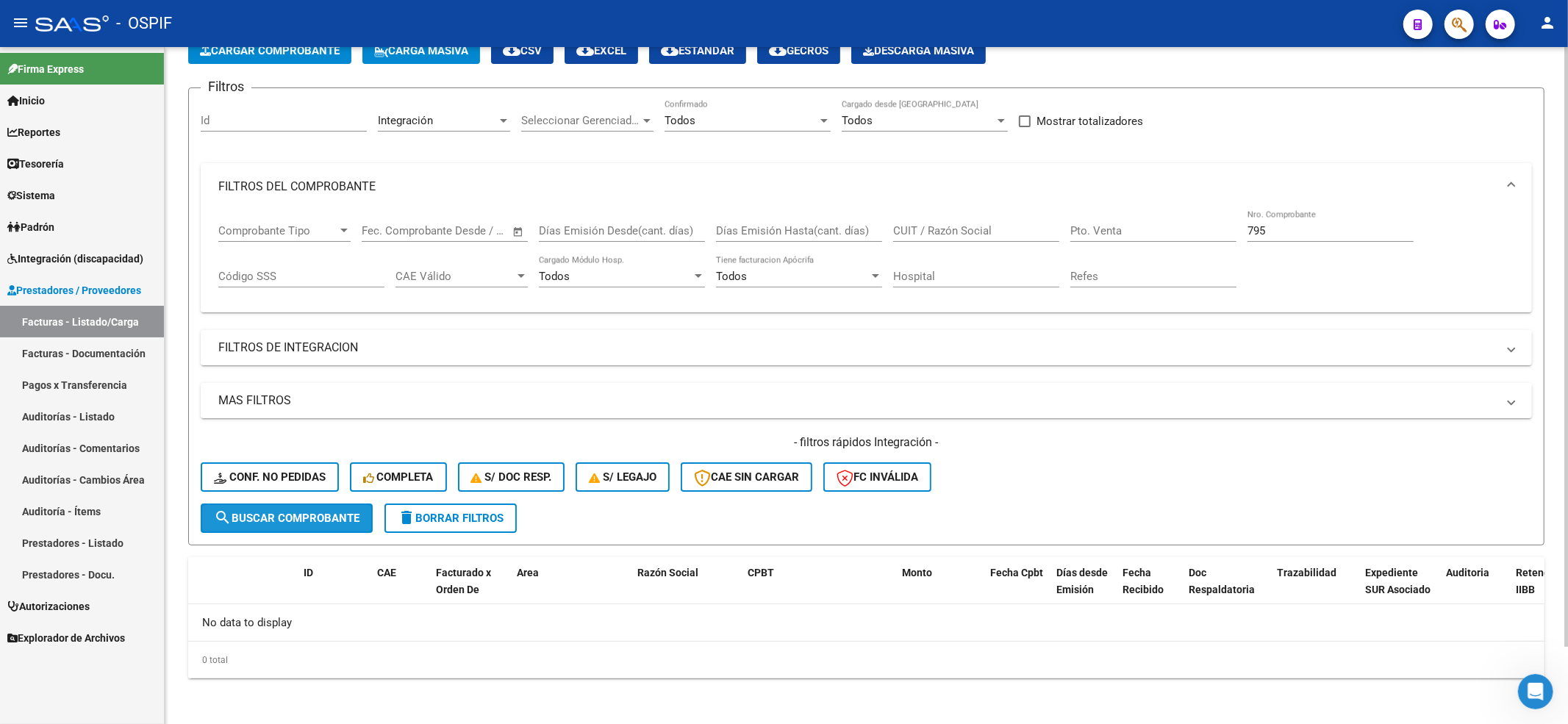
click at [257, 519] on span "search Buscar Comprobante" at bounding box center [287, 518] width 146 height 14
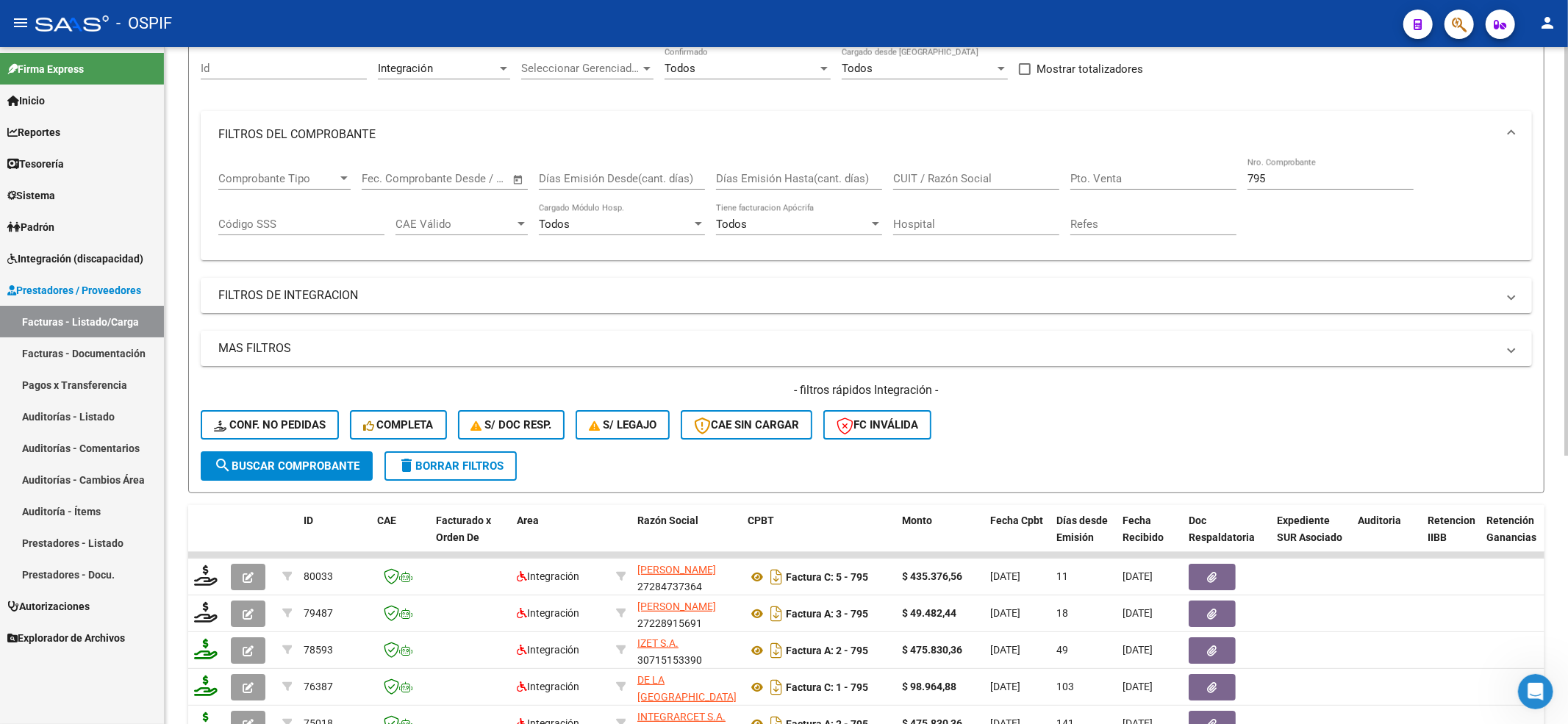
scroll to position [186, 0]
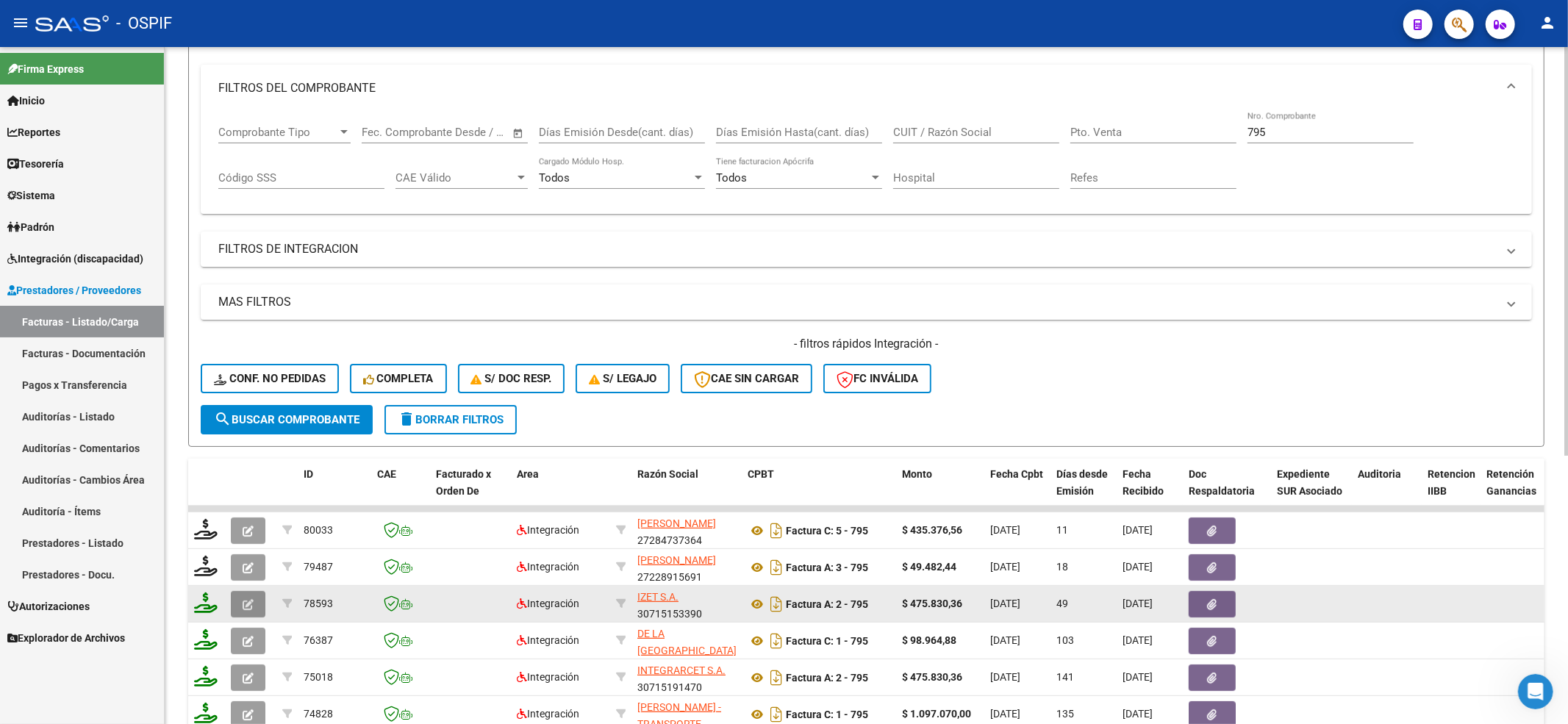
click at [232, 611] on button "button" at bounding box center [248, 604] width 34 height 26
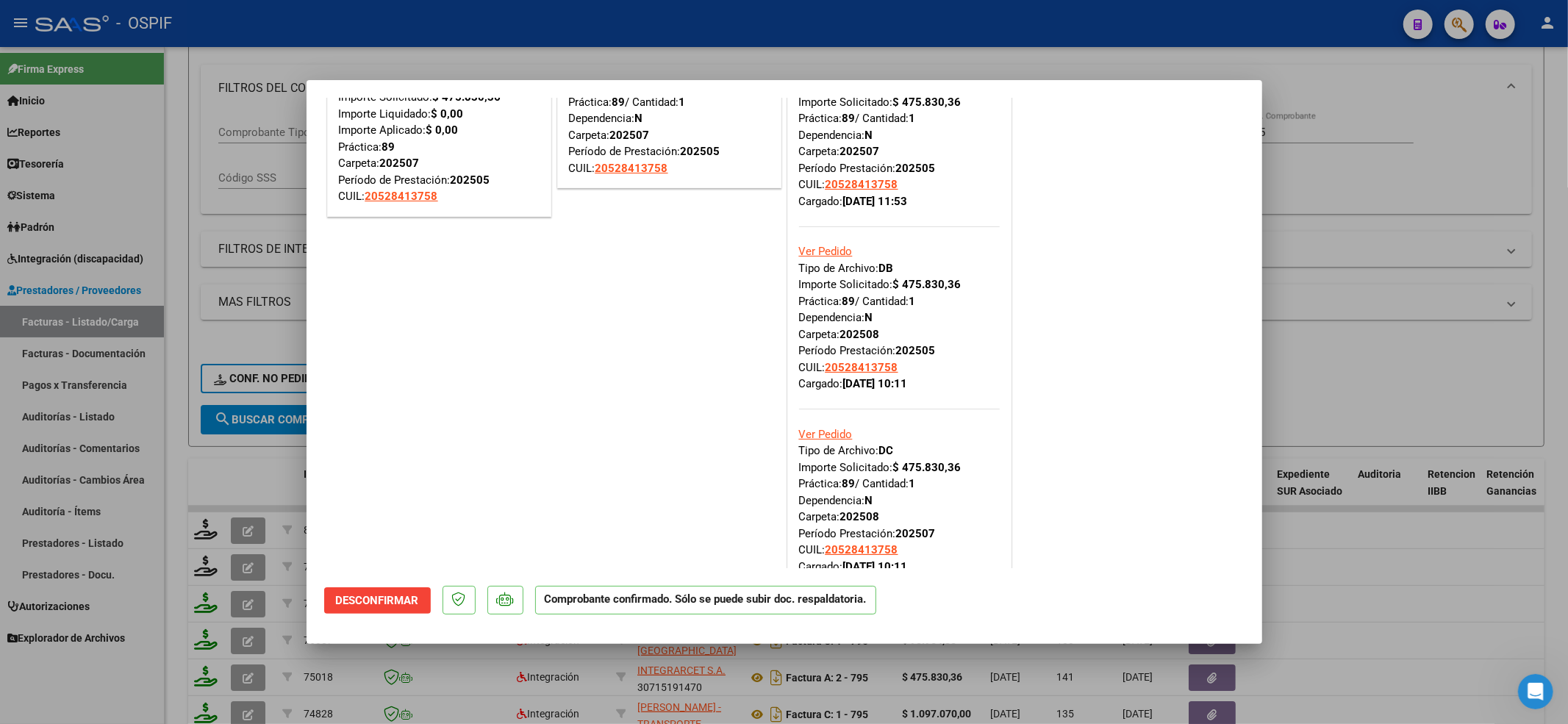
scroll to position [0, 0]
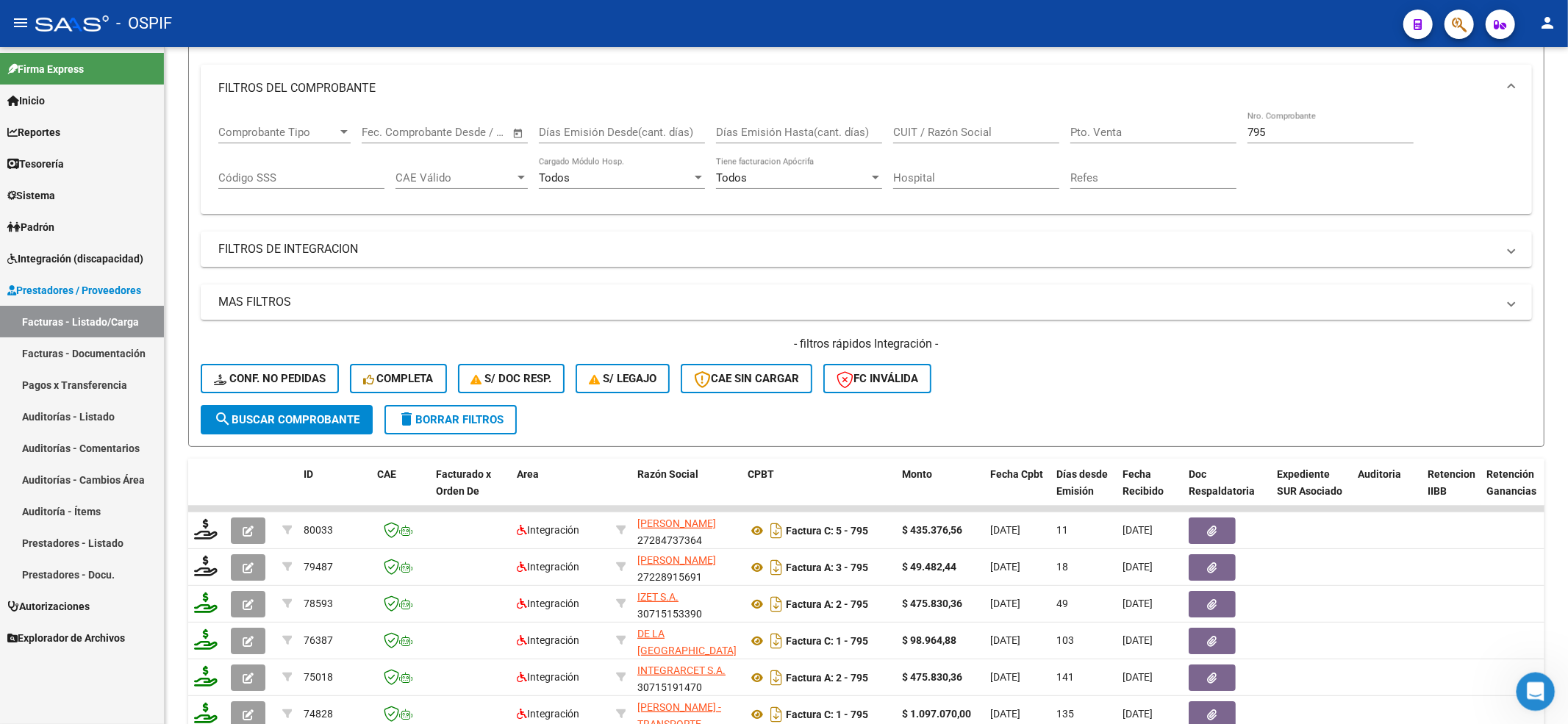
click at [1540, 696] on div "Abrir Intercom Messenger" at bounding box center [1534, 690] width 49 height 49
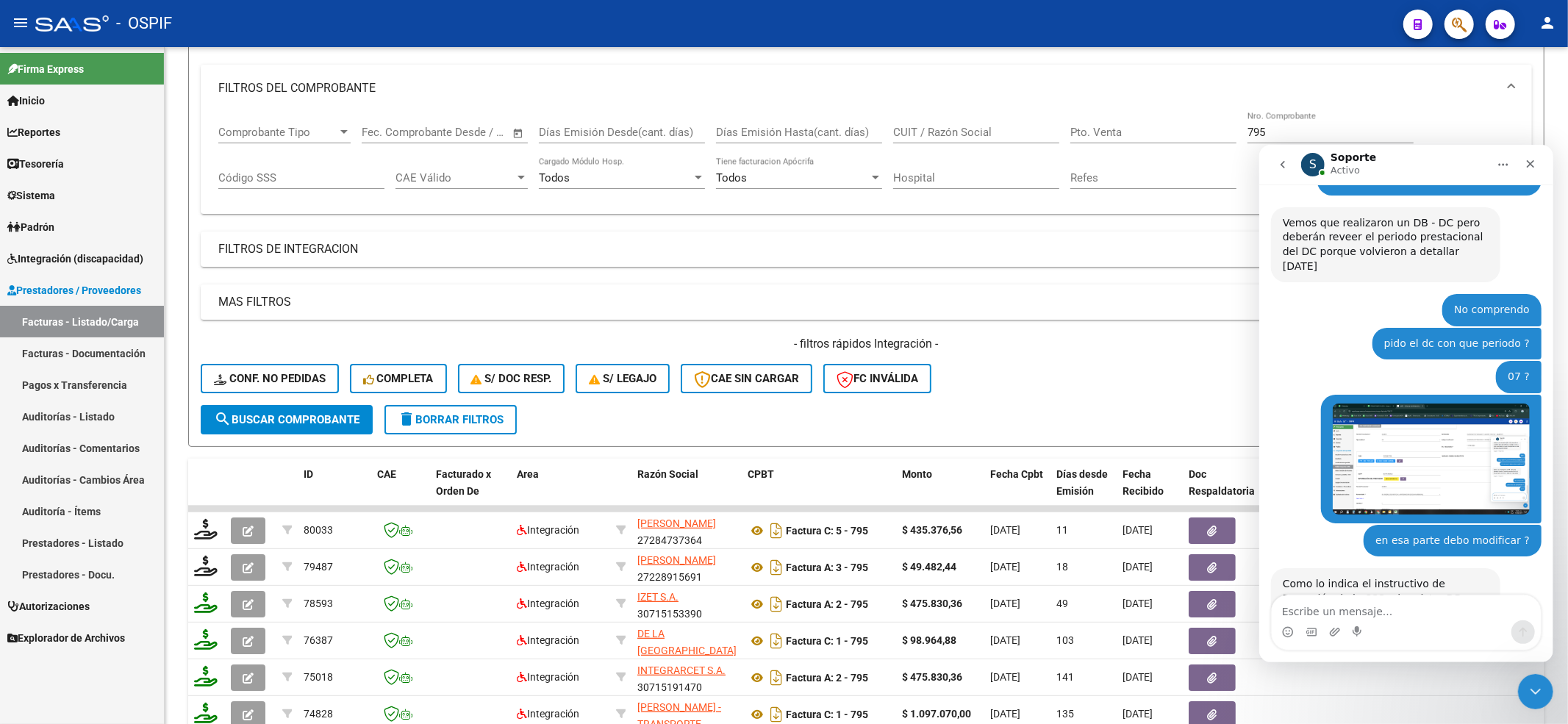
scroll to position [2448, 0]
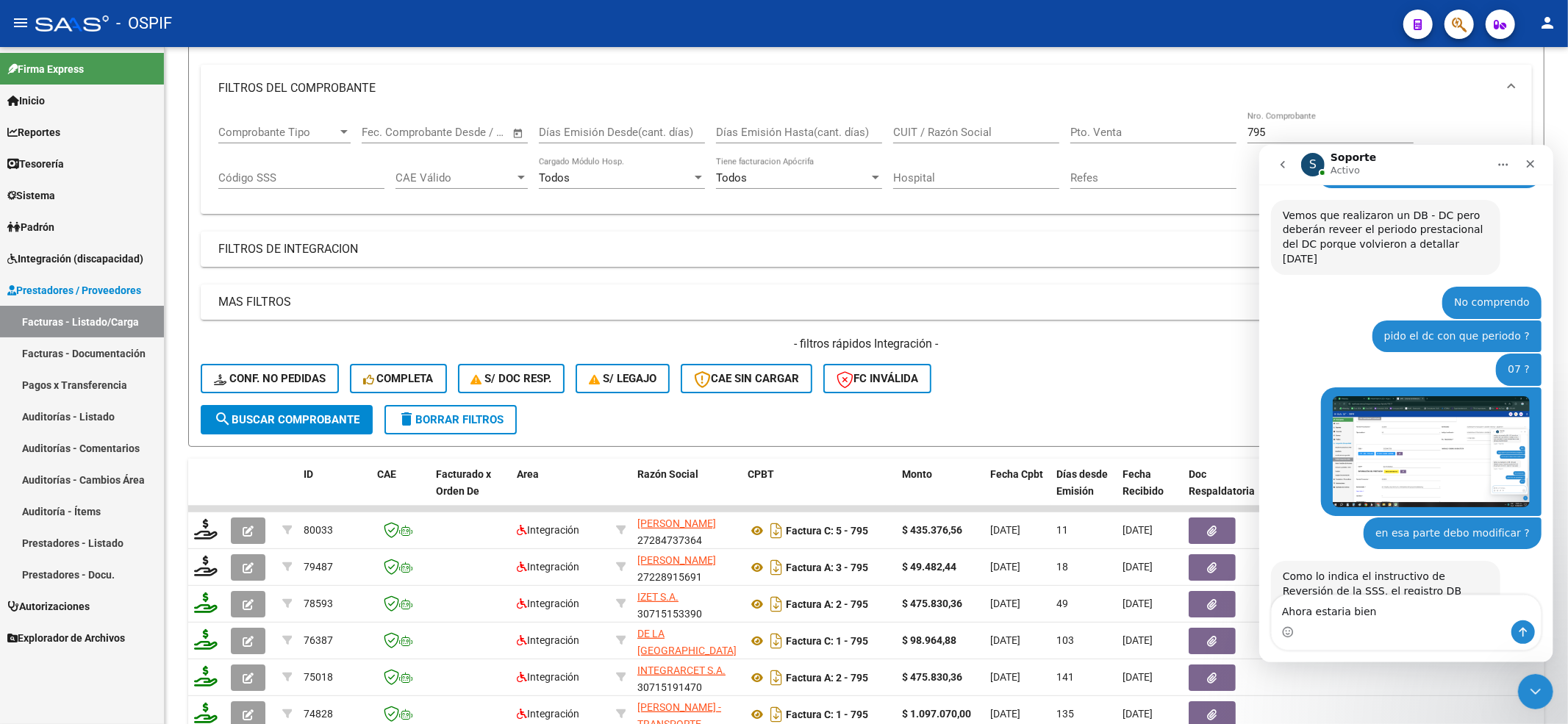
type textarea "Ahora estaria bien ?"
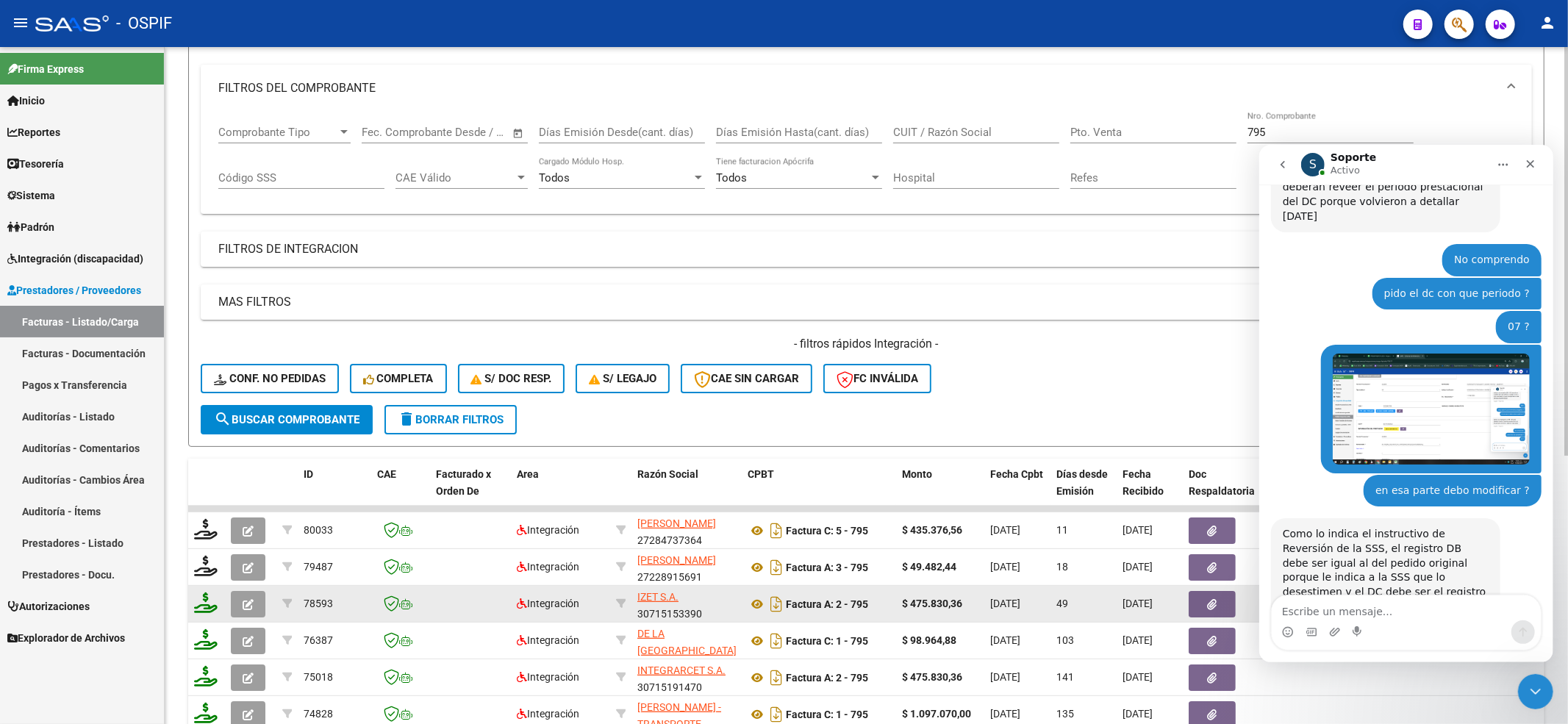
click at [260, 599] on button "button" at bounding box center [248, 604] width 34 height 26
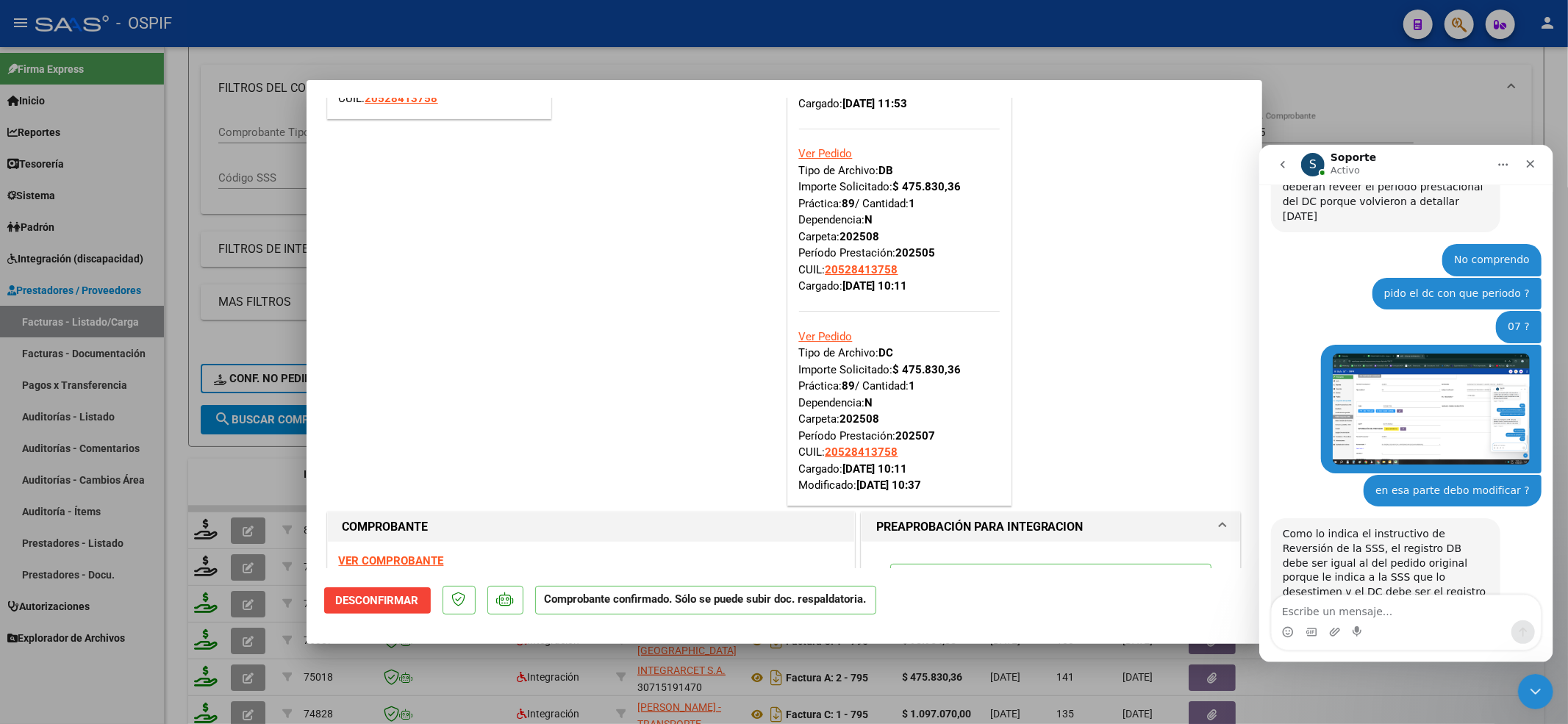
scroll to position [0, 0]
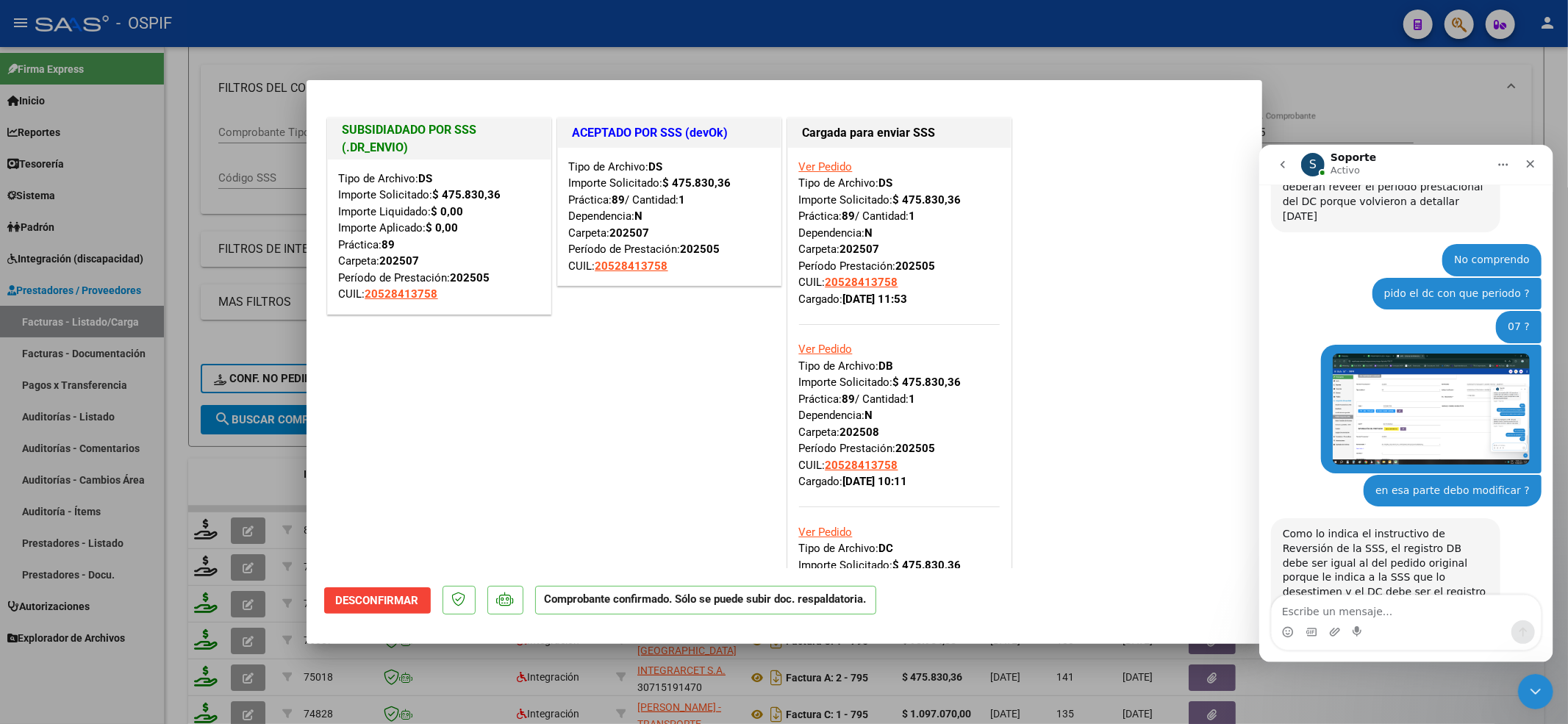
type input "$ 0,00"
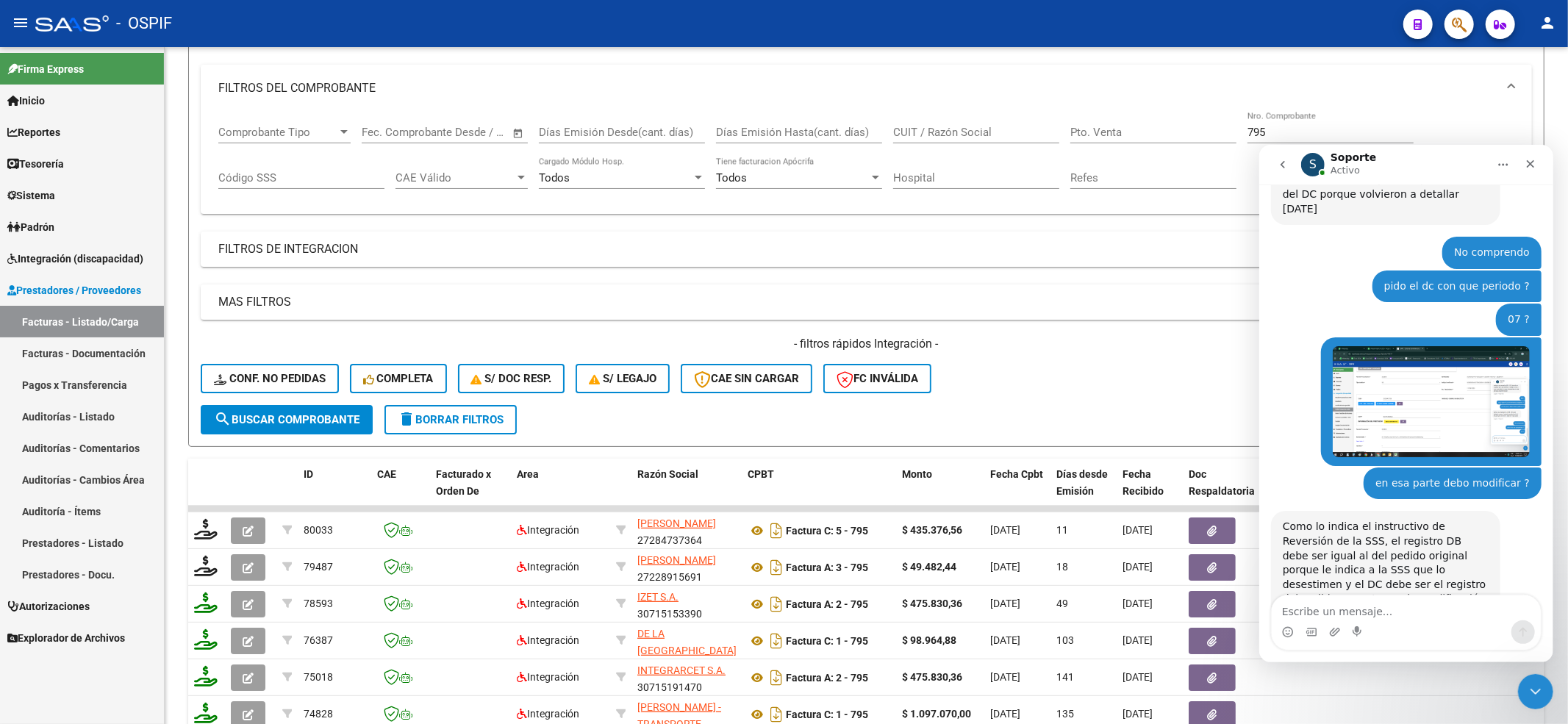
scroll to position [2490, 0]
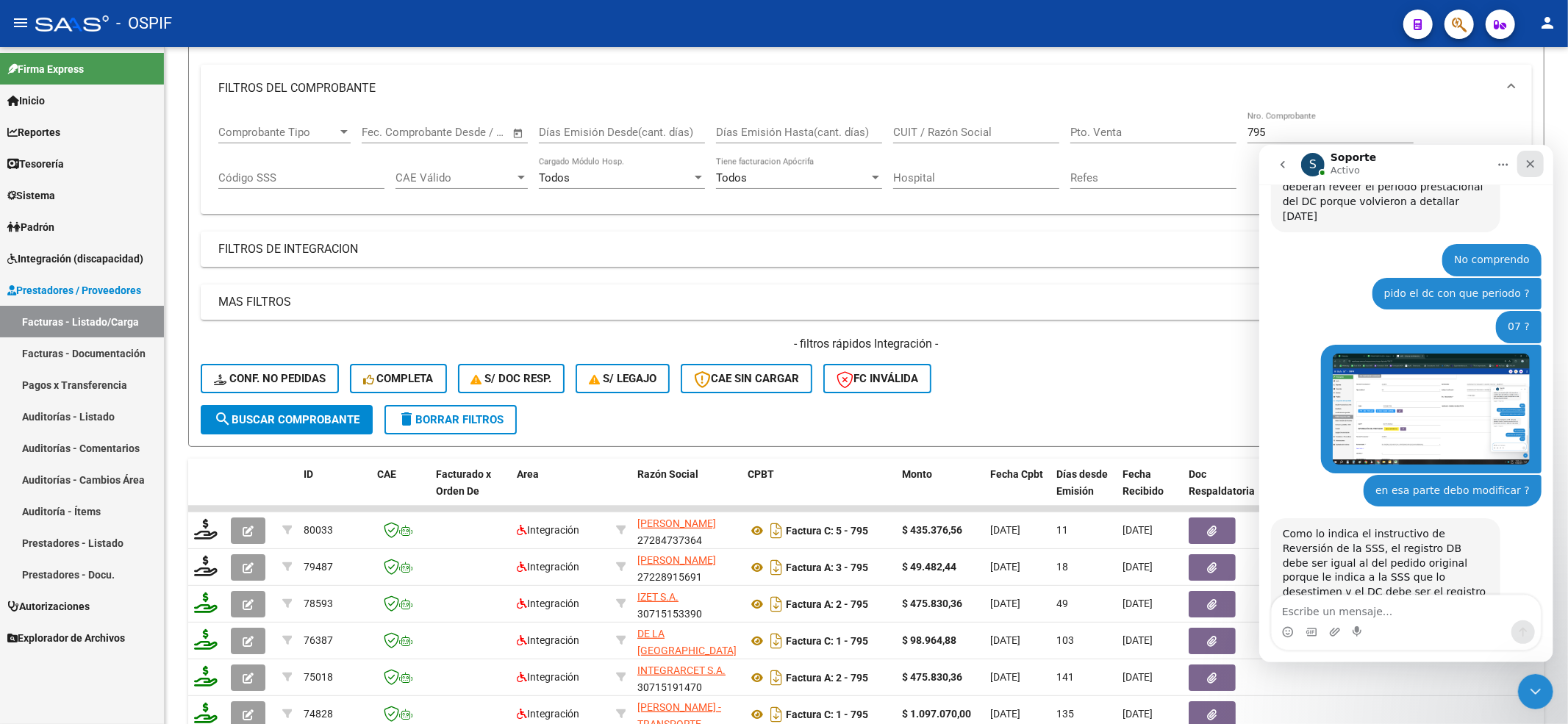
click at [1527, 167] on icon "Cerrar" at bounding box center [1529, 163] width 12 height 12
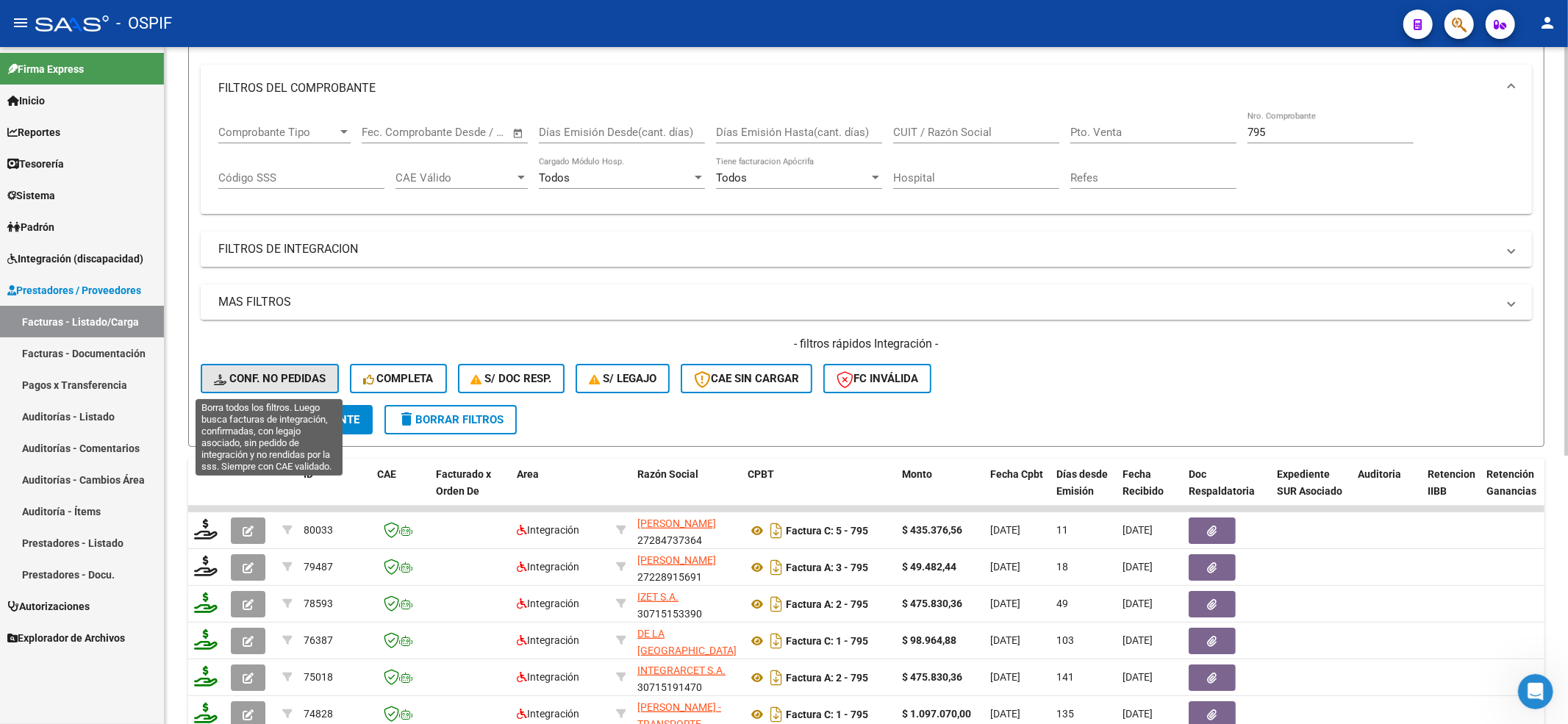
click at [274, 375] on span "Conf. no pedidas" at bounding box center [270, 378] width 112 height 14
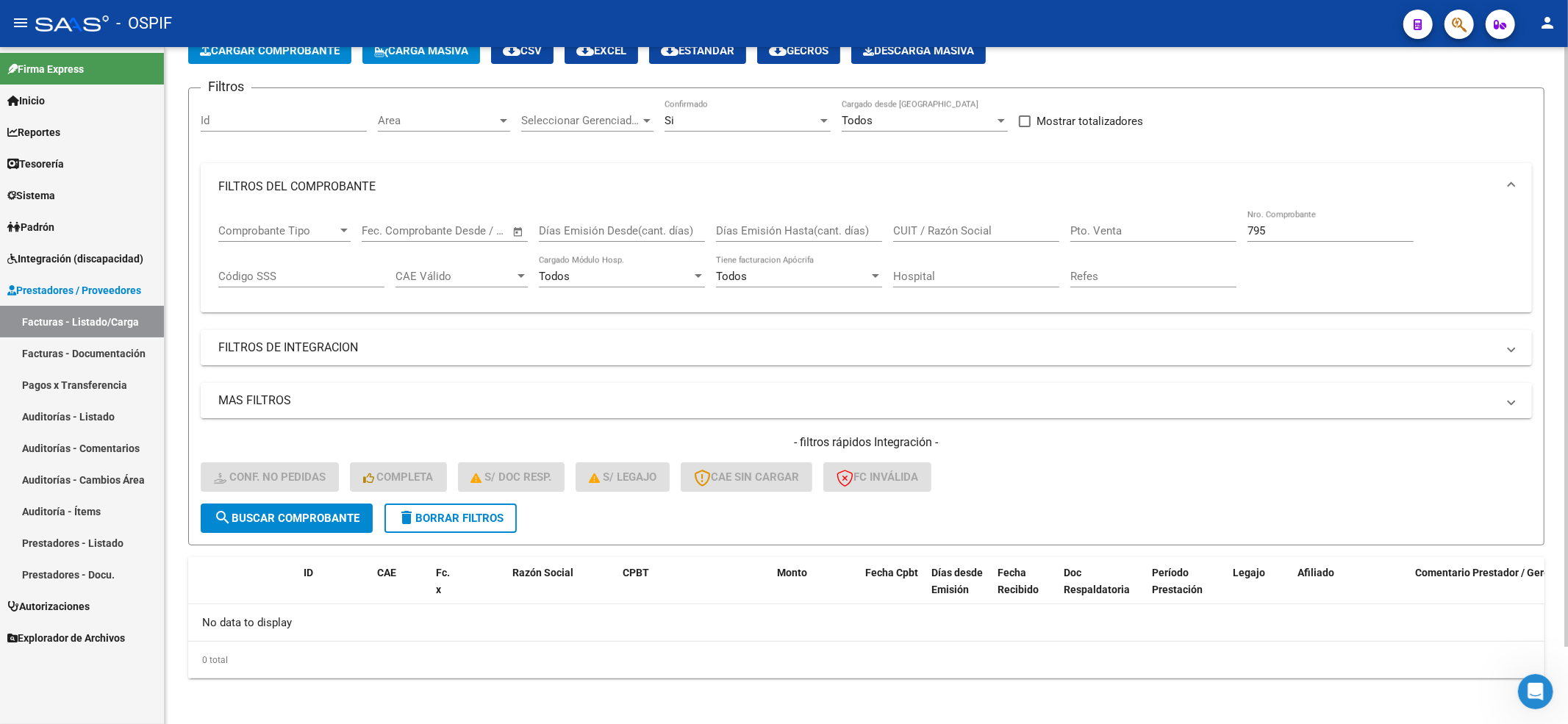
click at [483, 513] on span "delete Borrar Filtros" at bounding box center [451, 518] width 106 height 14
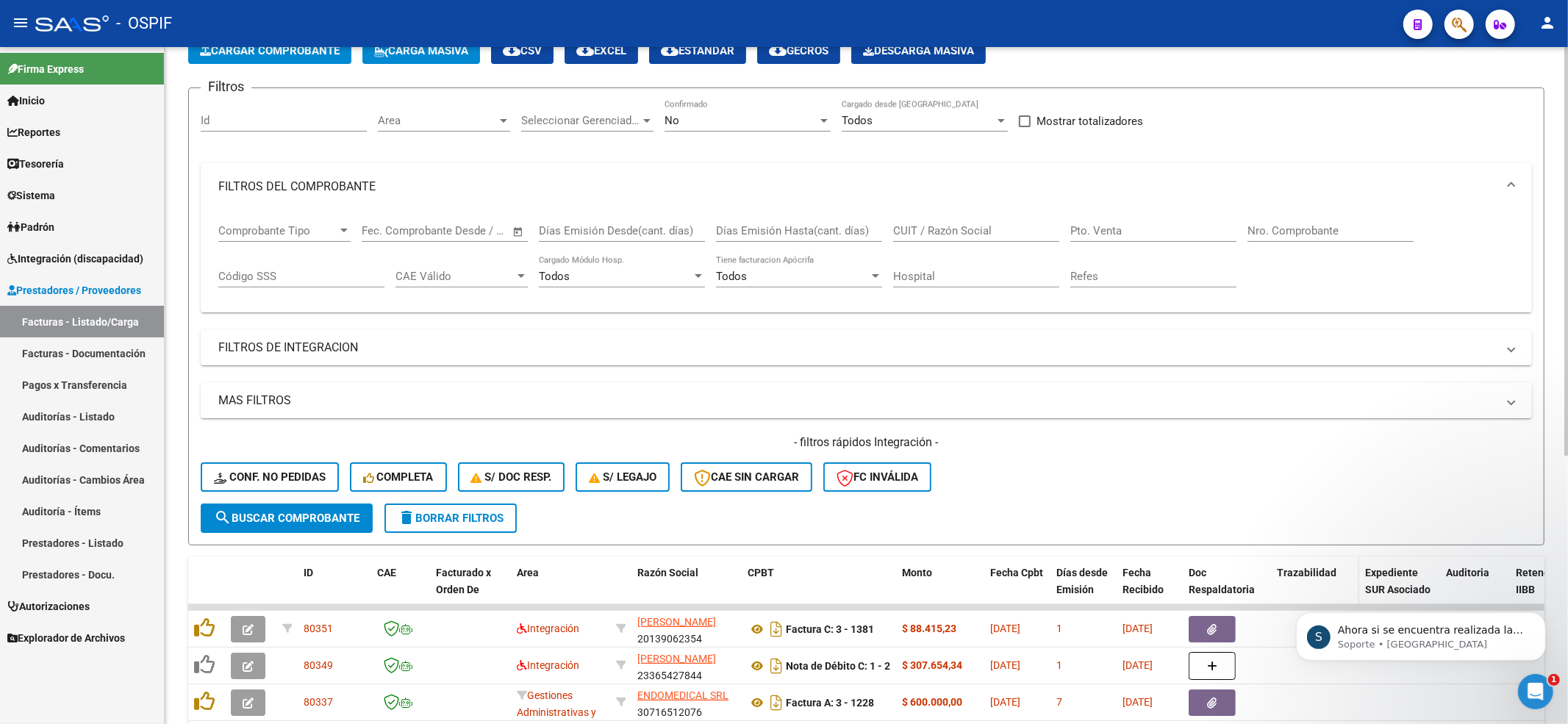
scroll to position [0, 0]
click at [1389, 628] on p "Ahora si se encuentra realizada la reversión" at bounding box center [1432, 630] width 190 height 14
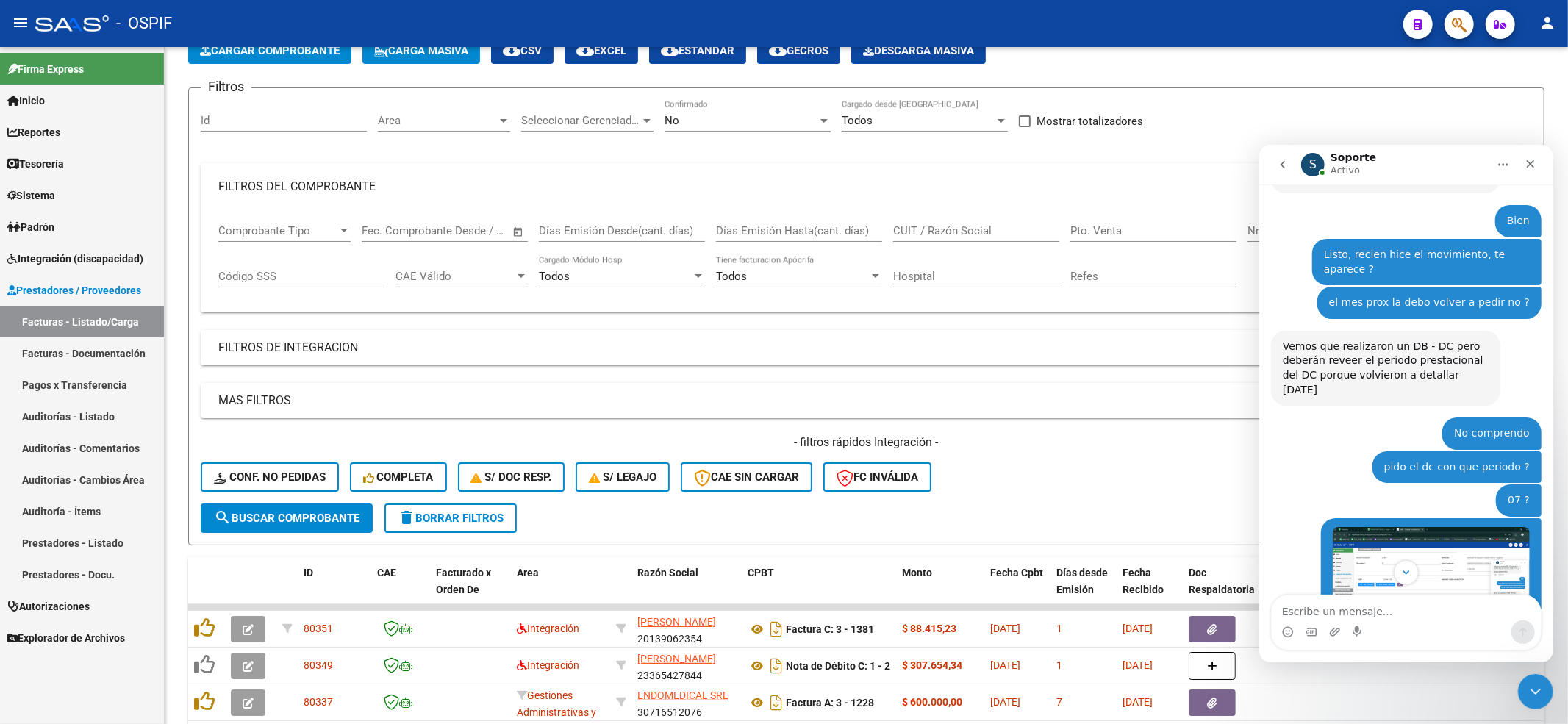
scroll to position [2568, 0]
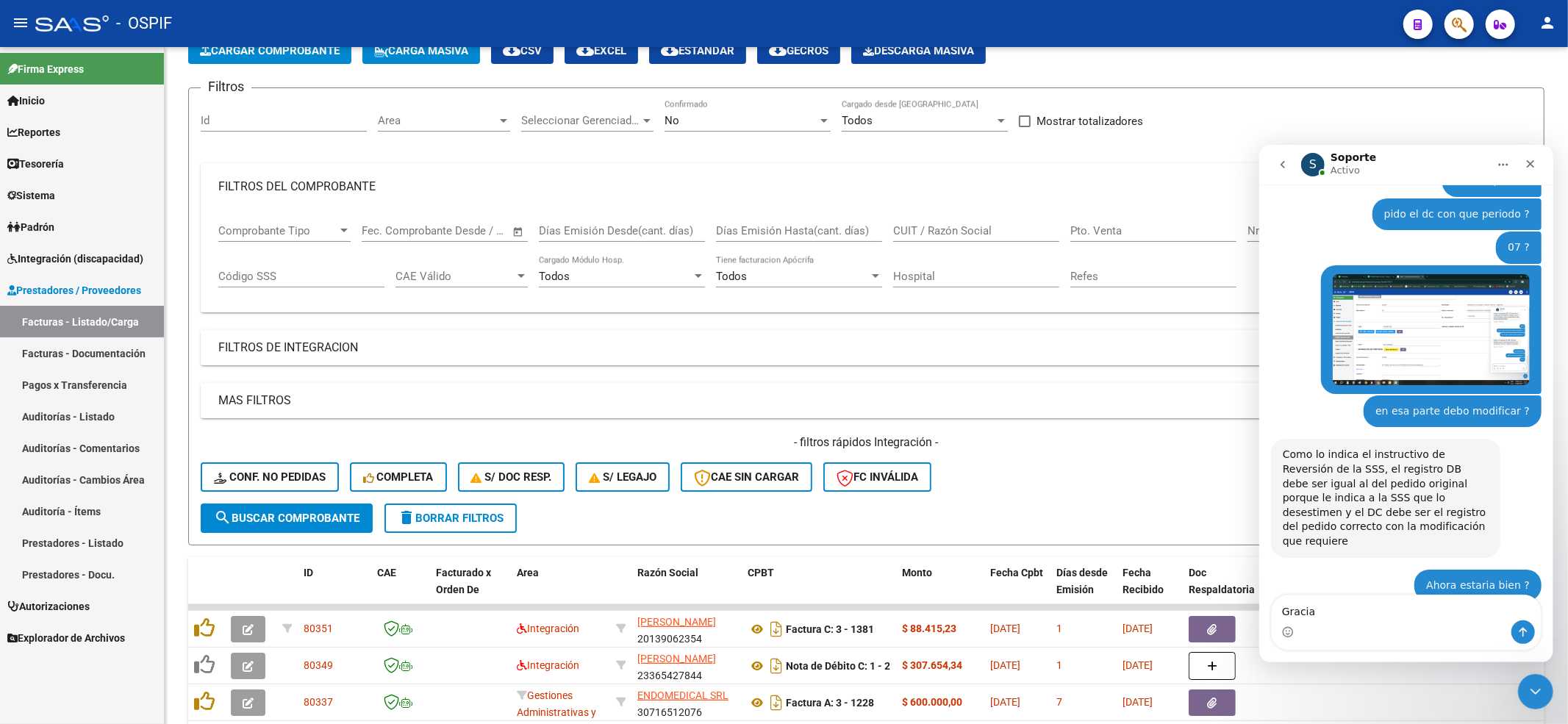
type textarea "Gracias"
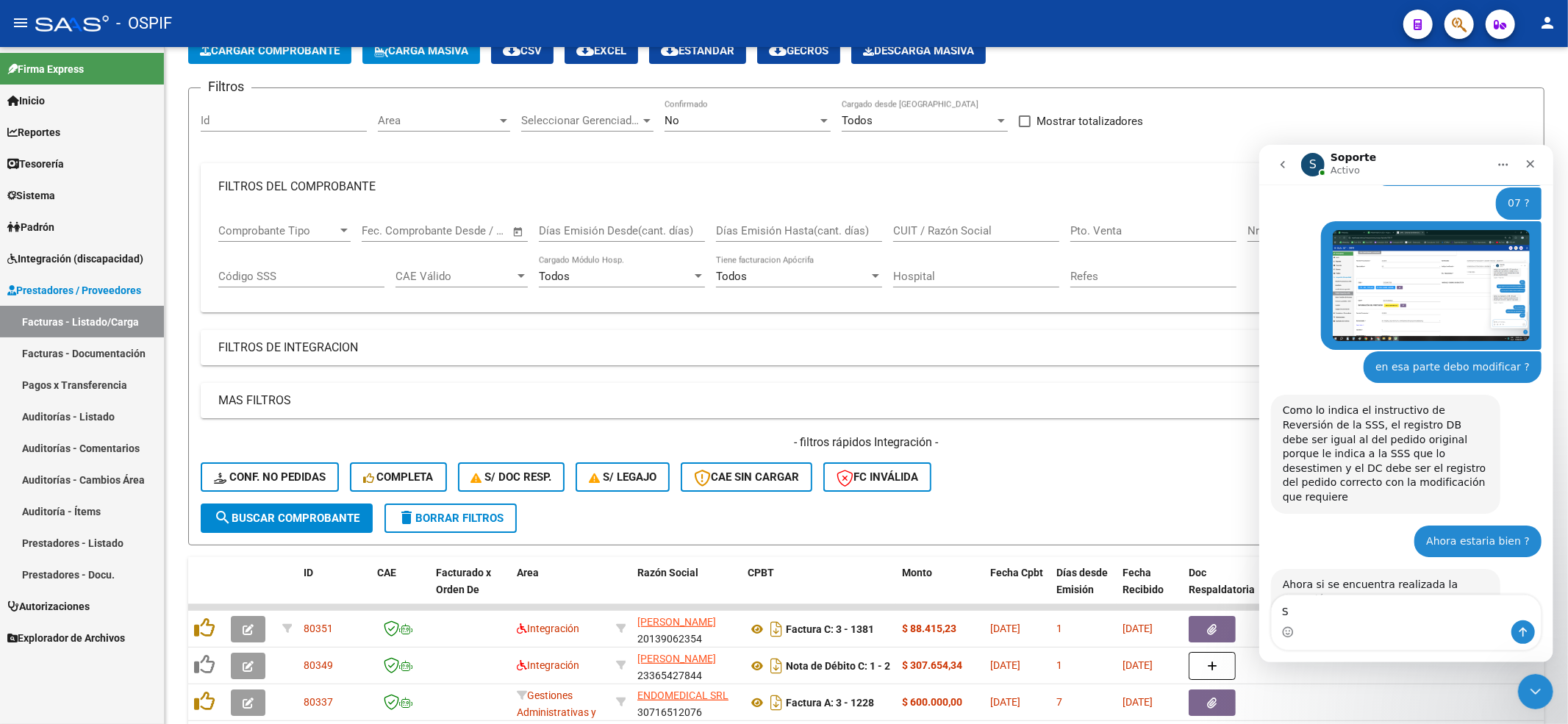
type textarea "Si"
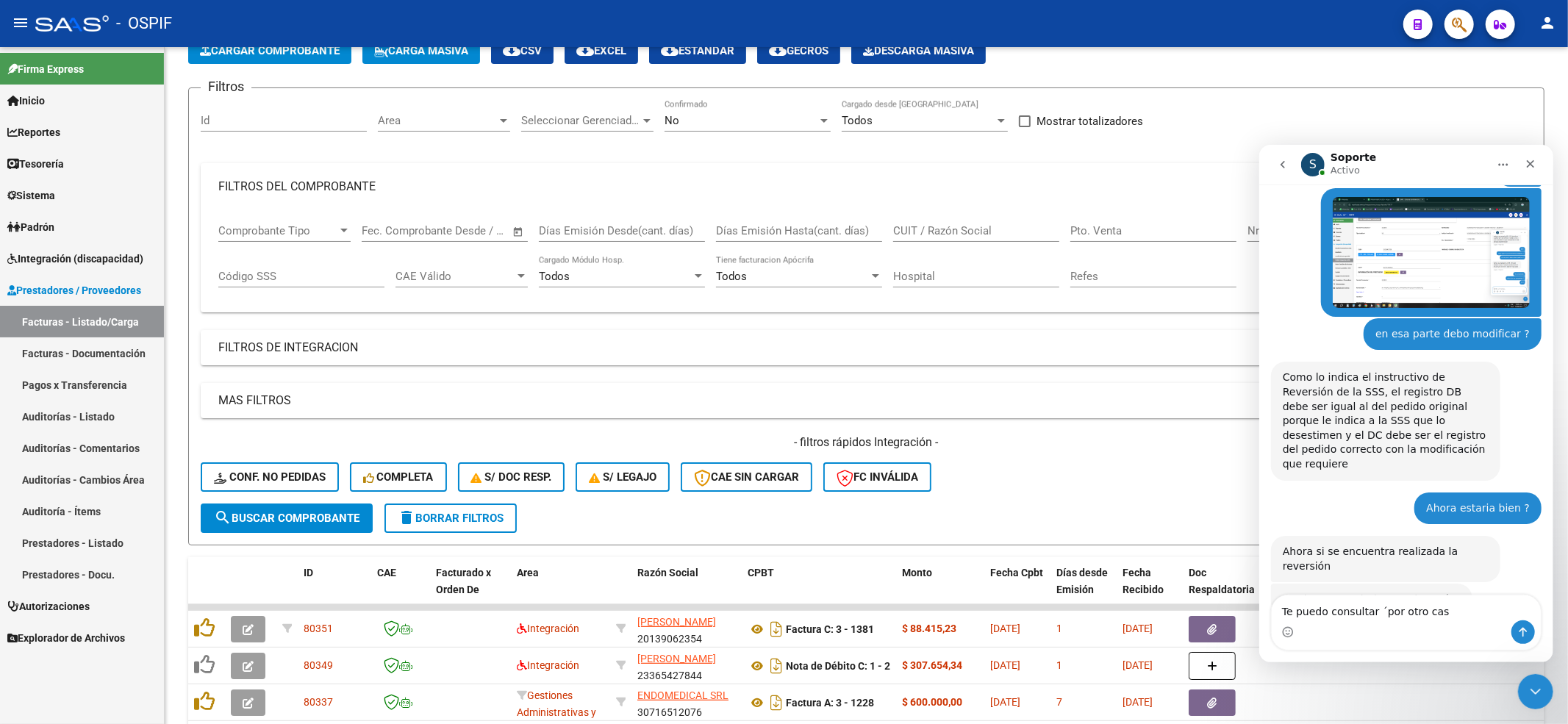
type textarea "Te puedo consultar ´por otro caso"
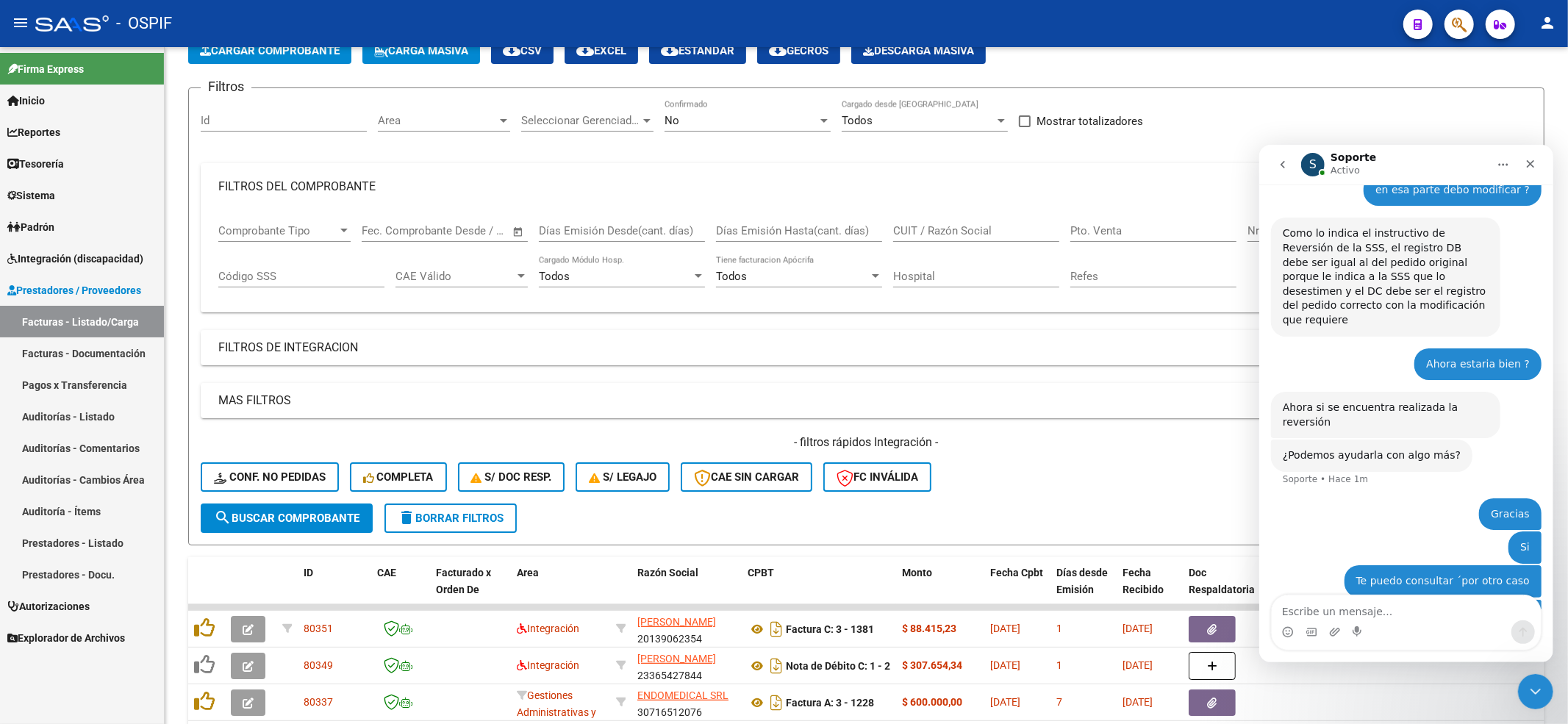
scroll to position [2866, 0]
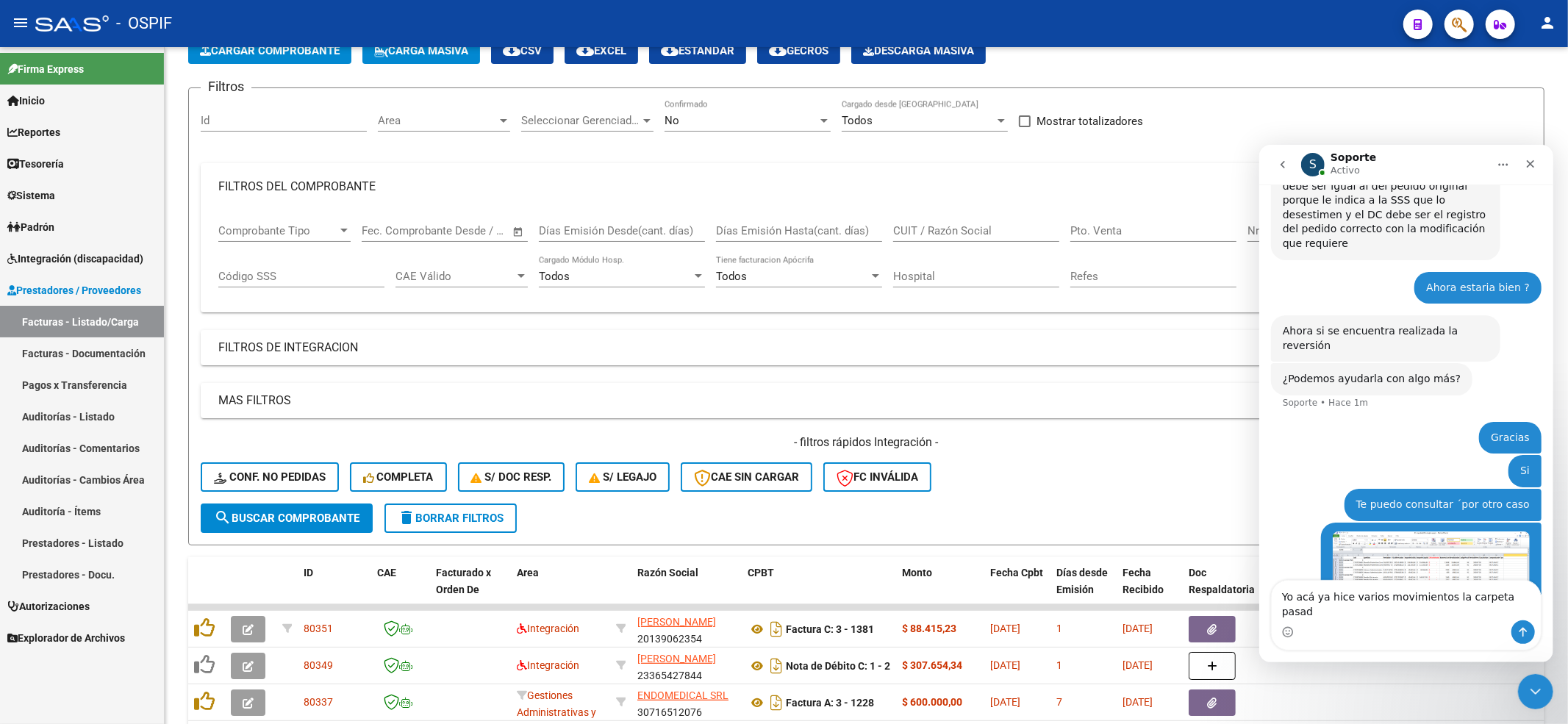
type textarea "Yo acá ya hice varios movimientos la carpeta pasada"
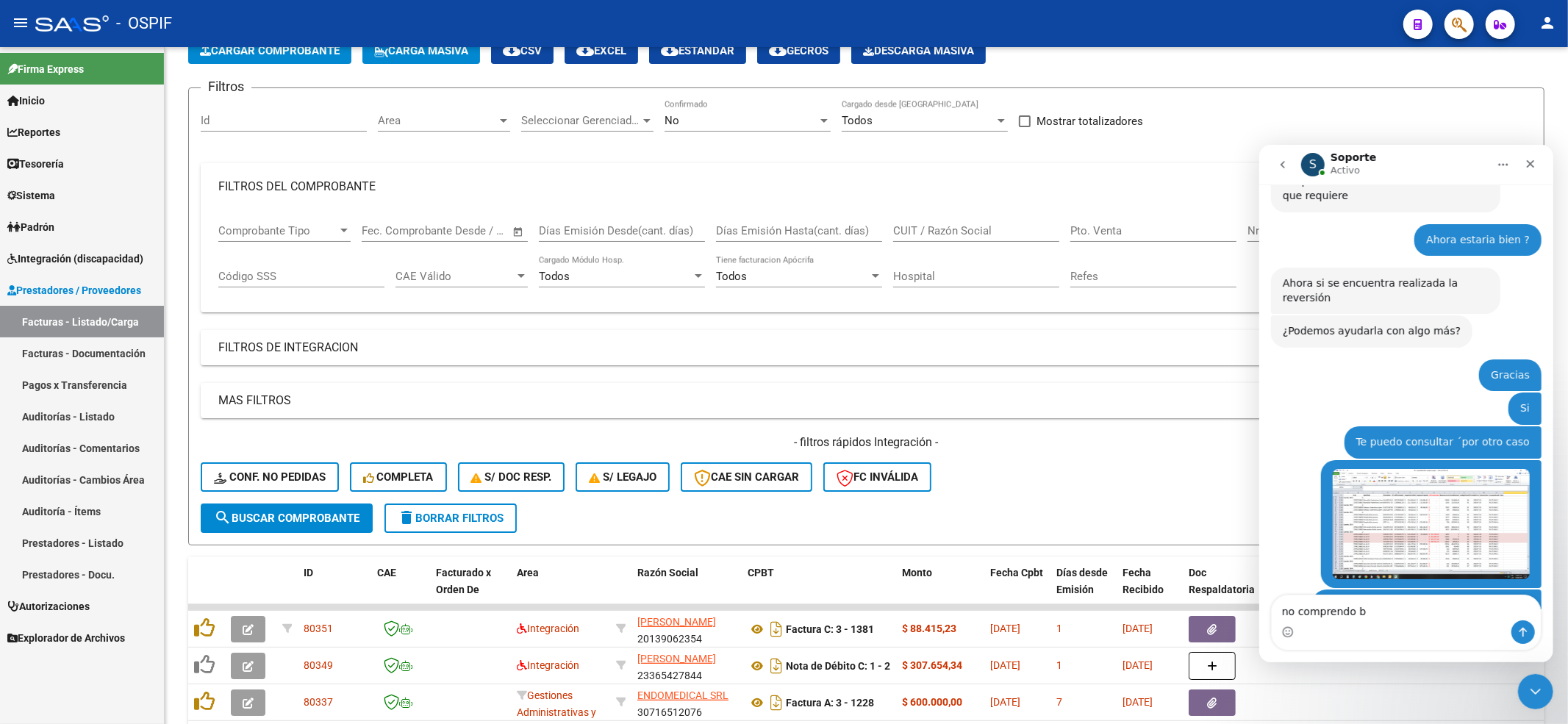
scroll to position [2915, 0]
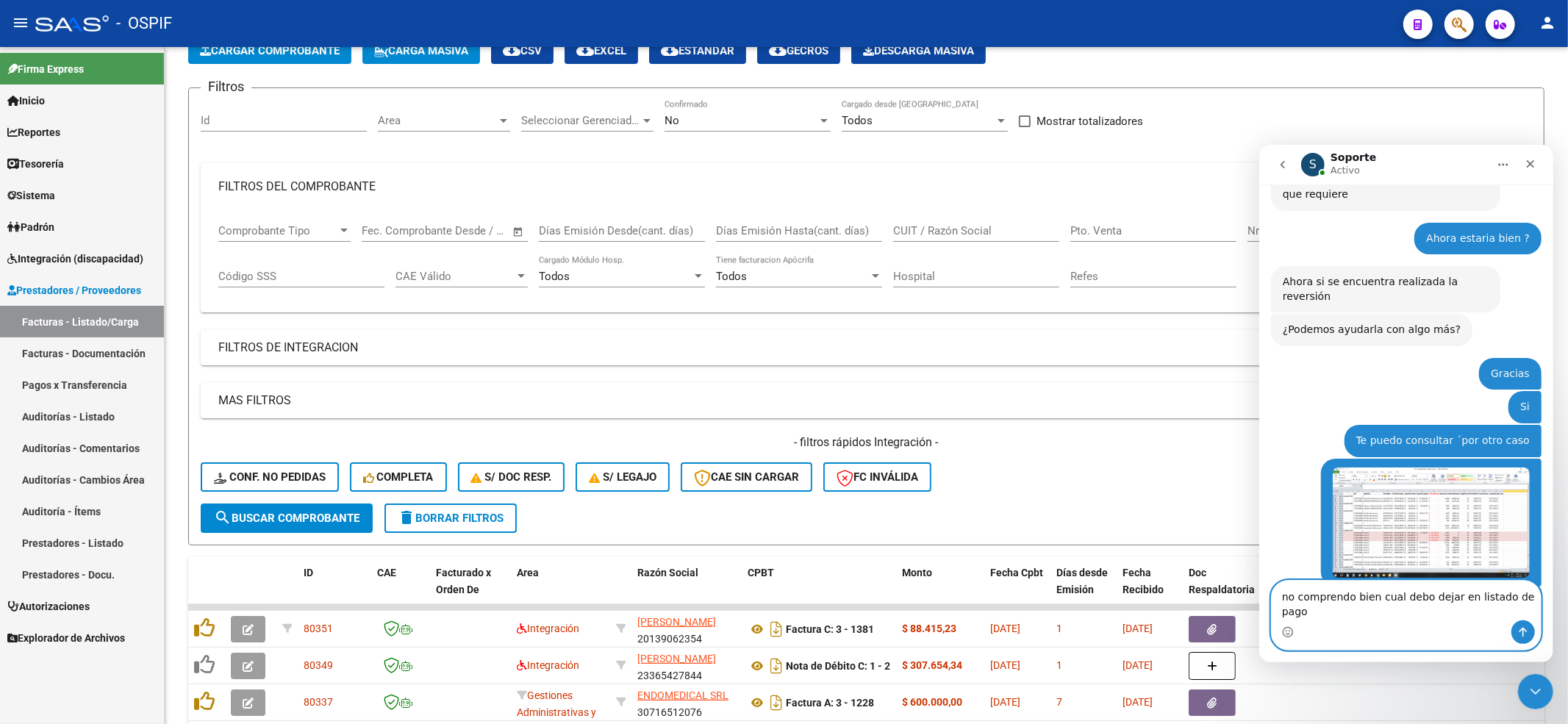
type textarea "no comprendo bien cual debo dejar en listado de pagos"
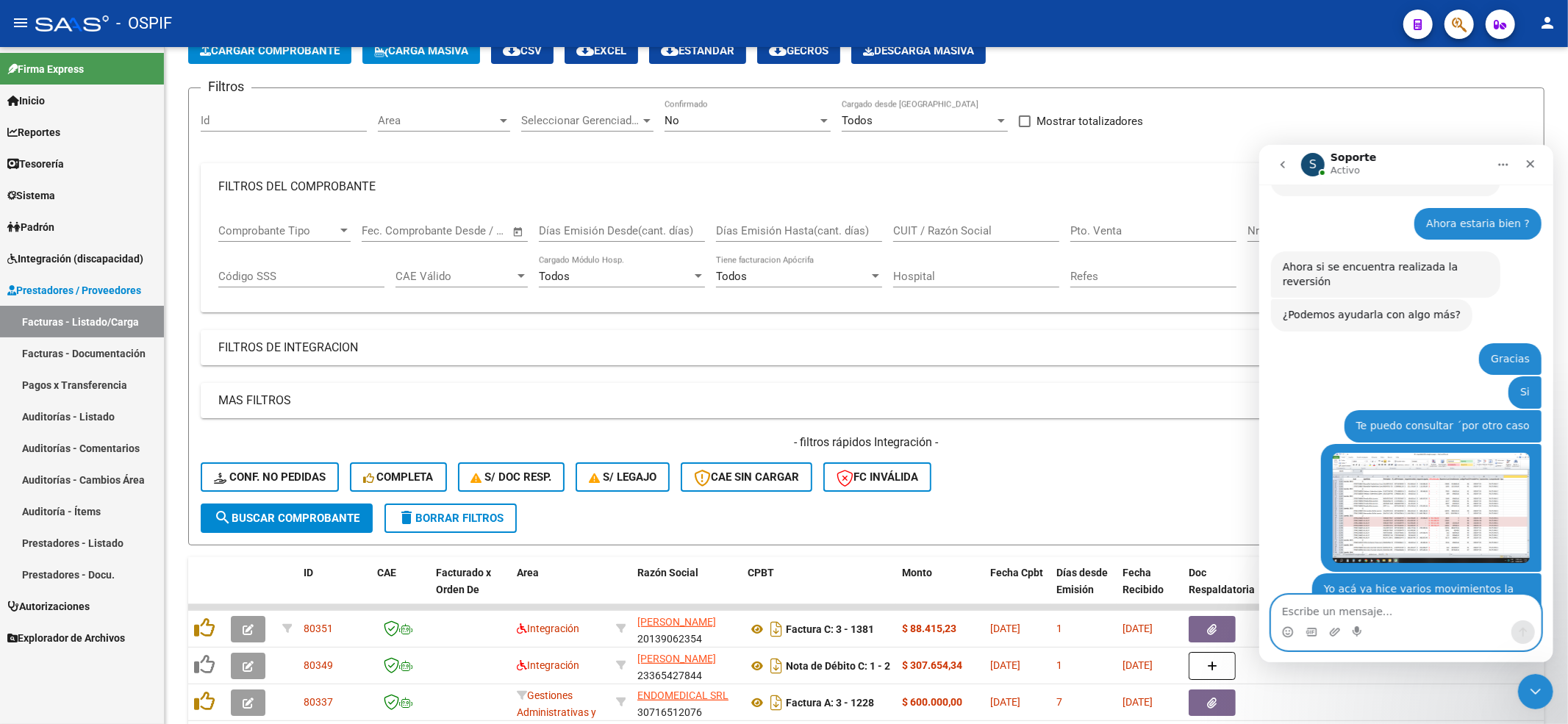
scroll to position [2974, 0]
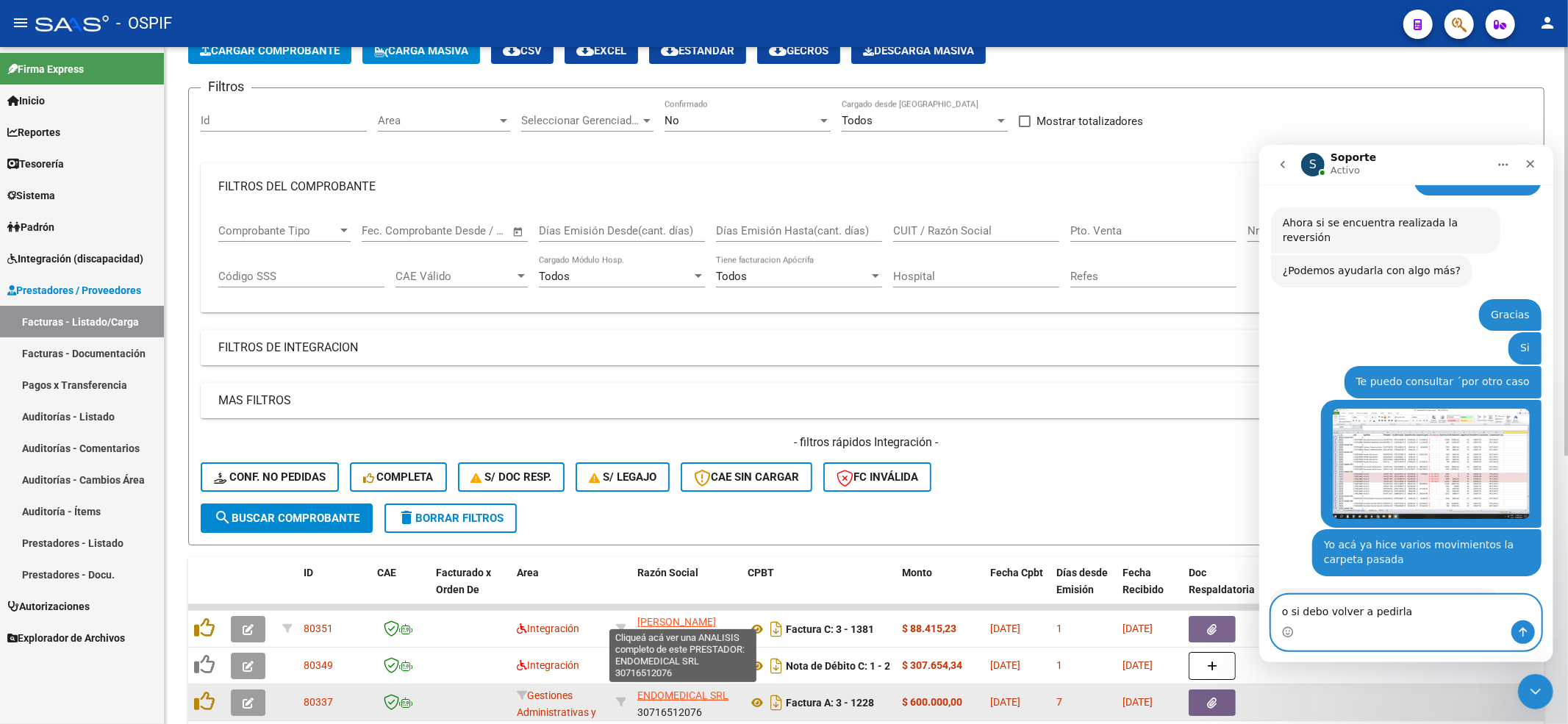
type textarea "o si debo volver a pedirlas"
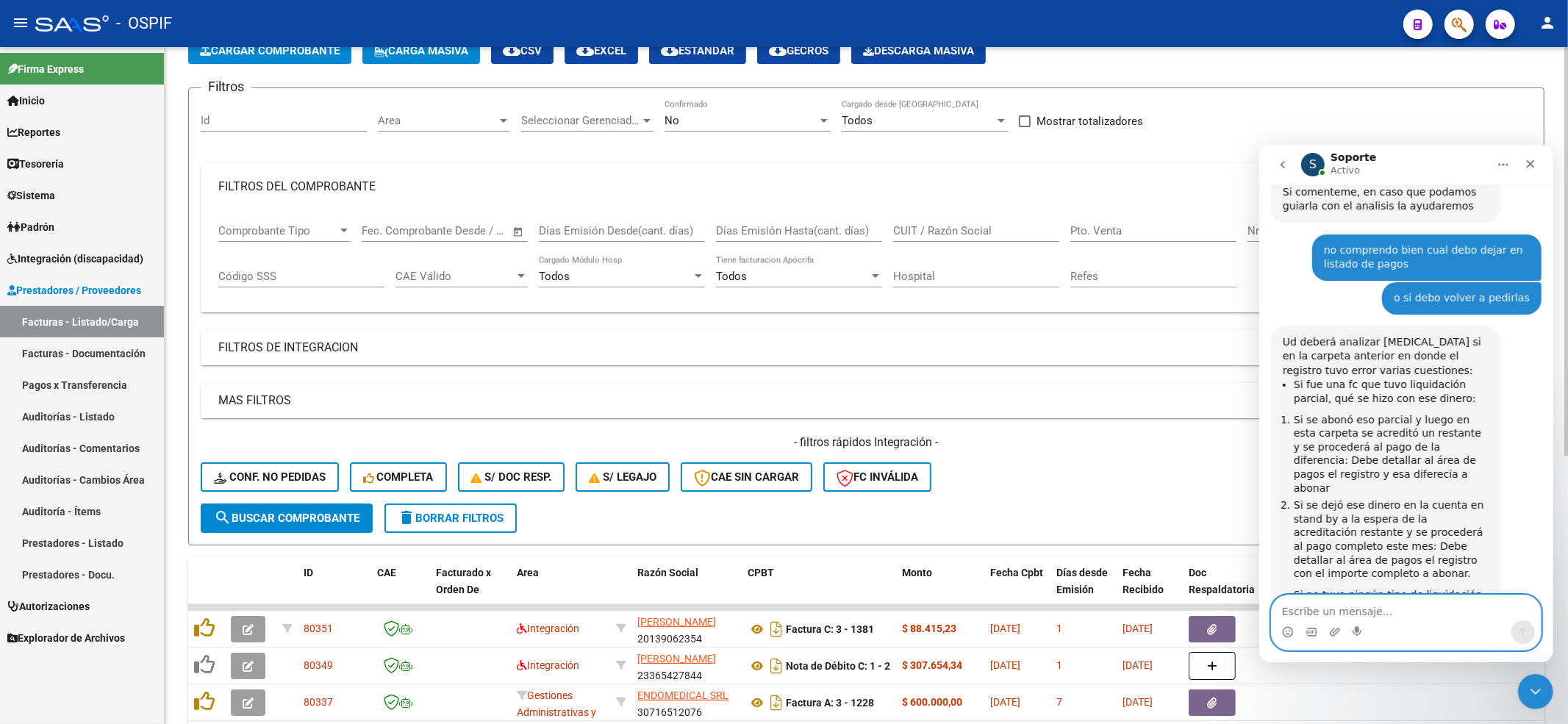
scroll to position [3384, 0]
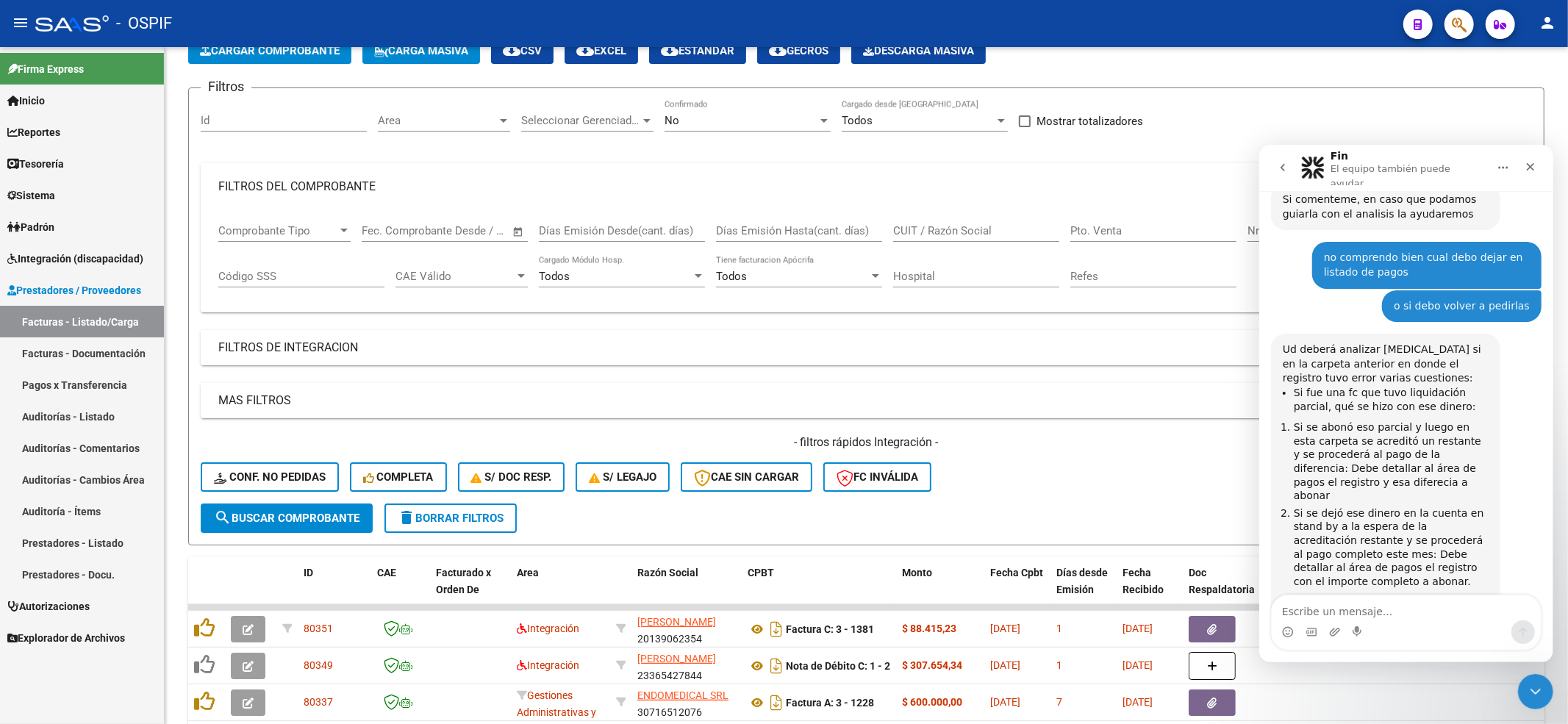
drag, startPoint x: 1333, startPoint y: 624, endPoint x: 1328, endPoint y: 615, distance: 10.3
click at [1330, 620] on div "Intercom Messenger" at bounding box center [1334, 631] width 12 height 23
click at [1327, 611] on textarea "Escribe un mensaje..." at bounding box center [1405, 608] width 269 height 25
click at [1374, 619] on textarea "Escribe un mensaje..." at bounding box center [1405, 608] width 269 height 25
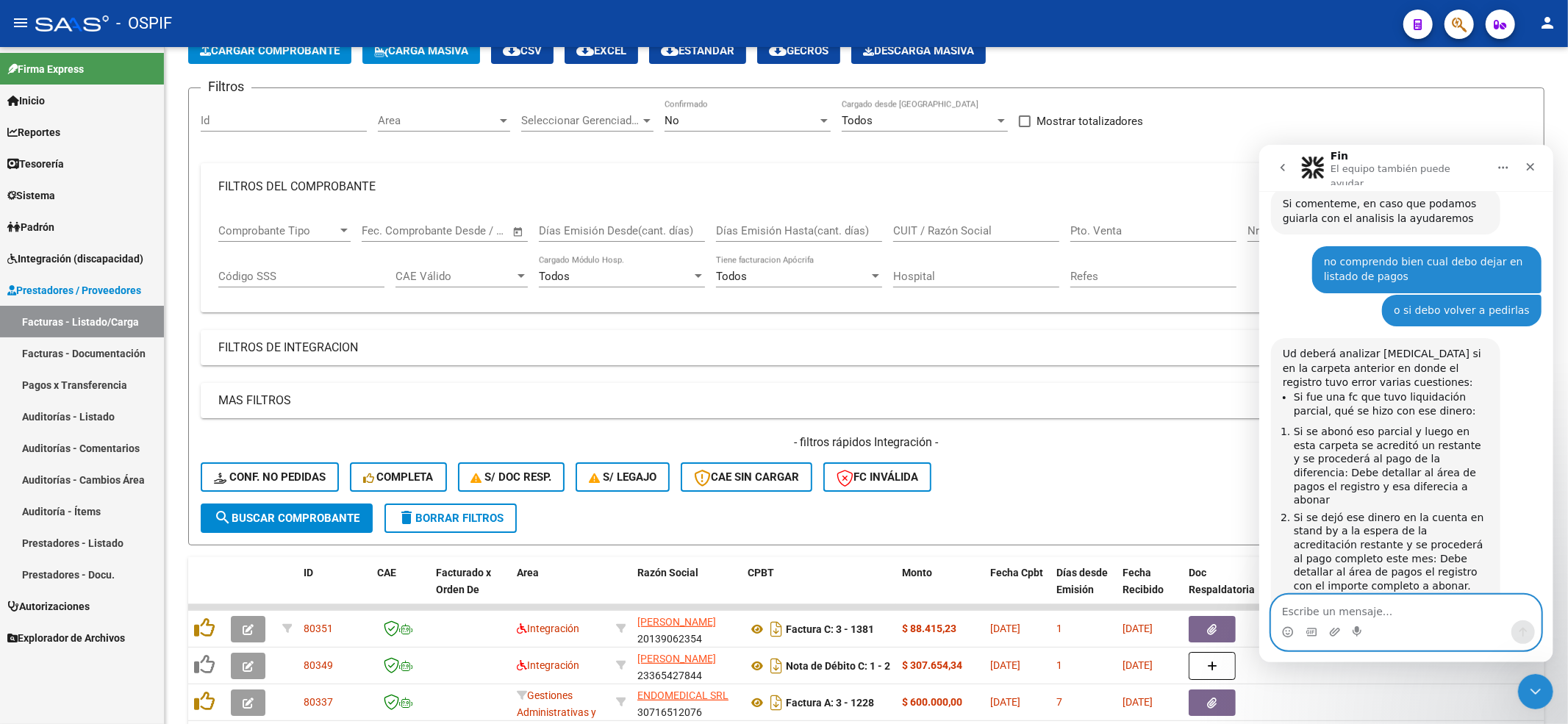
scroll to position [3383, 0]
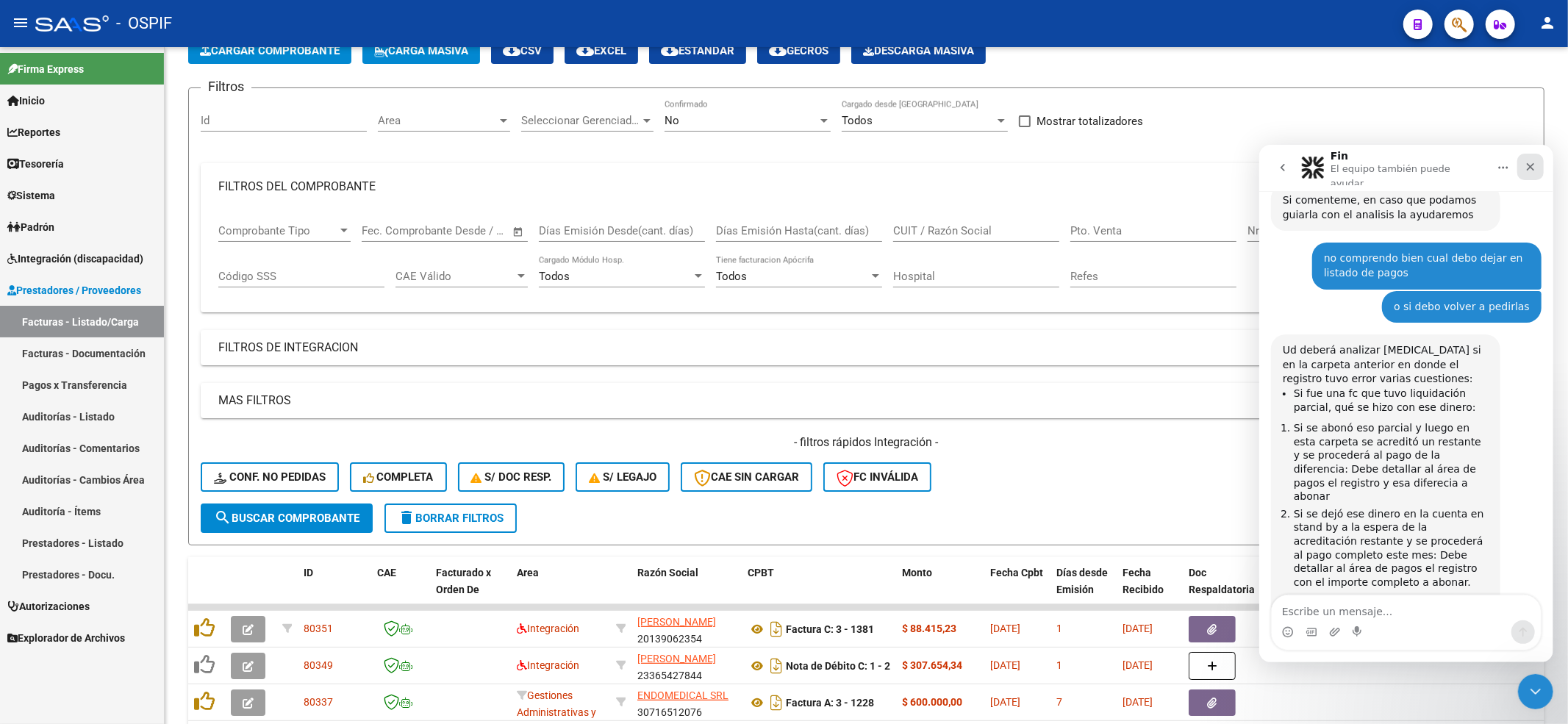
drag, startPoint x: 1524, startPoint y: 162, endPoint x: 1369, endPoint y: 148, distance: 155.6
click at [1524, 162] on icon "Cerrar" at bounding box center [1529, 166] width 12 height 12
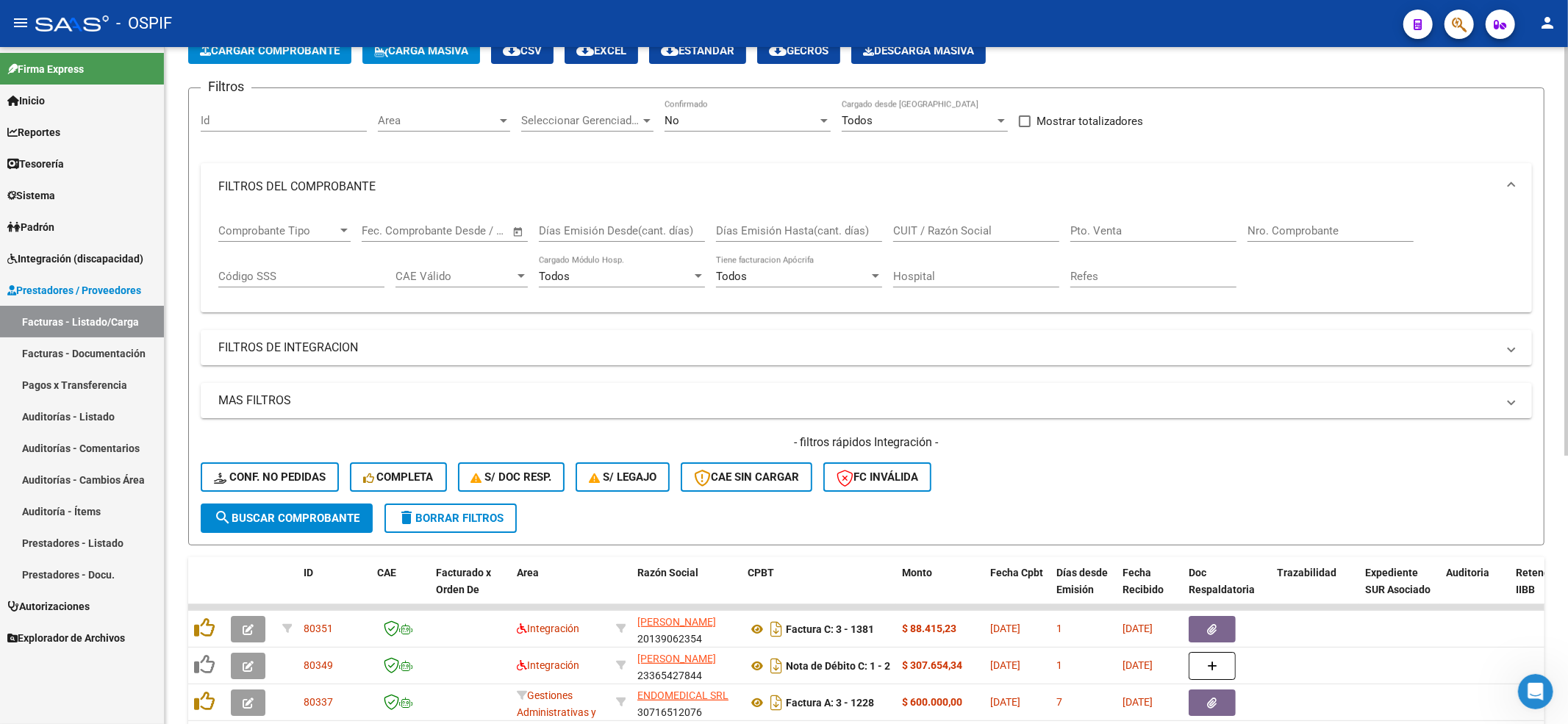
drag, startPoint x: 279, startPoint y: 456, endPoint x: 276, endPoint y: 480, distance: 24.2
click at [279, 462] on div "- filtros rápidos Integración - Conf. no pedidas Completa S/ Doc Resp. S/ legaj…" at bounding box center [866, 469] width 1331 height 69
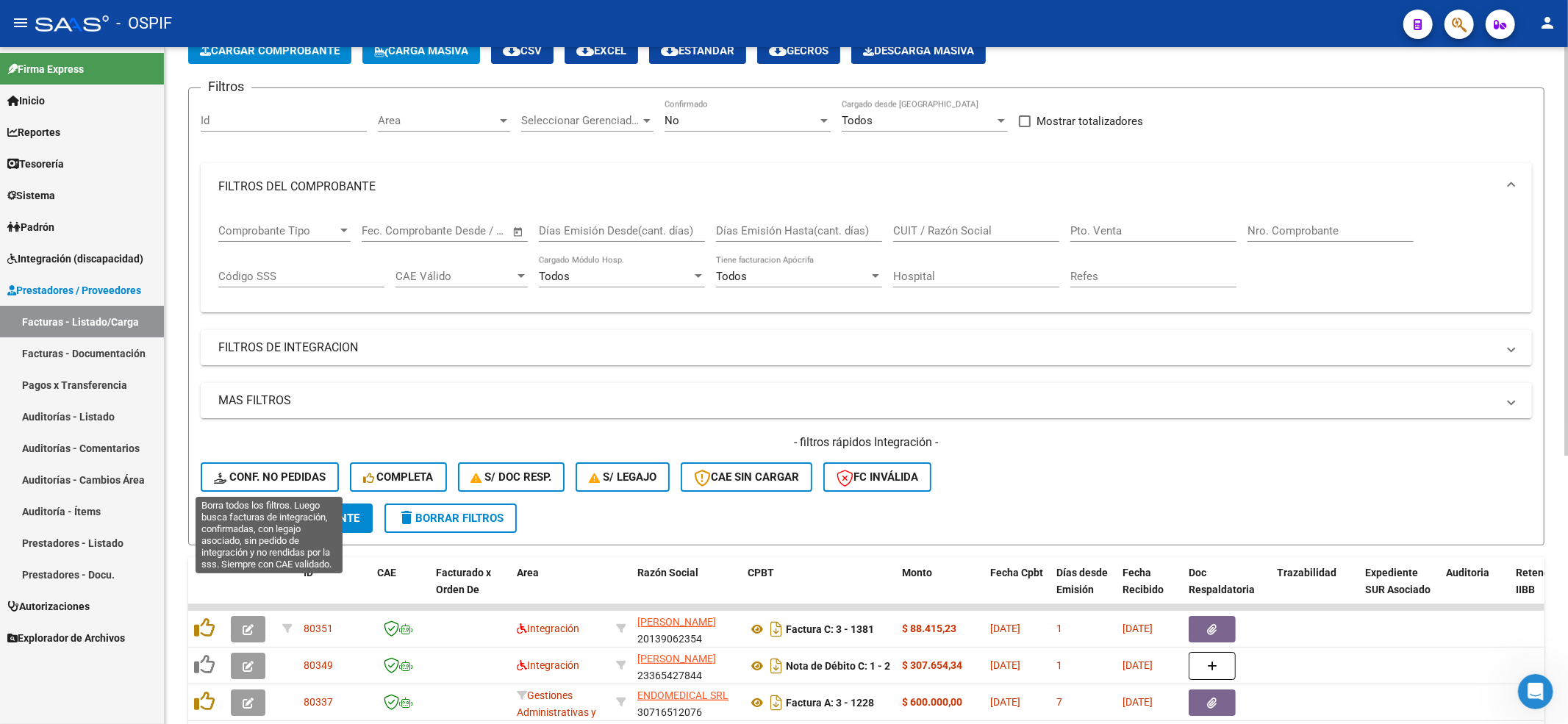
click at [276, 480] on span "Conf. no pedidas" at bounding box center [270, 477] width 112 height 14
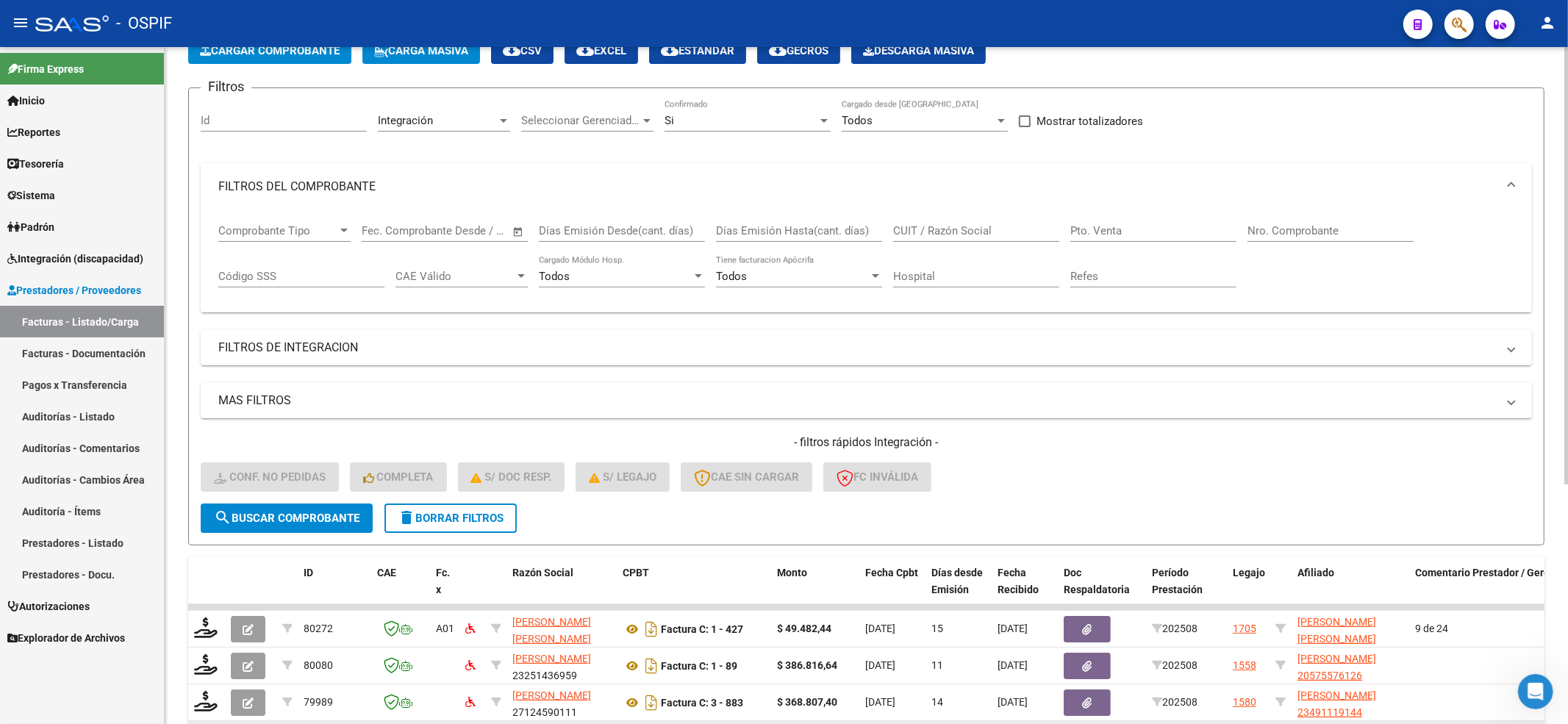
scroll to position [371, 0]
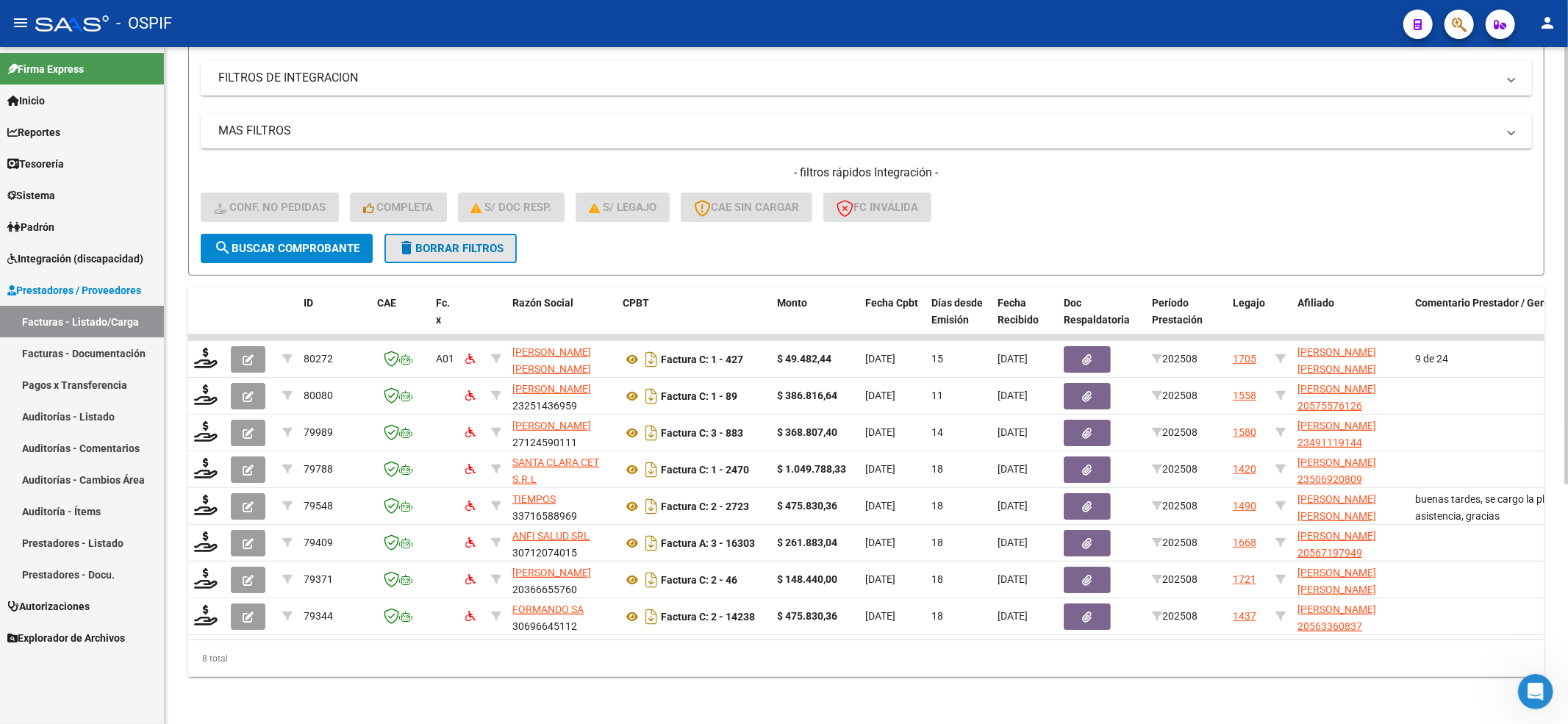
click at [432, 242] on span "delete Borrar Filtros" at bounding box center [451, 249] width 106 height 14
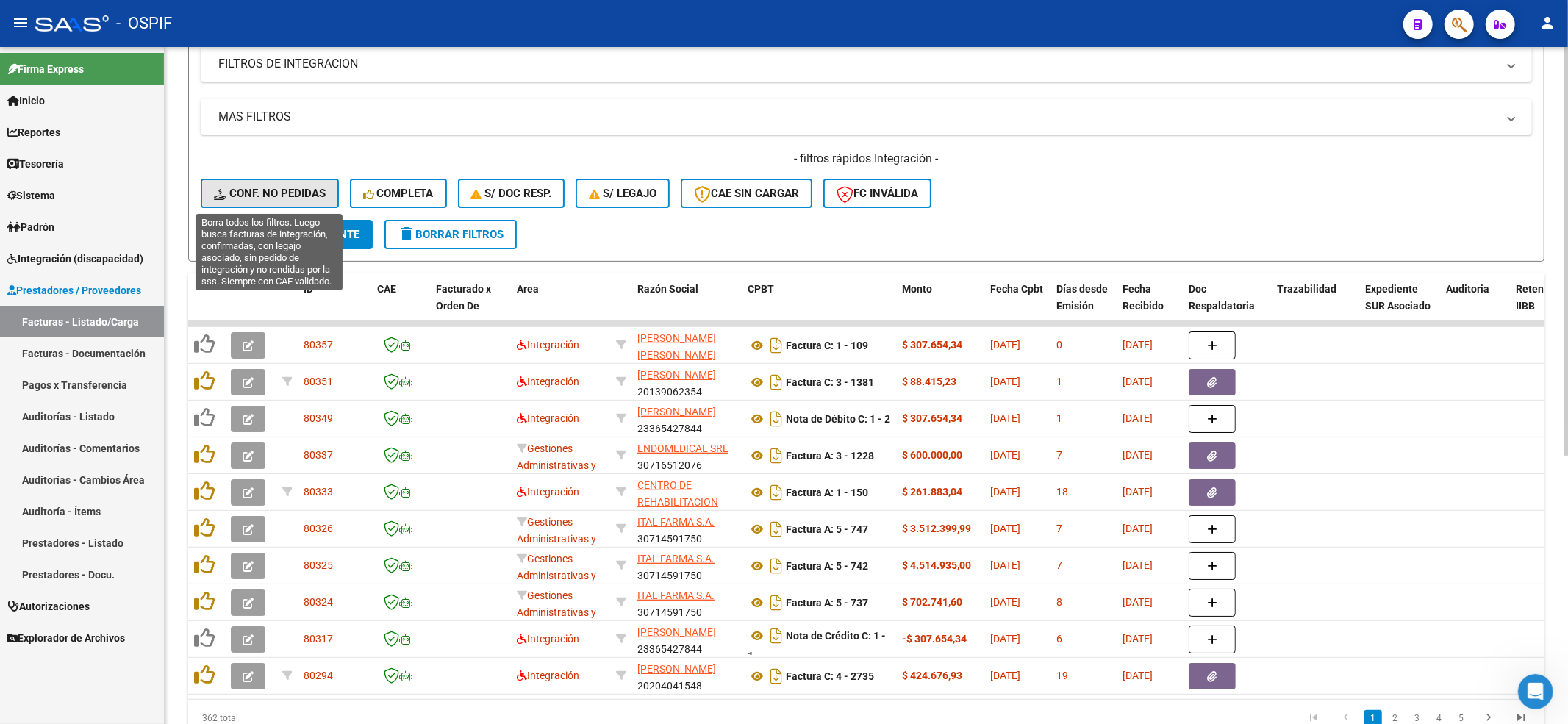
click at [279, 202] on button "Conf. no pedidas" at bounding box center [270, 193] width 139 height 30
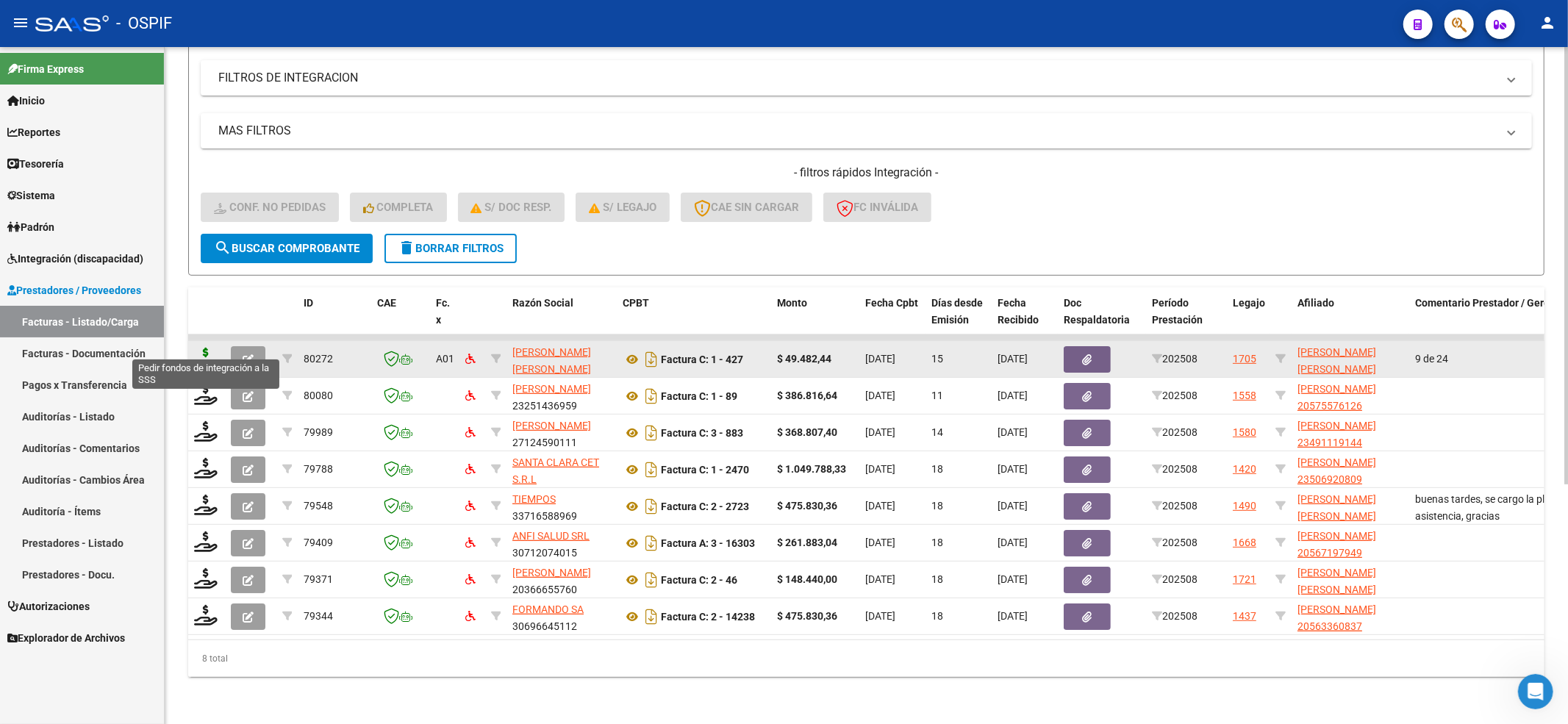
click at [203, 348] on icon at bounding box center [206, 357] width 23 height 21
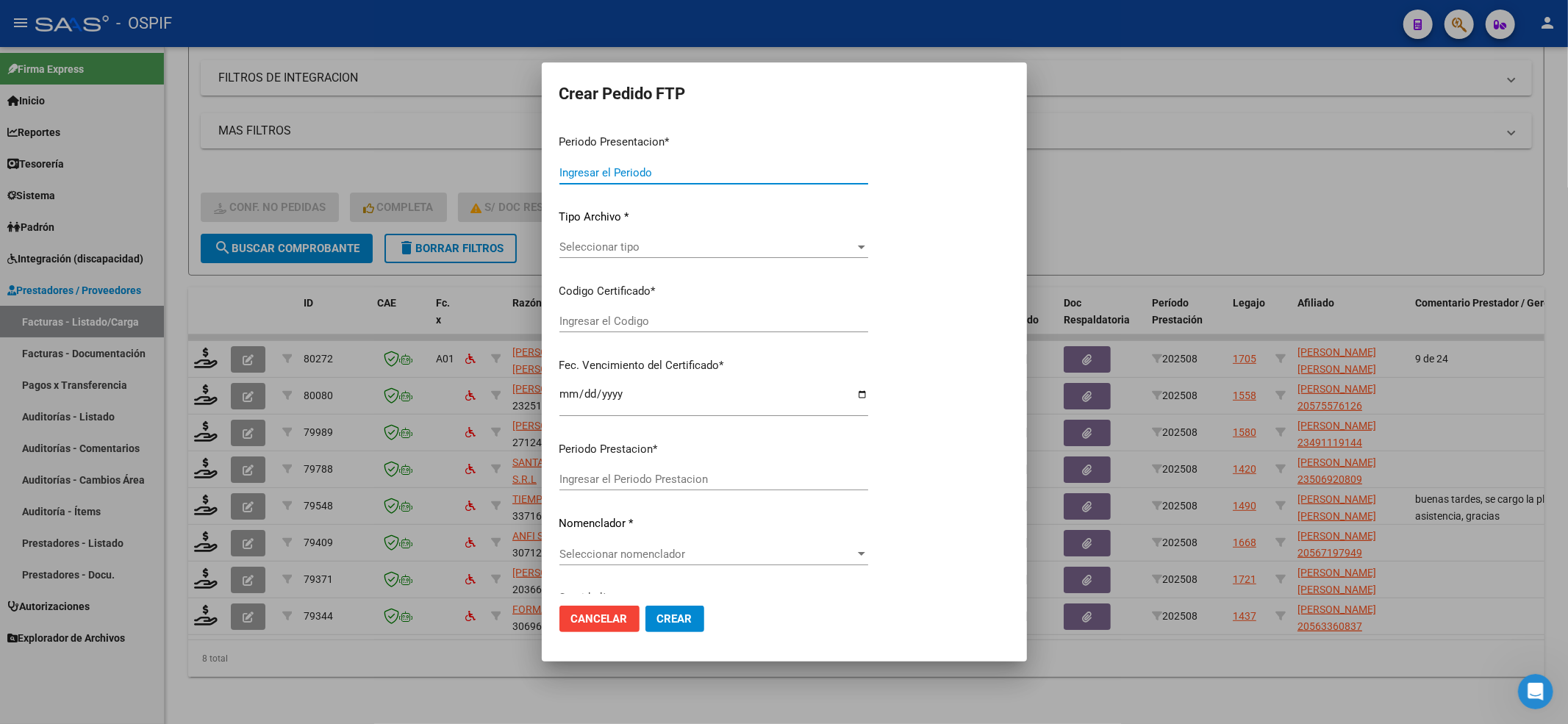
type input "202508"
type input "$ 49.482,44"
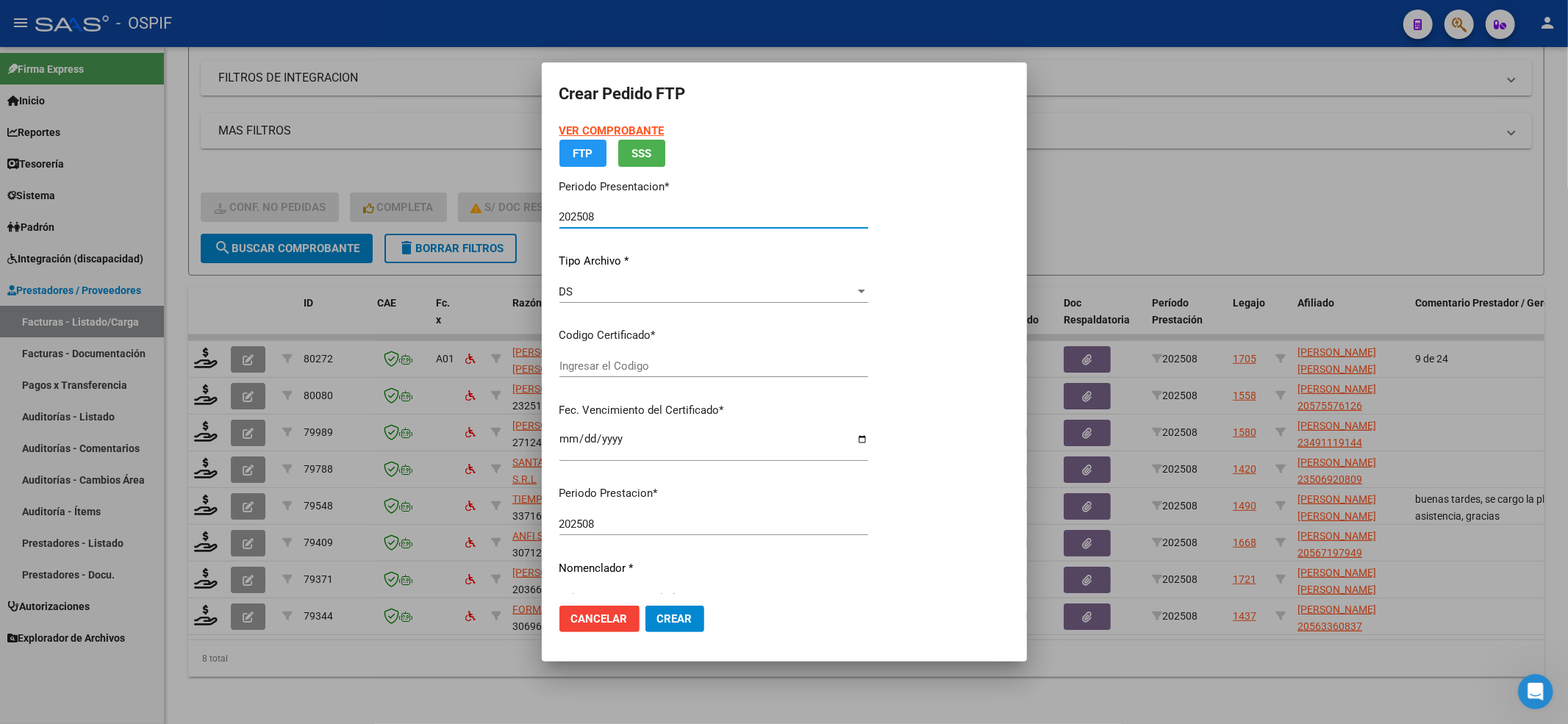
type input "020005497568920240906-20270906-BUE-427"
type input "2027-09-06"
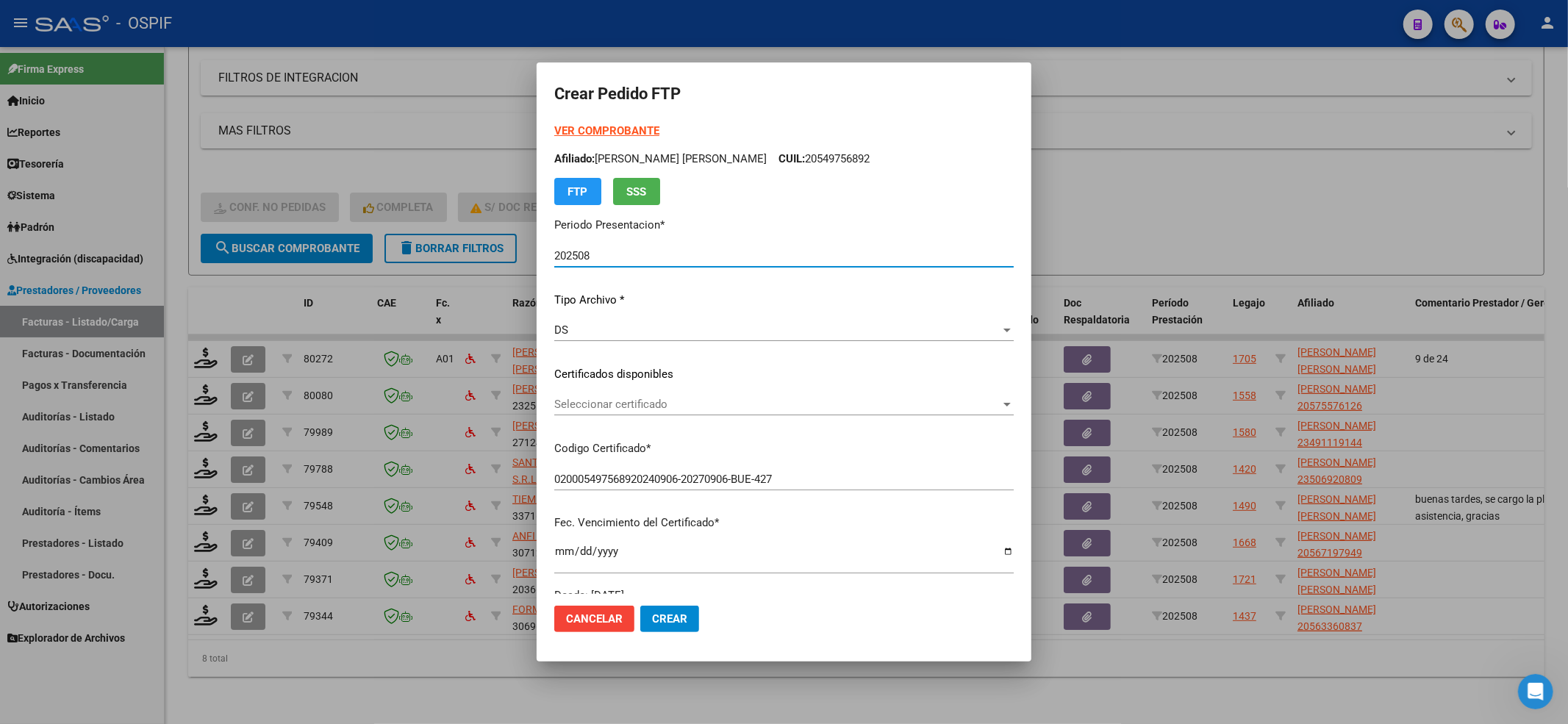
click at [713, 398] on span "Seleccionar certificado" at bounding box center [778, 404] width 446 height 14
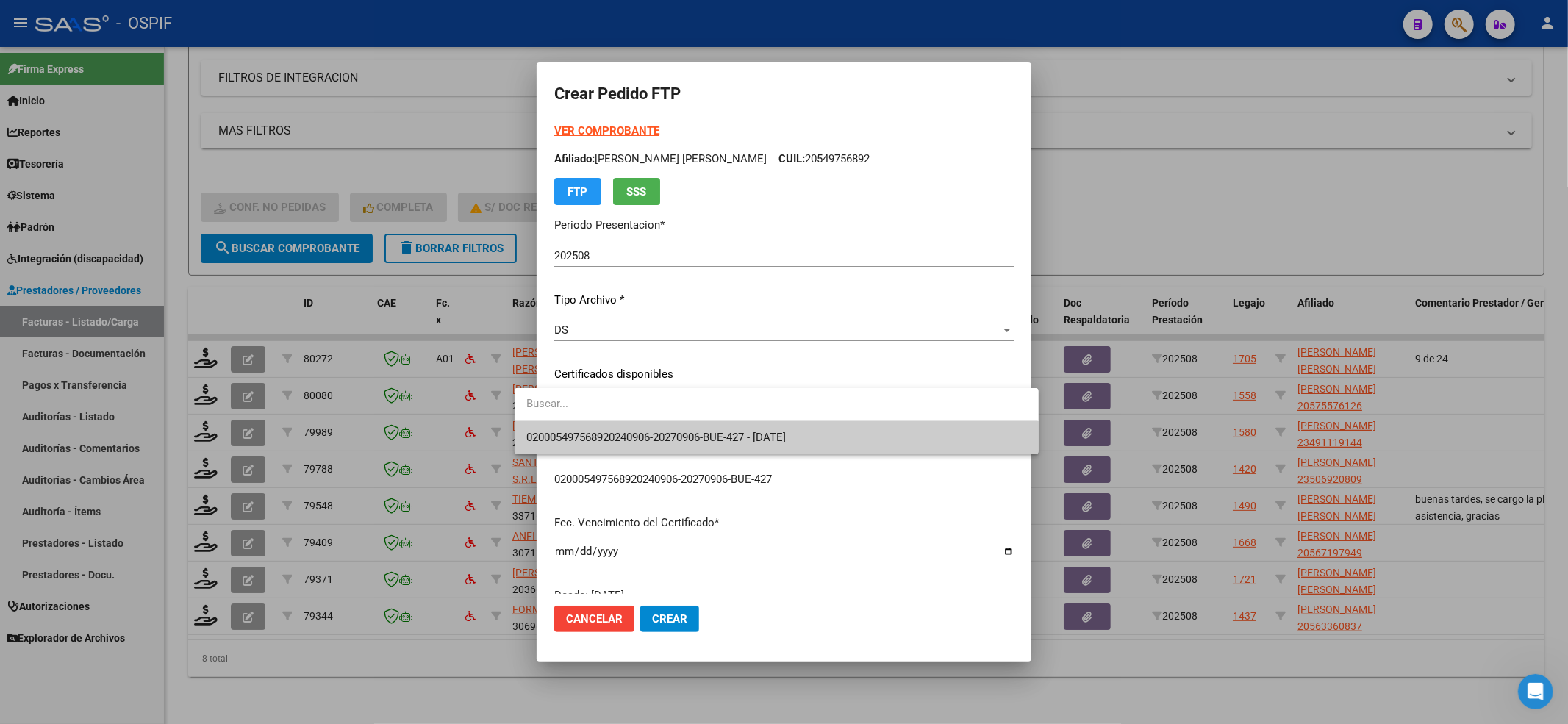
click at [635, 425] on span "020005497568920240906-20270906-BUE-427 - 2027-09-06" at bounding box center [776, 438] width 500 height 33
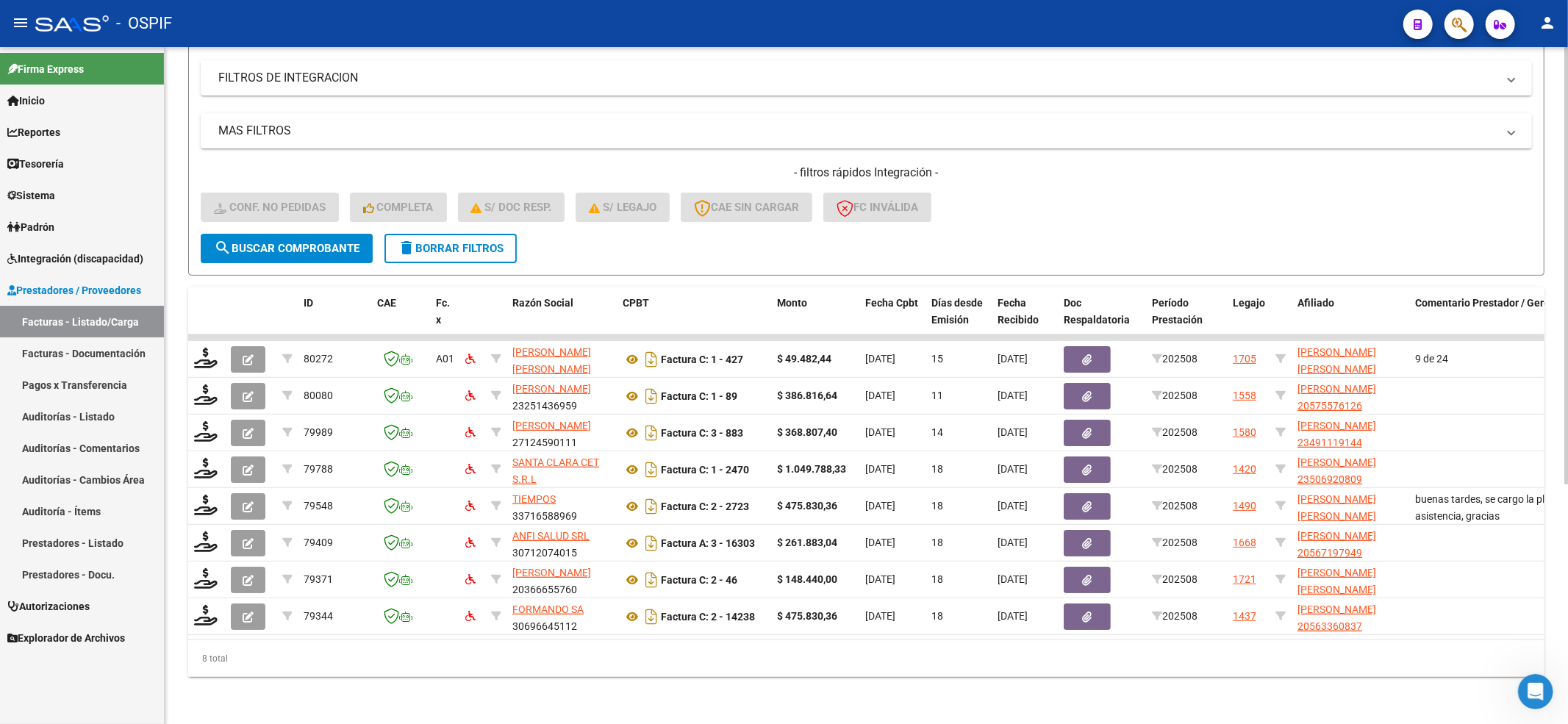
click at [1567, 698] on div at bounding box center [1566, 505] width 4 height 438
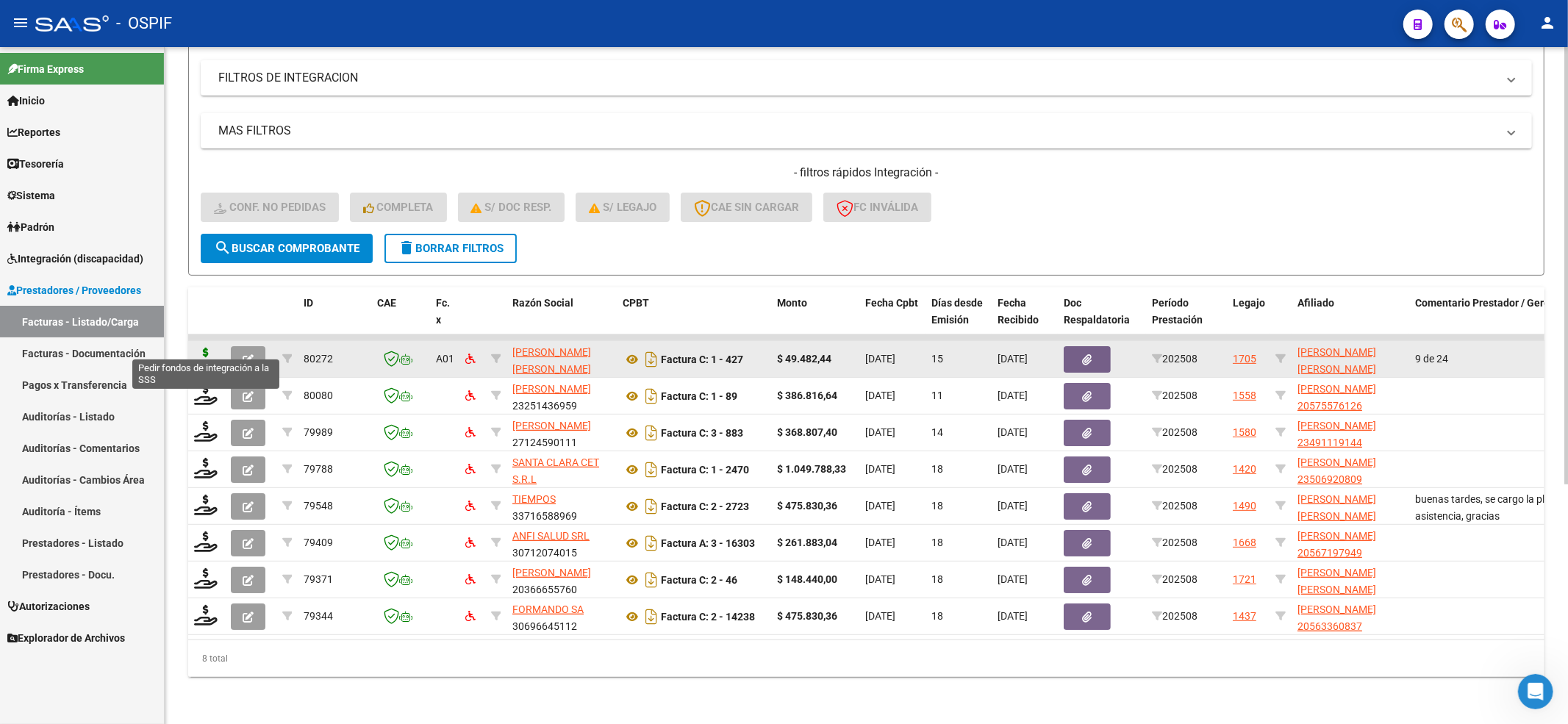
click at [202, 348] on icon at bounding box center [206, 357] width 23 height 21
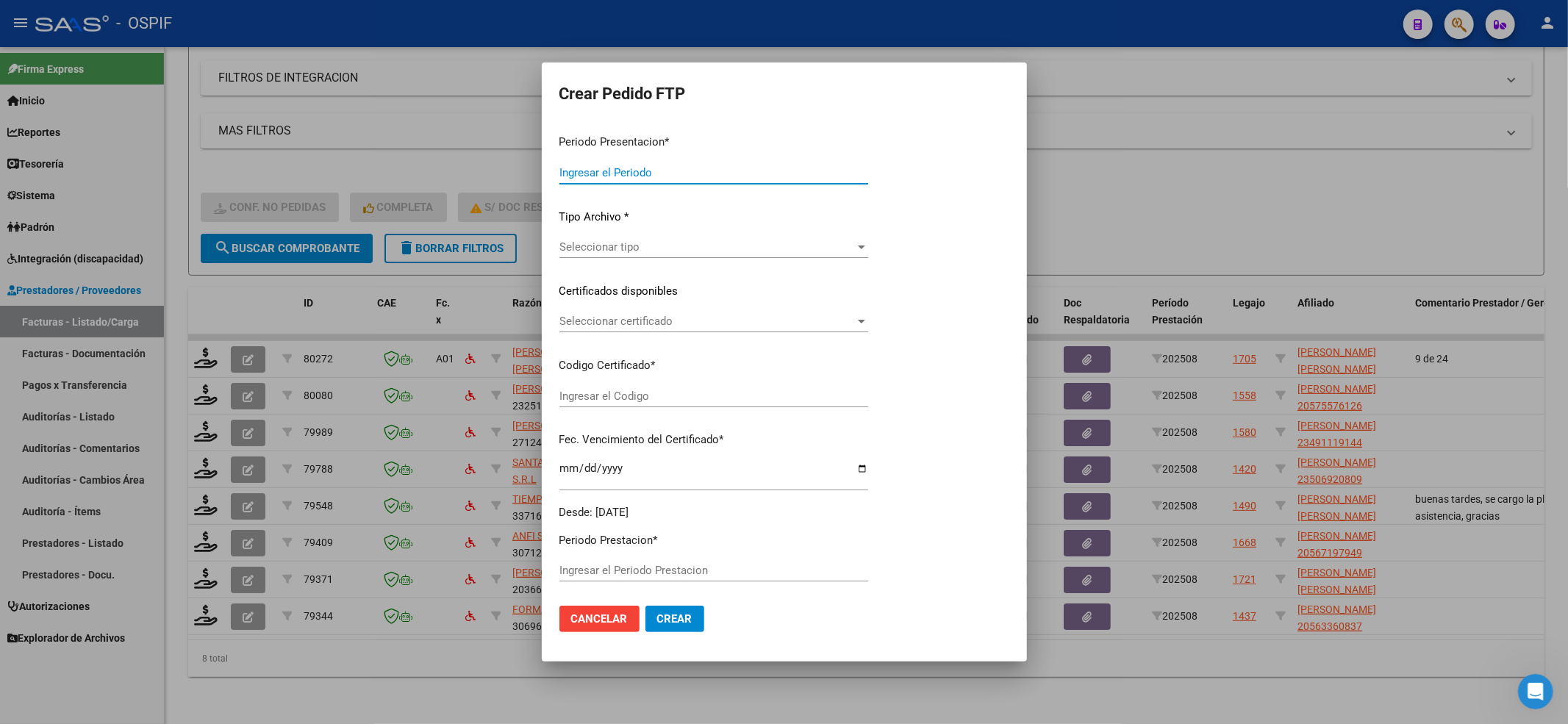
type input "202508"
type input "$ 49.482,44"
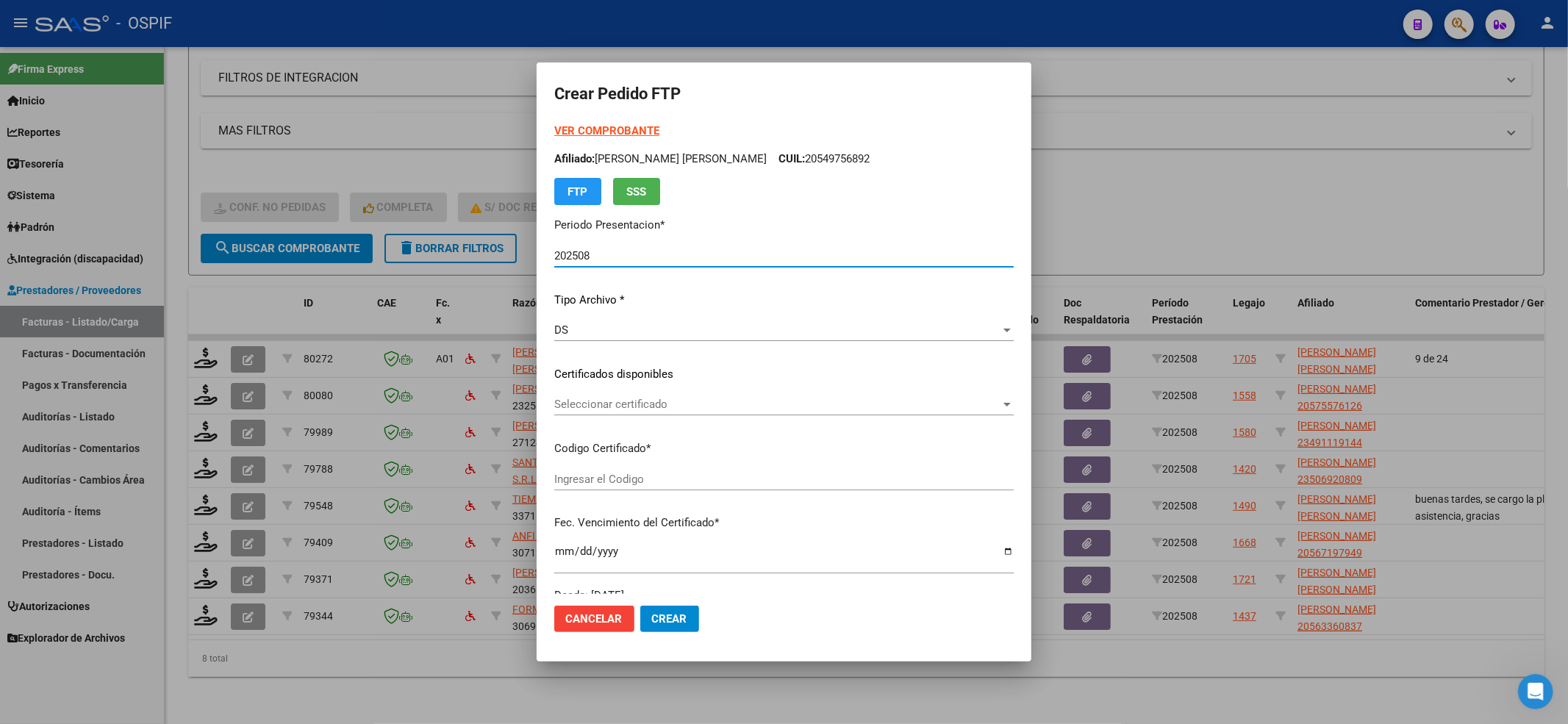
type input "020005497568920240906-20270906-BUE-427"
type input "2027-09-06"
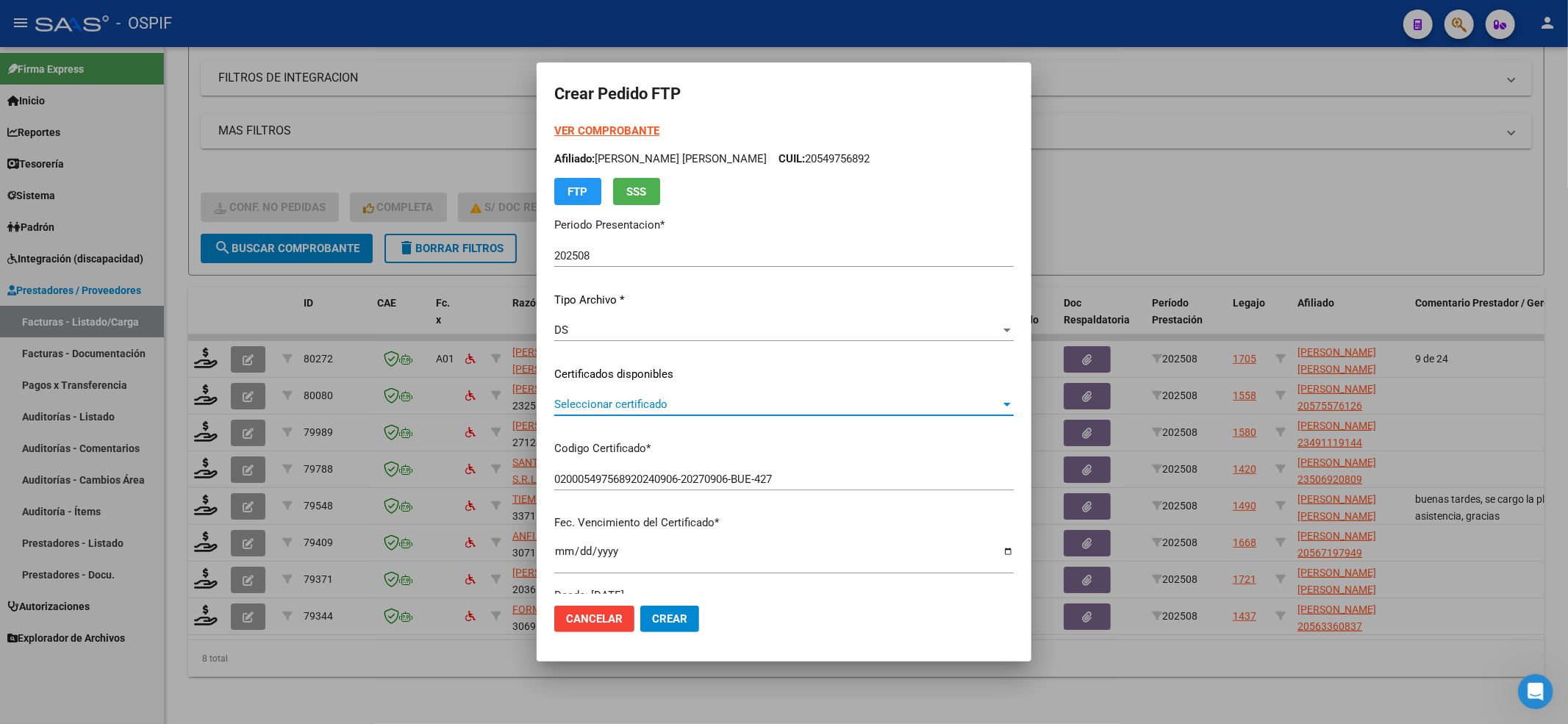
click at [639, 399] on span "Seleccionar certificado" at bounding box center [778, 404] width 446 height 14
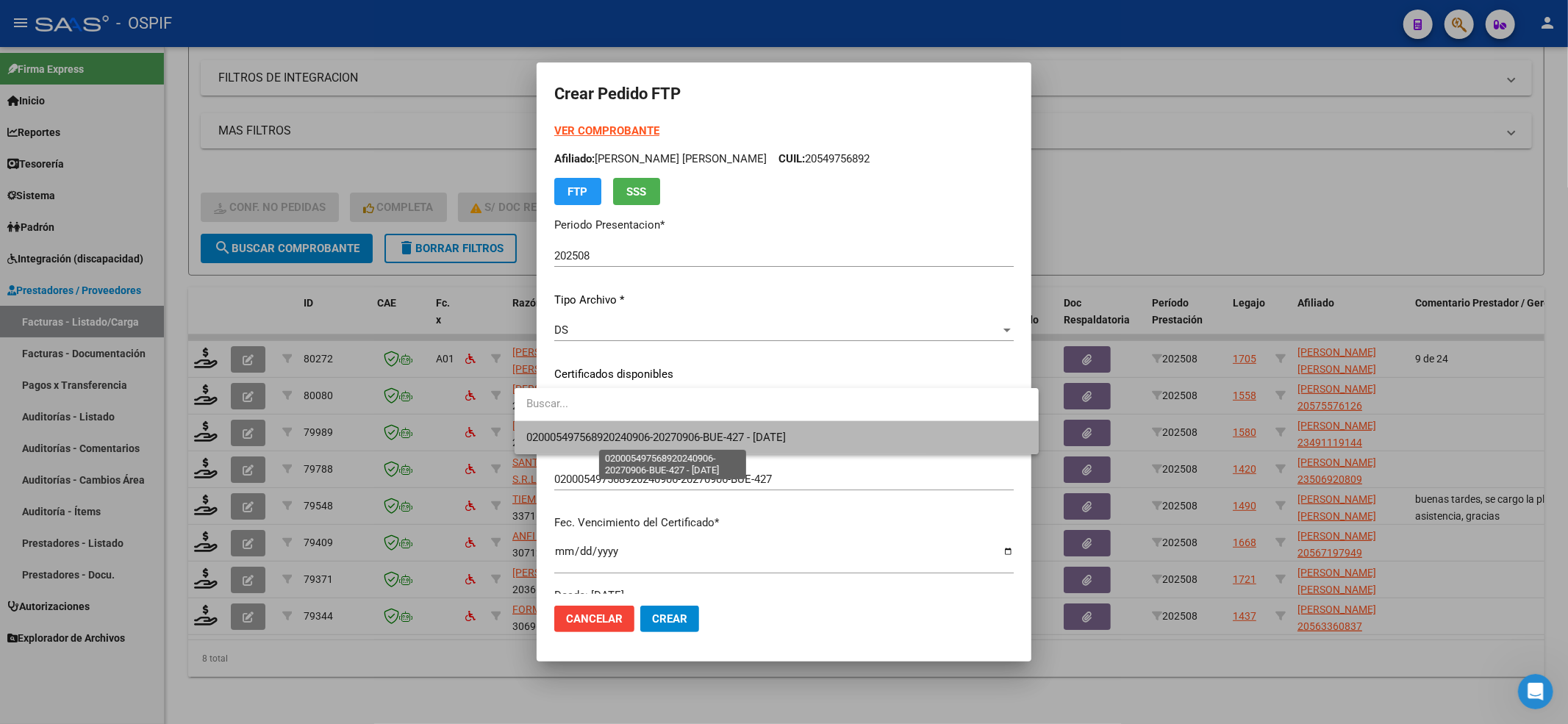
click at [608, 441] on span "020005497568920240906-20270906-BUE-427 - 2027-09-06" at bounding box center [656, 438] width 259 height 14
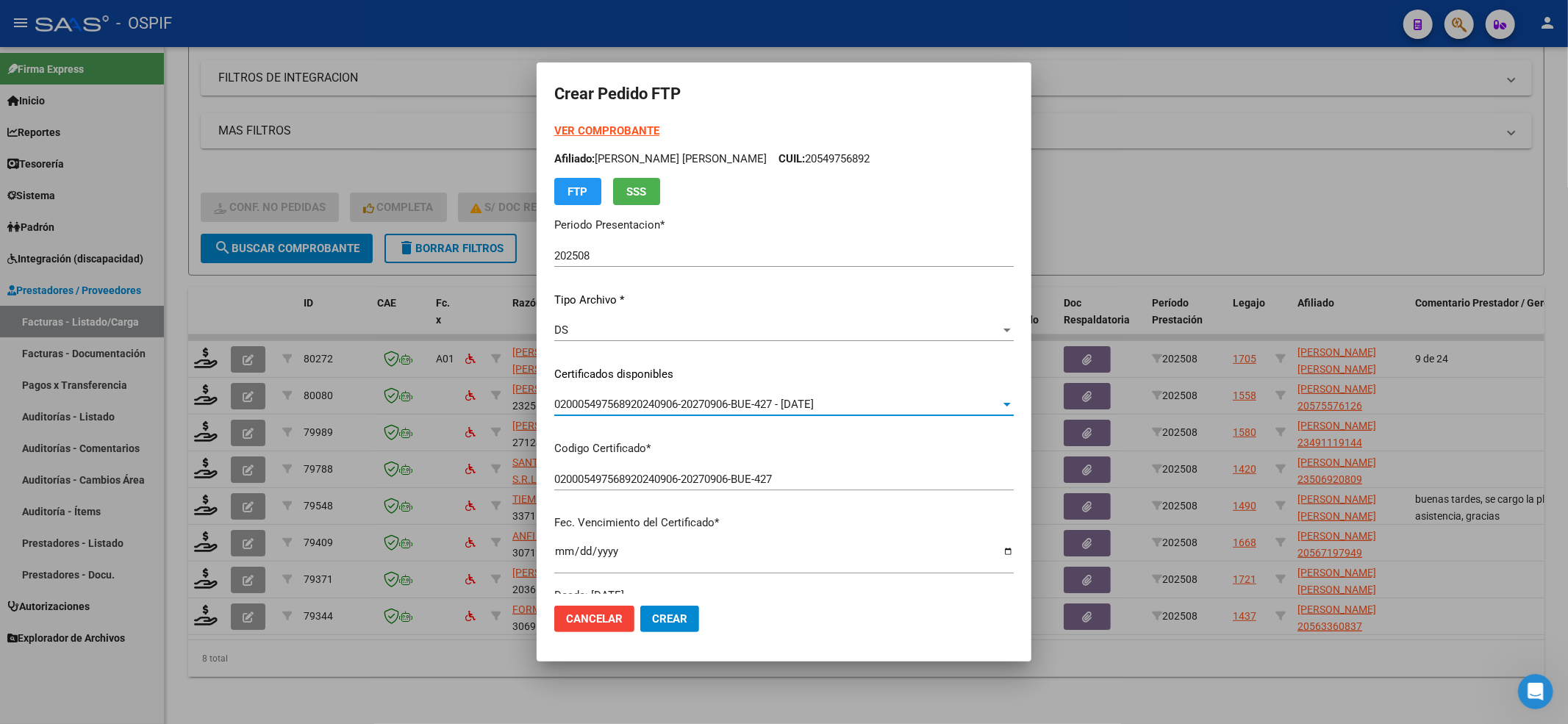
scroll to position [294, 0]
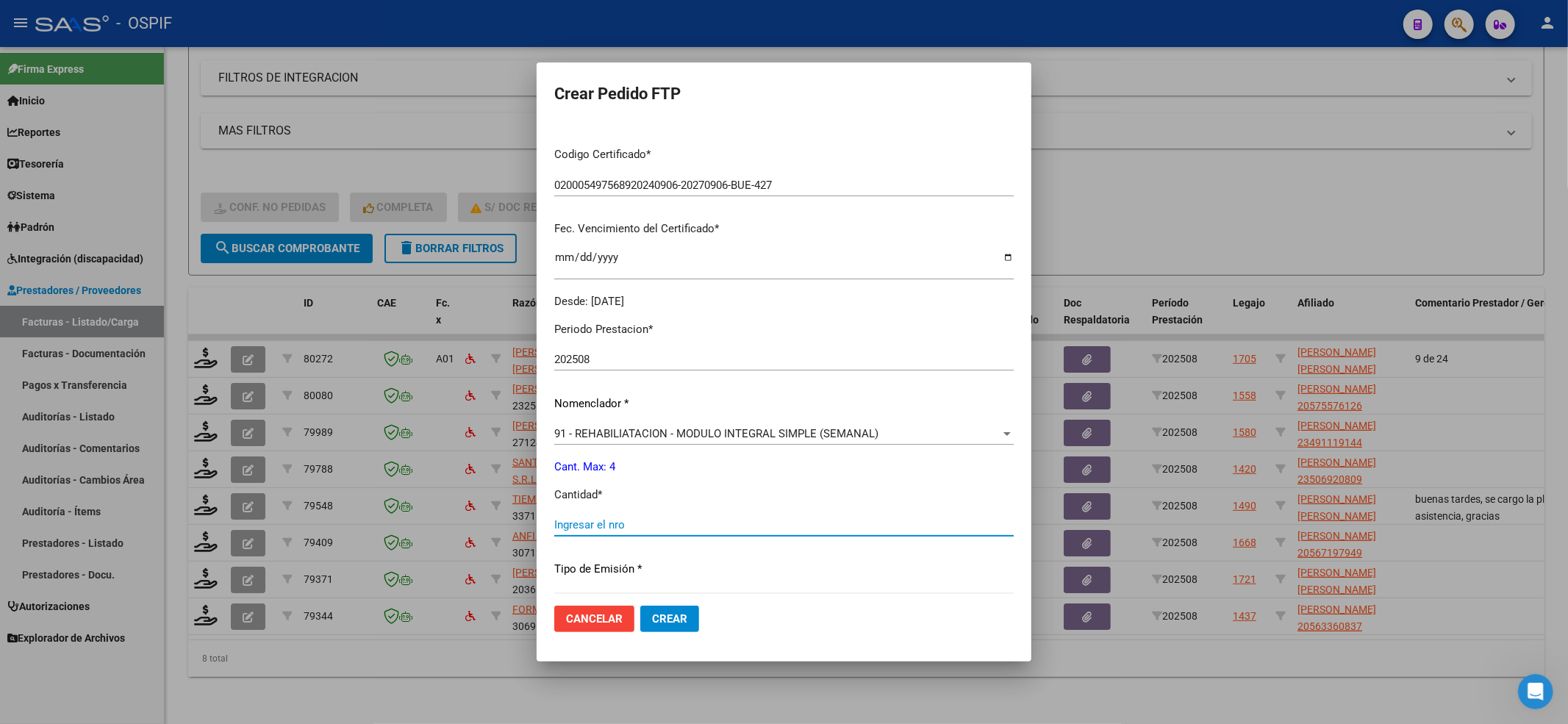
click at [573, 525] on input "Ingresar el nro" at bounding box center [784, 525] width 459 height 14
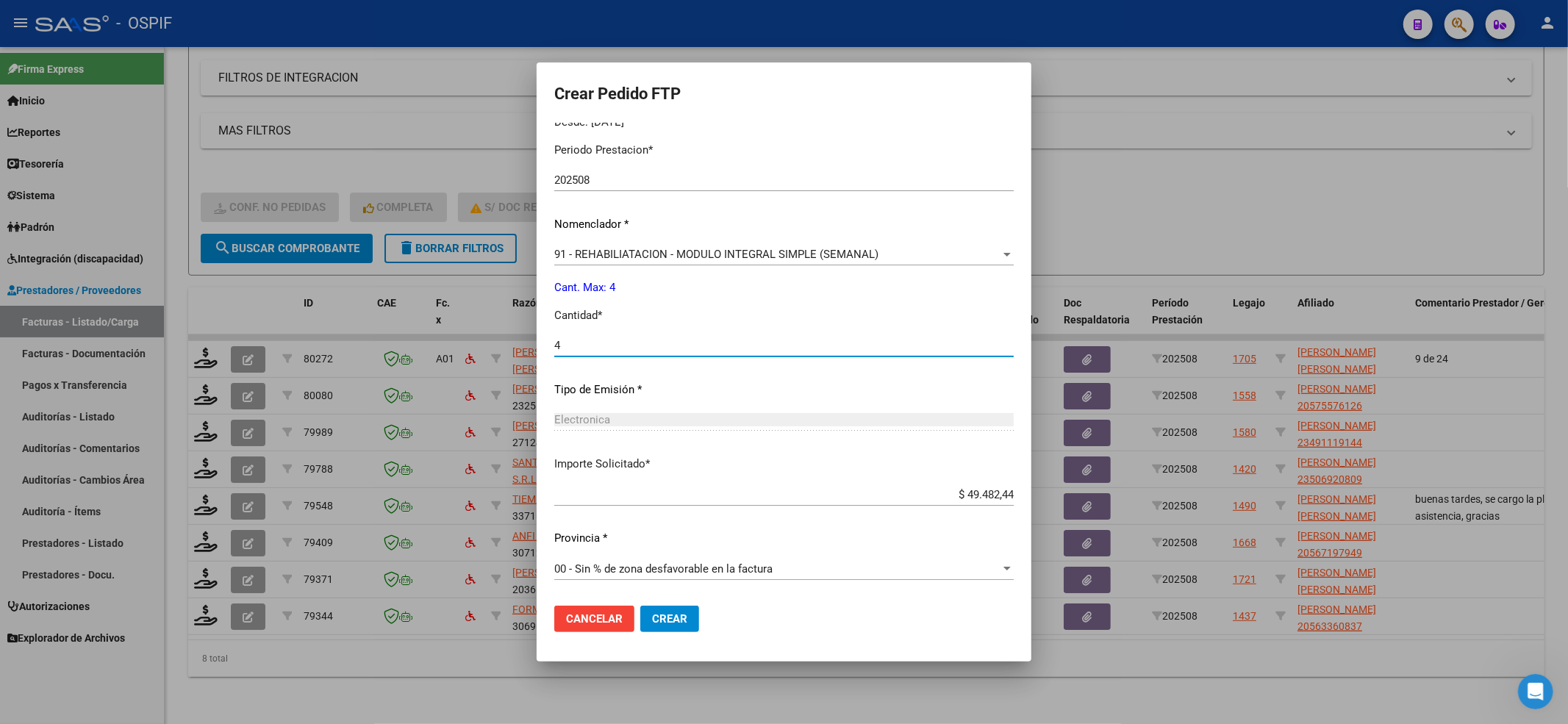
type input "4"
drag, startPoint x: 666, startPoint y: 595, endPoint x: 657, endPoint y: 624, distance: 30.4
click at [665, 601] on mat-dialog-actions "Cancelar Crear" at bounding box center [784, 620] width 459 height 50
click at [655, 630] on button "Crear" at bounding box center [669, 619] width 59 height 26
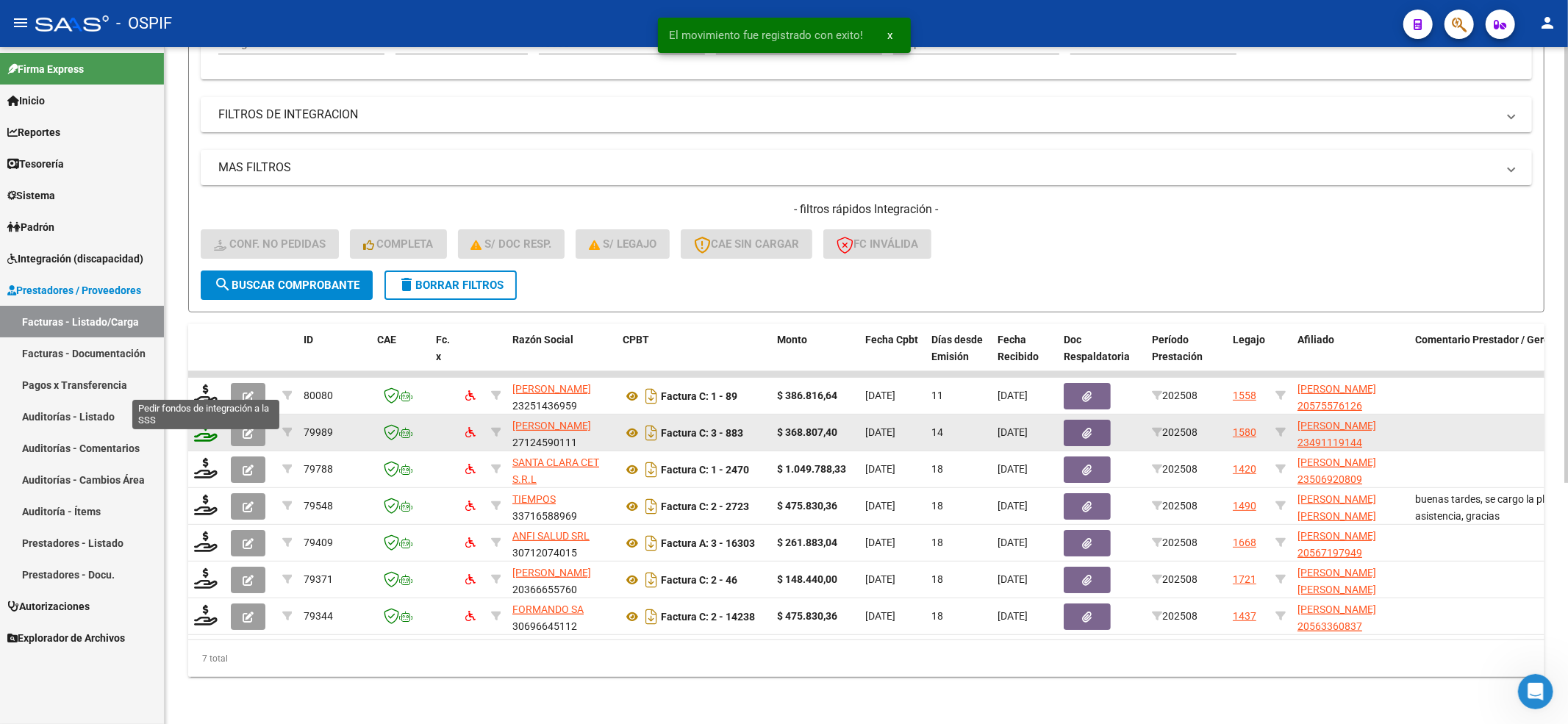
scroll to position [334, 0]
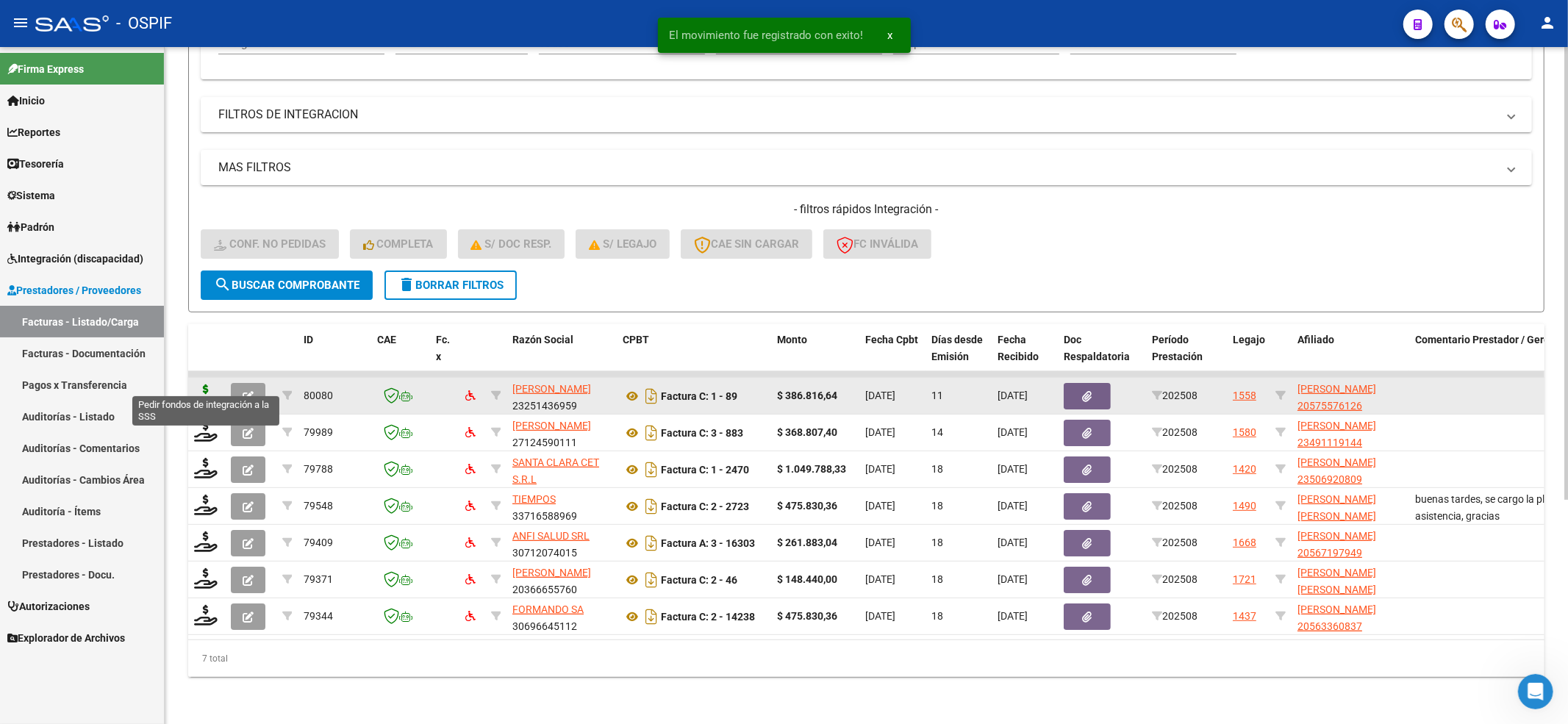
click at [204, 385] on icon at bounding box center [206, 394] width 23 height 21
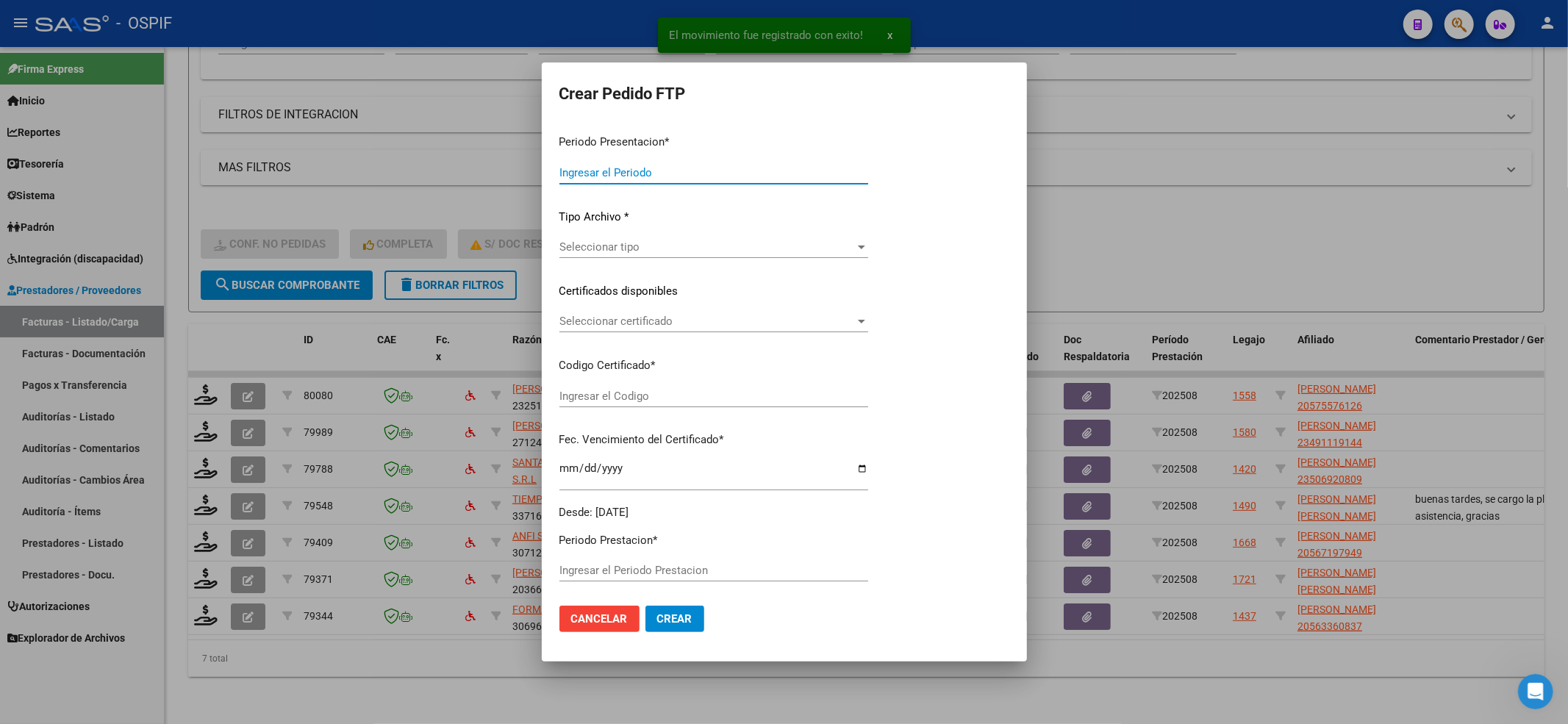
type input "202508"
type input "$ 386.816,64"
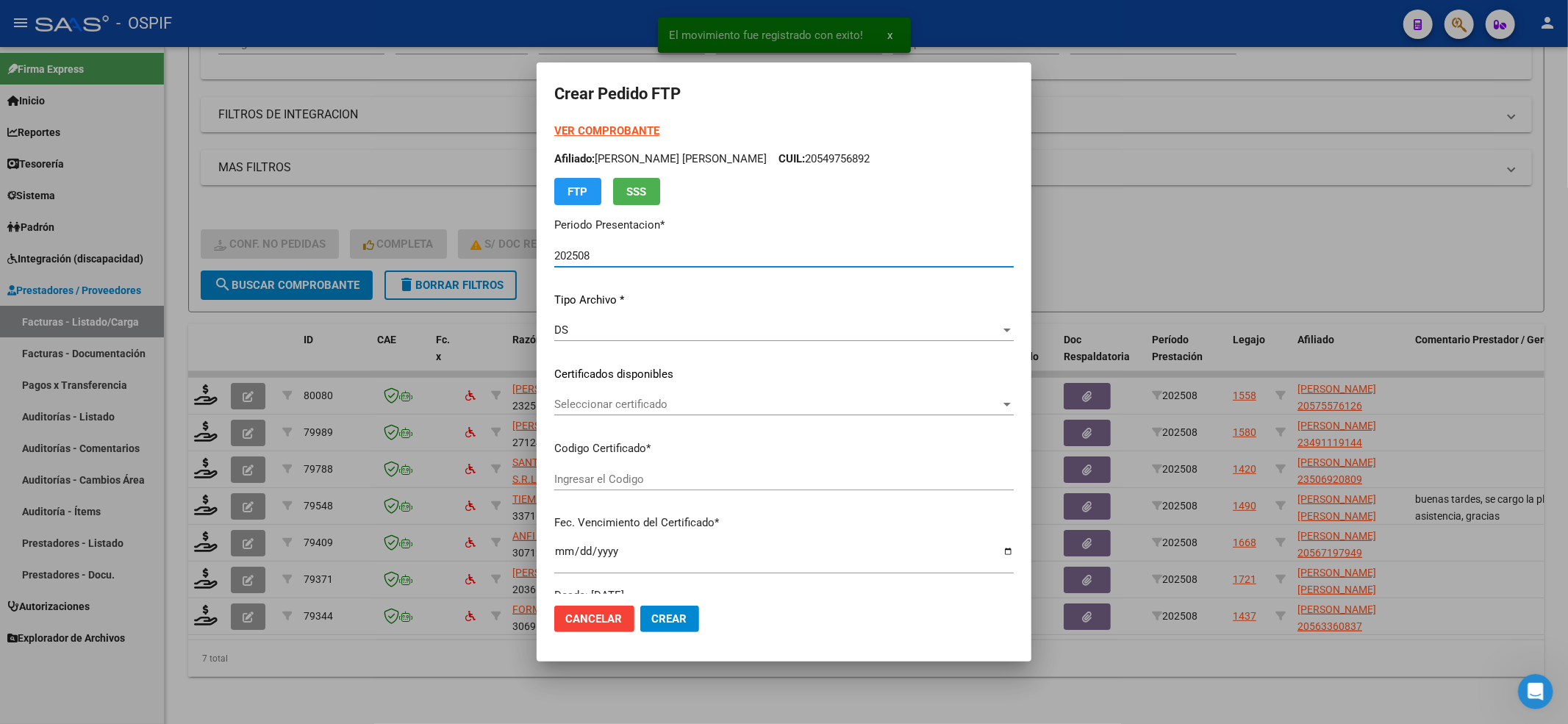
type input "0200057557612-20230509-20280509-bs-436"
type input "2028-05-10"
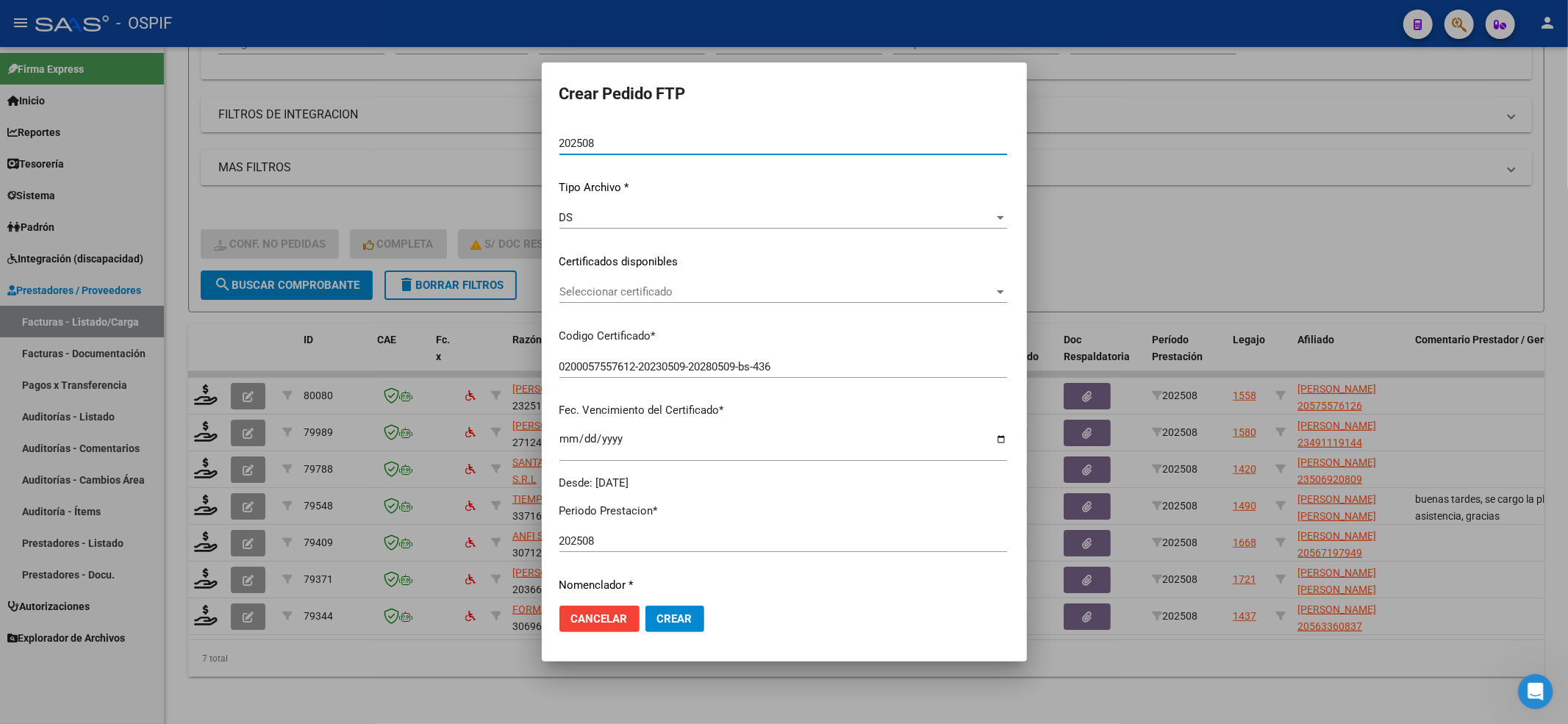
scroll to position [0, 0]
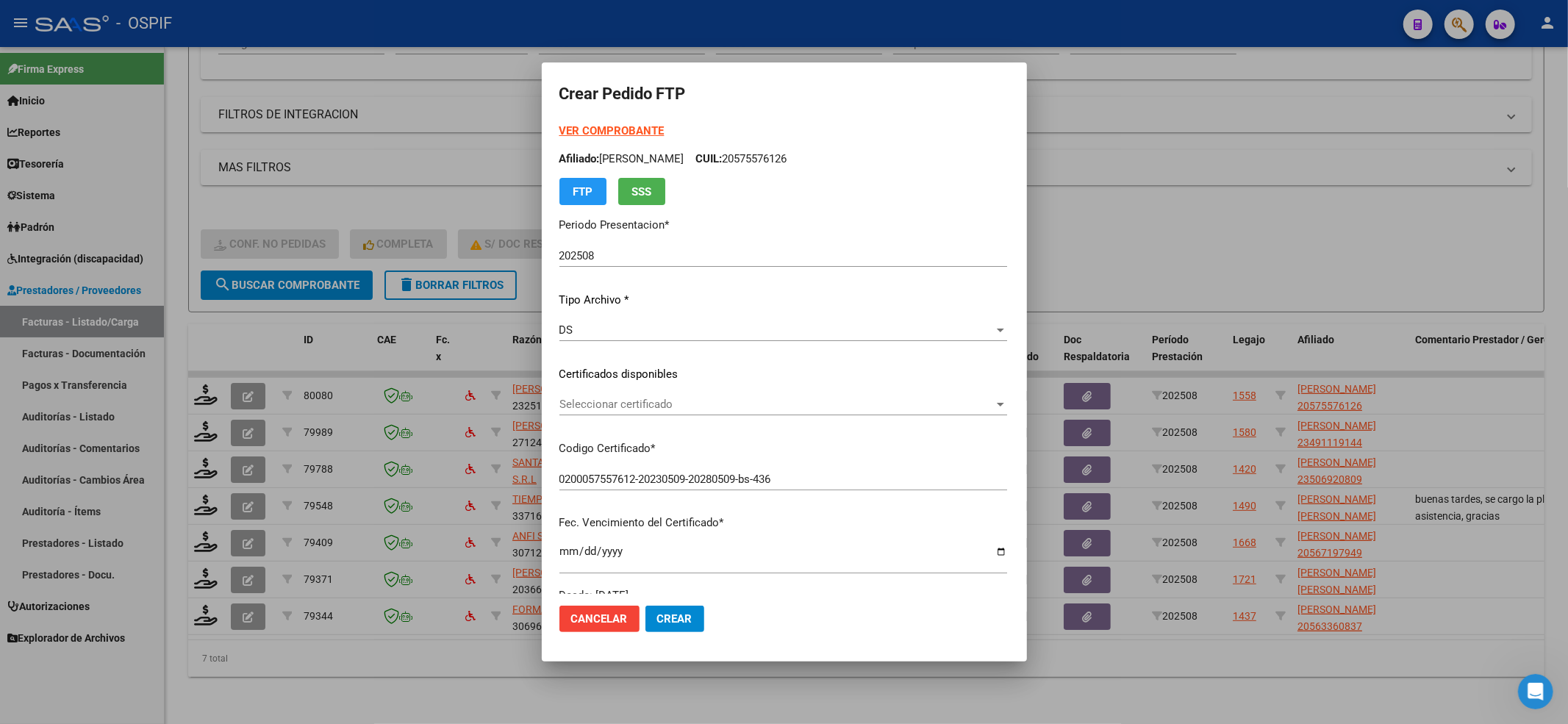
click at [564, 125] on strong "VER COMPROBANTE" at bounding box center [611, 131] width 105 height 14
click at [559, 411] on span "Seleccionar certificado" at bounding box center [776, 404] width 435 height 14
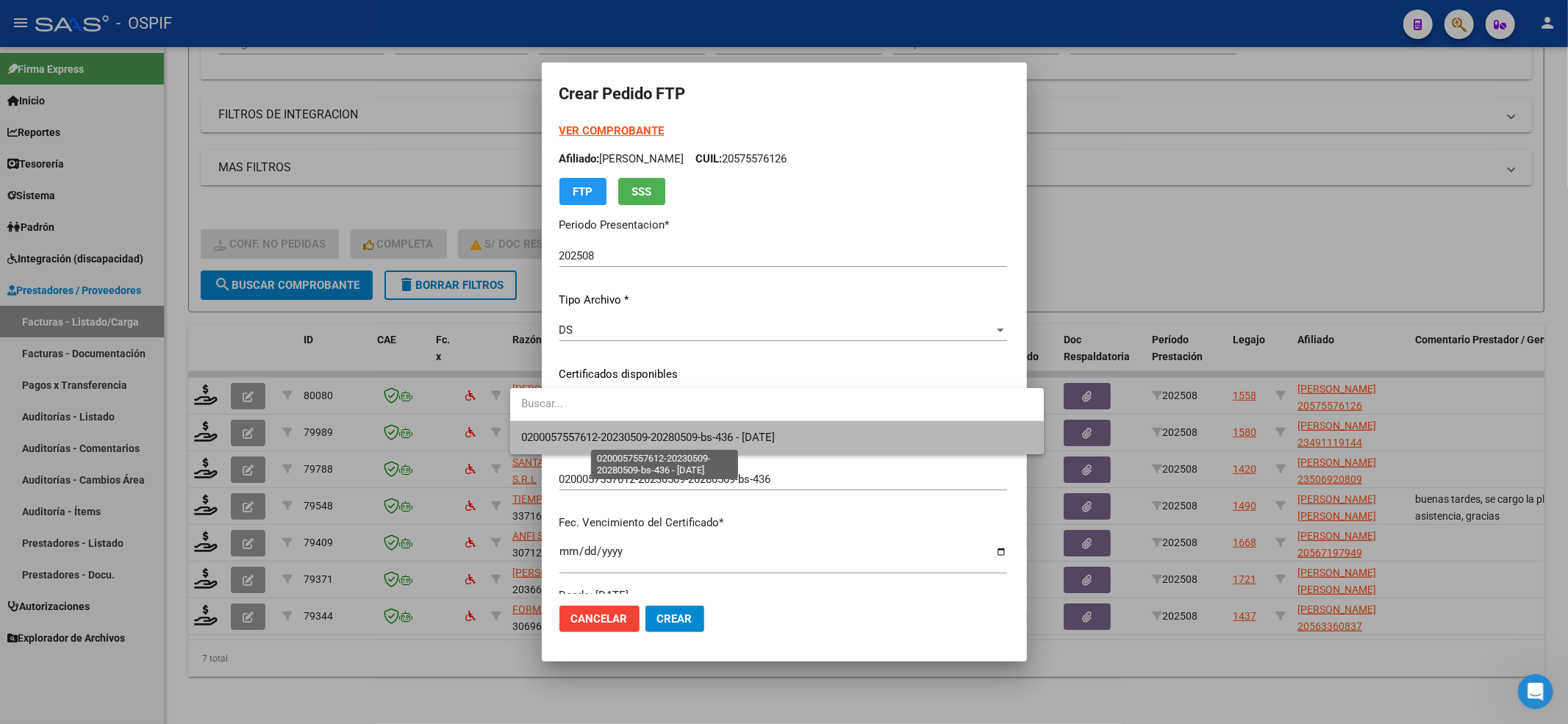
click at [554, 433] on span "0200057557612-20230509-20280509-bs-436 - 2028-05-10" at bounding box center [649, 438] width 254 height 14
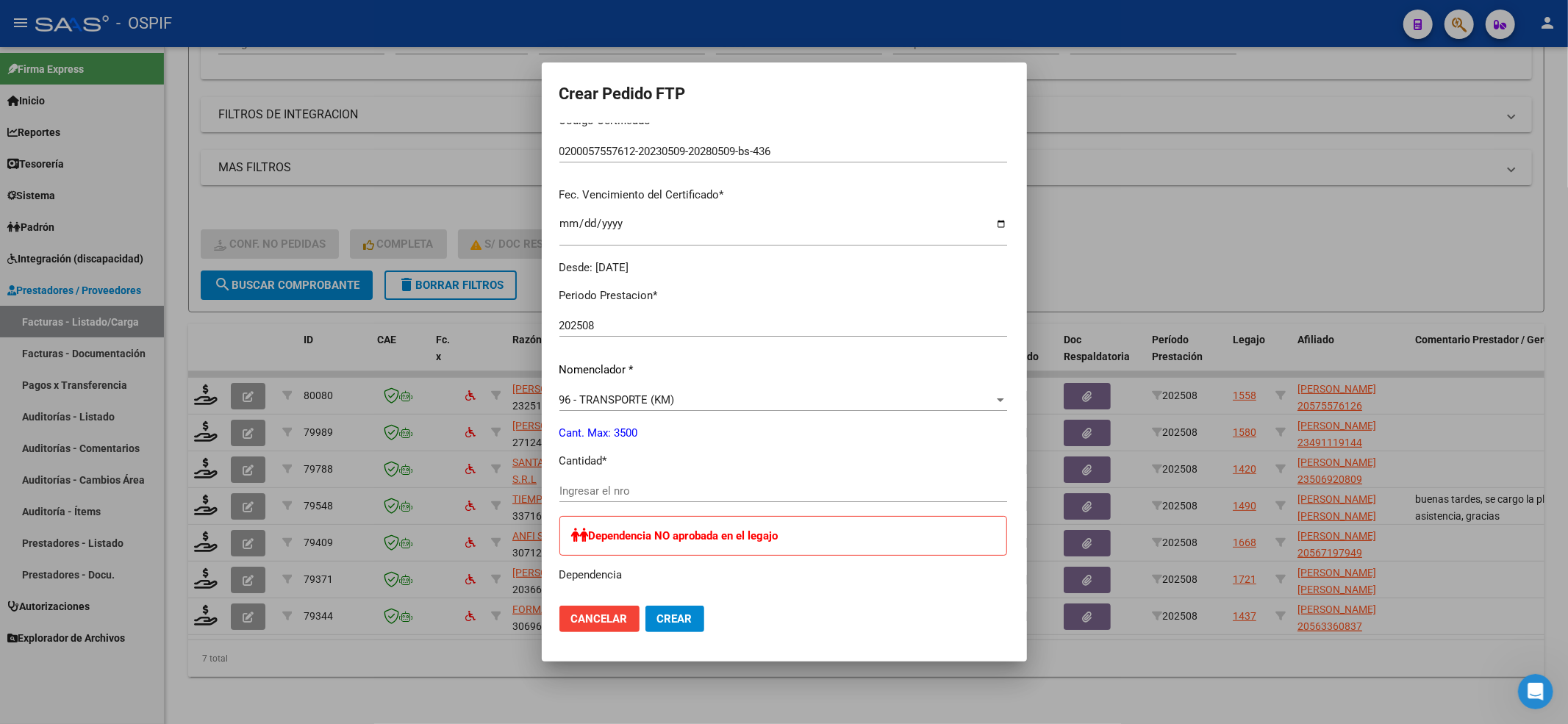
scroll to position [392, 0]
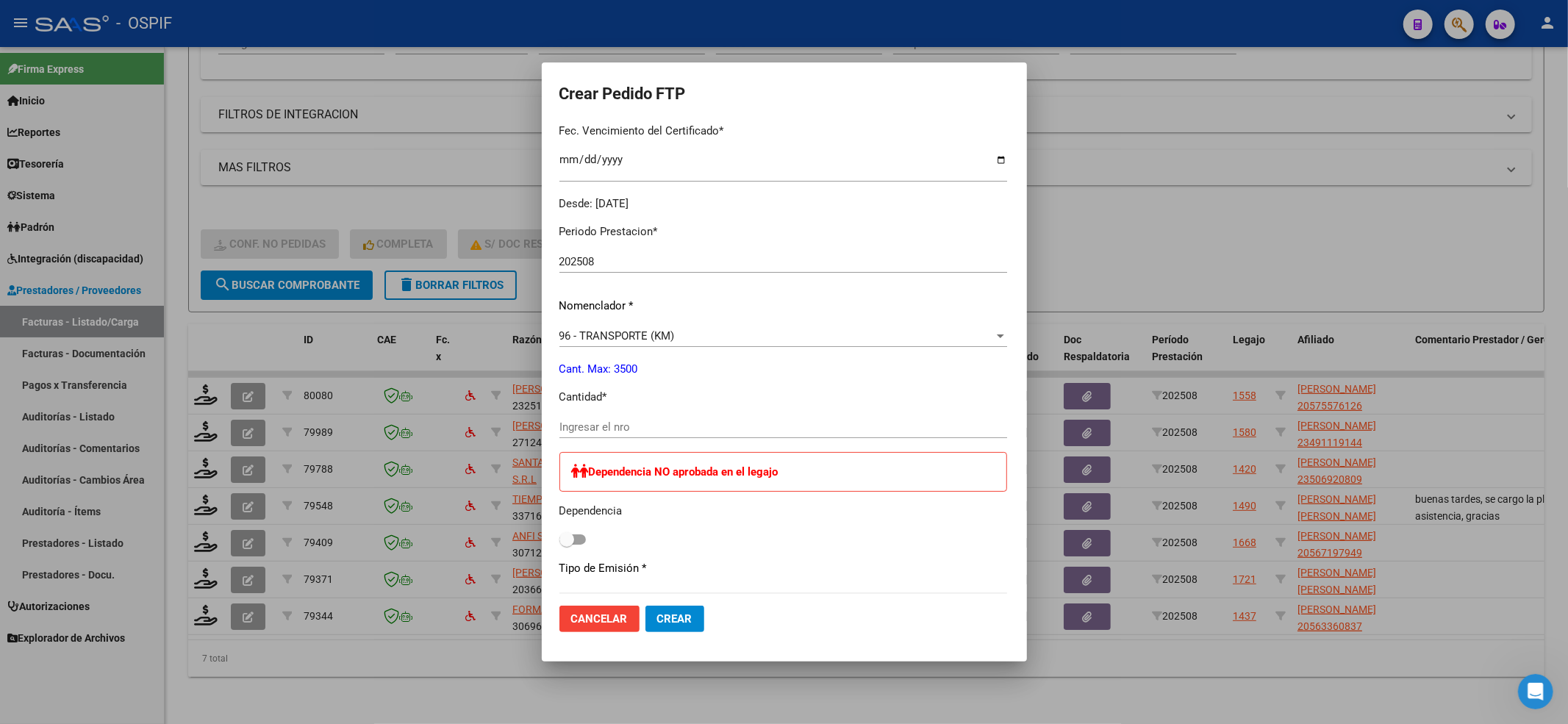
drag, startPoint x: 544, startPoint y: 407, endPoint x: 545, endPoint y: 415, distance: 8.1
click at [559, 415] on div "Periodo Prestacion * 202508 Ingresar el Periodo Prestacion Nomenclador * 96 - T…" at bounding box center [782, 567] width 447 height 710
click at [559, 424] on input "Ingresar el nro" at bounding box center [782, 427] width 447 height 14
type input "714"
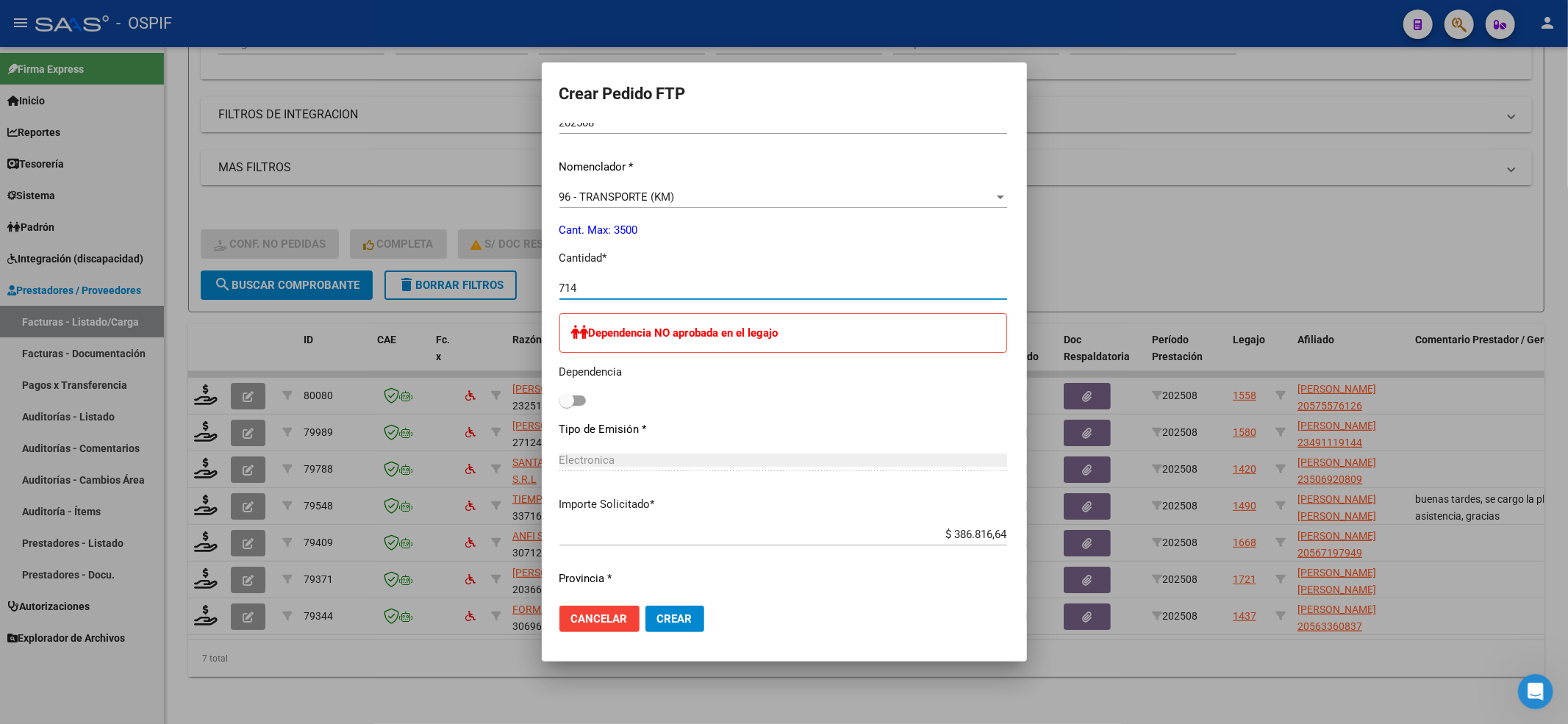
scroll to position [719, 0]
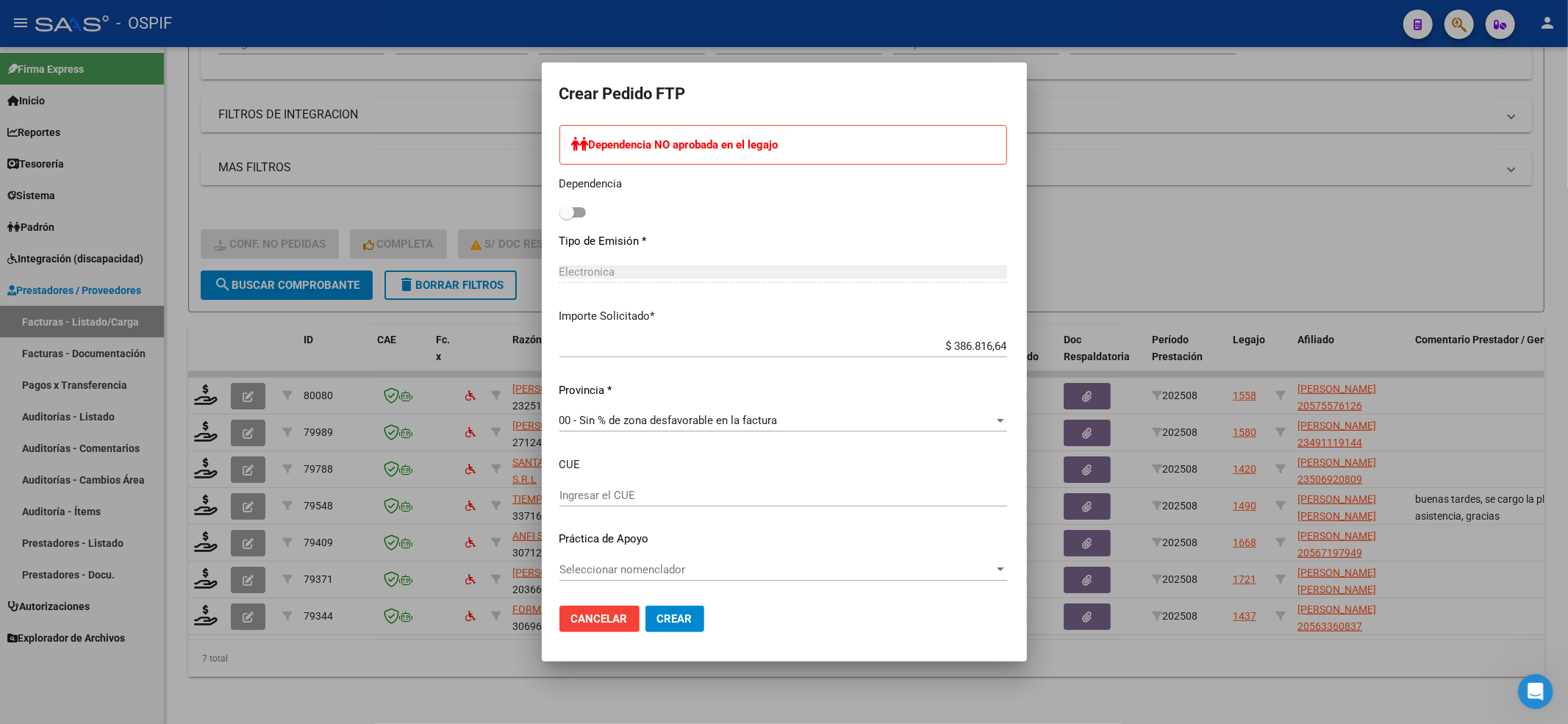
click at [581, 576] on div "Seleccionar nomenclador Seleccionar nomenclador" at bounding box center [782, 570] width 447 height 22
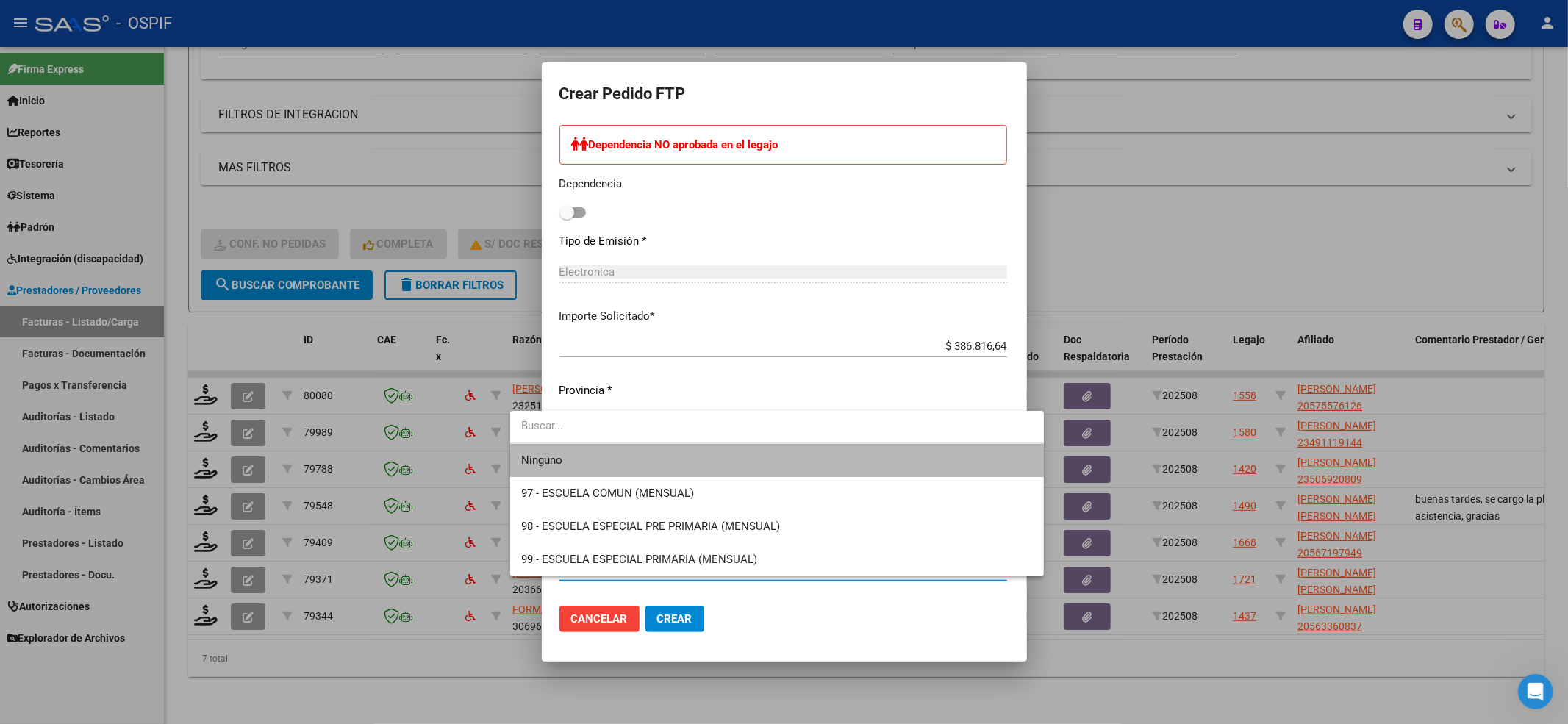
click at [557, 450] on span "Ninguno" at bounding box center [777, 460] width 510 height 33
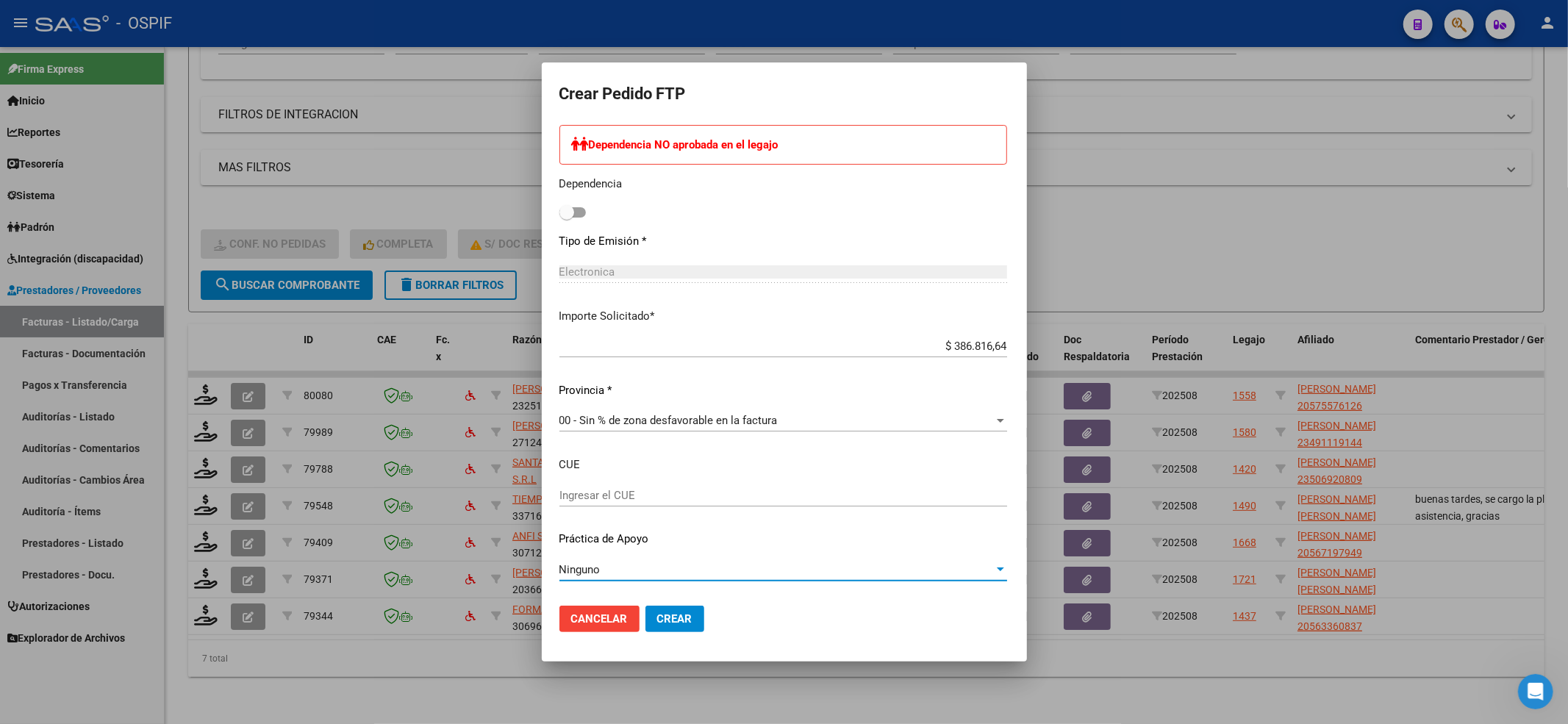
click at [657, 622] on span "Crear" at bounding box center [674, 619] width 35 height 14
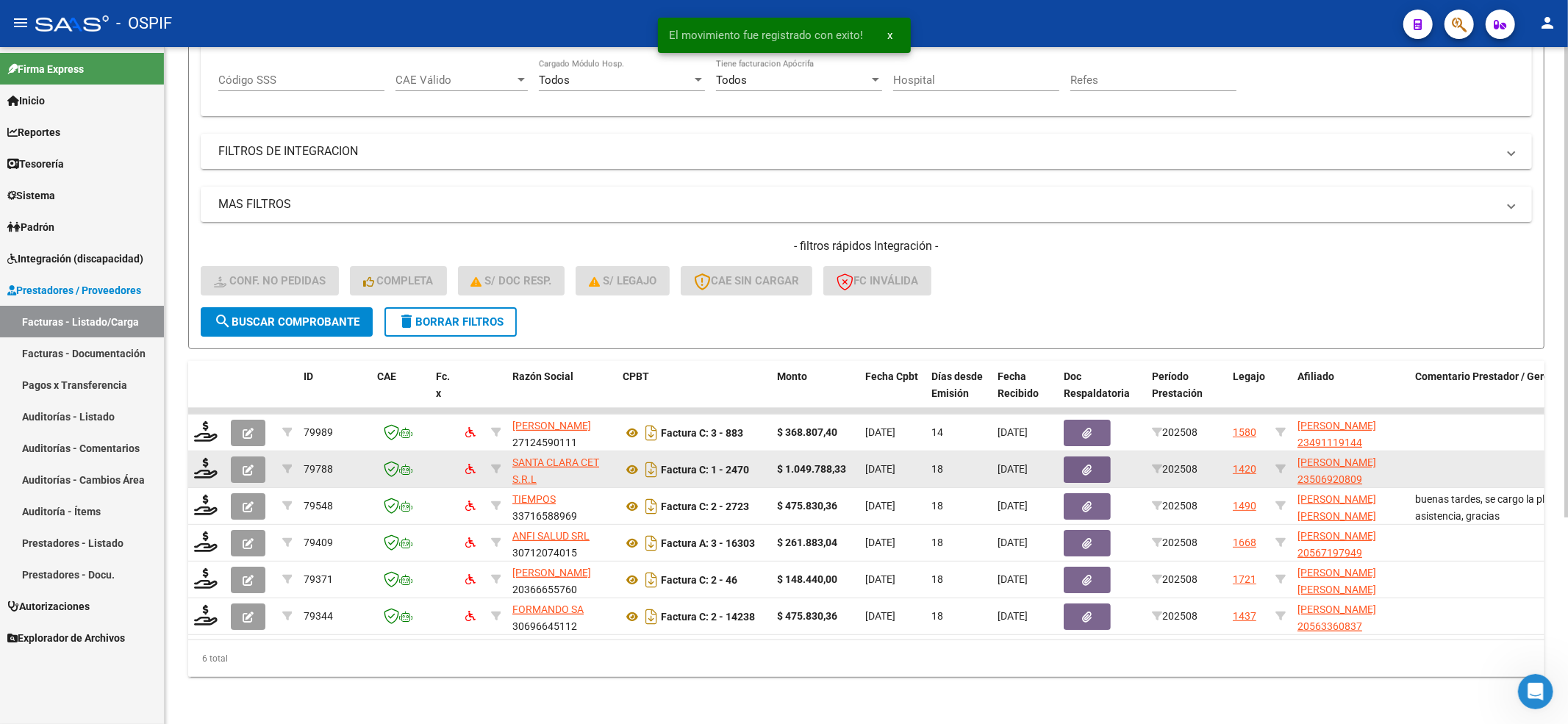
scroll to position [297, 0]
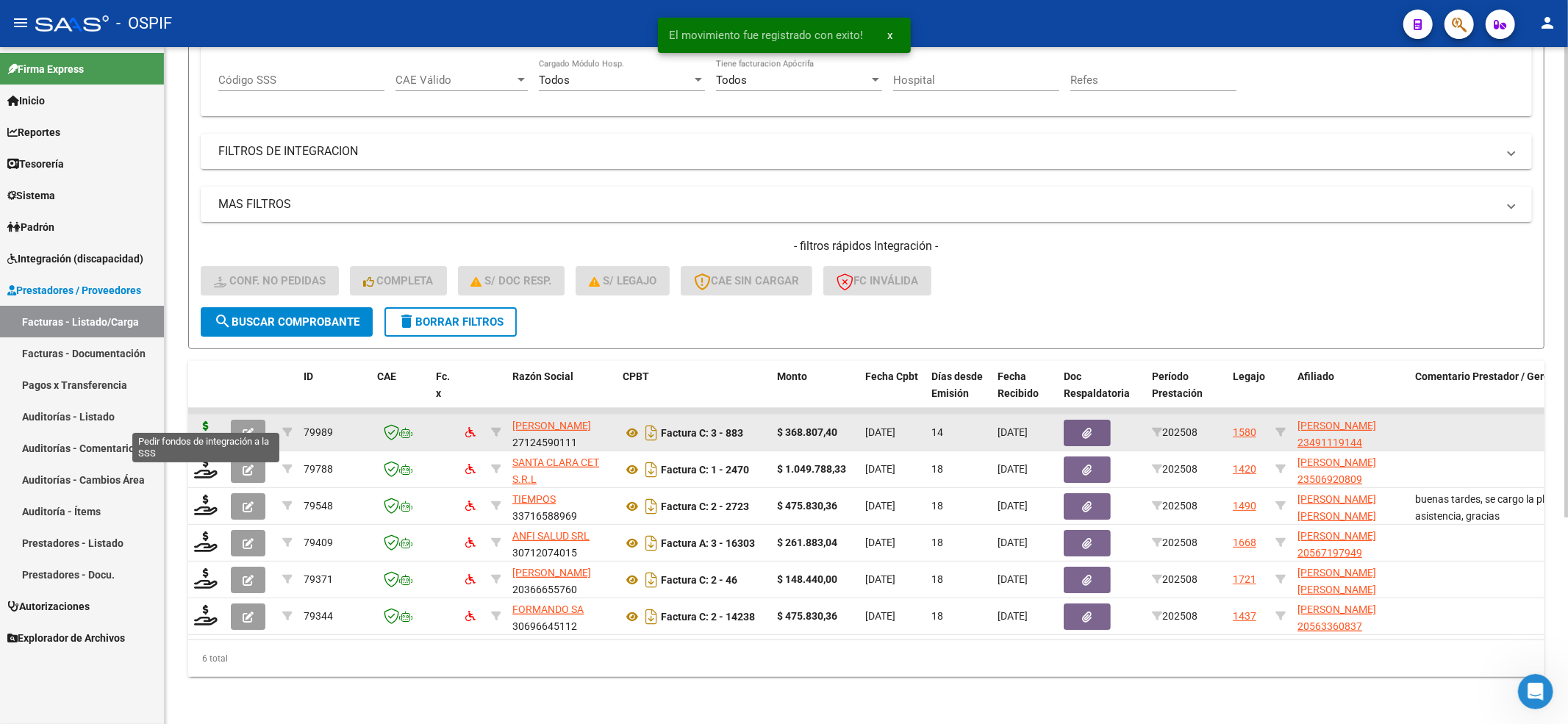
click at [204, 421] on icon at bounding box center [206, 431] width 23 height 21
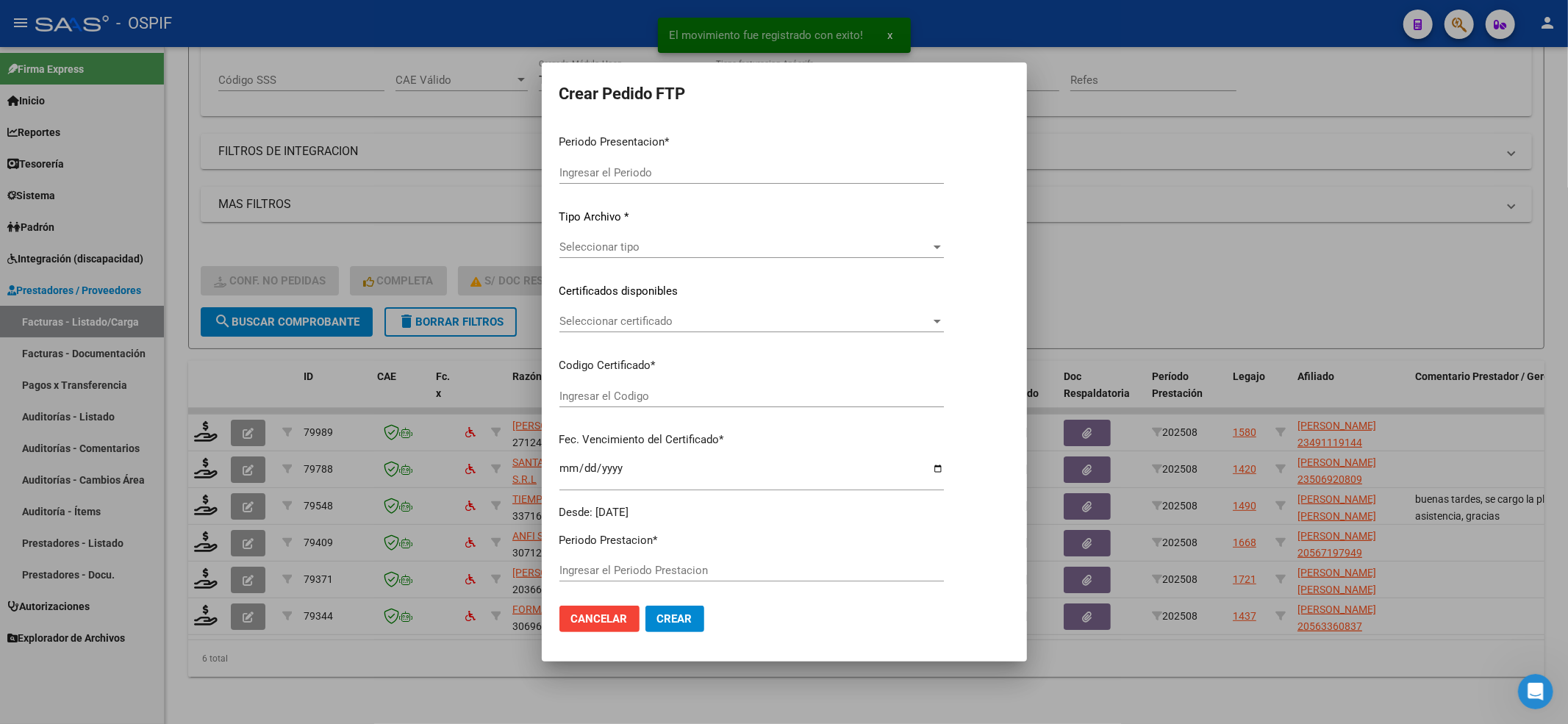
type input "202508"
type input "$ 368.807,40"
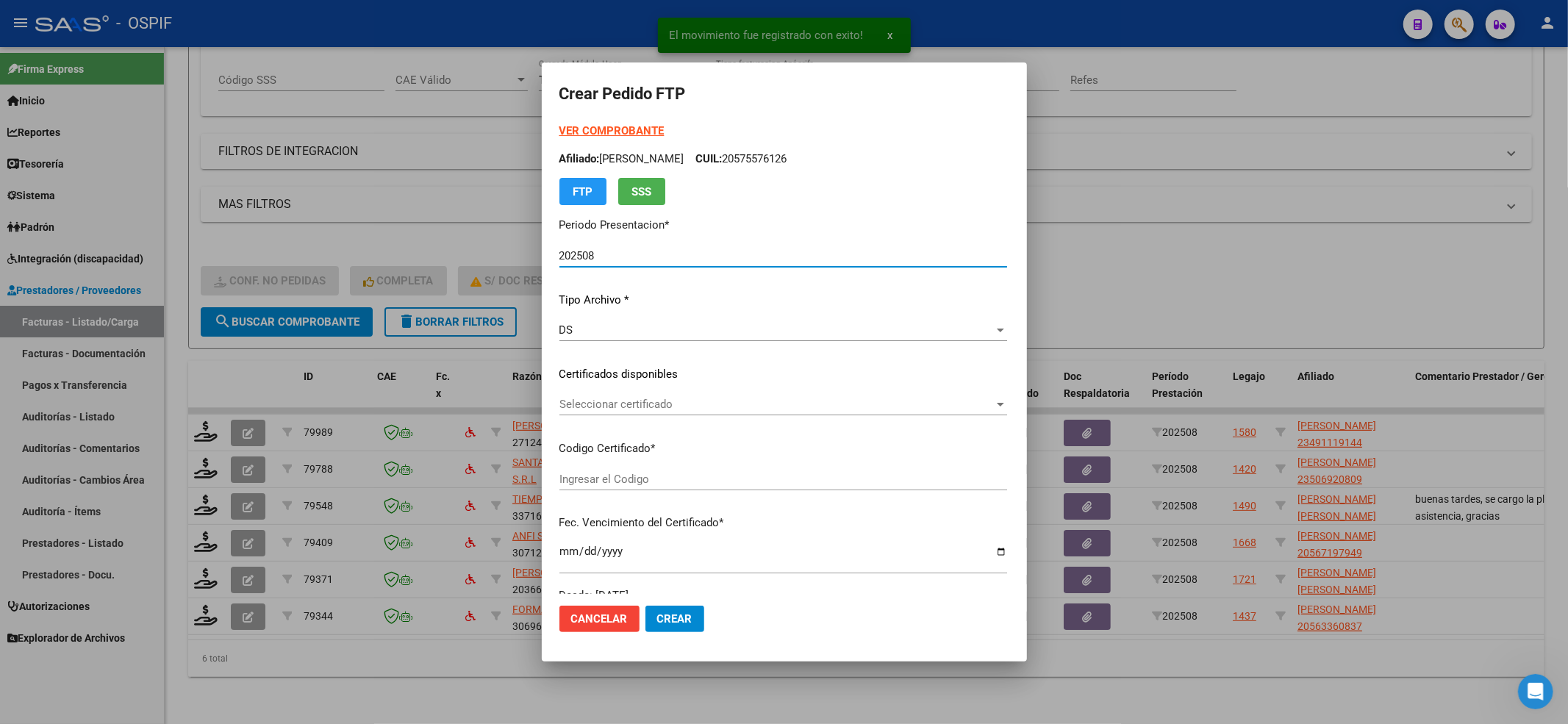
type input "01-00049111914-20191203-20221203-BS-427"
type input "2022-12-03"
click at [604, 131] on strong "VER COMPROBANTE" at bounding box center [611, 131] width 105 height 14
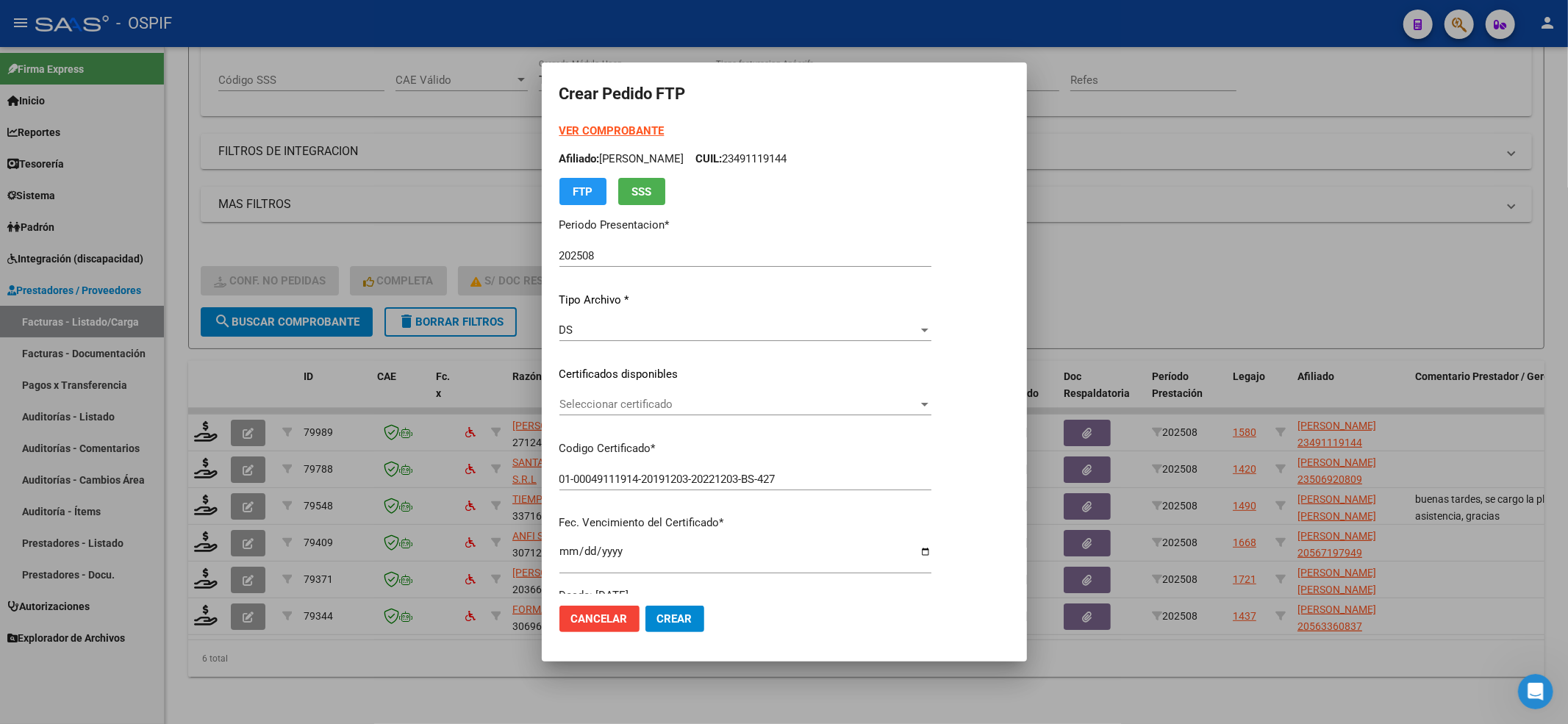
drag, startPoint x: 698, startPoint y: 380, endPoint x: 696, endPoint y: 390, distance: 10.2
click at [698, 386] on div "VER COMPROBANTE ARCA Padrón Afiliado: AGUIRRE GUADALUPE MILAGROS CUIL: 23491119…" at bounding box center [744, 363] width 372 height 481
click at [696, 395] on div "Seleccionar certificado Seleccionar certificado" at bounding box center [744, 404] width 372 height 22
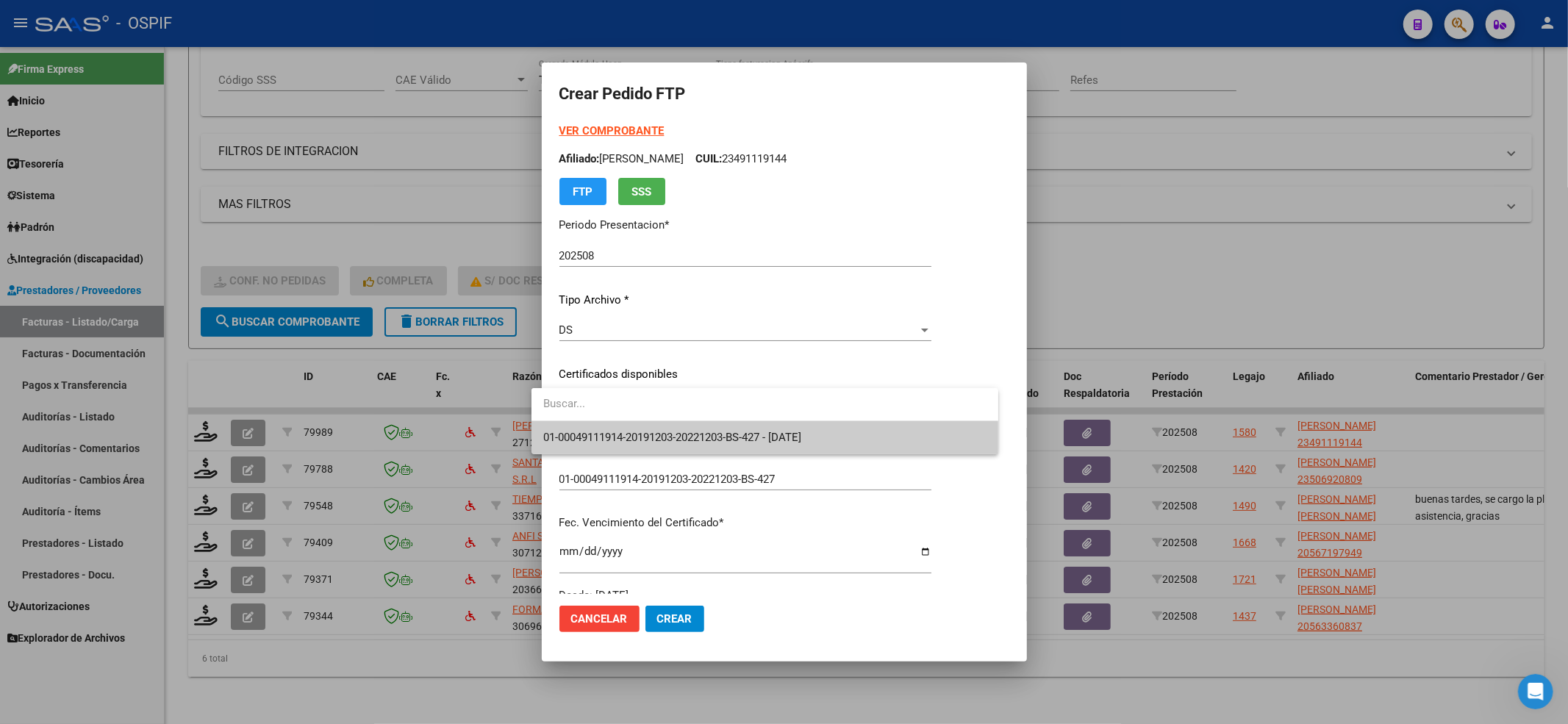
click at [696, 398] on input "dropdown search" at bounding box center [764, 403] width 467 height 33
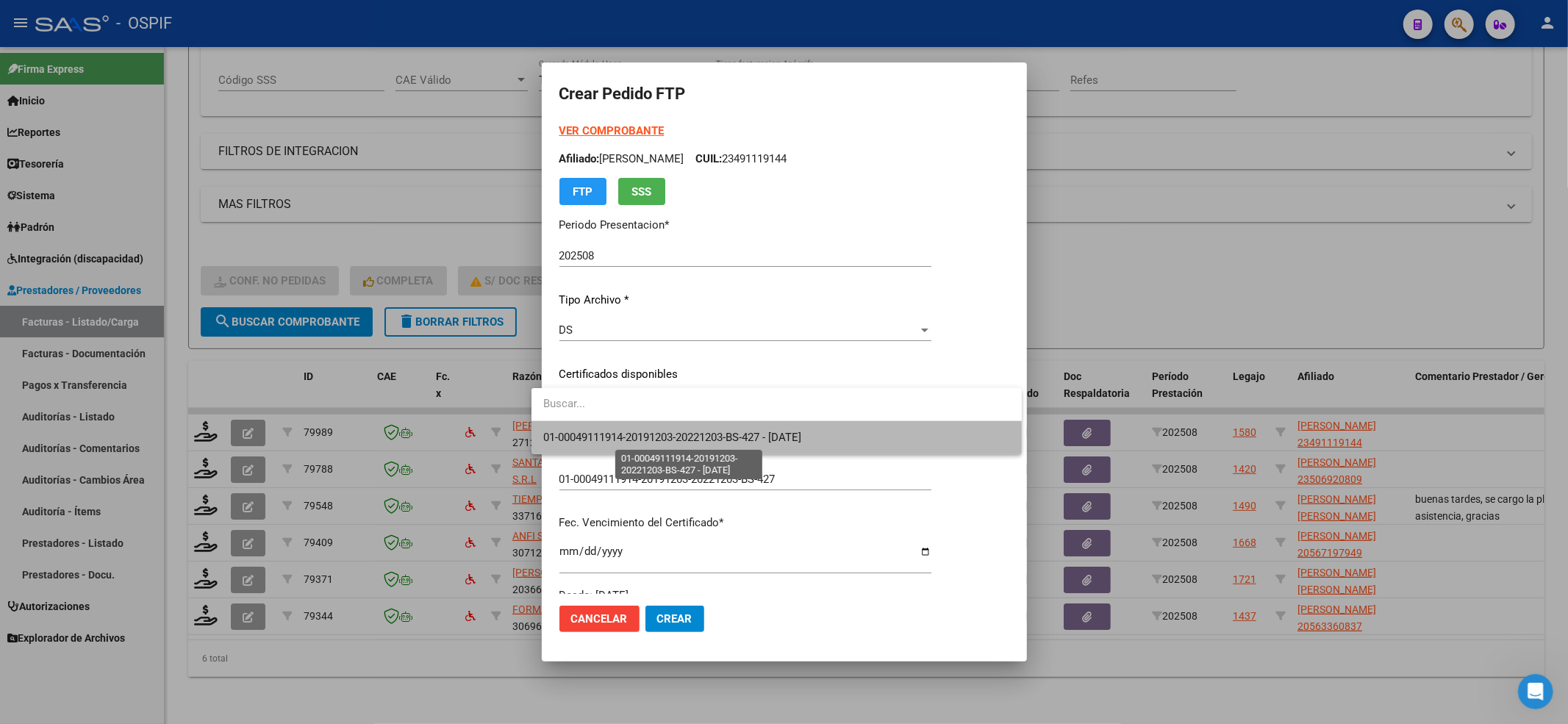
click at [682, 443] on span "01-00049111914-20191203-20221203-BS-427 - 2022-12-03" at bounding box center [672, 438] width 258 height 14
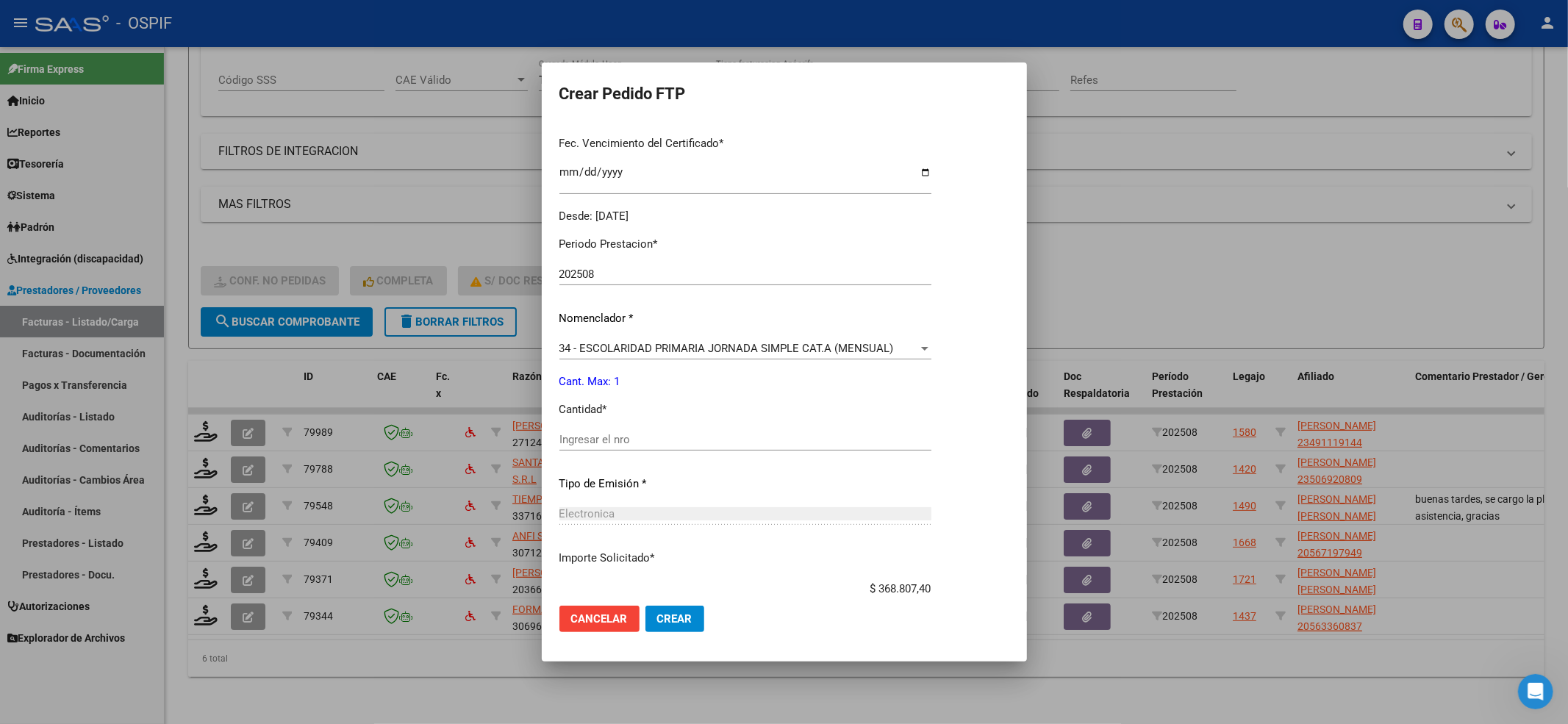
scroll to position [392, 0]
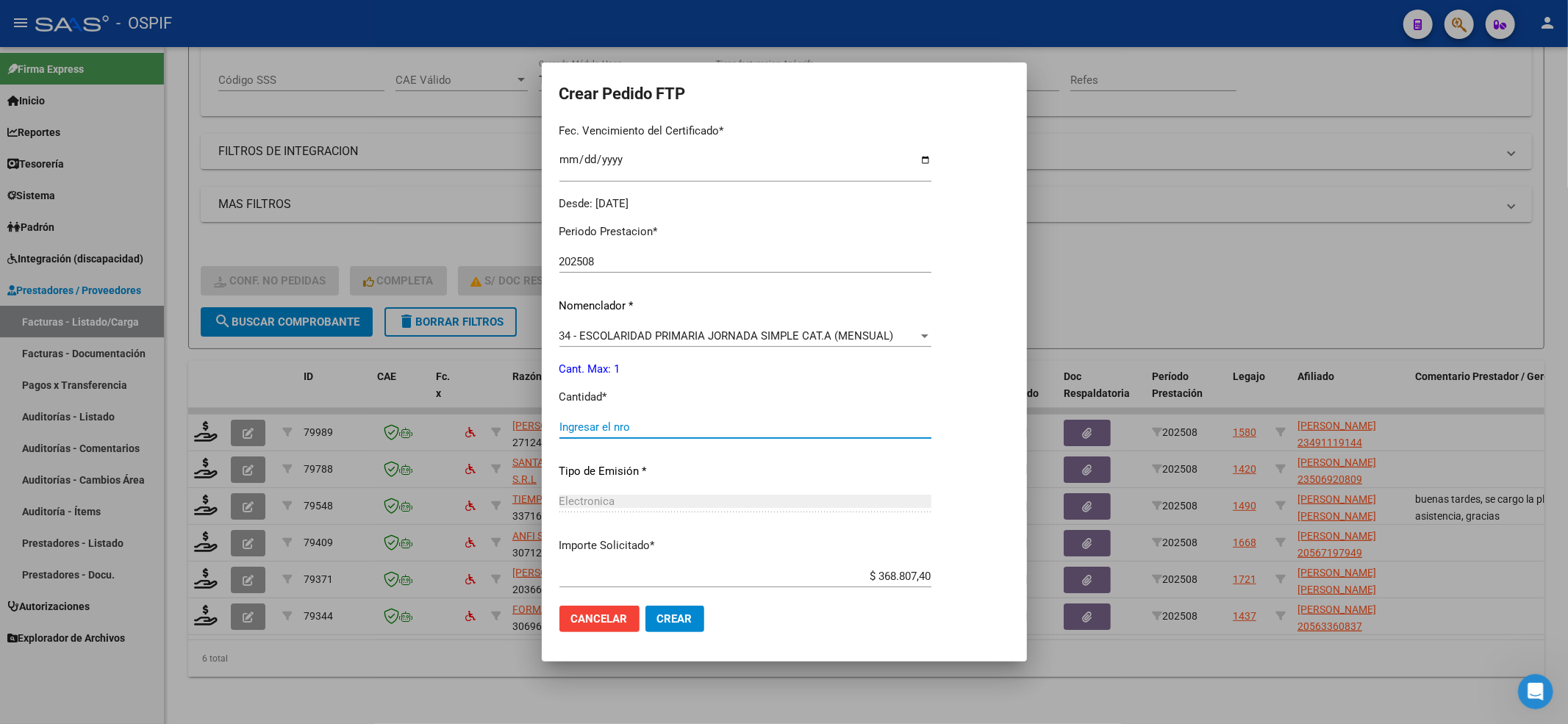
click at [669, 425] on input "Ingresar el nro" at bounding box center [744, 427] width 372 height 14
type input "1"
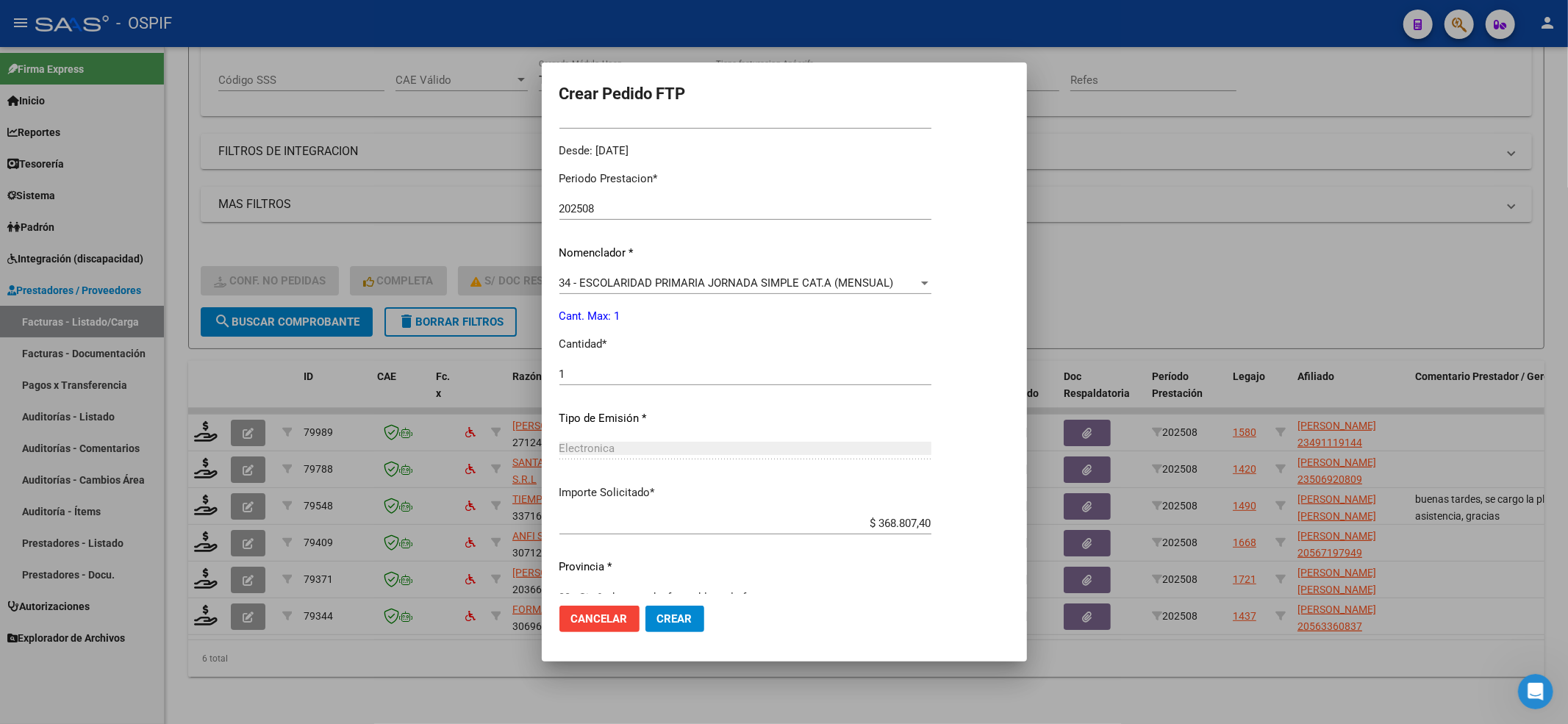
scroll to position [474, 0]
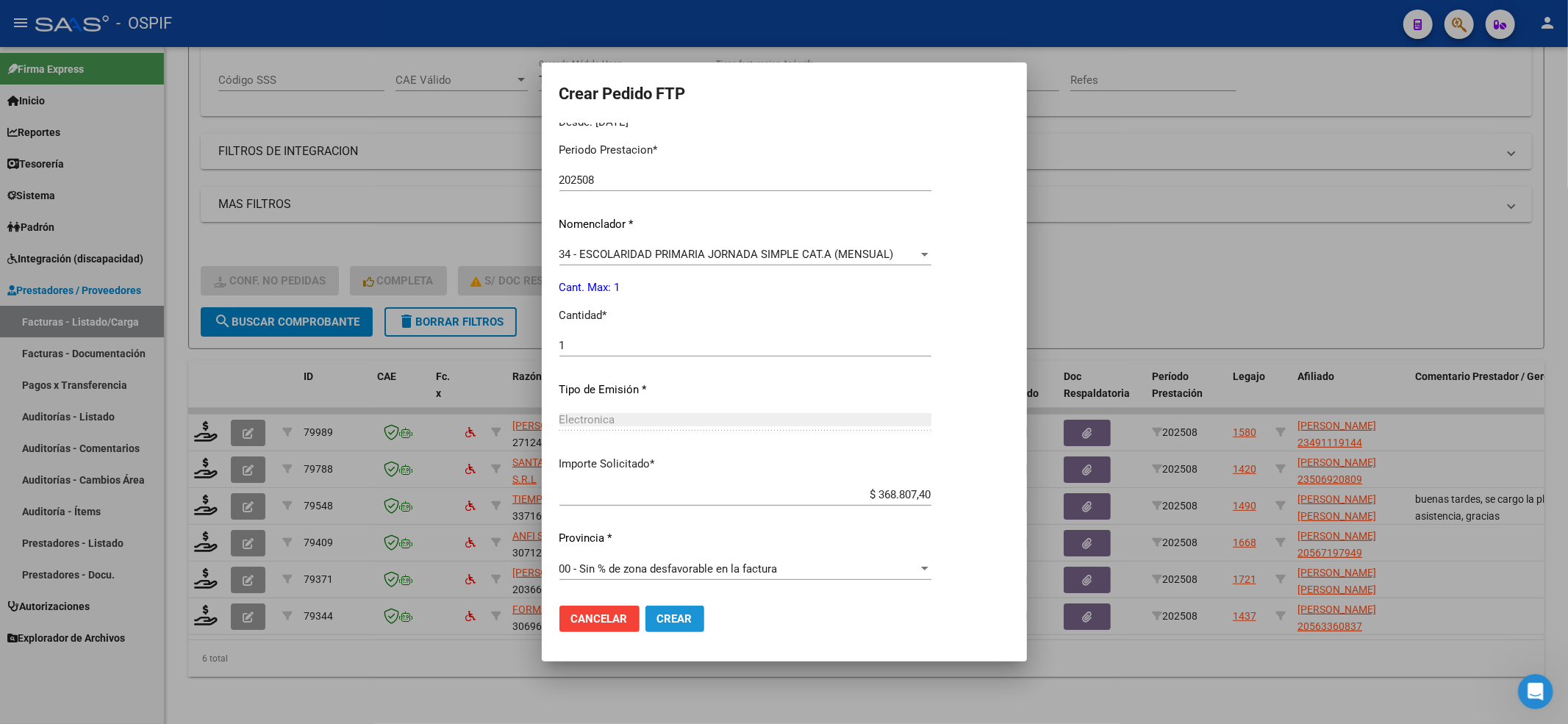
click at [657, 613] on span "Crear" at bounding box center [674, 619] width 35 height 14
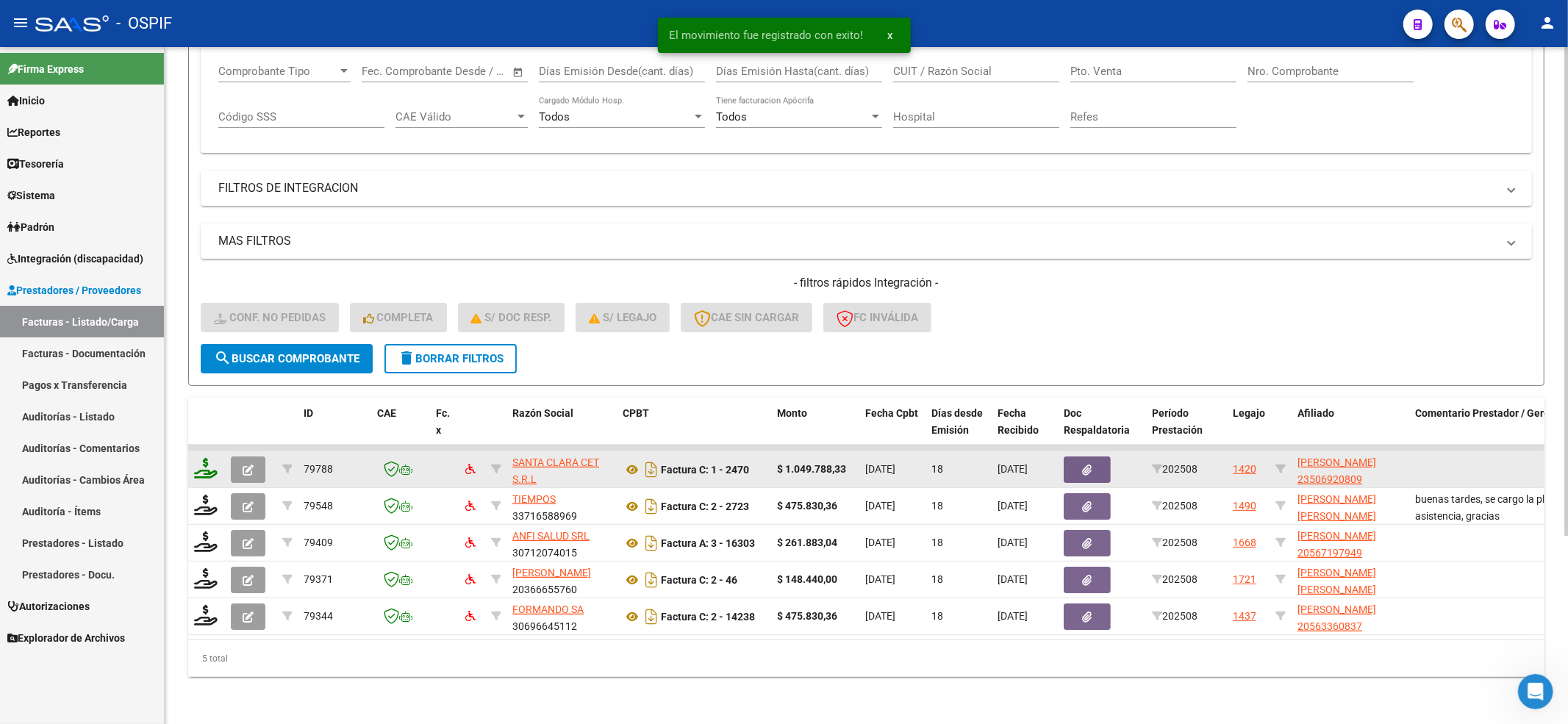
scroll to position [260, 0]
click at [204, 458] on icon at bounding box center [206, 468] width 23 height 21
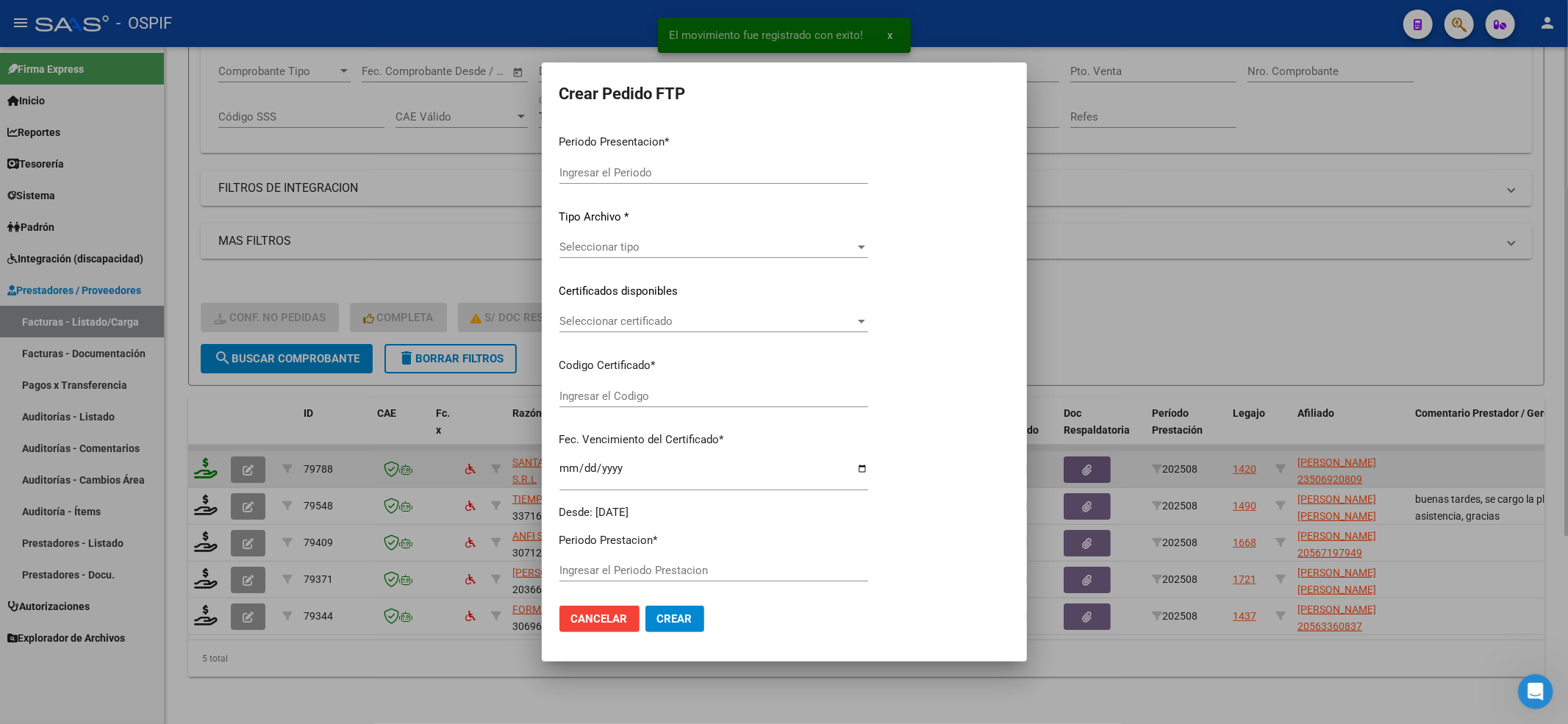
type input "202508"
type input "$ 1.049.788,33"
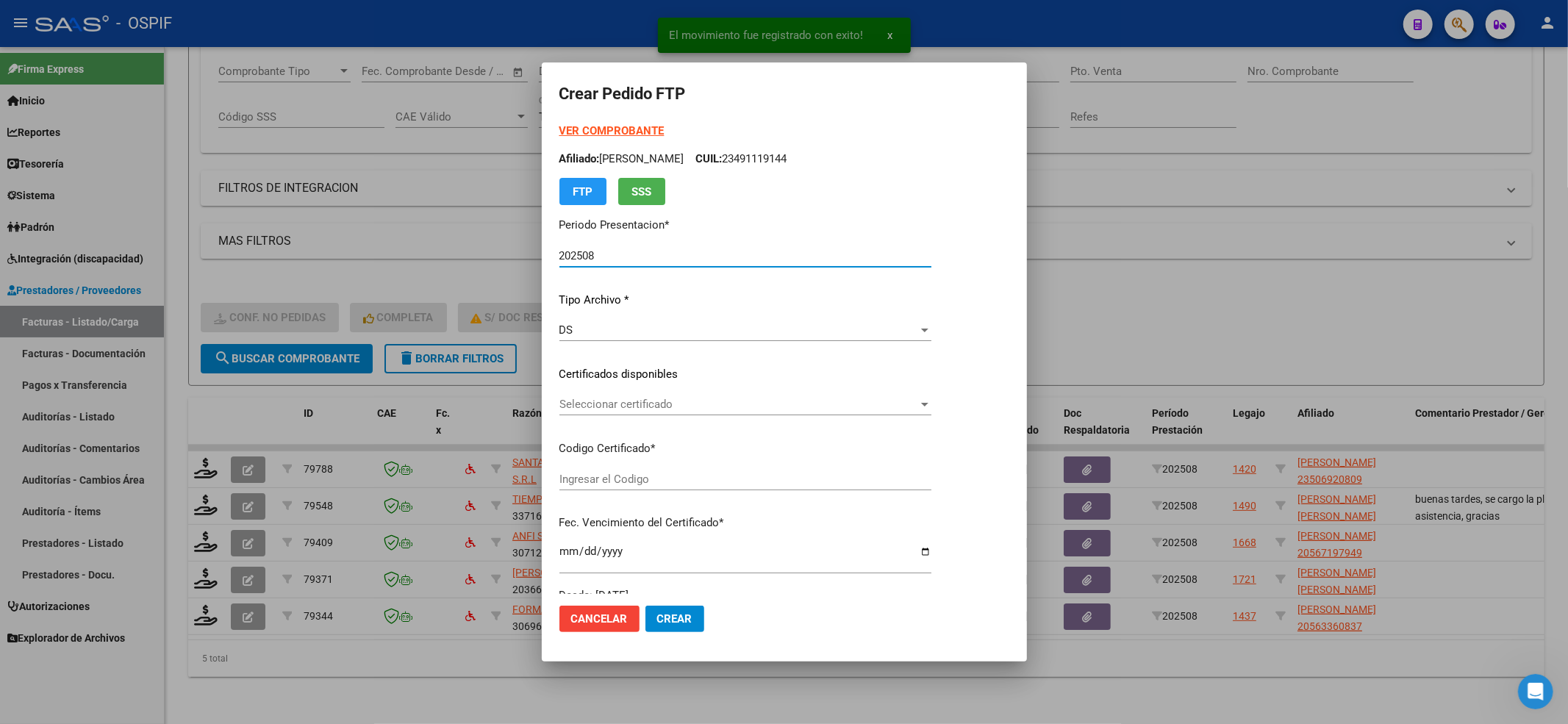
type input "0200050692080-20220607-20260607-BS-427"
type input "[DATE]"
click at [603, 391] on div "VER COMPROBANTE ARCA Padrón Afiliado: OLIVERIO LEON BAUTISTA CUIL: 23506920809 …" at bounding box center [782, 363] width 447 height 481
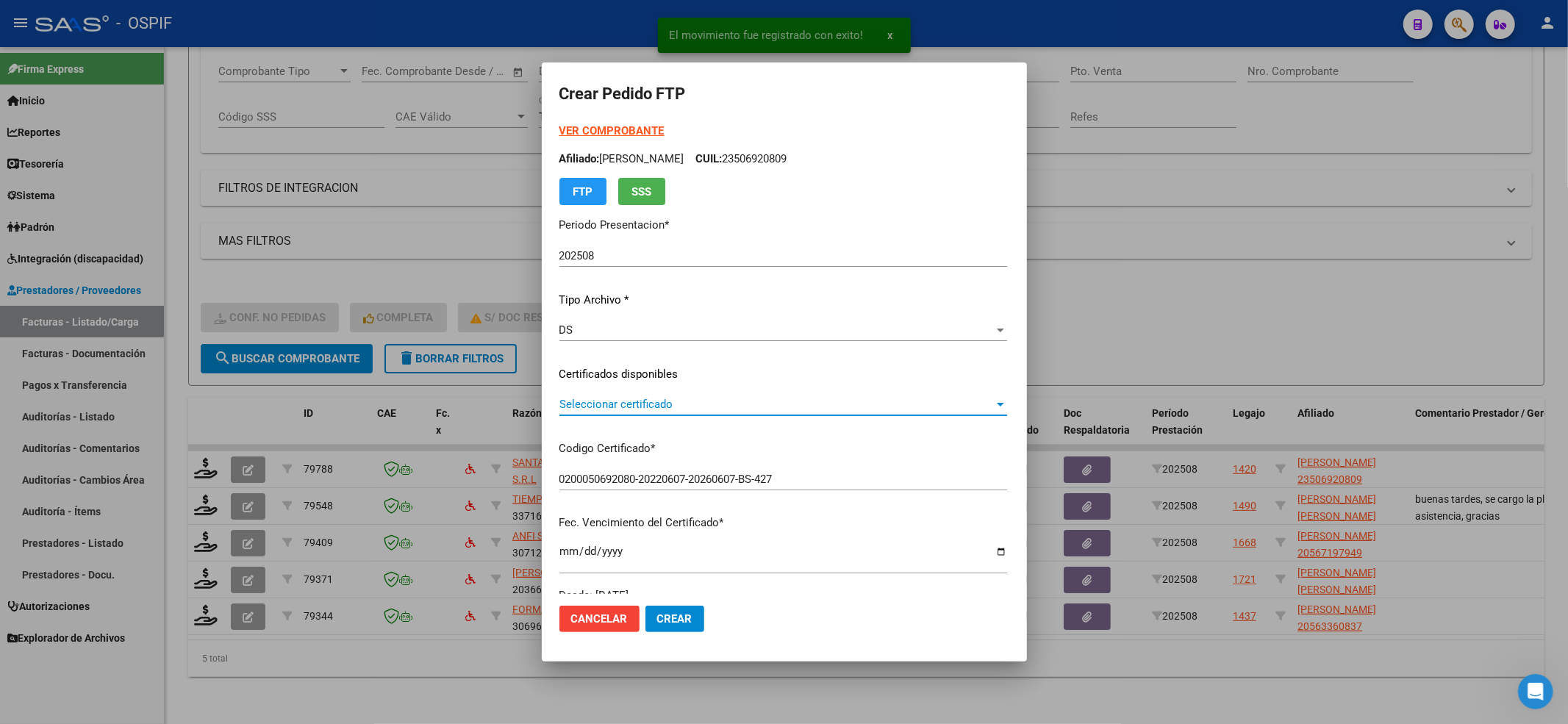
click at [603, 403] on span "Seleccionar certificado" at bounding box center [776, 404] width 435 height 14
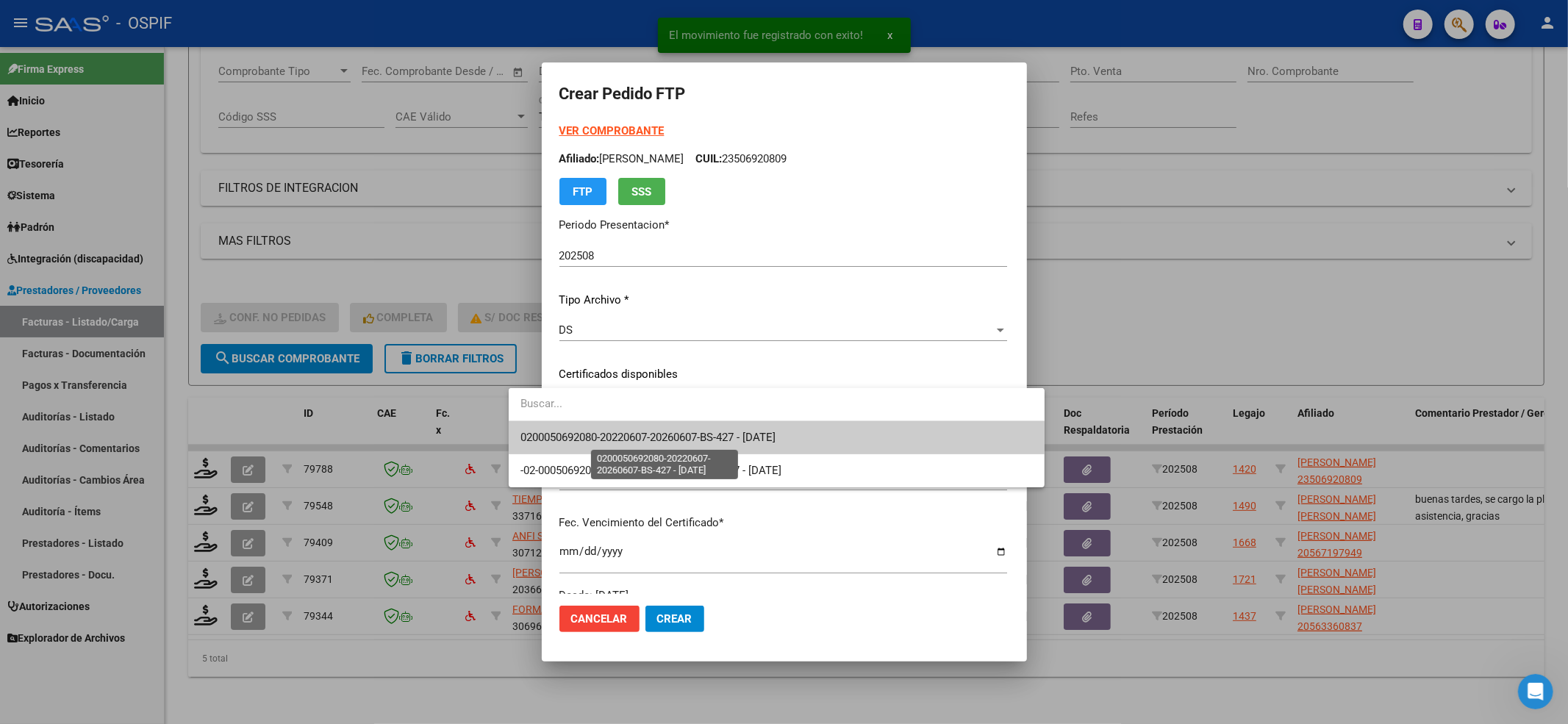
click at [600, 439] on span "0200050692080-20220607-20260607-BS-427 - 2026-06-07" at bounding box center [647, 438] width 255 height 14
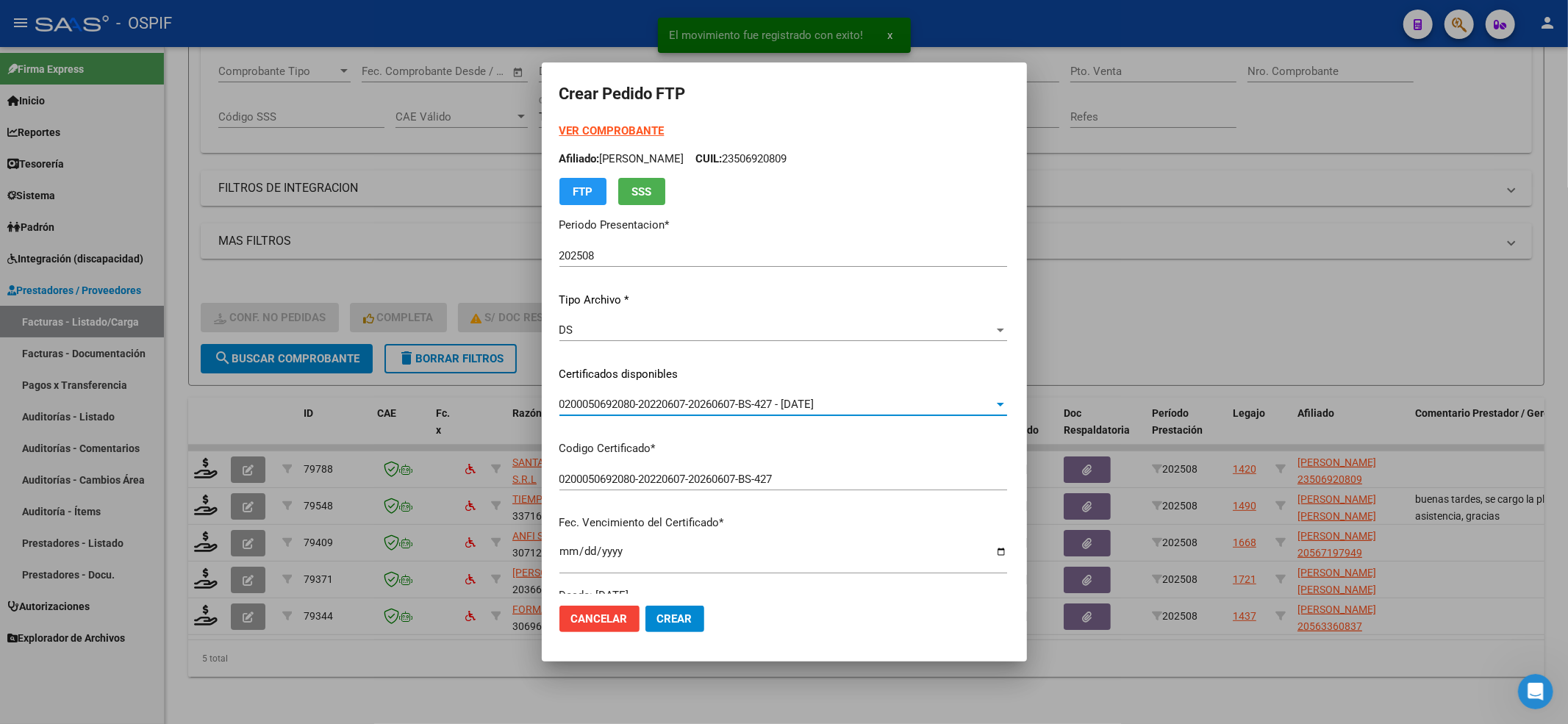
scroll to position [490, 0]
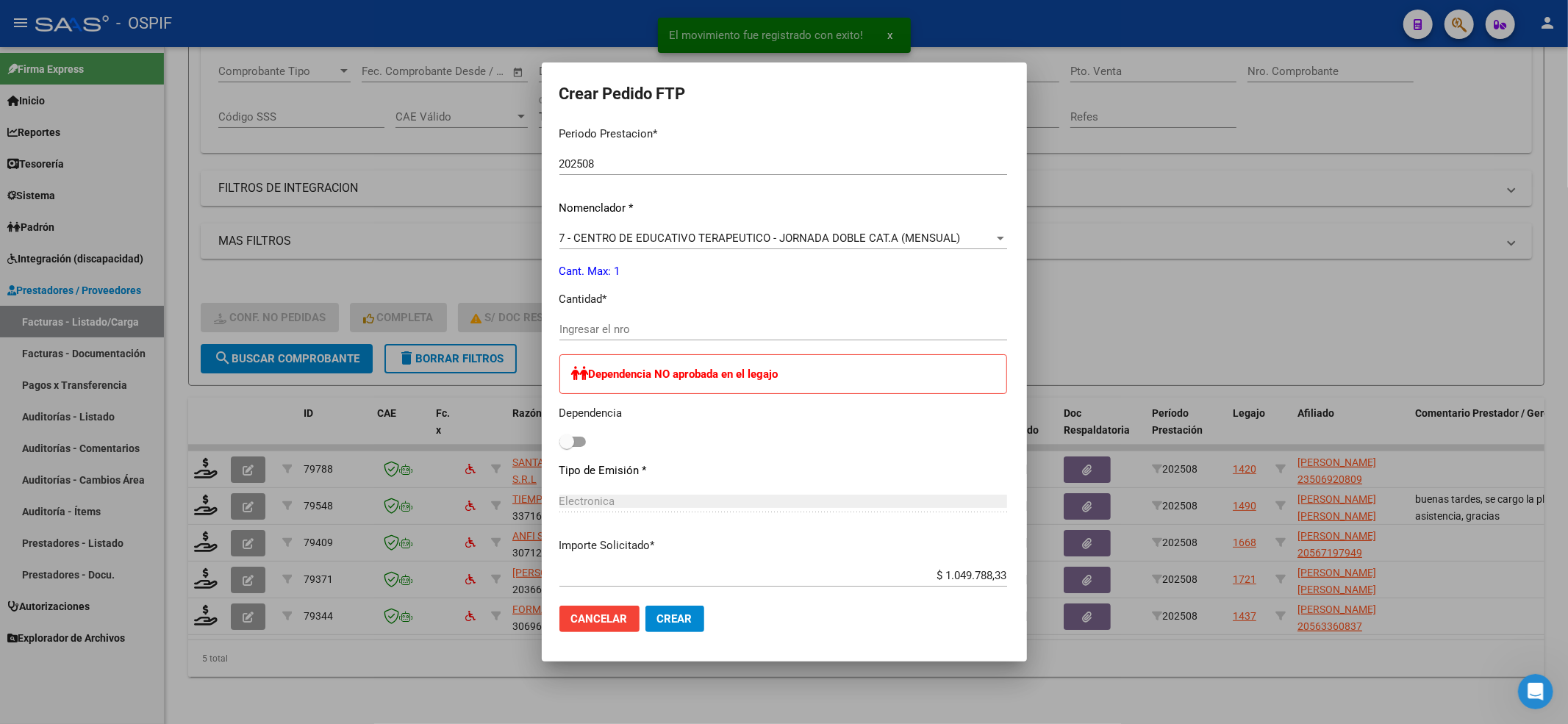
click at [562, 343] on div "Ingresar el nro" at bounding box center [782, 337] width 447 height 36
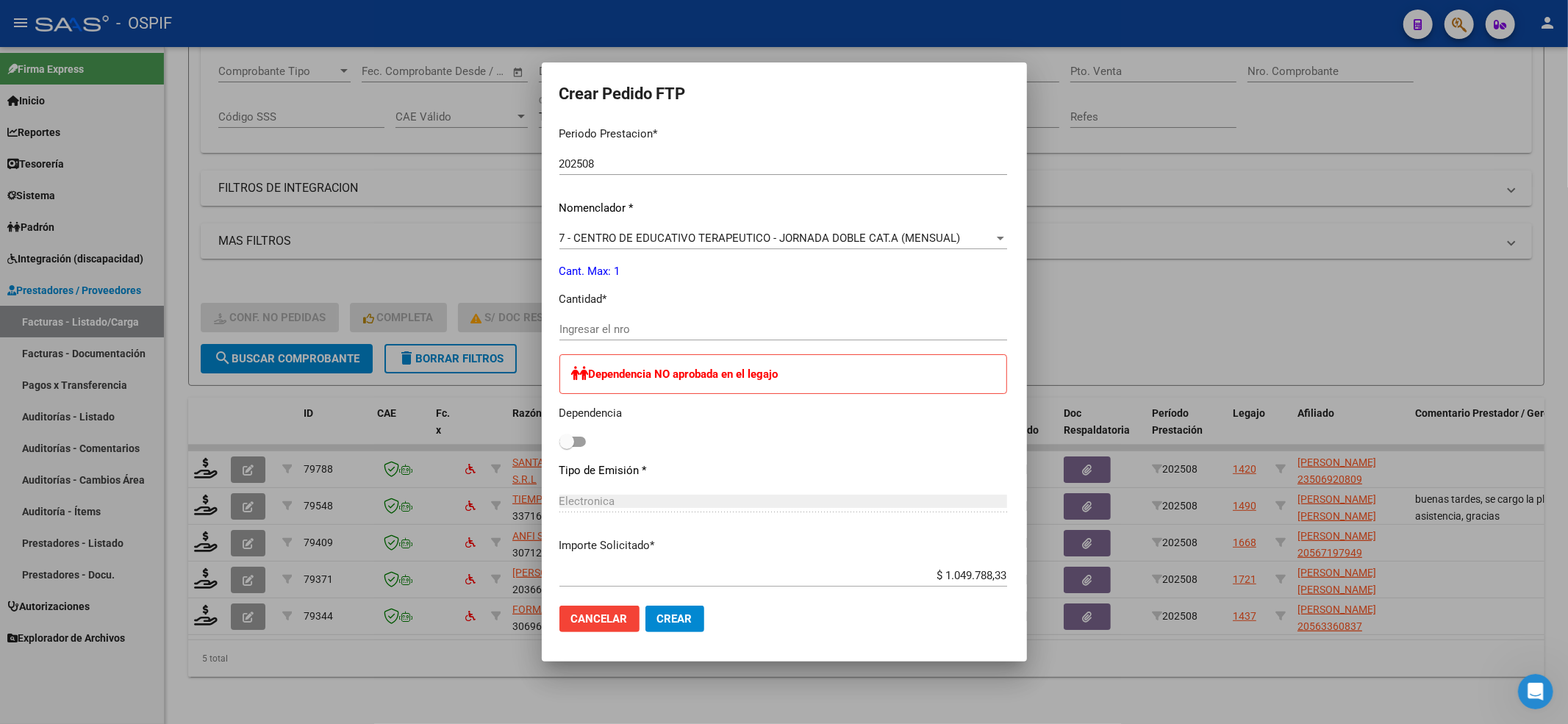
click at [560, 334] on input "Ingresar el nro" at bounding box center [782, 330] width 447 height 14
type input "1"
click at [559, 448] on label at bounding box center [572, 442] width 26 height 18
click at [566, 448] on input "checkbox" at bounding box center [566, 448] width 1 height 1
checkbox input "true"
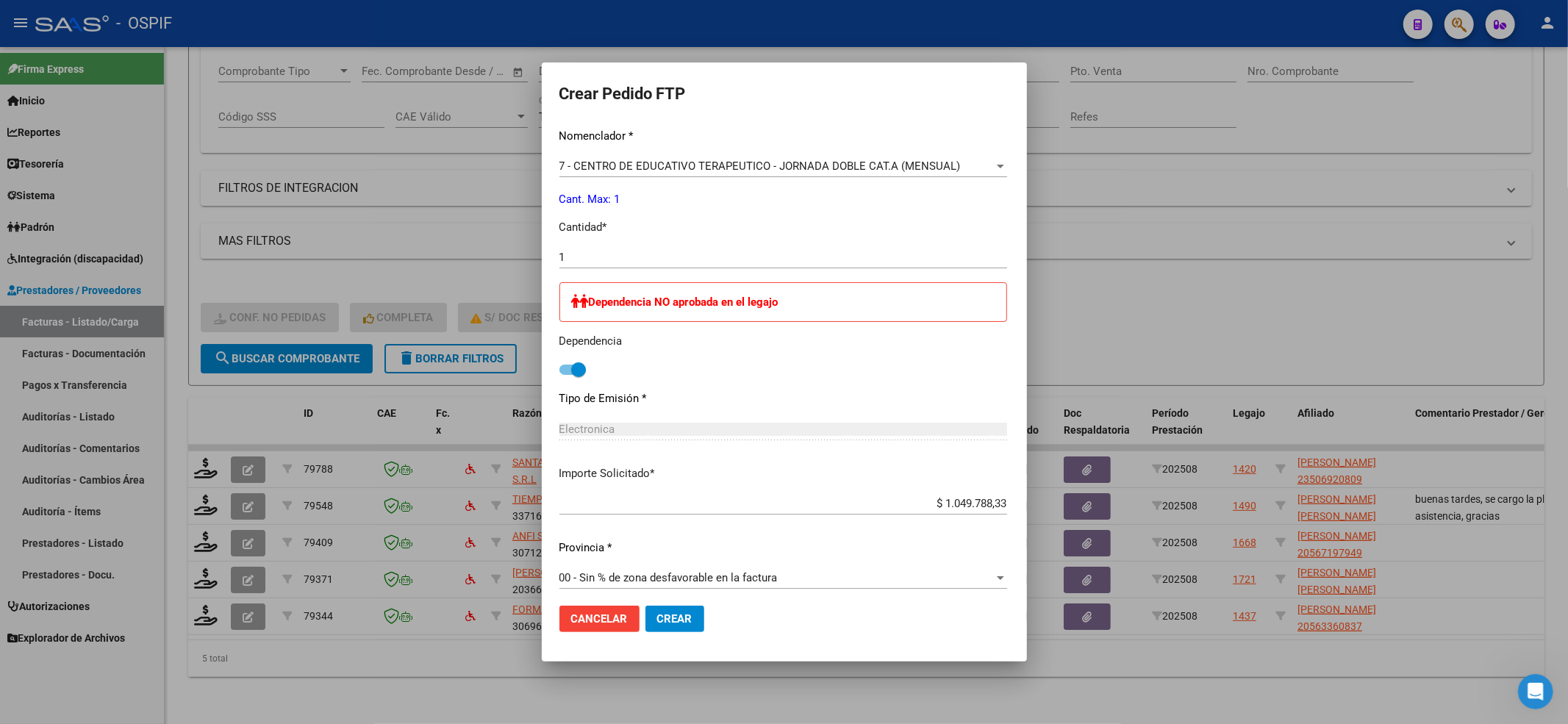
scroll to position [571, 0]
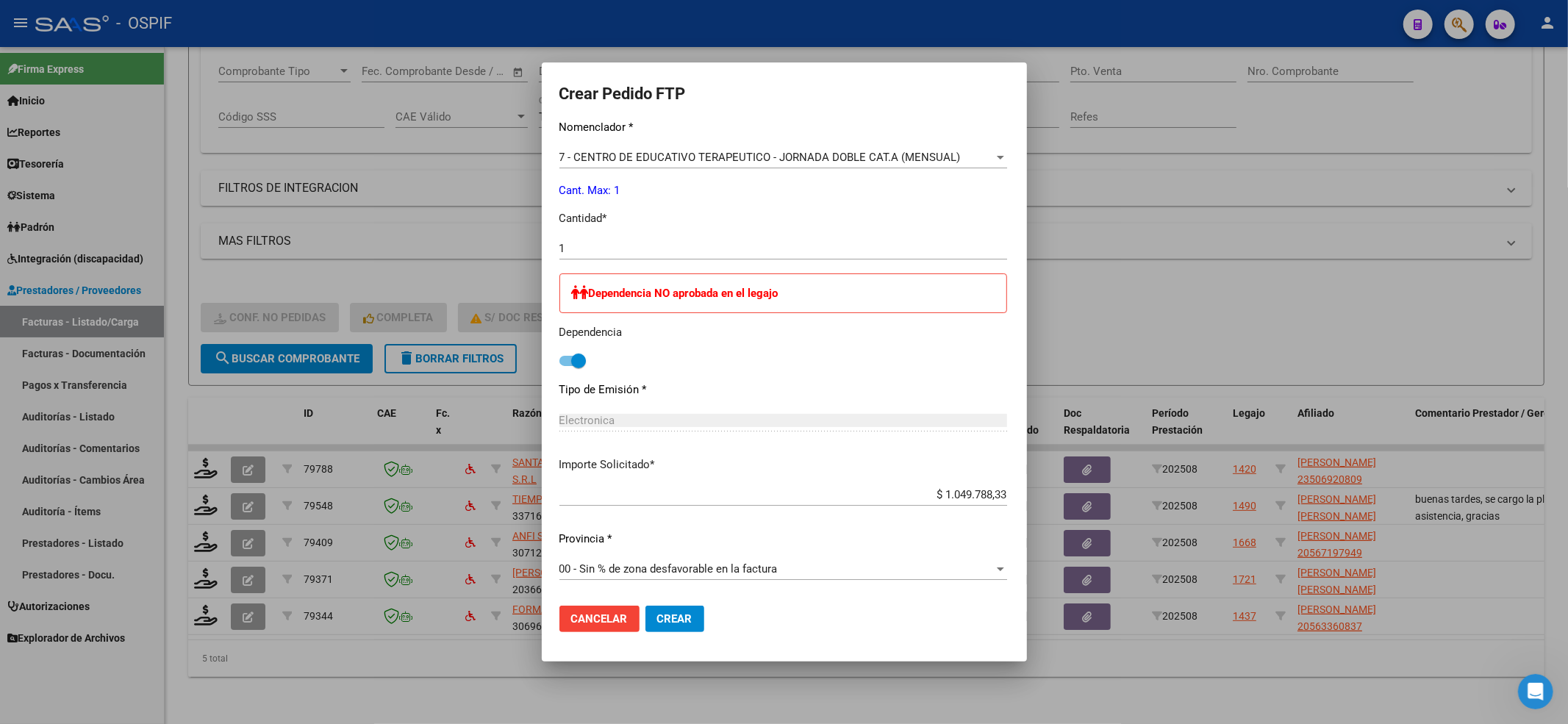
click at [657, 618] on span "Crear" at bounding box center [674, 619] width 35 height 14
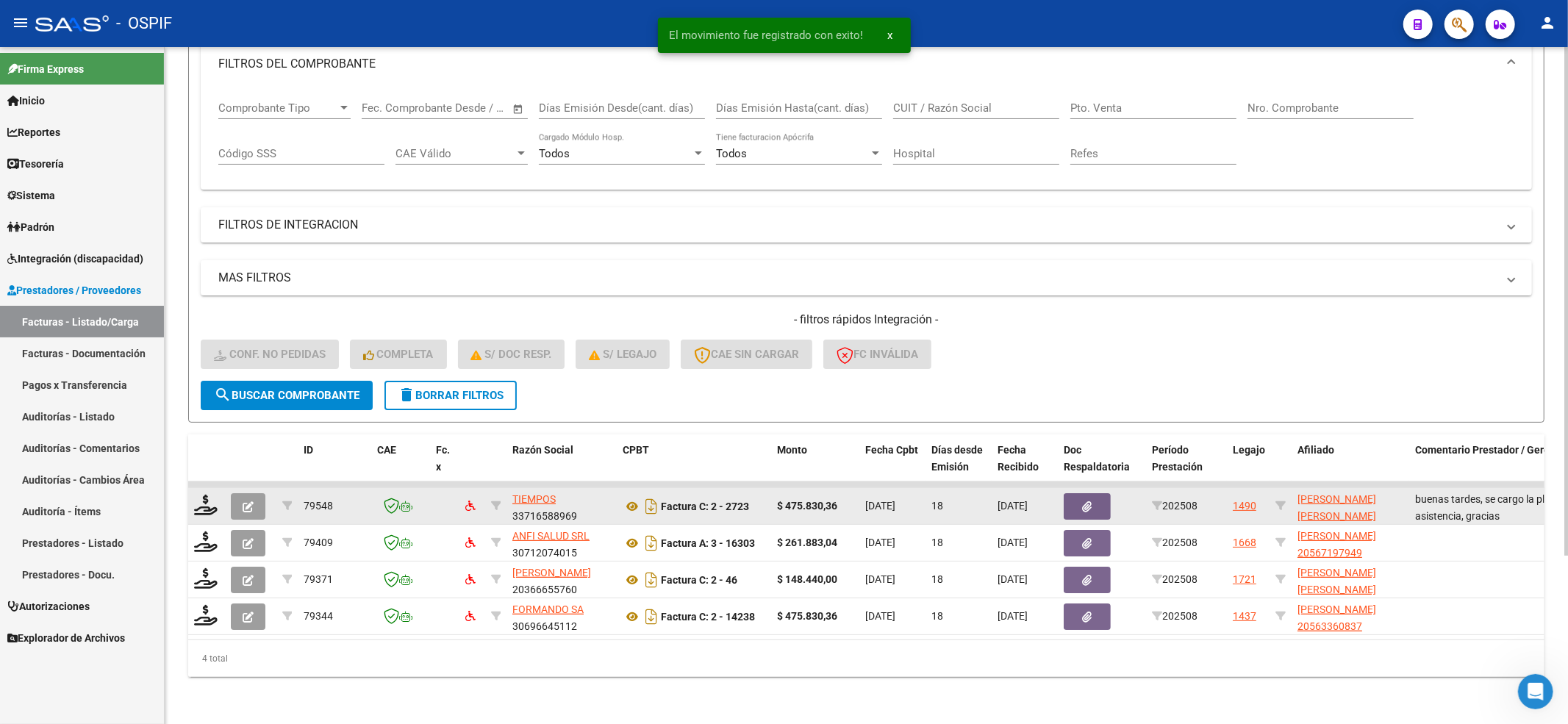
scroll to position [223, 0]
click at [218, 498] on div at bounding box center [207, 506] width 25 height 23
click at [195, 495] on icon at bounding box center [206, 505] width 23 height 21
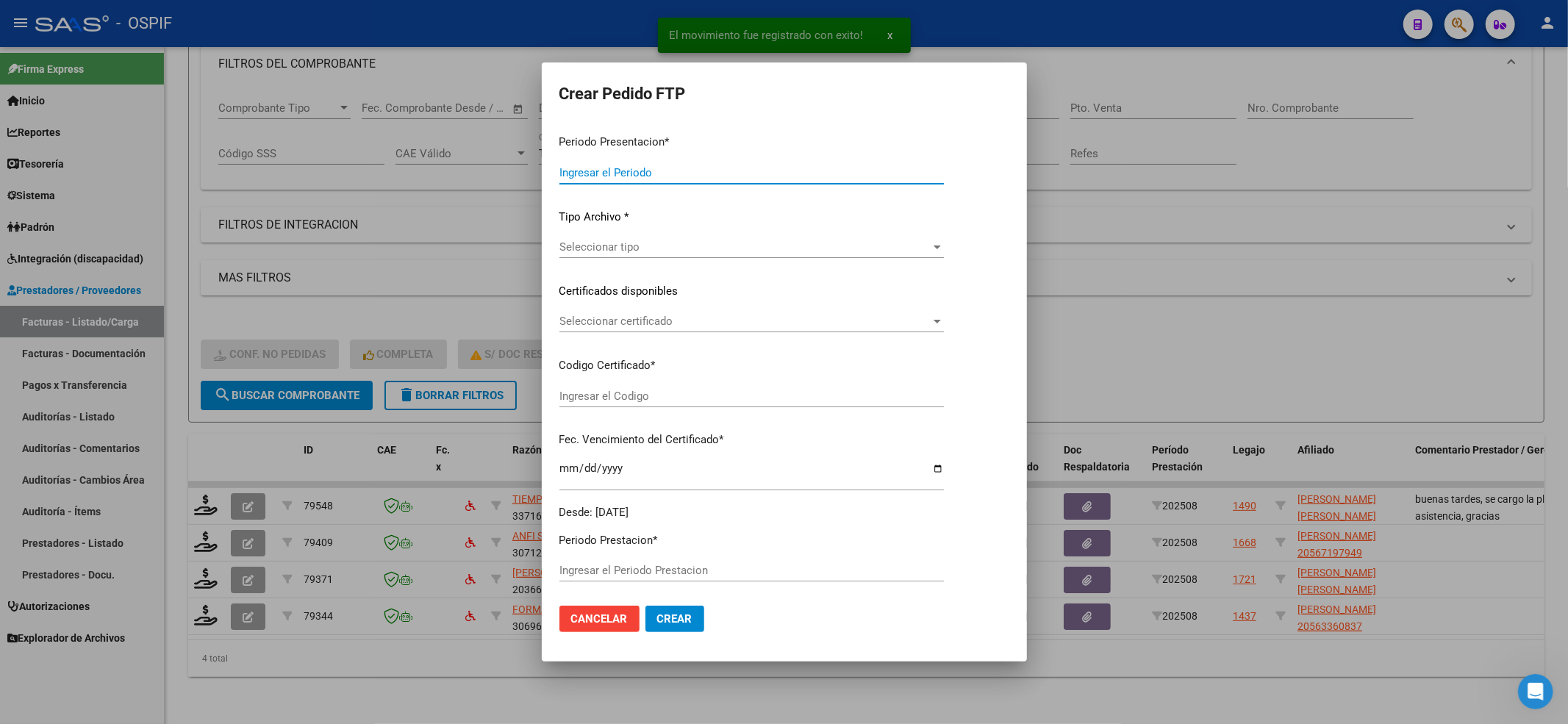
type input "202508"
type input "$ 475.830,36"
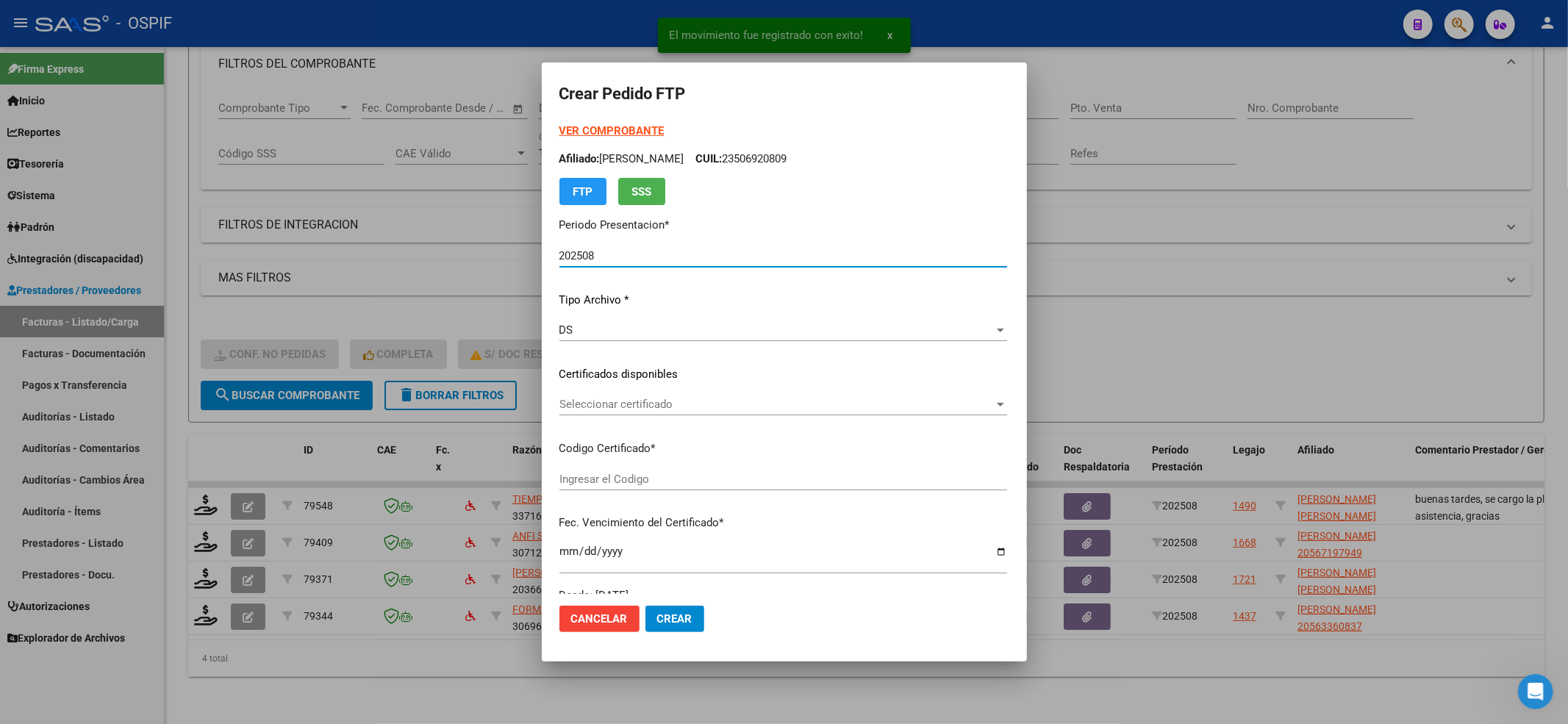
type input "0200057084735-20230410-20260410-BS-427"
type input "2026-04-10"
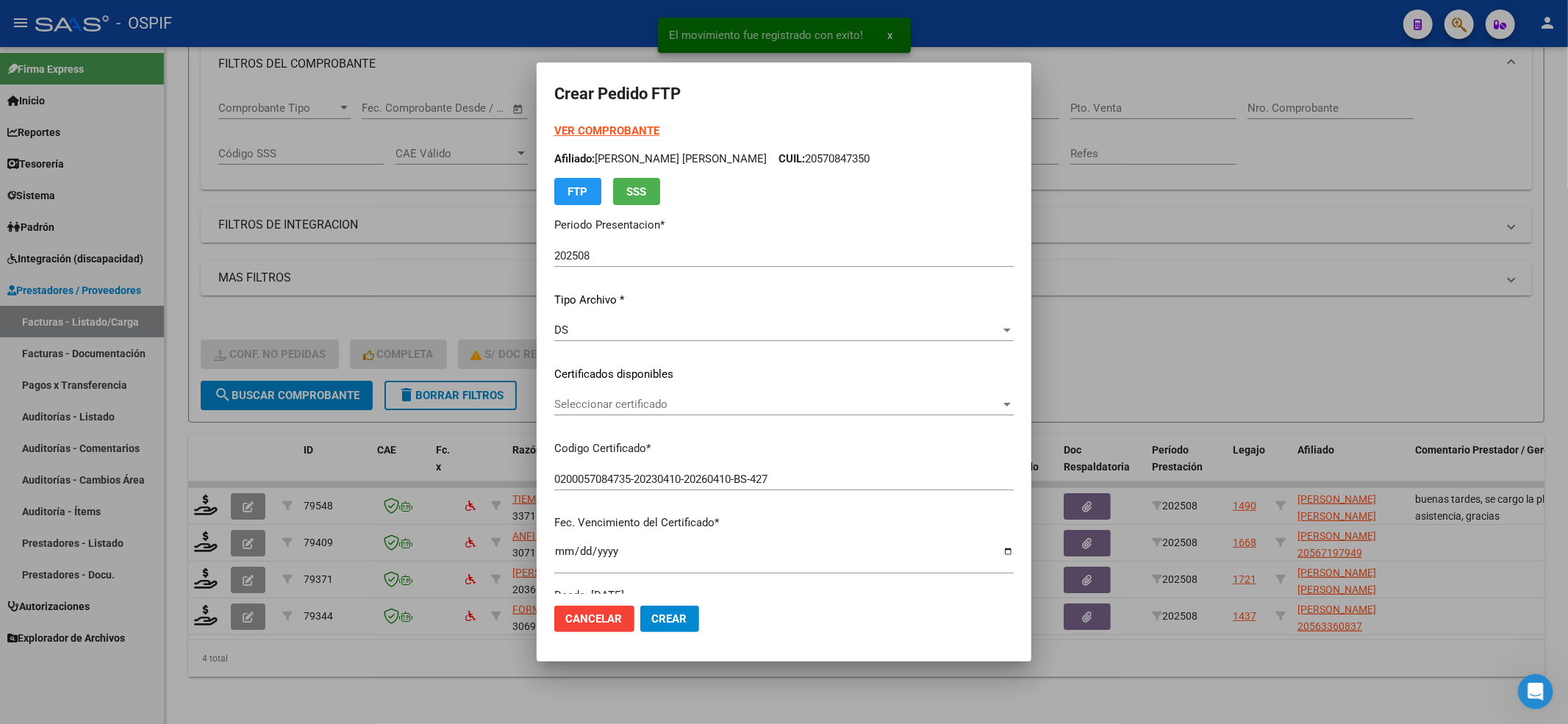
click at [572, 125] on strong "VER COMPROBANTE" at bounding box center [607, 131] width 105 height 14
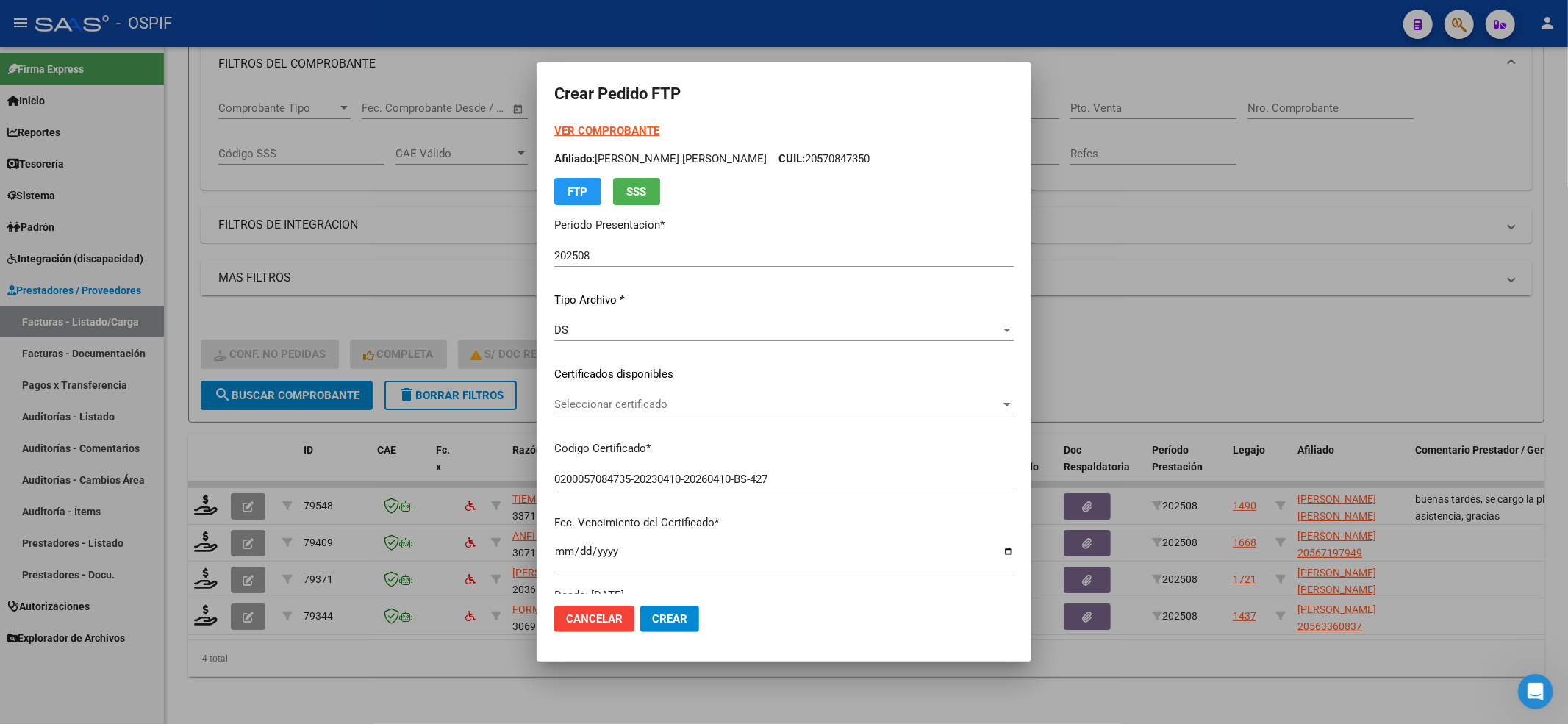
click at [599, 416] on div "Seleccionar certificado Seleccionar certificado" at bounding box center [784, 412] width 459 height 36
click at [604, 399] on span "Seleccionar certificado" at bounding box center [778, 404] width 446 height 14
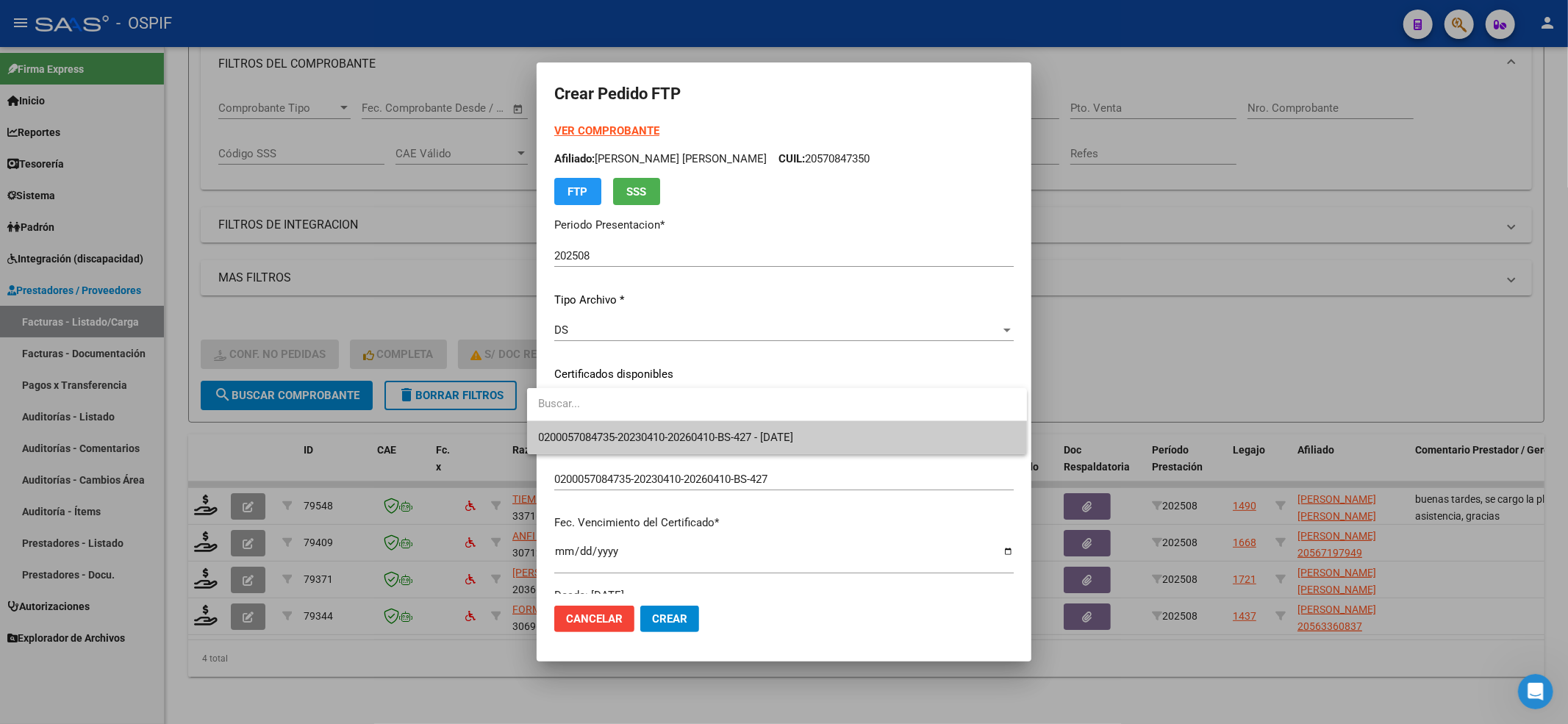
click at [594, 419] on input "dropdown search" at bounding box center [777, 403] width 500 height 33
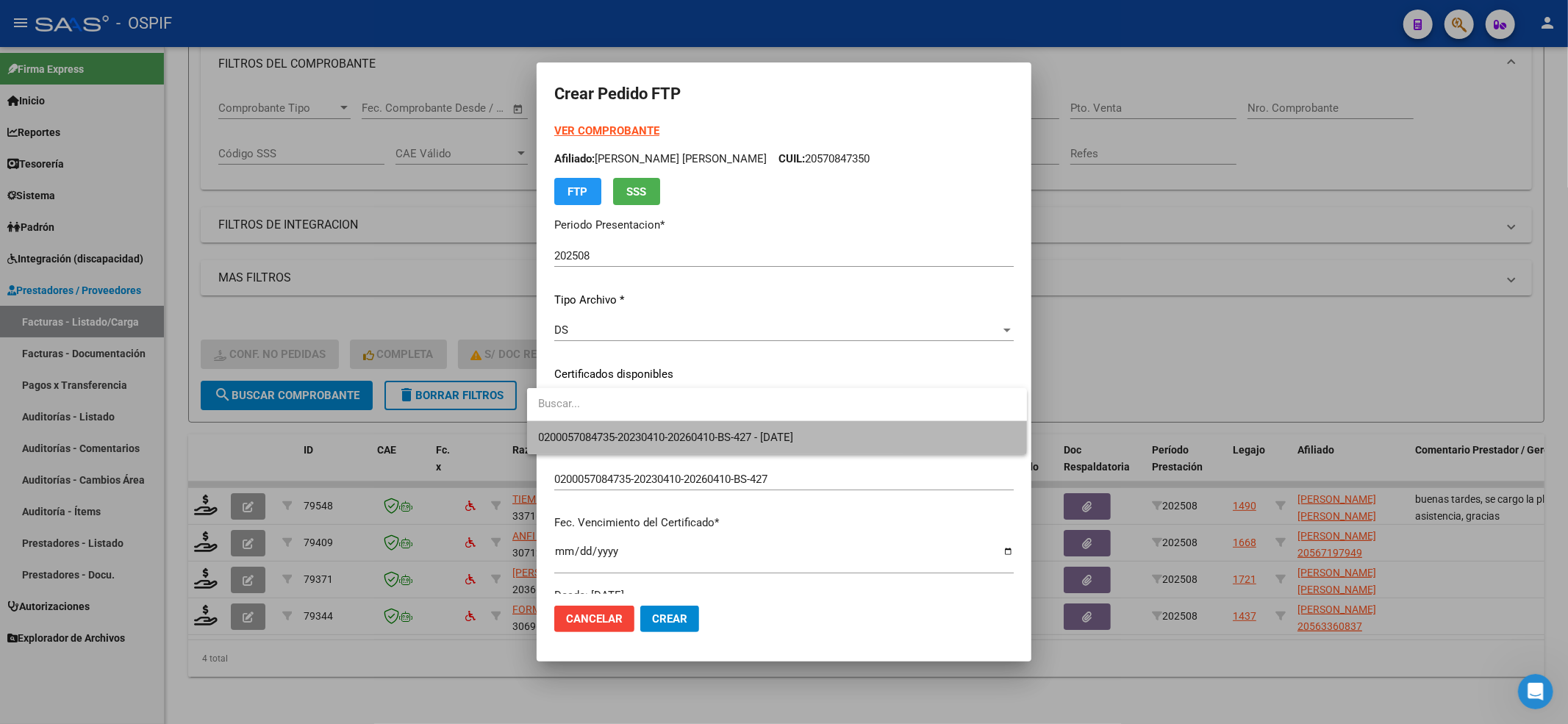
click at [591, 427] on span "0200057084735-20230410-20260410-BS-427 - 2026-04-10" at bounding box center [777, 438] width 476 height 33
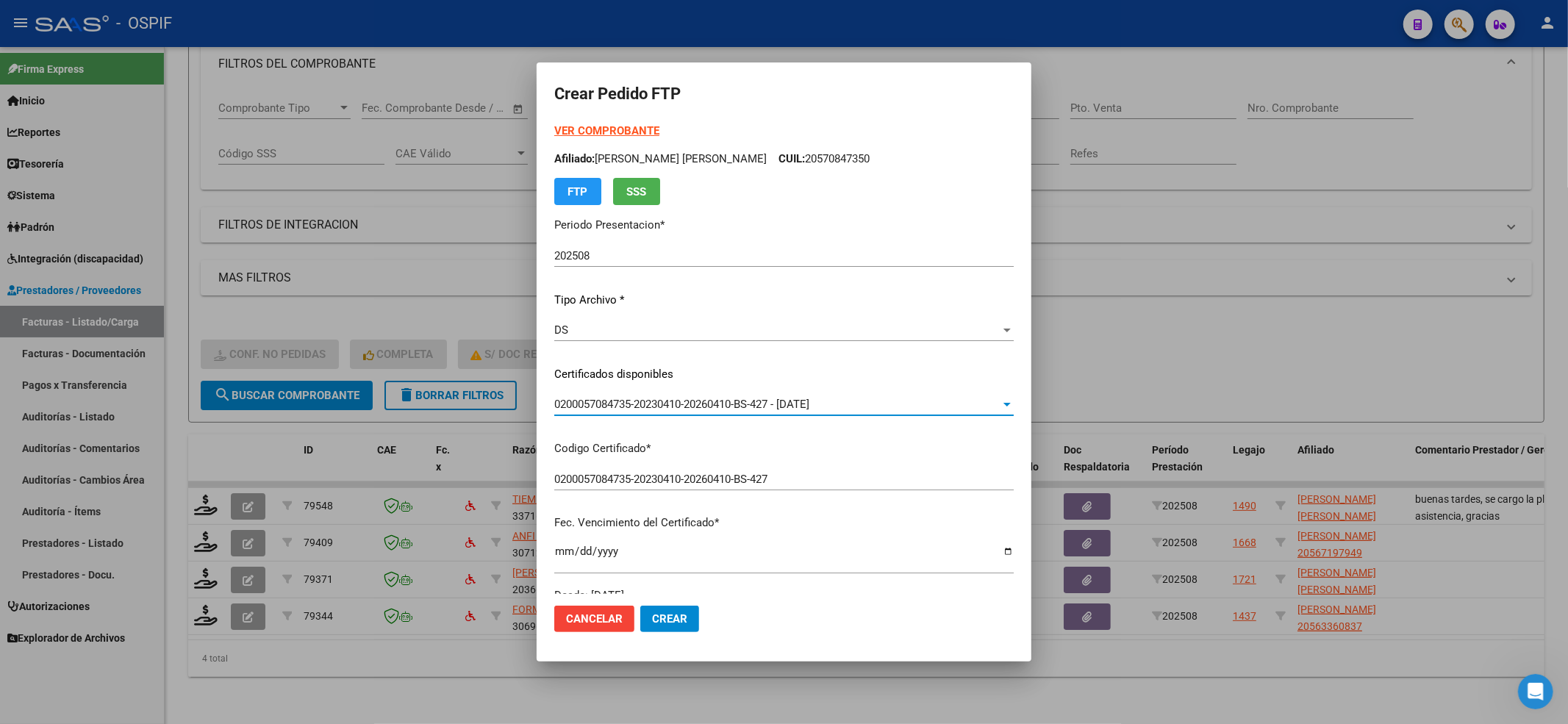
scroll to position [392, 0]
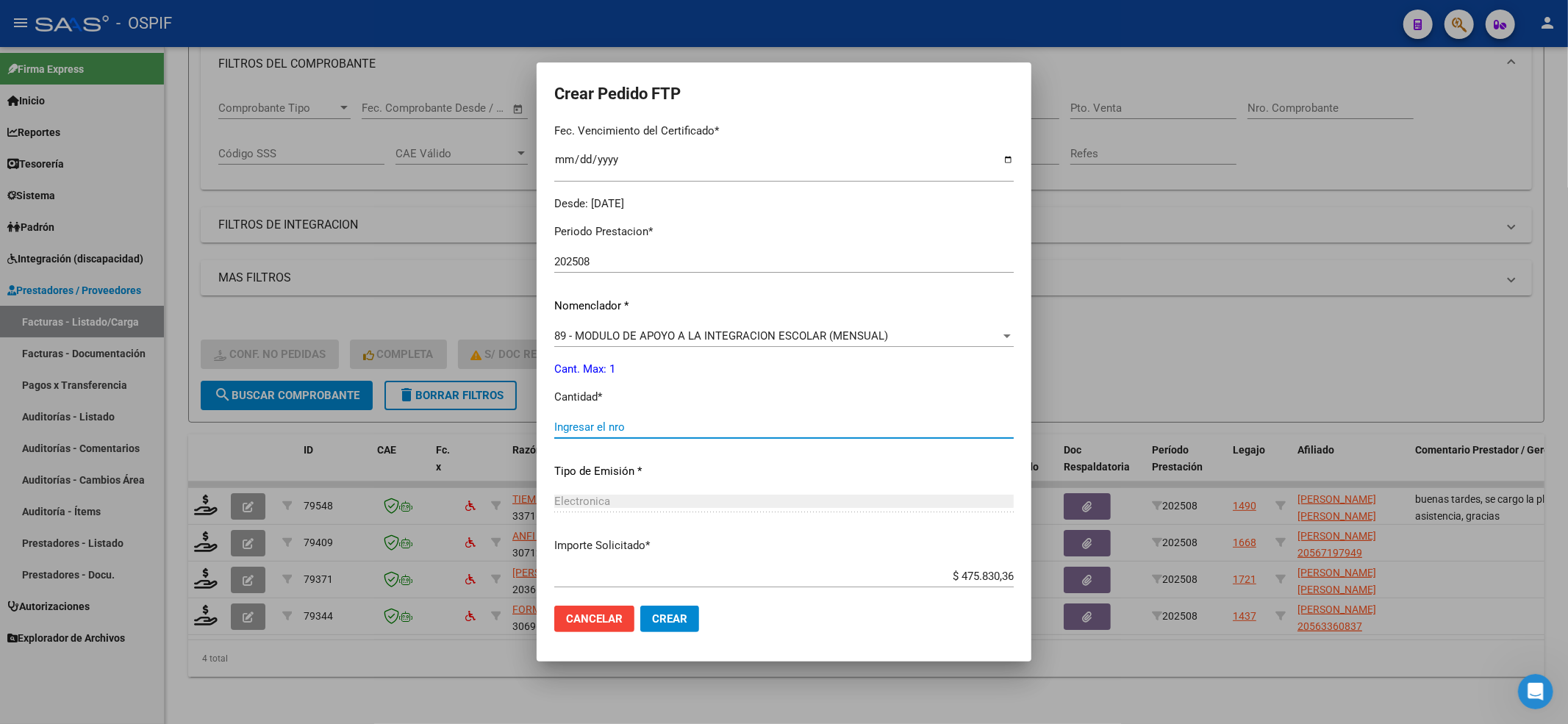
click at [591, 421] on input "Ingresar el nro" at bounding box center [784, 427] width 459 height 14
type input "1"
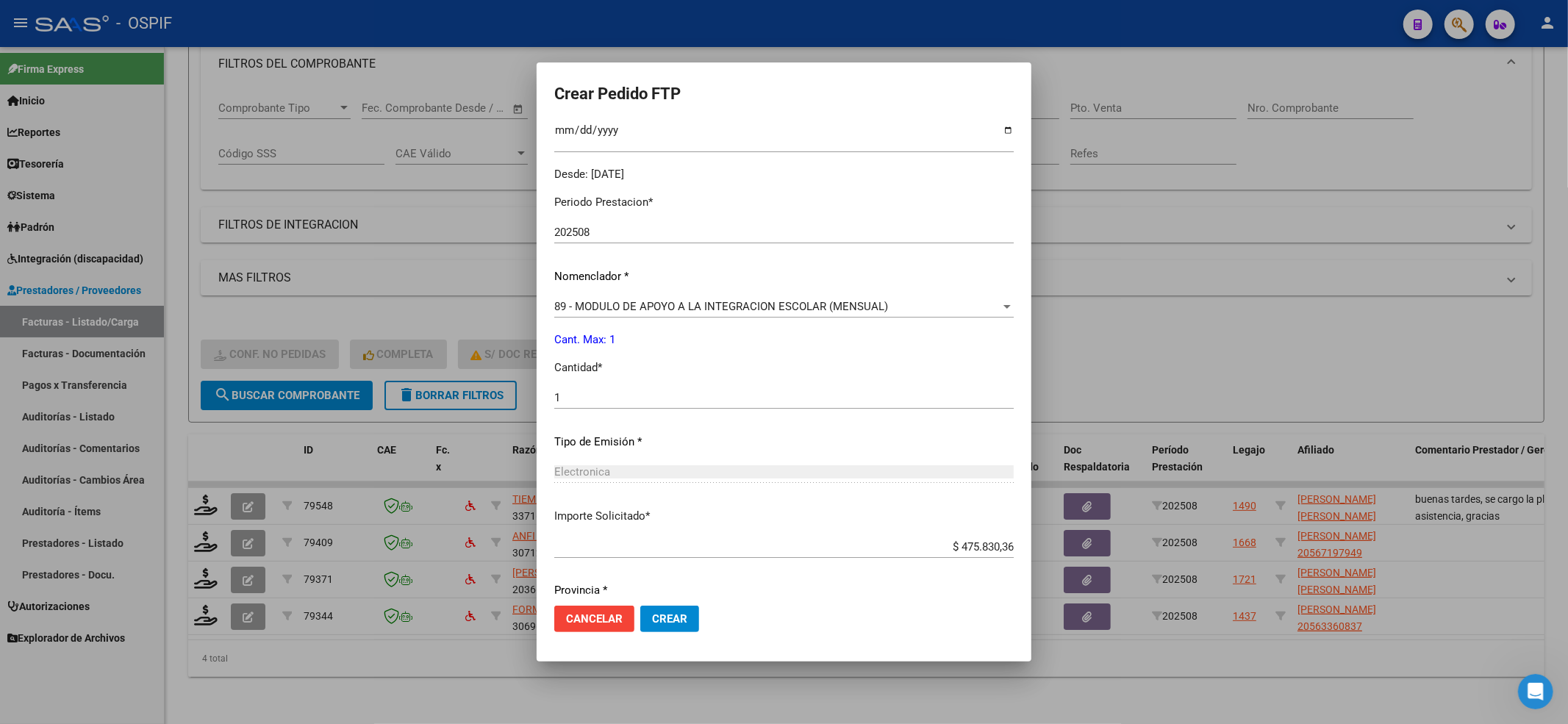
scroll to position [474, 0]
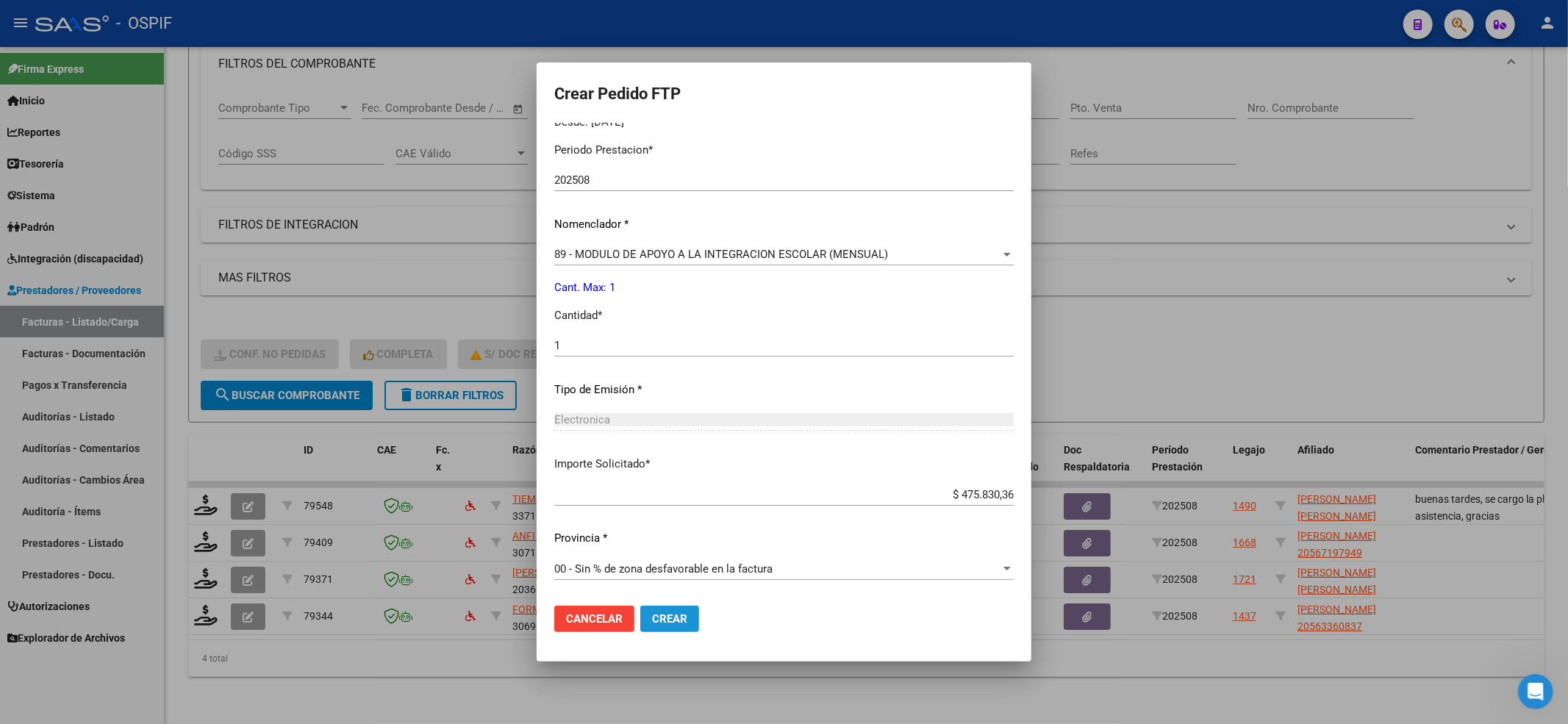
click at [660, 625] on button "Crear" at bounding box center [669, 619] width 59 height 26
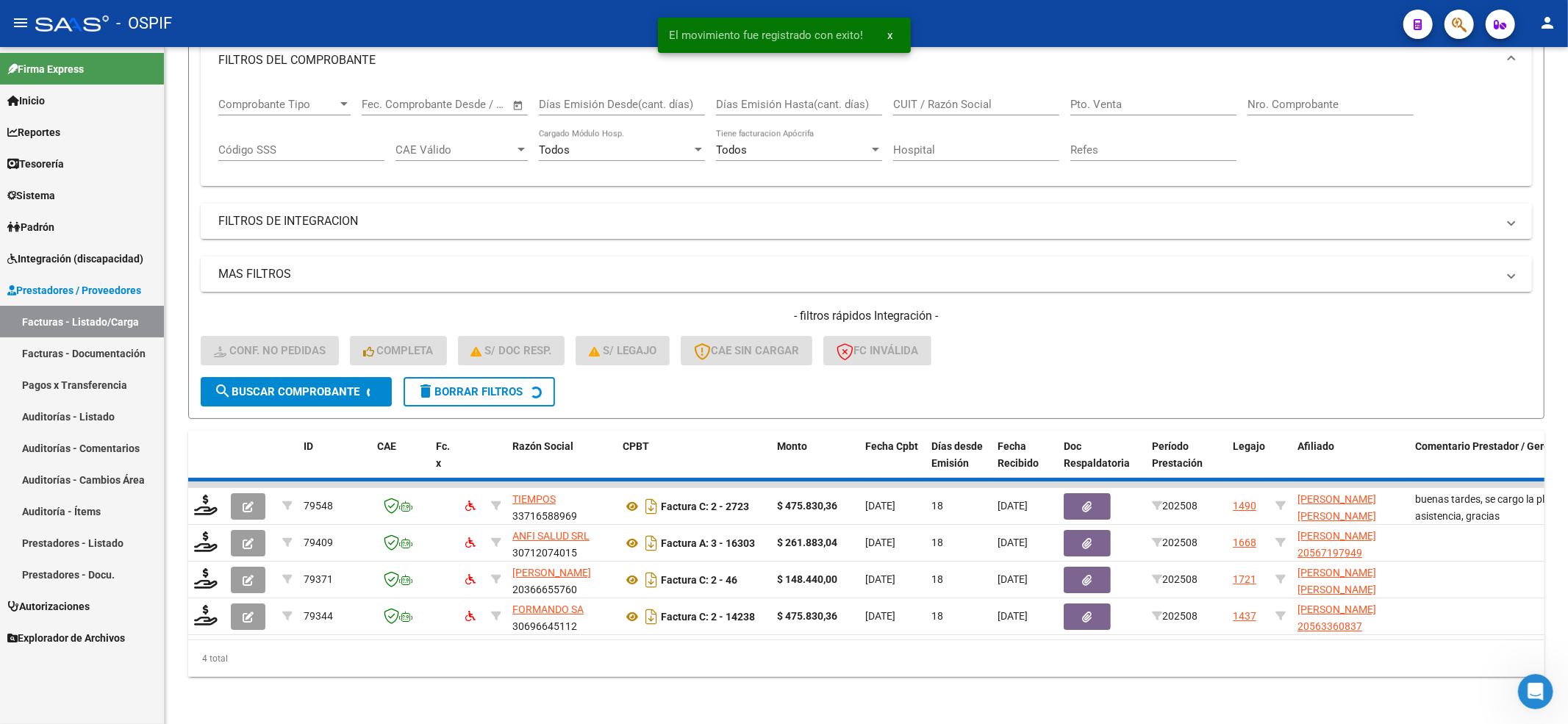
scroll to position [186, 0]
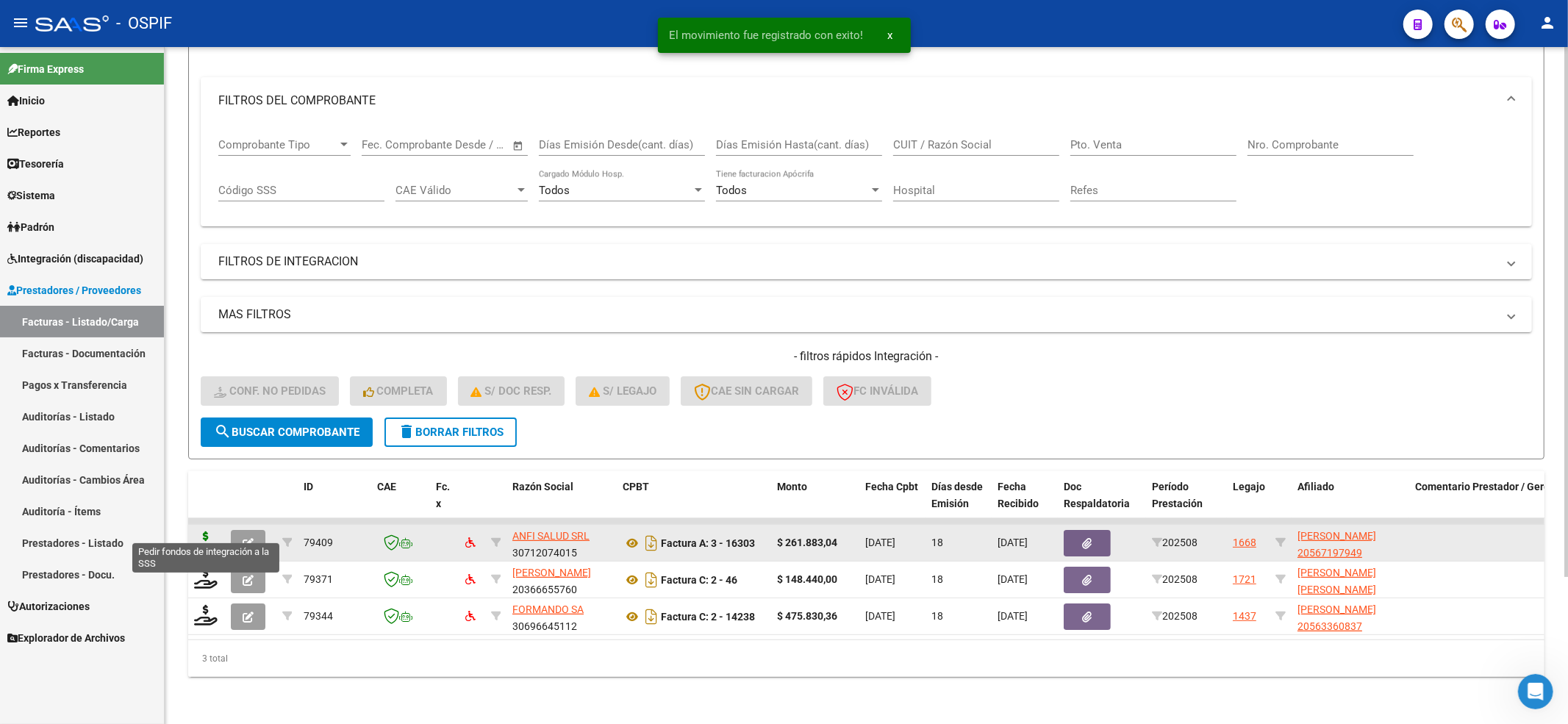
click at [204, 531] on icon at bounding box center [206, 541] width 23 height 21
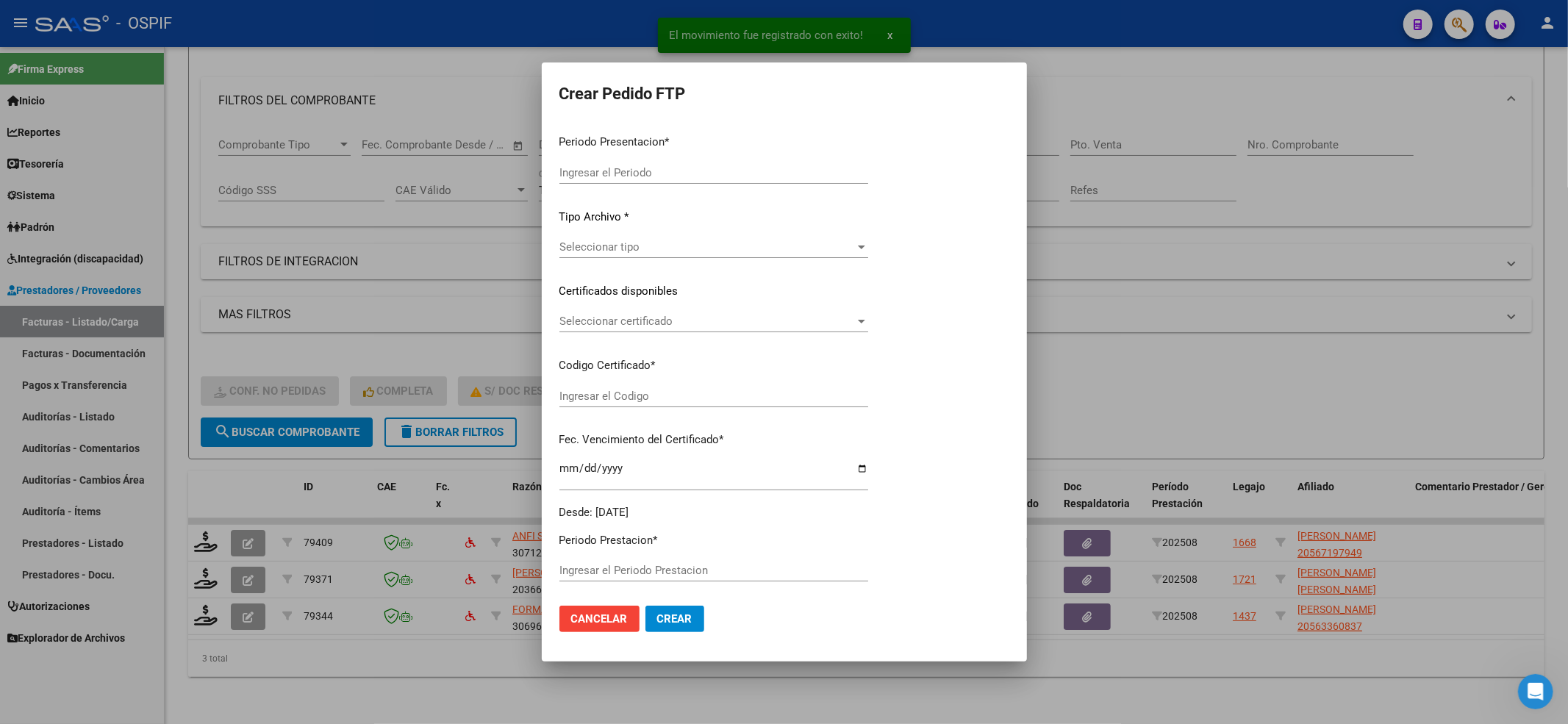
type input "202508"
type input "$ 261.883,04"
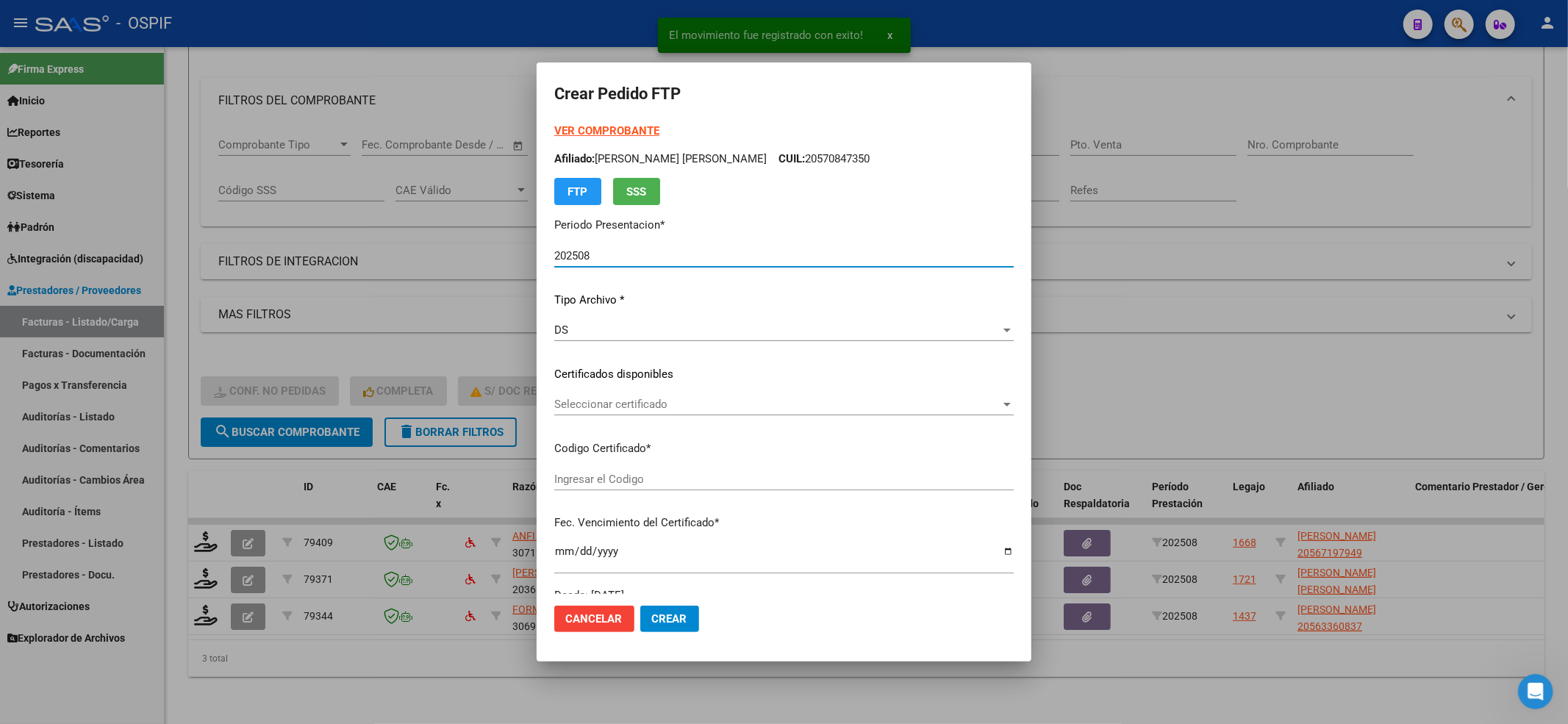
type input "0200056719794-20230127-20280127-BS-427"
type input "2028-01-27"
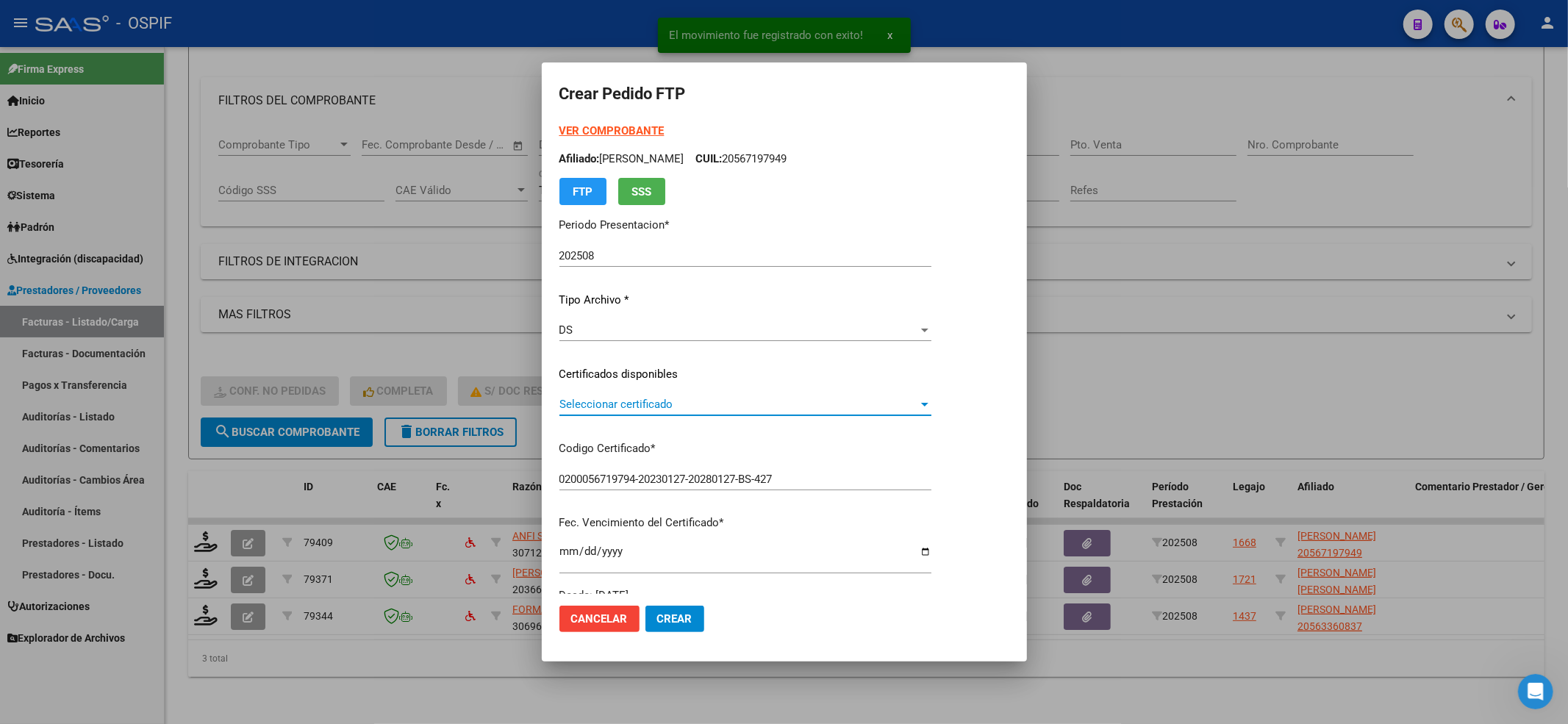
click at [665, 413] on div "Seleccionar certificado Seleccionar certificado" at bounding box center [744, 404] width 372 height 22
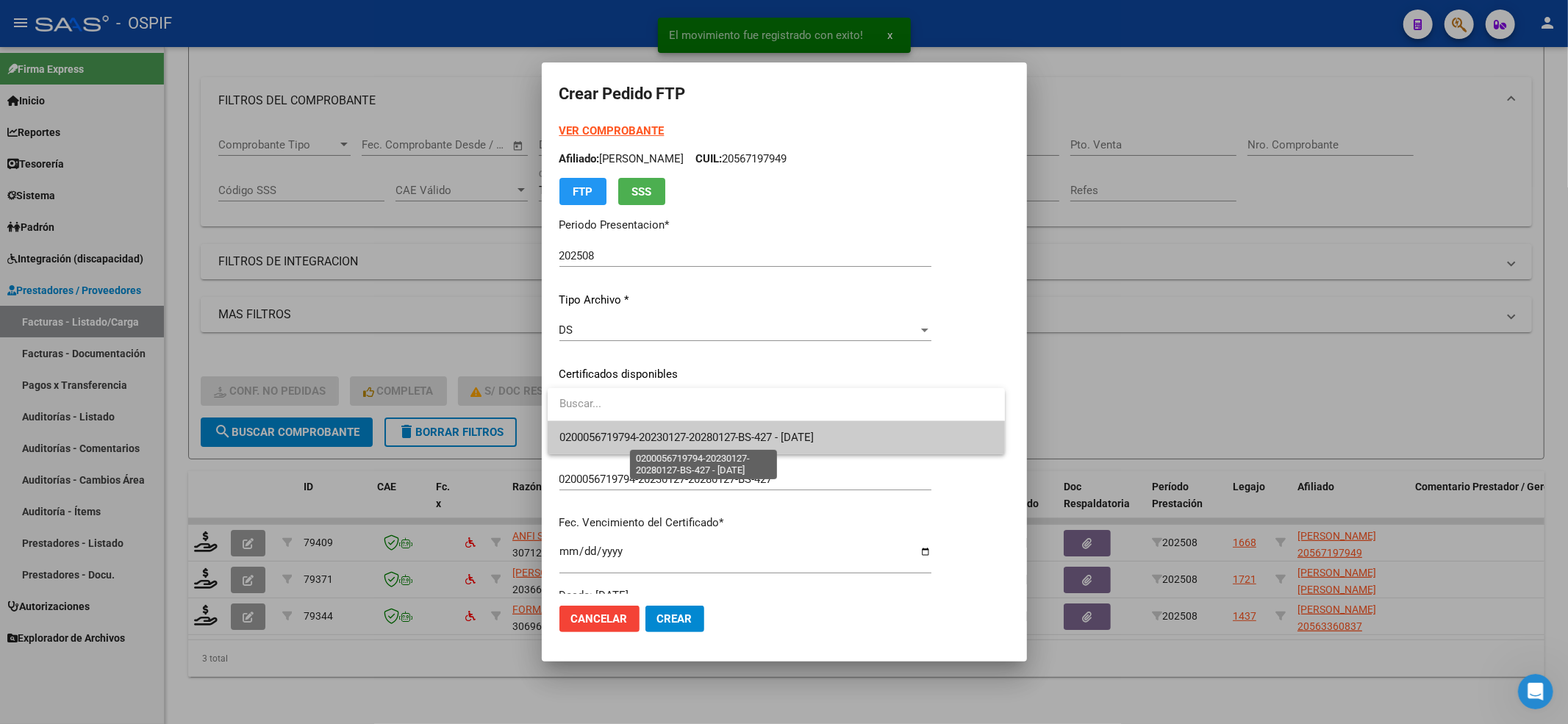
click at [657, 431] on span "0200056719794-20230127-20280127-BS-427 - 2028-01-27" at bounding box center [686, 438] width 255 height 14
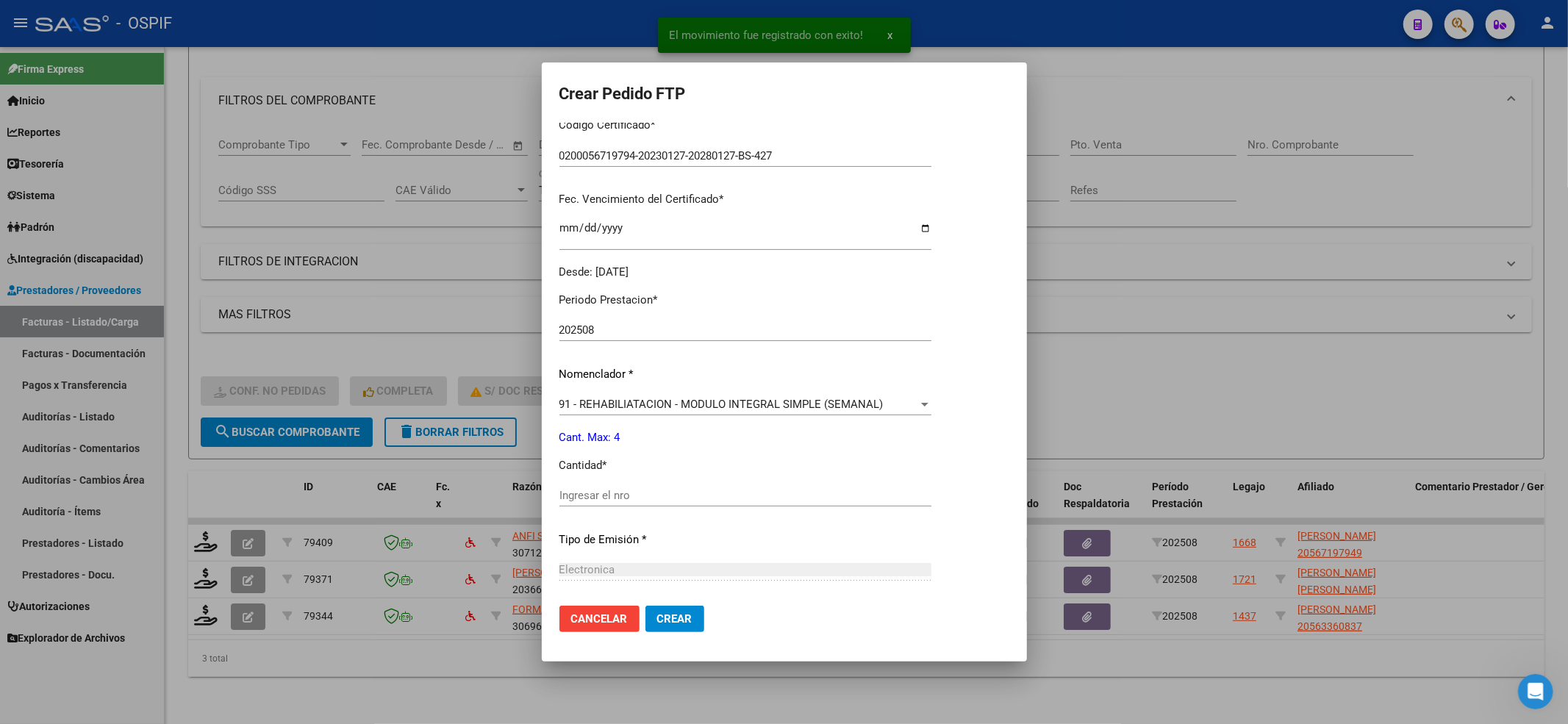
scroll to position [392, 0]
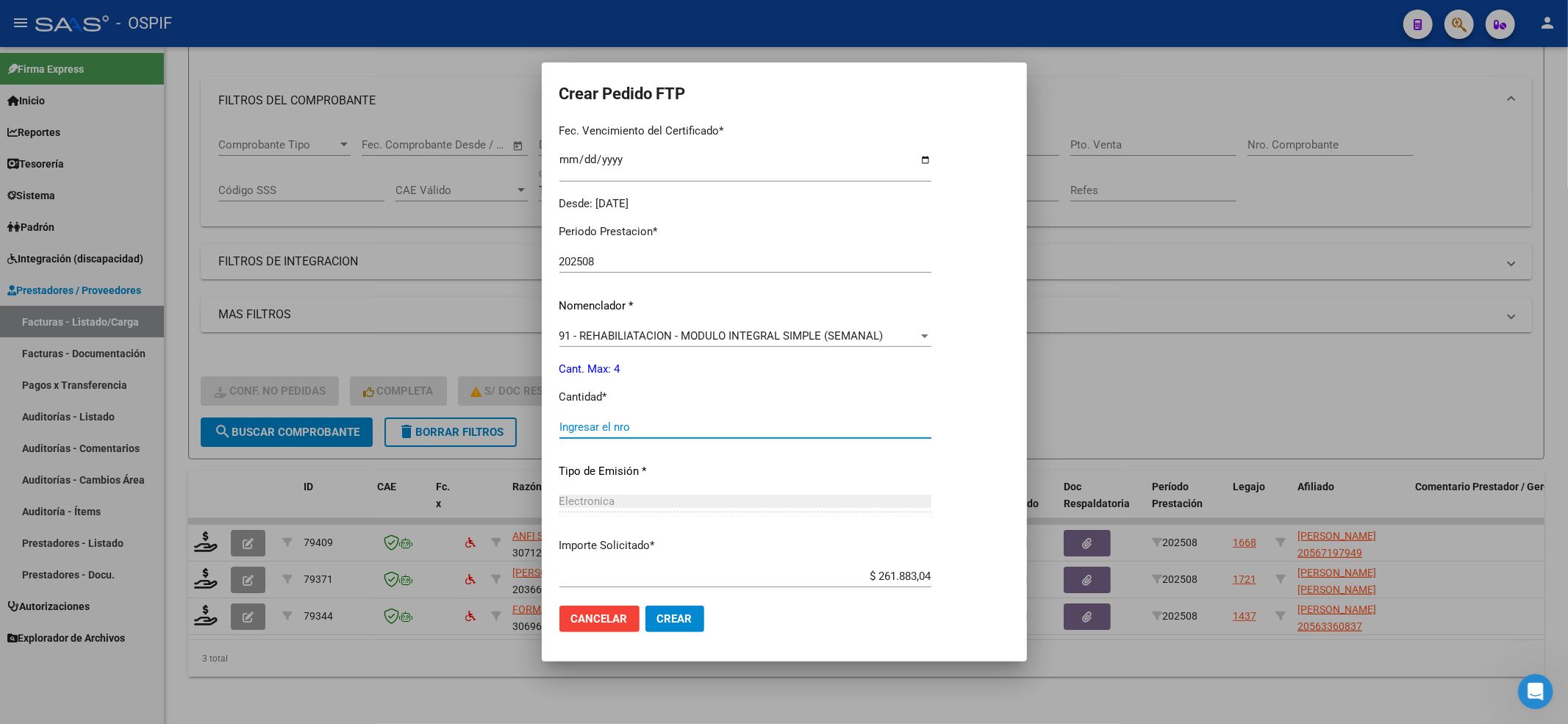
click at [655, 432] on input "Ingresar el nro" at bounding box center [744, 427] width 372 height 14
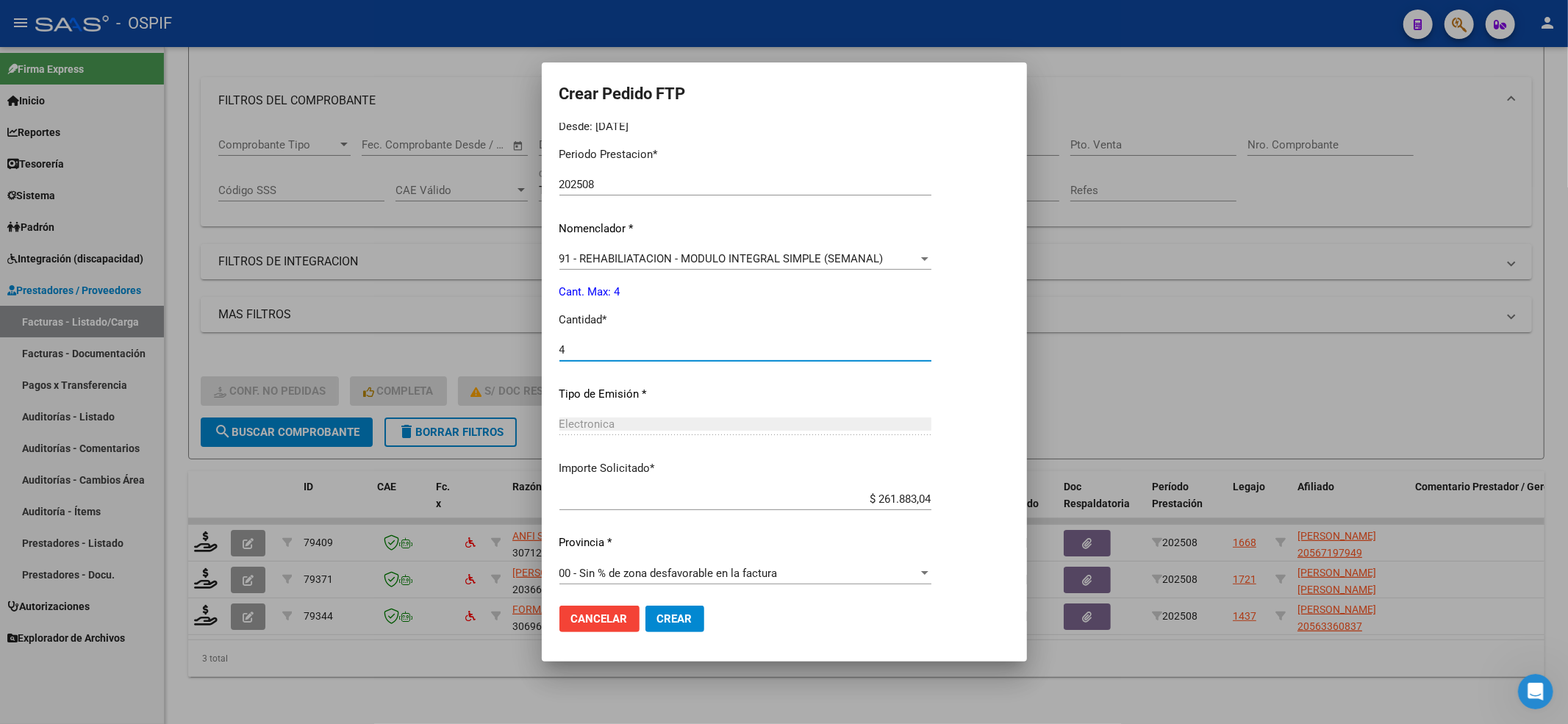
scroll to position [474, 0]
type input "4"
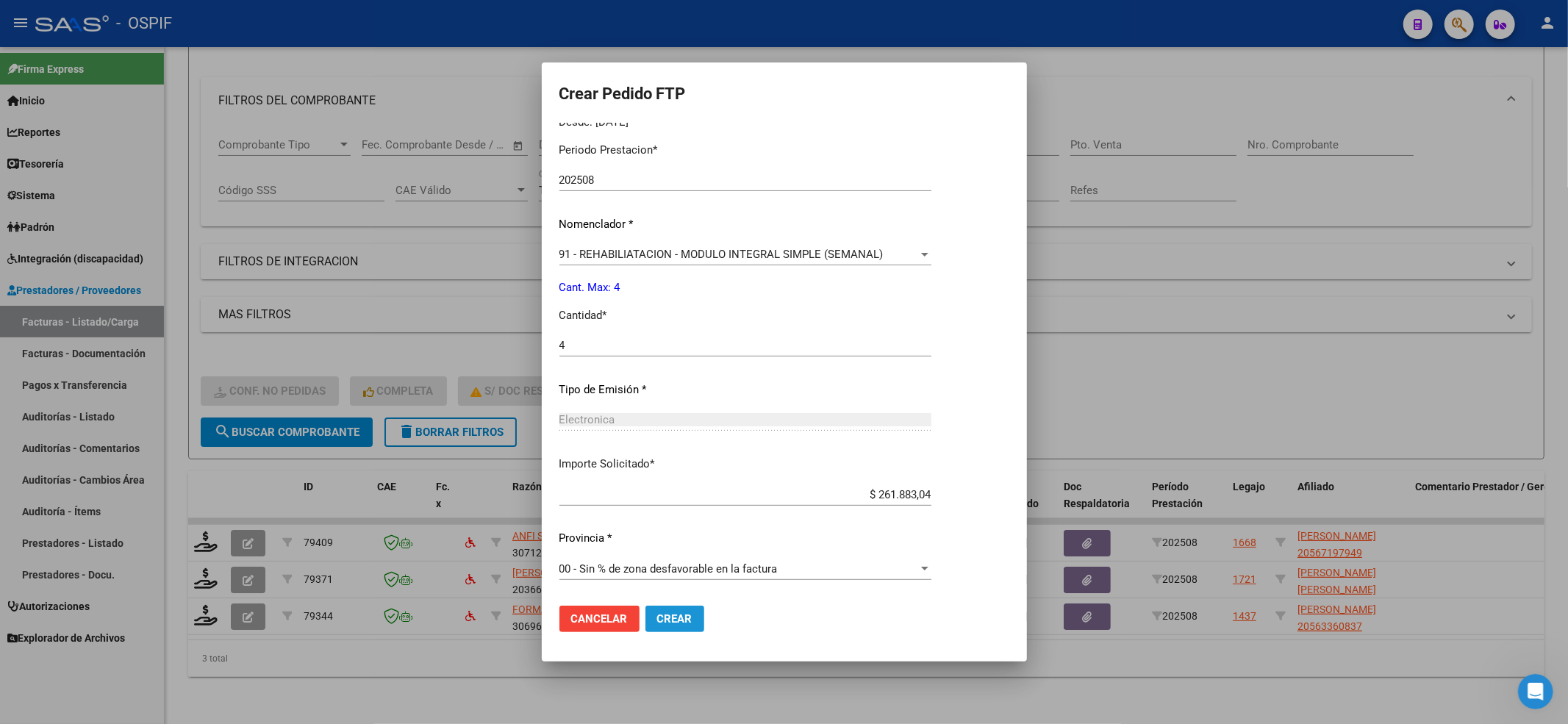
click at [699, 612] on button "Crear" at bounding box center [674, 619] width 59 height 26
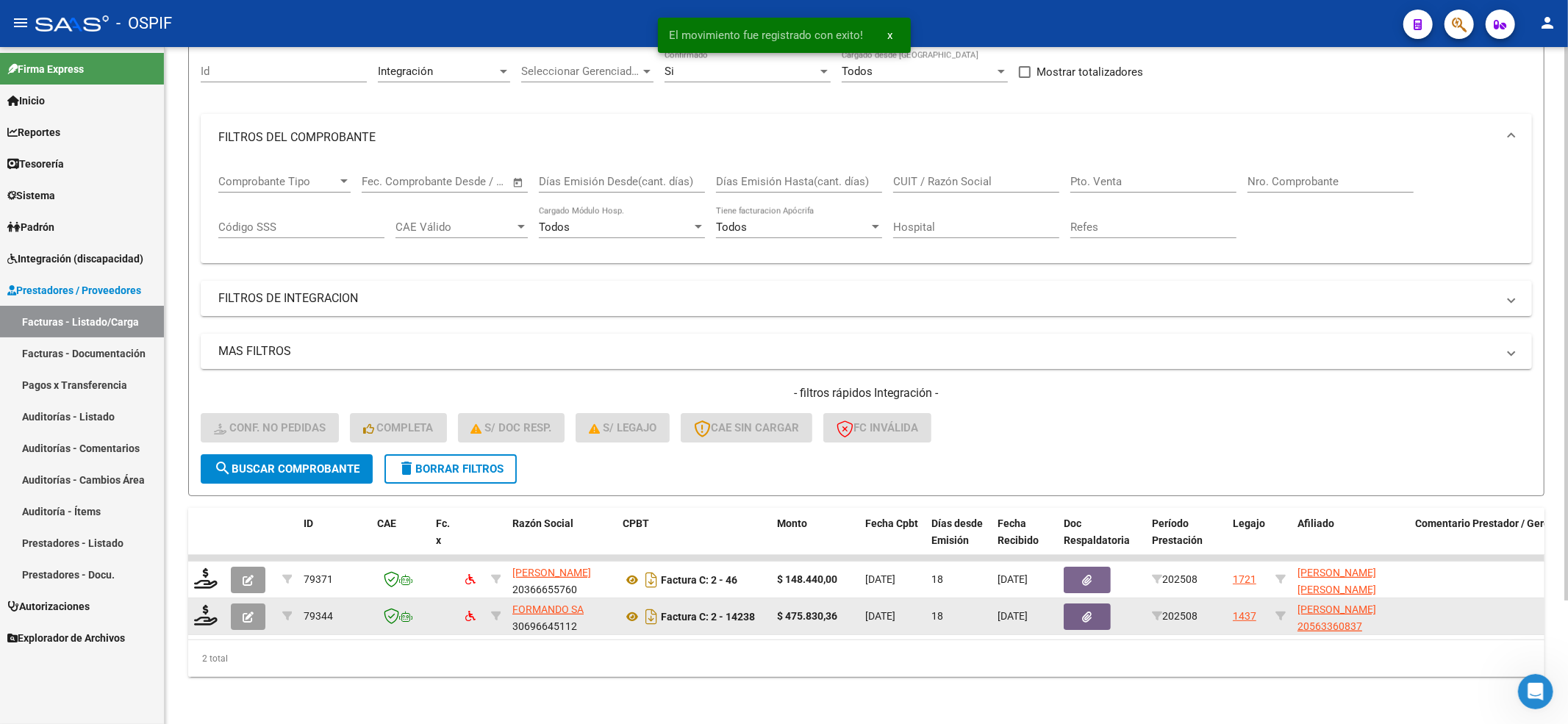
scroll to position [150, 0]
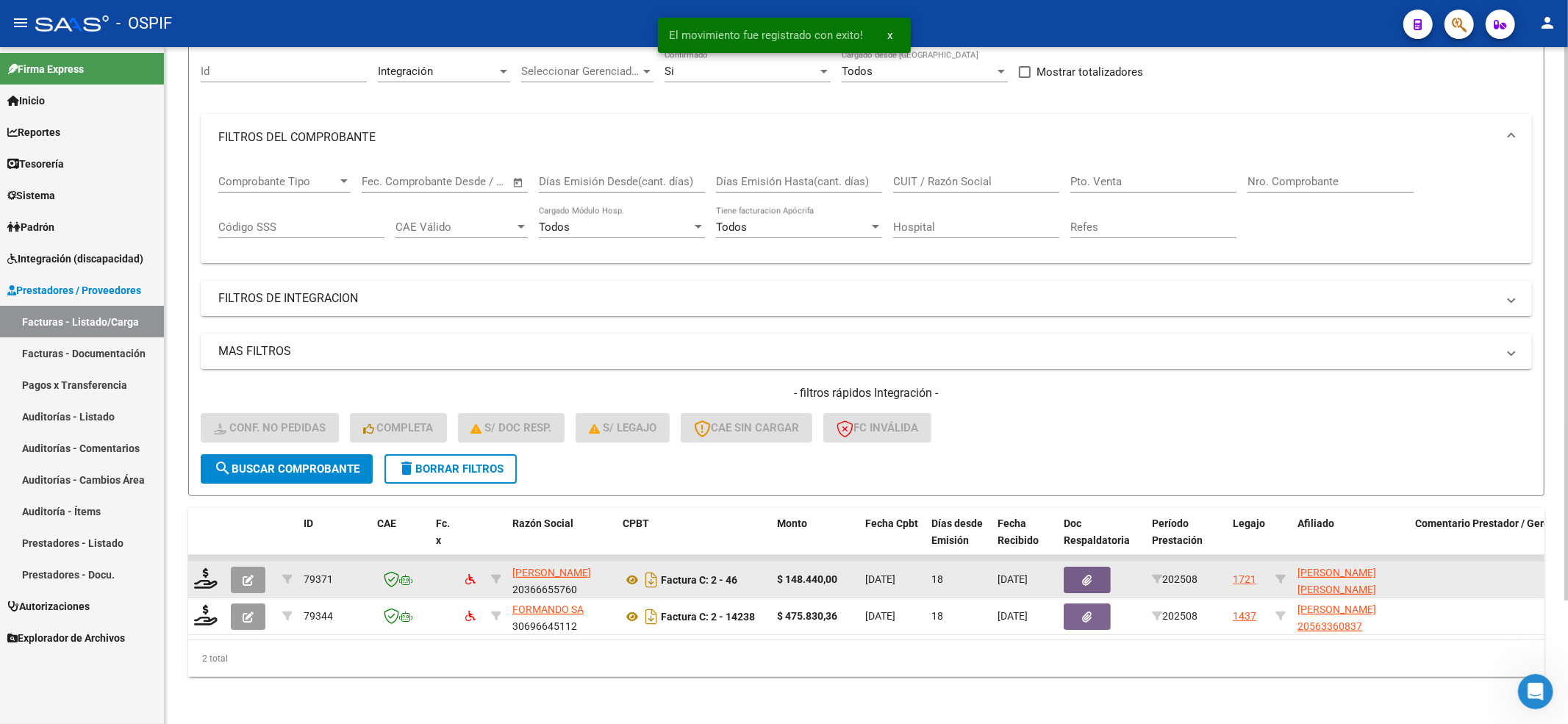
click at [223, 567] on datatable-body-cell at bounding box center [206, 580] width 37 height 36
click at [213, 568] on icon at bounding box center [206, 578] width 23 height 21
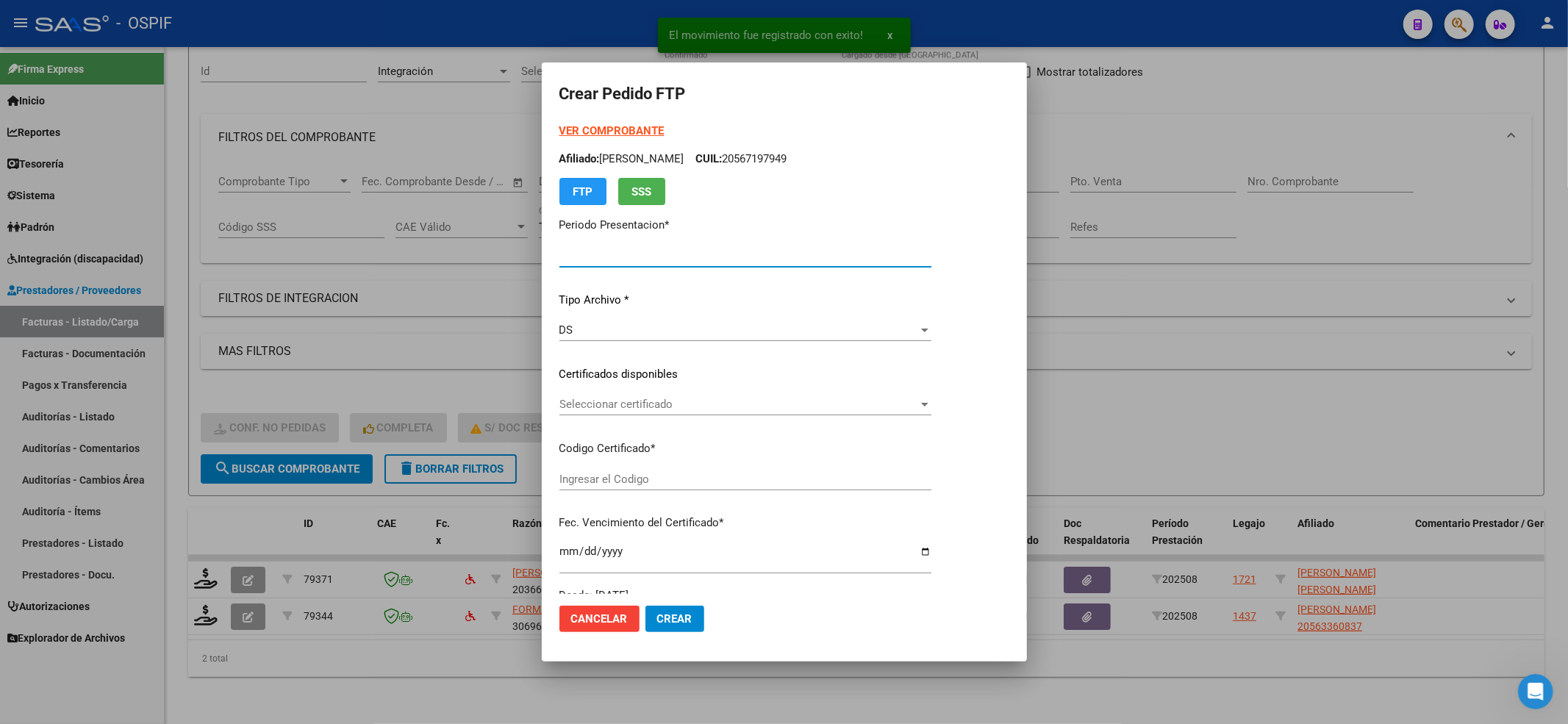
type input "202508"
type input "$ 148.440,00"
type input "0200052580121-20220909-20270909-BS-427"
type input "2027-09-09"
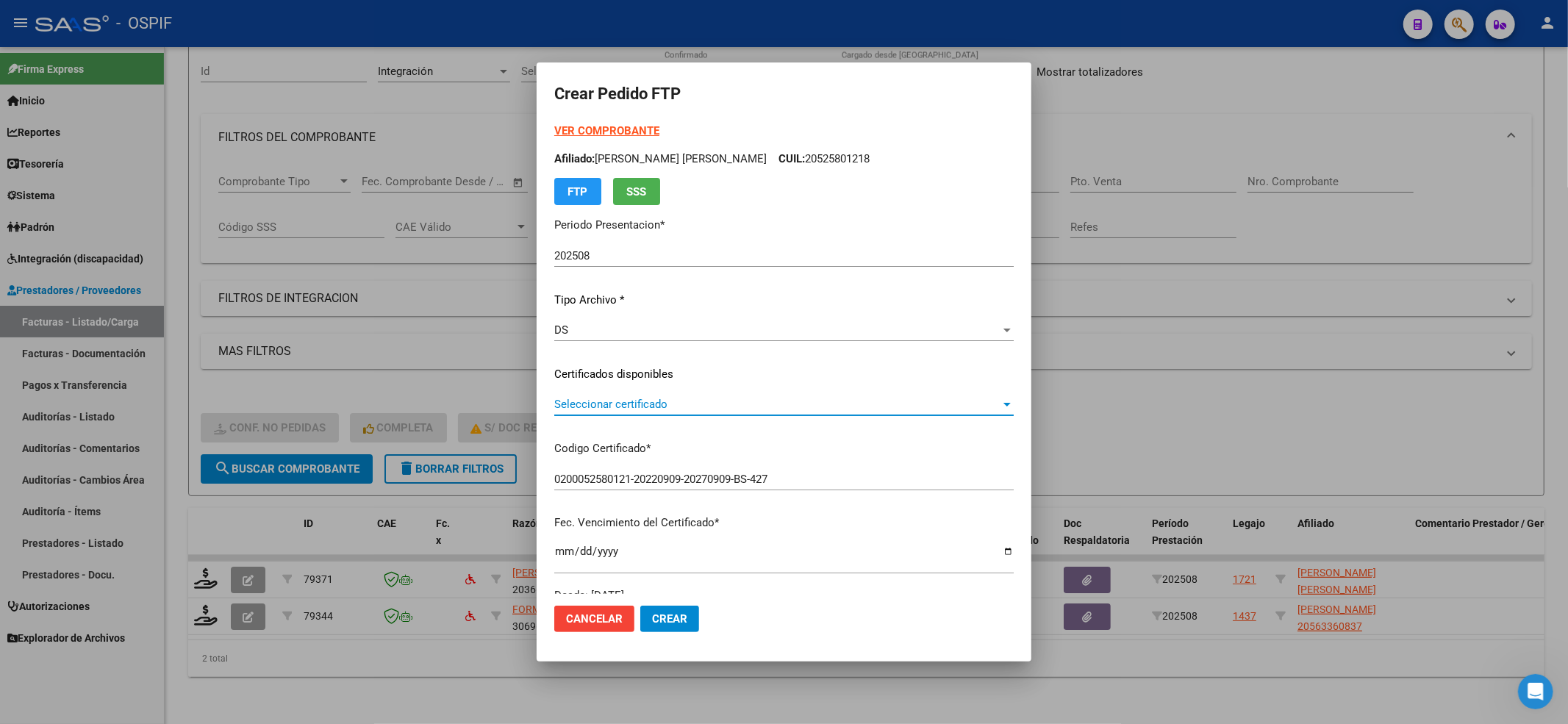
click at [656, 404] on span "Seleccionar certificado" at bounding box center [778, 404] width 446 height 14
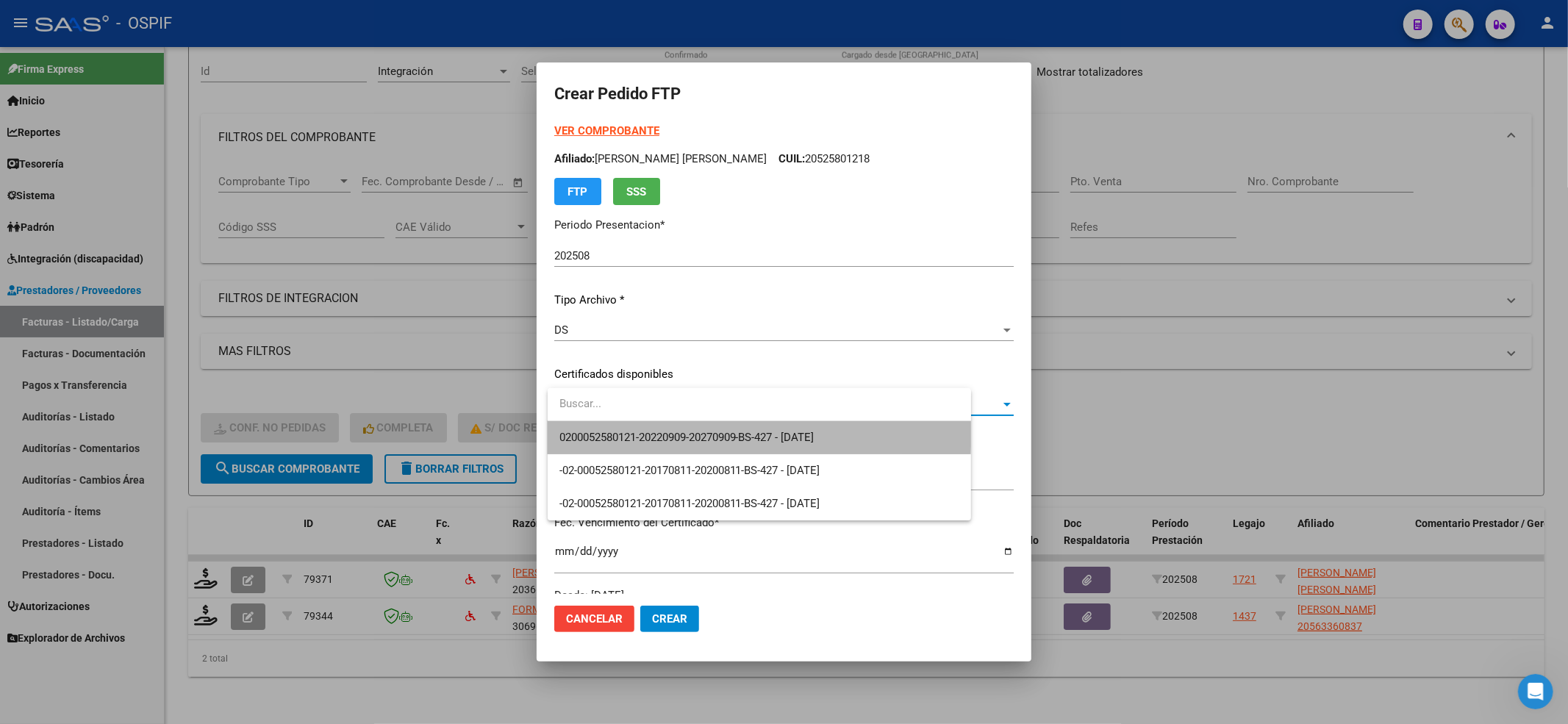
click at [656, 428] on span "0200052580121-20220909-20270909-BS-427 - 2027-09-09" at bounding box center [759, 438] width 400 height 33
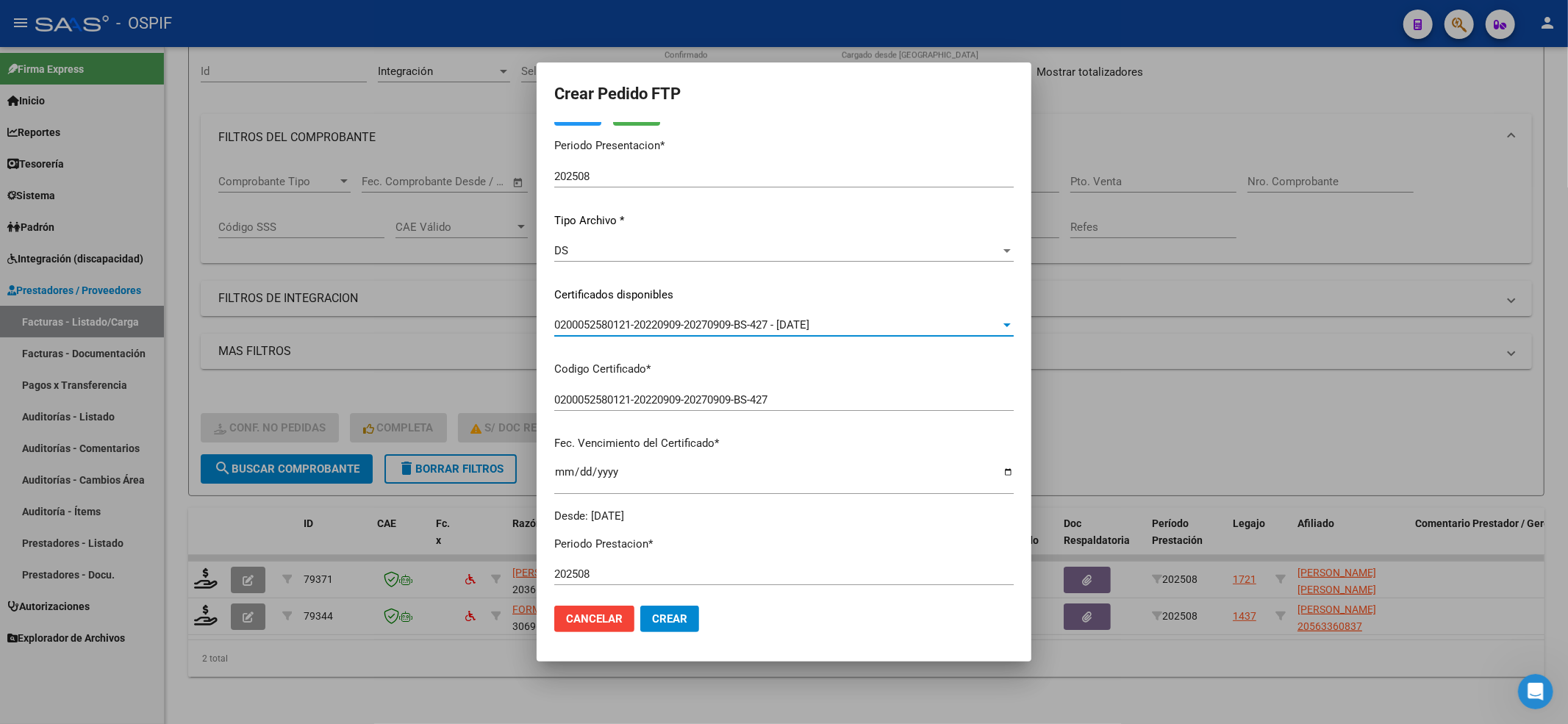
scroll to position [294, 0]
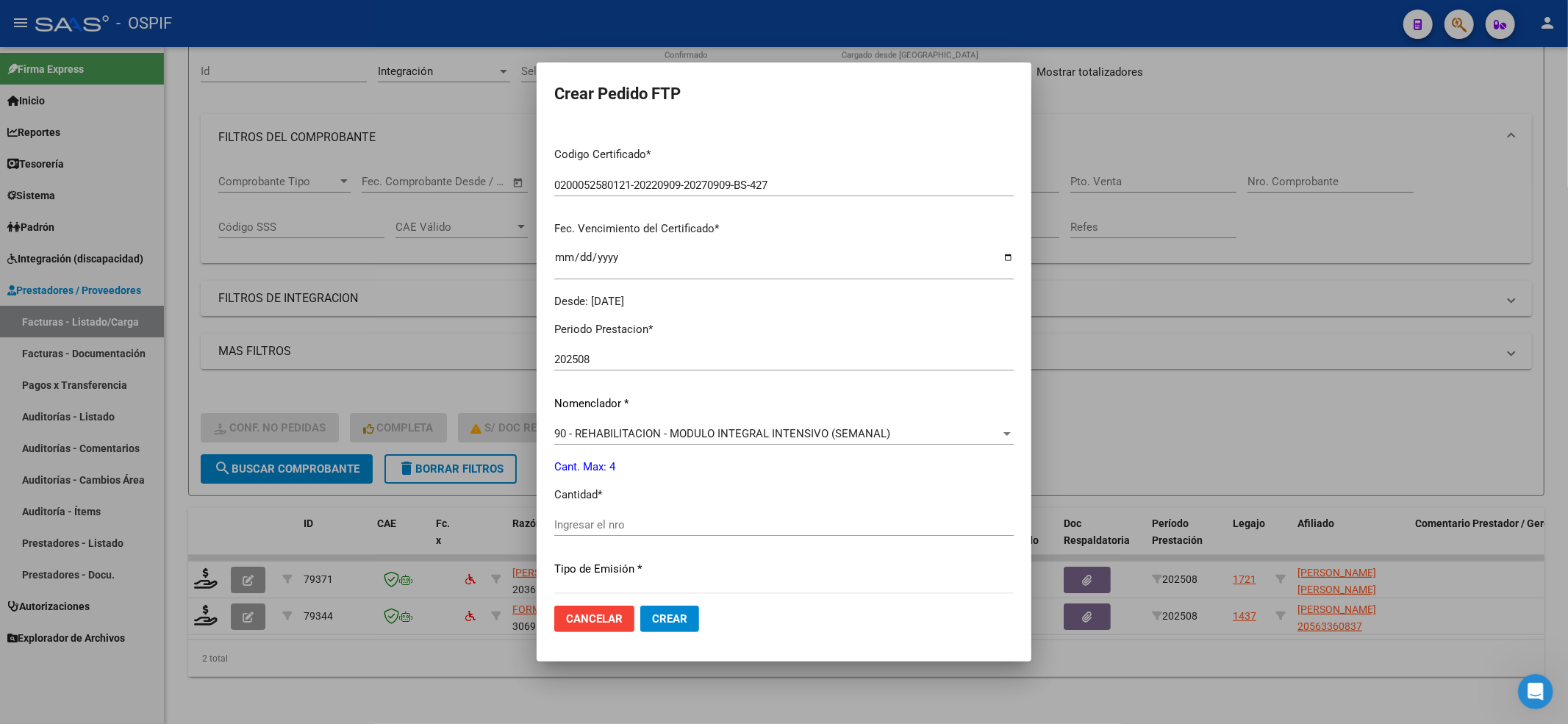
click at [626, 518] on div "Ingresar el nro" at bounding box center [784, 525] width 459 height 22
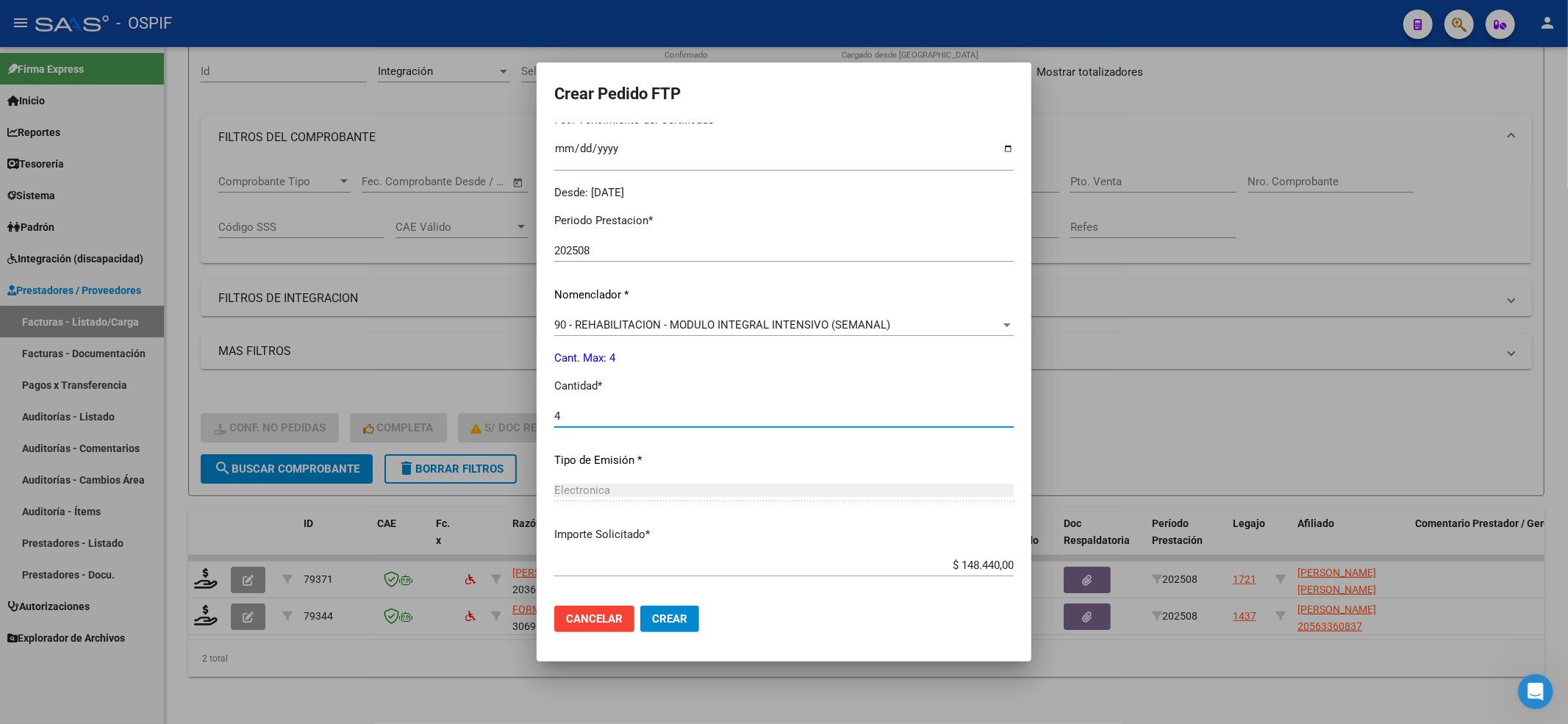
scroll to position [474, 0]
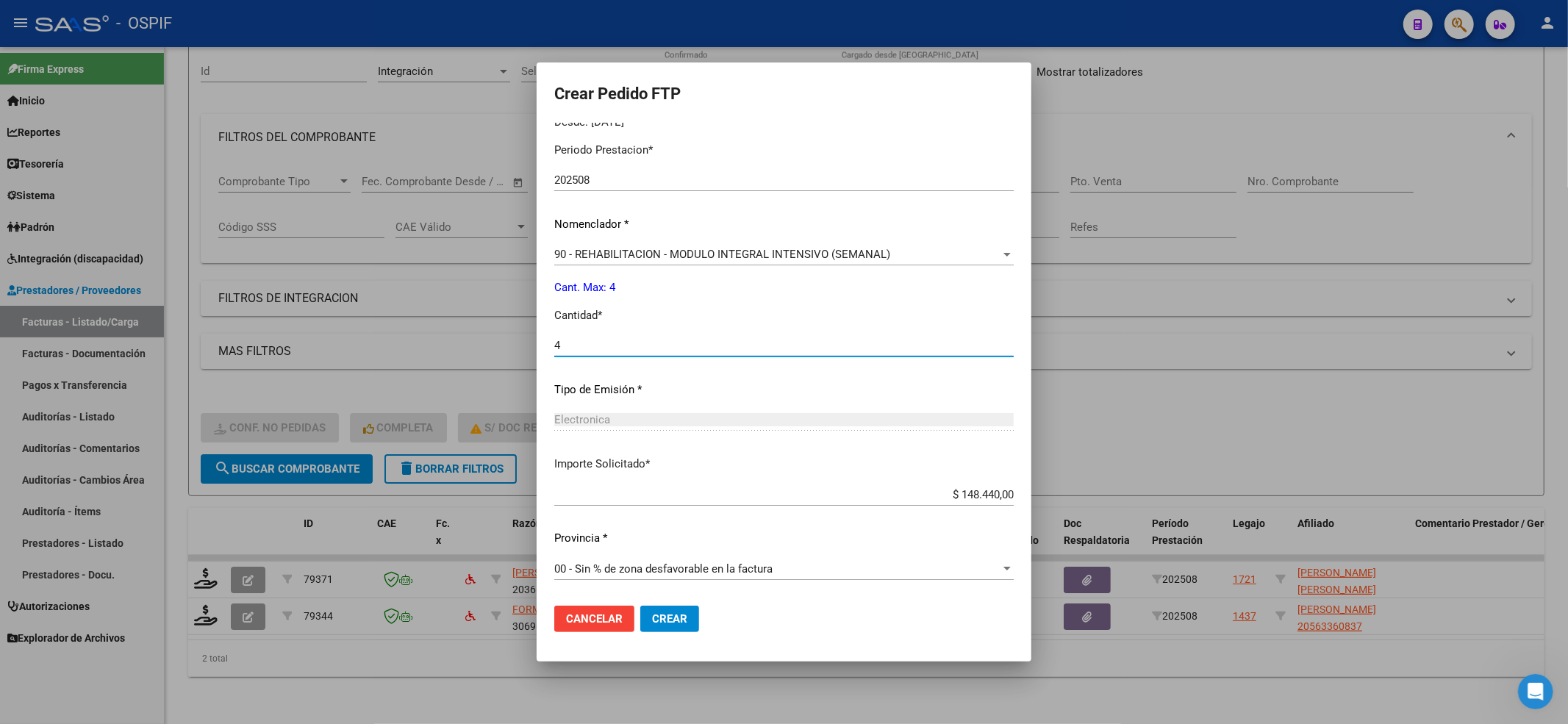
type input "4"
click at [698, 628] on button "Crear" at bounding box center [669, 619] width 59 height 26
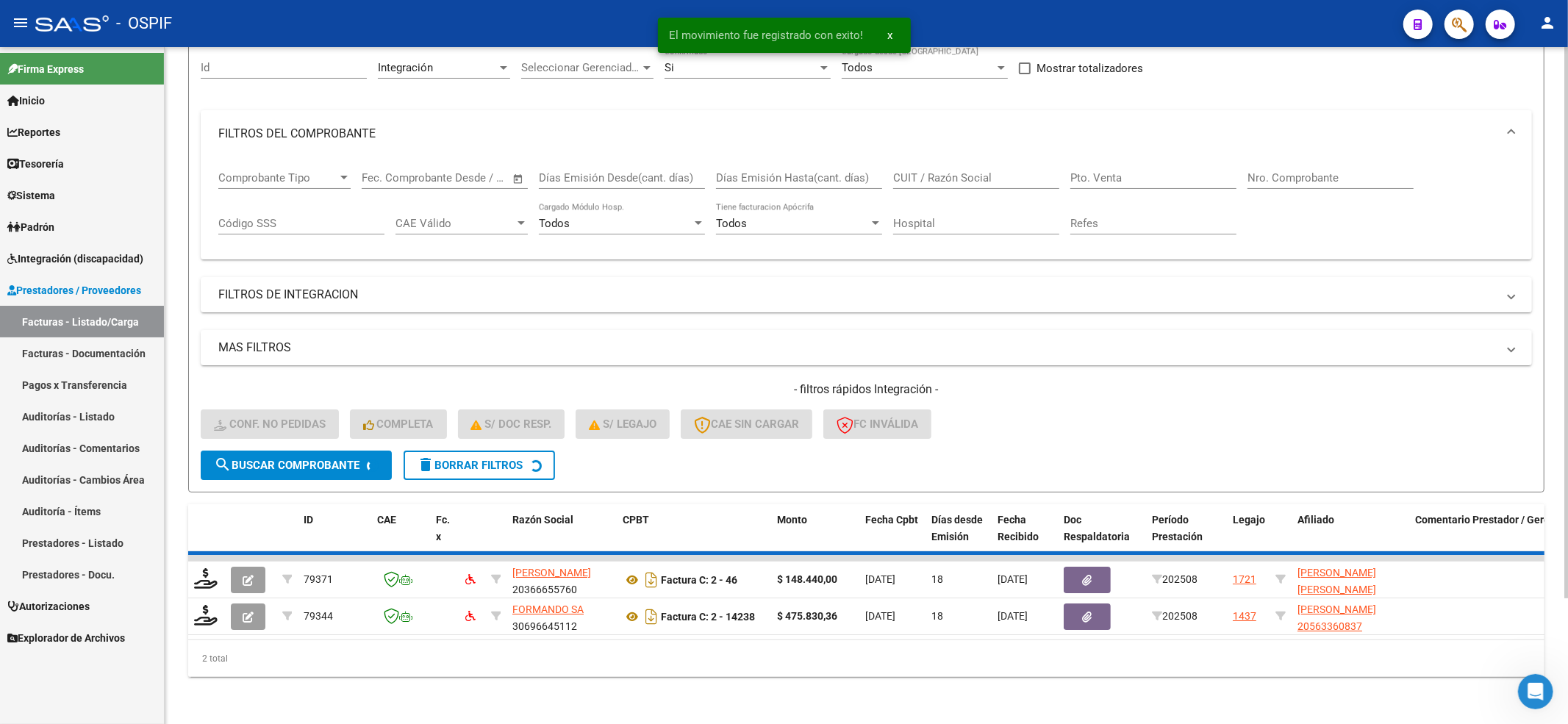
scroll to position [113, 0]
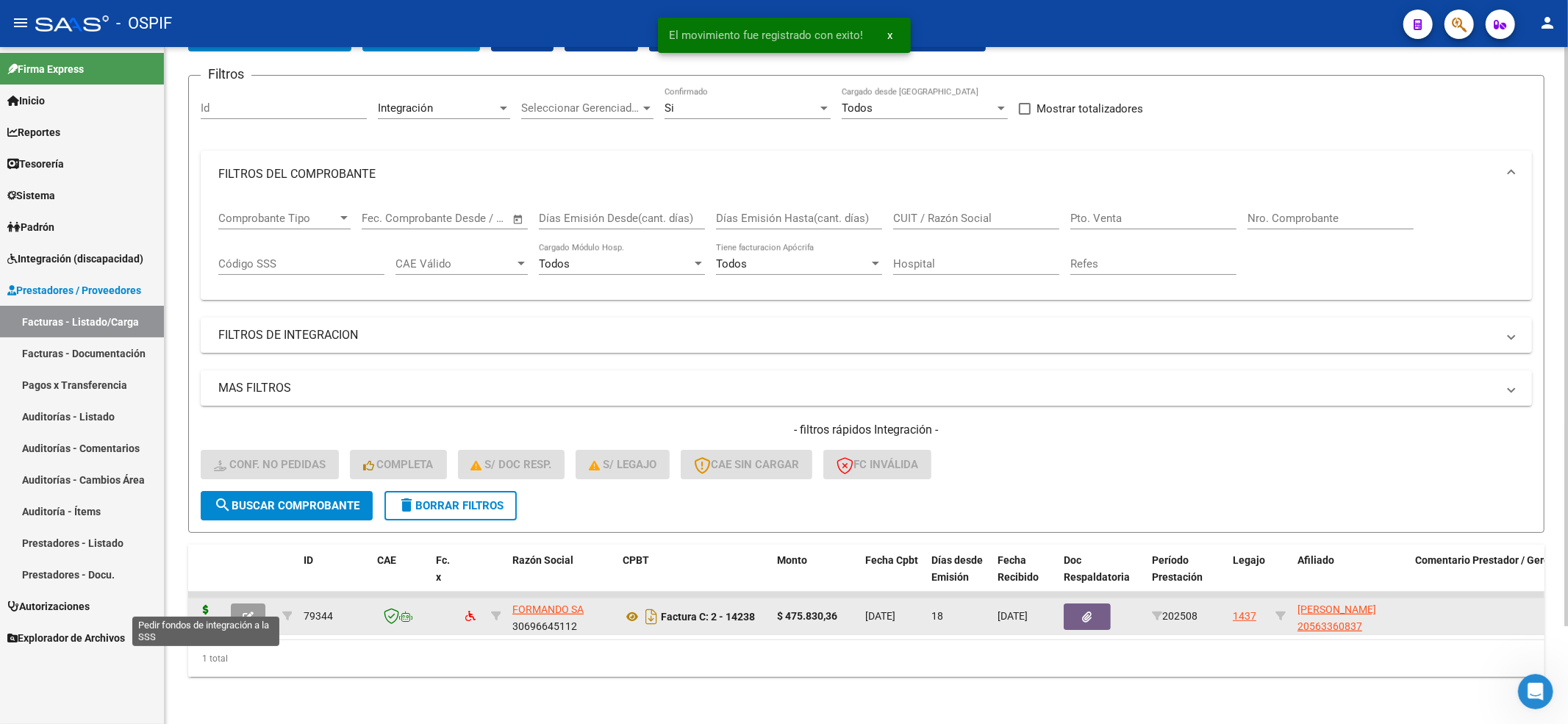
click at [206, 608] on icon at bounding box center [206, 615] width 23 height 21
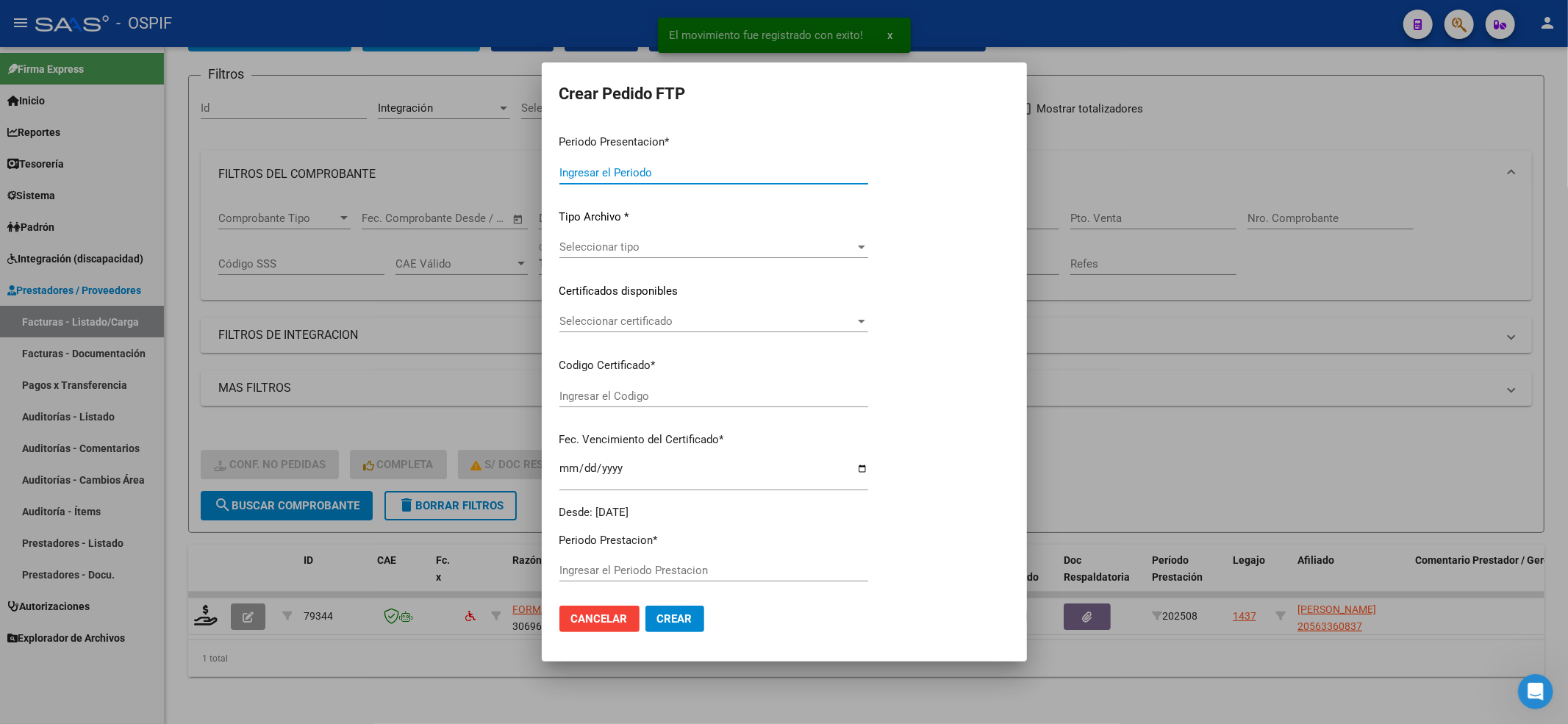
type input "202508"
type input "$ 475.830,36"
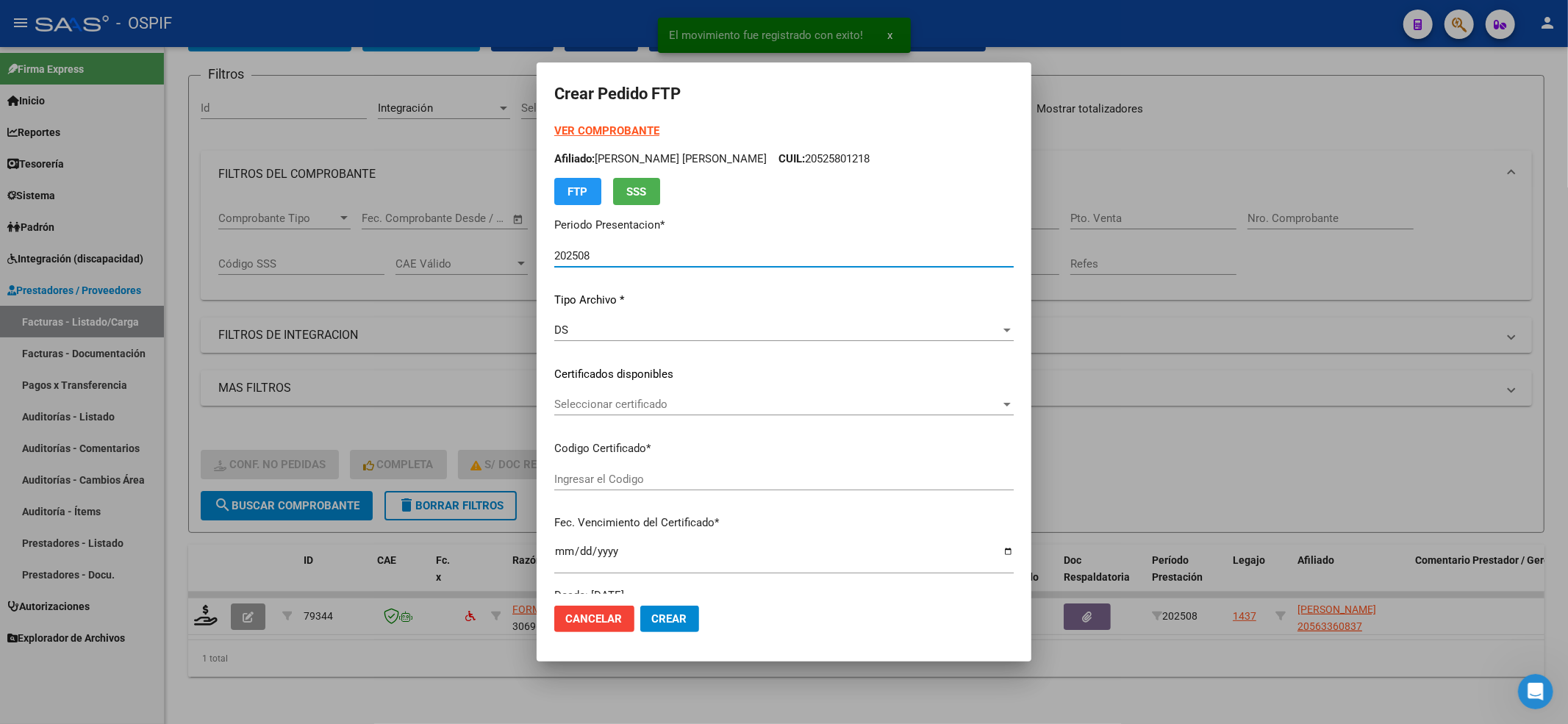
type input "0200056336083-20240614-20290614-BUE-312"
type input "2029-06-14"
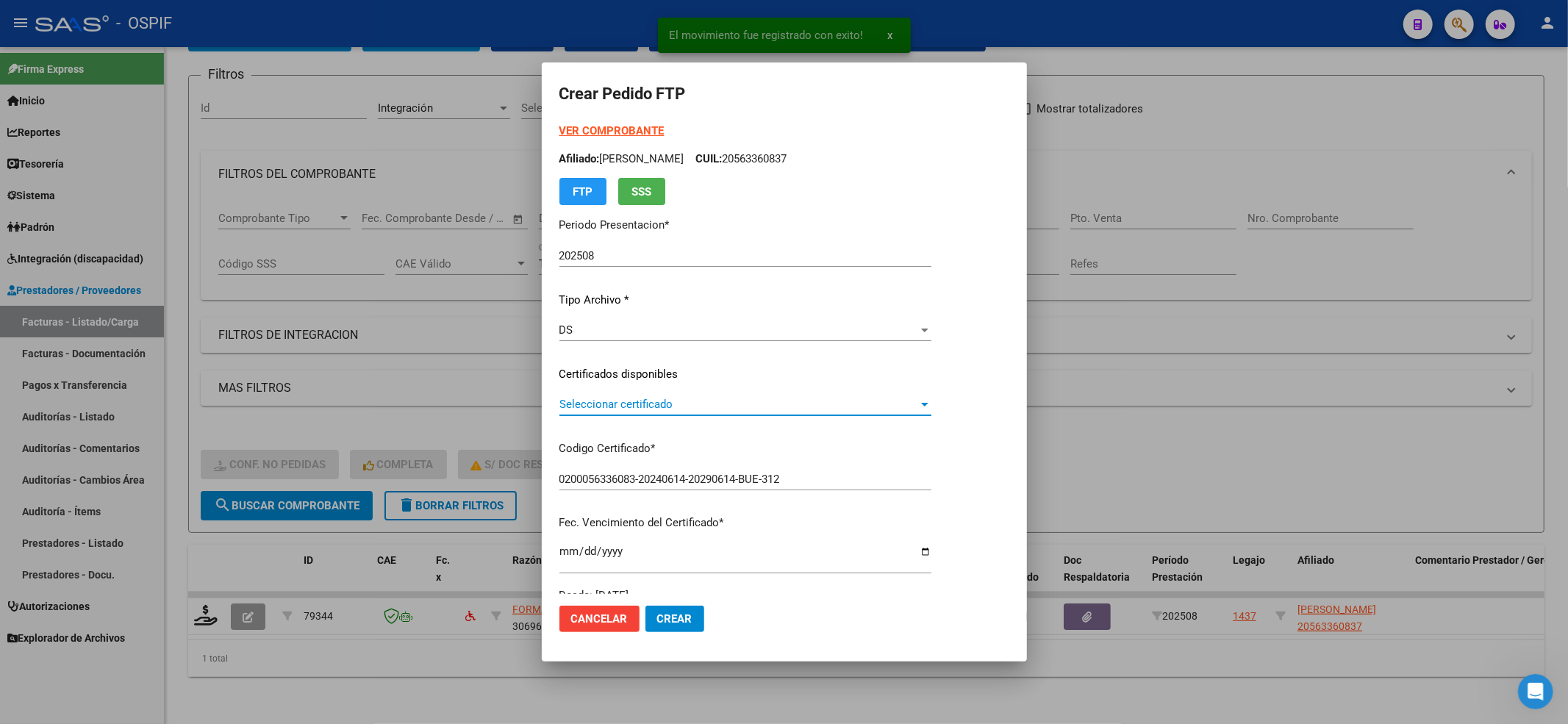
click at [680, 401] on span "Seleccionar certificado" at bounding box center [738, 404] width 359 height 14
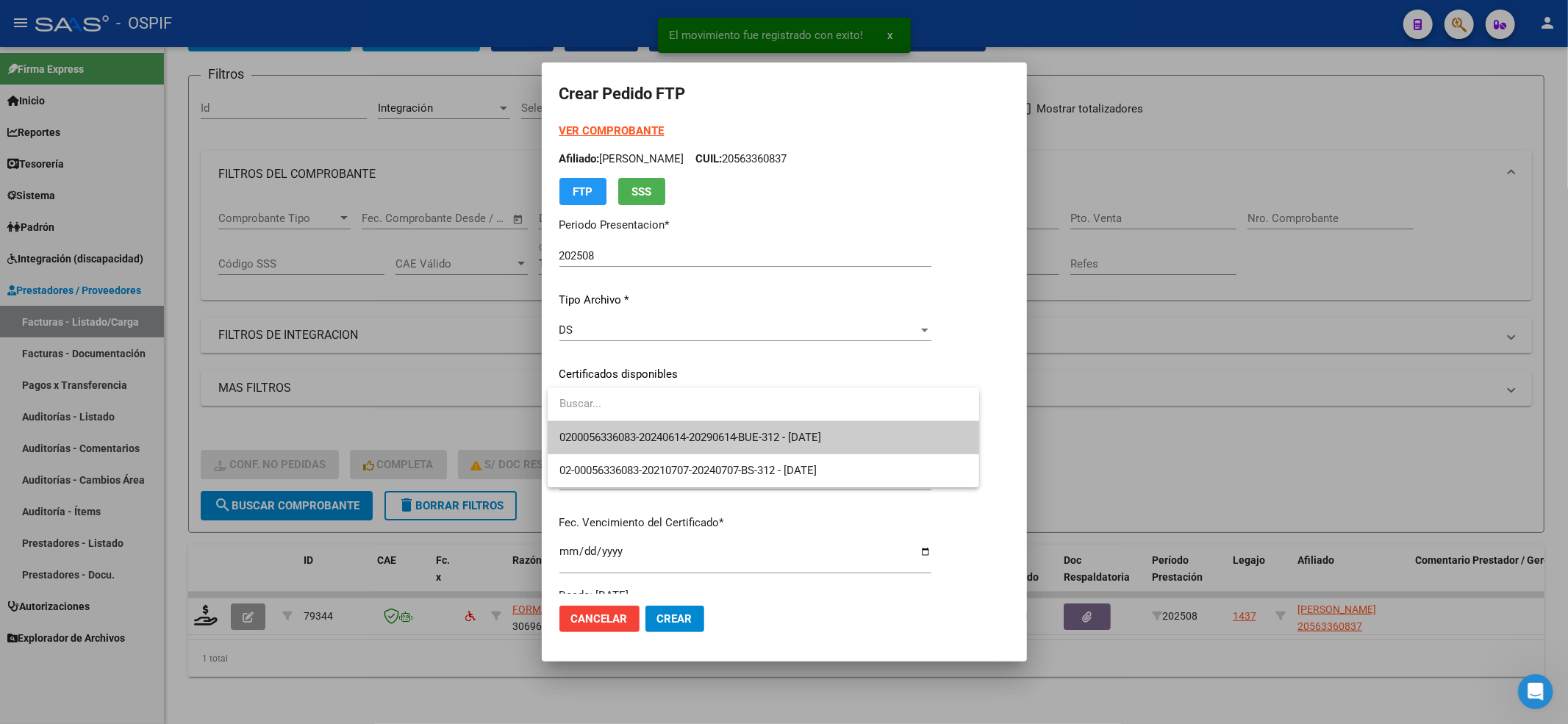
click at [655, 446] on span "0200056336083-20240614-20290614-BUE-312 - 2029-06-14" at bounding box center [762, 438] width 408 height 33
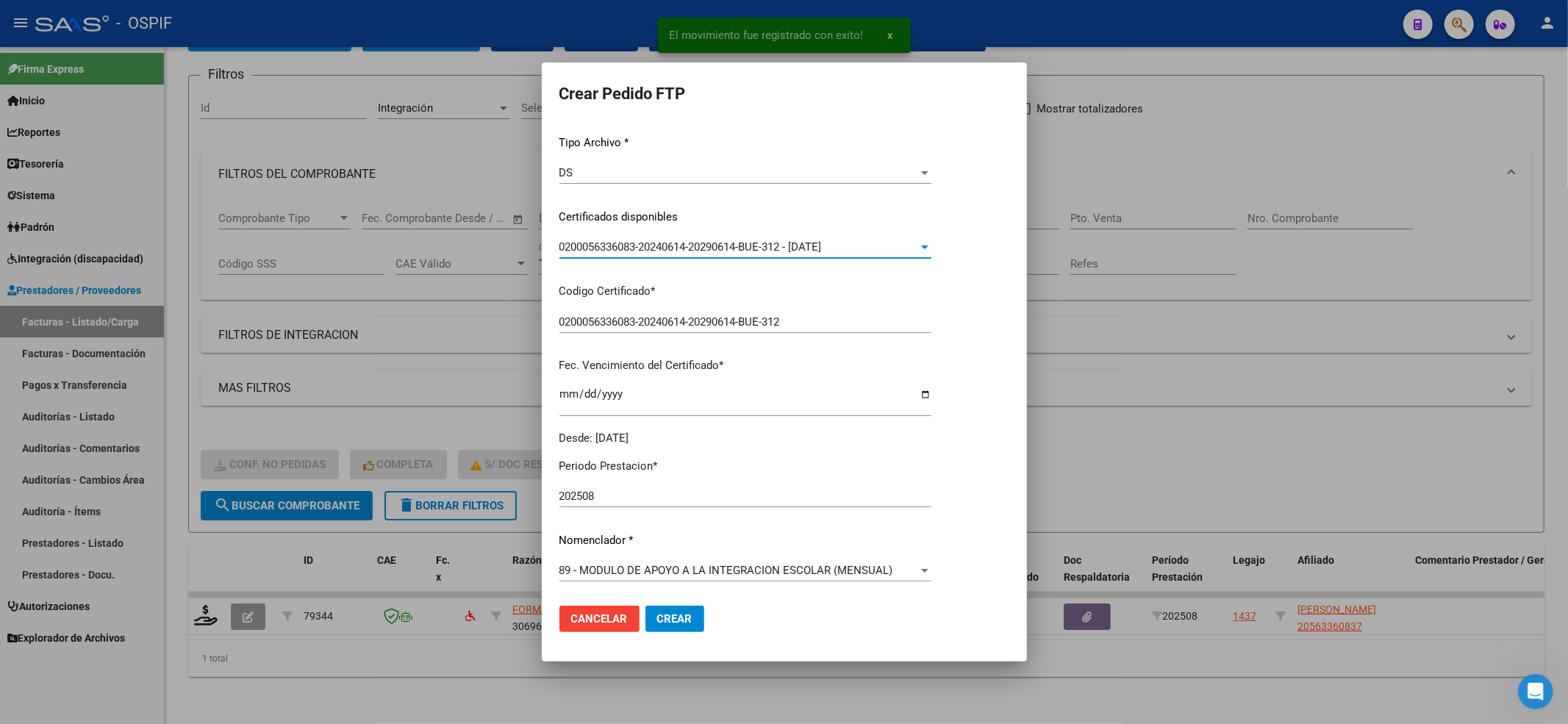
scroll to position [392, 0]
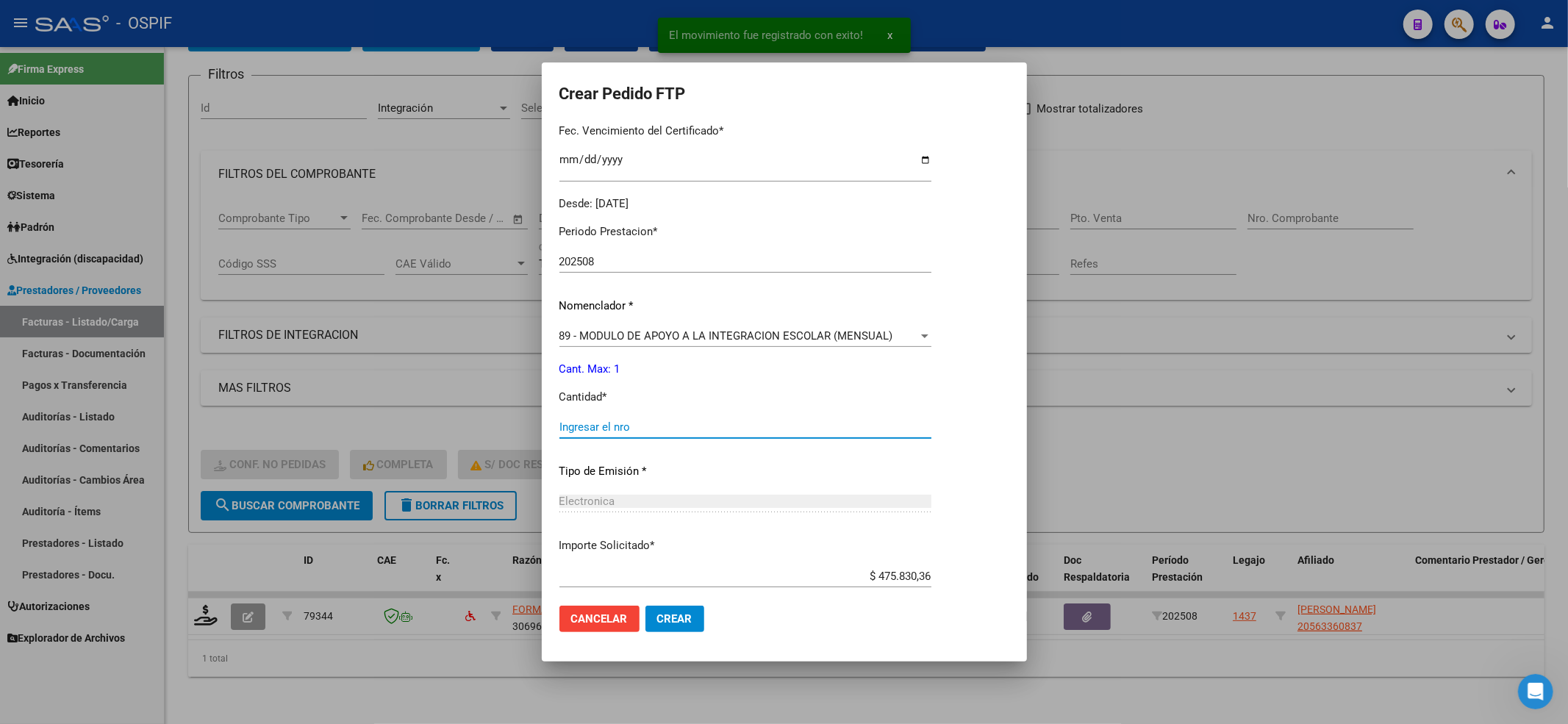
click at [644, 430] on input "Ingresar el nro" at bounding box center [744, 427] width 372 height 14
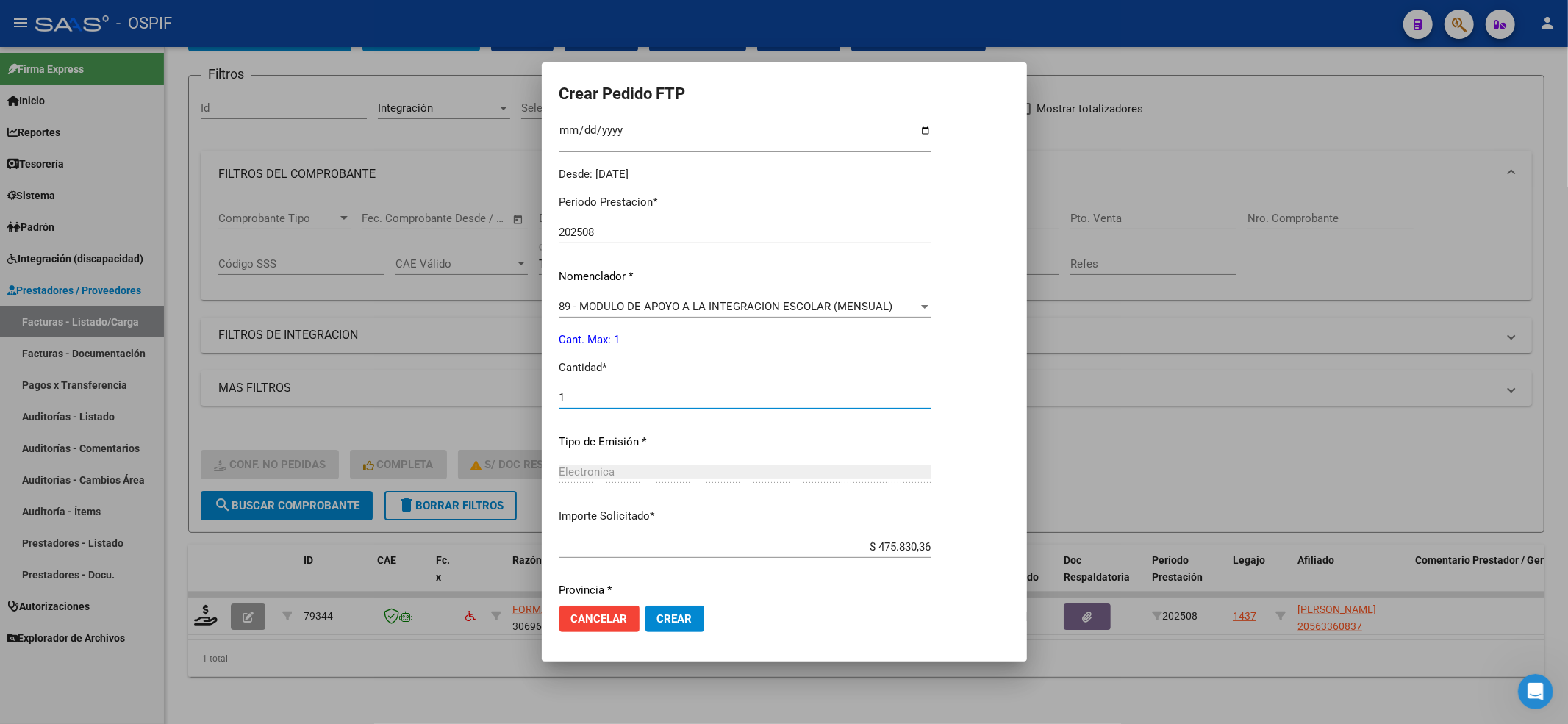
scroll to position [474, 0]
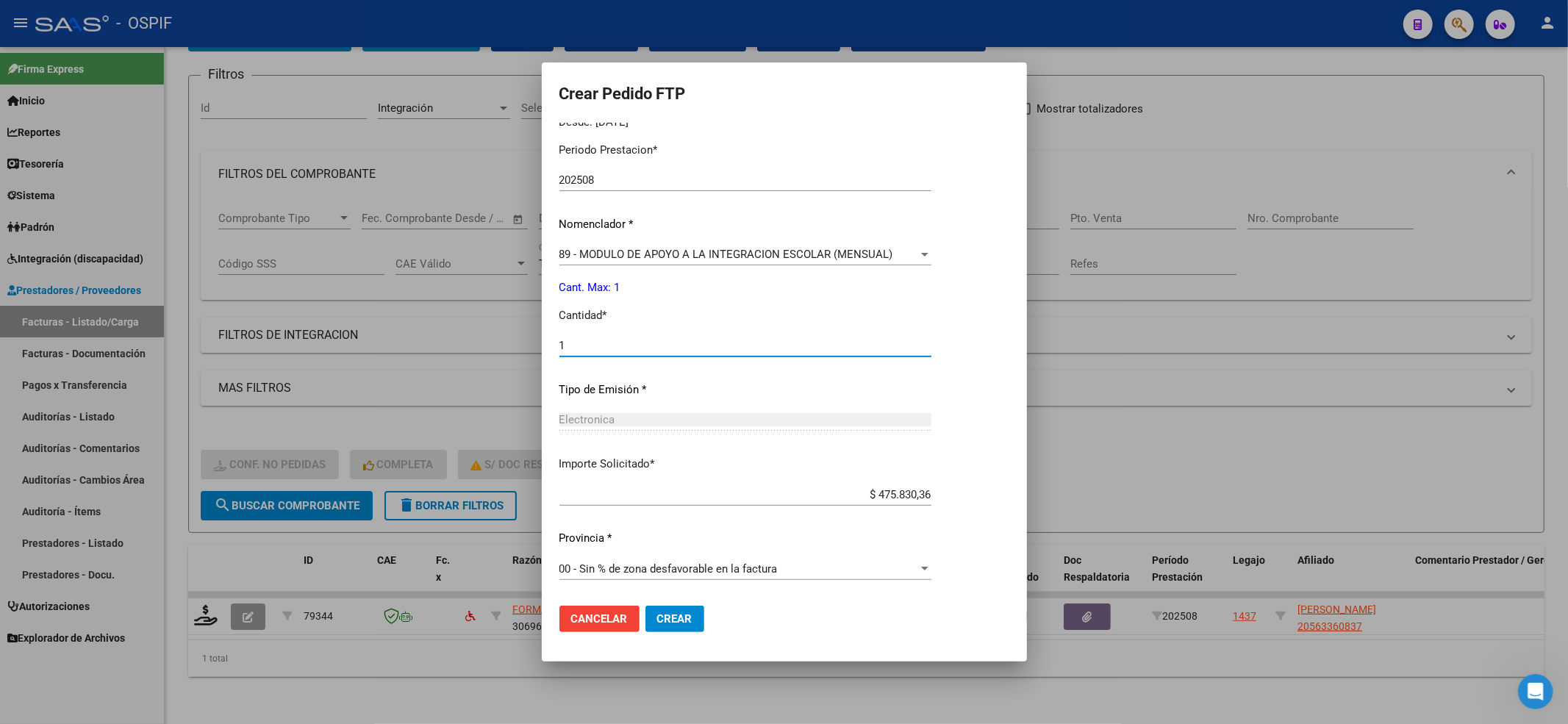
type input "1"
drag, startPoint x: 704, startPoint y: 610, endPoint x: 688, endPoint y: 624, distance: 21.3
click at [697, 616] on mat-dialog-actions "Cancelar Crear" at bounding box center [784, 620] width 450 height 50
click at [687, 624] on span "Crear" at bounding box center [674, 619] width 35 height 14
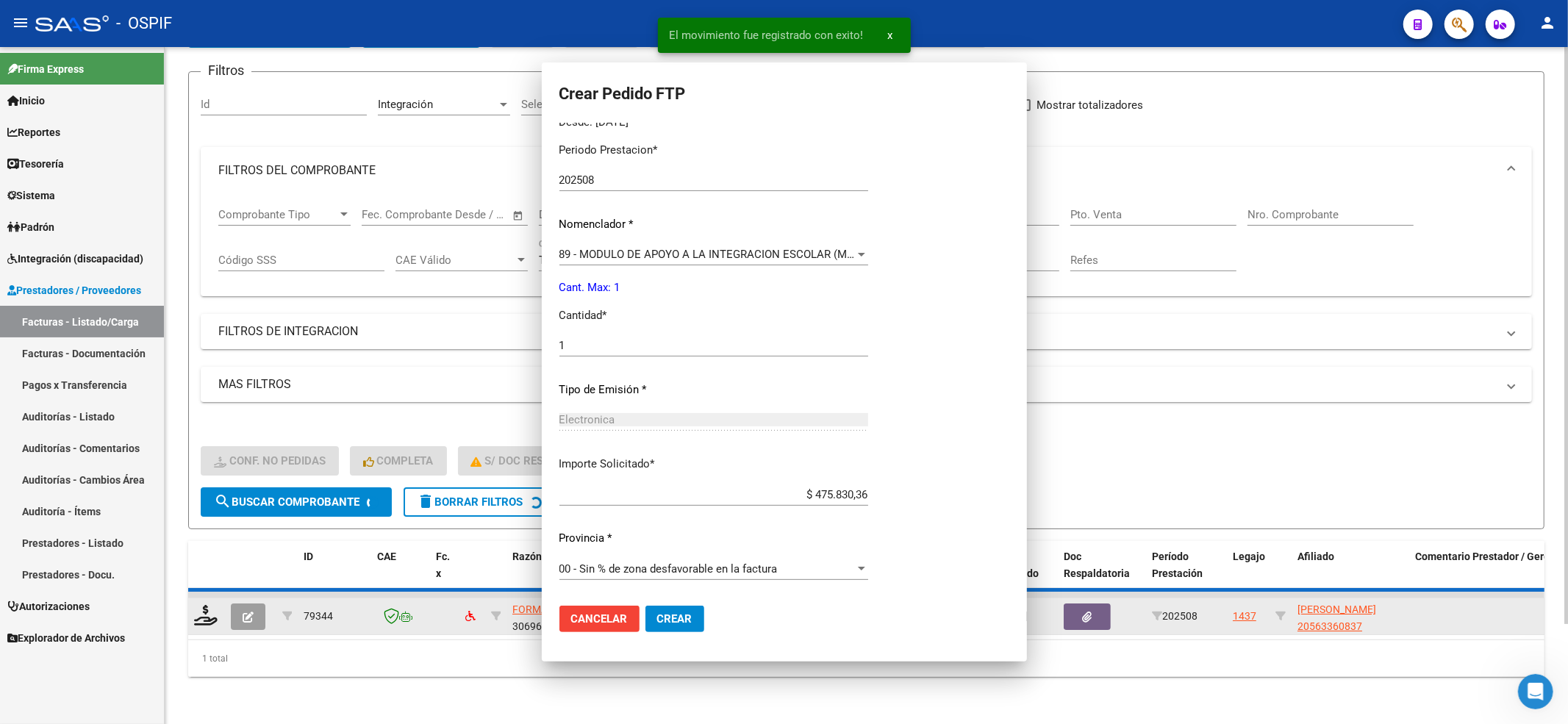
scroll to position [0, 0]
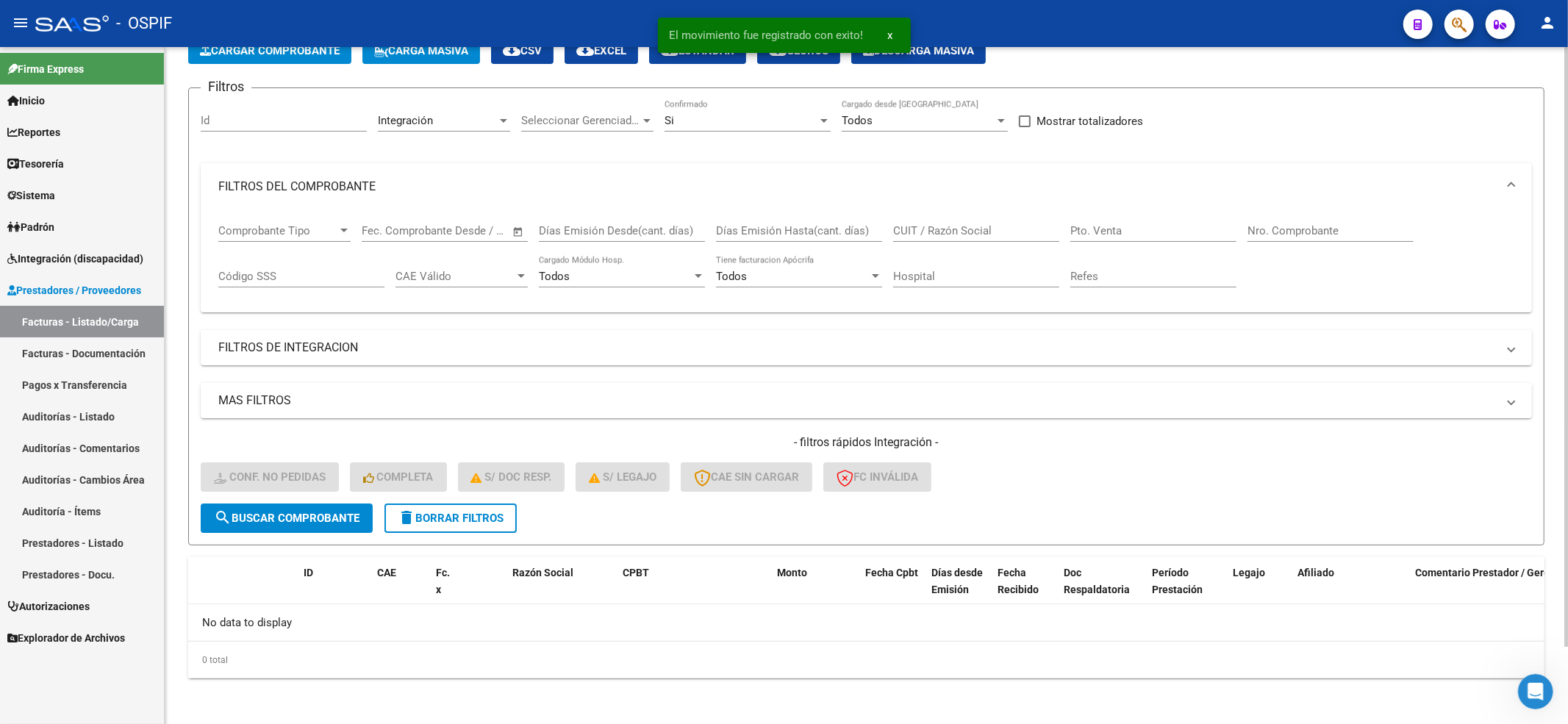
click at [459, 512] on span "delete Borrar Filtros" at bounding box center [451, 518] width 106 height 14
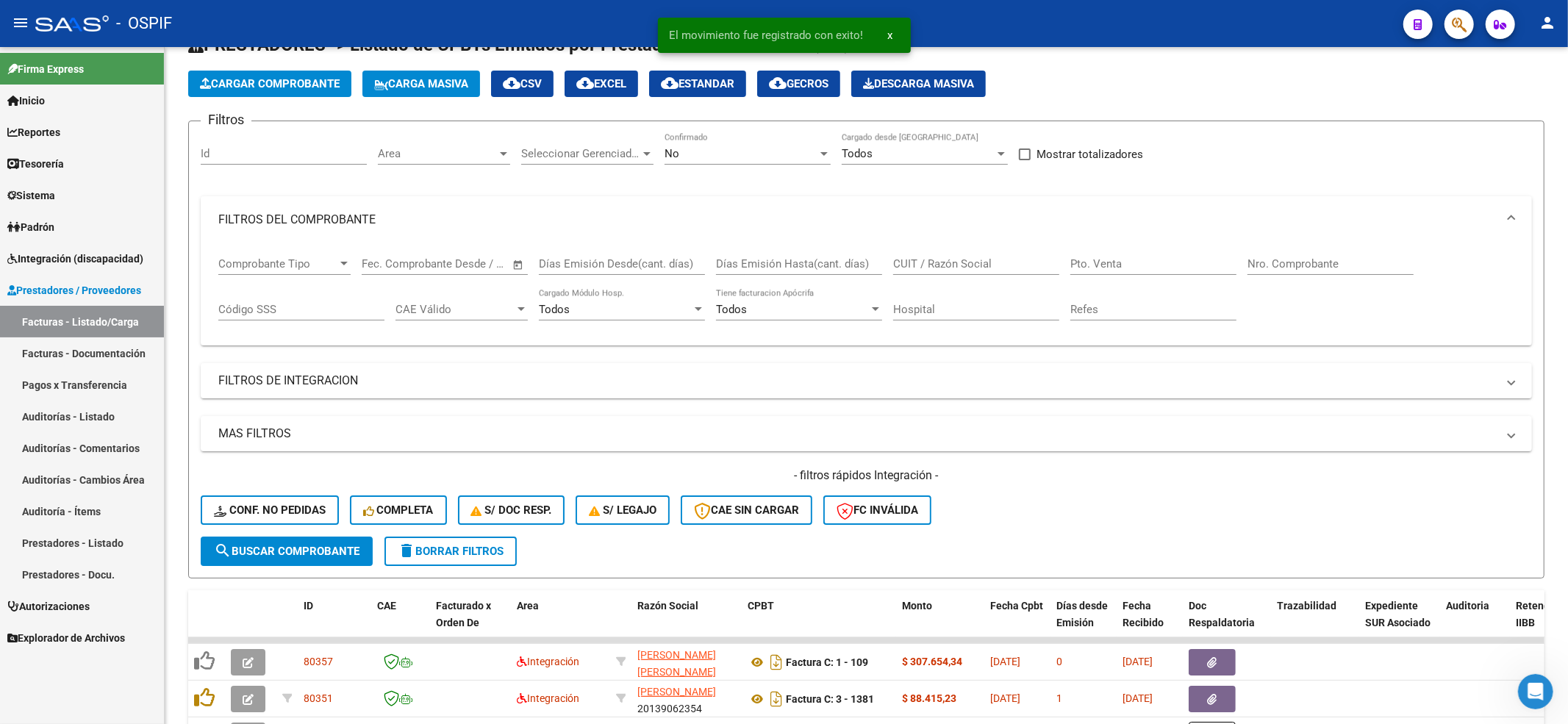
scroll to position [86, 0]
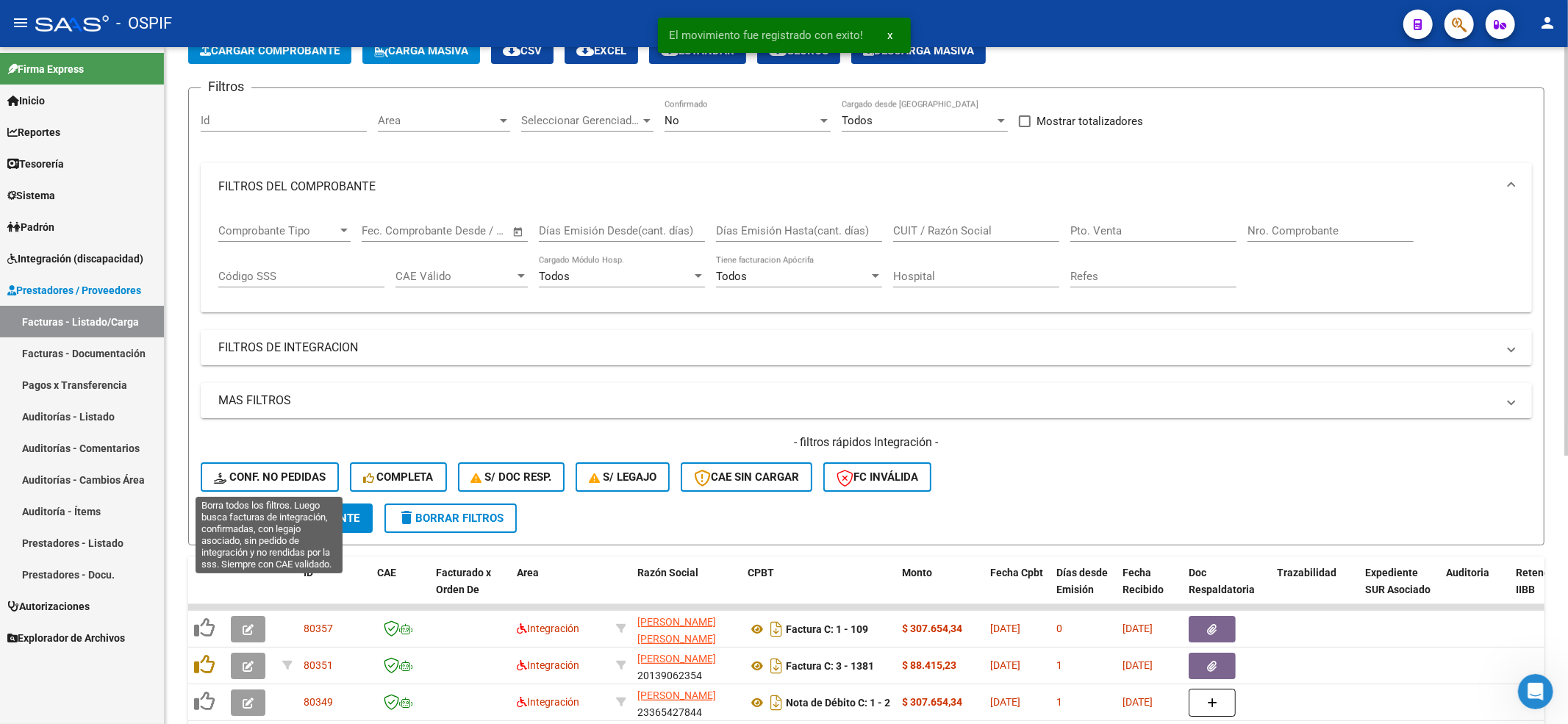
click at [267, 478] on span "Conf. no pedidas" at bounding box center [270, 477] width 112 height 14
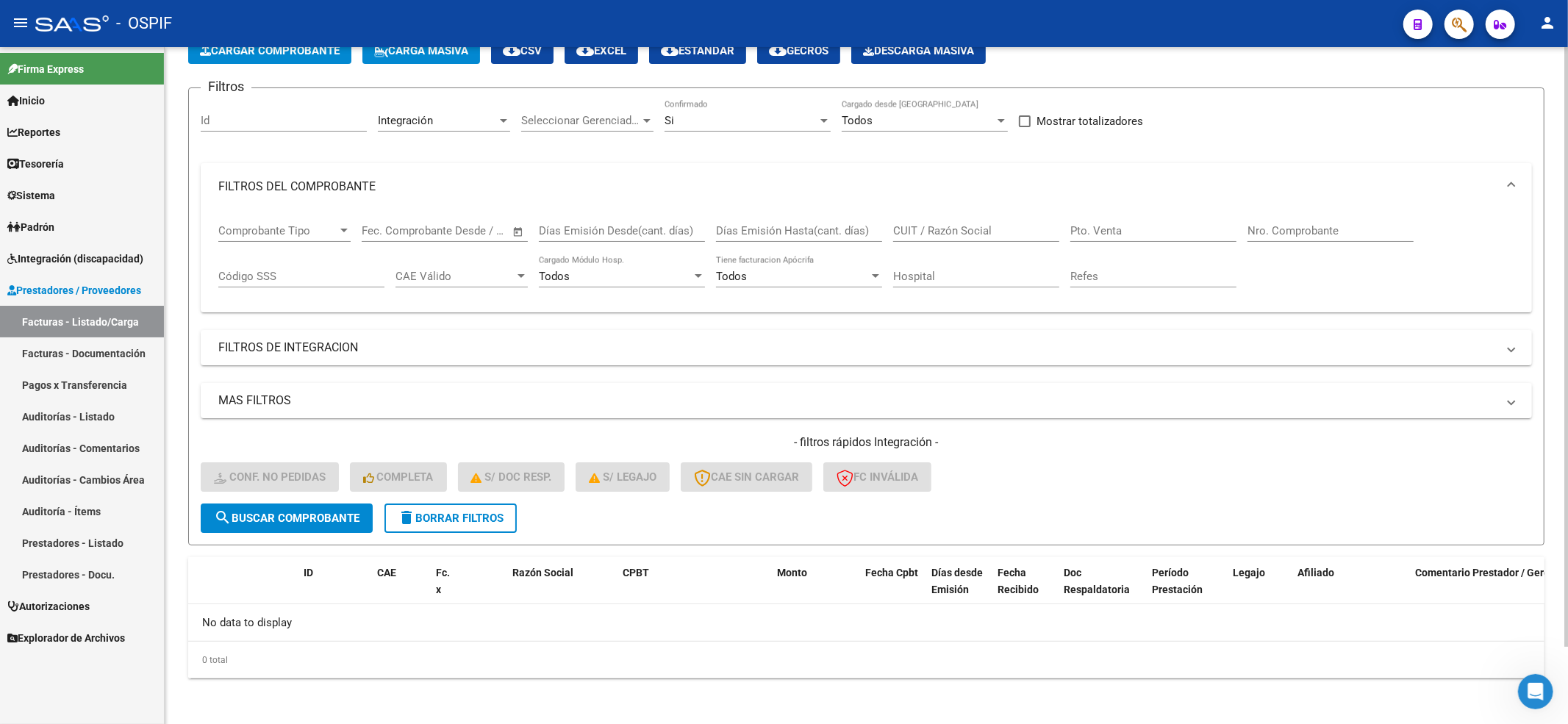
click at [431, 528] on button "delete Borrar Filtros" at bounding box center [450, 518] width 132 height 30
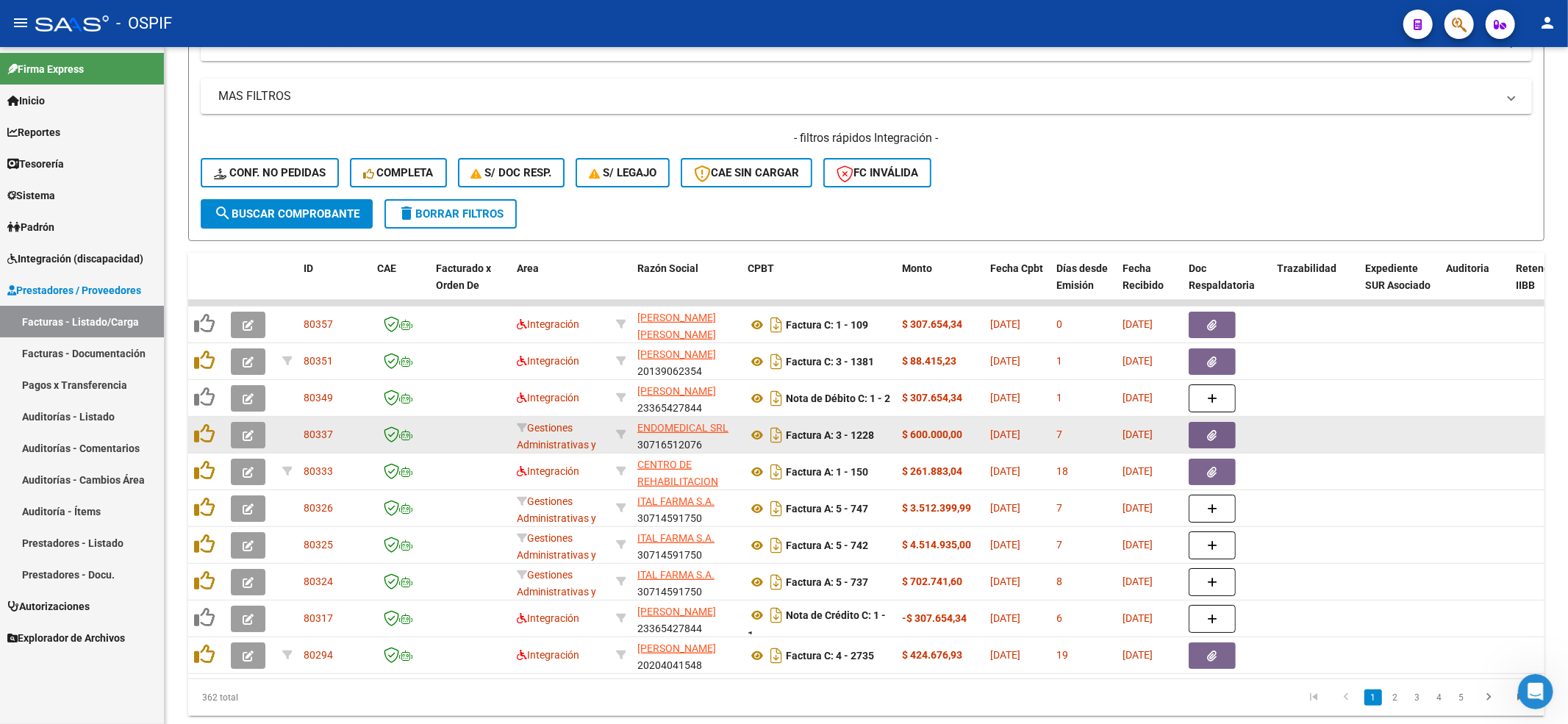
scroll to position [444, 0]
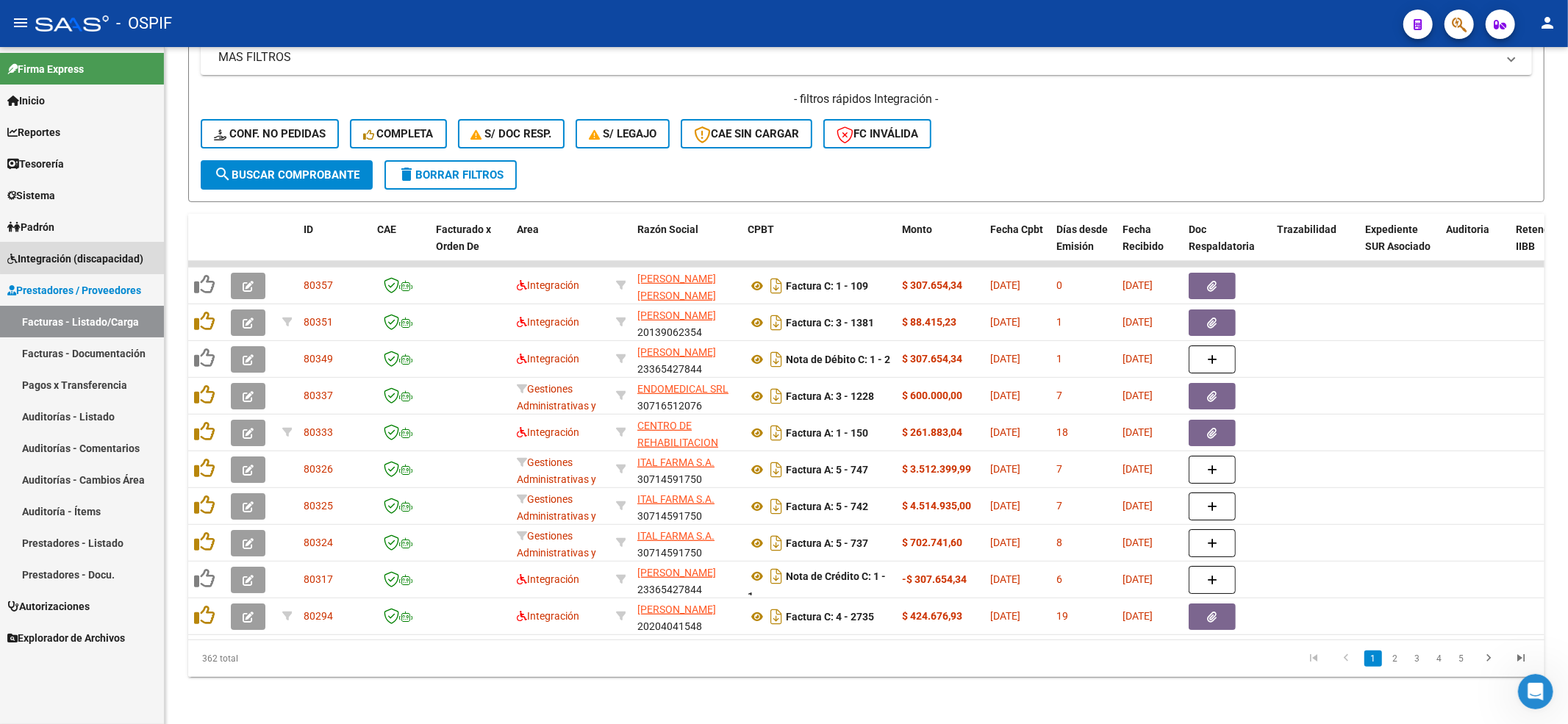
drag, startPoint x: 84, startPoint y: 256, endPoint x: 80, endPoint y: 265, distance: 9.8
click at [83, 257] on span "Integración (discapacidad)" at bounding box center [75, 258] width 136 height 16
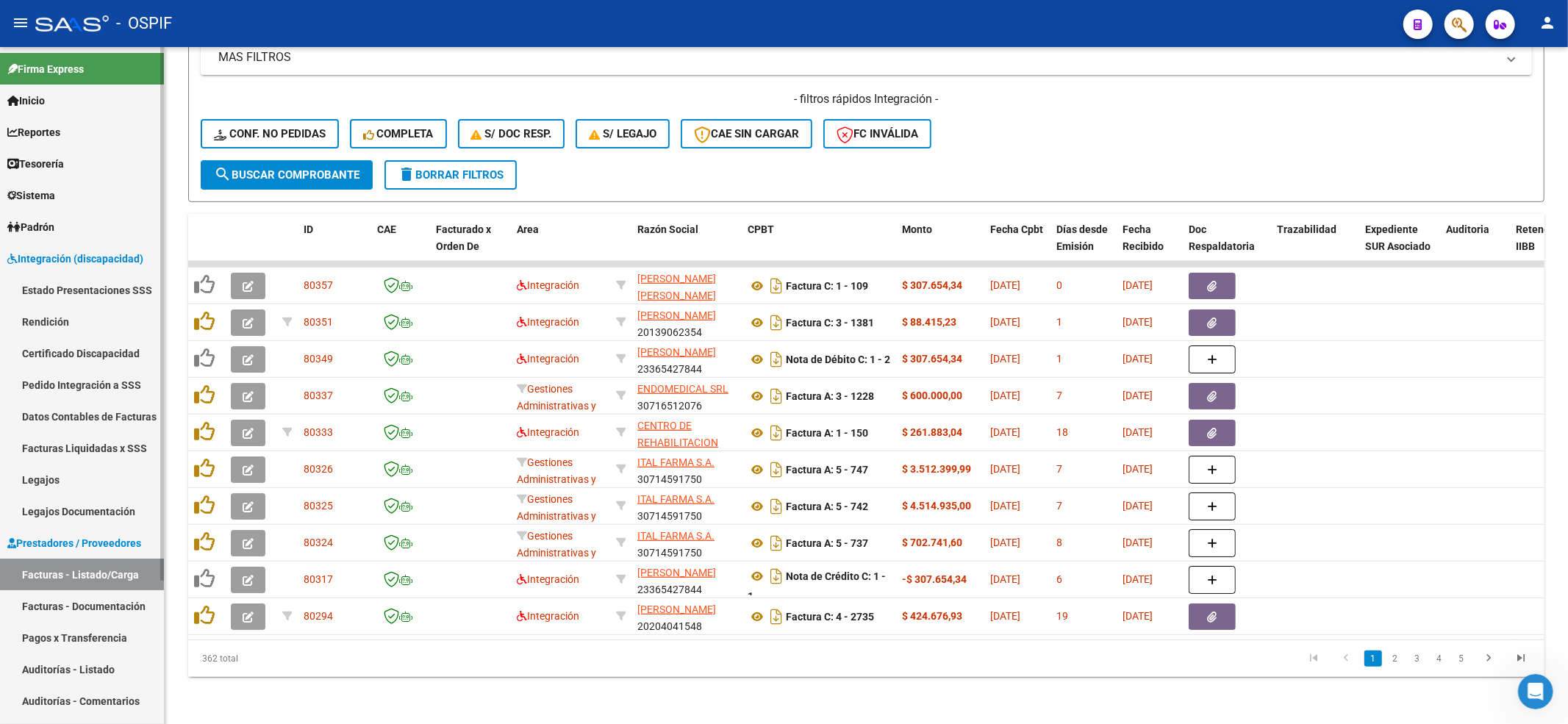
click at [68, 389] on link "Pedido Integración a SSS" at bounding box center [82, 385] width 164 height 32
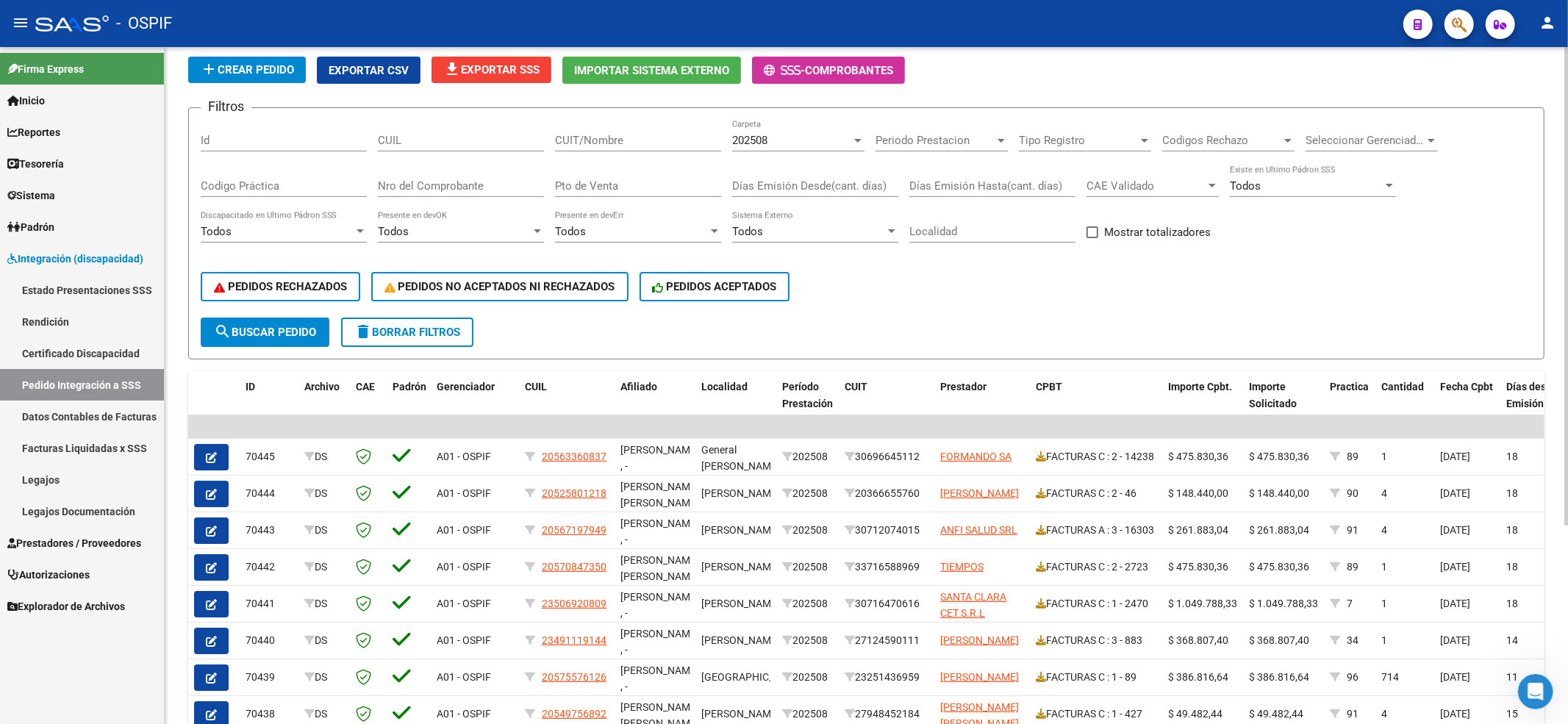
scroll to position [83, 0]
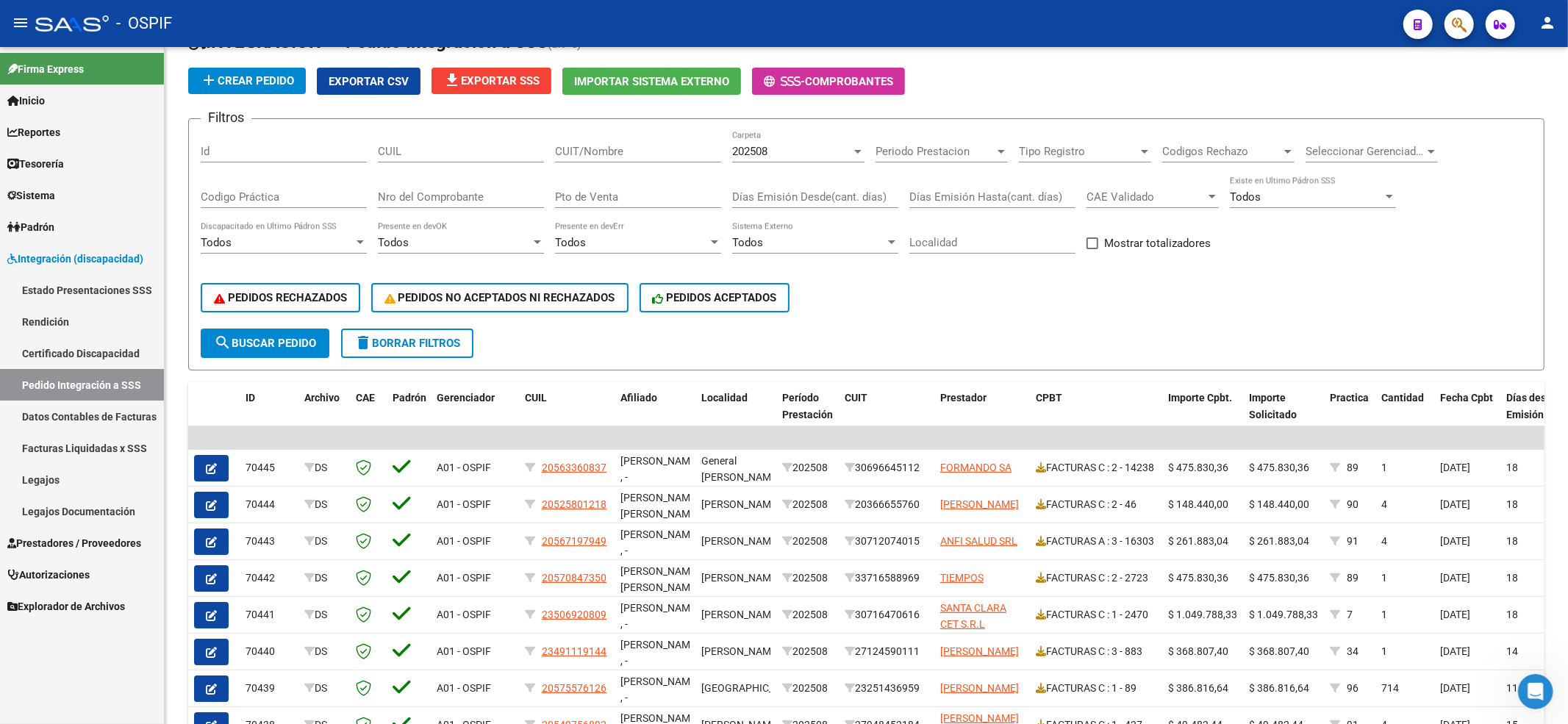
click at [118, 532] on link "Prestadores / Proveedores" at bounding box center [82, 543] width 164 height 32
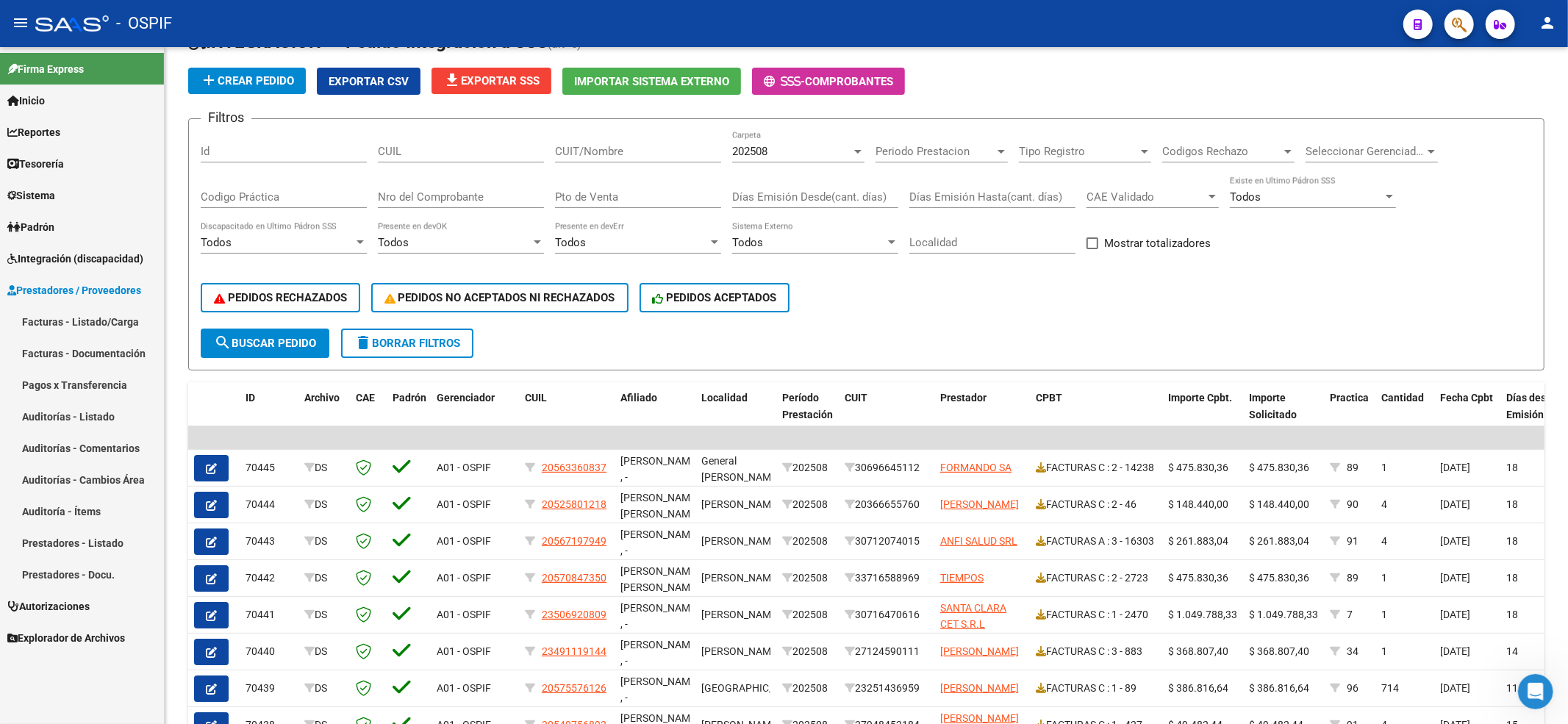
click at [75, 324] on link "Facturas - Listado/Carga" at bounding box center [82, 321] width 164 height 32
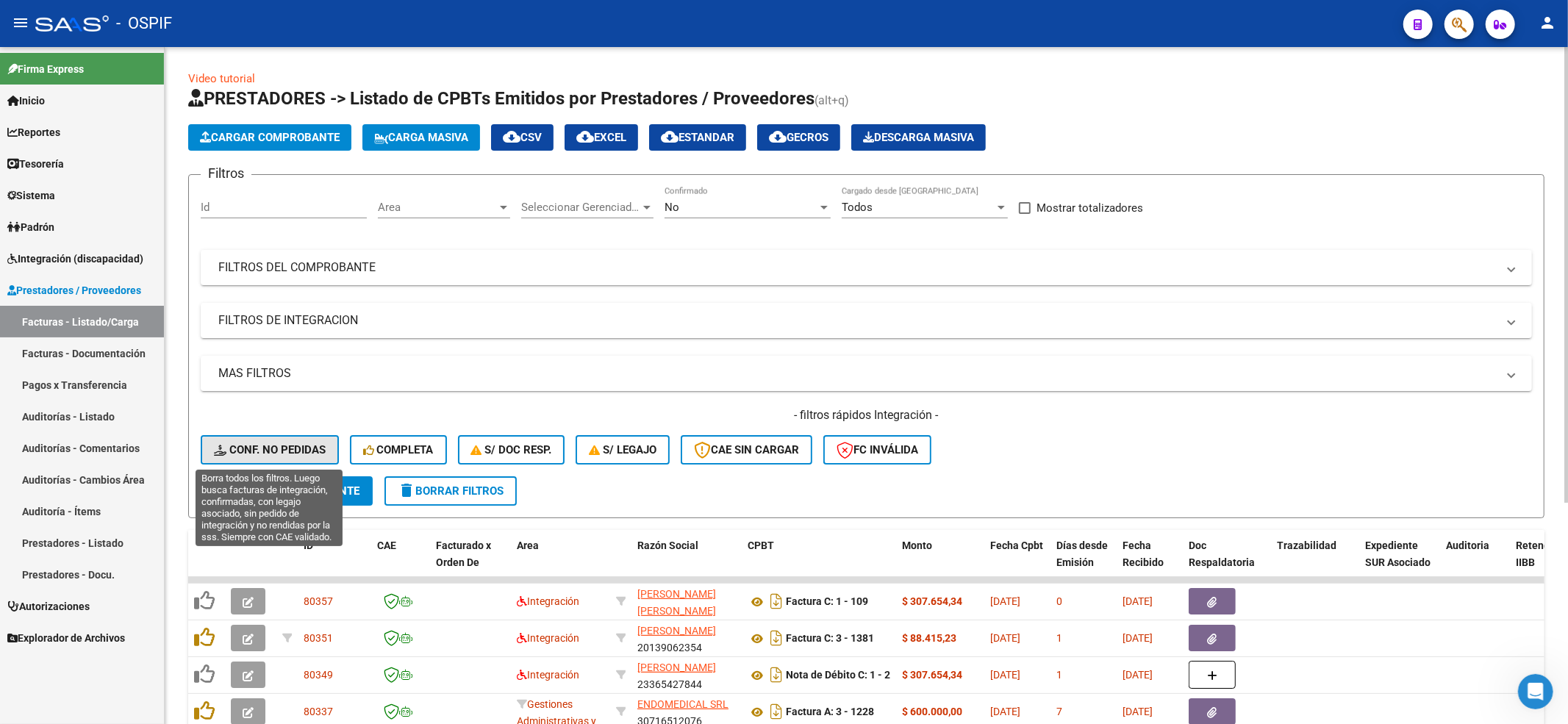
click at [232, 439] on button "Conf. no pedidas" at bounding box center [270, 449] width 139 height 30
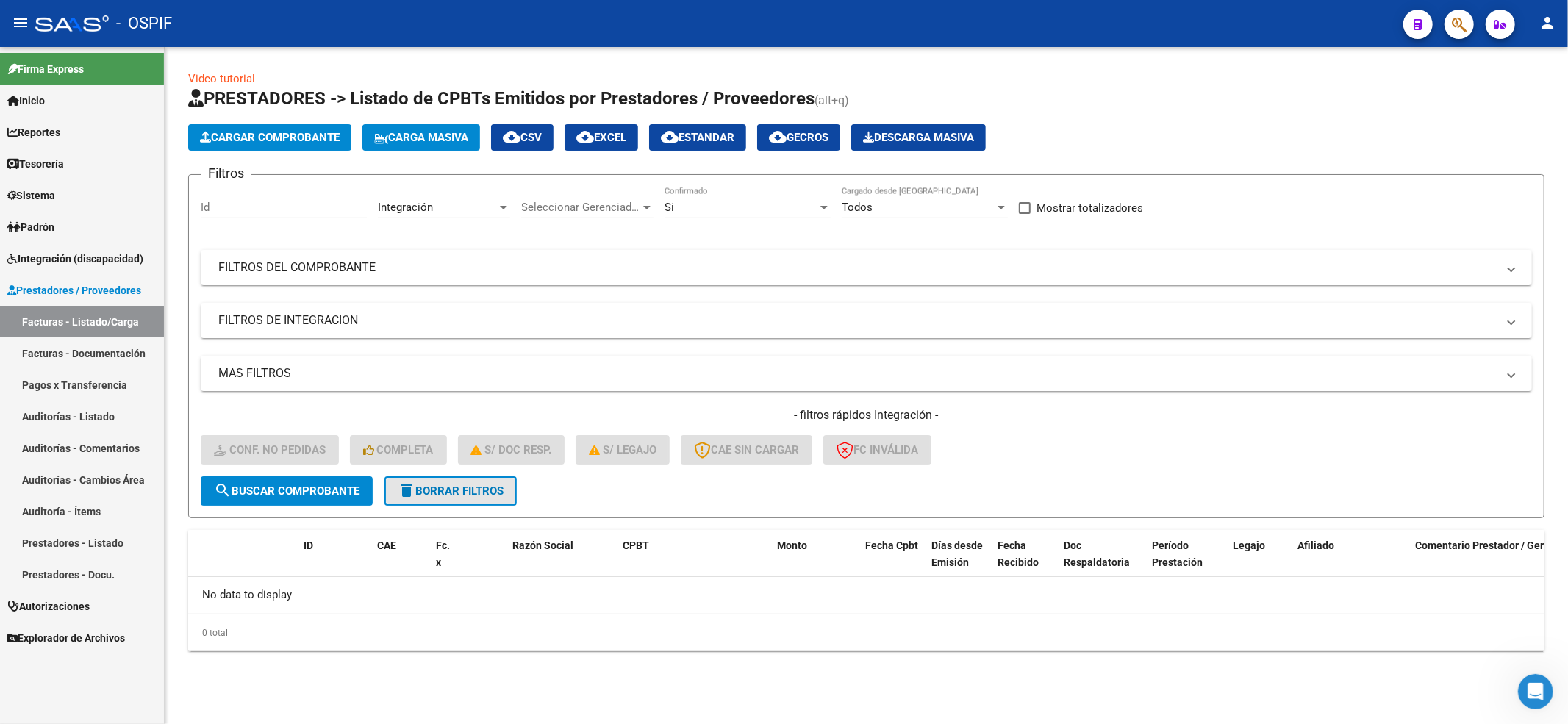
click at [468, 503] on button "delete Borrar Filtros" at bounding box center [450, 491] width 132 height 30
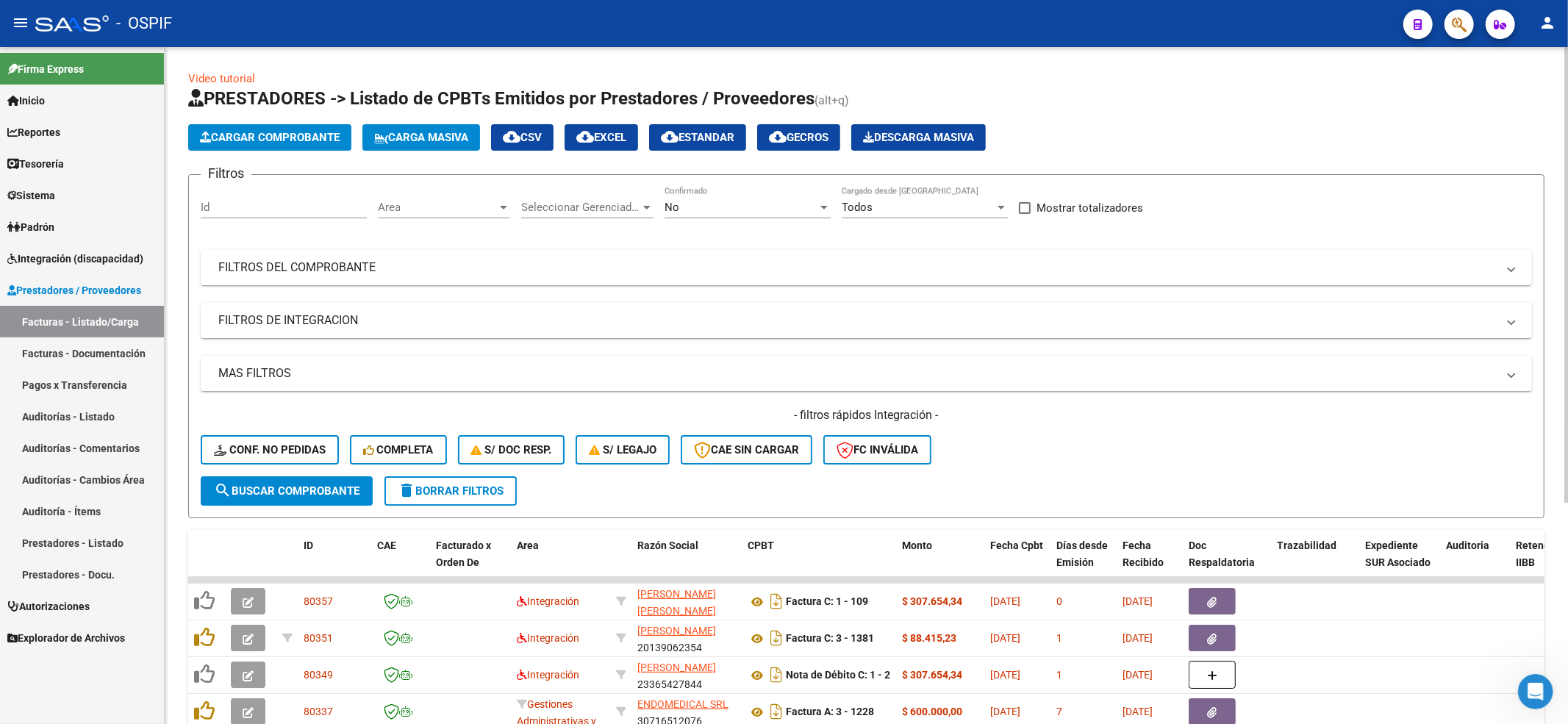
drag, startPoint x: 309, startPoint y: 424, endPoint x: 286, endPoint y: 442, distance: 29.2
click at [294, 437] on div "- filtros rápidos Integración - Conf. no pedidas Completa S/ Doc Resp. S/ legaj…" at bounding box center [866, 441] width 1331 height 69
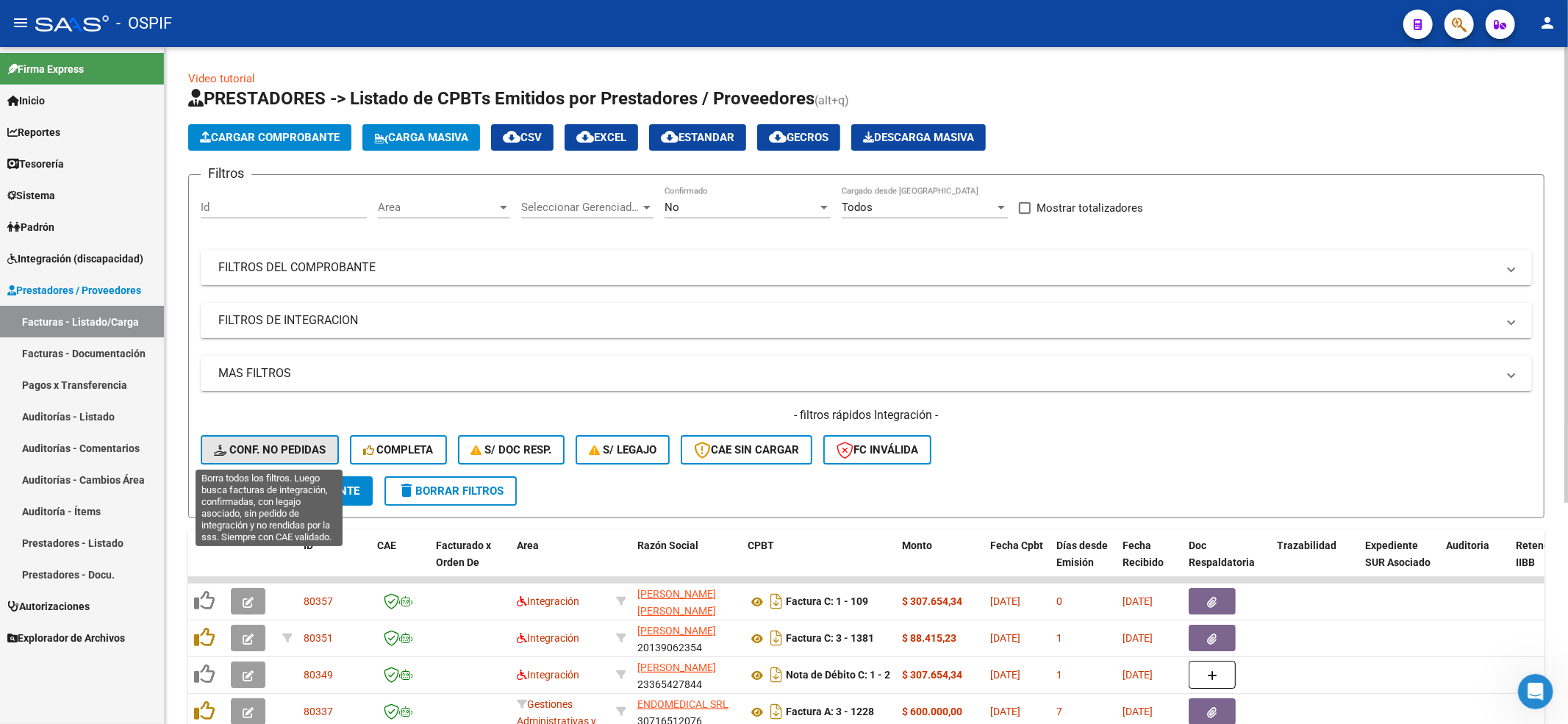
click at [286, 443] on span "Conf. no pedidas" at bounding box center [270, 449] width 112 height 14
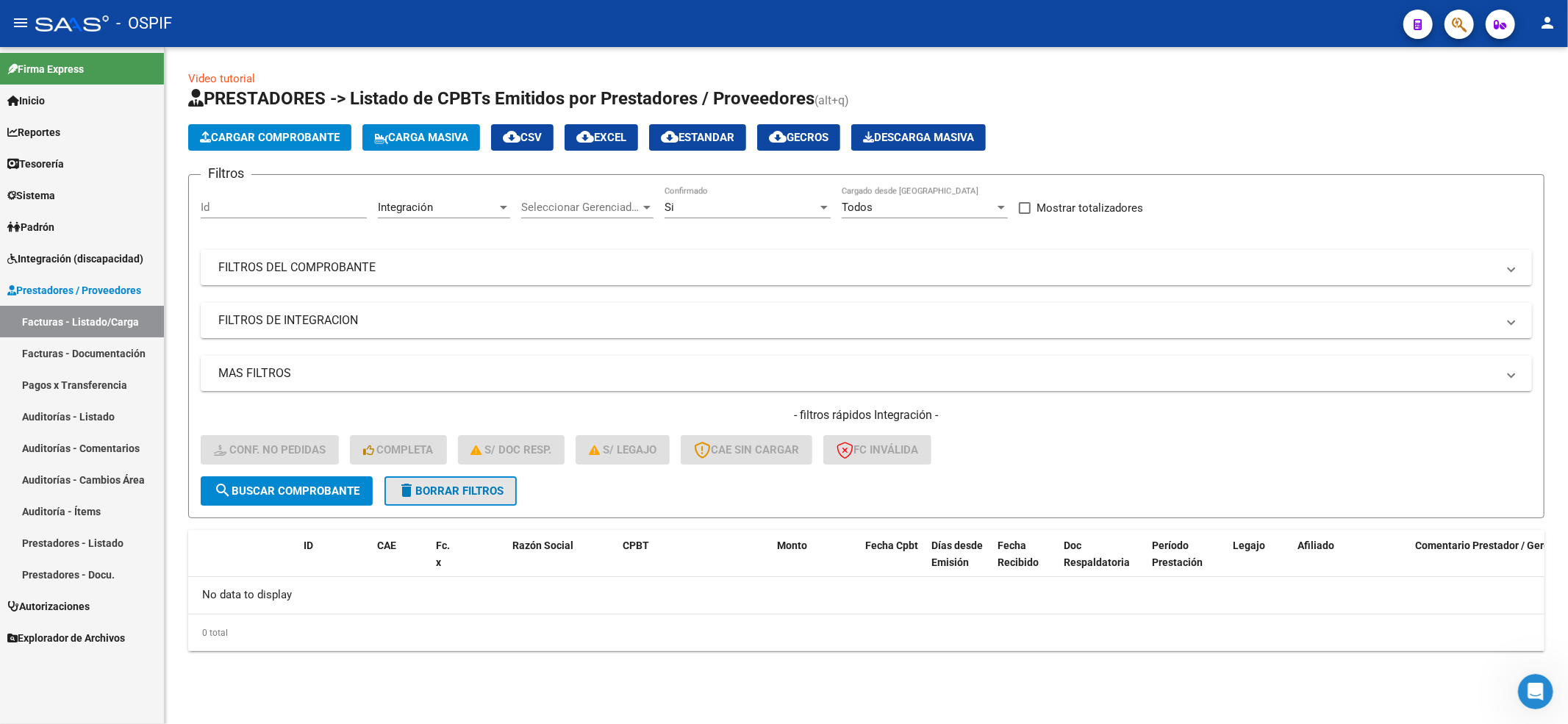
click at [501, 497] on button "delete Borrar Filtros" at bounding box center [450, 491] width 132 height 30
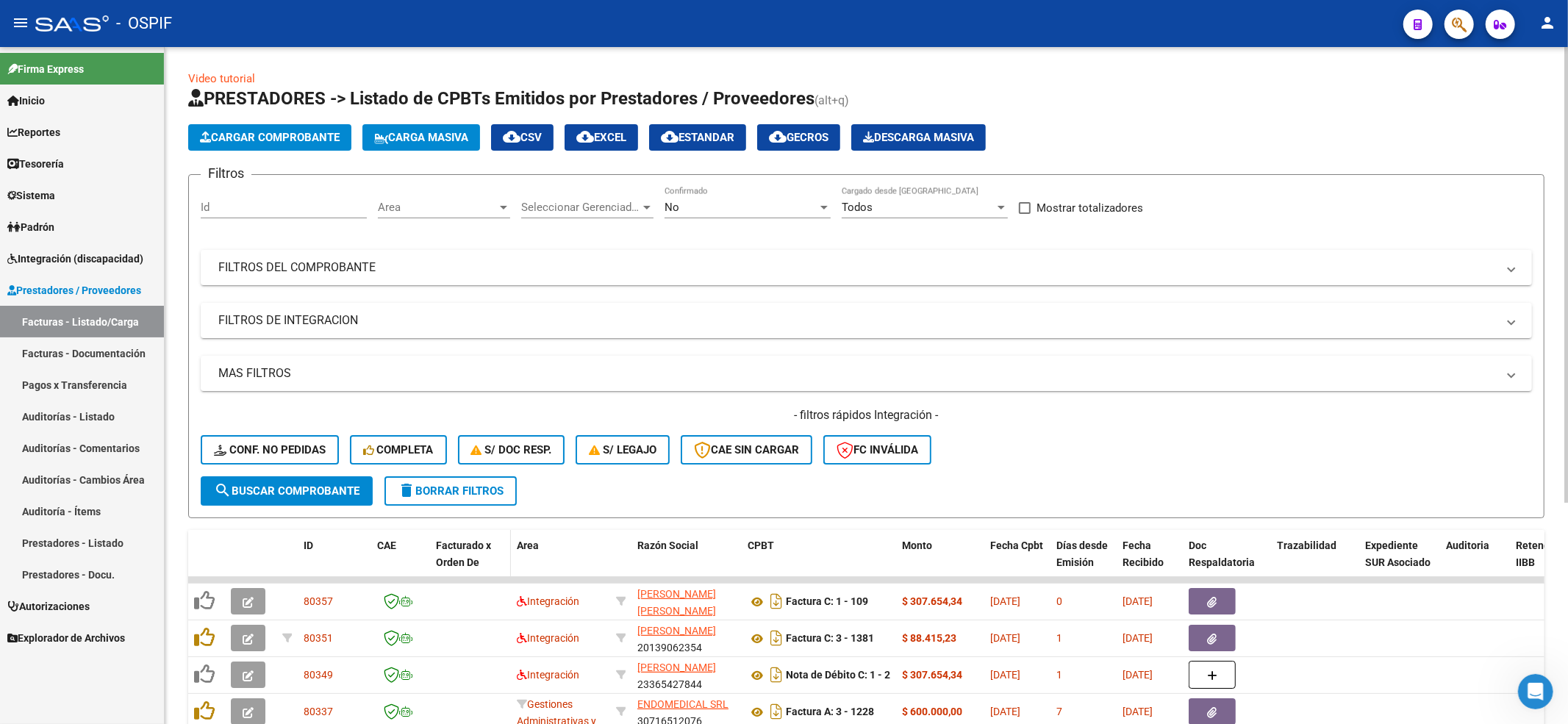
scroll to position [294, 0]
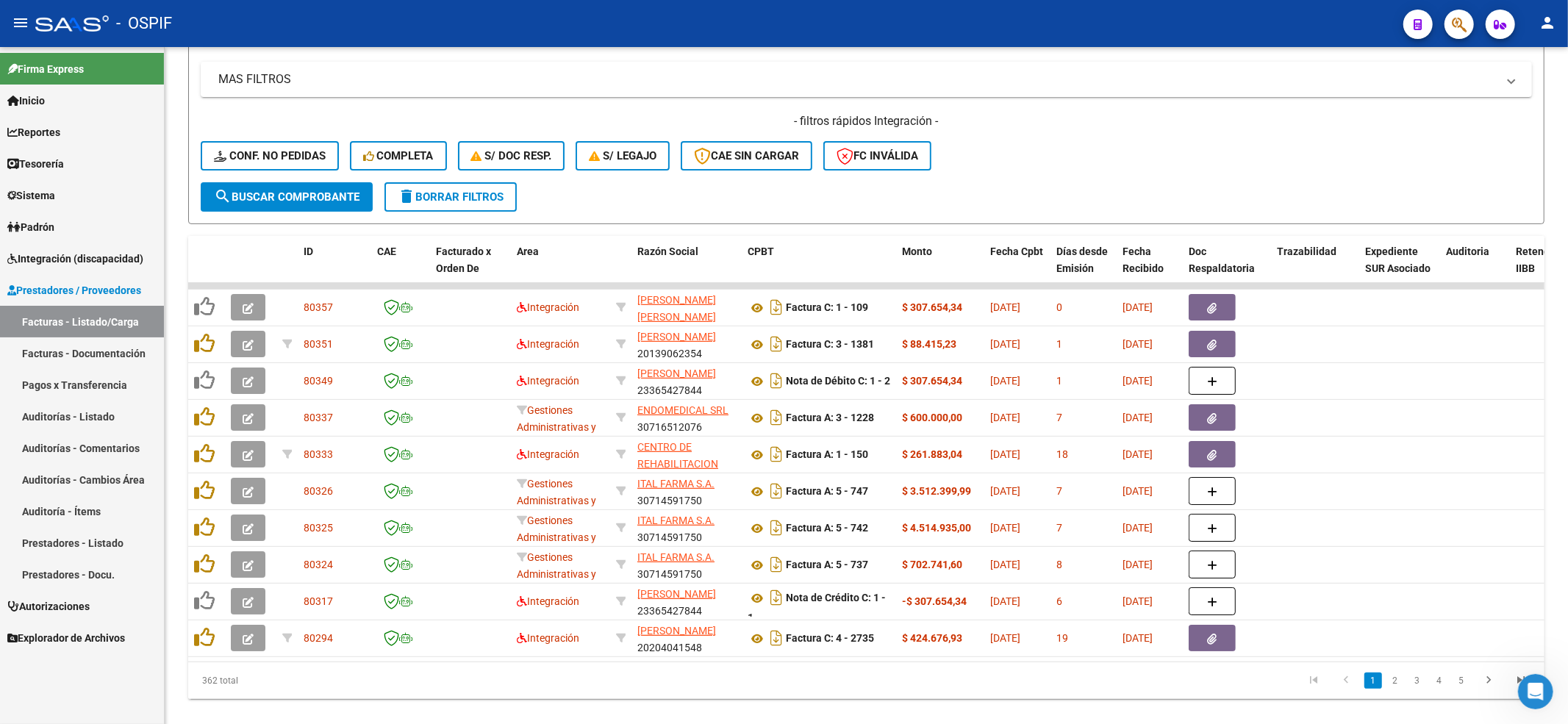
click at [32, 247] on link "Integración (discapacidad)" at bounding box center [82, 258] width 164 height 32
